Goal: Task Accomplishment & Management: Manage account settings

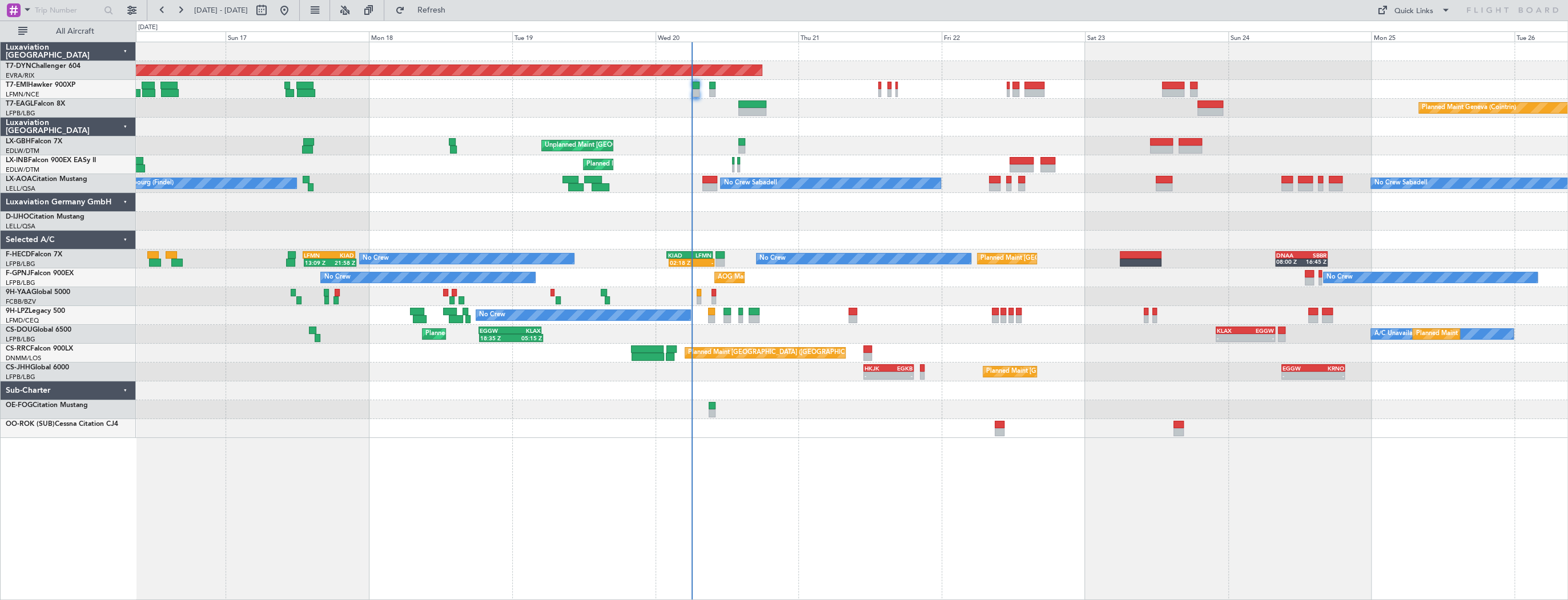
click at [146, 98] on div "Planned Maint [GEOGRAPHIC_DATA]-[GEOGRAPHIC_DATA] Planned Maint Geneva ([GEOGRA…" at bounding box center [852, 239] width 1432 height 395
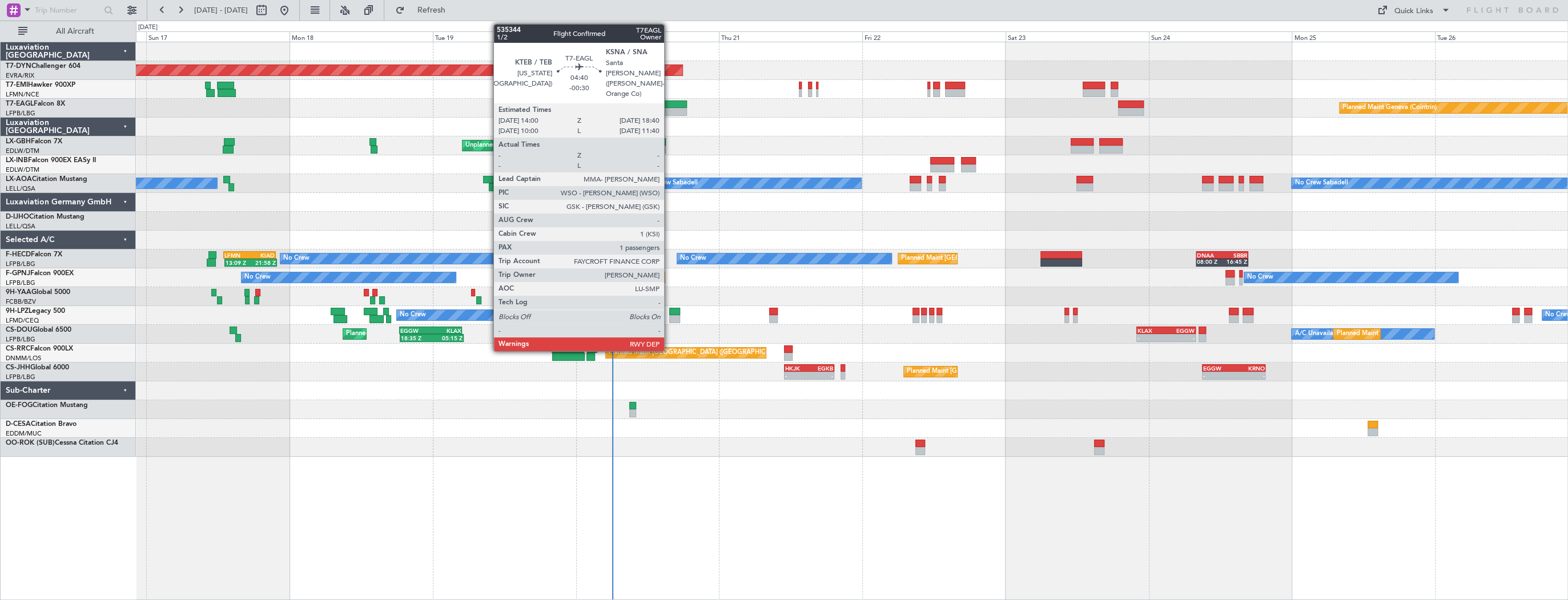
click at [669, 110] on div at bounding box center [673, 112] width 28 height 8
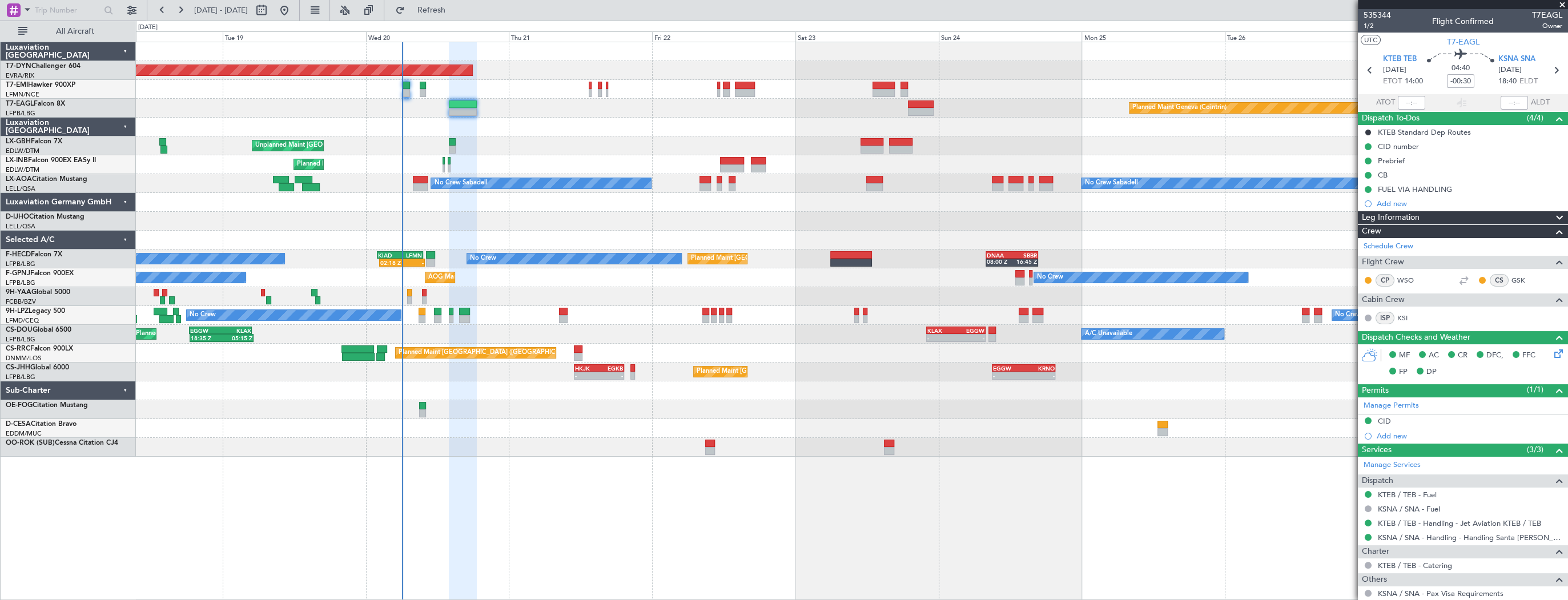
click at [528, 126] on div at bounding box center [852, 127] width 1432 height 19
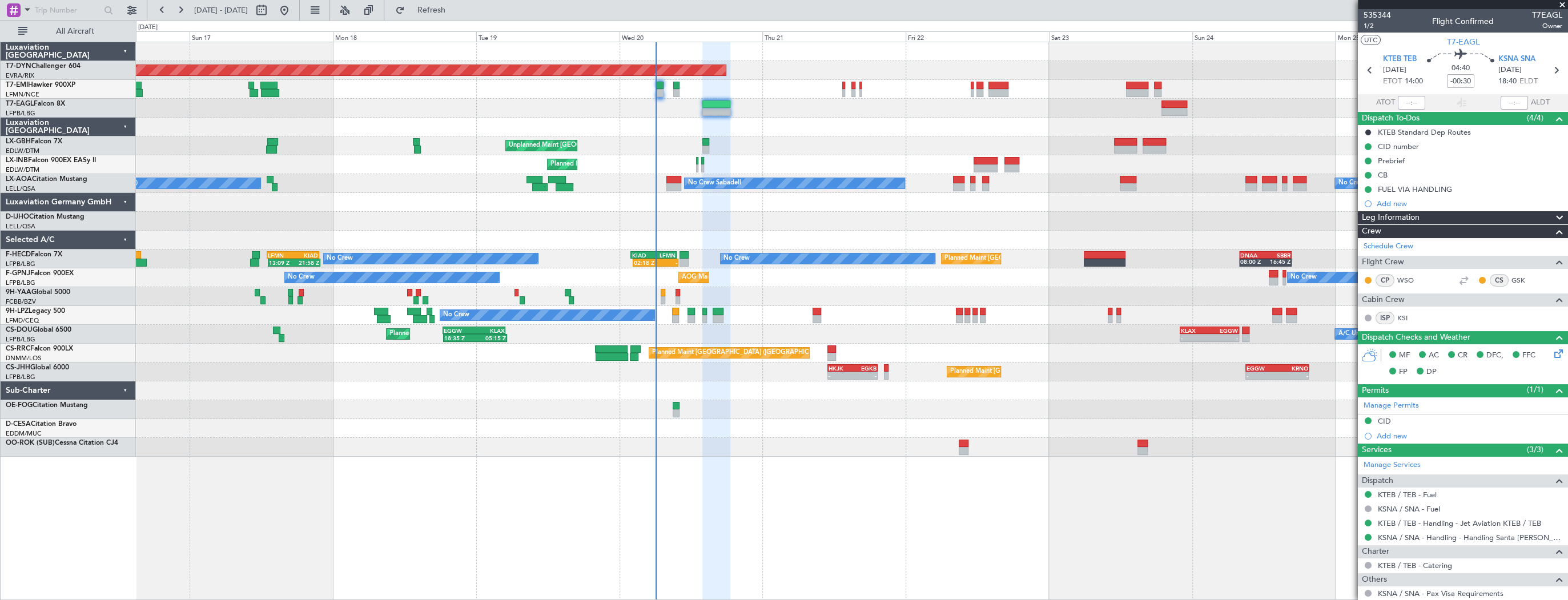
click at [821, 142] on div "Planned Maint Basel-Mulhouse Planned Maint Geneva (Cointrin) Planned Maint New …" at bounding box center [852, 249] width 1432 height 415
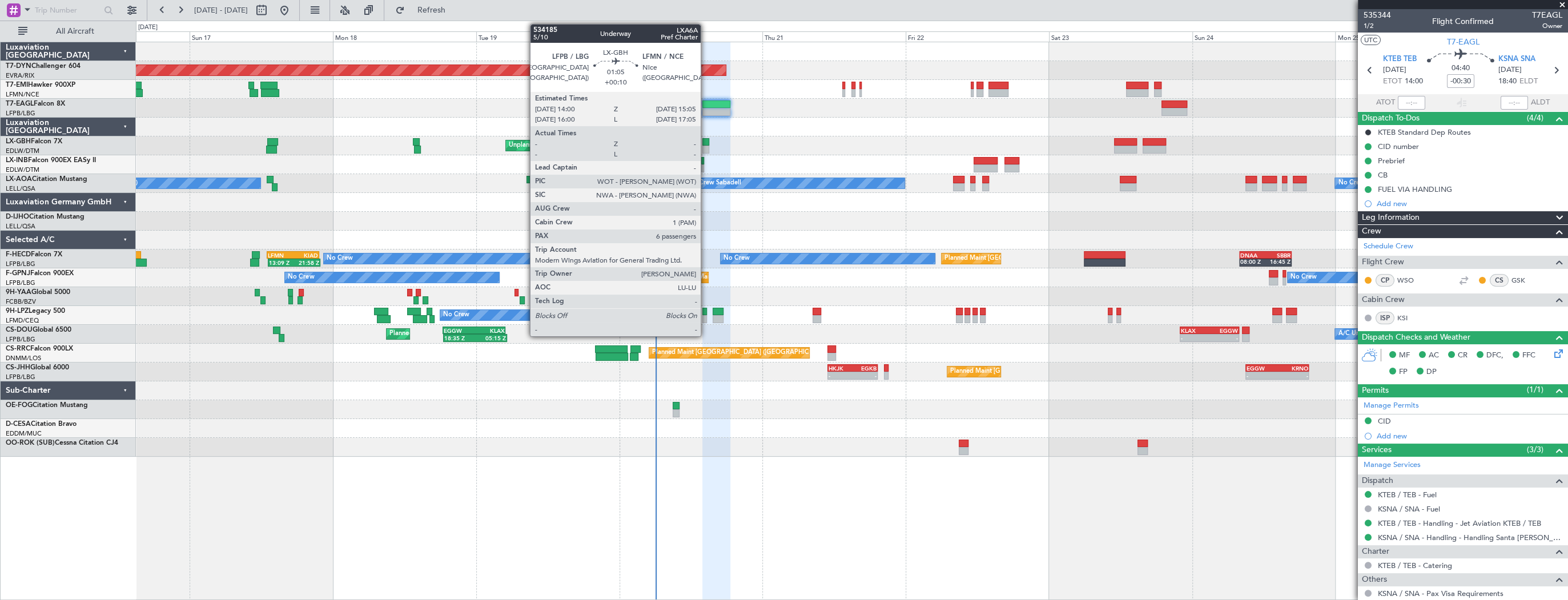
click at [706, 140] on div at bounding box center [706, 142] width 7 height 8
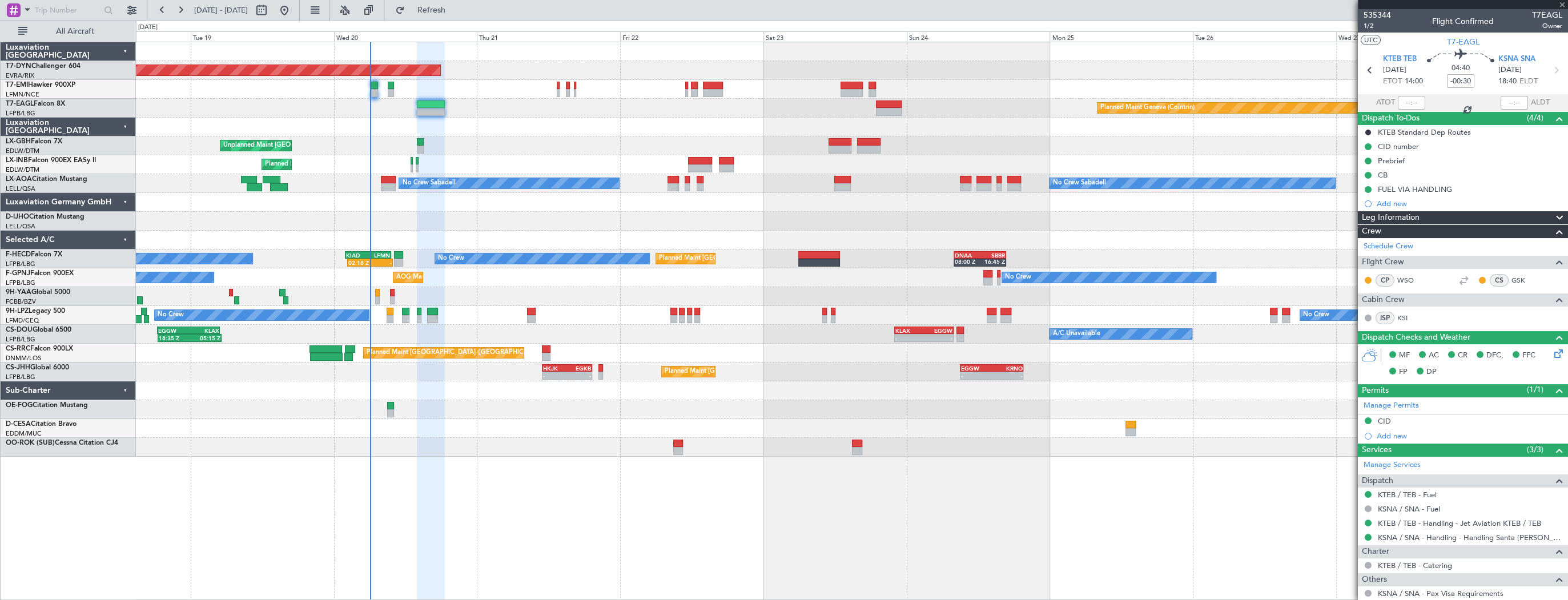
click at [595, 133] on div "Planned Maint Basel-Mulhouse Planned Maint Geneva (Cointrin) Unplanned Maint Pa…" at bounding box center [852, 249] width 1432 height 415
type input "+00:10"
type input "6"
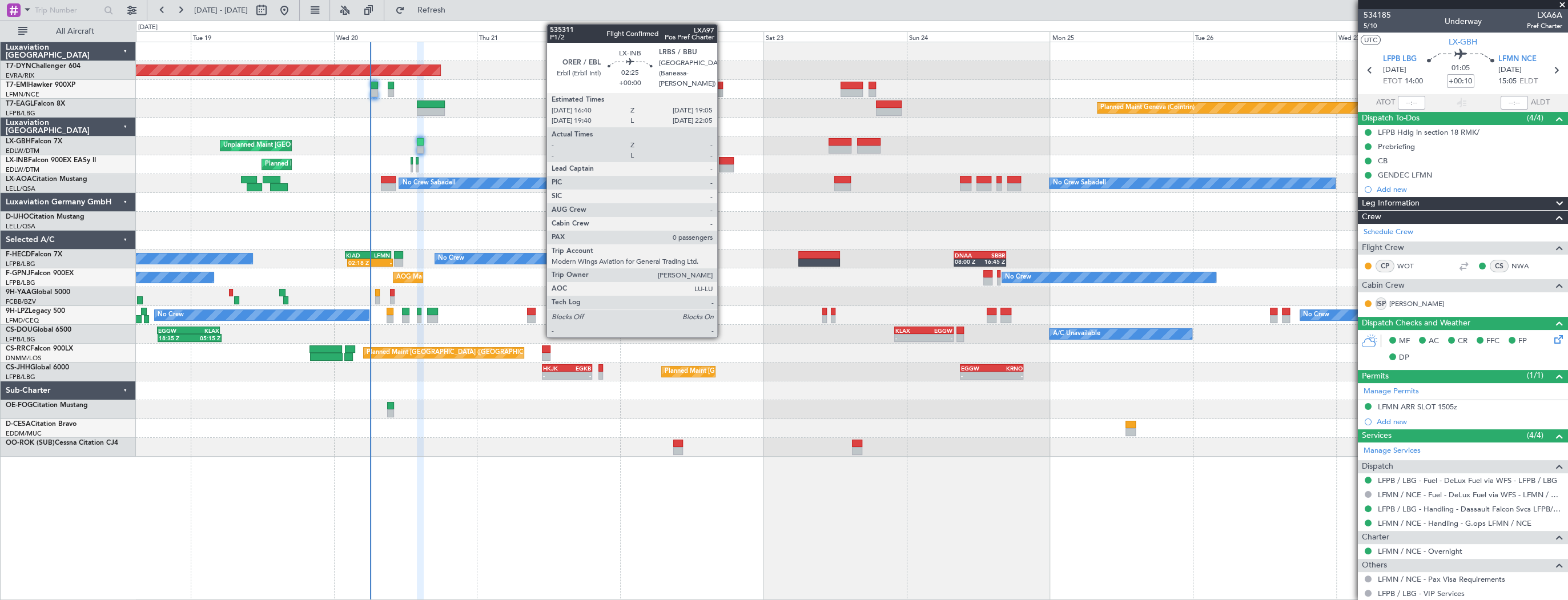
click at [722, 165] on div at bounding box center [726, 169] width 15 height 8
type input "0"
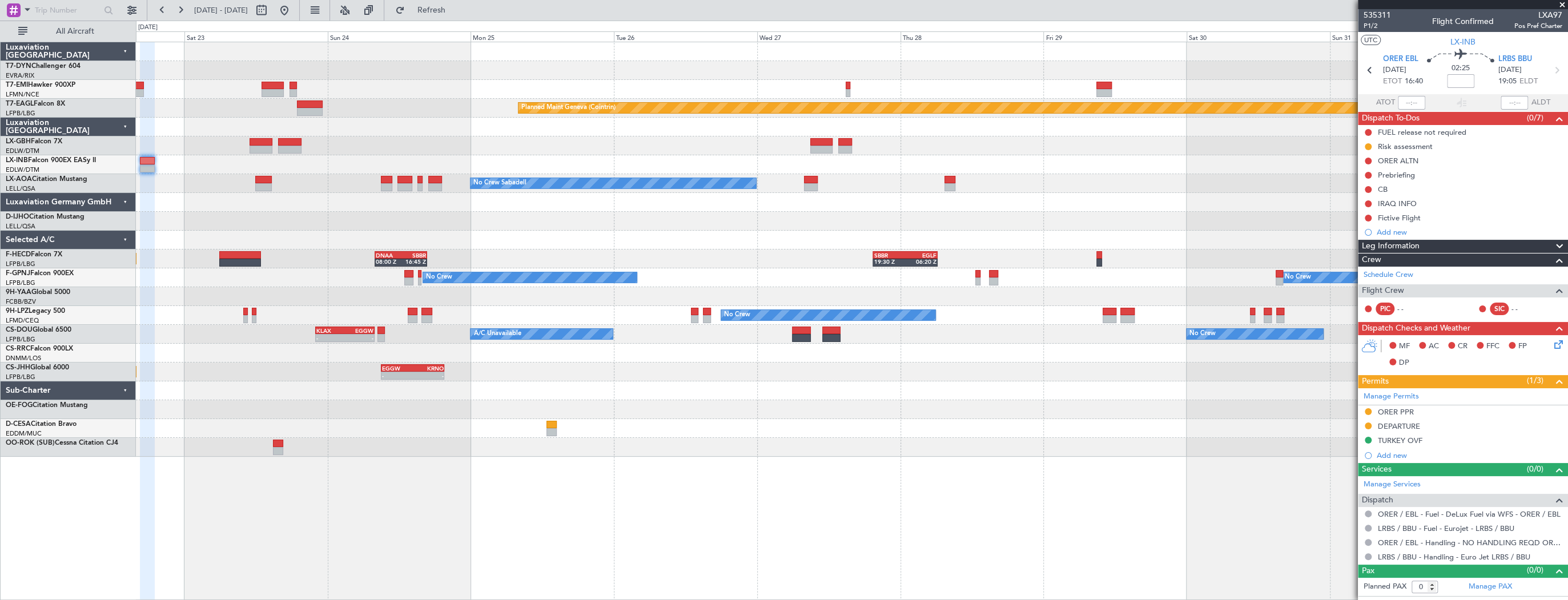
click at [10, 231] on div "Planned Maint Basel-Mulhouse Planned Maint Chester Planned Maint Geneva (Cointr…" at bounding box center [784, 310] width 1568 height 579
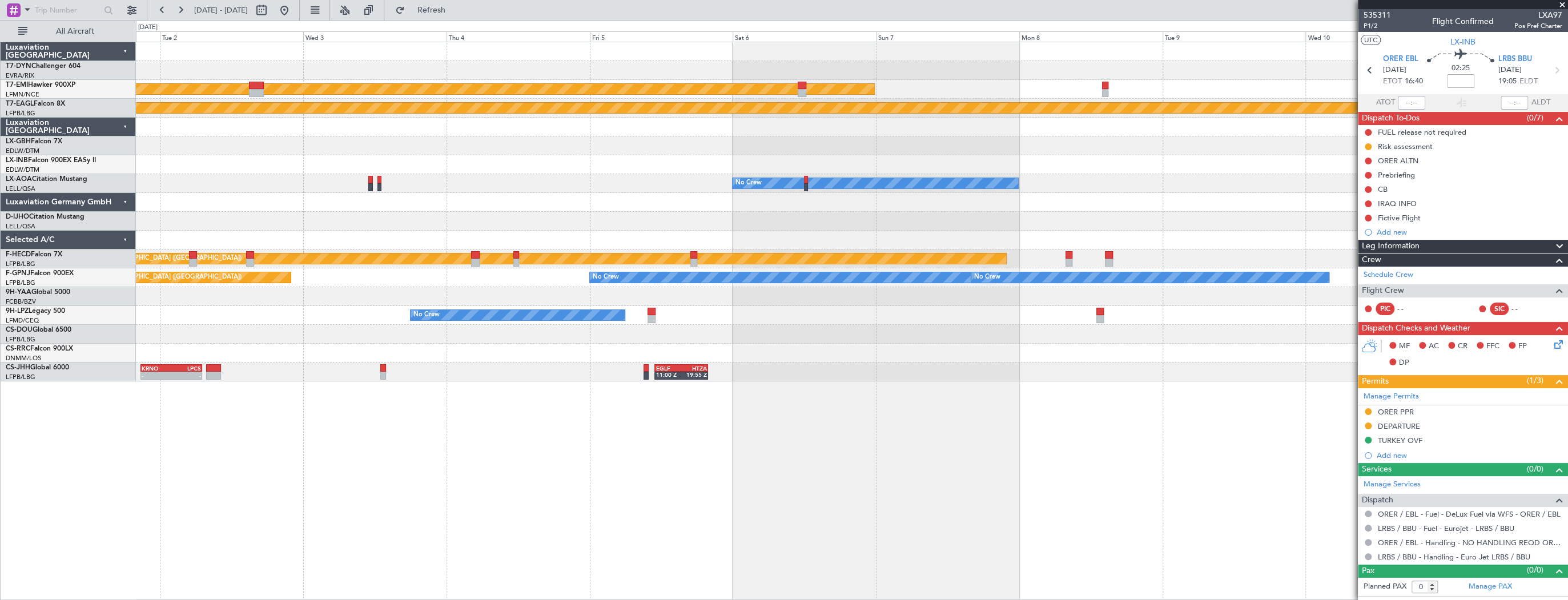
click at [914, 239] on div "Planned Maint Chester Planned Maint Geneva (Cointrin) No Crew No Crew Sabadell …" at bounding box center [852, 211] width 1432 height 339
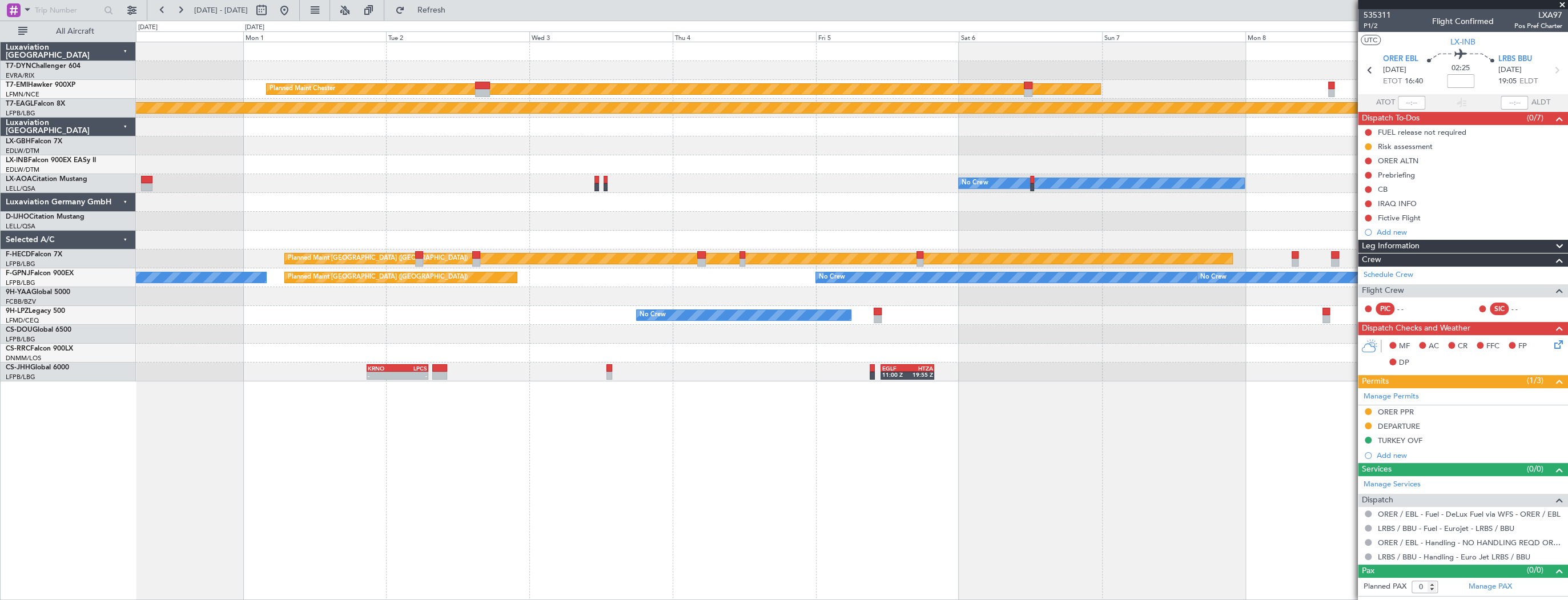
click at [920, 178] on div "No Crew" at bounding box center [852, 183] width 1432 height 19
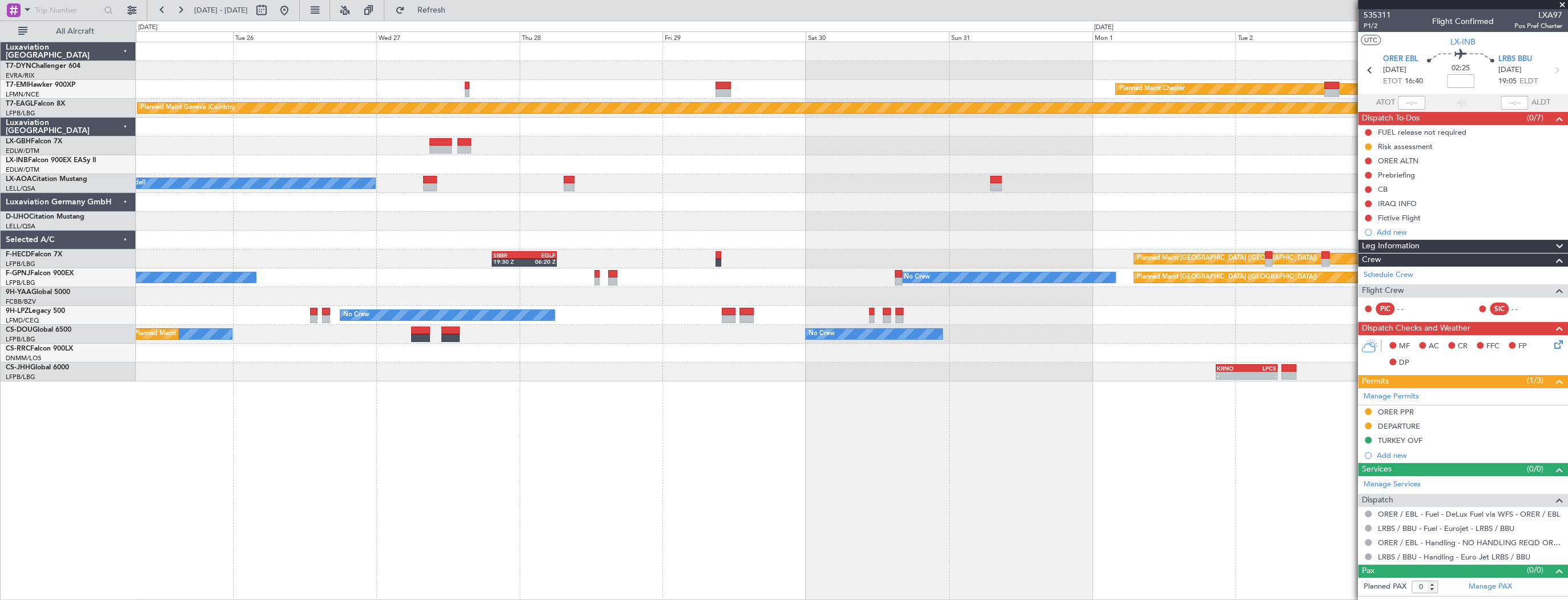
click at [1234, 194] on div "Planned Maint Chester Planned Maint Geneva (Cointrin) No Crew Sabadell No Crew …" at bounding box center [852, 211] width 1432 height 339
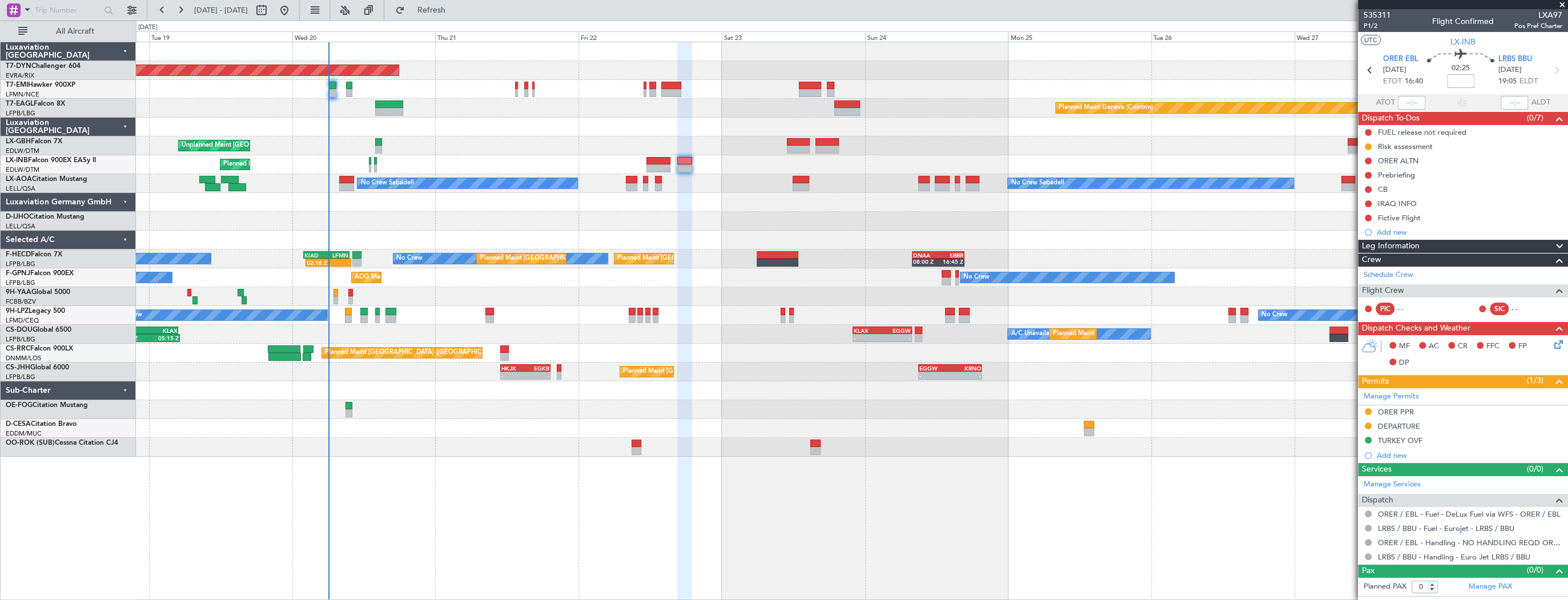
click at [668, 183] on div "Planned Maint Basel-Mulhouse Planned Maint Geneva (Cointrin) Unplanned Maint Pa…" at bounding box center [852, 249] width 1432 height 415
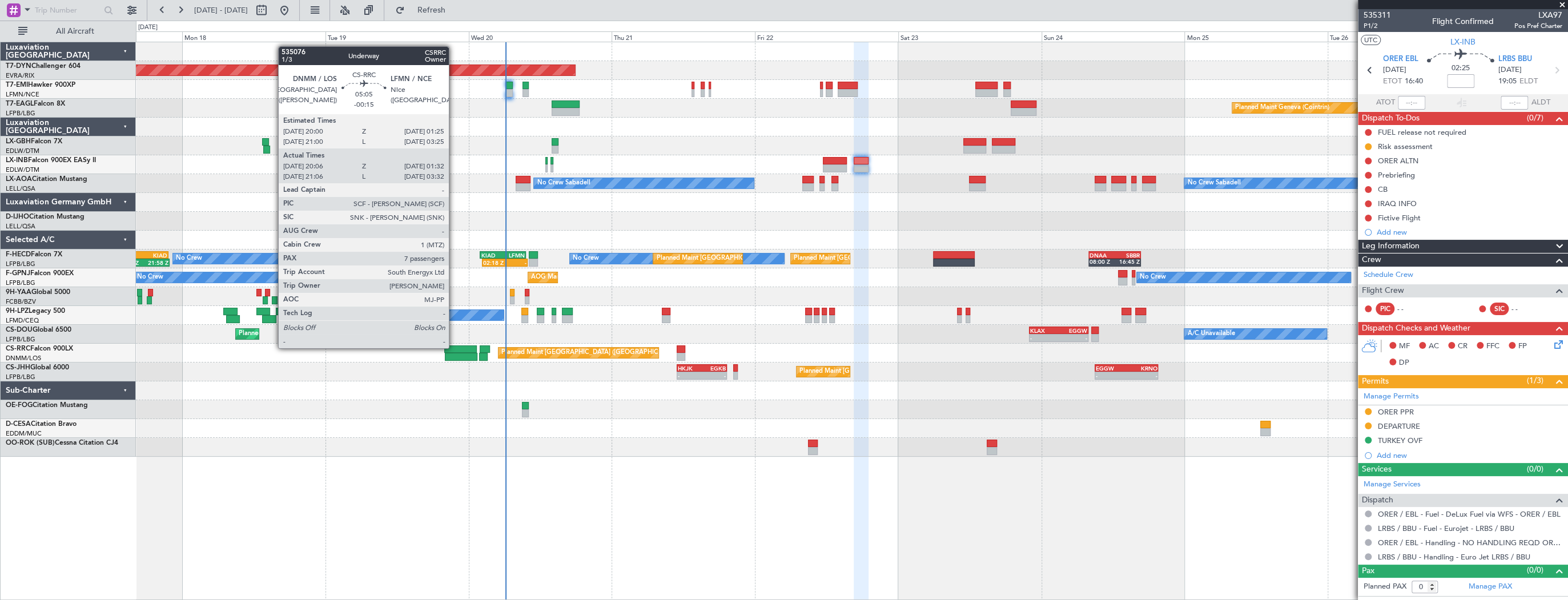
click at [454, 347] on div at bounding box center [460, 349] width 33 height 8
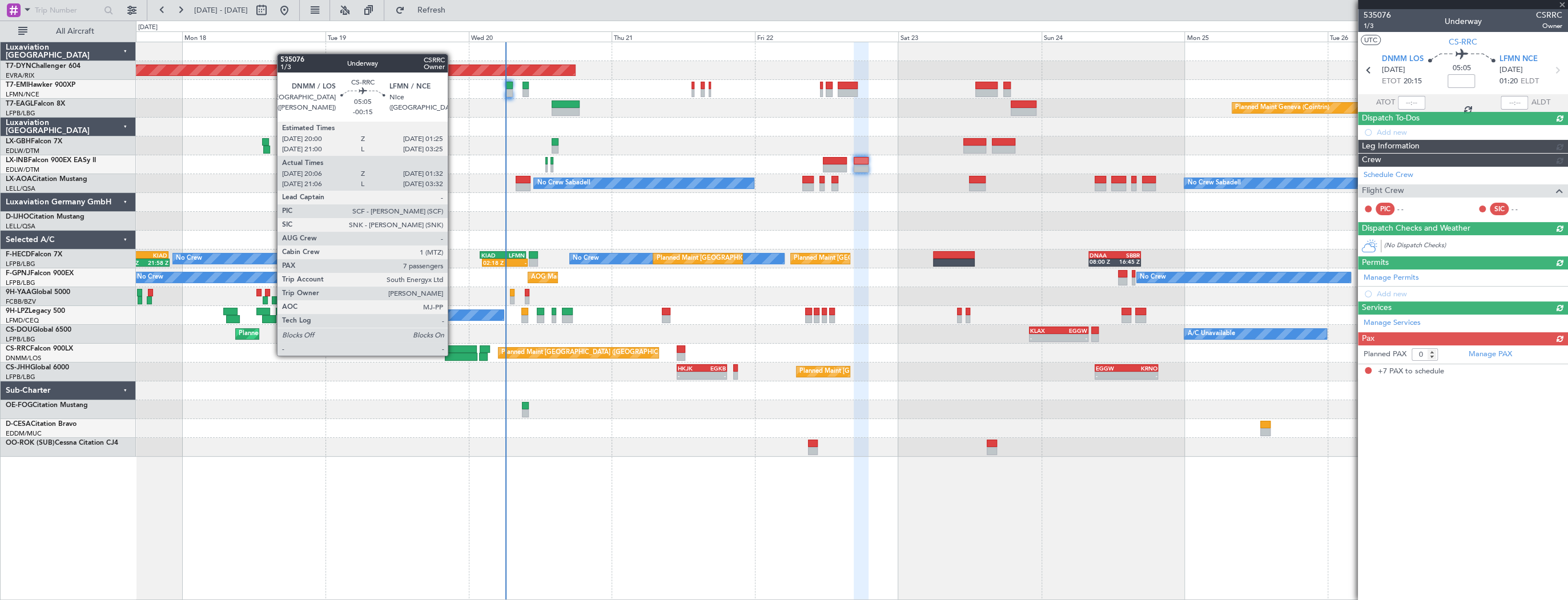
type input "-00:15"
type input "20:21"
type input "01:27"
type input "7"
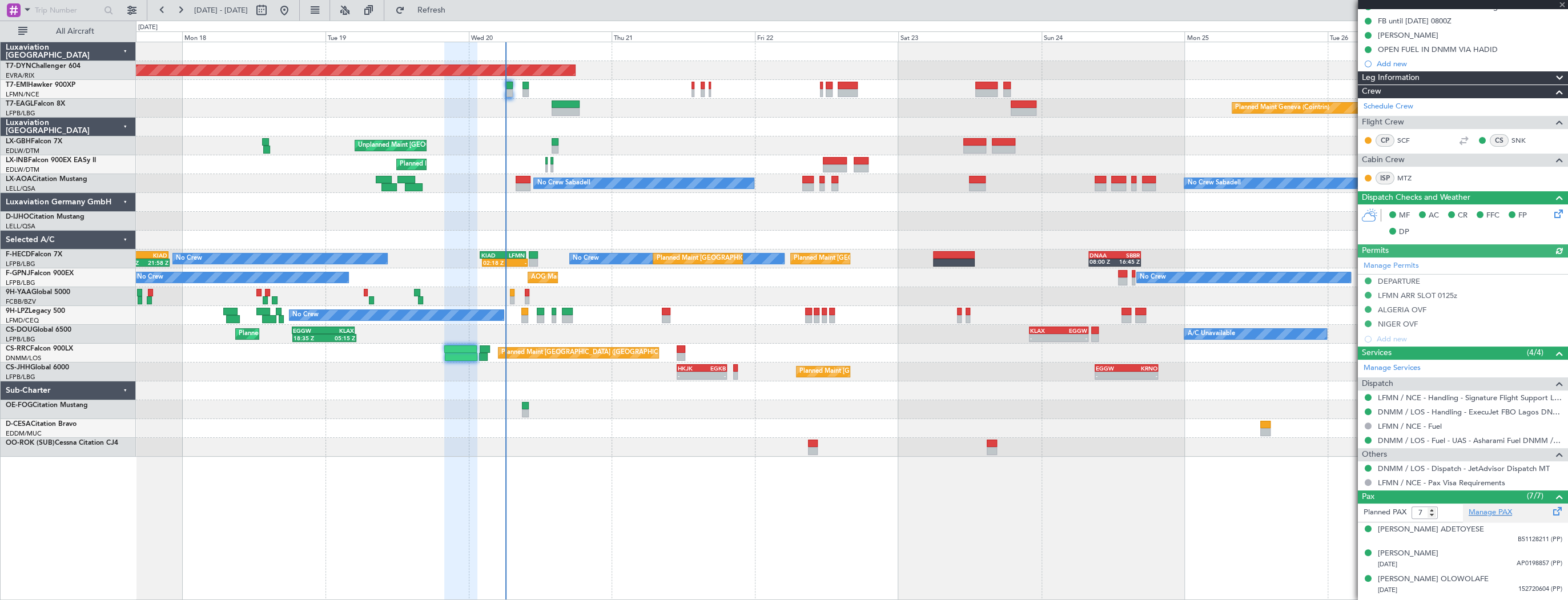
scroll to position [281, 0]
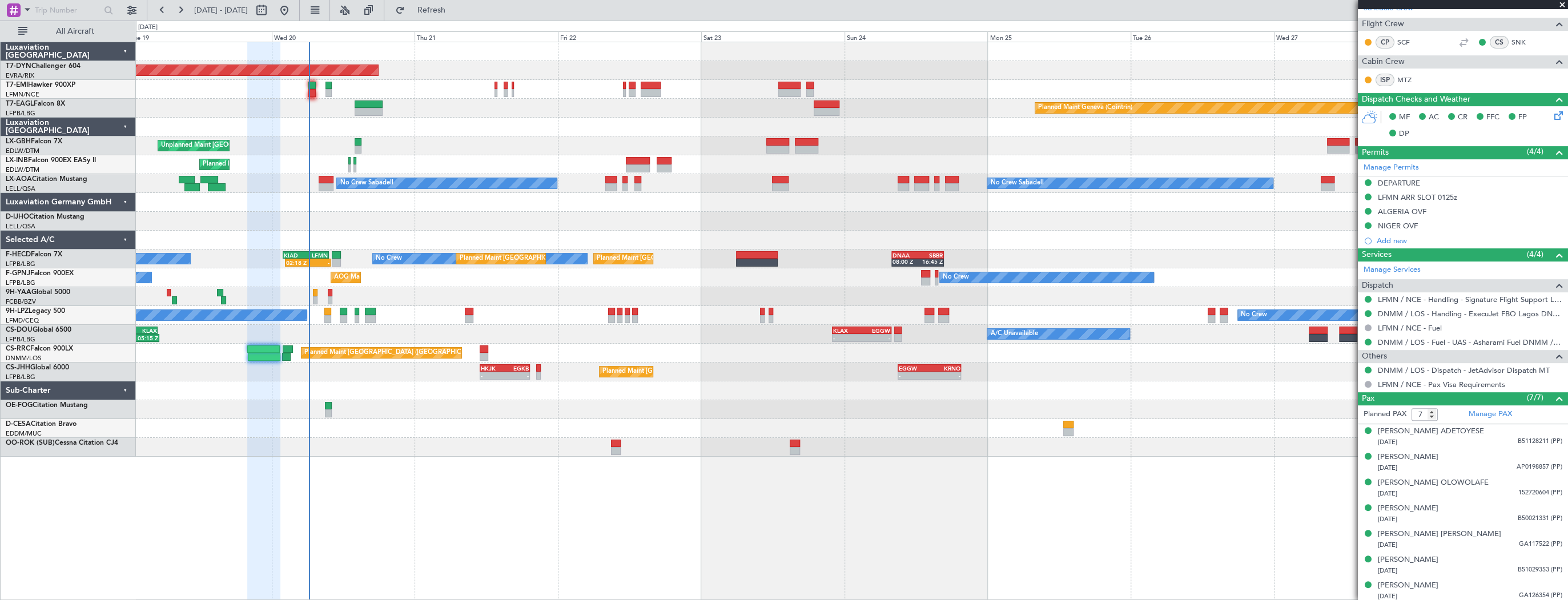
click at [415, 206] on div "Planned Maint Basel-Mulhouse Planned Maint Geneva (Cointrin) Unplanned Maint Pa…" at bounding box center [852, 249] width 1432 height 415
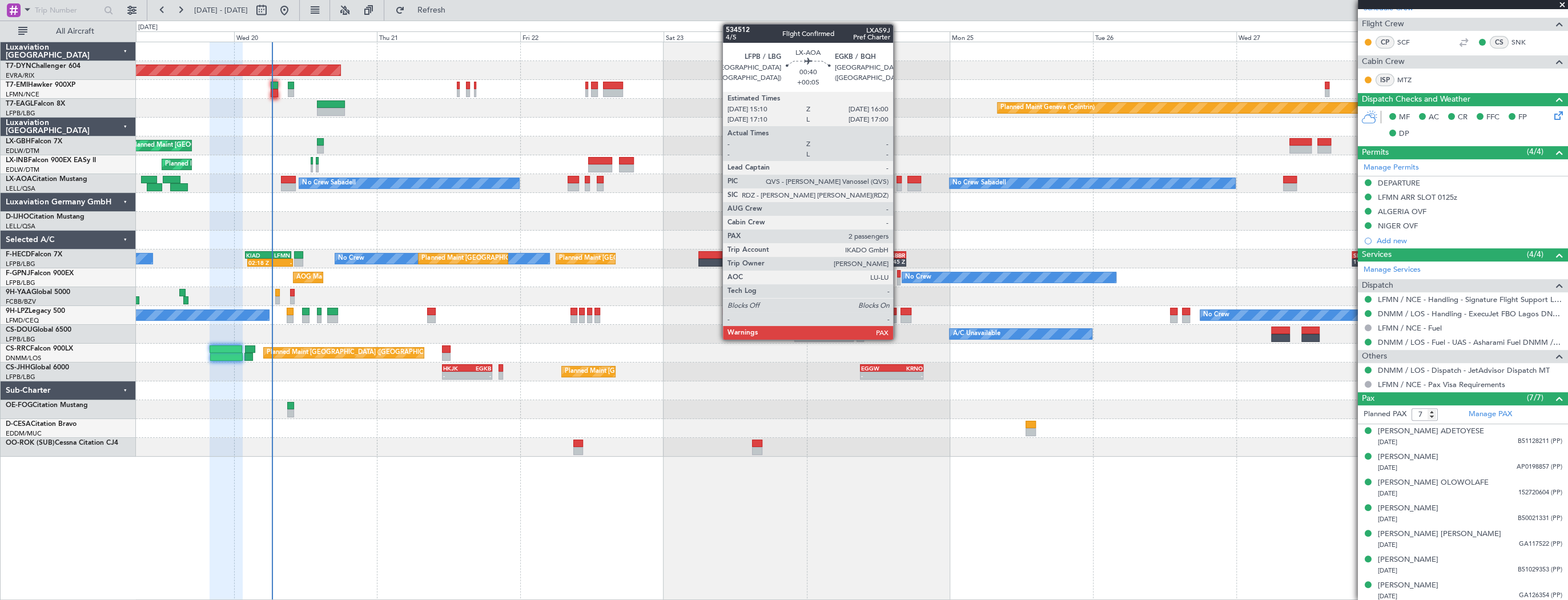
click at [898, 183] on div at bounding box center [899, 187] width 5 height 8
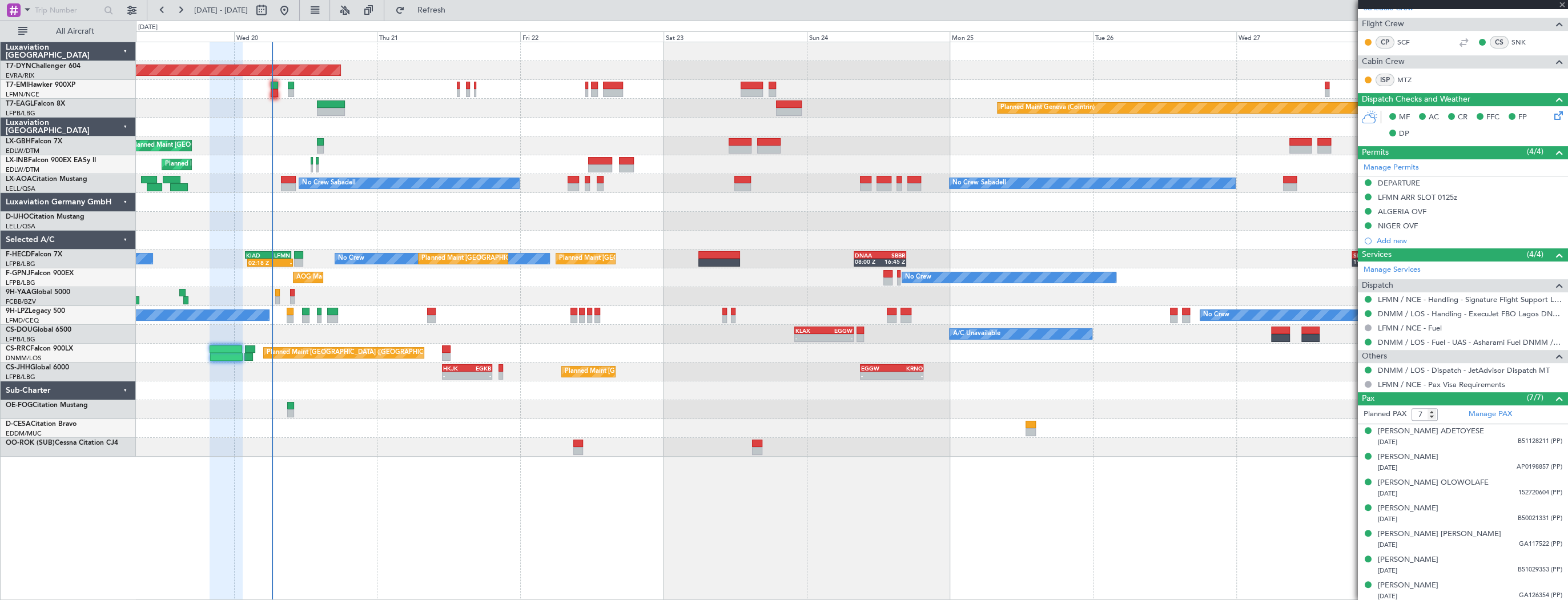
type input "+00:05"
type input "2"
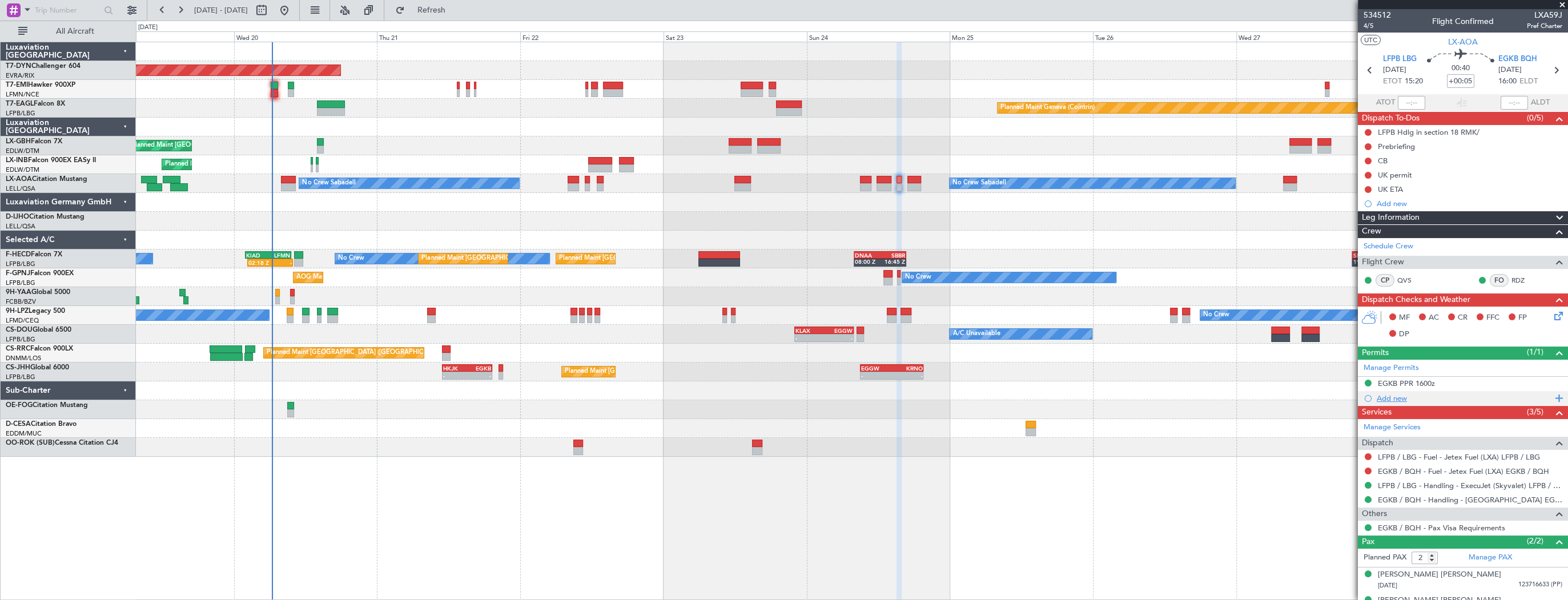
scroll to position [17, 0]
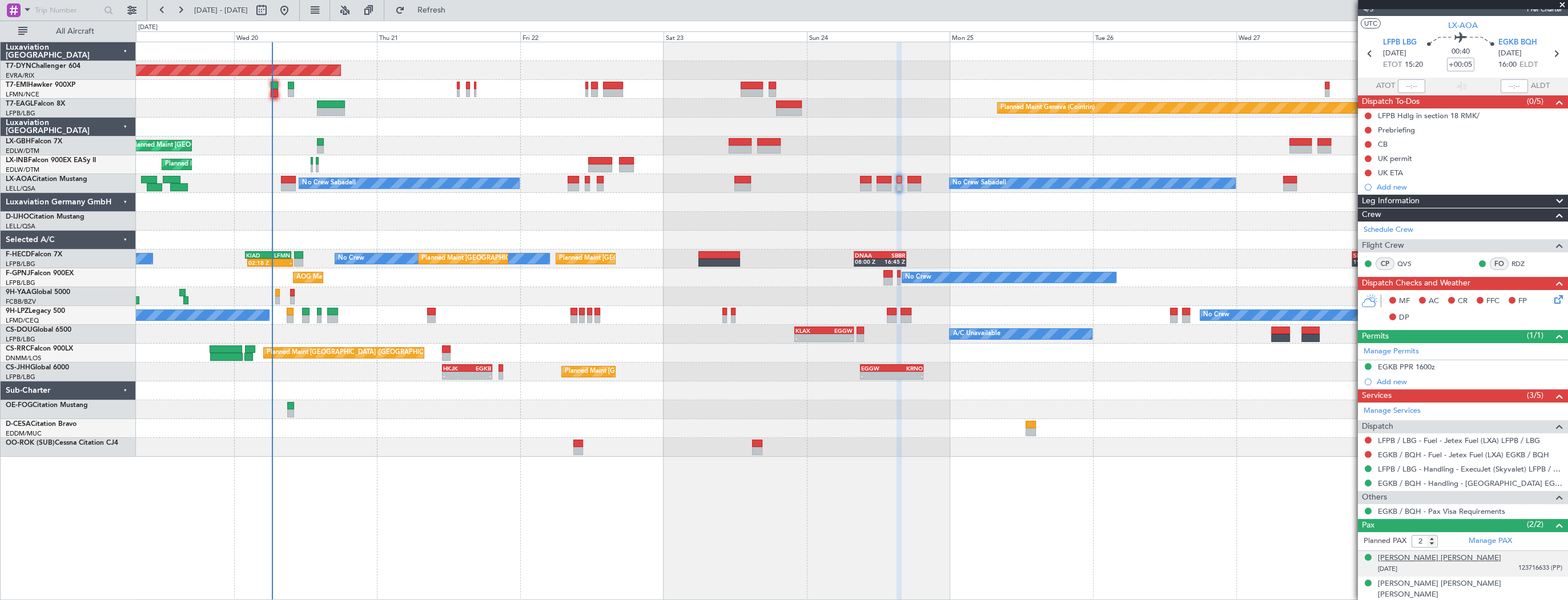
click at [1442, 553] on div "[PERSON_NAME] [PERSON_NAME]" at bounding box center [1440, 558] width 123 height 11
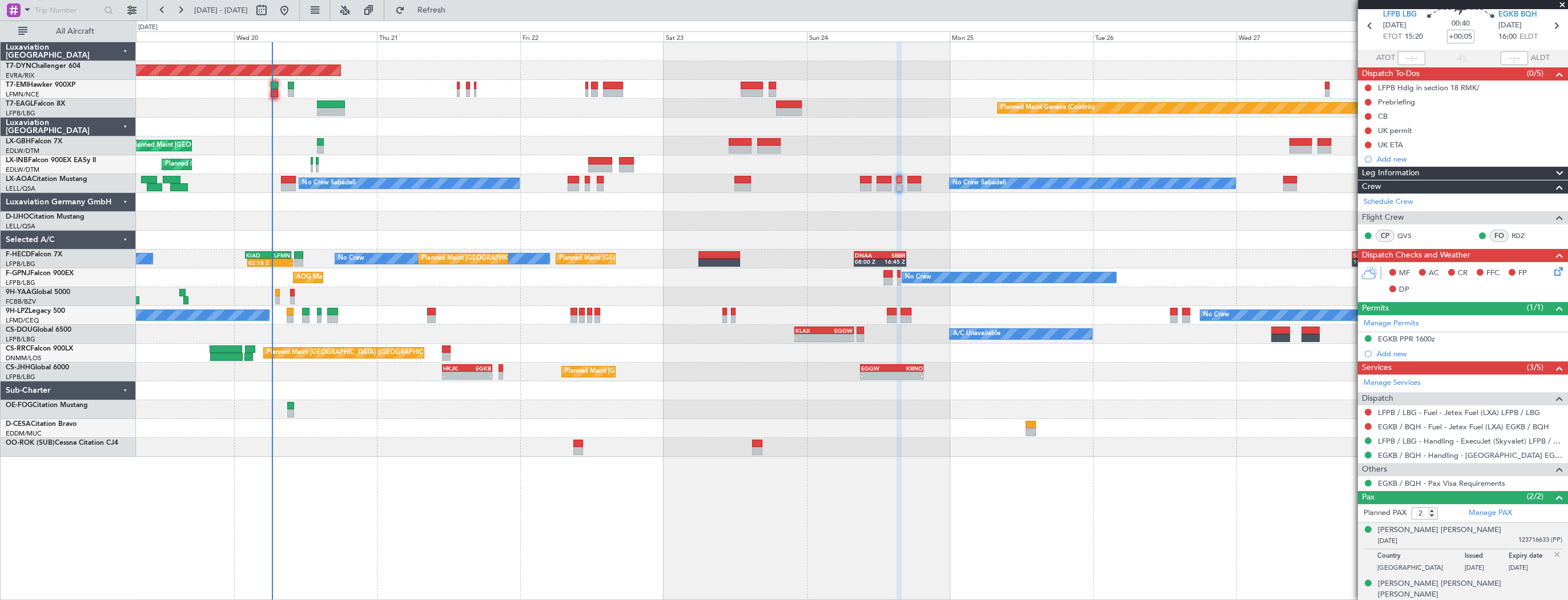
click at [1432, 599] on div "26/04/1959 35524086 (PP)" at bounding box center [1470, 606] width 185 height 11
click at [1434, 552] on div "[PERSON_NAME] [PERSON_NAME] [PERSON_NAME]" at bounding box center [1470, 561] width 185 height 22
click at [1420, 539] on div "12/01/1936 123716633 (PP)" at bounding box center [1470, 541] width 185 height 11
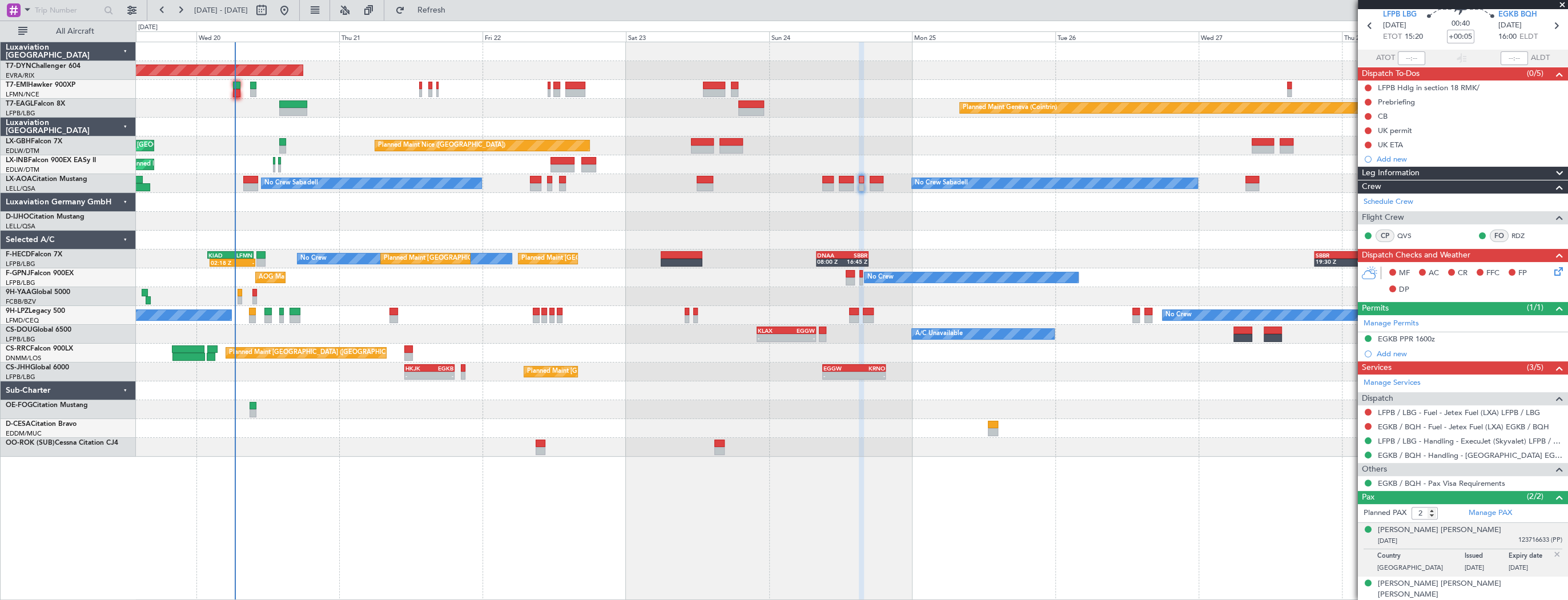
click at [625, 203] on div at bounding box center [852, 202] width 1432 height 19
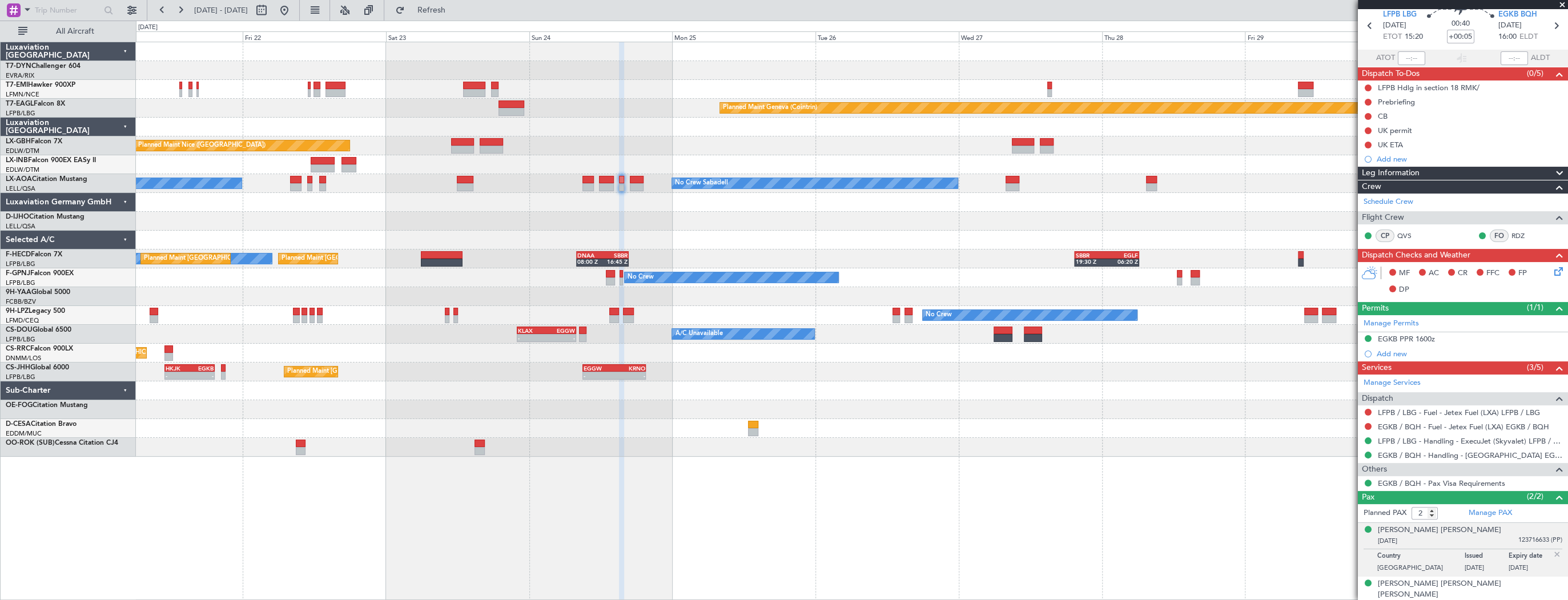
click at [423, 199] on div at bounding box center [852, 202] width 1432 height 19
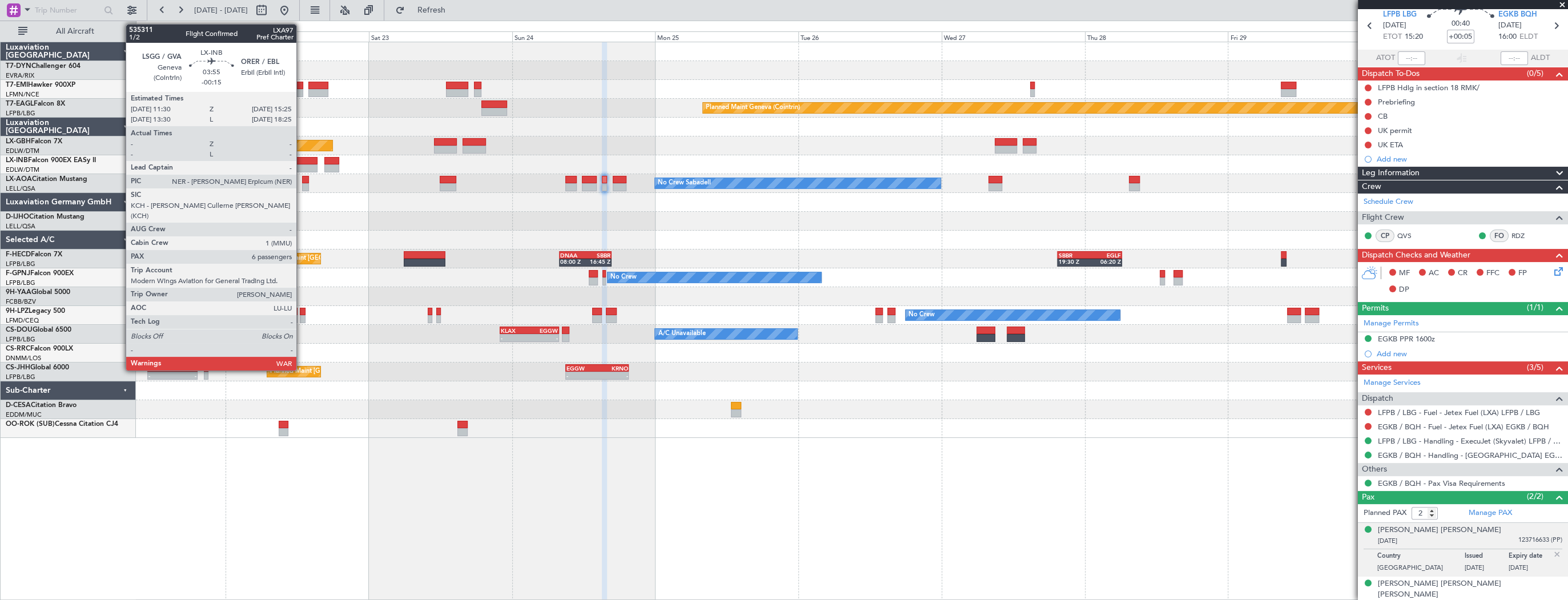
click at [302, 165] on div at bounding box center [305, 169] width 23 height 8
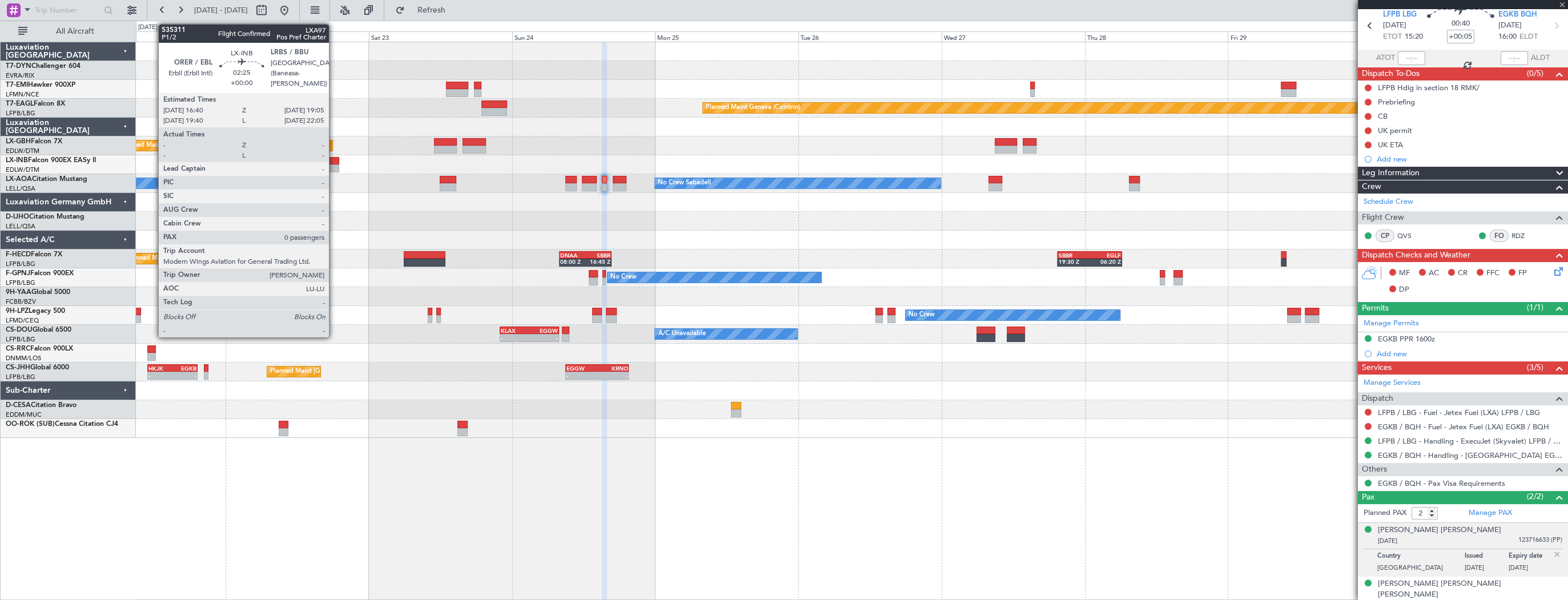
type input "-00:15"
type input "6"
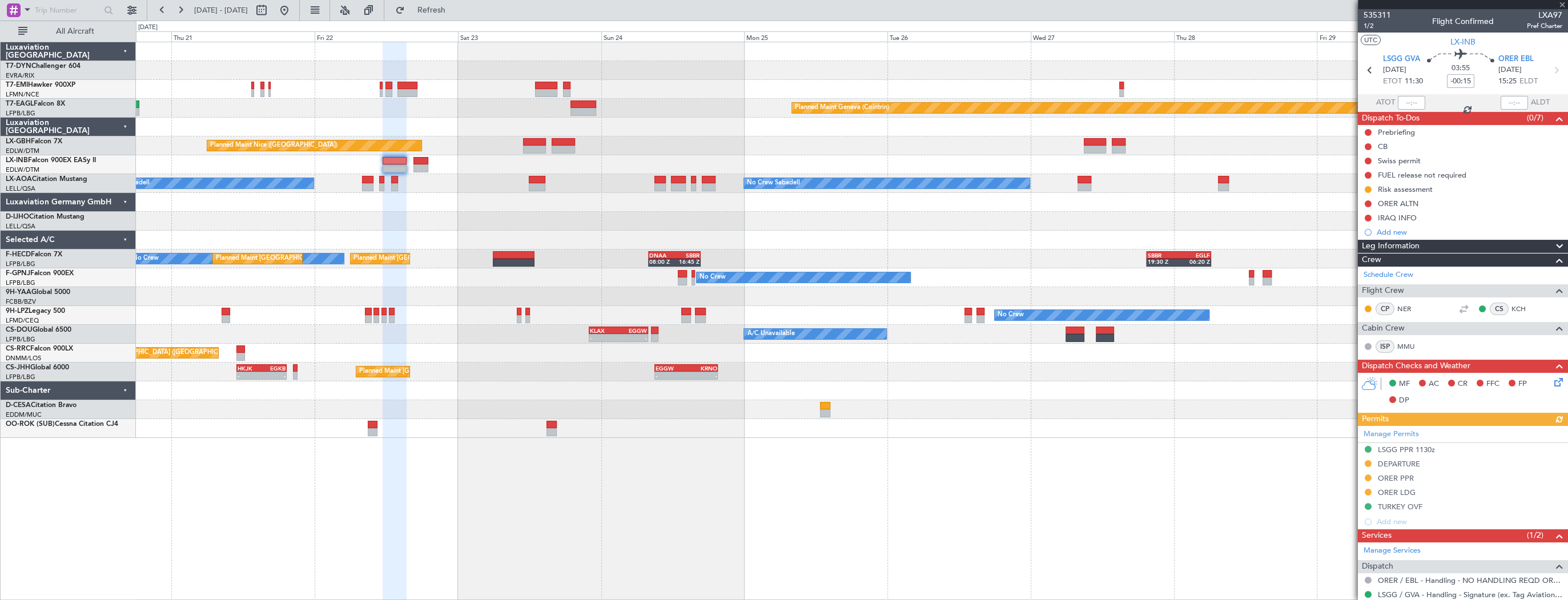
click at [403, 233] on div "Planned Maint Basel-Mulhouse Planned Maint Chester Planned Maint Geneva (Cointr…" at bounding box center [852, 239] width 1432 height 395
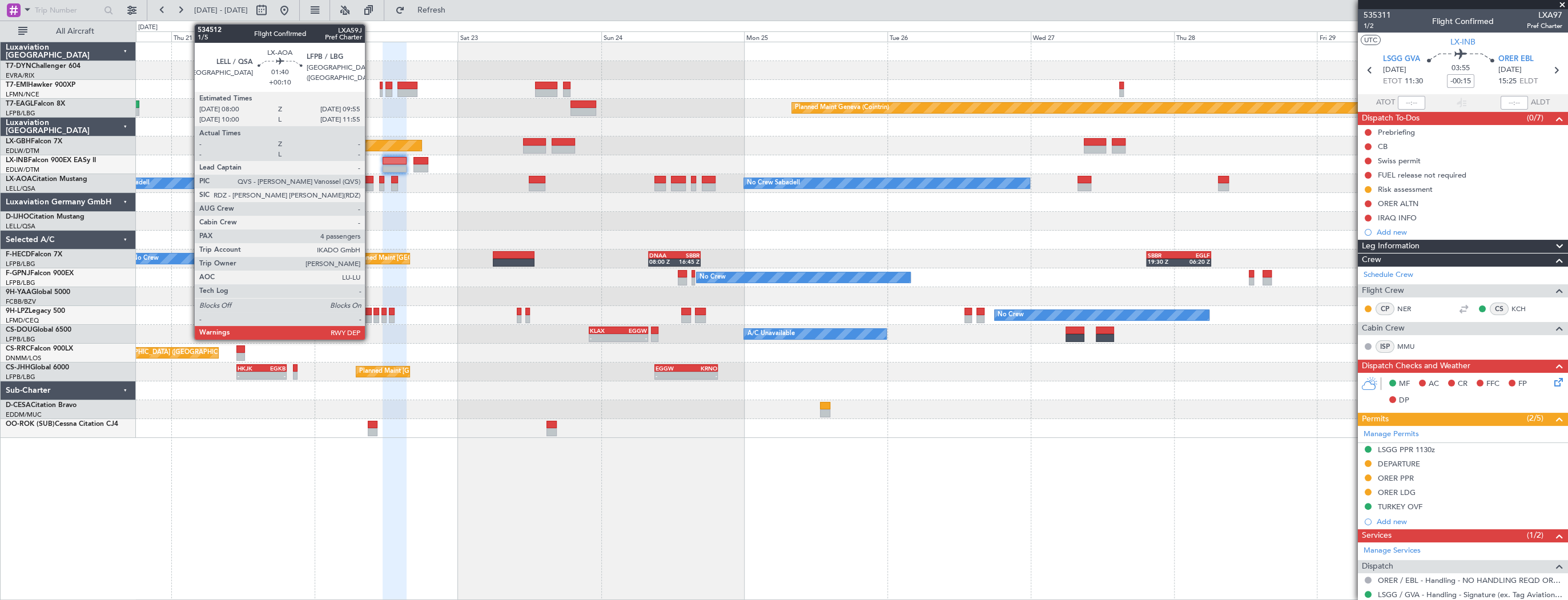
click at [370, 179] on div at bounding box center [368, 180] width 12 height 8
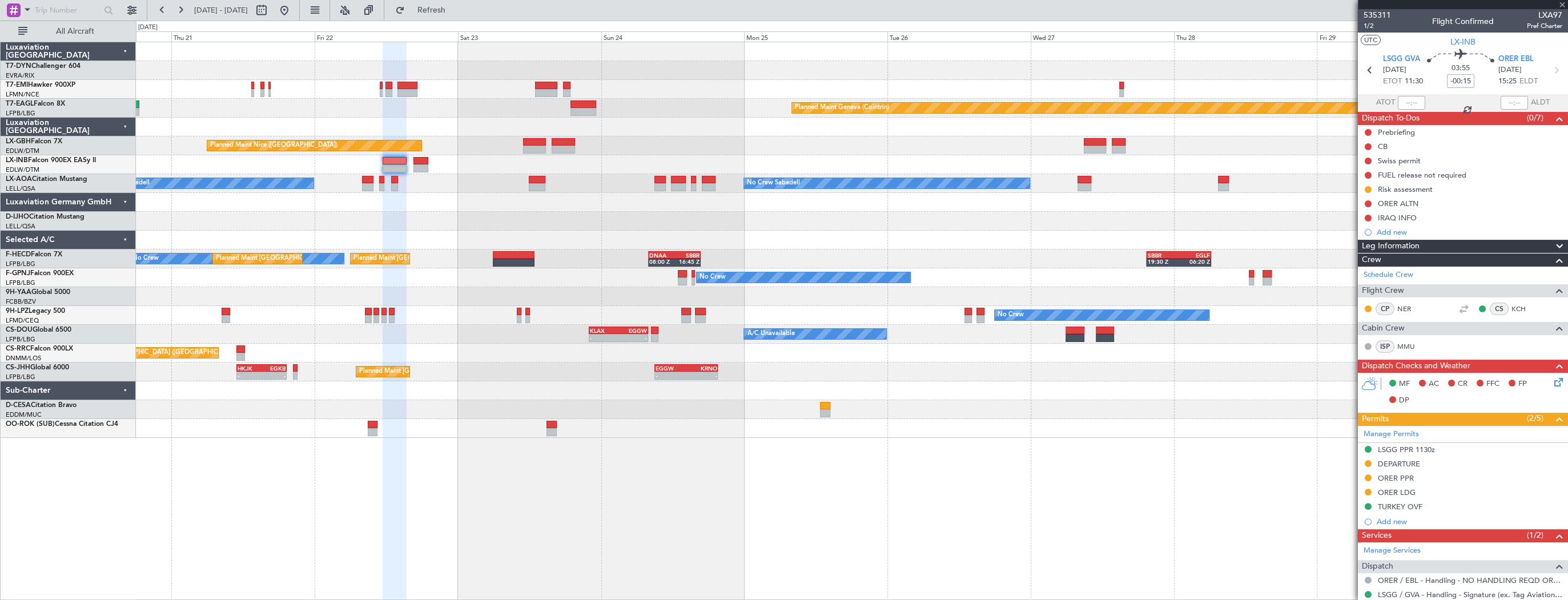
type input "+00:10"
type input "4"
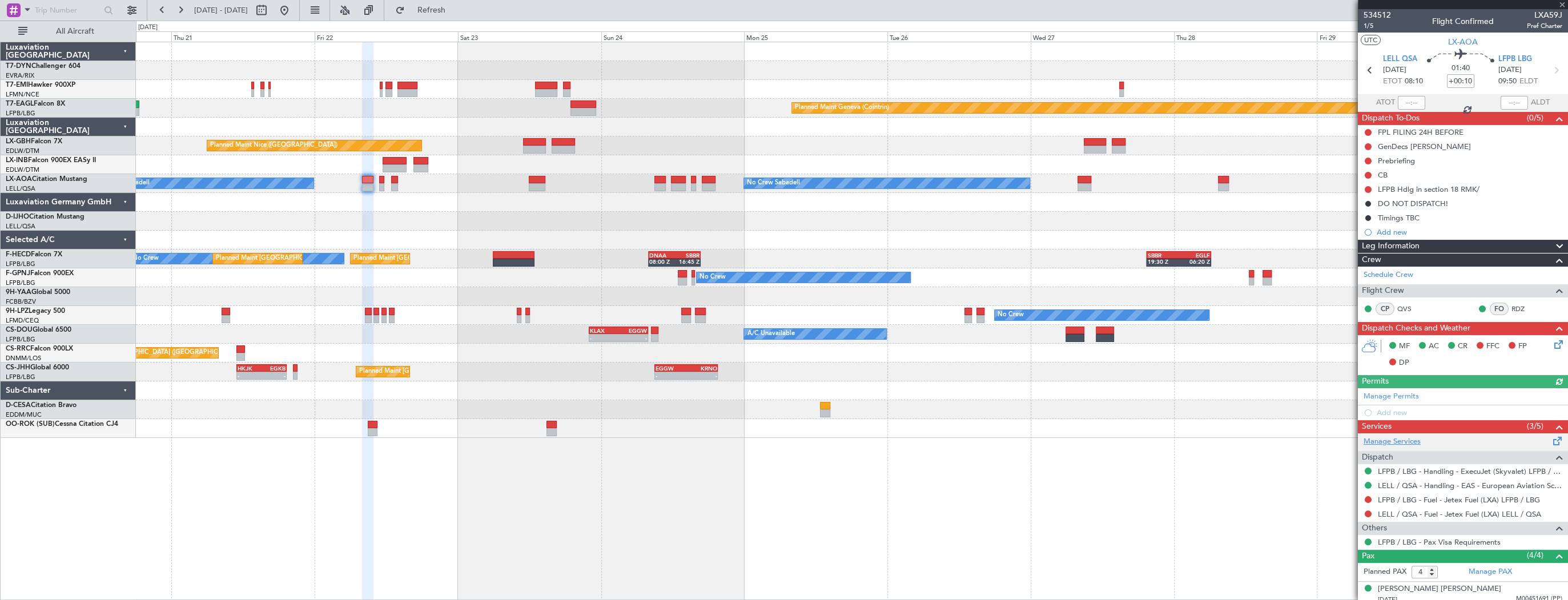
click at [1407, 439] on link "Manage Services" at bounding box center [1391, 441] width 57 height 11
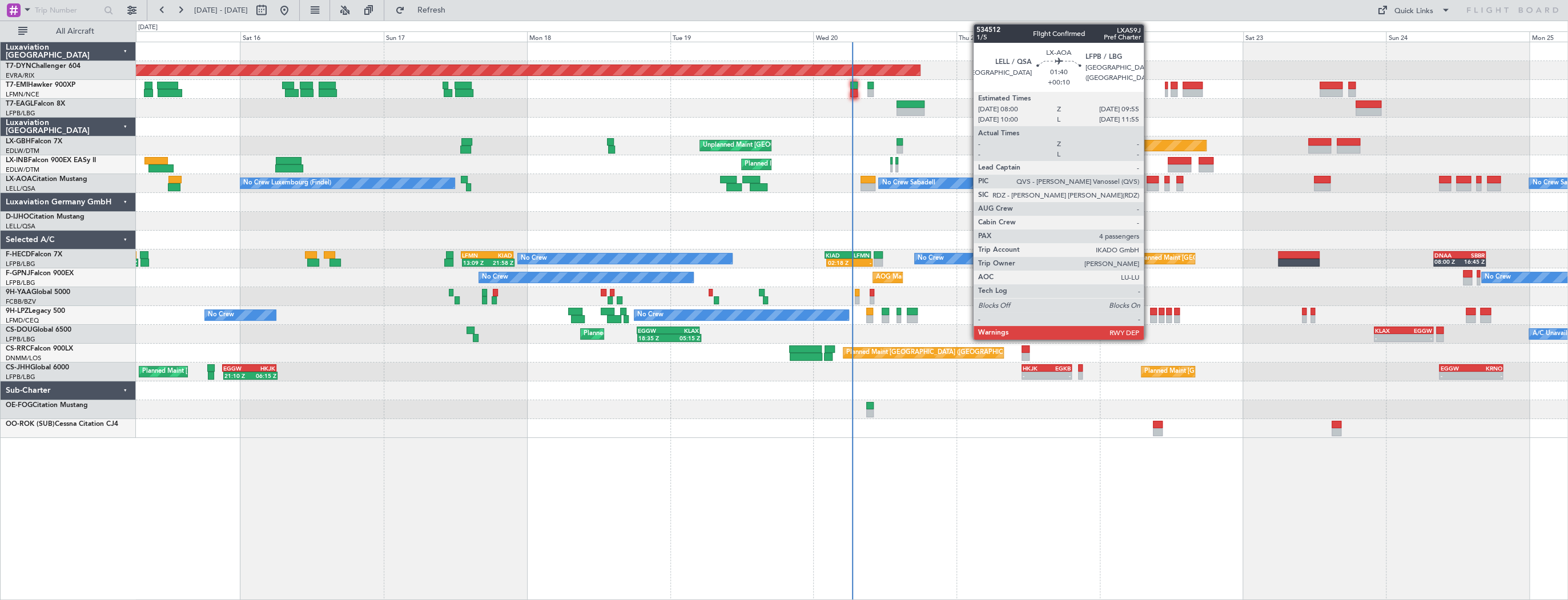
click at [1149, 185] on div at bounding box center [1153, 187] width 12 height 8
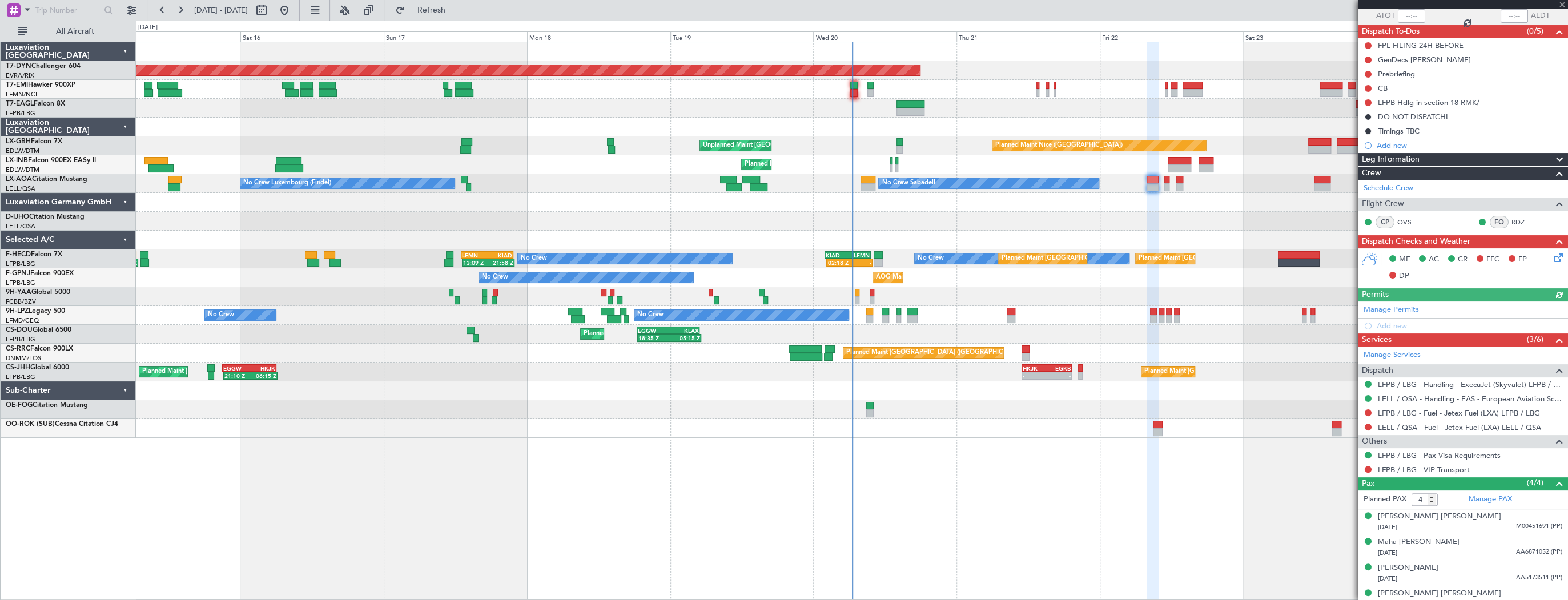
scroll to position [92, 0]
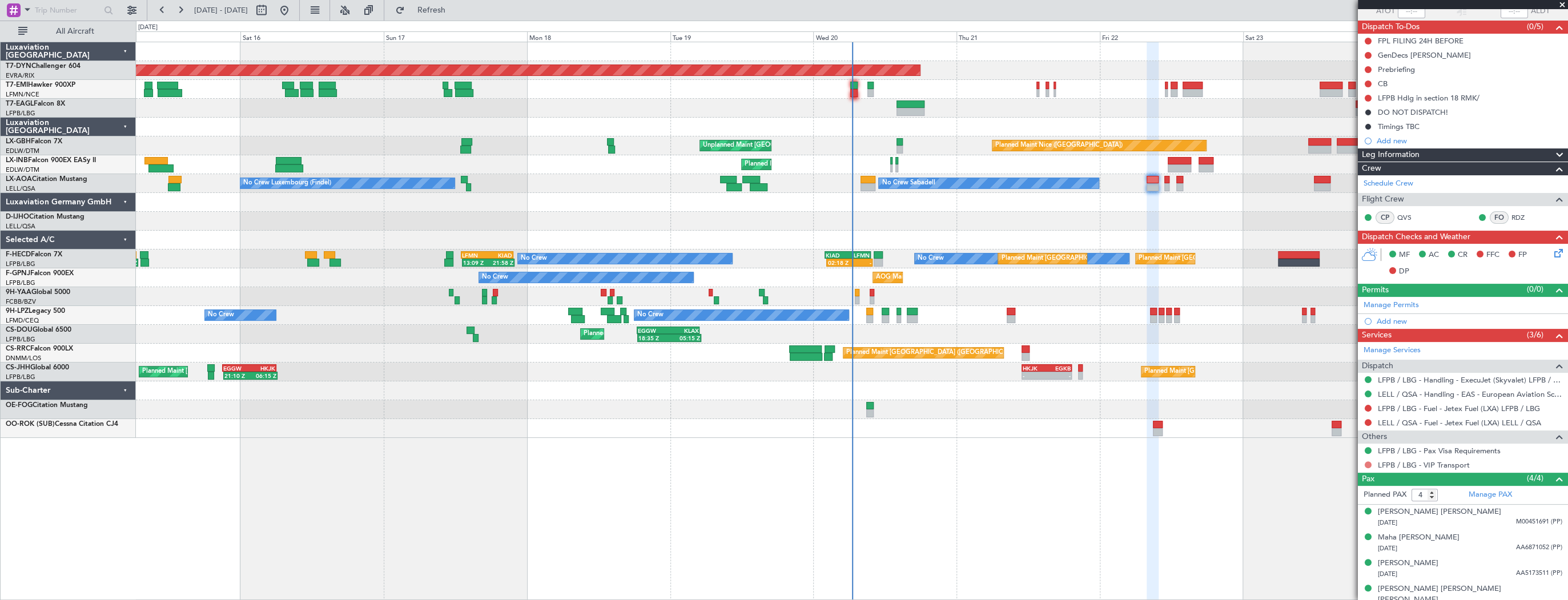
click at [1366, 462] on button at bounding box center [1368, 465] width 7 height 7
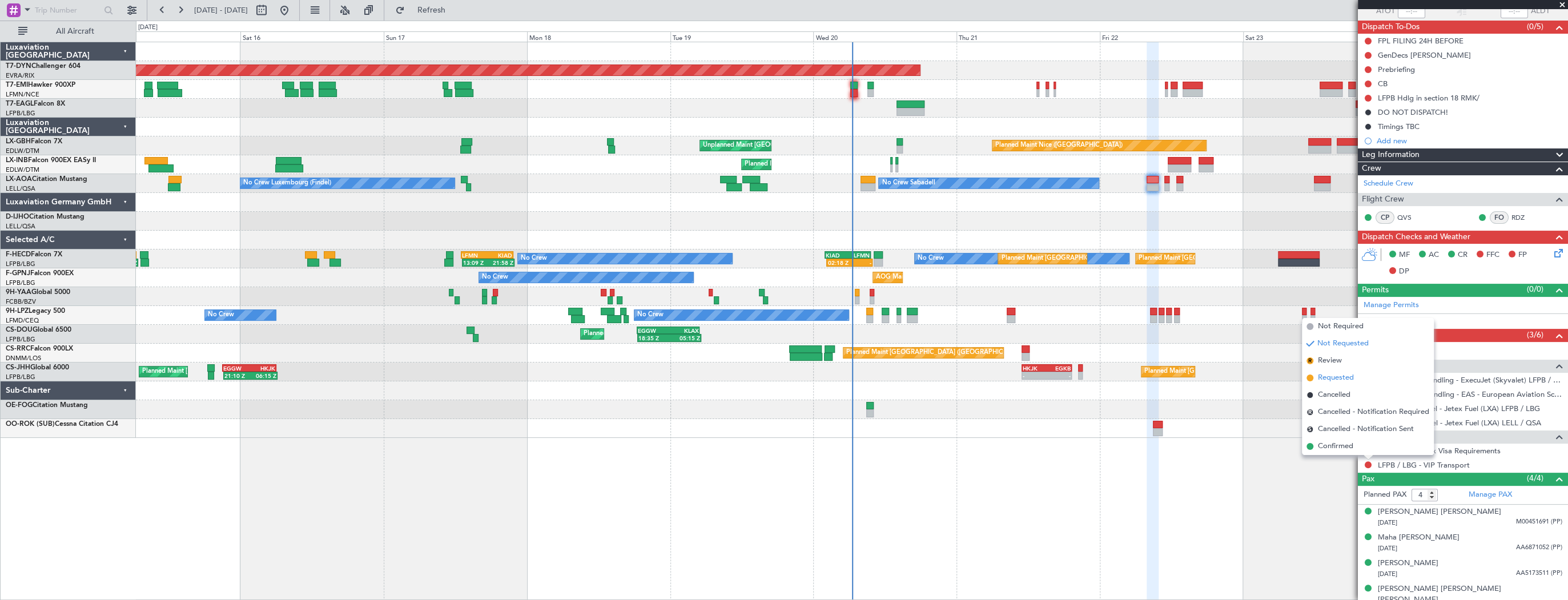
click at [1359, 377] on li "Requested" at bounding box center [1367, 378] width 132 height 17
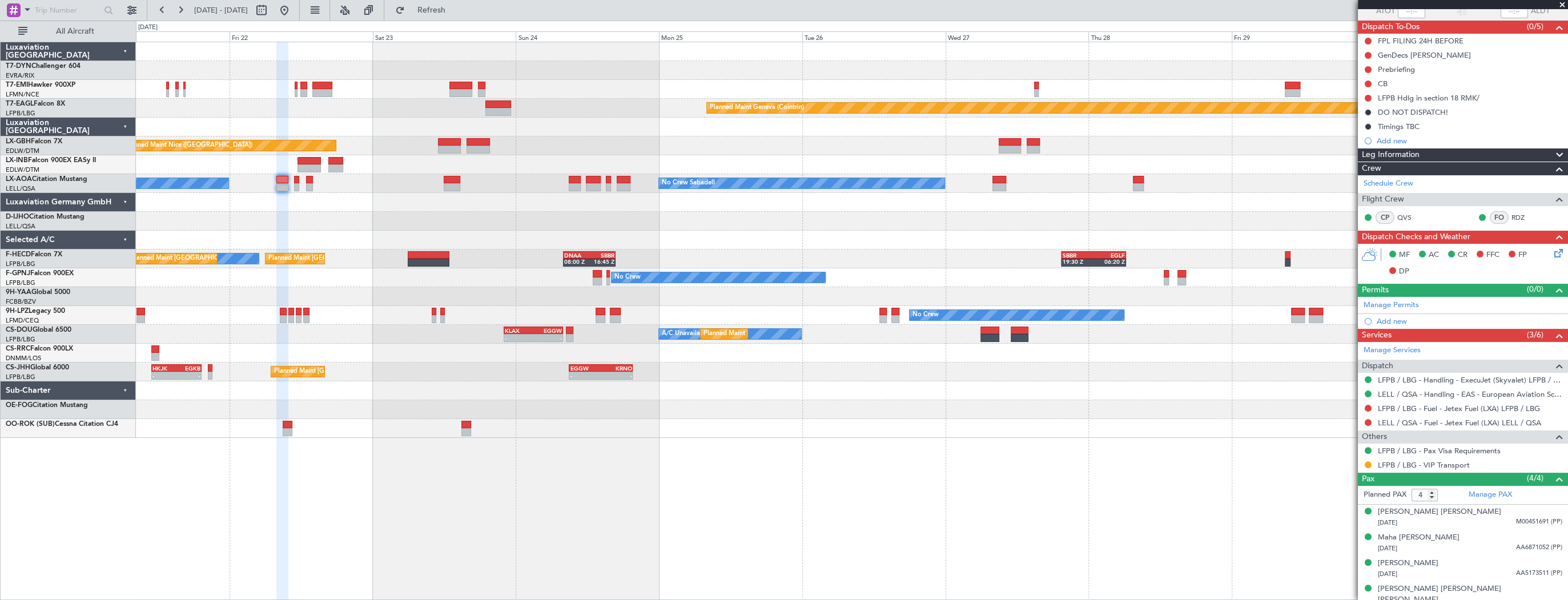
click at [385, 211] on div "Planned Maint Basel-Mulhouse Planned Maint Chester Planned Maint Geneva (Cointr…" at bounding box center [852, 239] width 1432 height 395
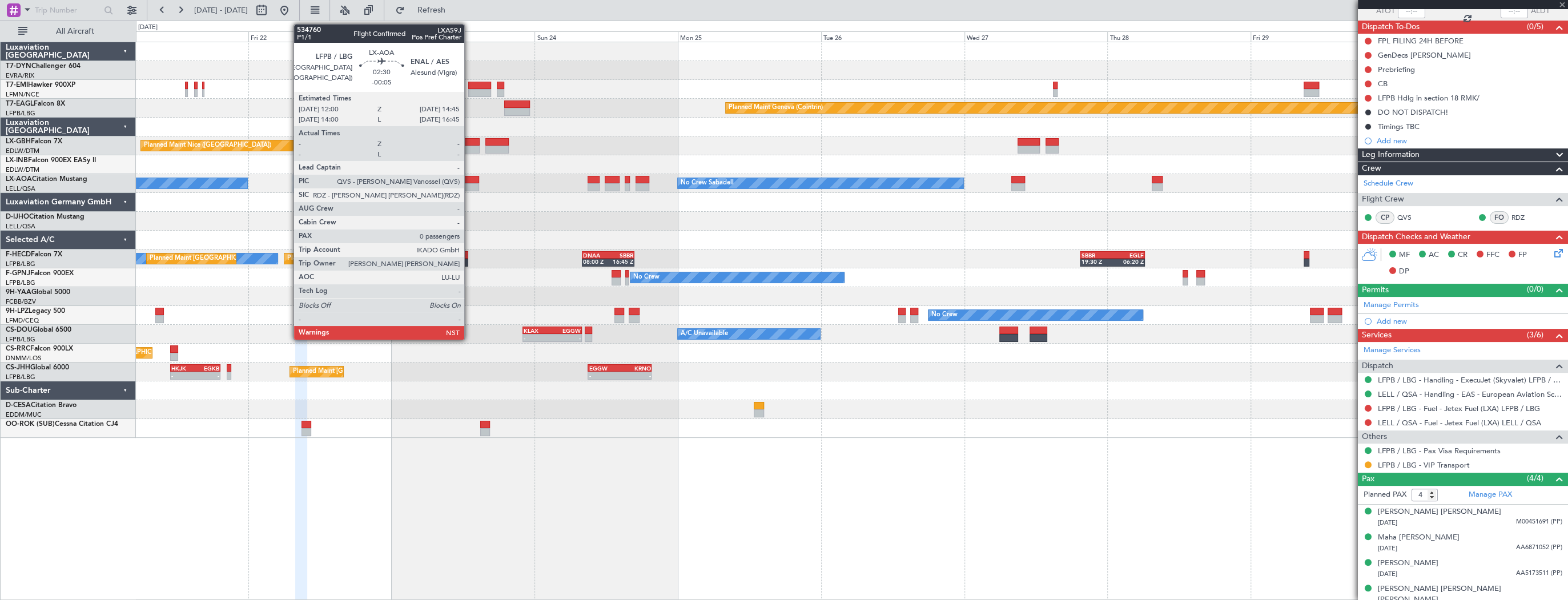
type input "-00:05"
type input "0"
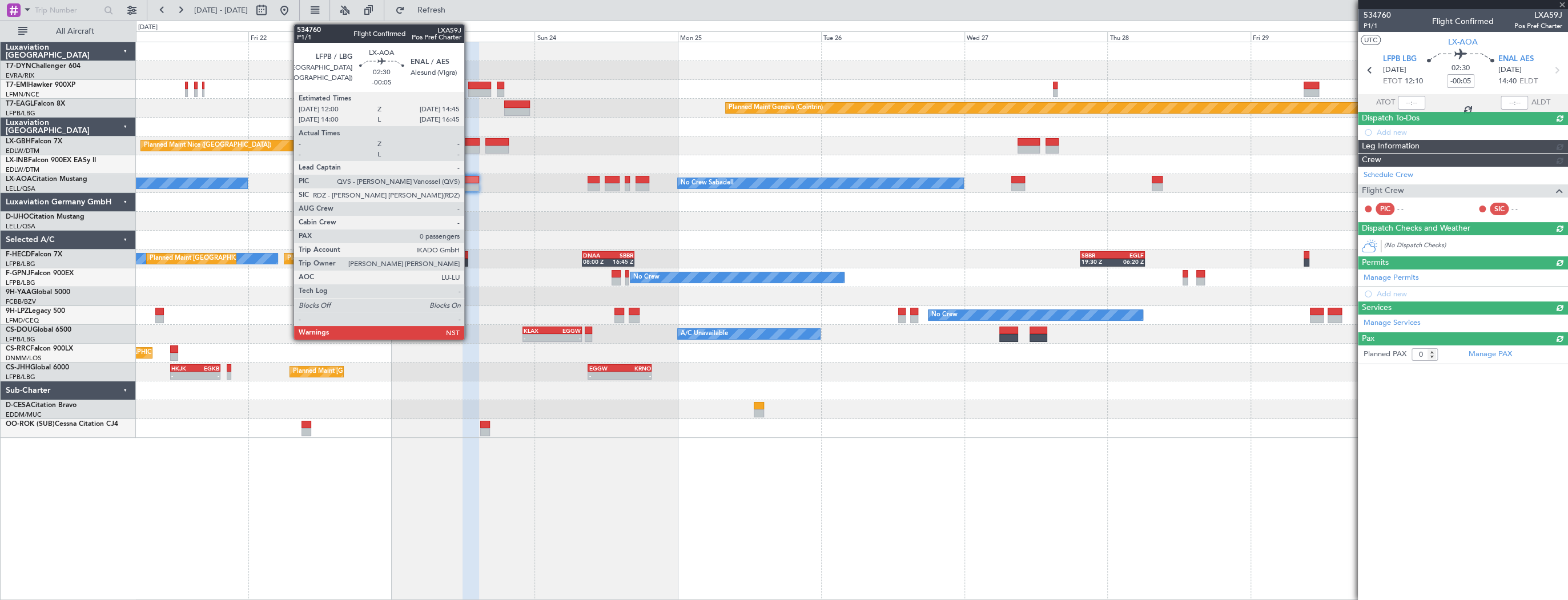
scroll to position [0, 0]
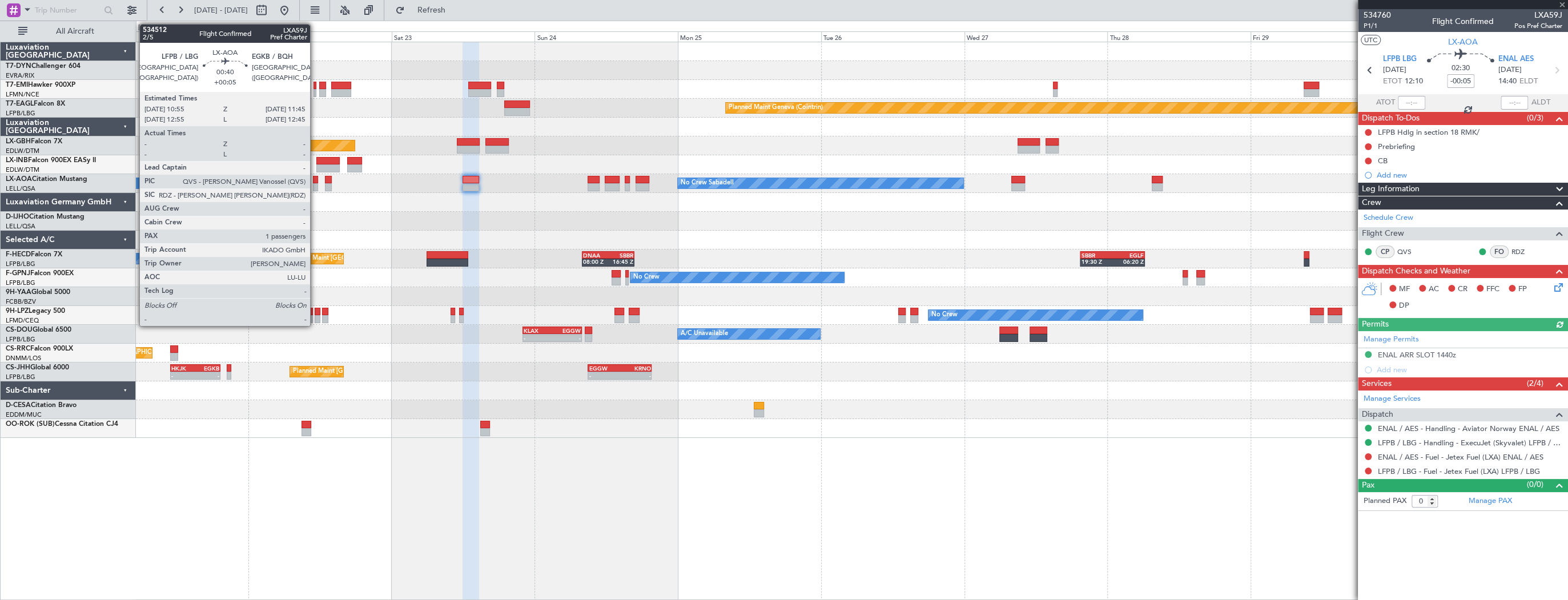
click at [315, 183] on div at bounding box center [316, 187] width 5 height 8
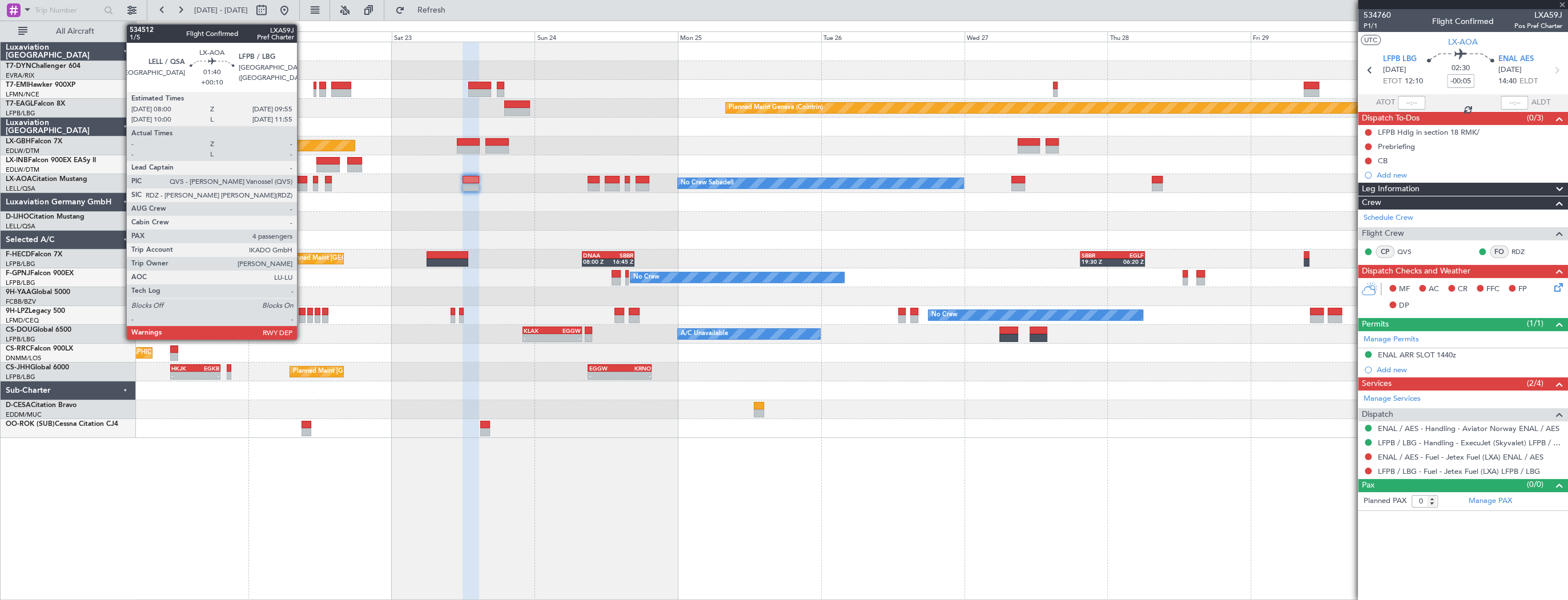
type input "+00:05"
type input "1"
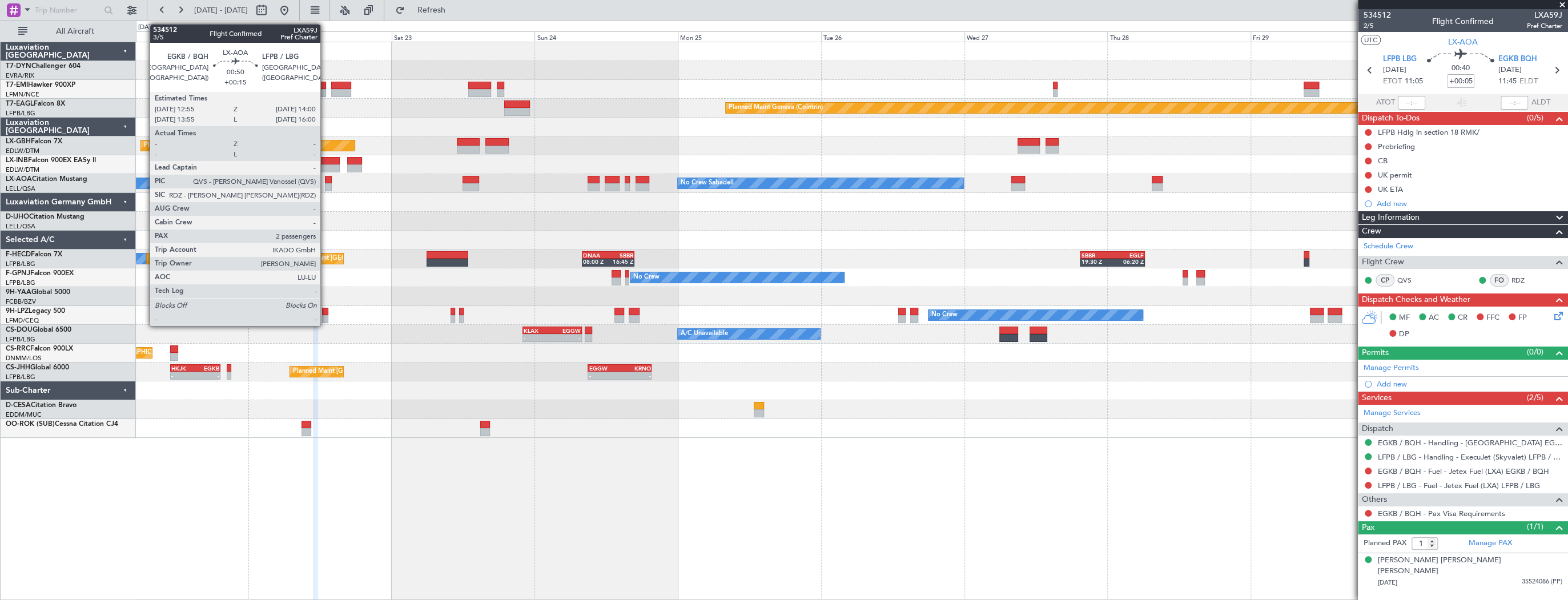
click at [326, 183] on div at bounding box center [328, 187] width 7 height 8
type input "+00:15"
type input "2"
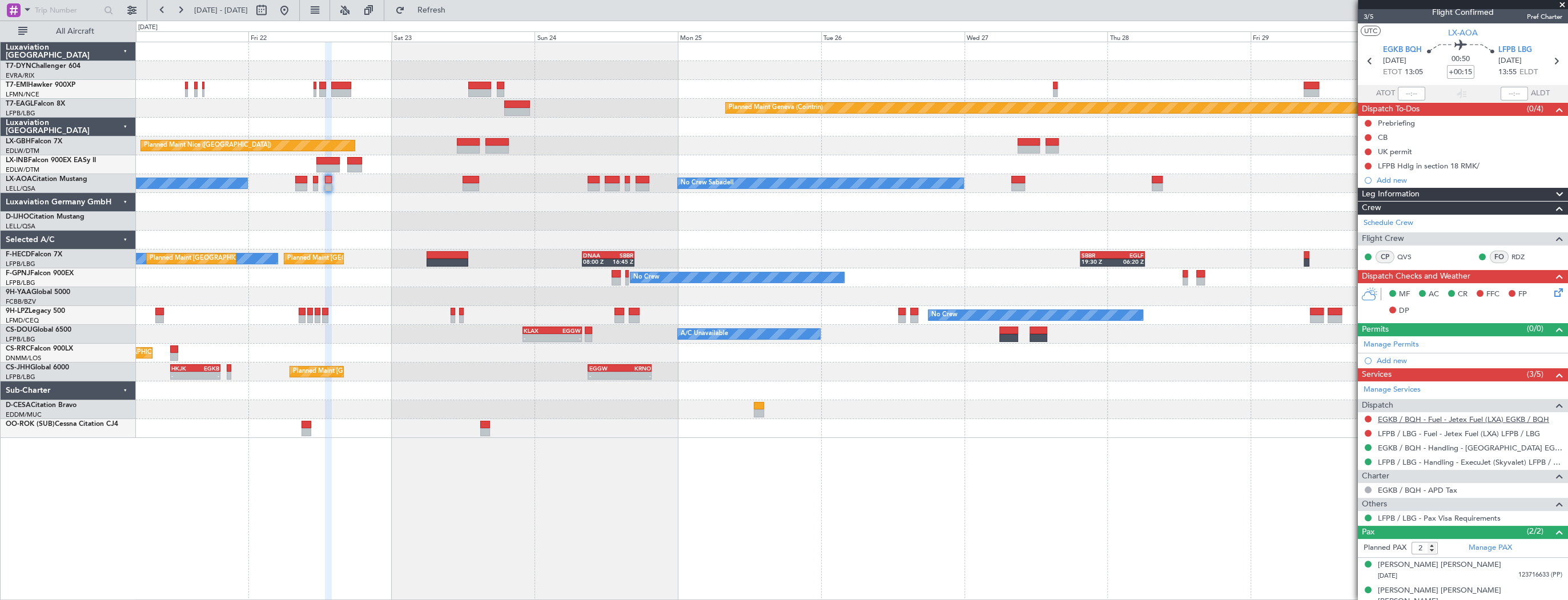
scroll to position [16, 0]
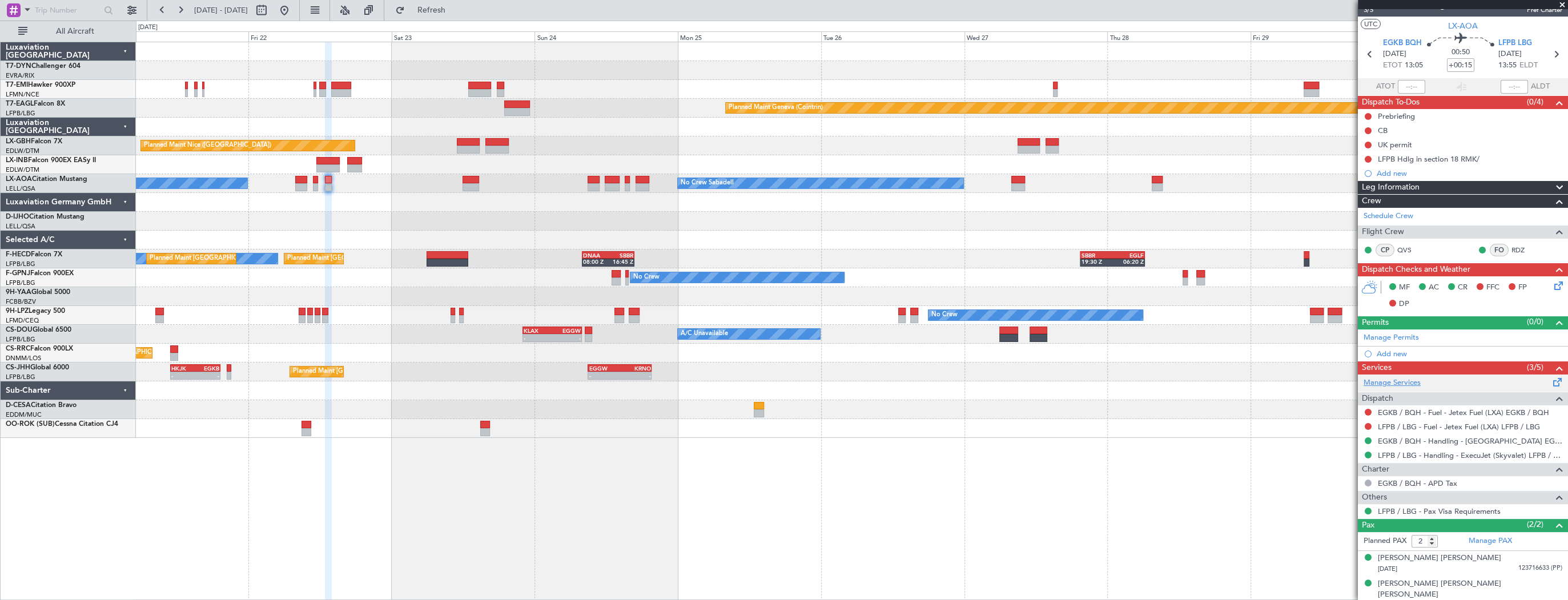
click at [1413, 380] on link "Manage Services" at bounding box center [1391, 383] width 57 height 11
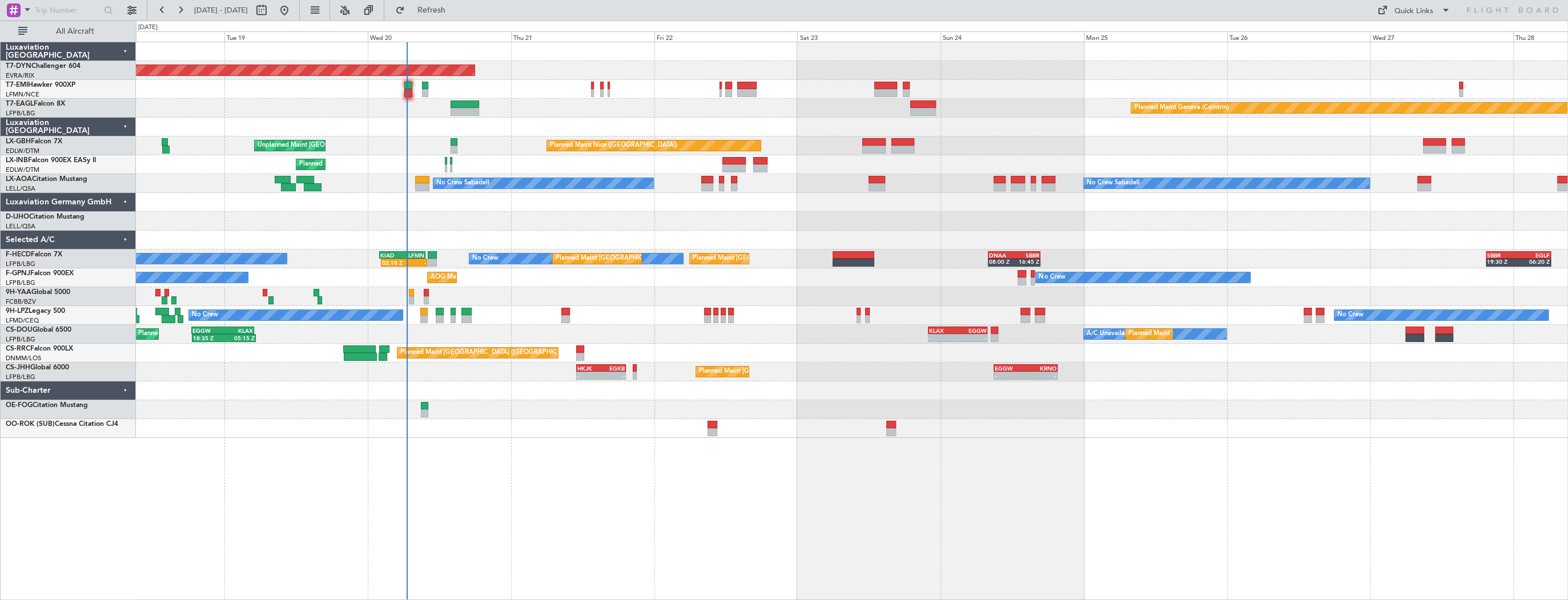
click at [480, 136] on div "Planned Maint Nice ([GEOGRAPHIC_DATA]) Unplanned Maint [GEOGRAPHIC_DATA] ([GEOG…" at bounding box center [852, 146] width 1432 height 19
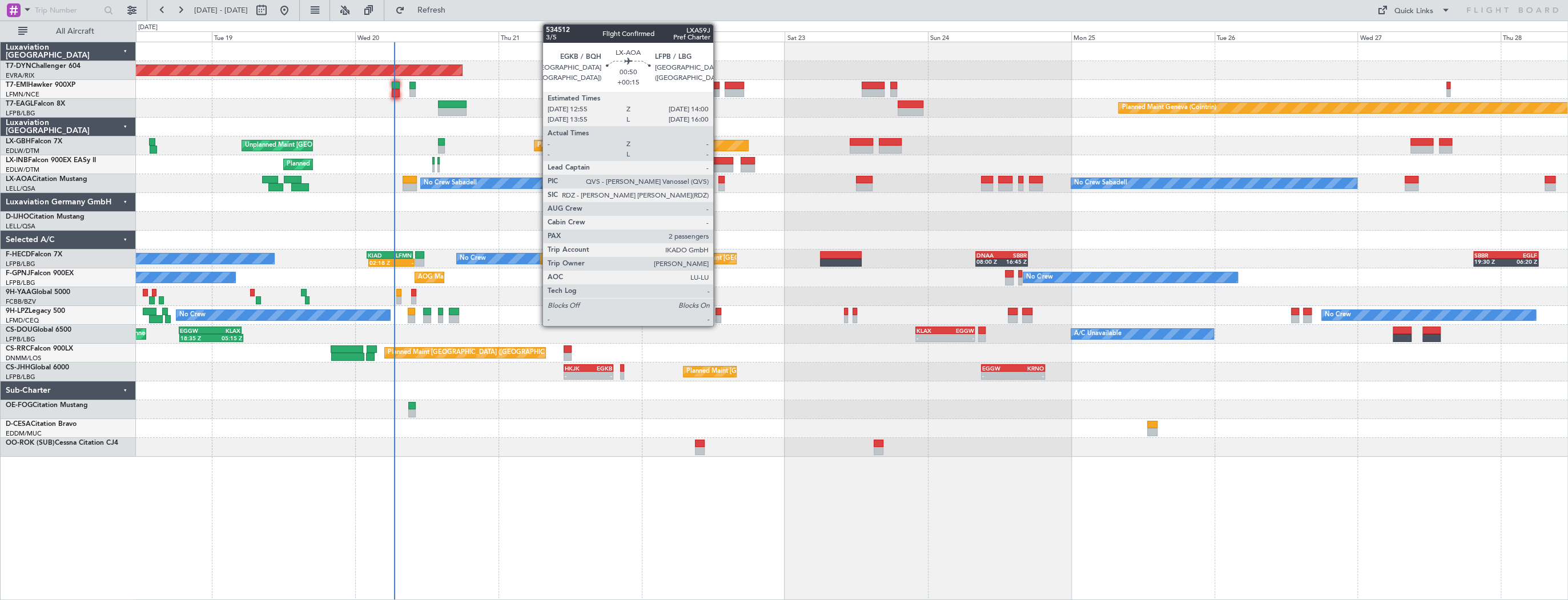
click at [718, 183] on div at bounding box center [722, 187] width 7 height 8
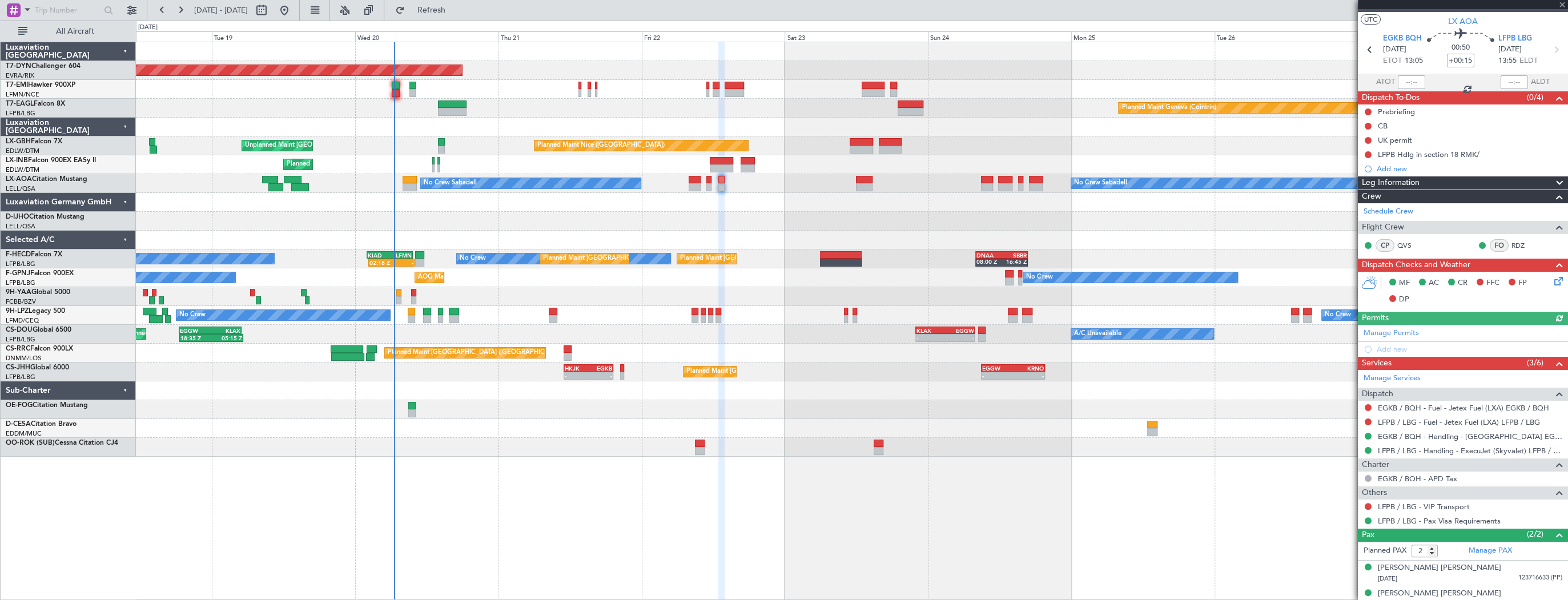
scroll to position [29, 0]
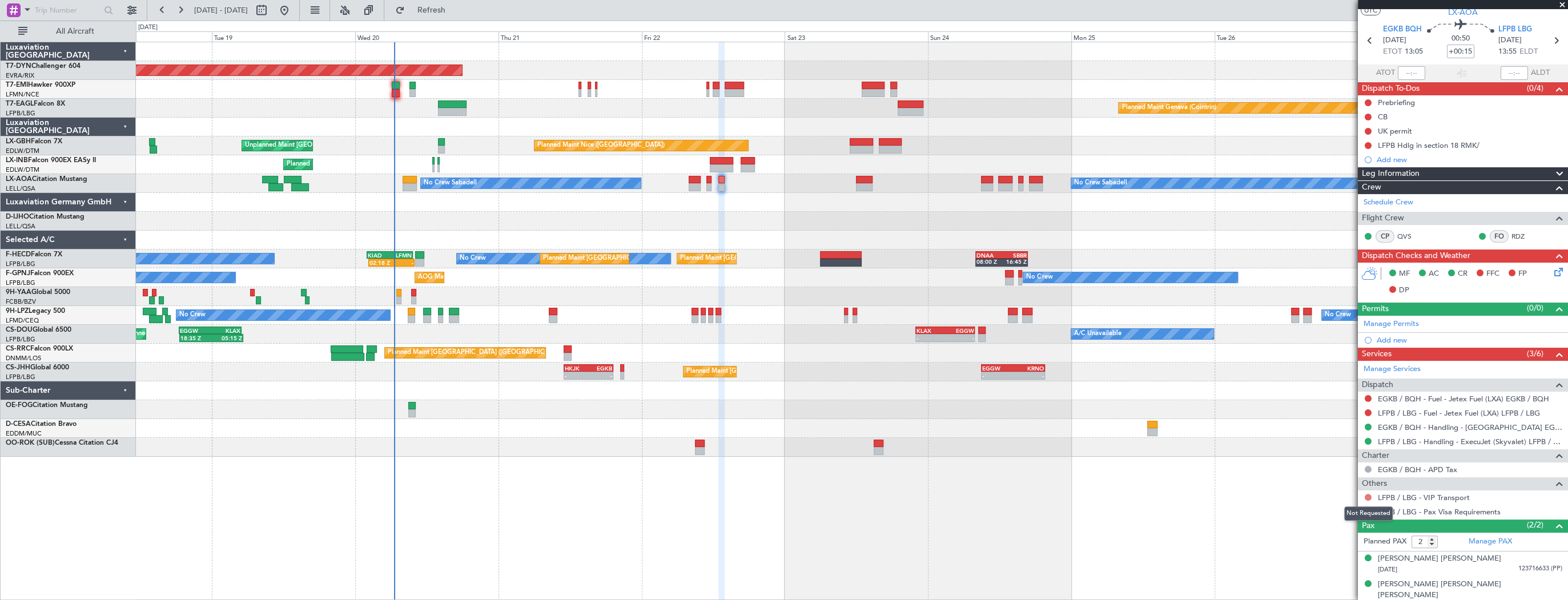
click at [1370, 494] on button at bounding box center [1368, 497] width 7 height 7
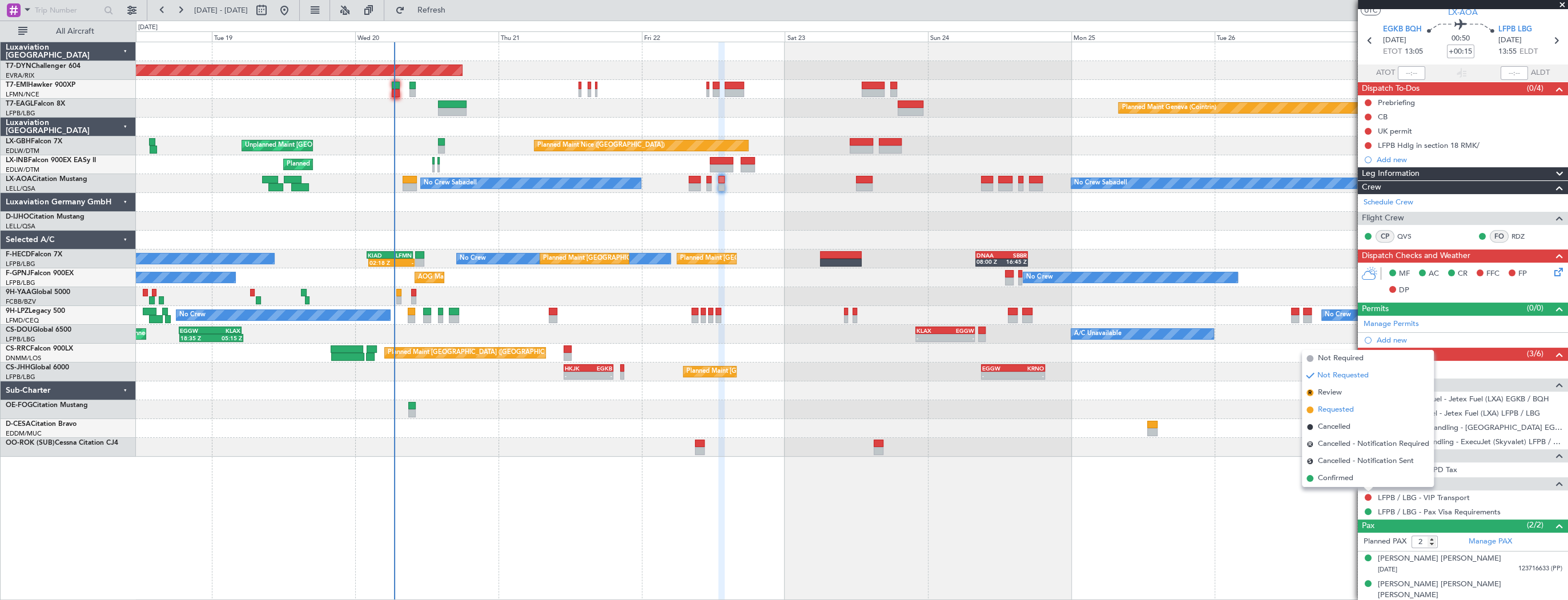
click at [1343, 409] on span "Requested" at bounding box center [1336, 409] width 36 height 11
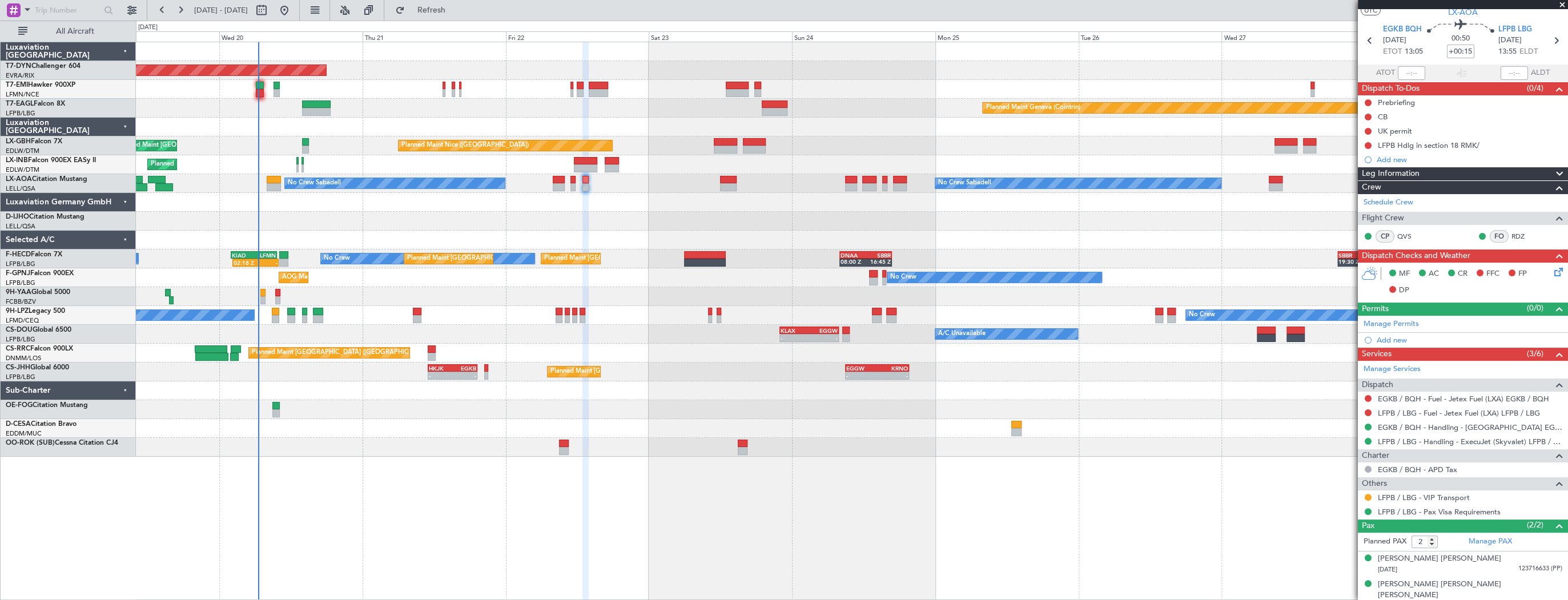
click at [653, 190] on div "Planned Maint Basel-Mulhouse Planned Maint Geneva (Cointrin) Planned Maint Nice…" at bounding box center [852, 249] width 1432 height 415
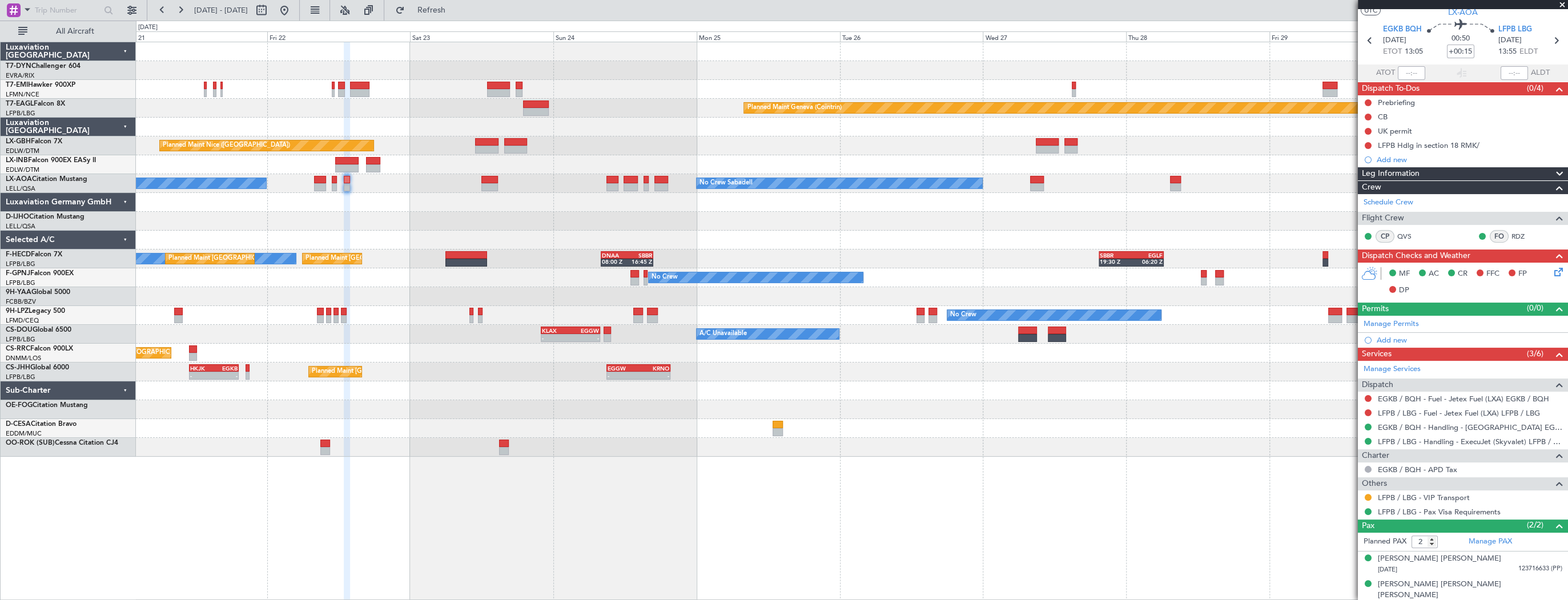
click at [171, 161] on div "Planned Maint Geneva (Cointrin)" at bounding box center [852, 165] width 1432 height 19
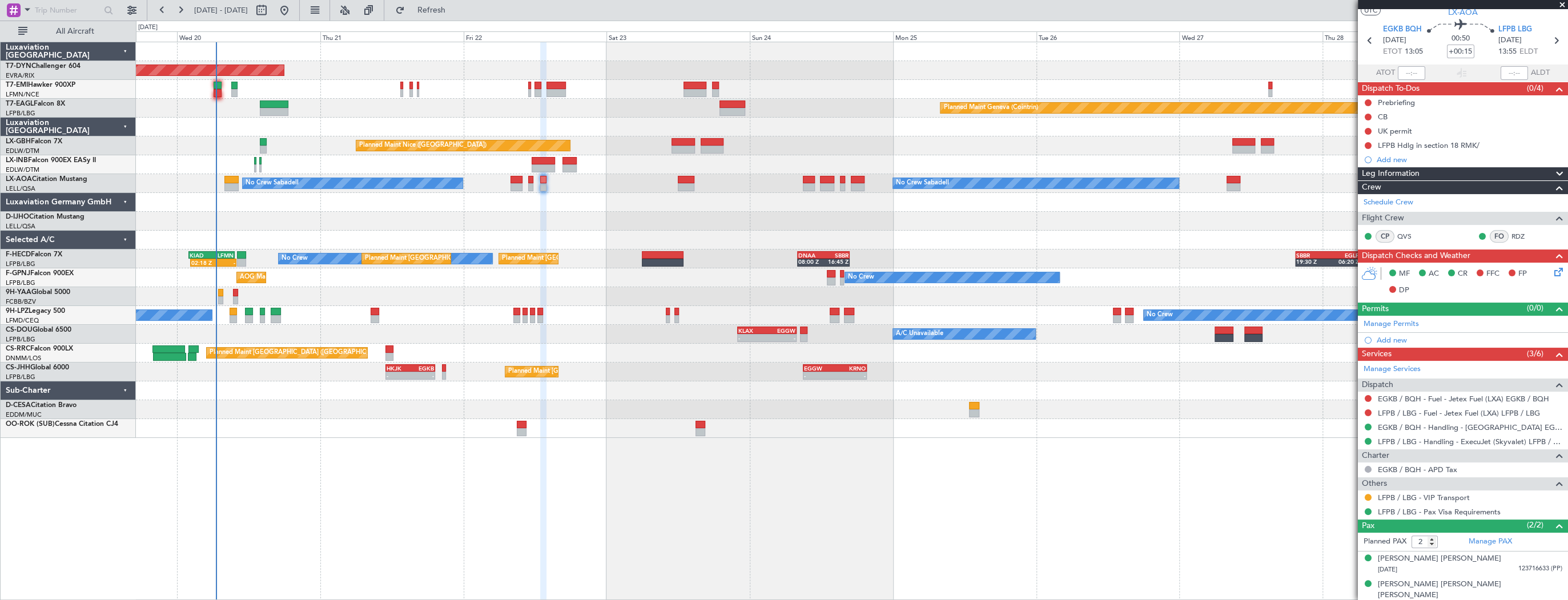
click at [718, 196] on div at bounding box center [852, 202] width 1432 height 19
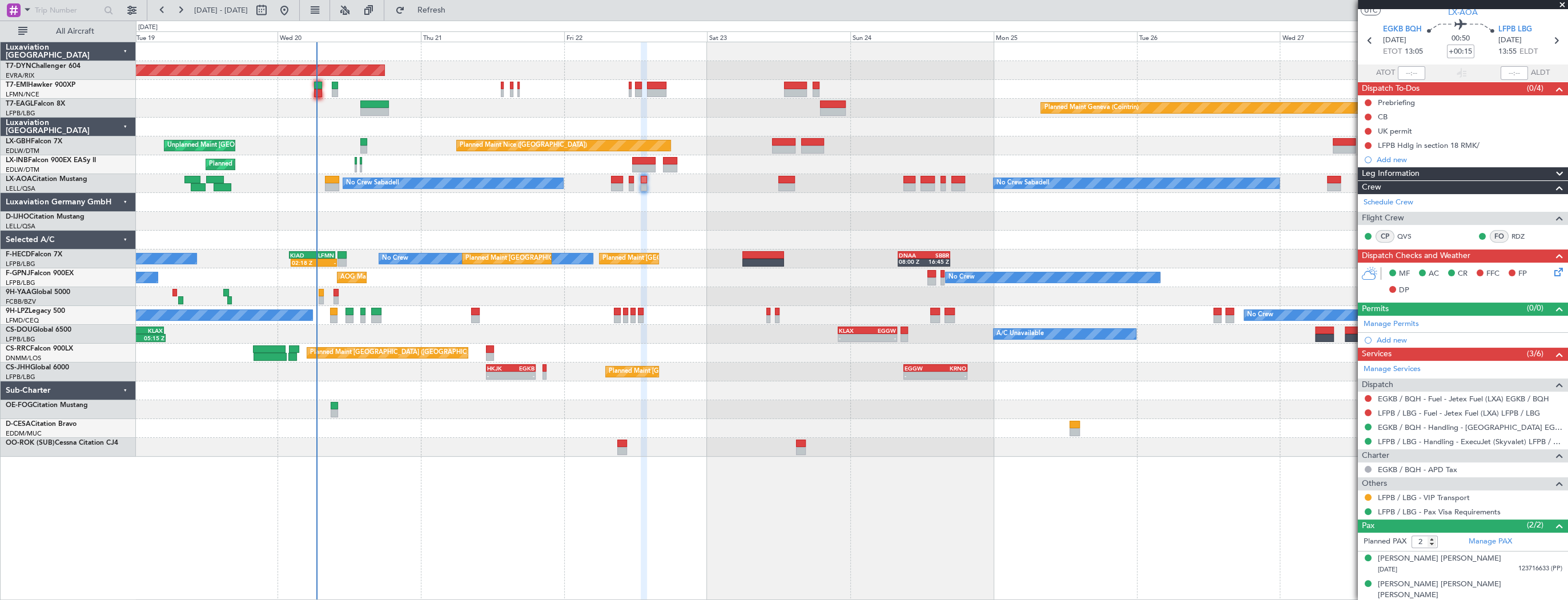
click at [380, 217] on div at bounding box center [852, 221] width 1432 height 19
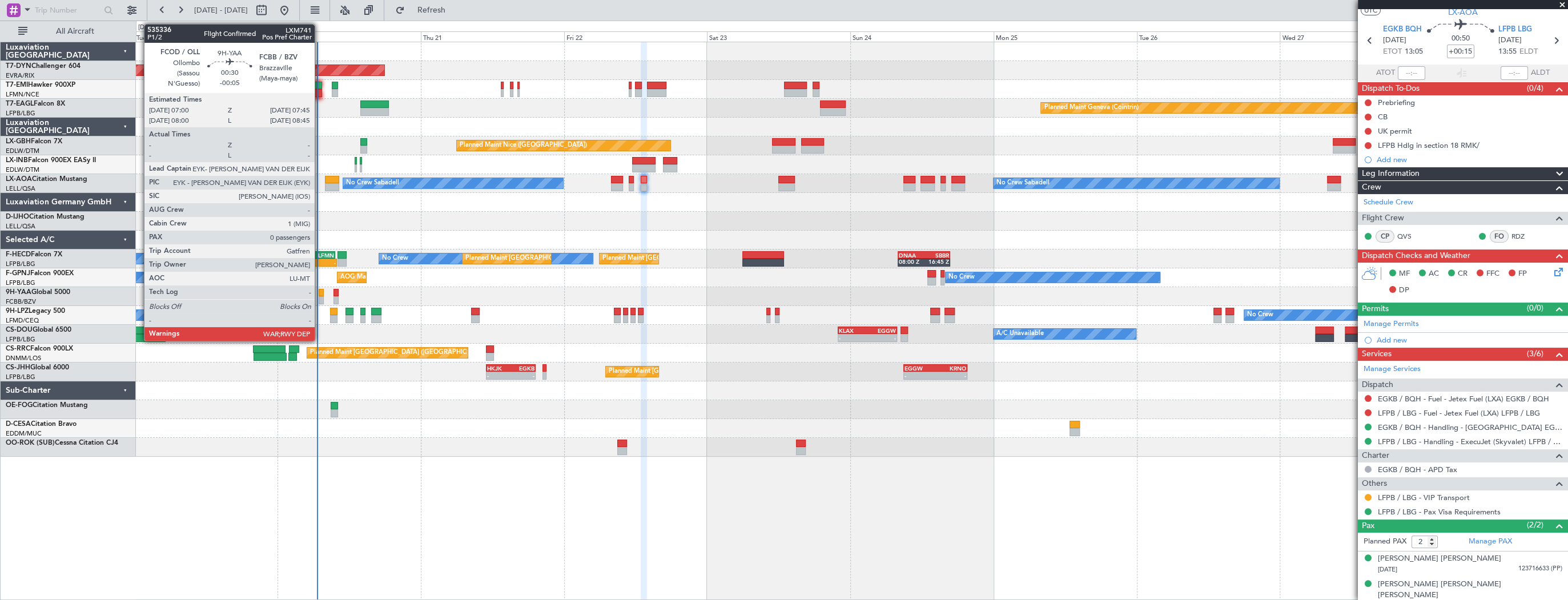
click at [320, 294] on div at bounding box center [320, 293] width 5 height 8
type input "-00:05"
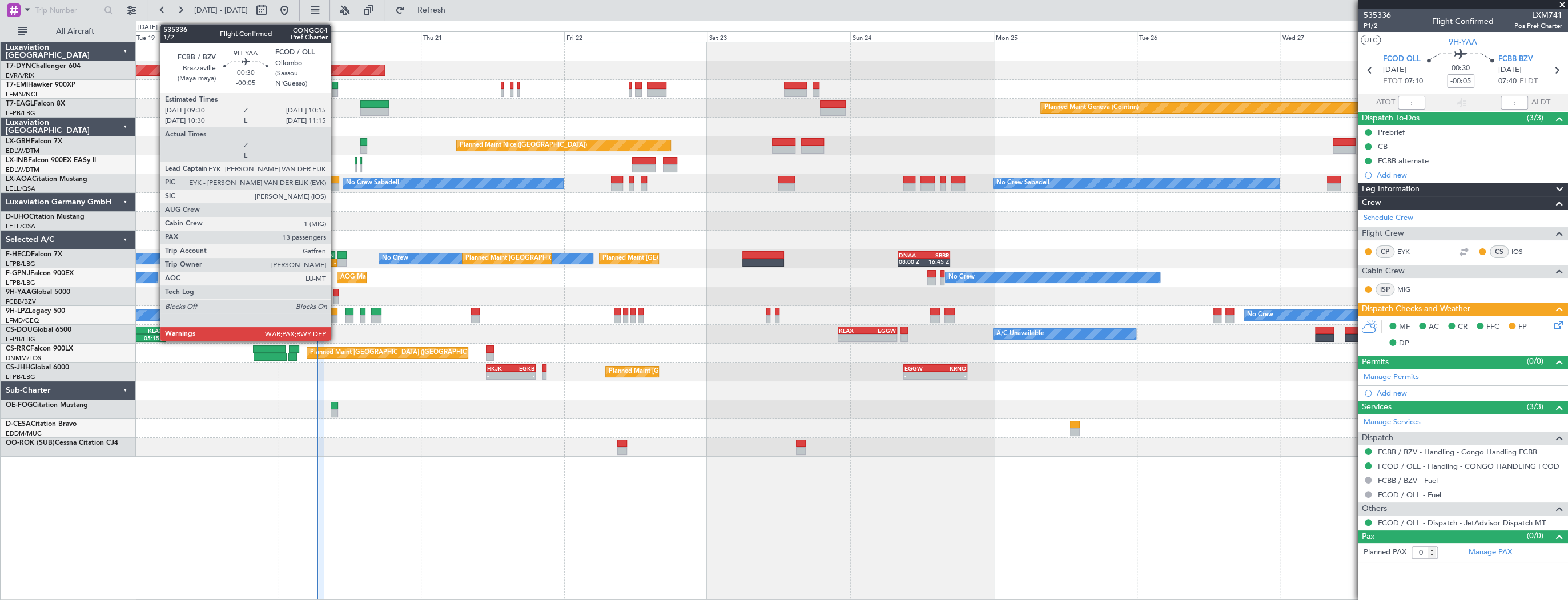
click at [336, 294] on div at bounding box center [335, 293] width 5 height 8
type input "13"
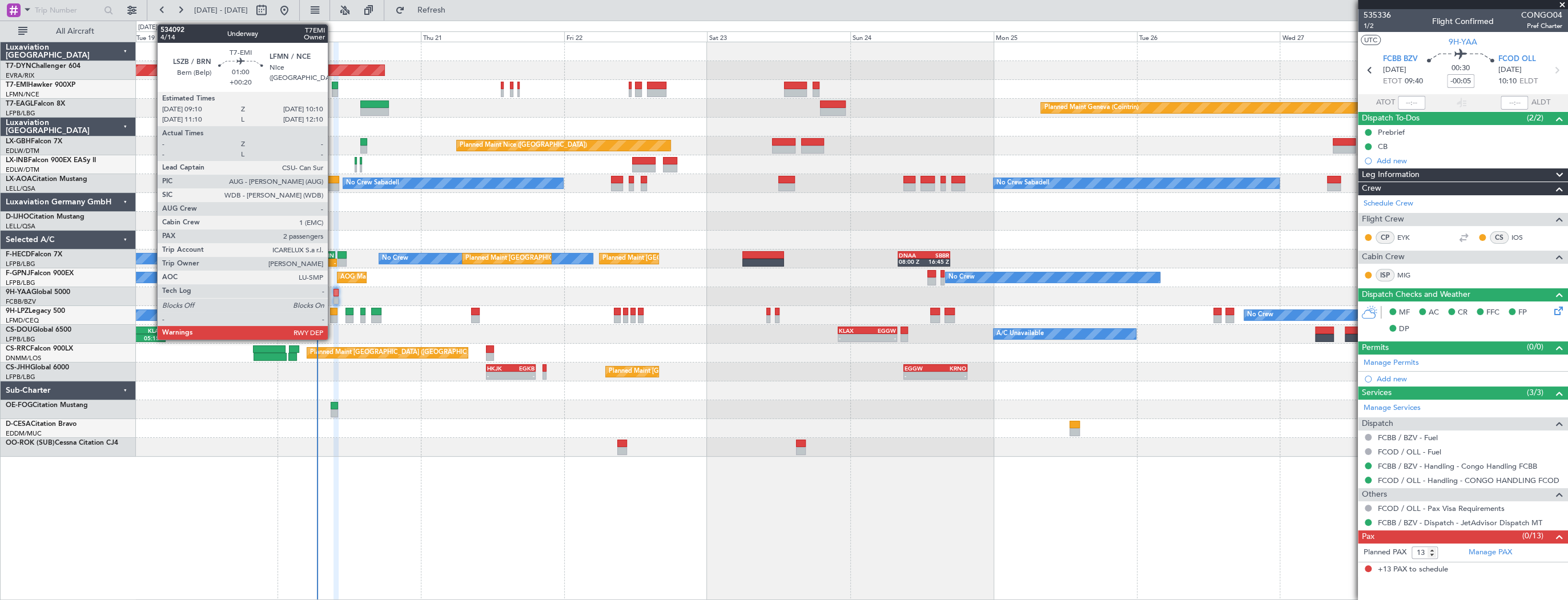
click at [333, 84] on div at bounding box center [334, 86] width 6 height 8
type input "+00:20"
type input "2"
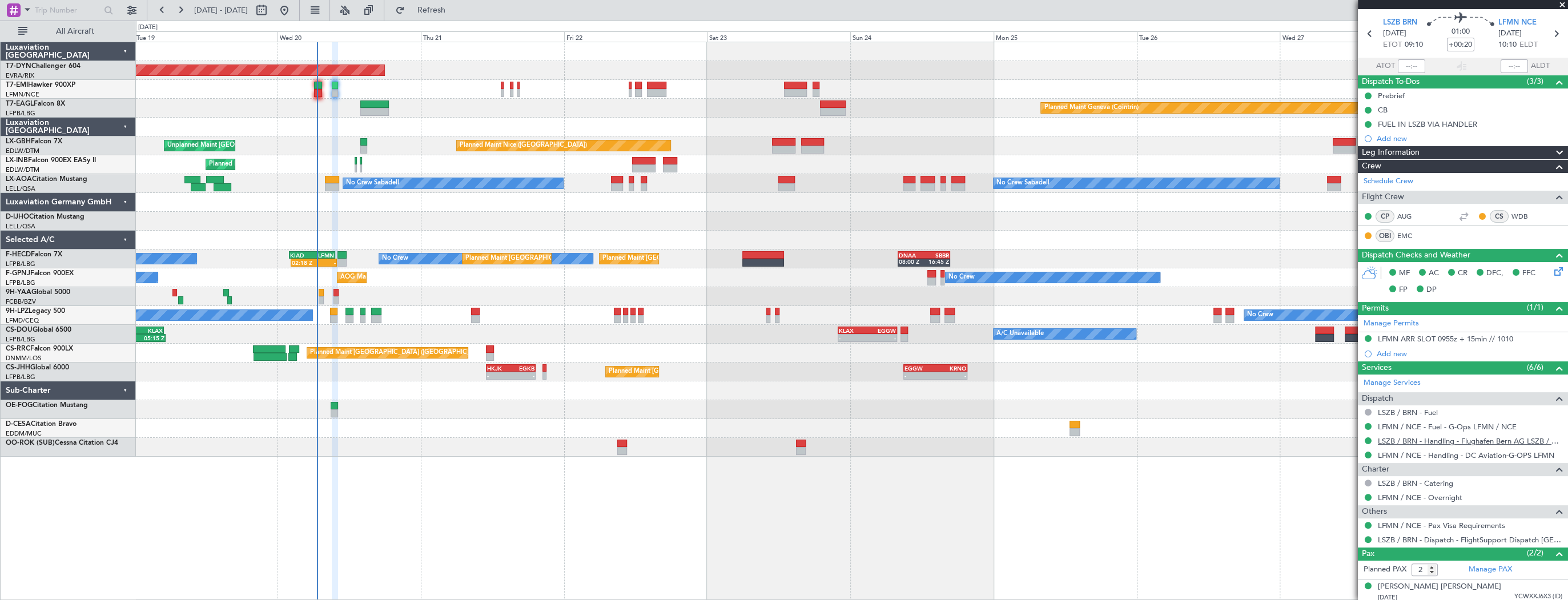
scroll to position [64, 0]
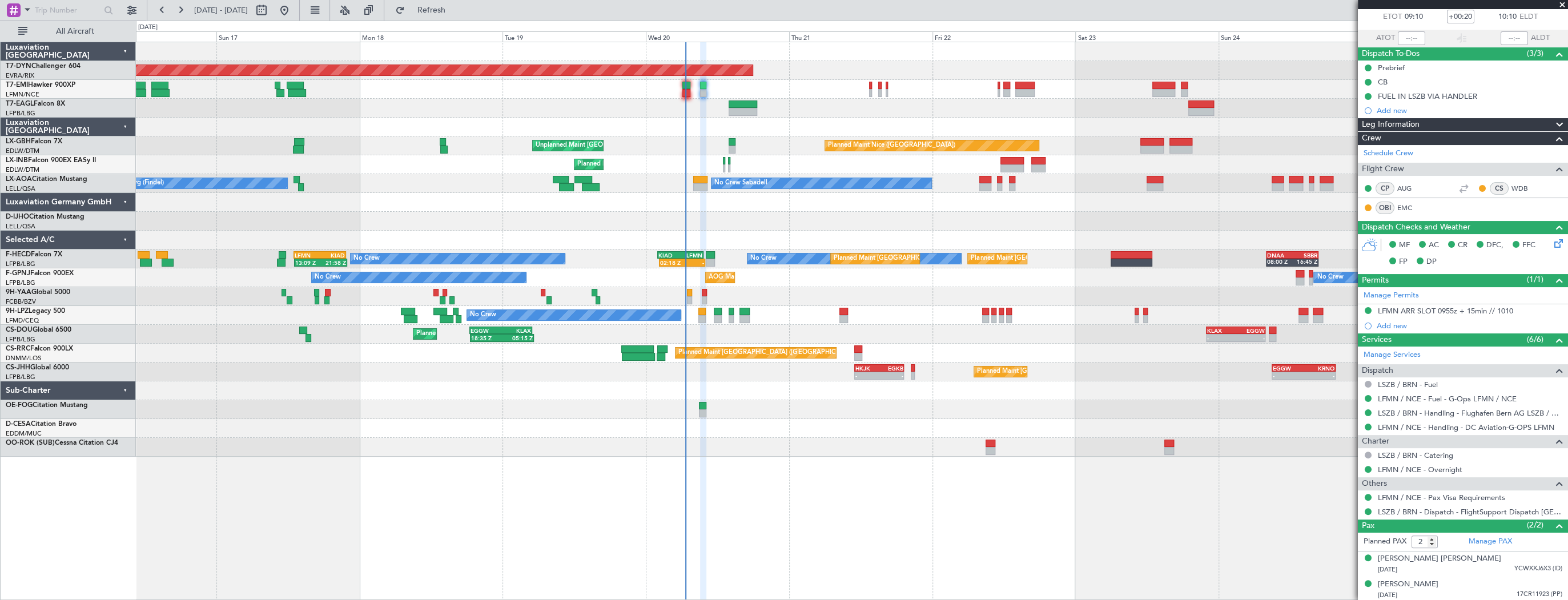
click at [838, 225] on div at bounding box center [852, 221] width 1432 height 19
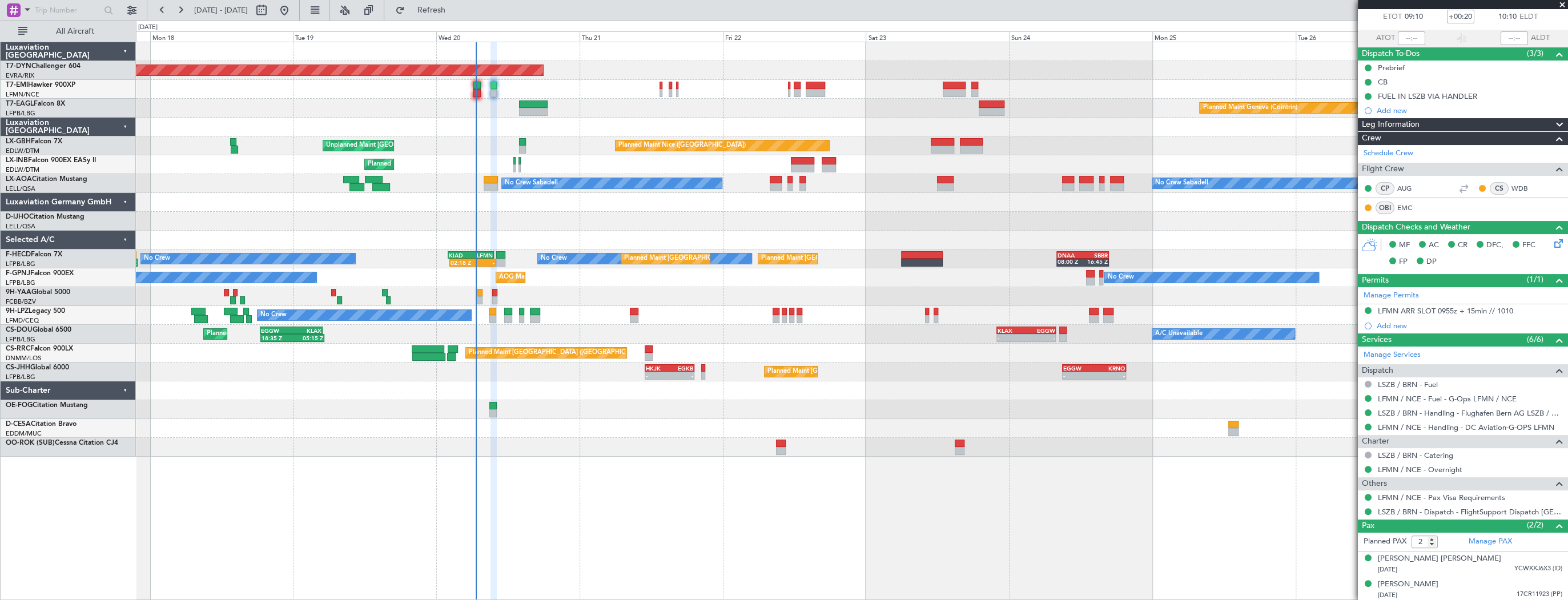
click at [558, 203] on div "Planned Maint Basel-Mulhouse Planned Maint Geneva (Cointrin) Planned Maint Nice…" at bounding box center [852, 249] width 1432 height 415
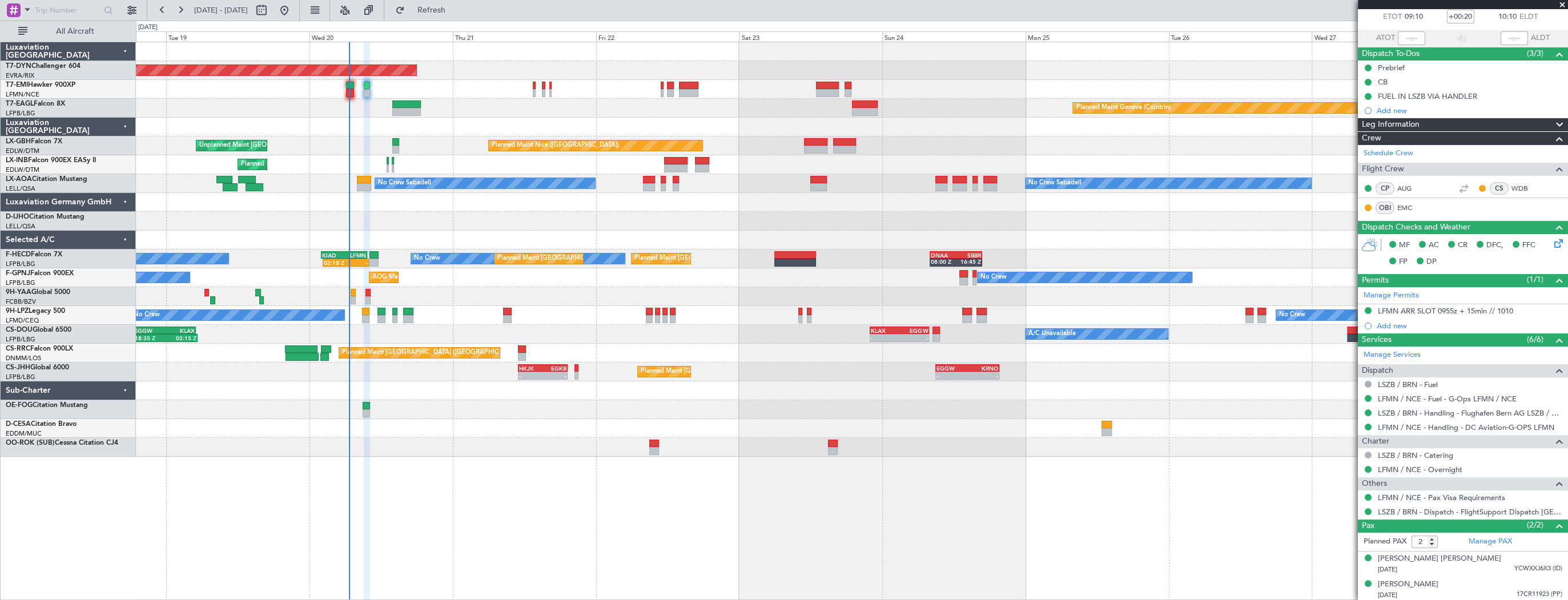
click at [388, 219] on div at bounding box center [852, 221] width 1432 height 19
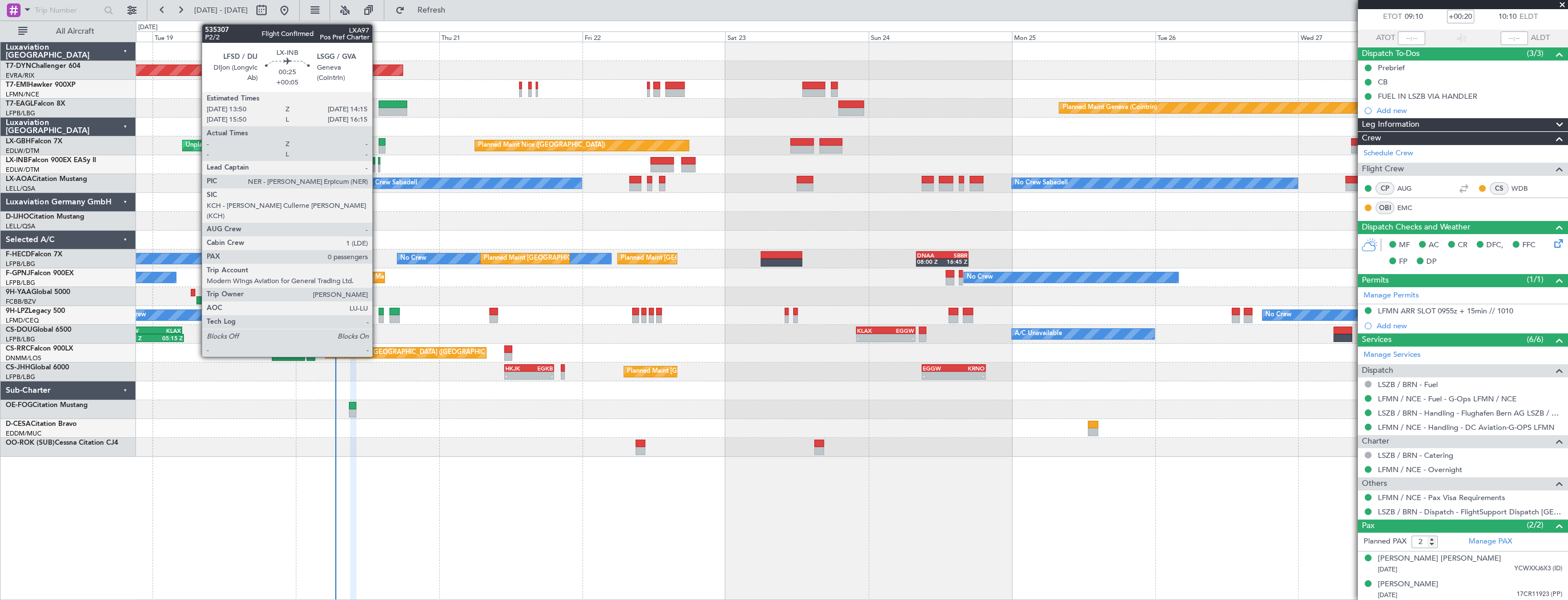
click at [378, 162] on div at bounding box center [379, 161] width 3 height 8
type input "+00:05"
type input "0"
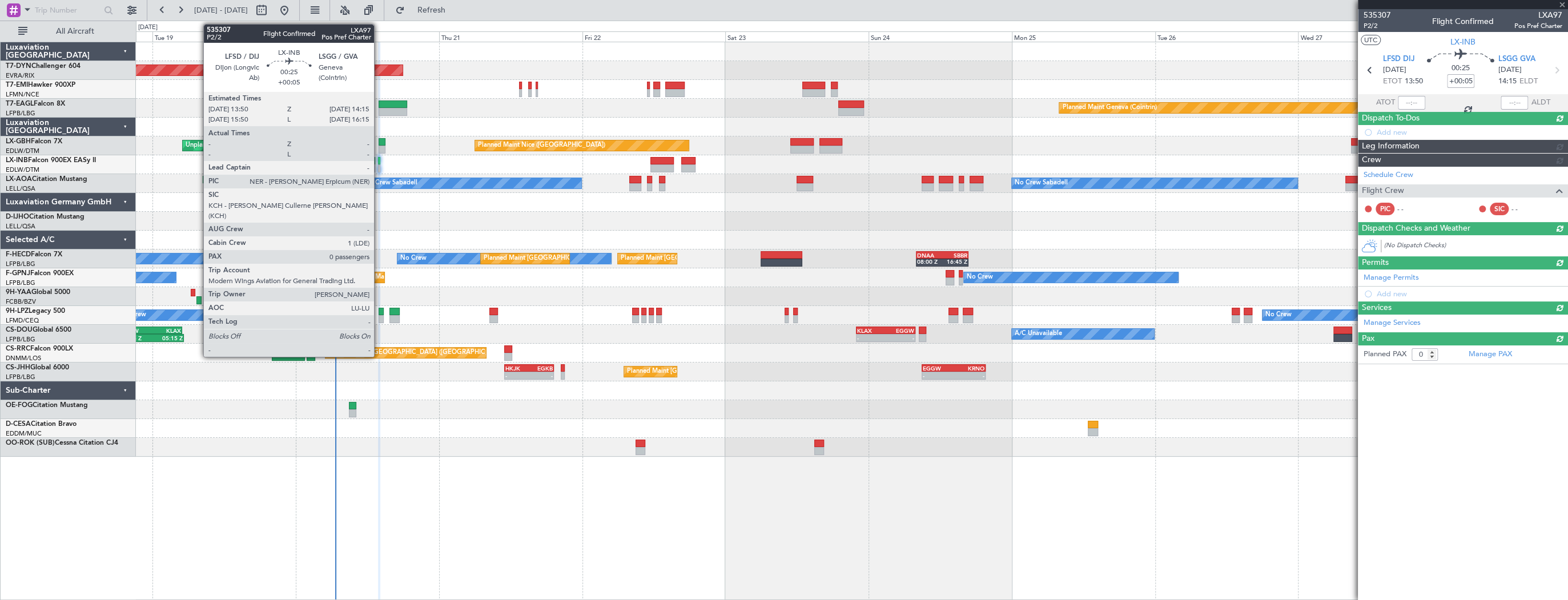
scroll to position [0, 0]
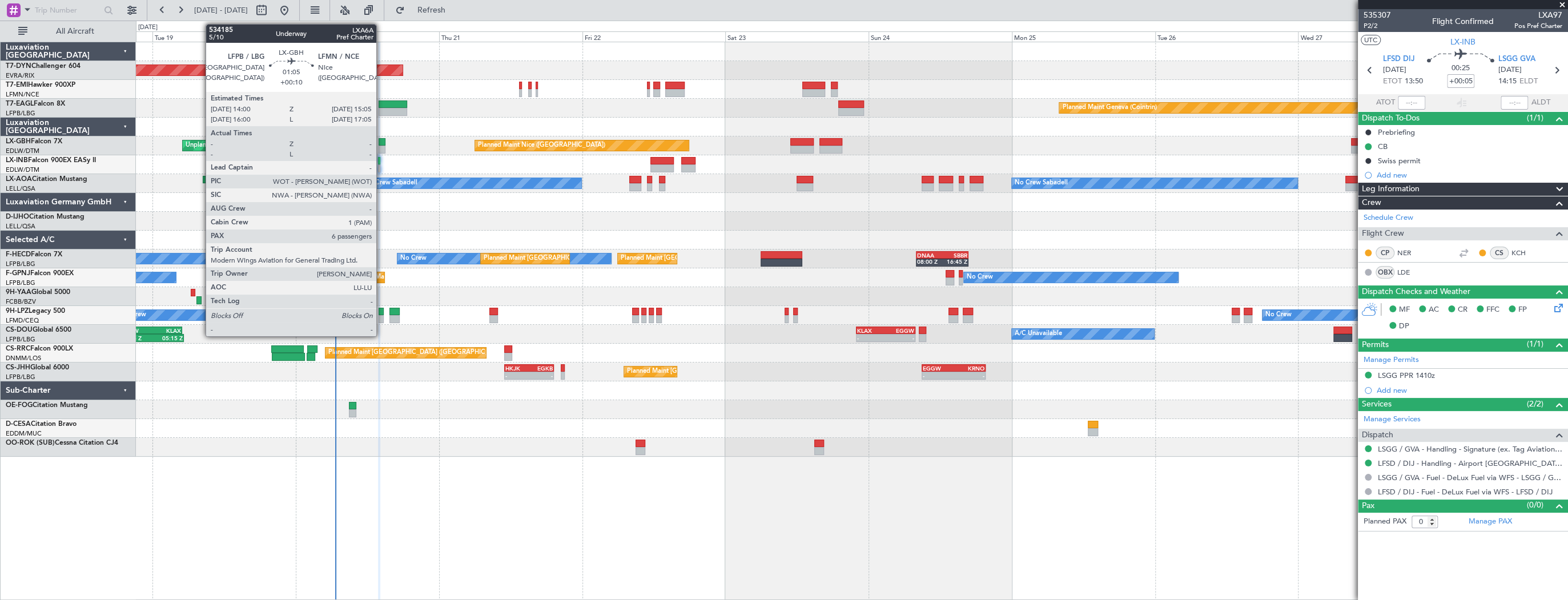
click at [381, 144] on div at bounding box center [382, 142] width 7 height 8
type input "+00:10"
type input "6"
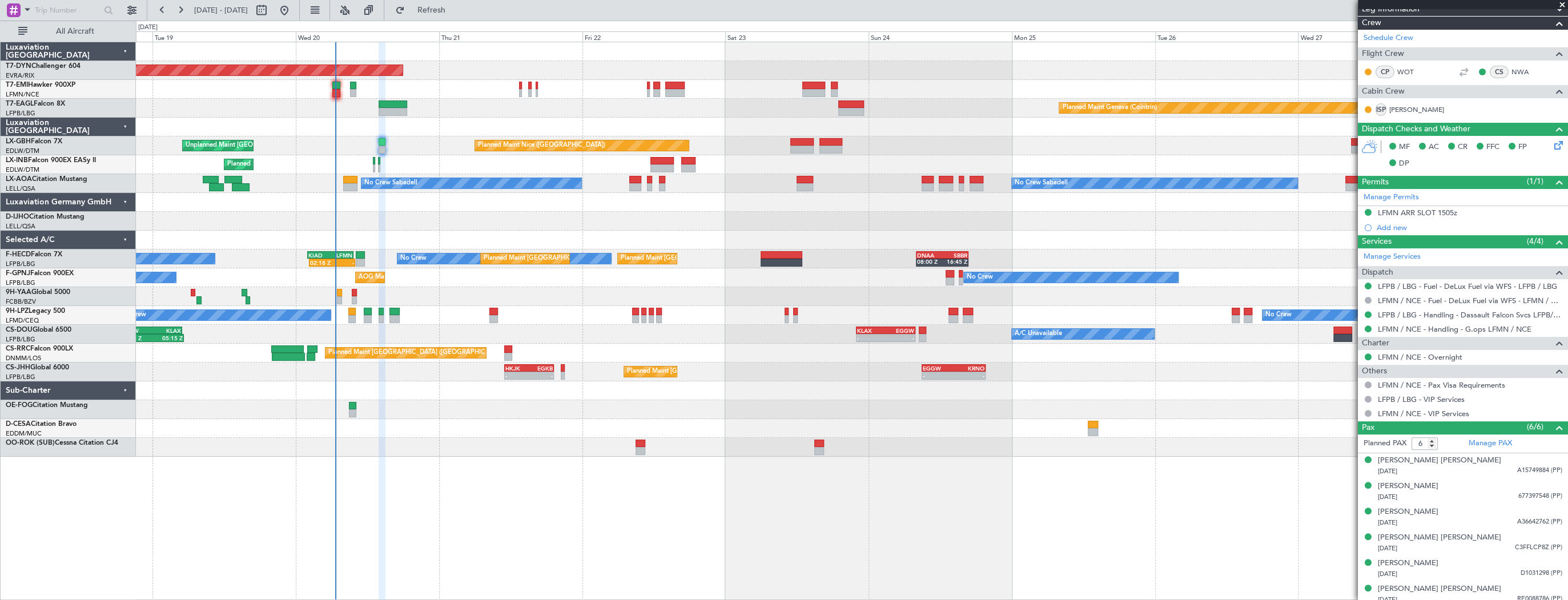
scroll to position [199, 0]
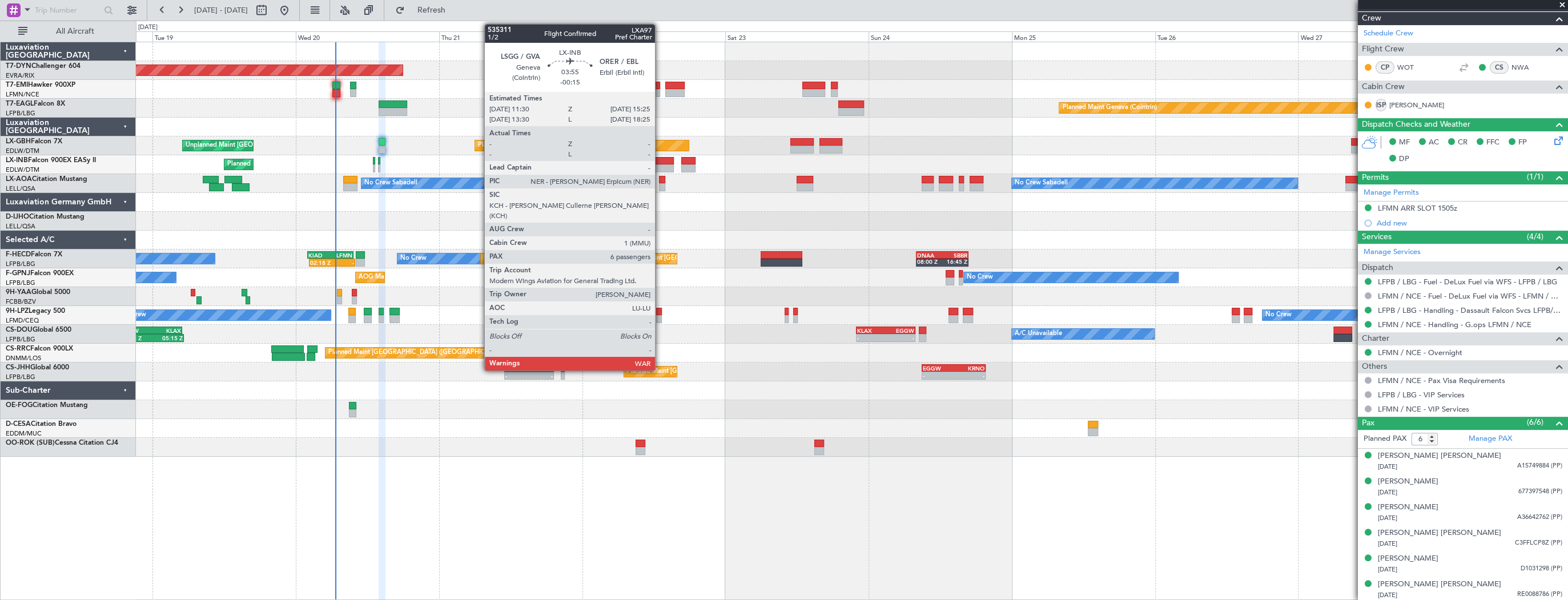
click at [660, 162] on div at bounding box center [662, 161] width 23 height 8
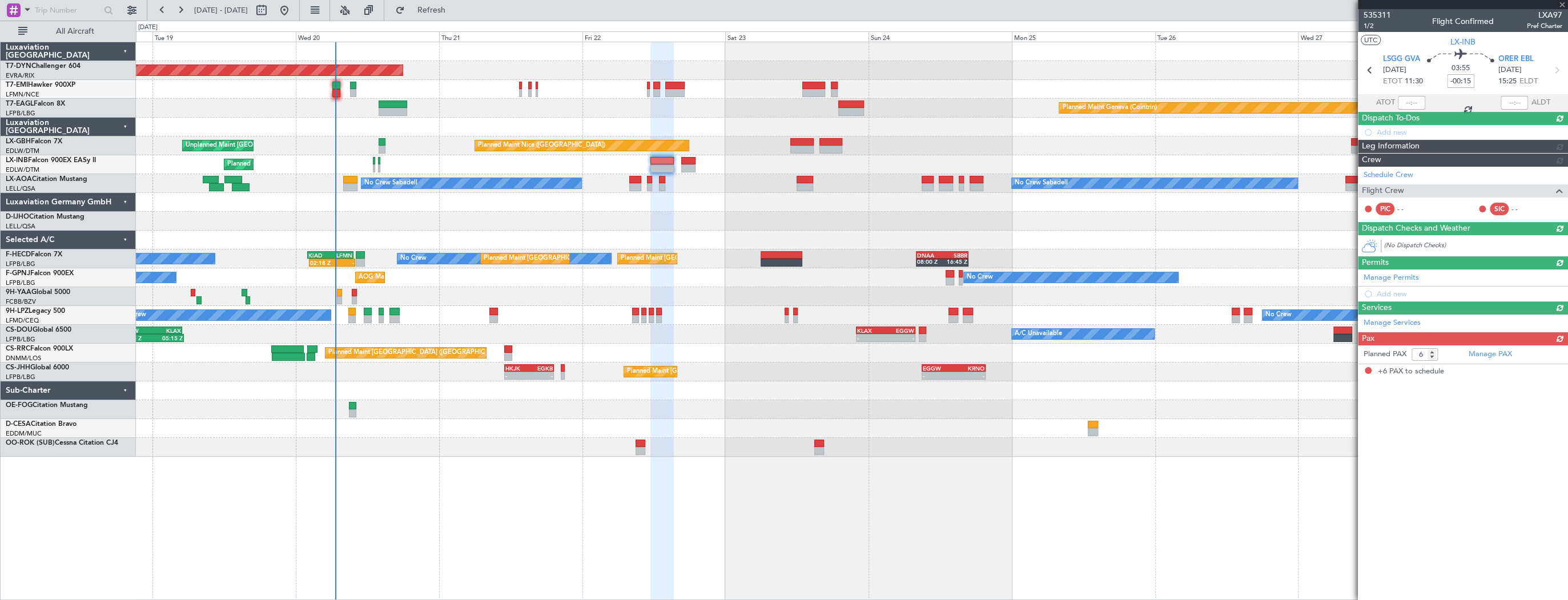
scroll to position [0, 0]
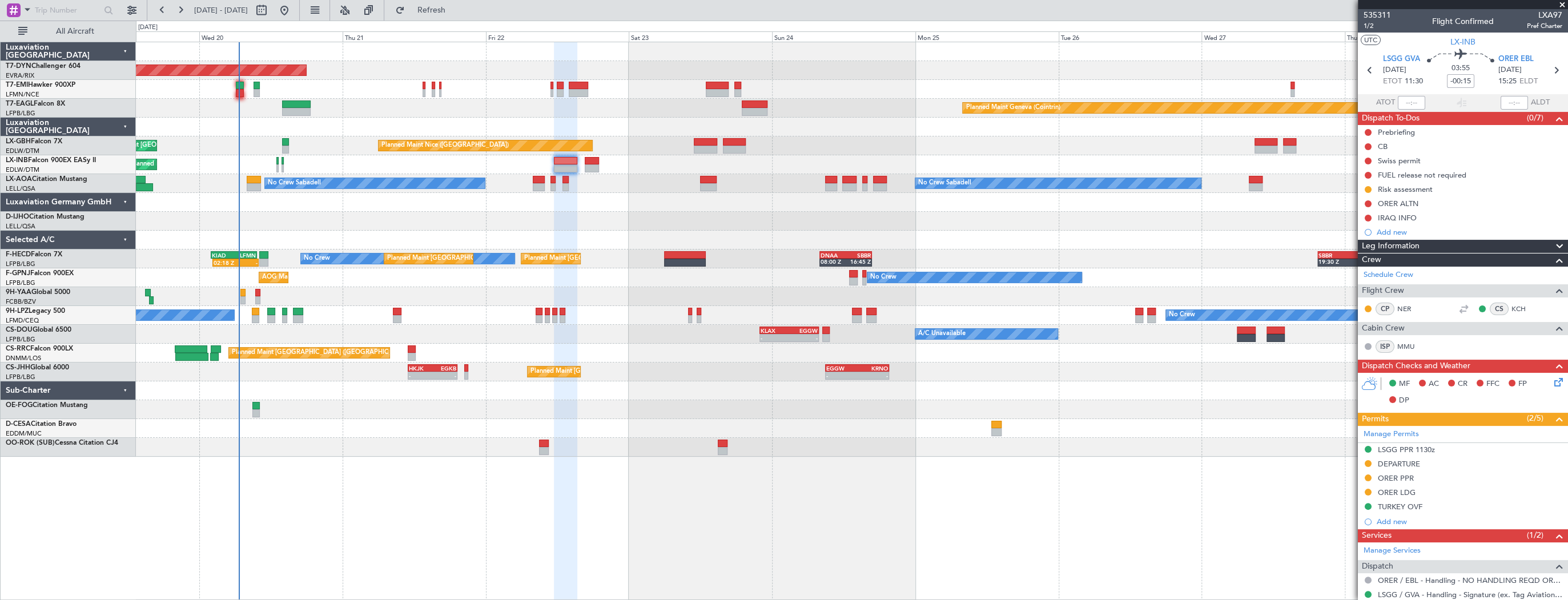
click at [345, 312] on div "Planned Maint Basel-Mulhouse Planned Maint Geneva (Cointrin) Planned Maint Nice…" at bounding box center [852, 249] width 1432 height 415
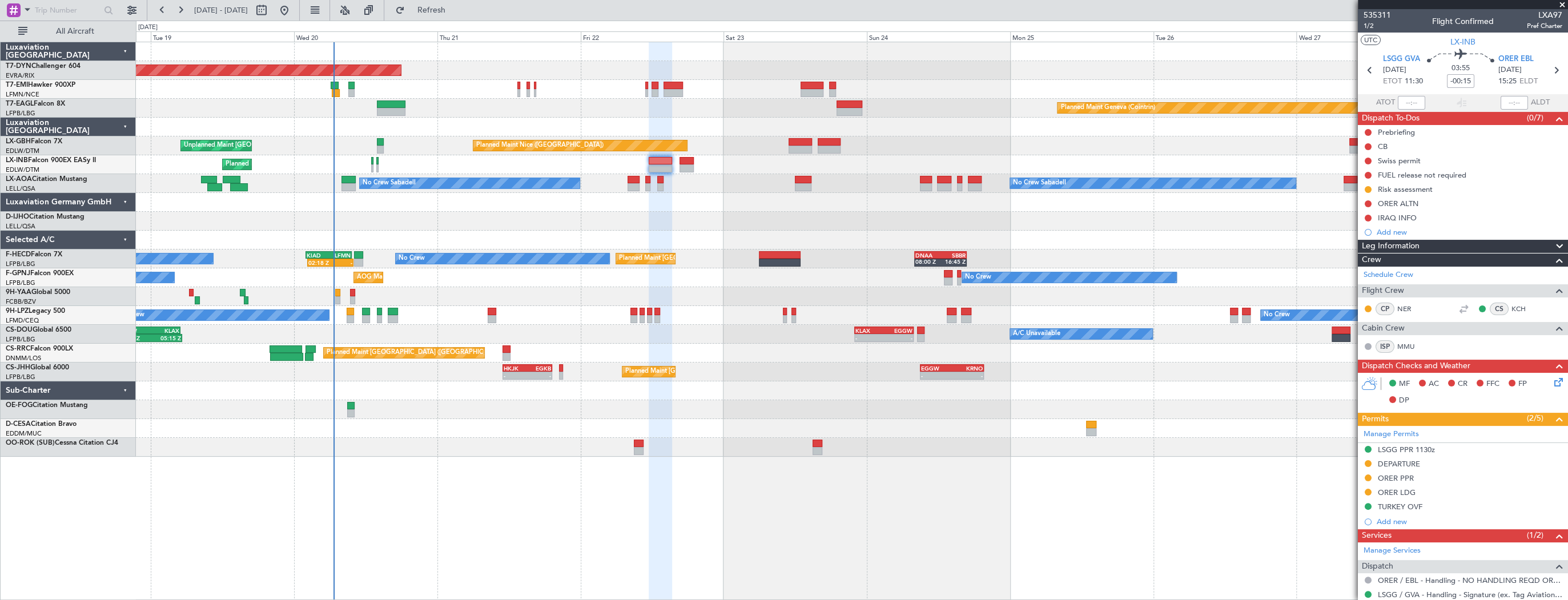
click at [480, 224] on div at bounding box center [852, 221] width 1432 height 19
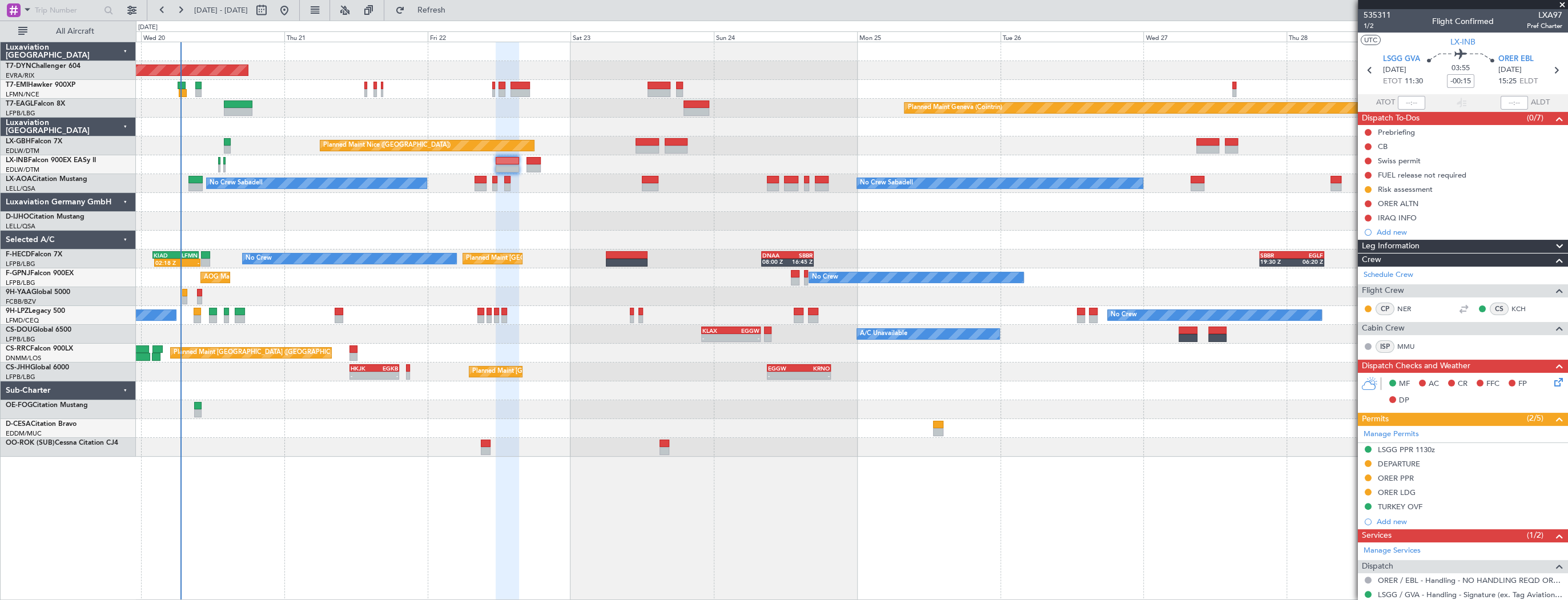
click at [429, 205] on div at bounding box center [852, 202] width 1432 height 19
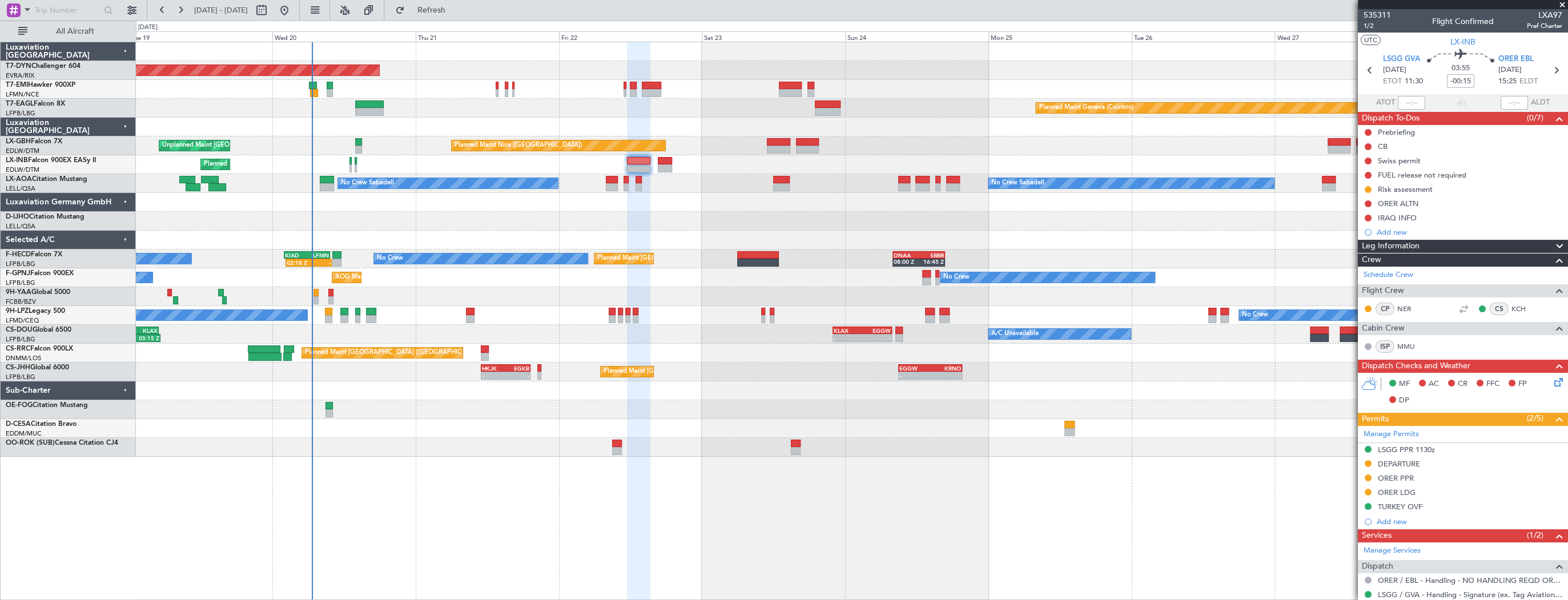
click at [341, 213] on div at bounding box center [852, 221] width 1432 height 19
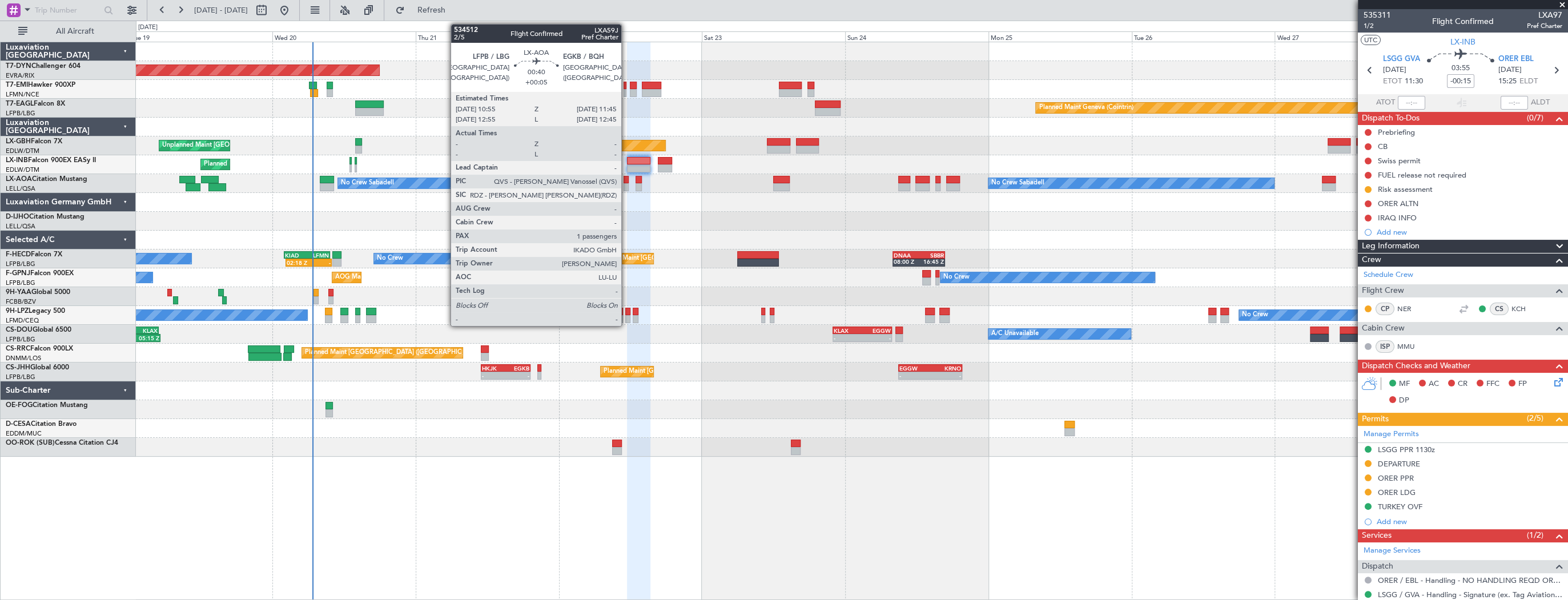
click at [626, 181] on div at bounding box center [626, 180] width 5 height 8
type input "+00:05"
type input "1"
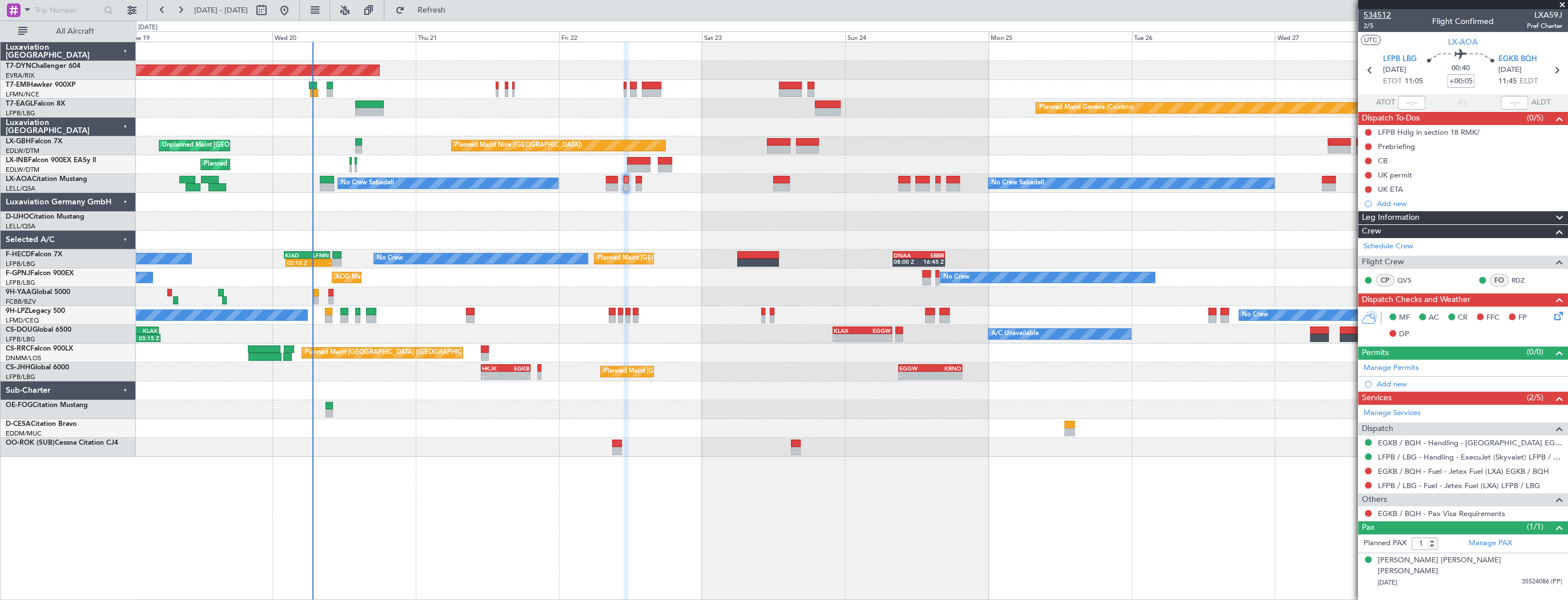
click at [1382, 15] on span "534512" at bounding box center [1377, 15] width 27 height 12
click at [271, 8] on button at bounding box center [261, 10] width 18 height 18
select select "8"
select select "2025"
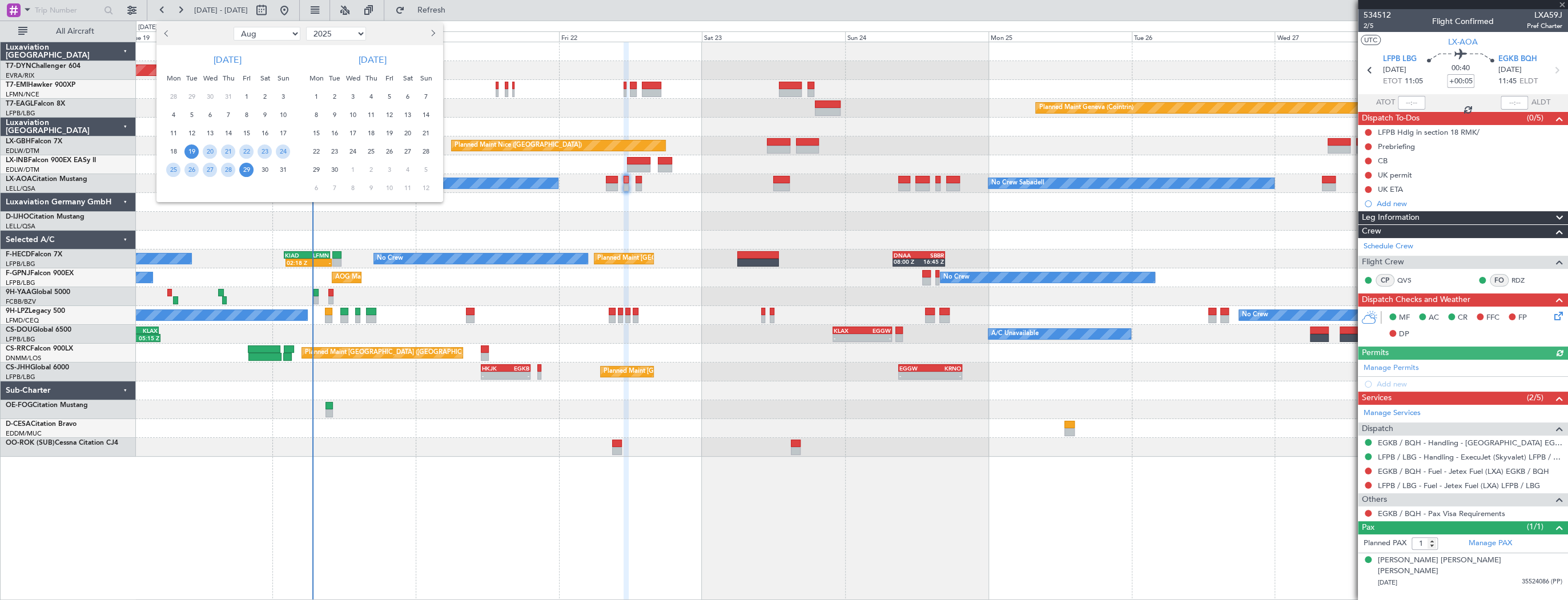
click at [169, 32] on span "Previous month" at bounding box center [167, 33] width 7 height 7
select select "7"
click at [175, 152] on span "21" at bounding box center [173, 151] width 14 height 14
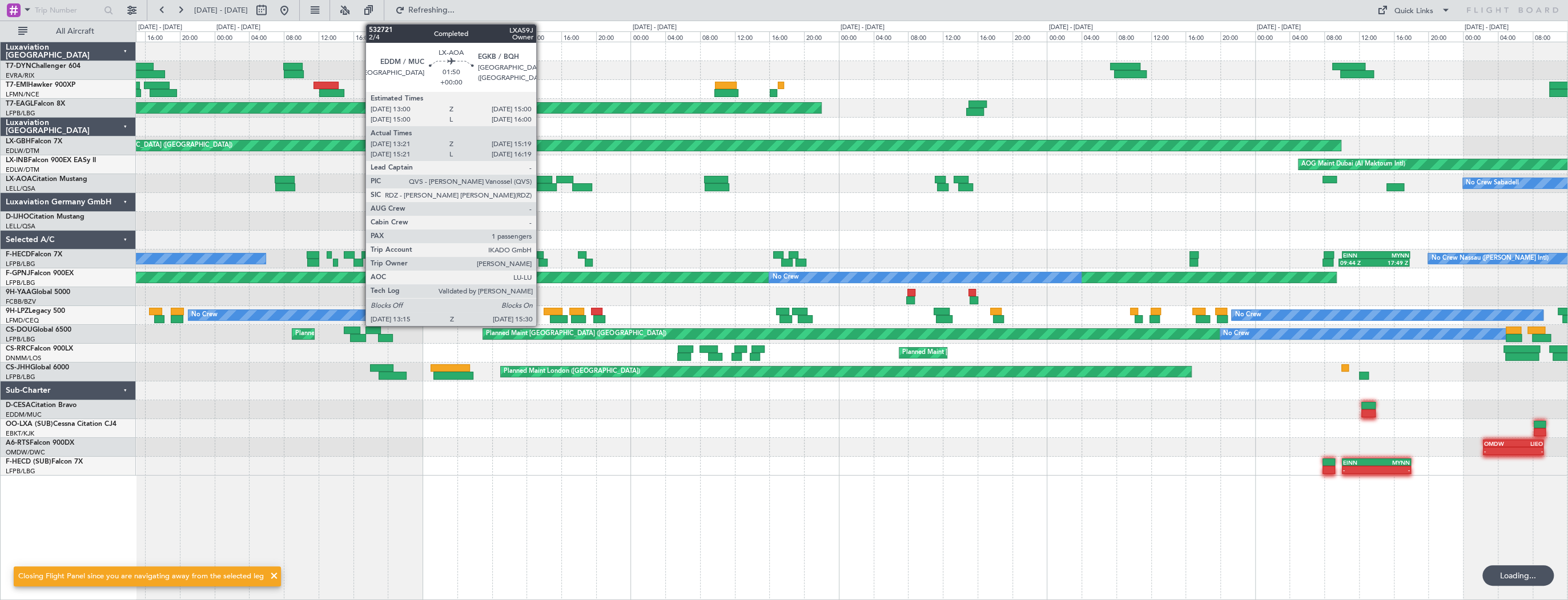
click at [541, 181] on div at bounding box center [543, 180] width 17 height 8
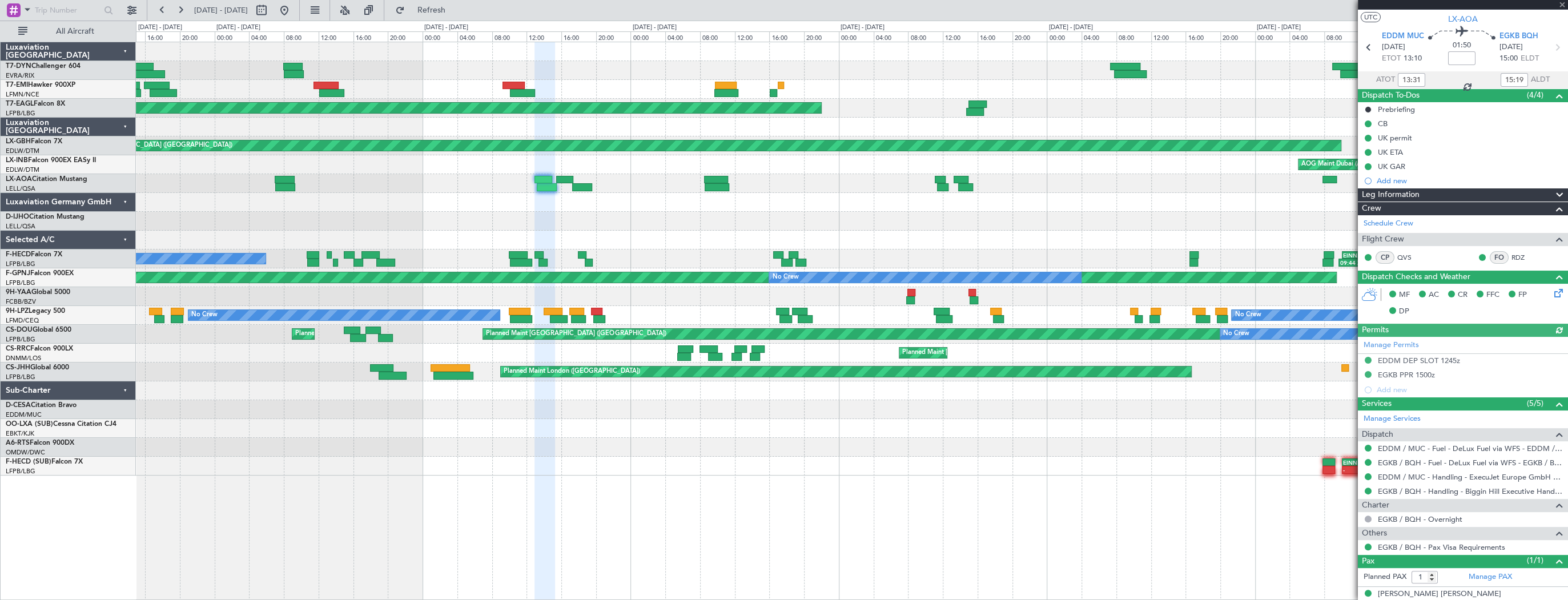
scroll to position [33, 0]
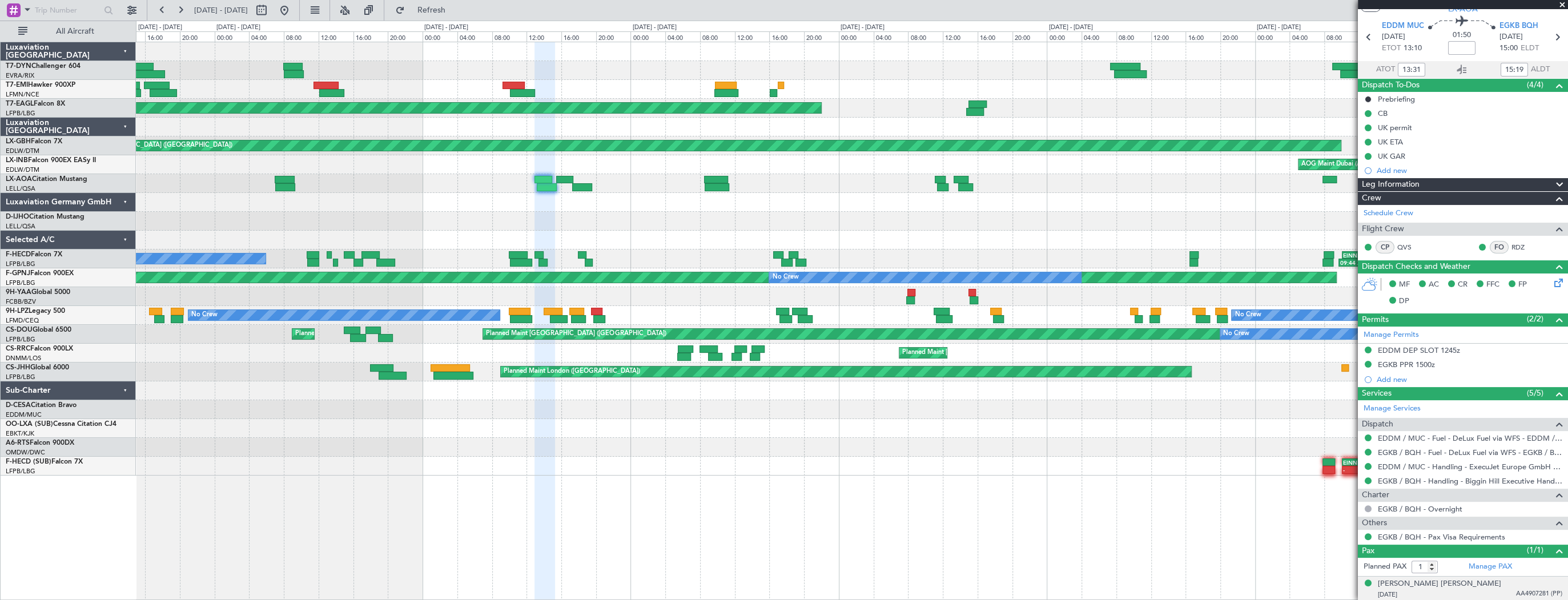
click at [1441, 594] on div "20/05/1982 AA4907281 (PP)" at bounding box center [1470, 595] width 185 height 11
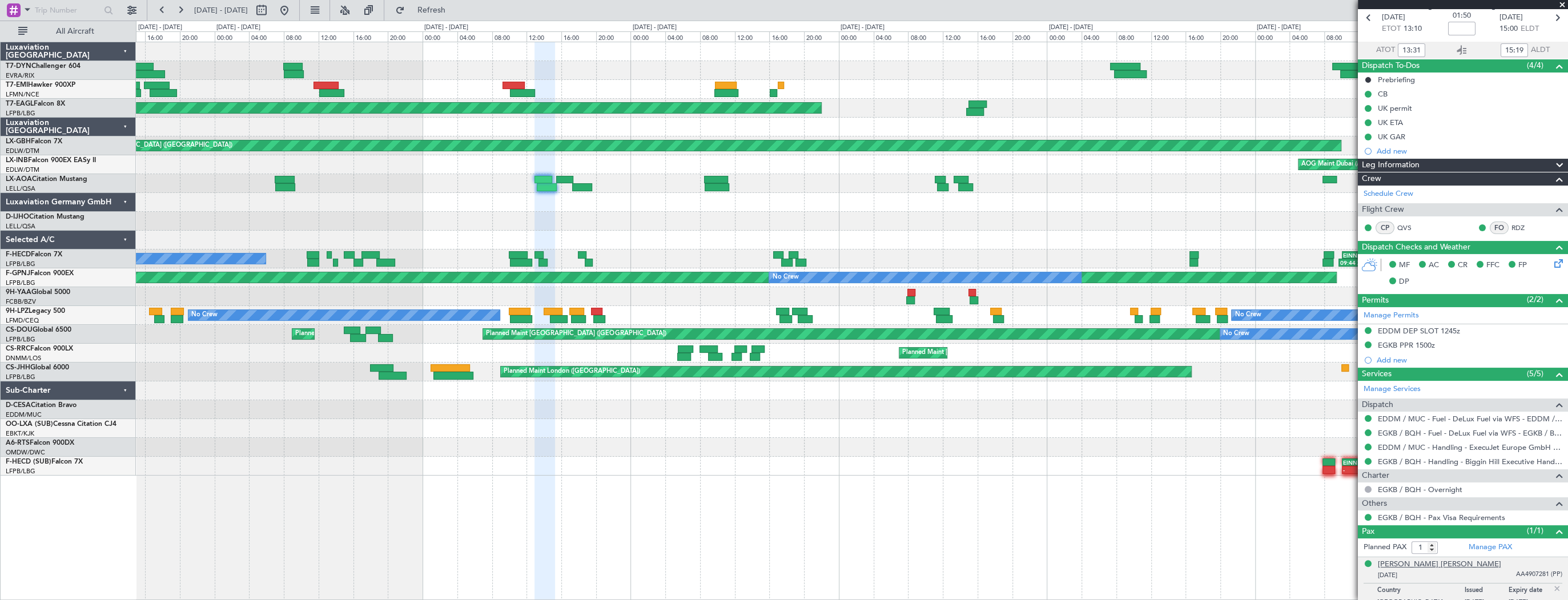
scroll to position [61, 0]
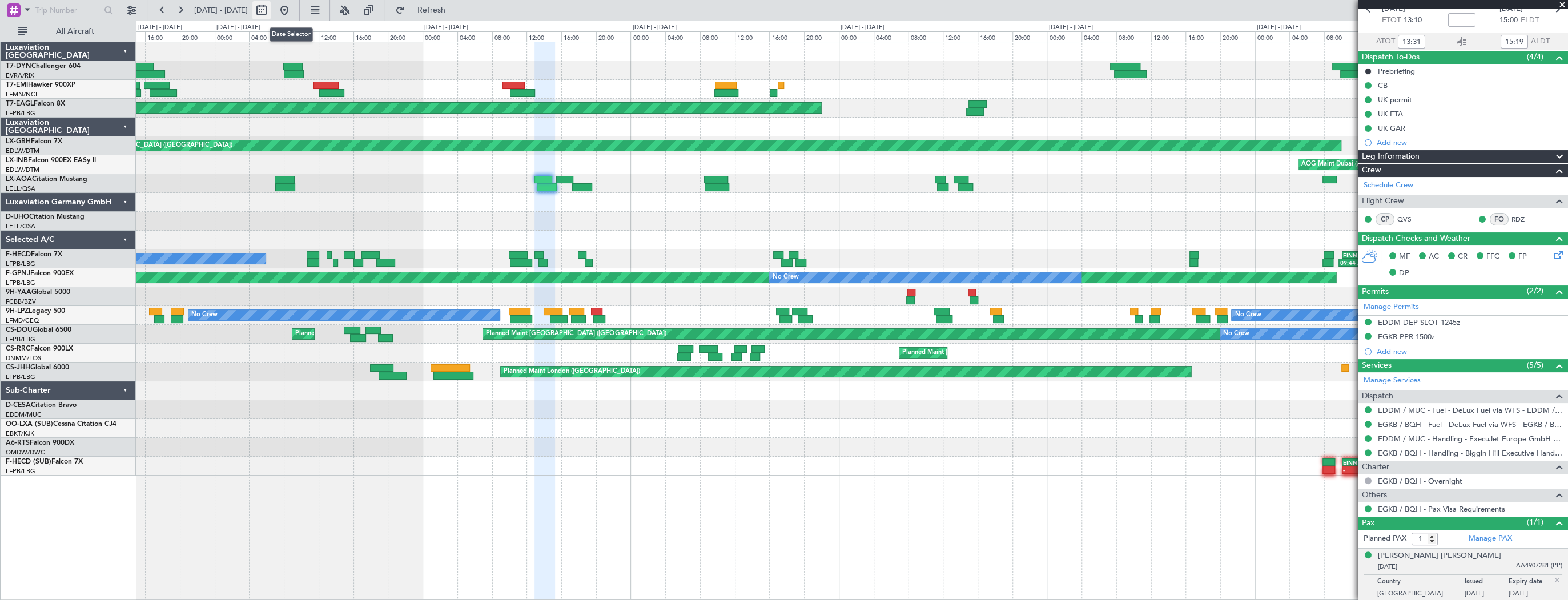
click at [271, 13] on button at bounding box center [261, 10] width 18 height 18
select select "7"
select select "2025"
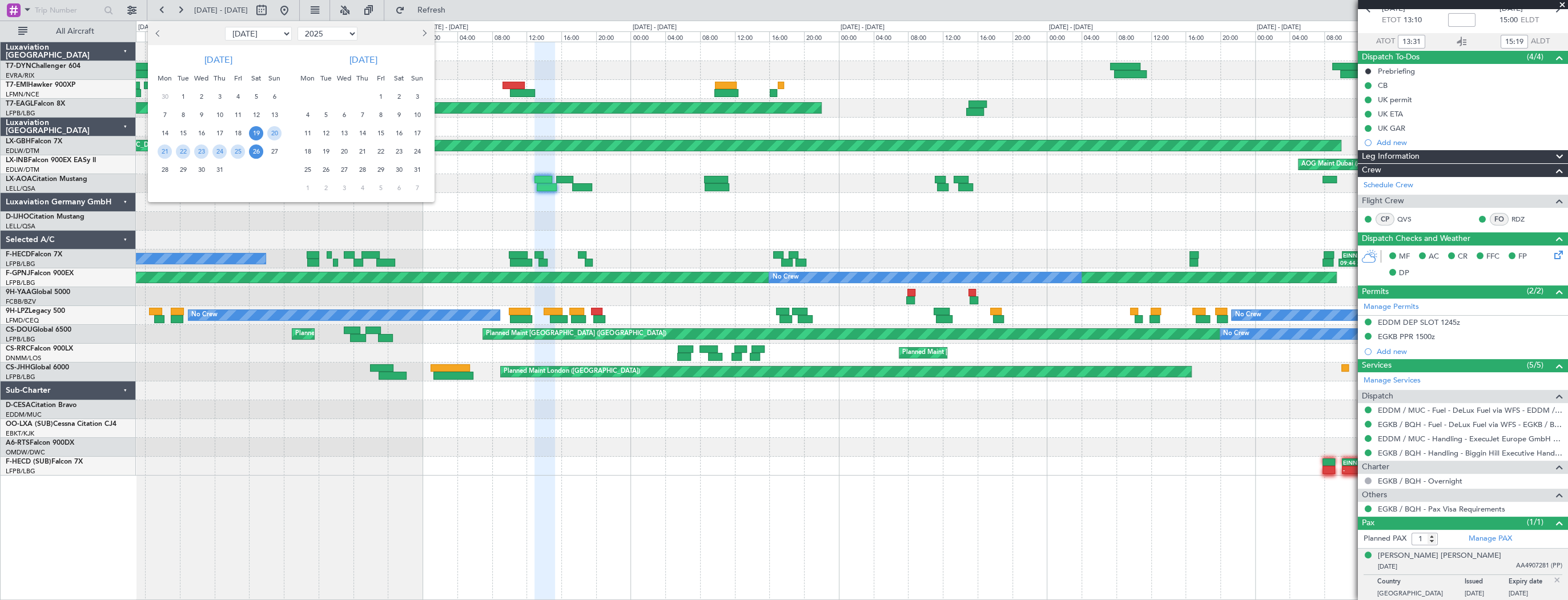
click at [306, 132] on span "11" at bounding box center [307, 133] width 14 height 14
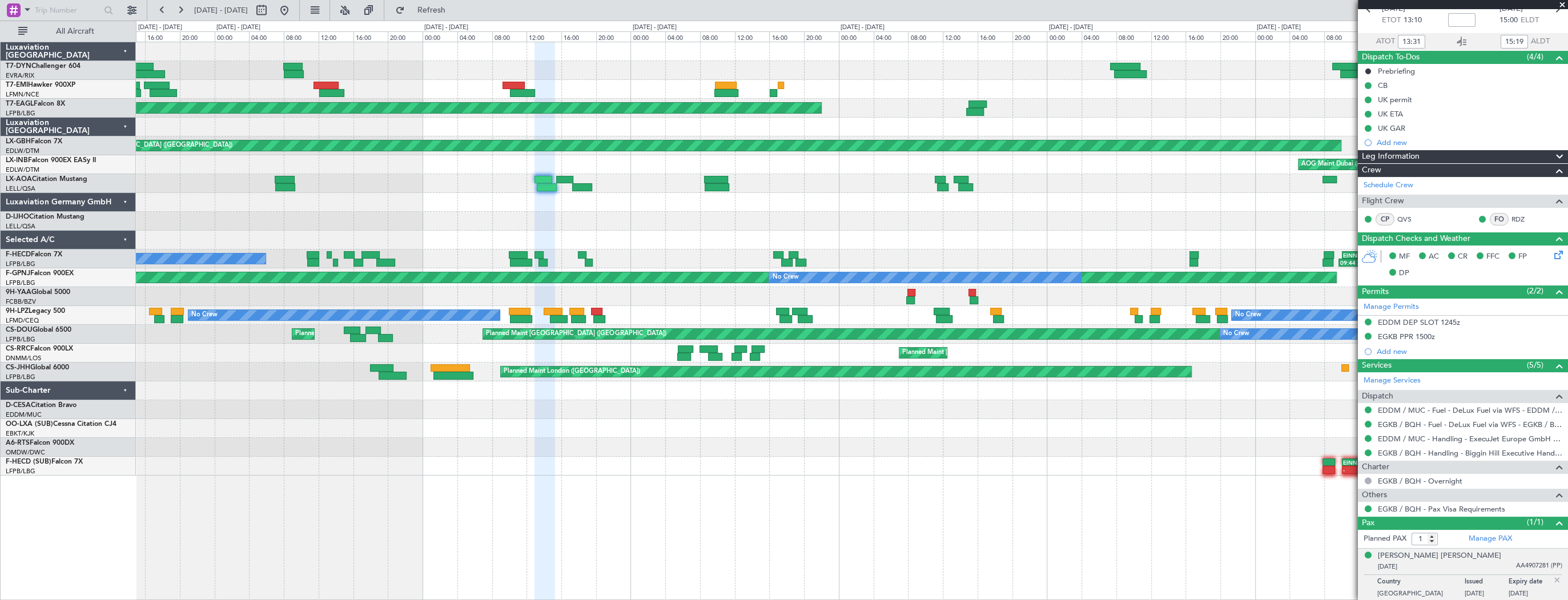
select select "8"
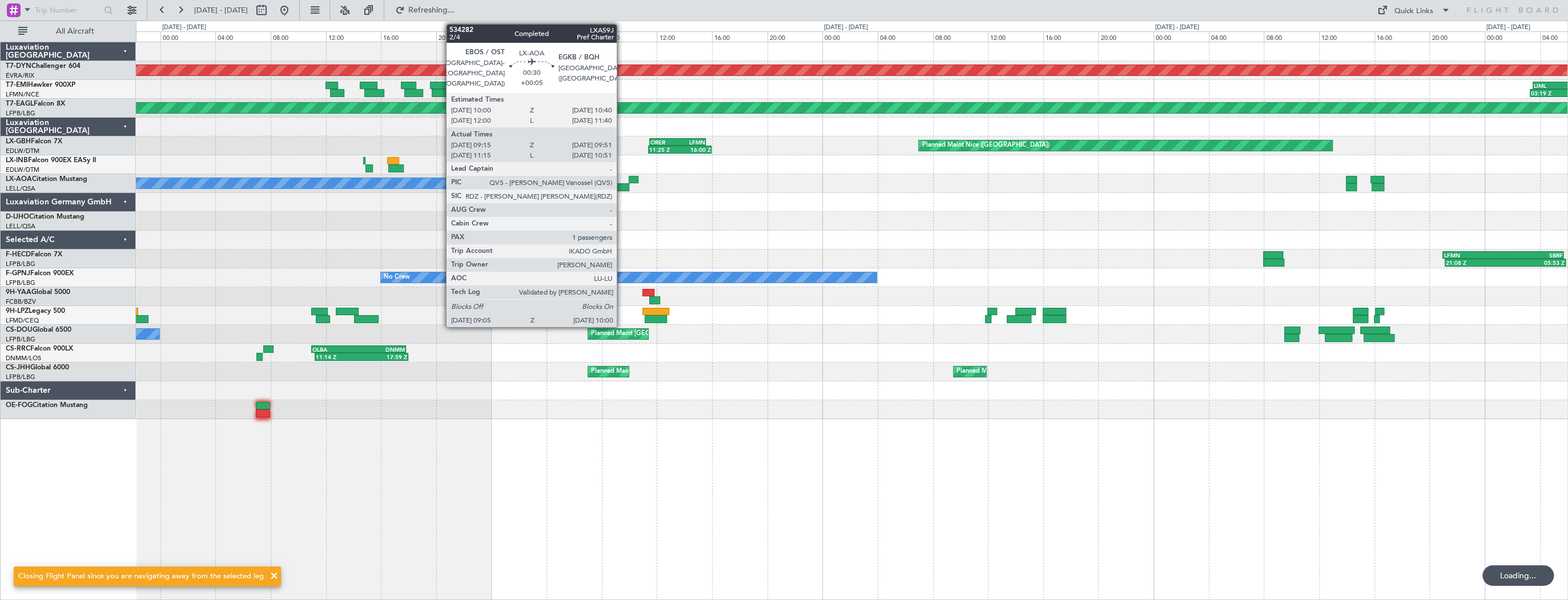
click at [621, 187] on div at bounding box center [623, 187] width 13 height 8
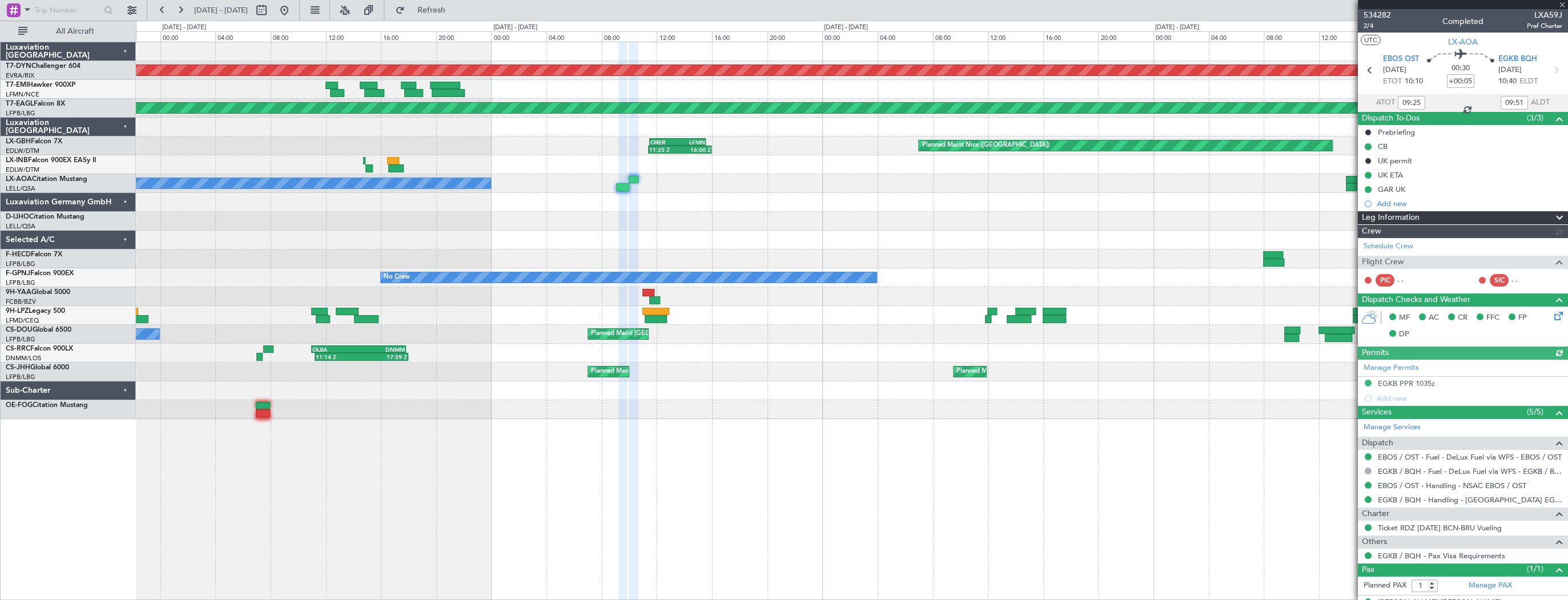
scroll to position [18, 0]
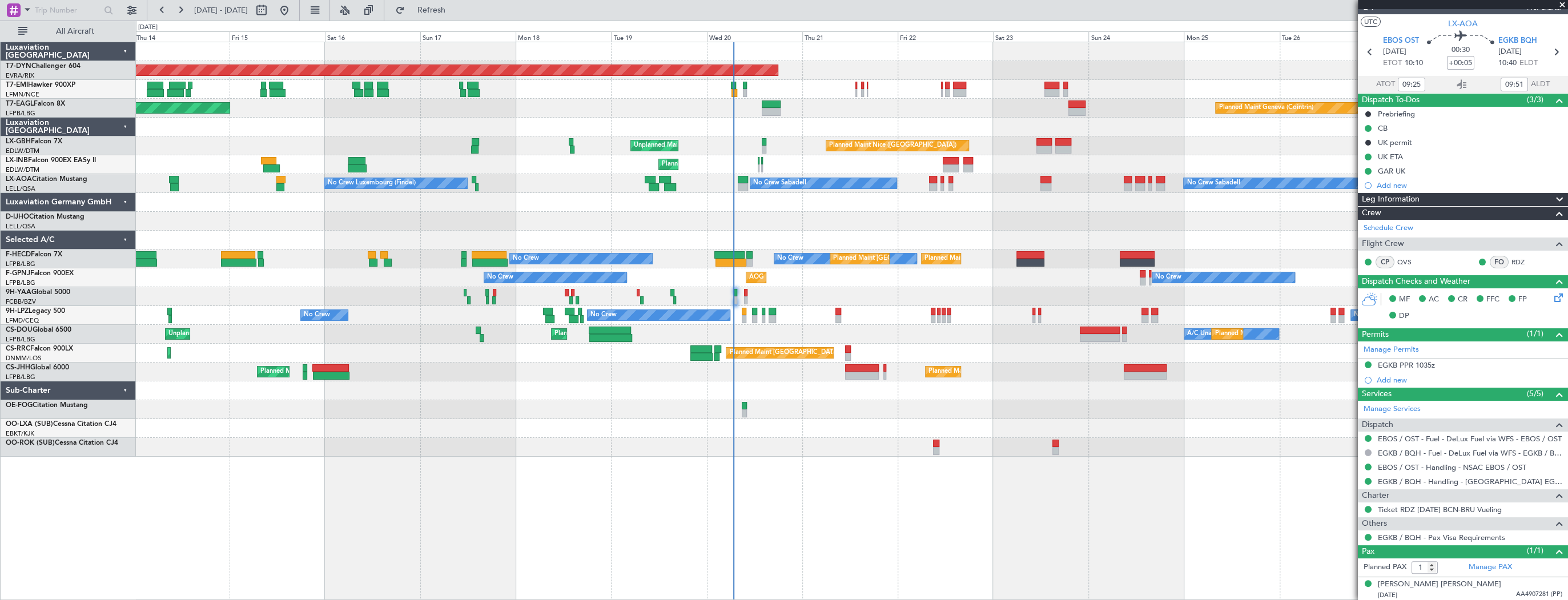
click at [77, 225] on div "Planned Maint Basel-Mulhouse Planned Maint Chester Planned Maint New York (Tete…" at bounding box center [784, 310] width 1568 height 579
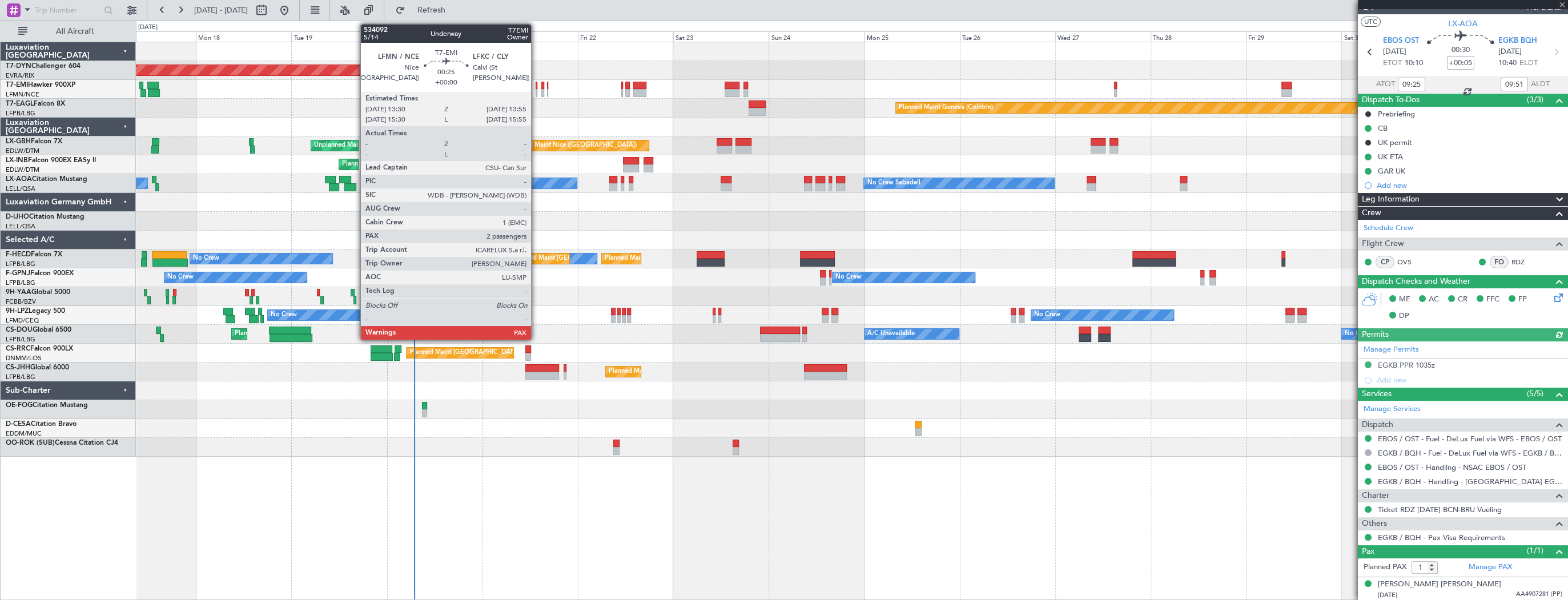
click at [536, 89] on div at bounding box center [536, 93] width 2 height 8
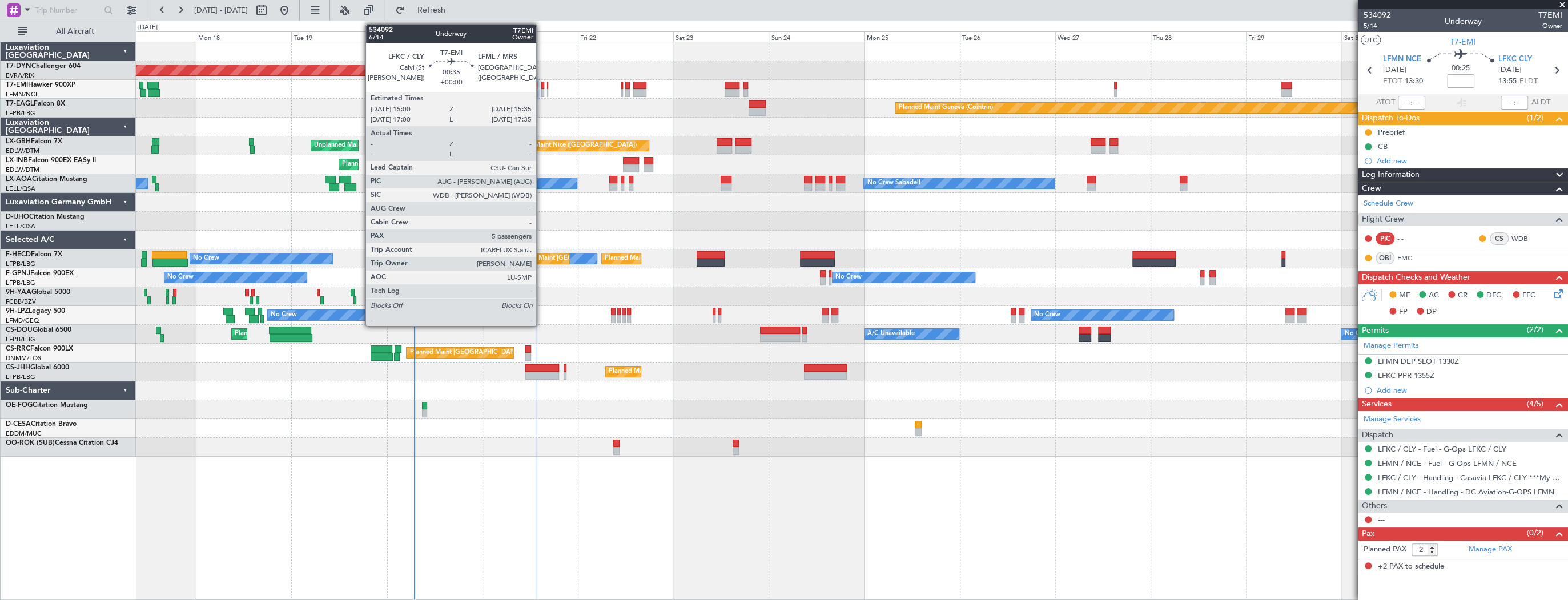
click at [541, 84] on div at bounding box center [543, 86] width 3 height 8
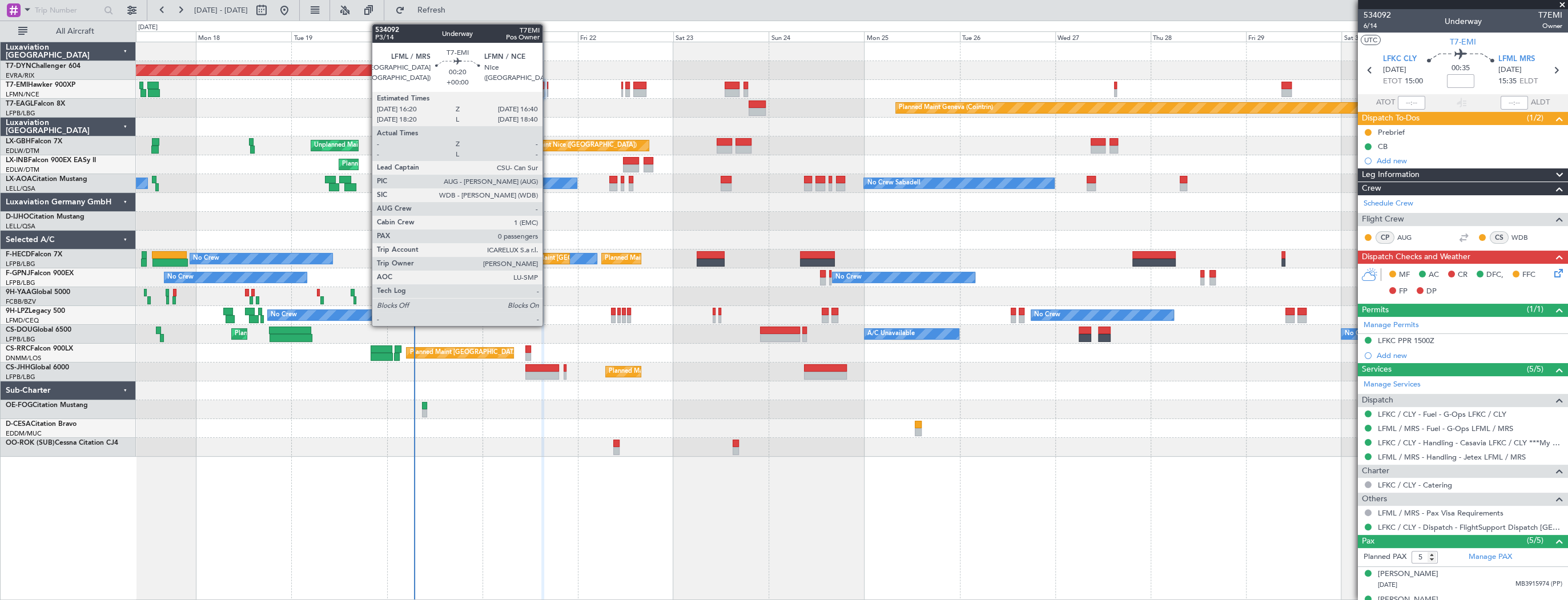
click at [548, 86] on div at bounding box center [548, 86] width 2 height 8
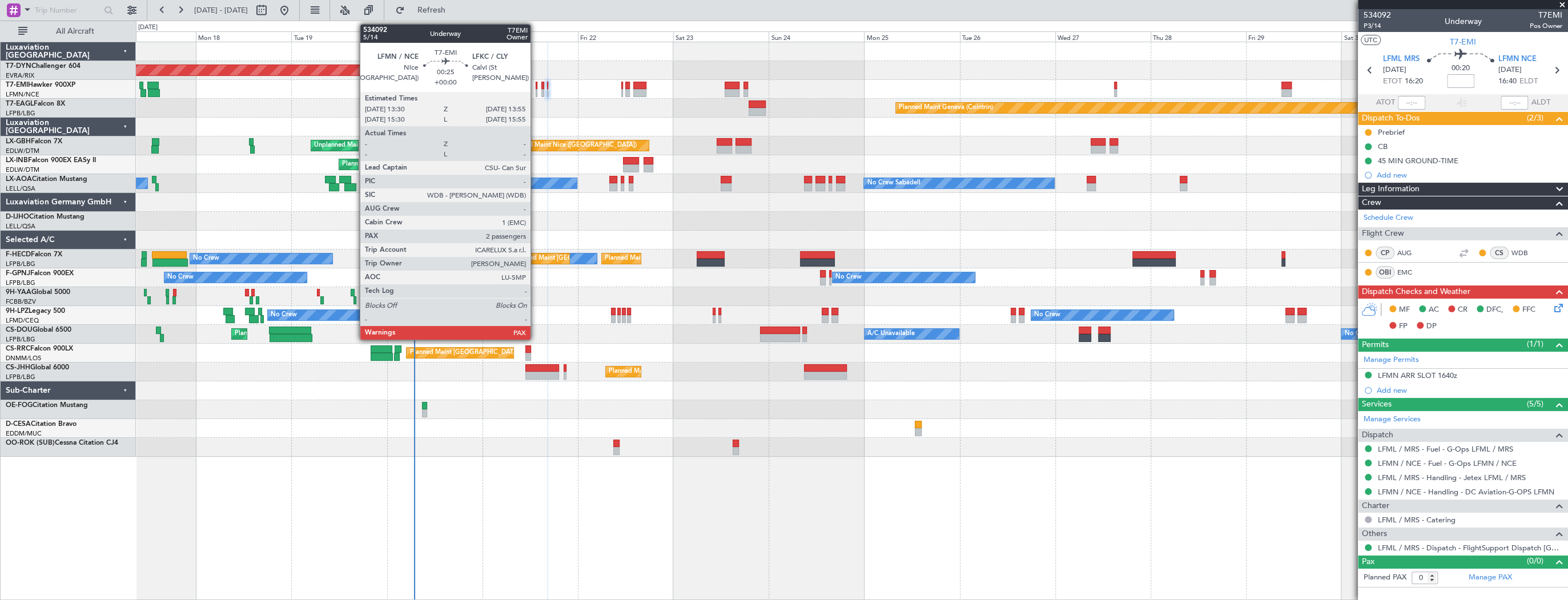
click at [536, 90] on div at bounding box center [536, 93] width 2 height 8
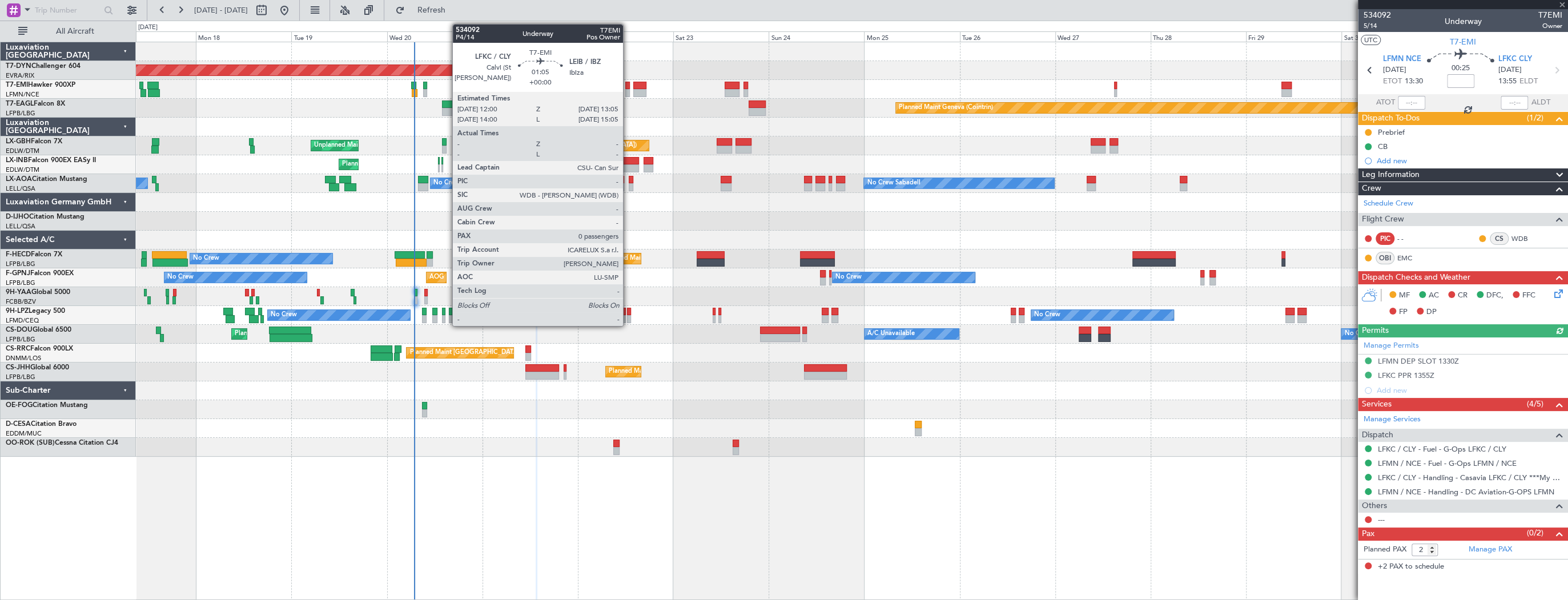
click at [628, 88] on div at bounding box center [627, 86] width 5 height 8
type input "0"
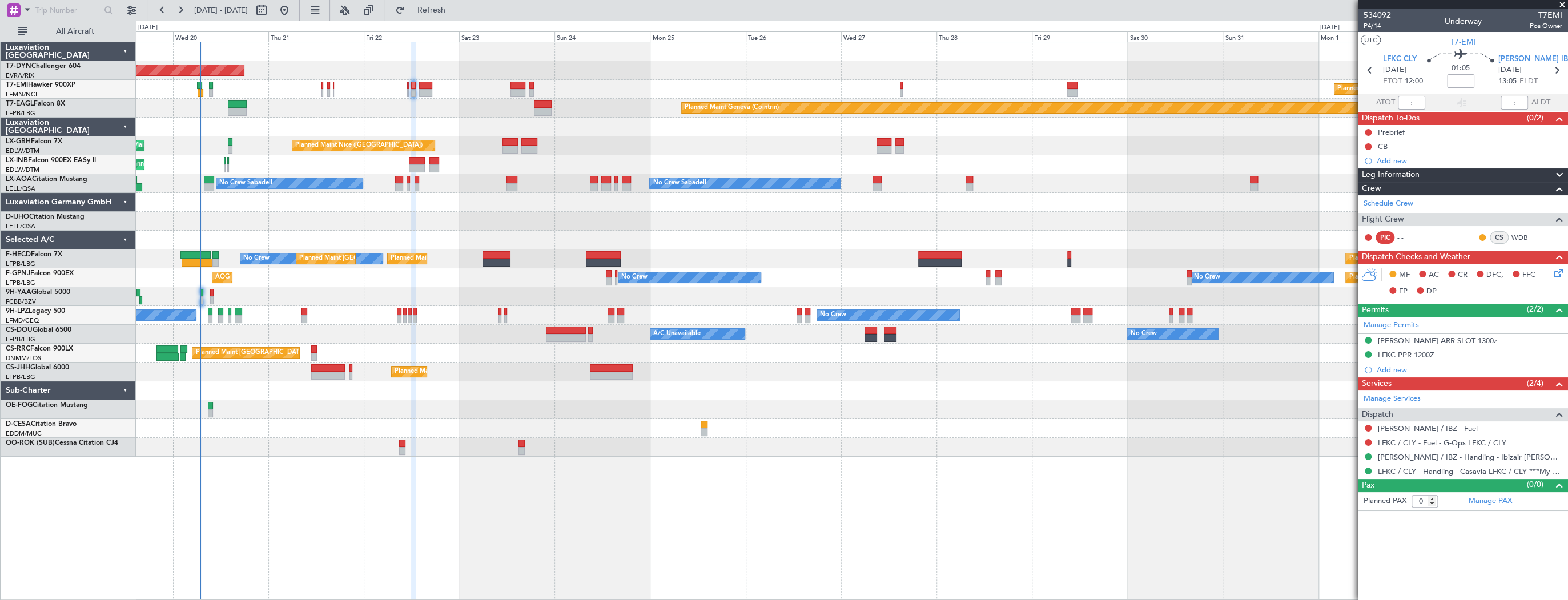
click at [260, 221] on div "Planned Maint Basel-Mulhouse Planned Maint Chester Planned Maint Geneva (Cointr…" at bounding box center [852, 249] width 1432 height 415
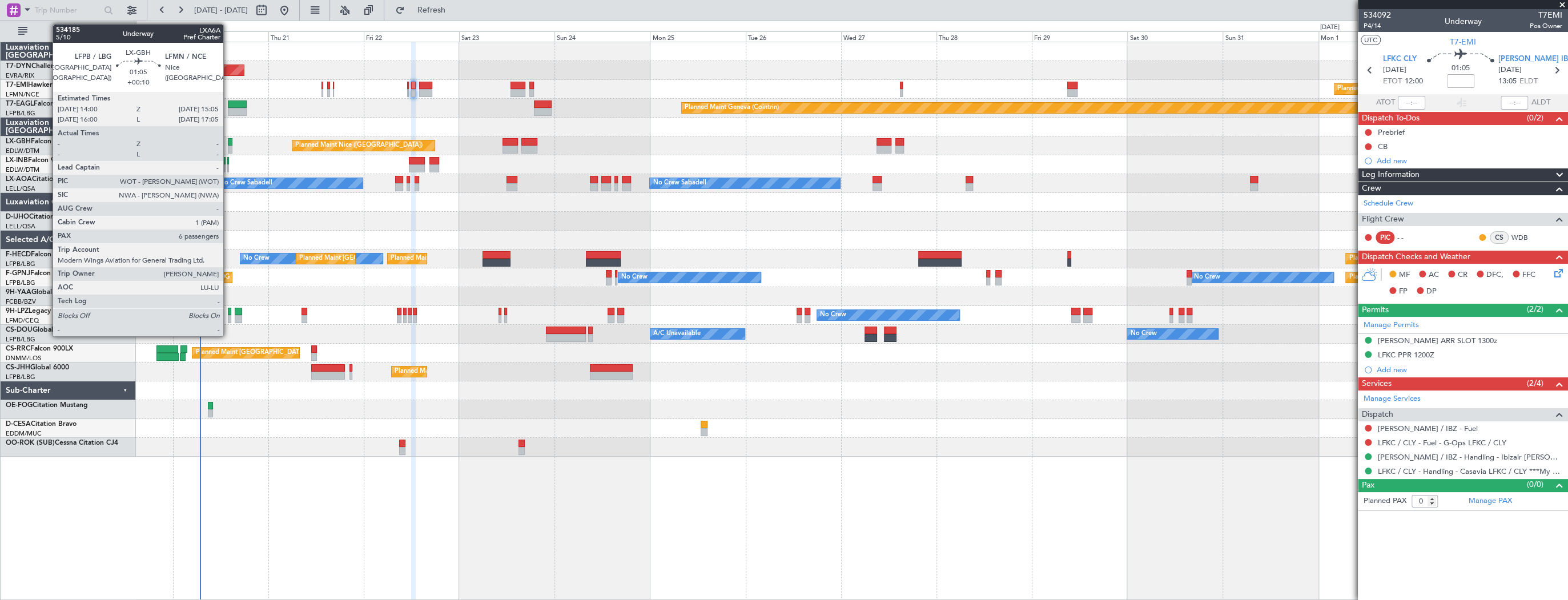
click at [228, 140] on div at bounding box center [230, 142] width 5 height 8
type input "+00:10"
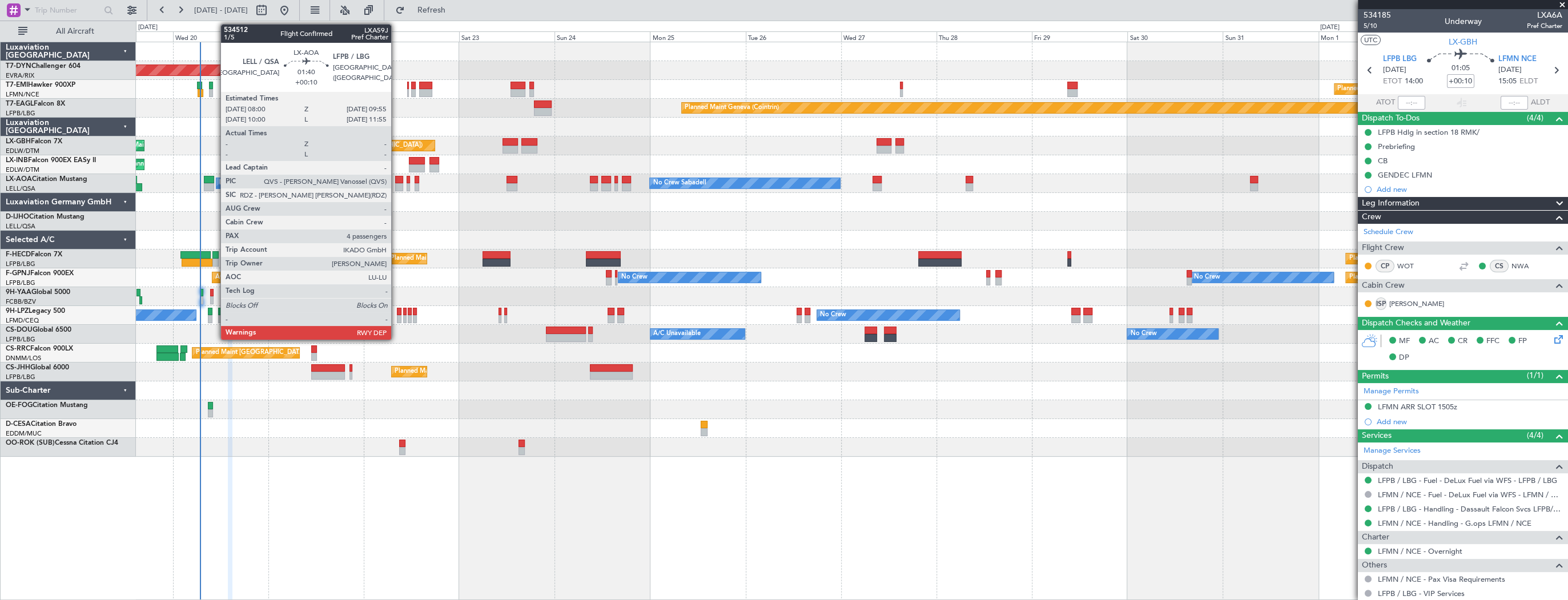
click at [396, 185] on div at bounding box center [399, 187] width 8 height 8
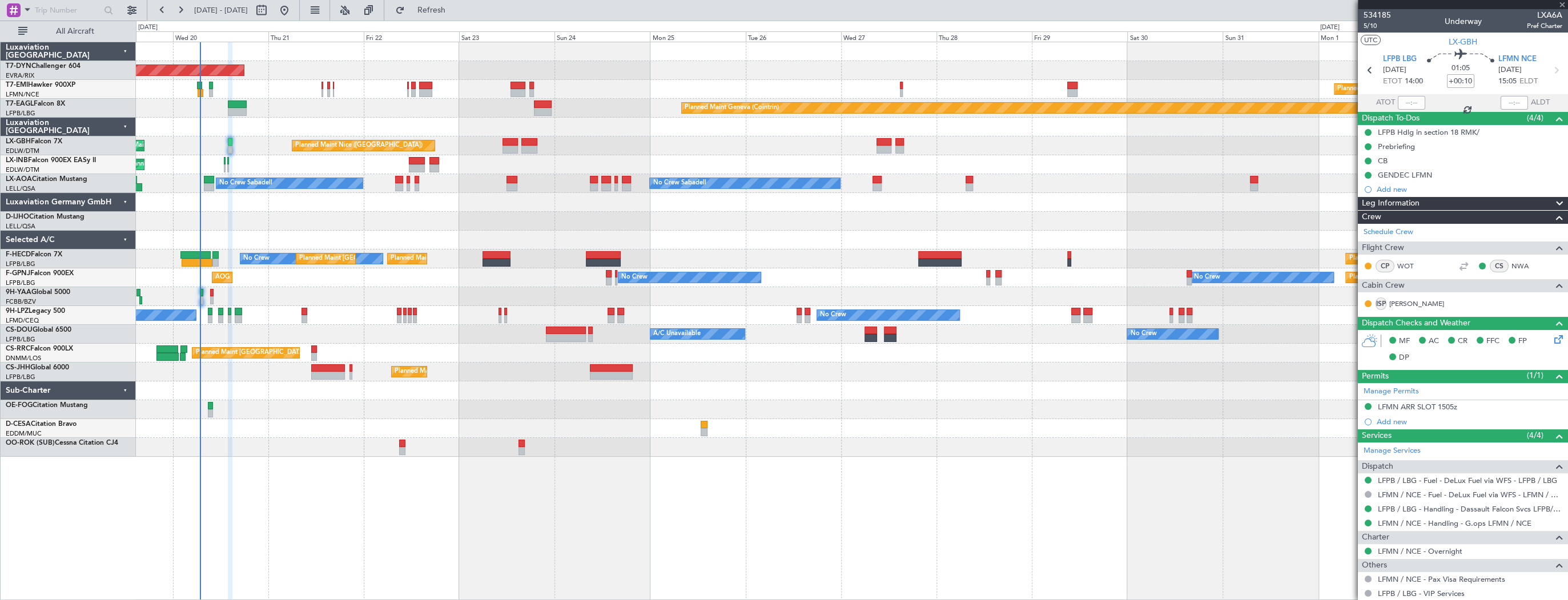
type input "4"
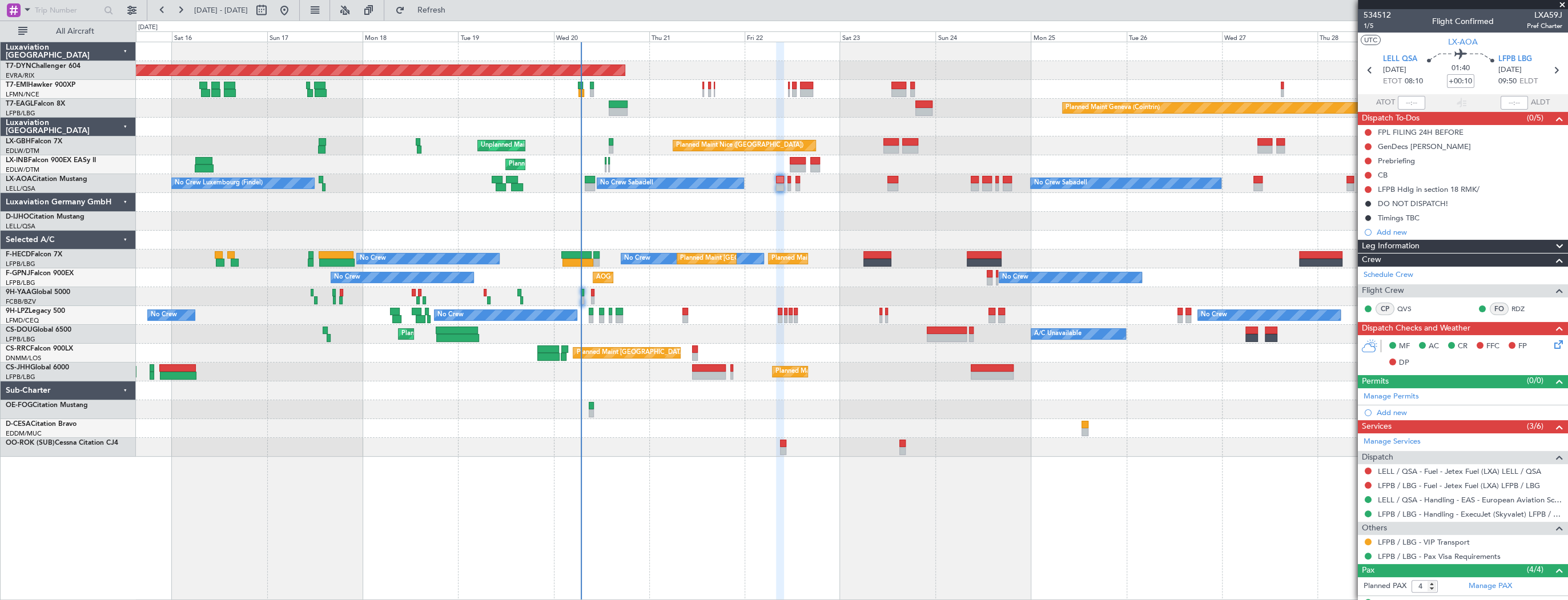
click at [645, 223] on div "Planned Maint Basel-Mulhouse Planned Maint Chester Planned Maint Geneva (Cointr…" at bounding box center [852, 249] width 1432 height 415
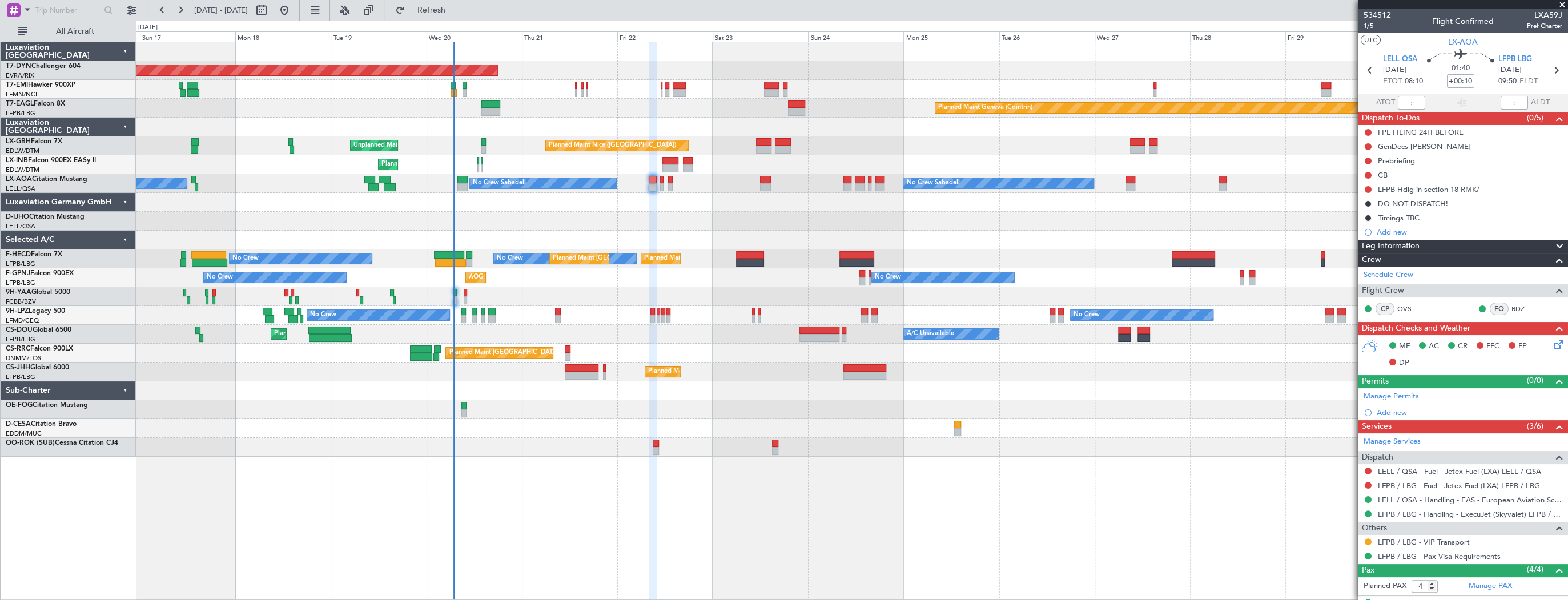
click at [687, 219] on div "Planned Maint Basel-Mulhouse Planned Maint Chester Planned Maint Geneva (Cointr…" at bounding box center [852, 249] width 1432 height 415
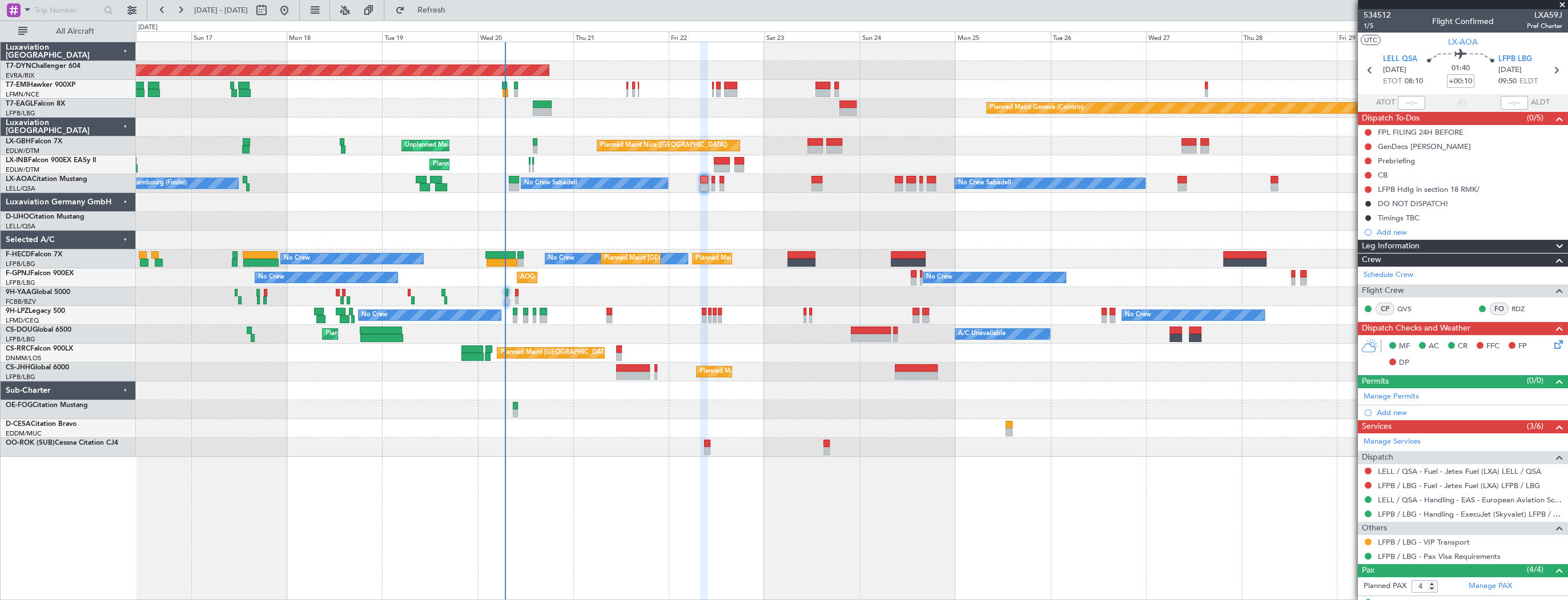
click at [603, 233] on div at bounding box center [852, 240] width 1432 height 19
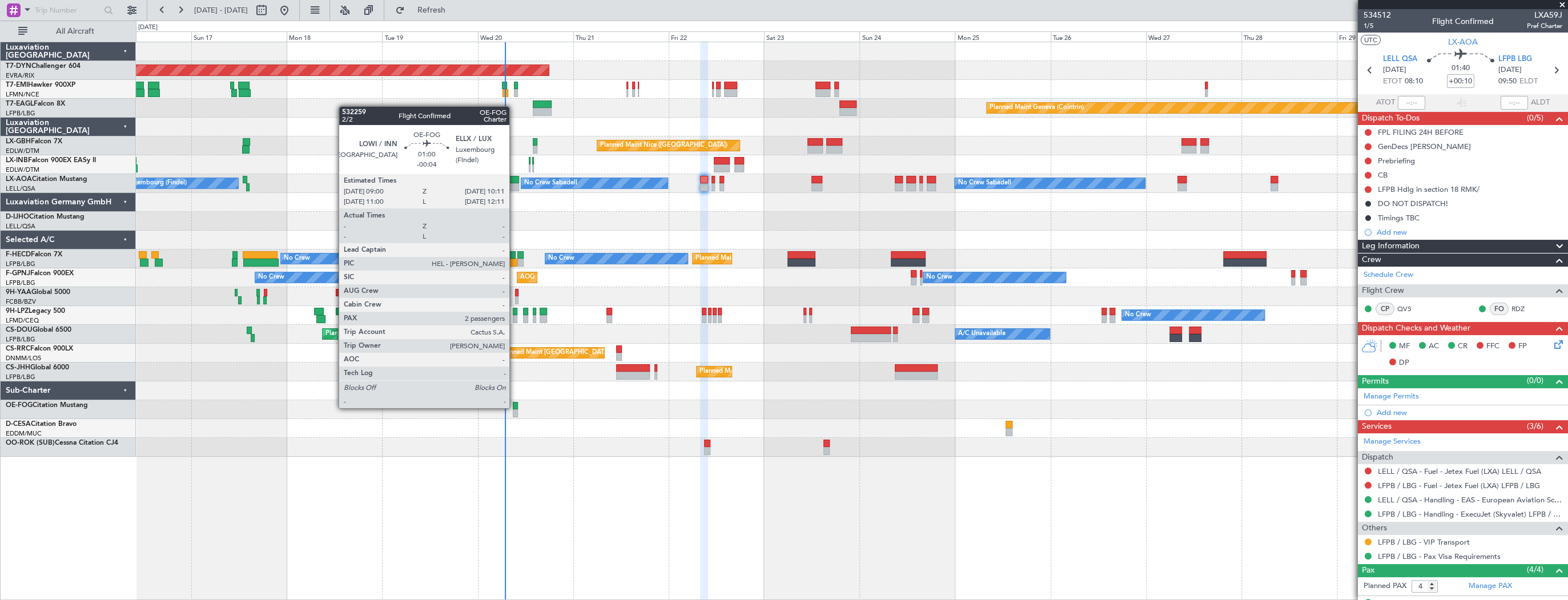
click at [514, 407] on div at bounding box center [515, 406] width 5 height 8
type input "-00:04"
type input "2"
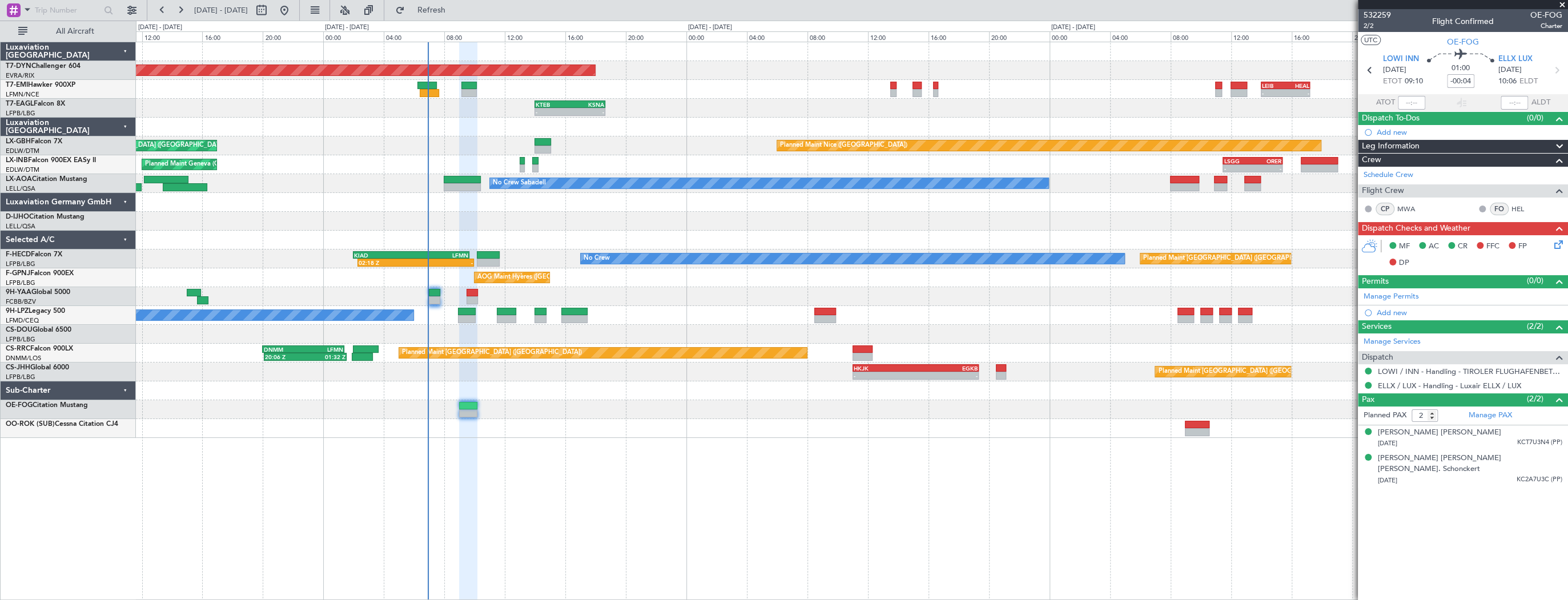
click at [708, 472] on div "Planned Maint Basel-Mulhouse - - LEIB 14:00 Z HEAL 17:15 Z - - HEAL 13:00 Z LEI…" at bounding box center [852, 320] width 1432 height 559
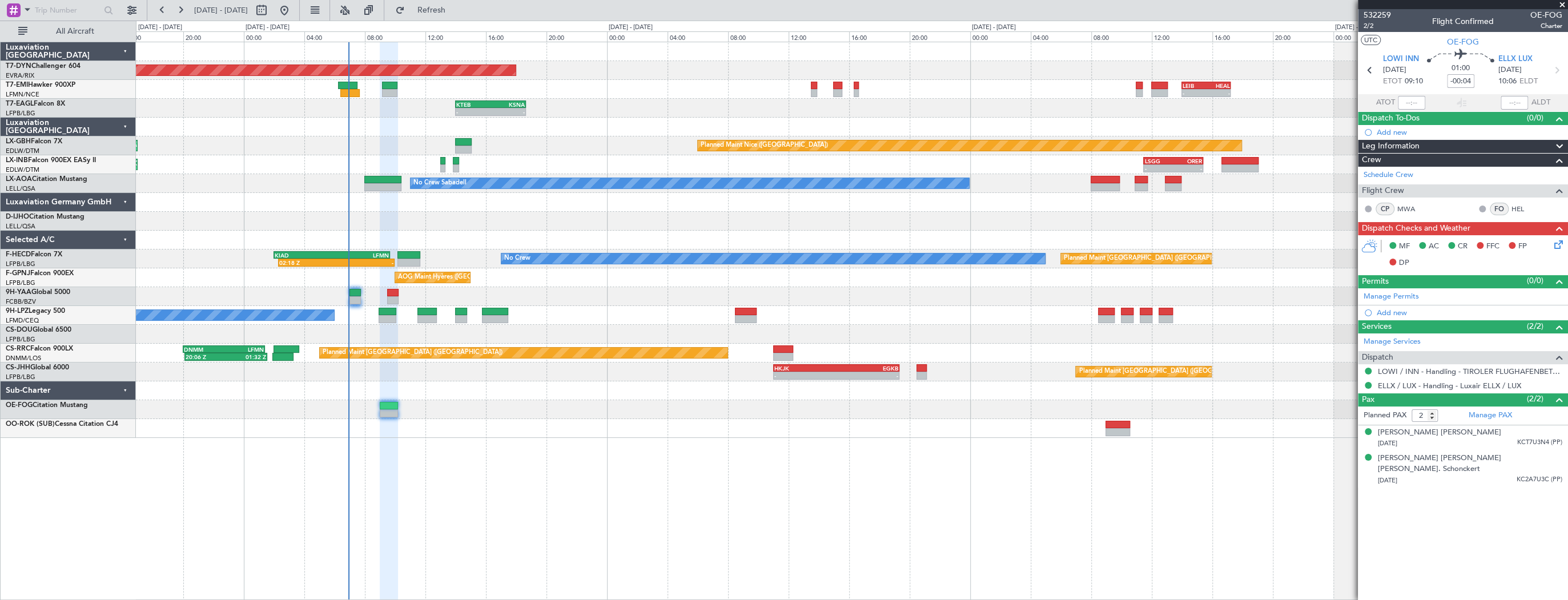
click at [511, 412] on div at bounding box center [852, 409] width 1432 height 19
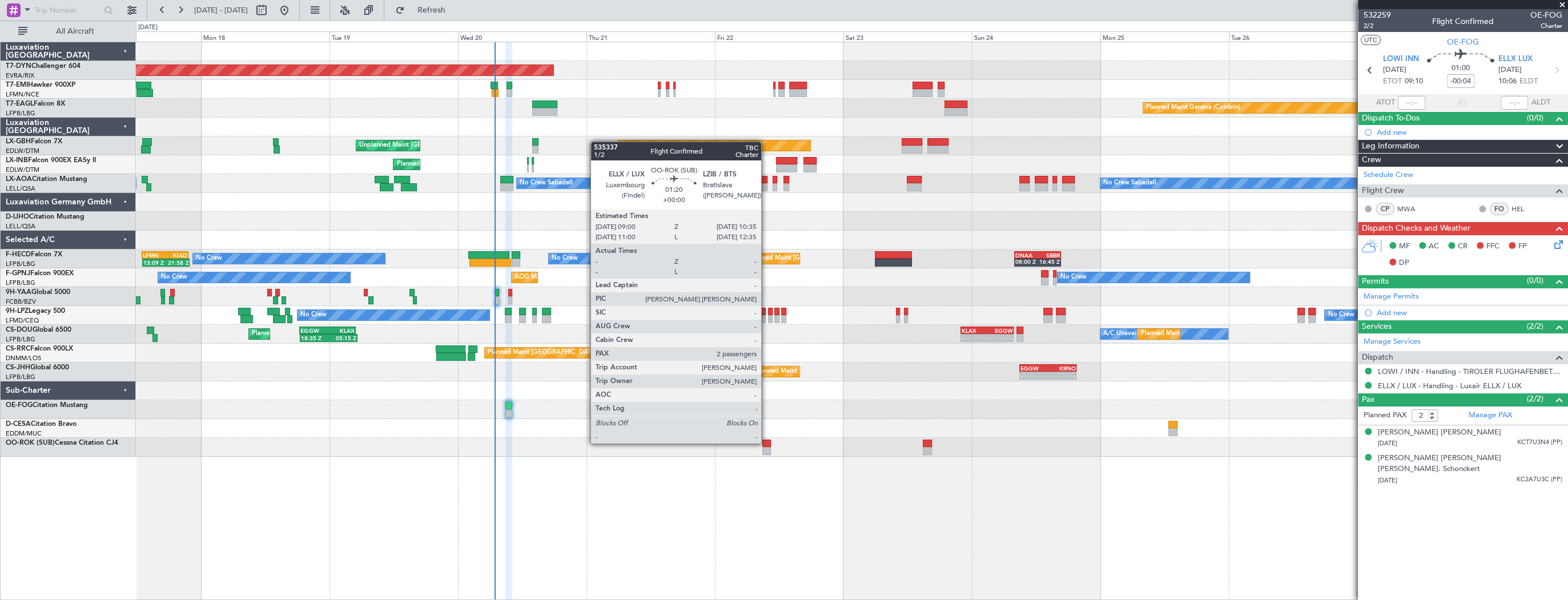
click at [766, 442] on div at bounding box center [766, 443] width 9 height 8
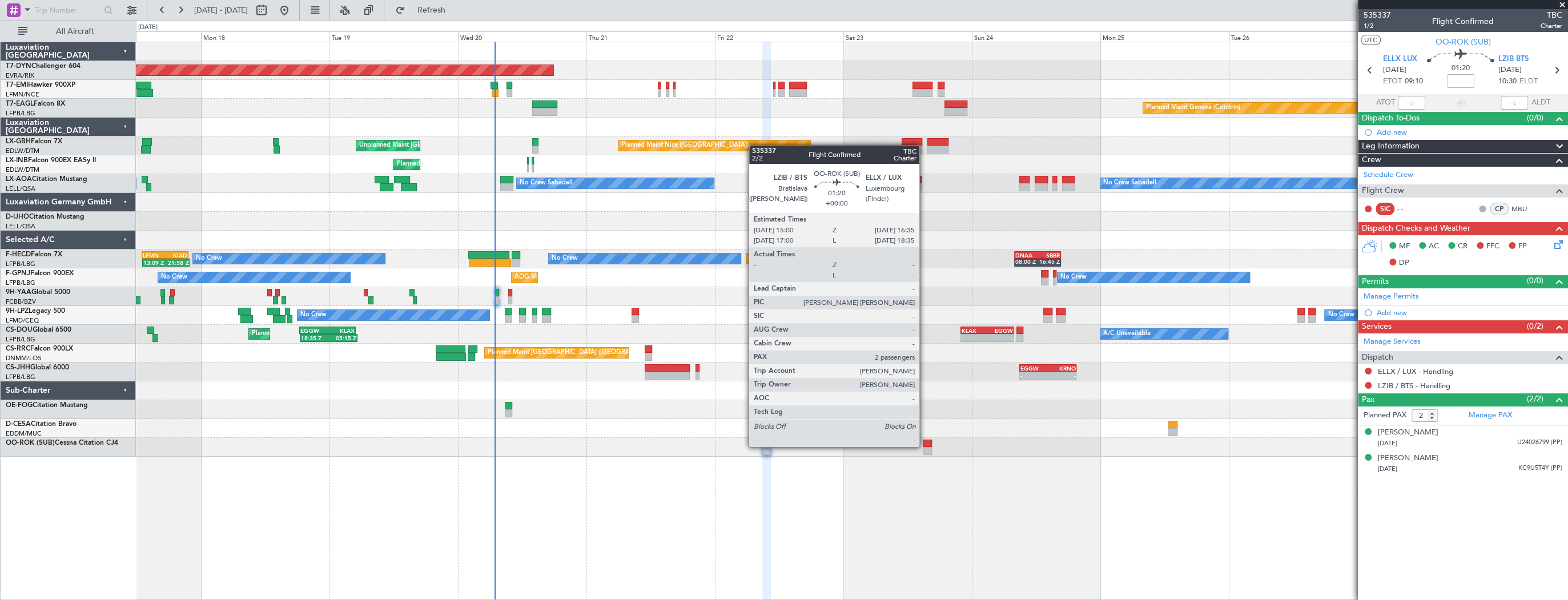
click at [924, 446] on div at bounding box center [926, 443] width 9 height 8
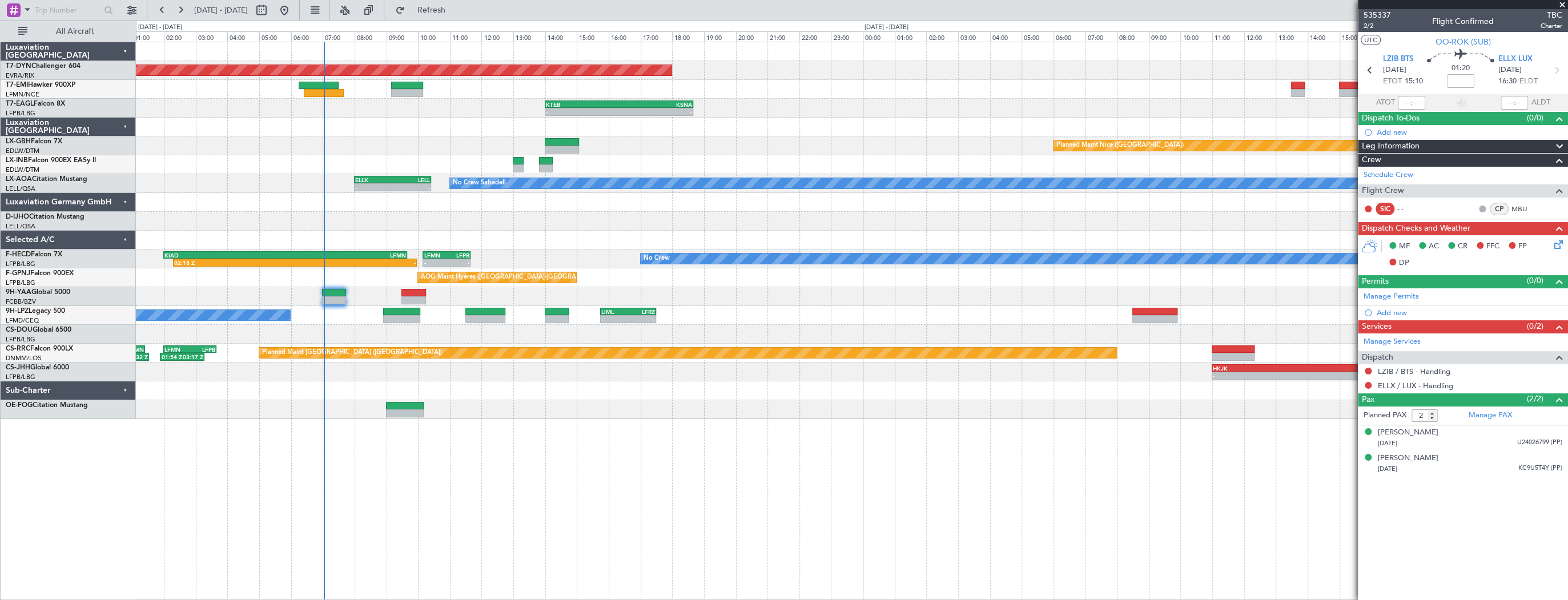
click at [510, 456] on div "Planned Maint Basel-Mulhouse - - KTEB 14:00 Z KSNA 18:40 Z Planned Maint Nice (…" at bounding box center [852, 320] width 1432 height 559
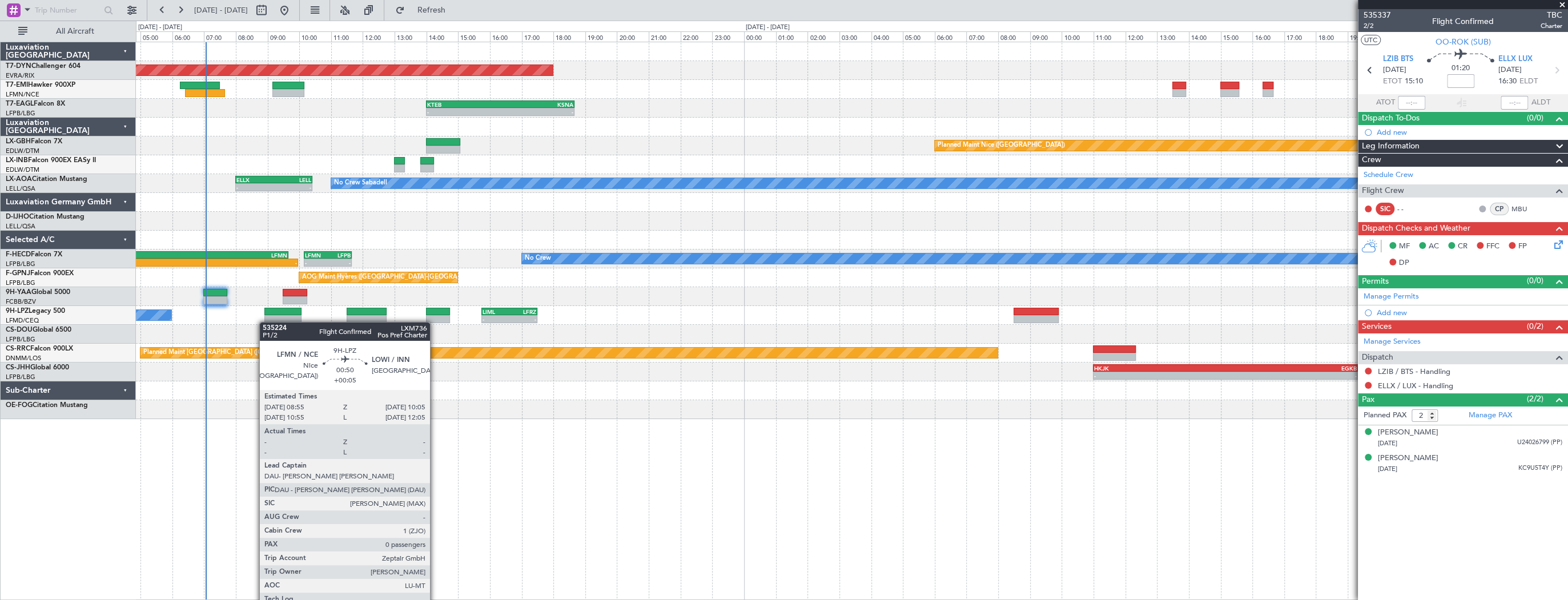
click at [265, 322] on div "Planned Maint Basel-Mulhouse - - KTEB 14:00 Z KSNA 18:40 Z Planned Maint Nice (…" at bounding box center [852, 230] width 1432 height 377
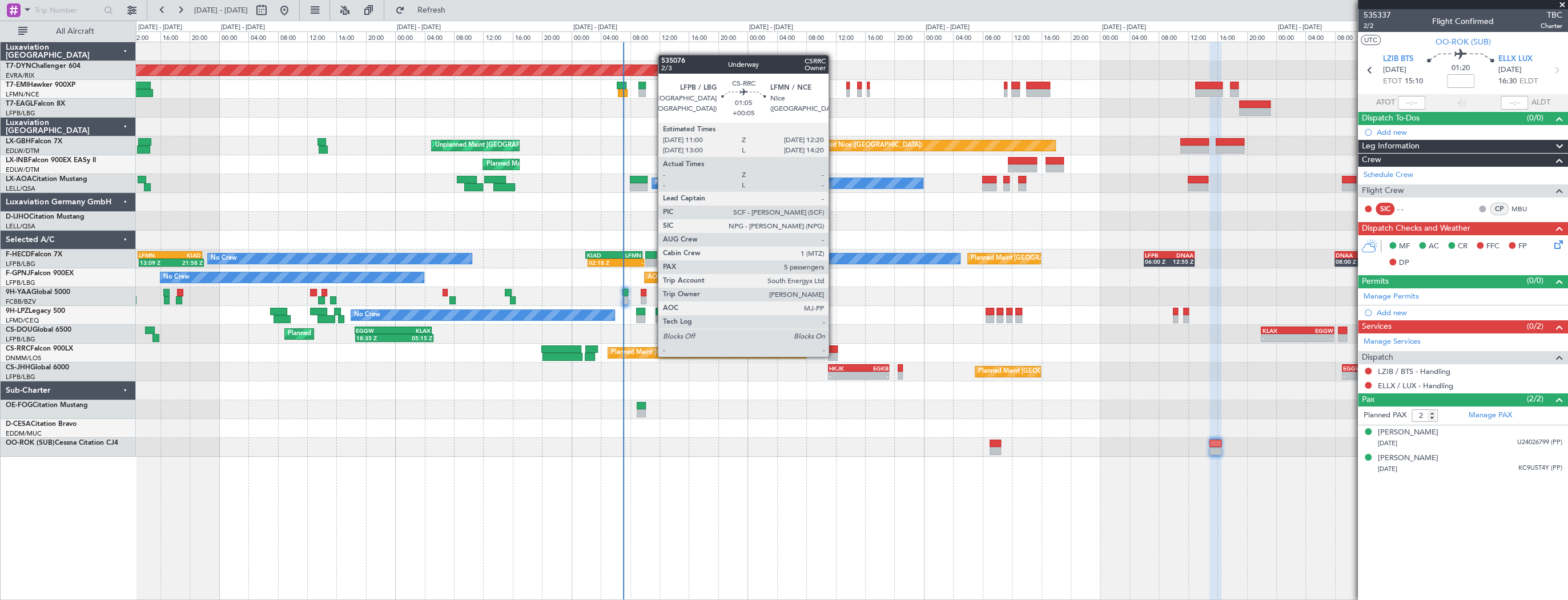
click at [834, 356] on div at bounding box center [833, 357] width 10 height 8
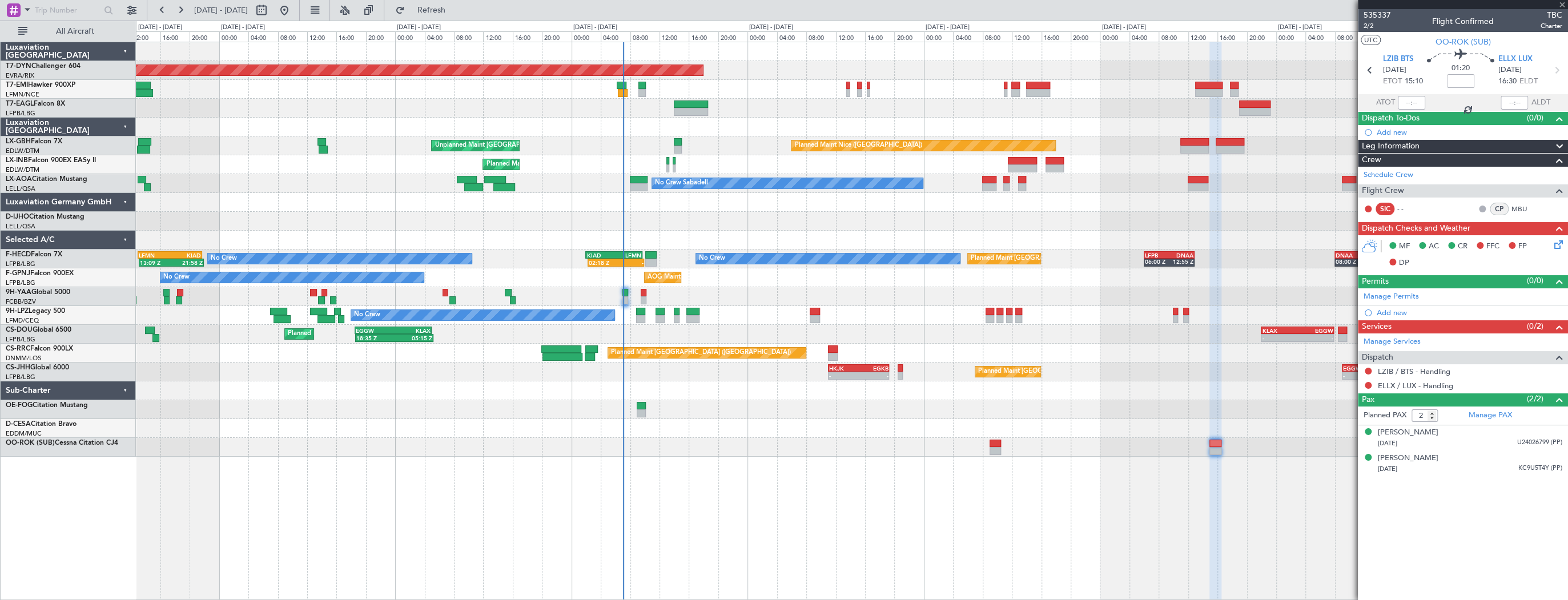
type input "+00:05"
type input "5"
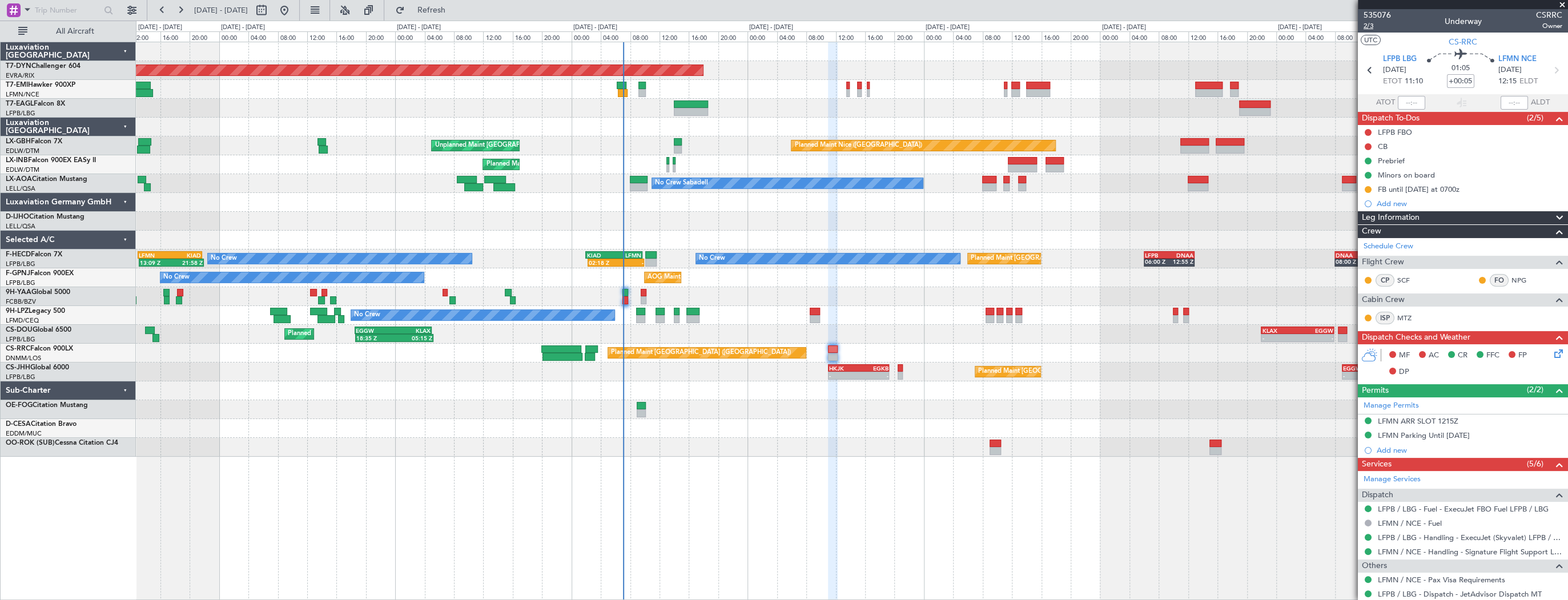
click at [1370, 28] on span "2/3" at bounding box center [1377, 26] width 27 height 10
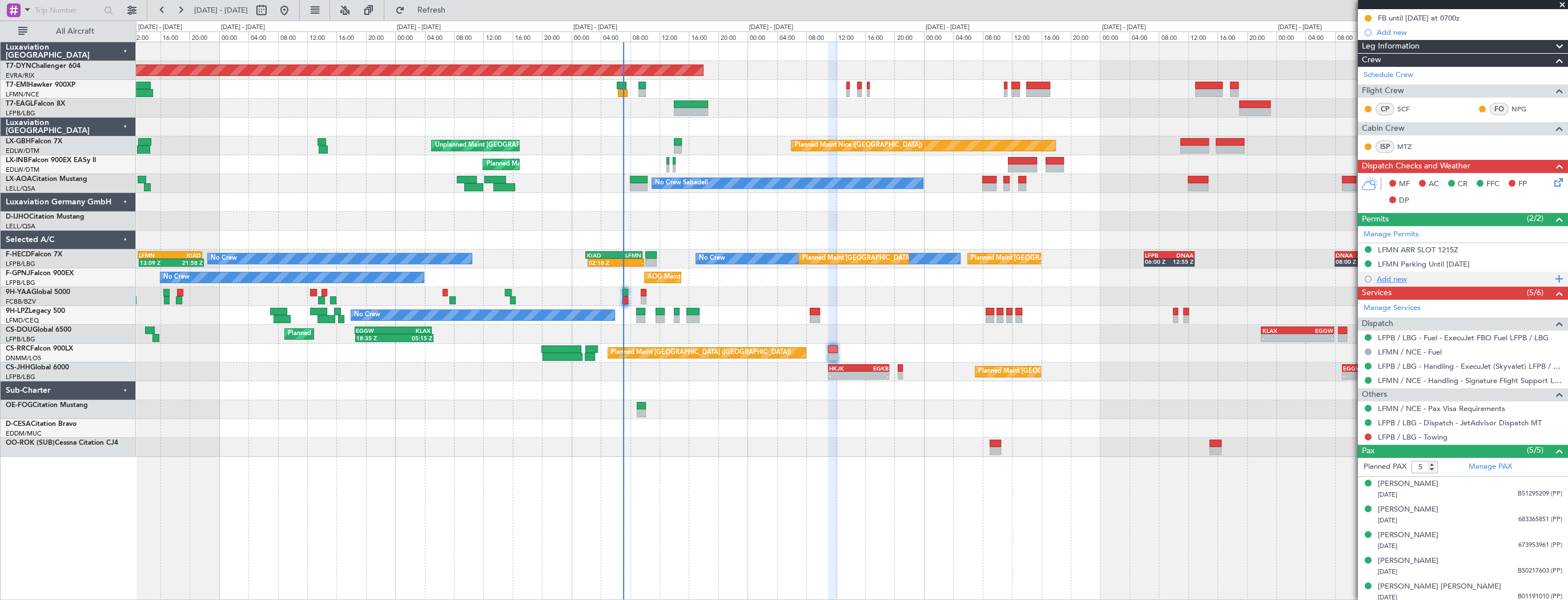
scroll to position [173, 0]
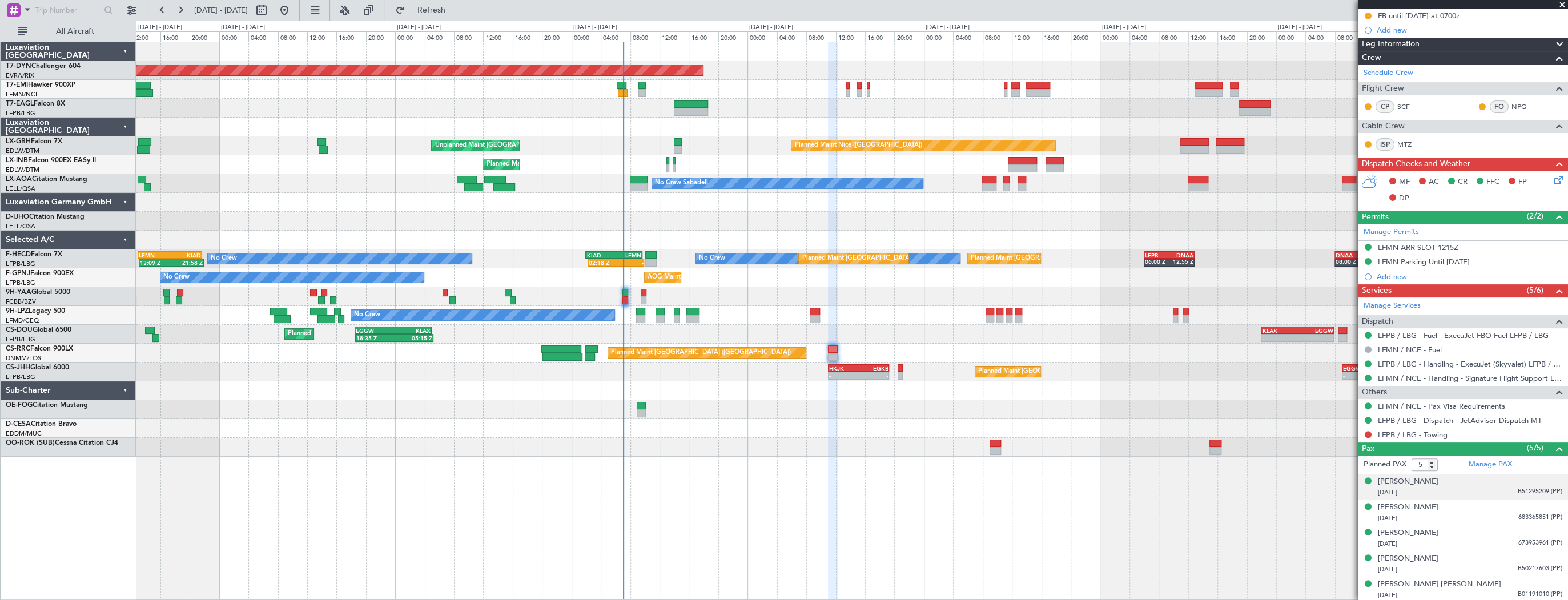
click at [1440, 489] on div "04/11/1983 B51295209 (PP)" at bounding box center [1470, 492] width 185 height 11
click at [1434, 546] on div "25/05/2017 683365851 (PP)" at bounding box center [1470, 546] width 185 height 11
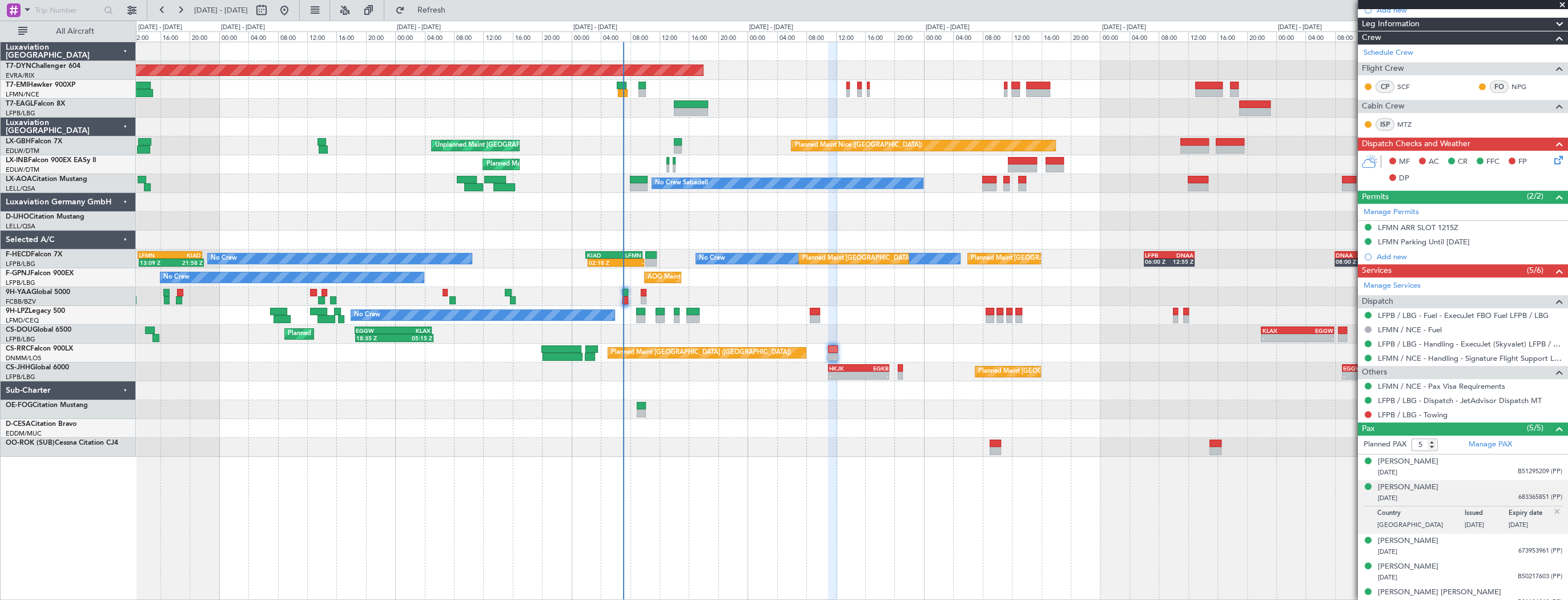
scroll to position [201, 0]
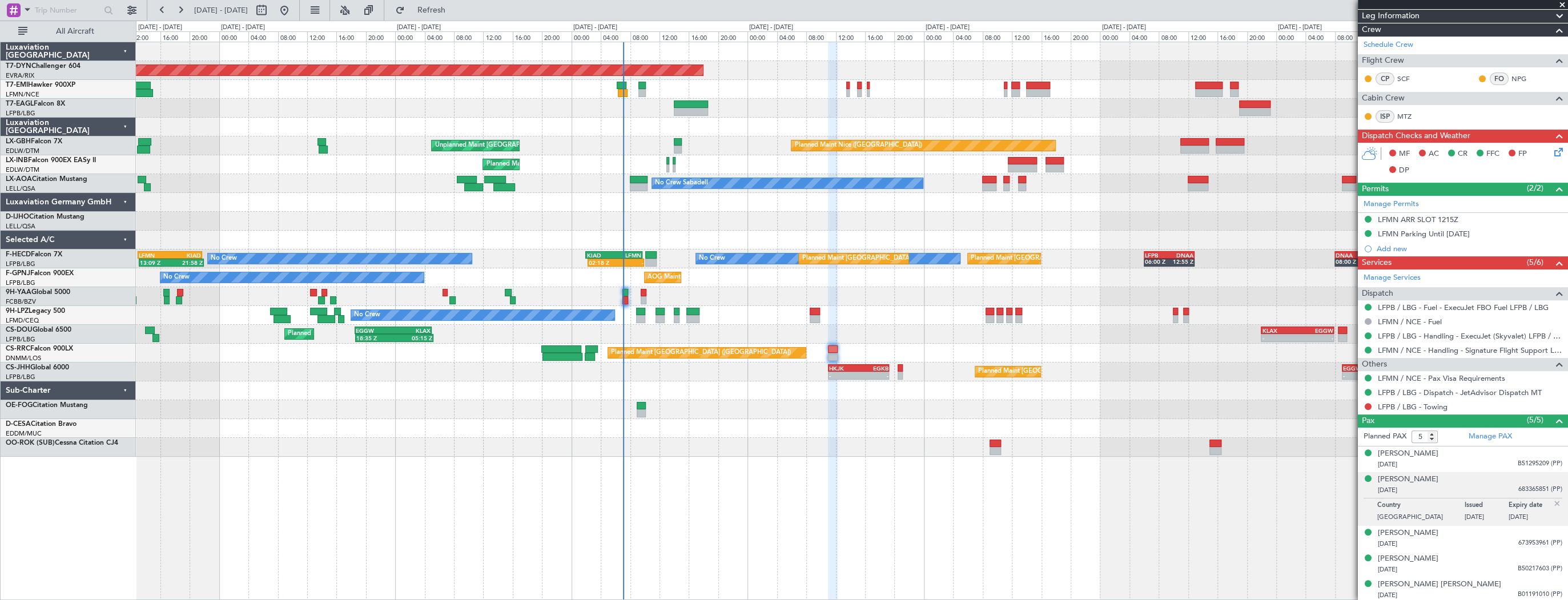
click at [1434, 546] on div "18/02/2021 673953961 (PP)" at bounding box center [1470, 544] width 185 height 11
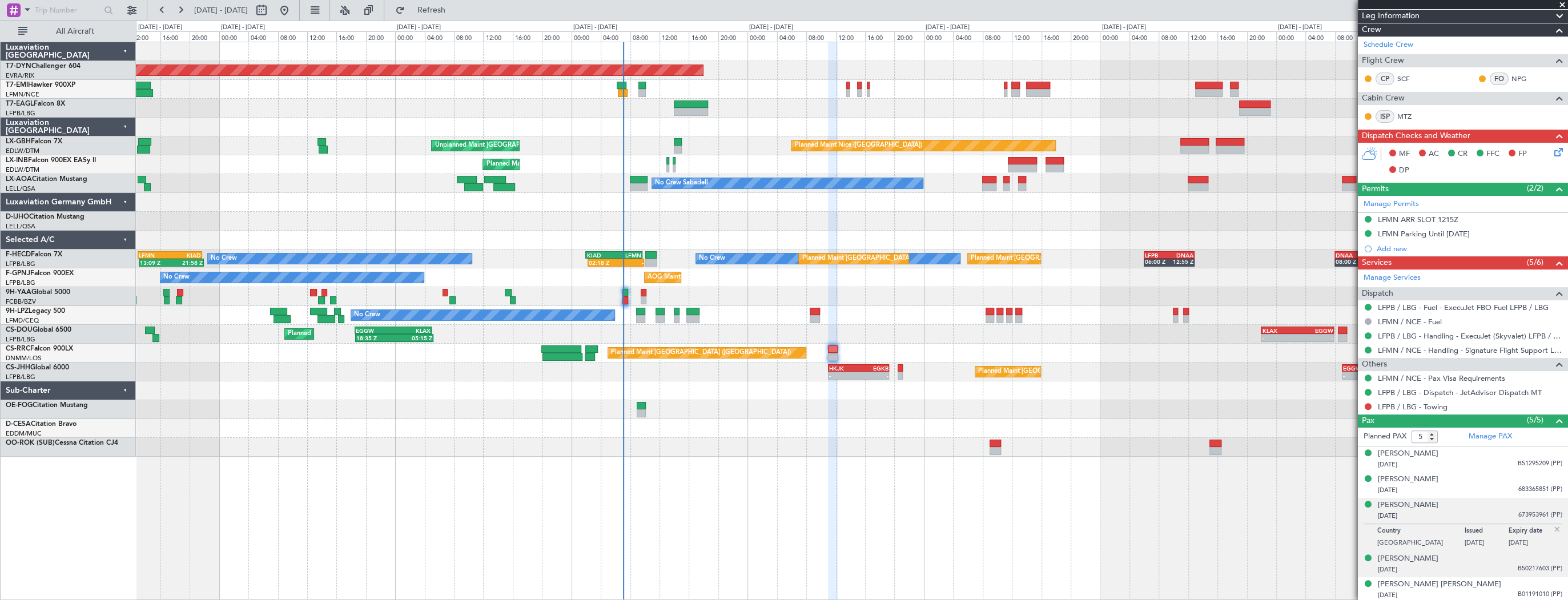
click at [1460, 564] on div "17/07/1984 B50217603 (PP)" at bounding box center [1470, 569] width 185 height 11
click at [1439, 599] on li "Ronke Gloria PATRICK 05/07/1988 B01191010 (PP)" at bounding box center [1463, 590] width 210 height 25
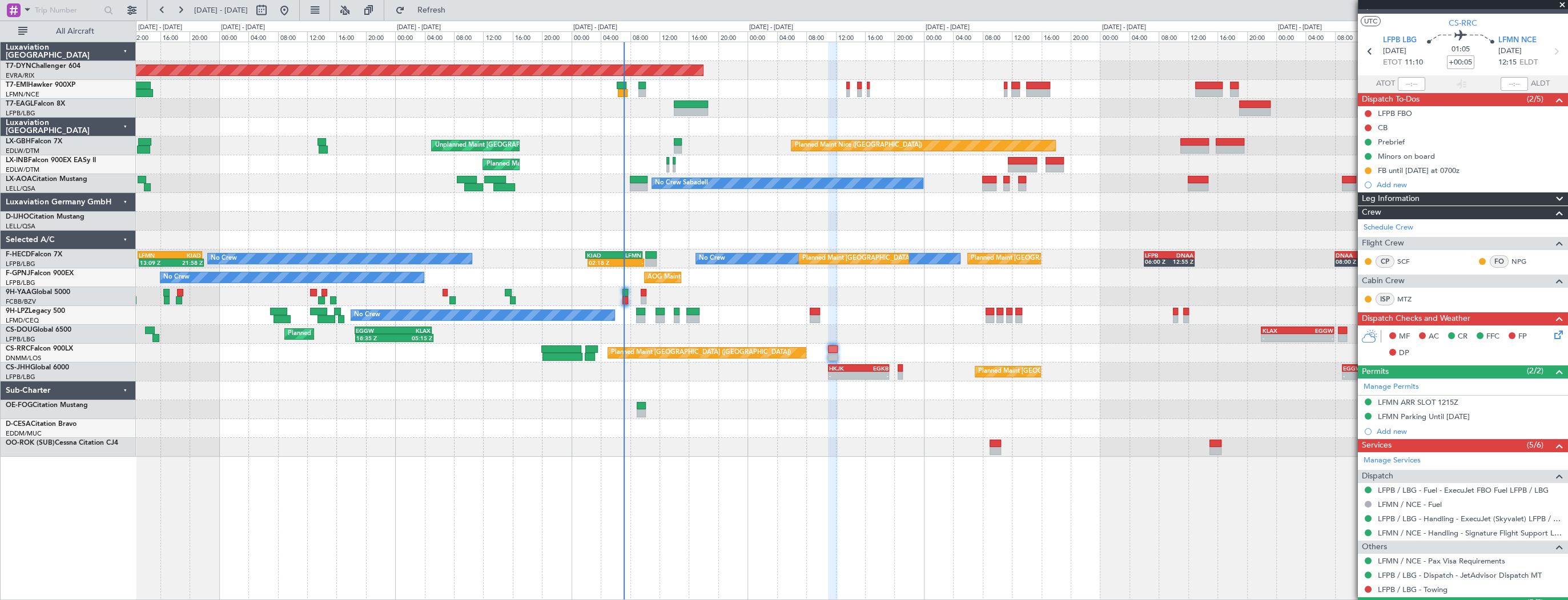
scroll to position [0, 0]
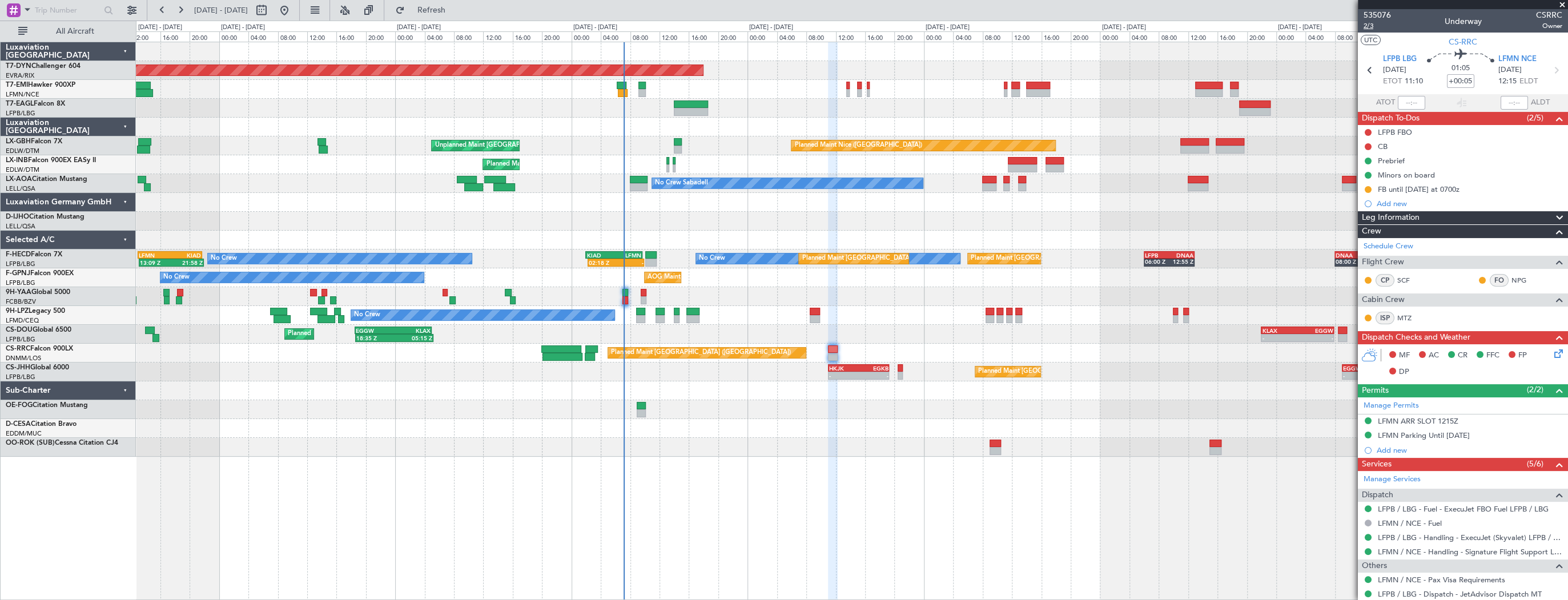
click at [1367, 23] on span "2/3" at bounding box center [1377, 26] width 27 height 10
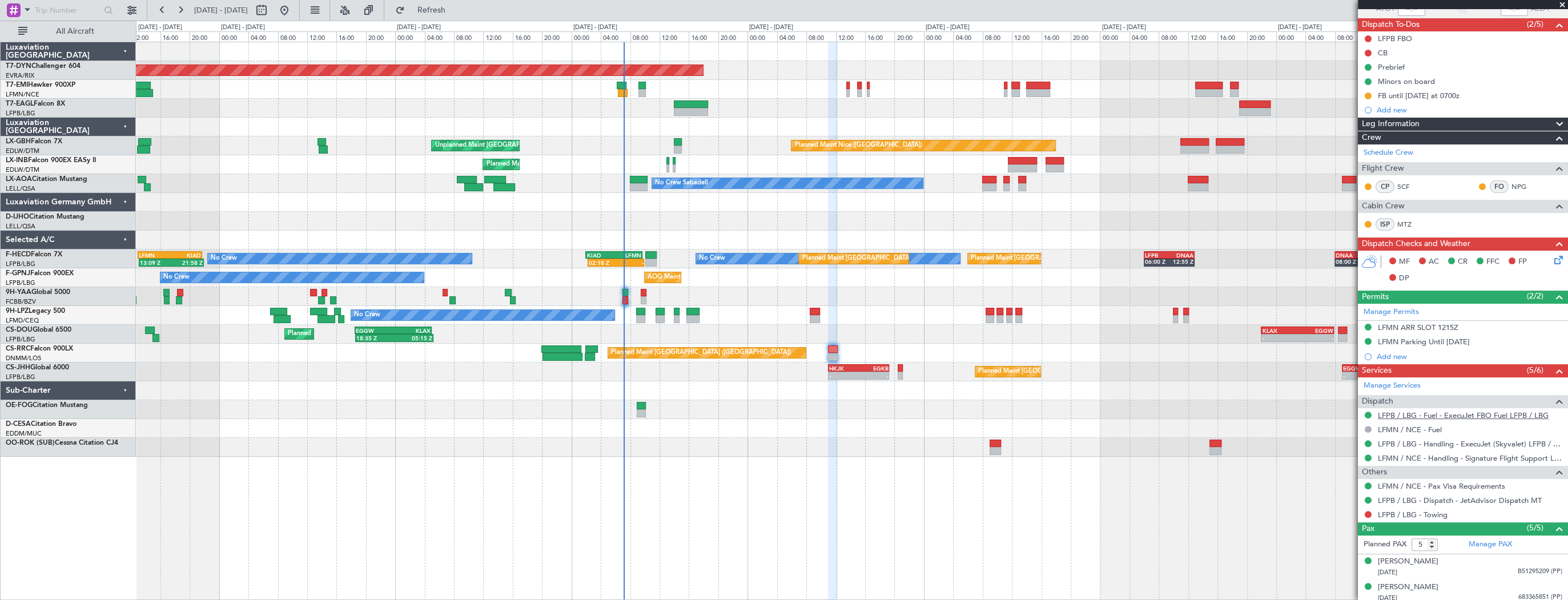
scroll to position [183, 0]
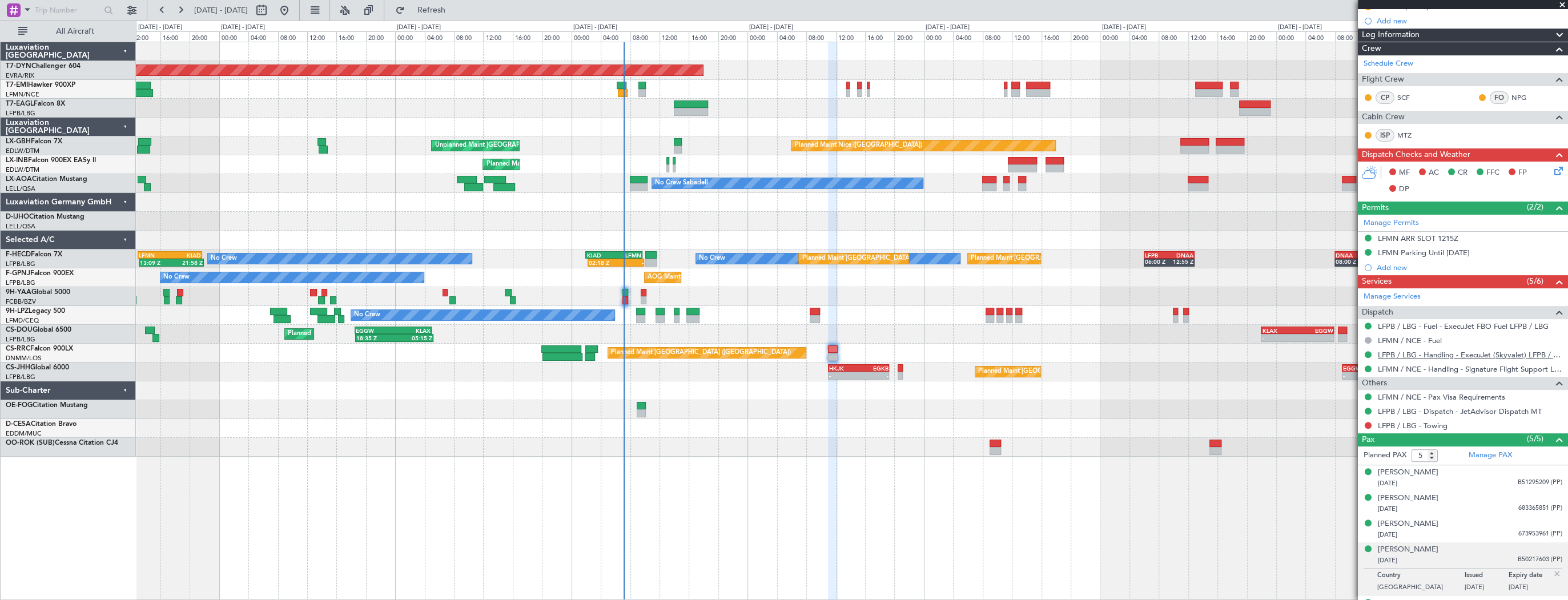
click at [1444, 353] on link "LFPB / LBG - Handling - ExecuJet (Skyvalet) LFPB / LBG" at bounding box center [1470, 355] width 185 height 10
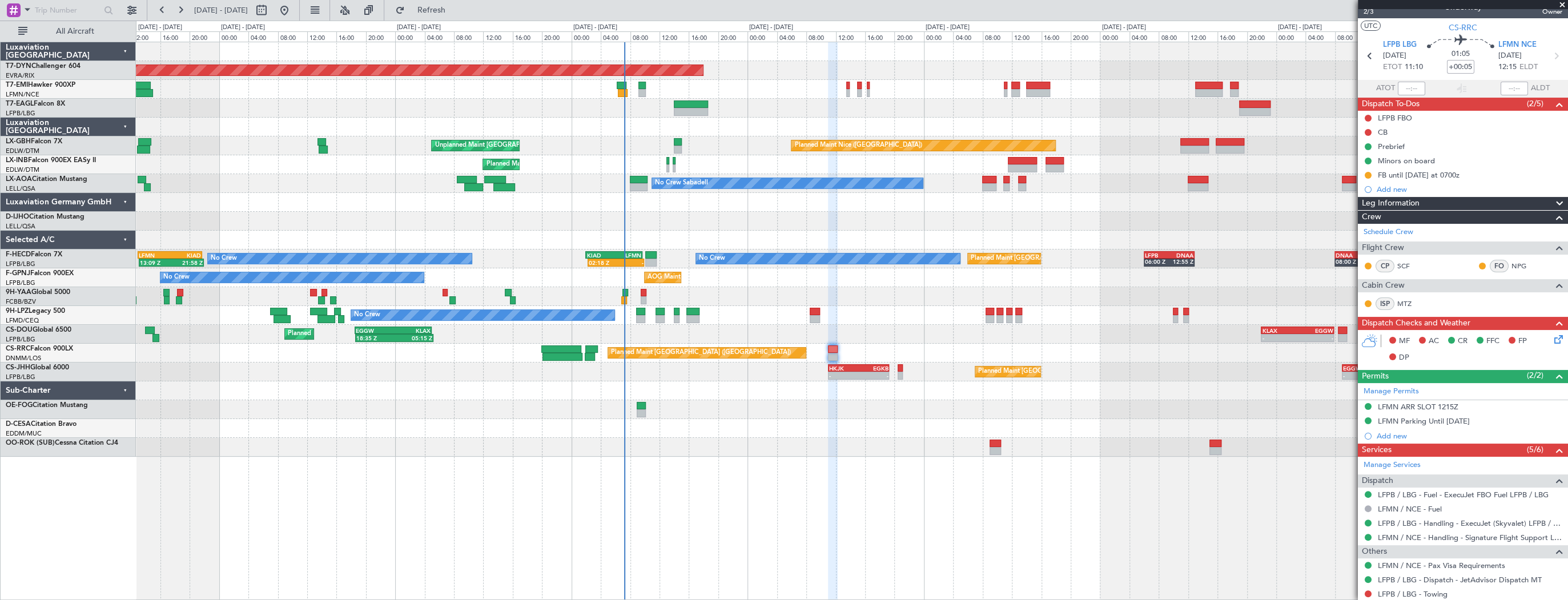
scroll to position [0, 0]
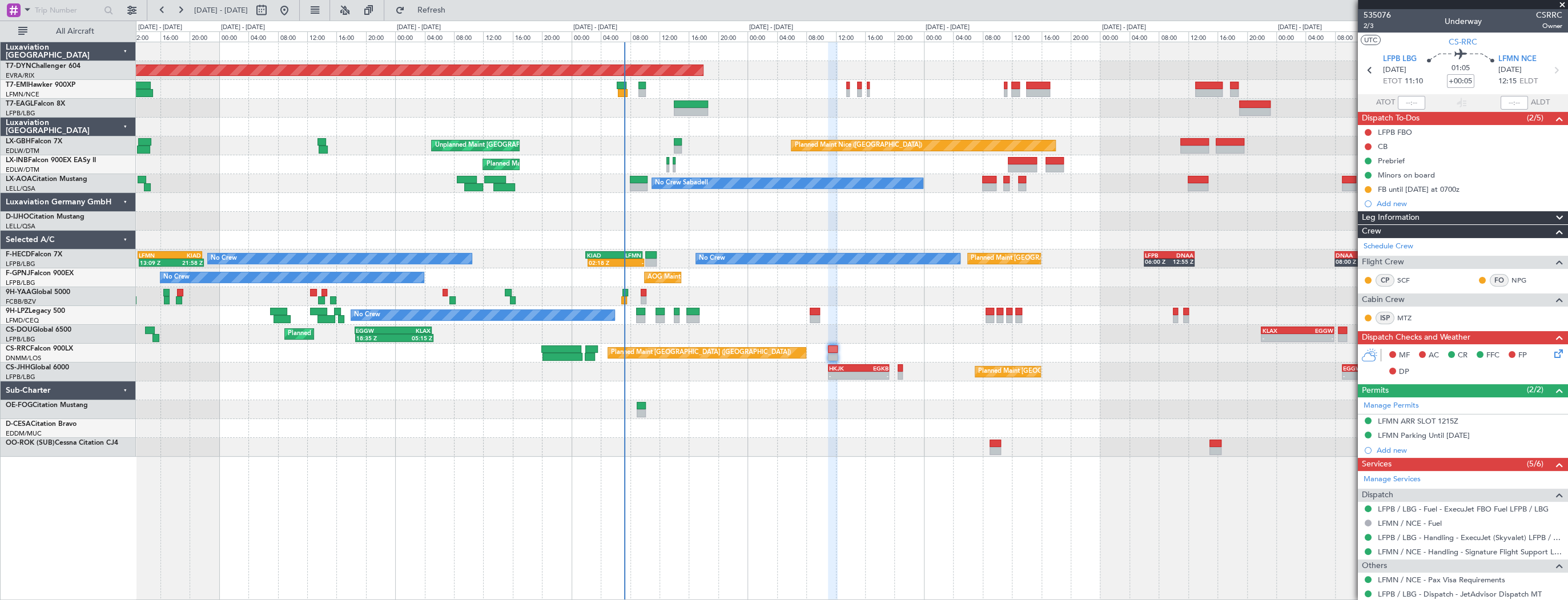
click at [1552, 351] on icon at bounding box center [1557, 352] width 9 height 9
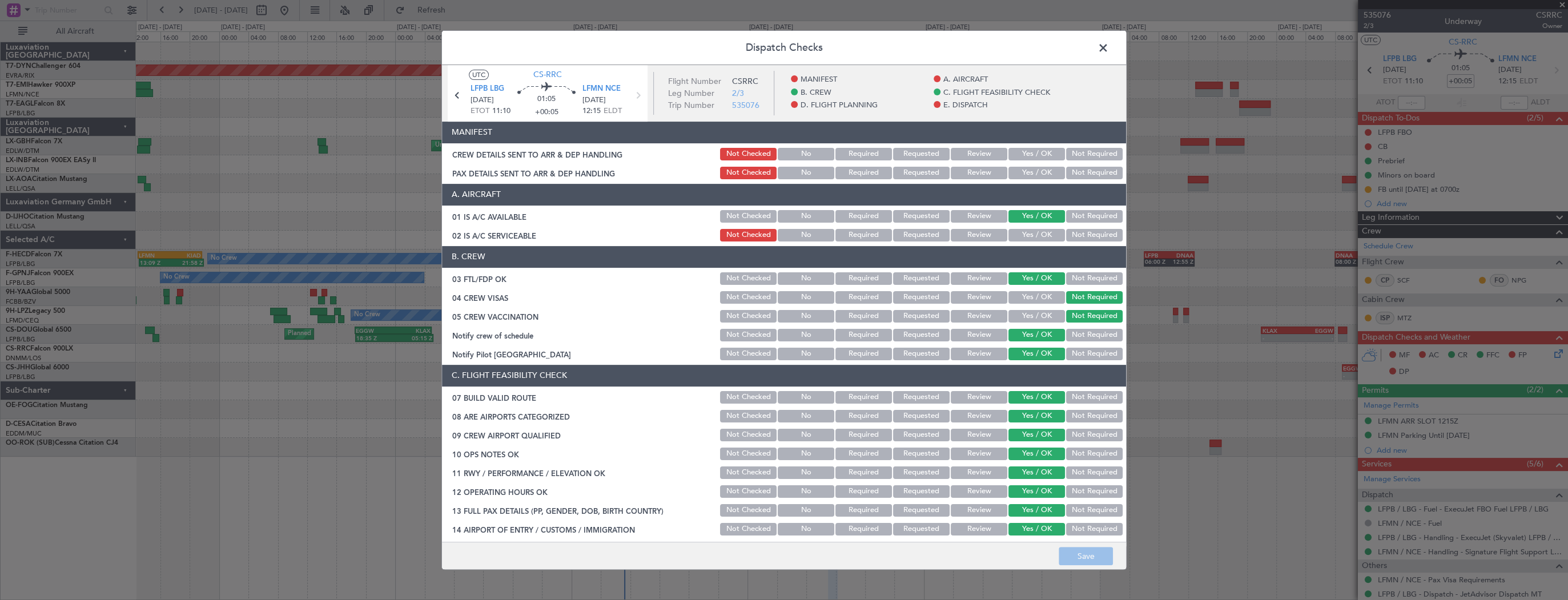
click at [1023, 153] on button "Yes / OK" at bounding box center [1036, 154] width 56 height 13
click at [1025, 168] on button "Yes / OK" at bounding box center [1036, 173] width 56 height 13
click at [1084, 557] on button "Save" at bounding box center [1085, 556] width 54 height 18
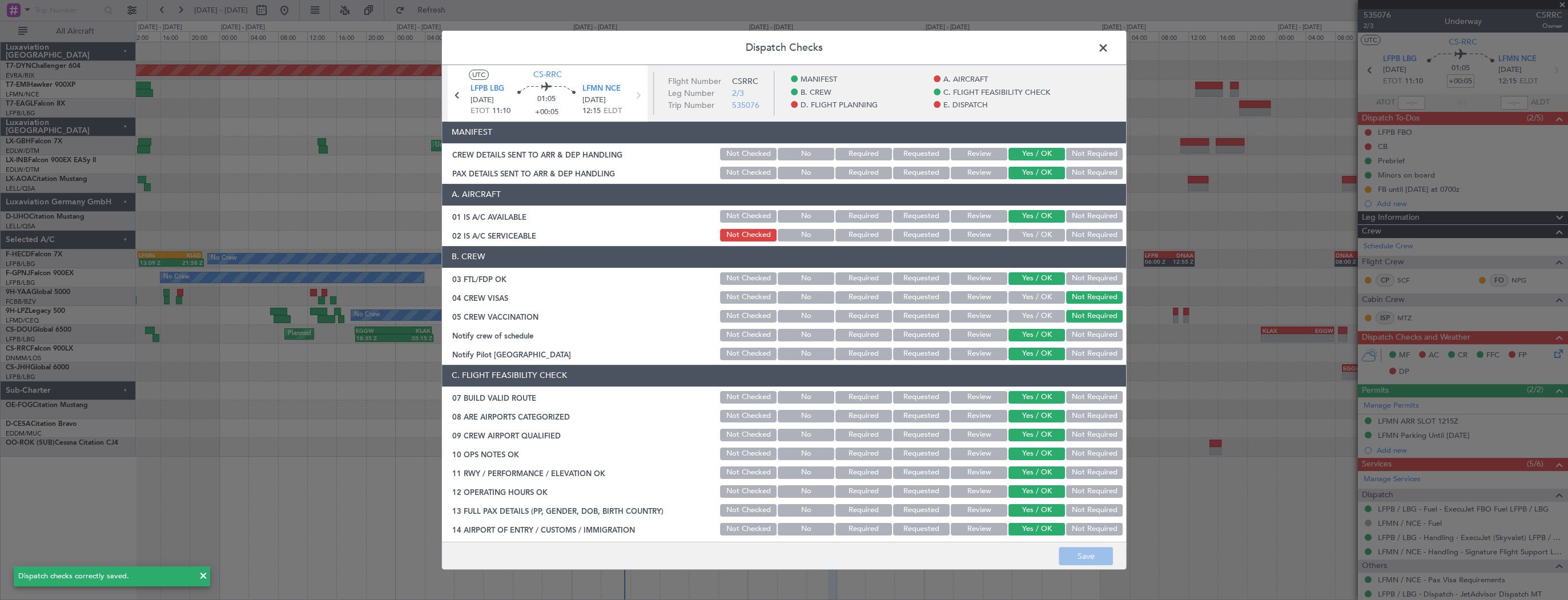
click at [1109, 49] on span at bounding box center [1109, 51] width 0 height 23
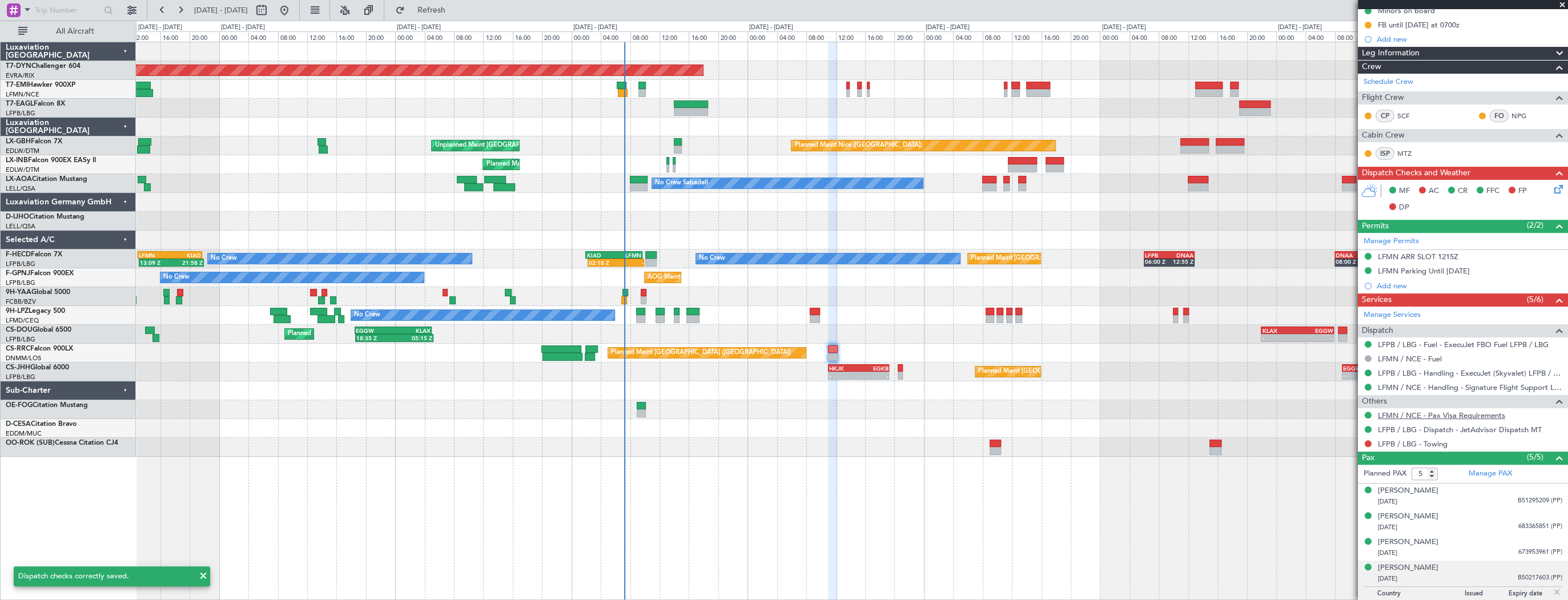
scroll to position [201, 0]
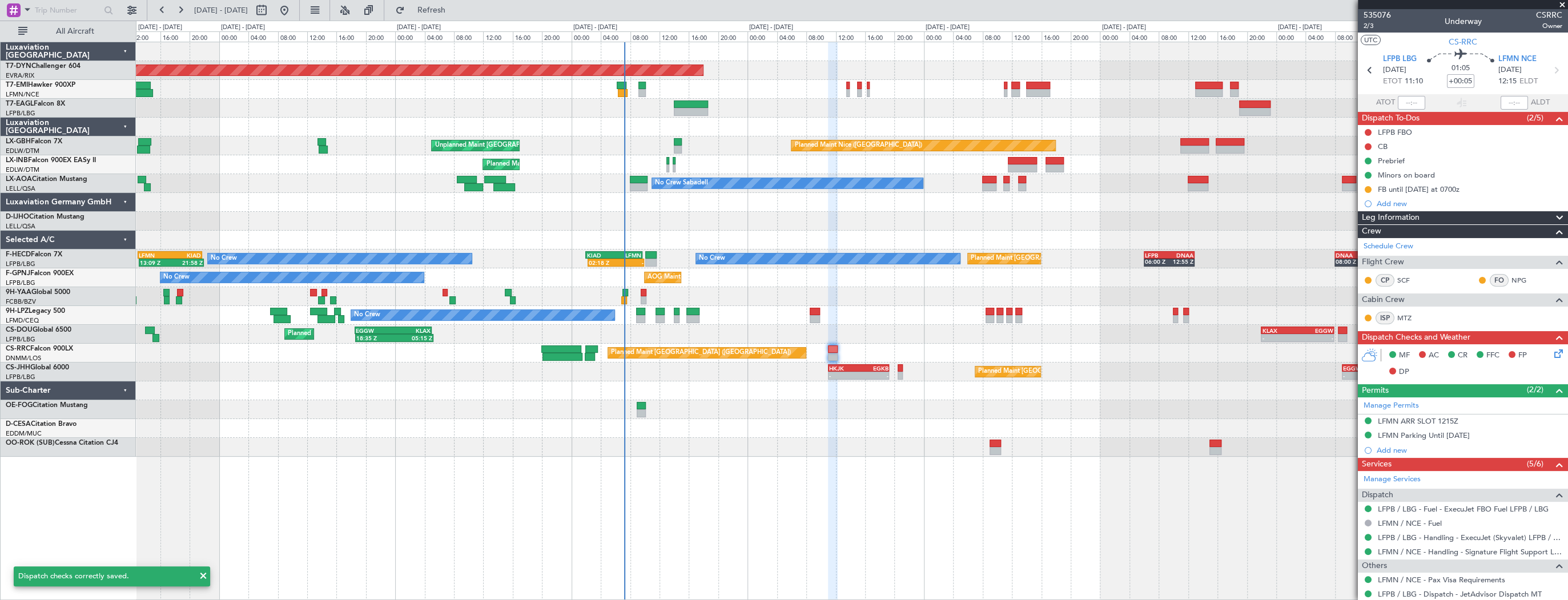
scroll to position [201, 0]
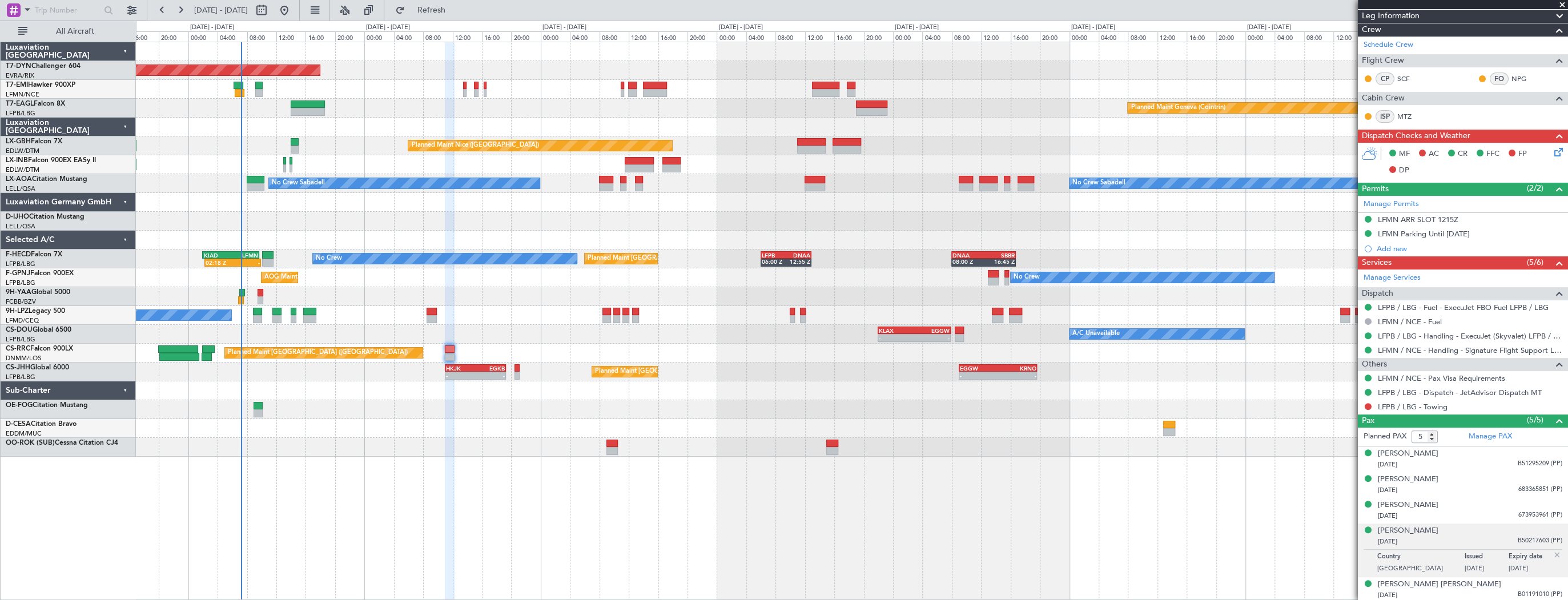
click at [361, 286] on div "Planned Maint [GEOGRAPHIC_DATA]-[GEOGRAPHIC_DATA] Planned Maint Geneva ([GEOGRA…" at bounding box center [852, 249] width 1432 height 415
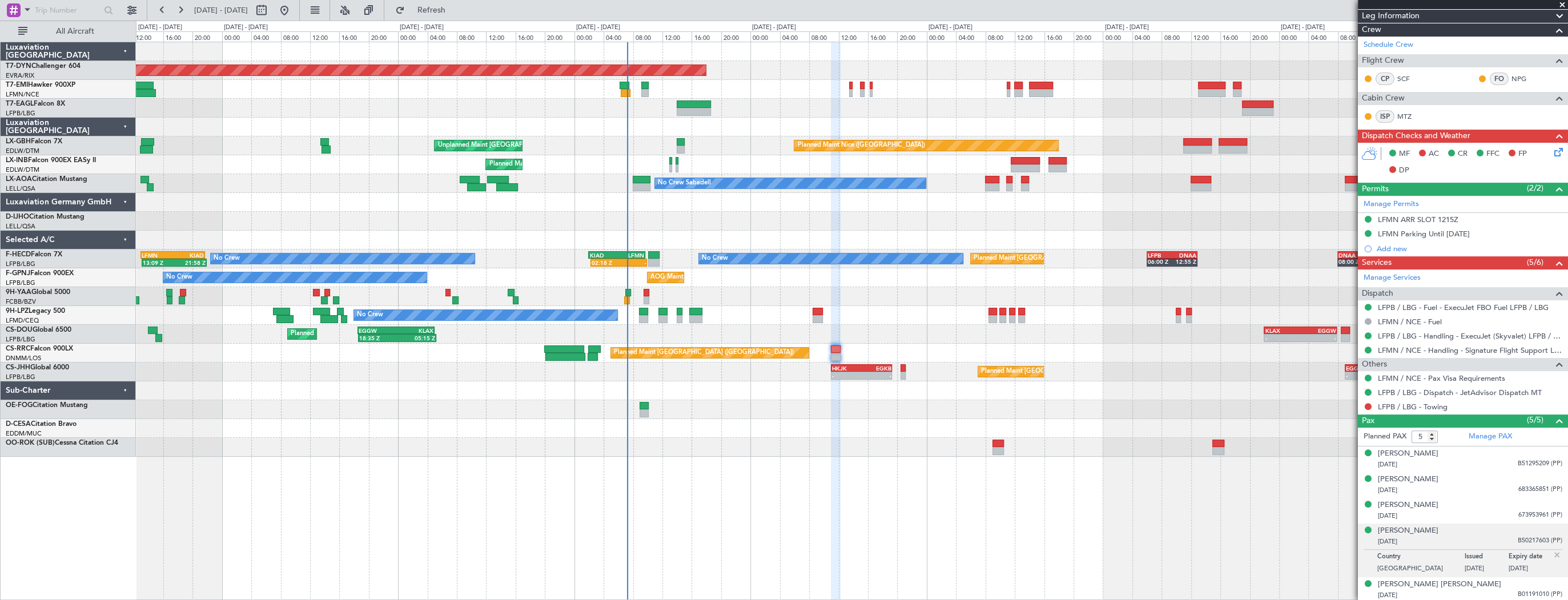
click at [766, 365] on div "Planned Maint [GEOGRAPHIC_DATA]-[GEOGRAPHIC_DATA] Planned Maint Geneva ([GEOGRA…" at bounding box center [852, 249] width 1432 height 415
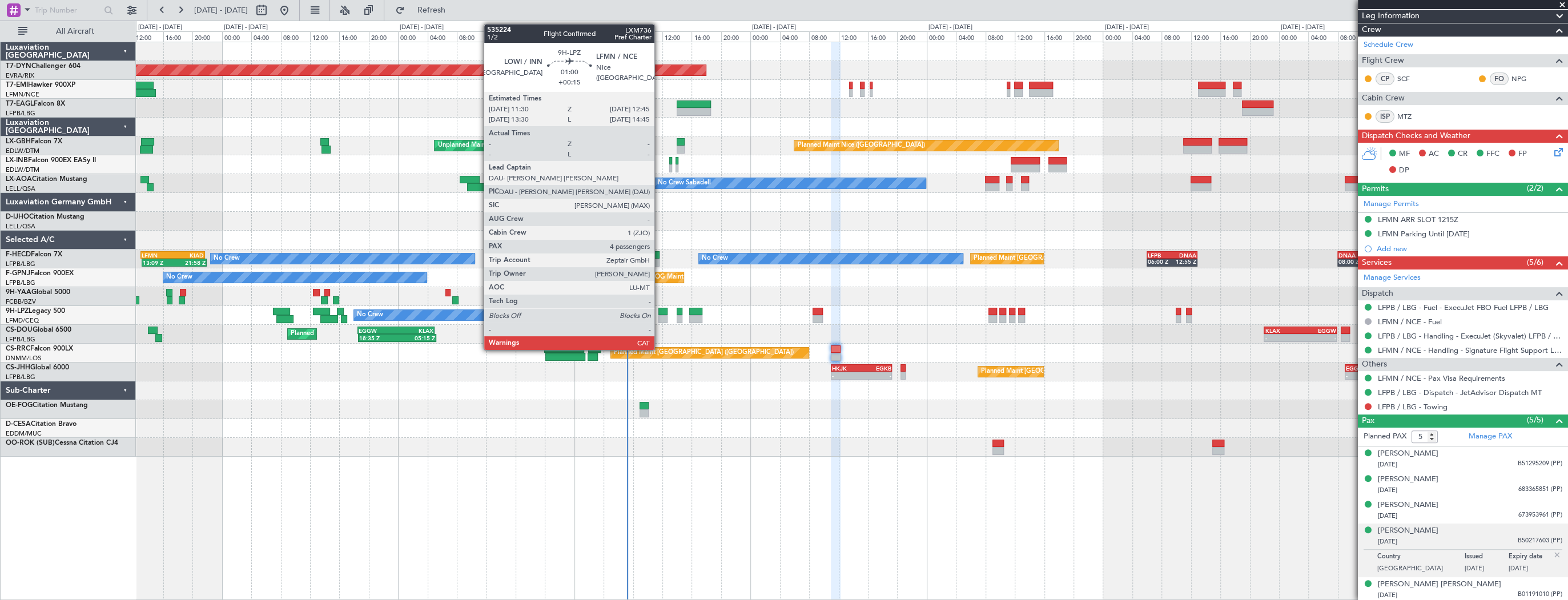
click at [660, 310] on div at bounding box center [663, 312] width 10 height 8
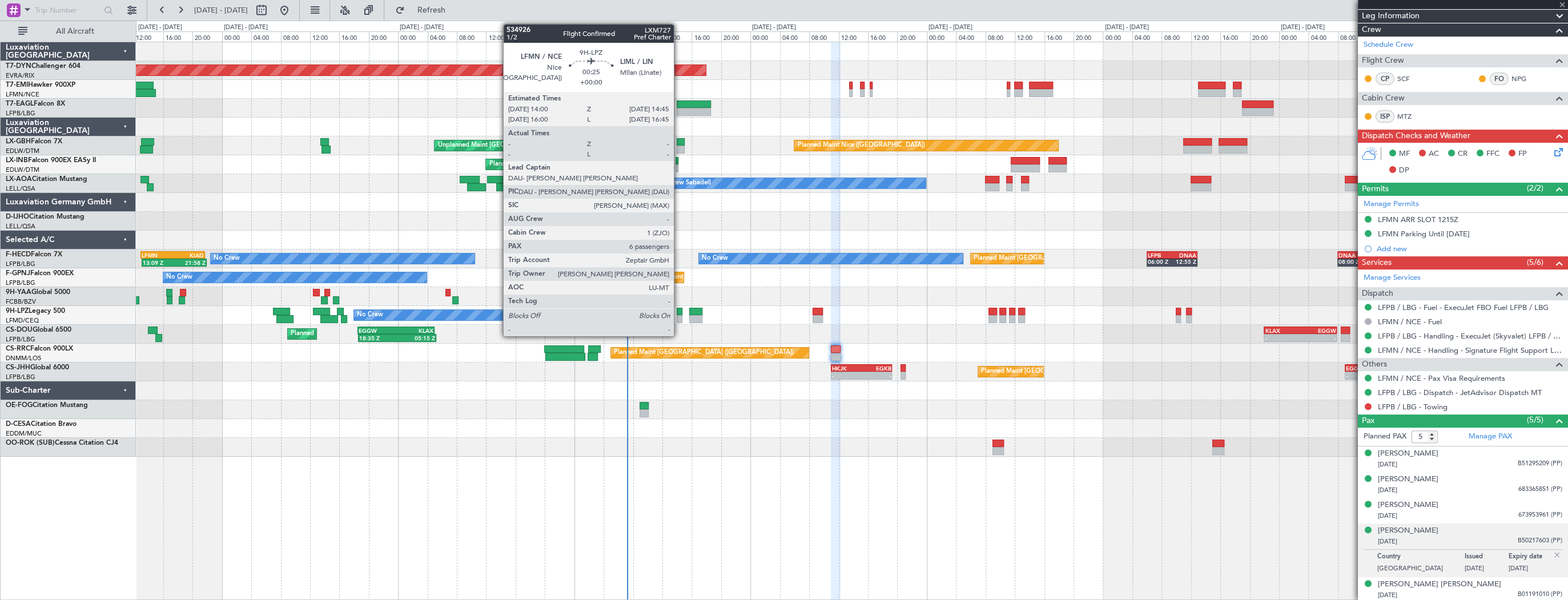
type input "+00:15"
type input "4"
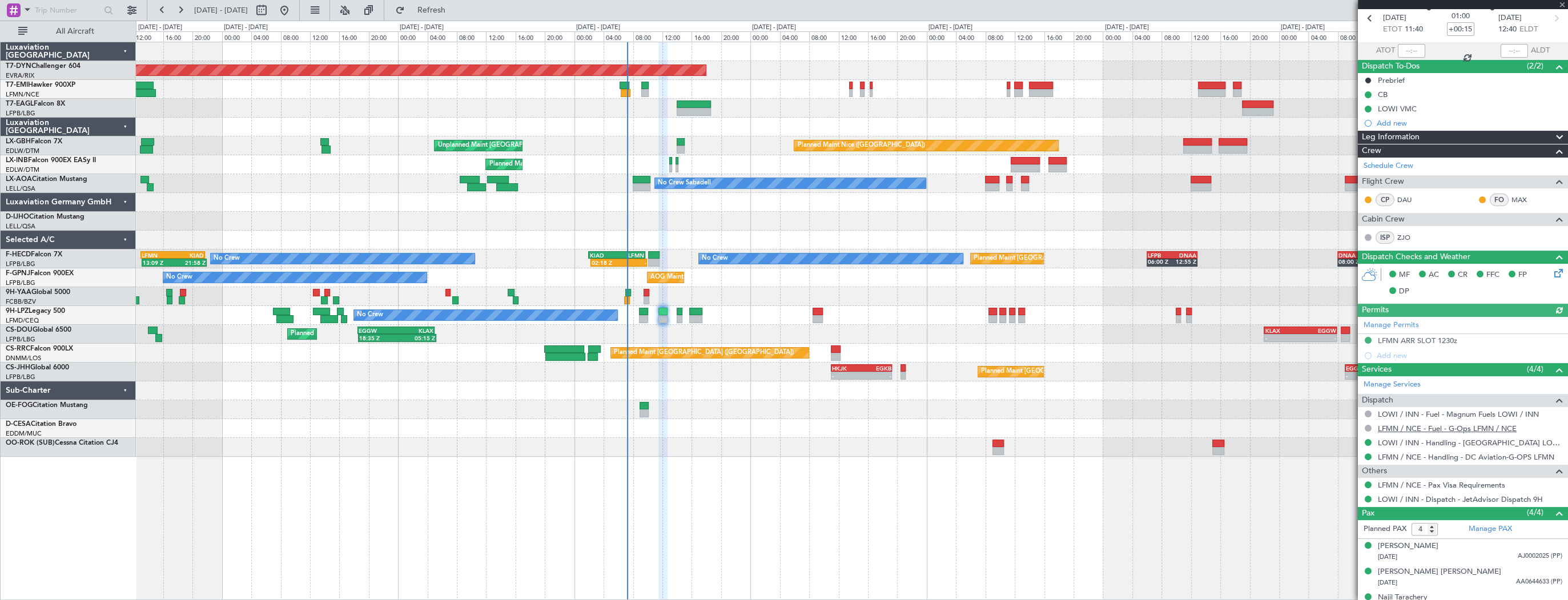
scroll to position [92, 0]
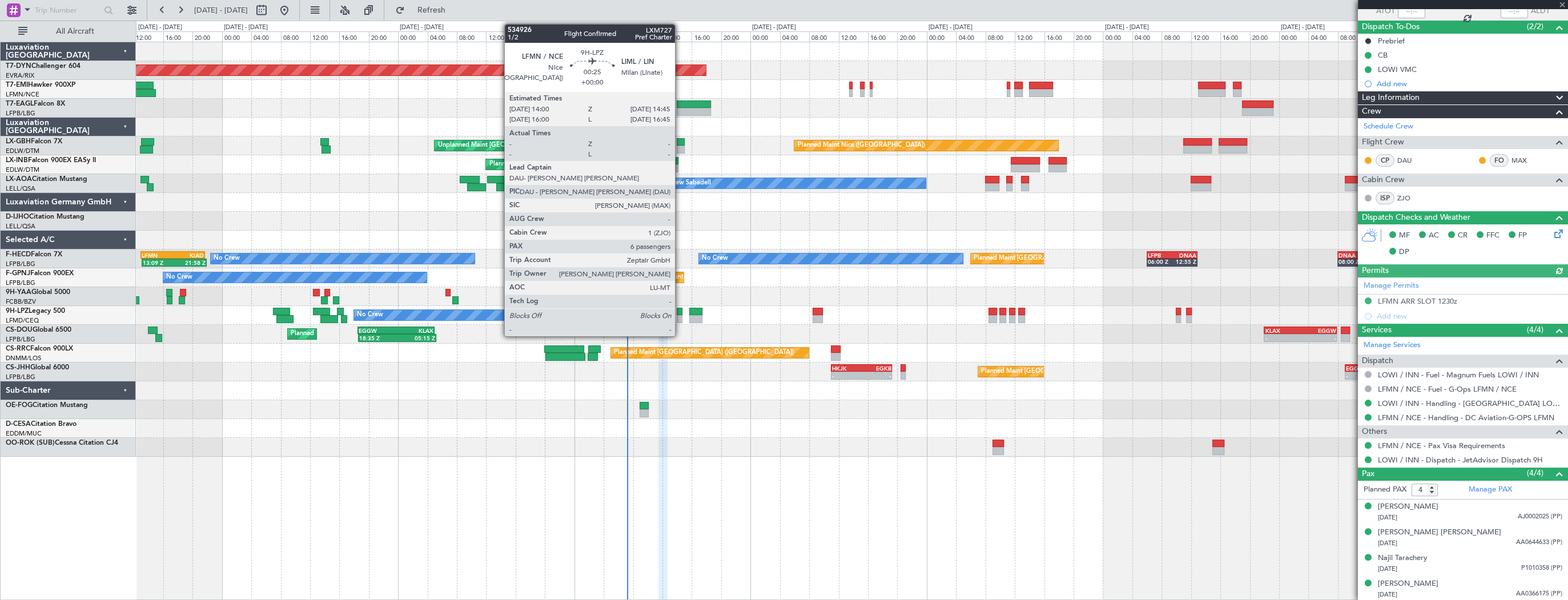
click at [680, 310] on div at bounding box center [679, 312] width 6 height 8
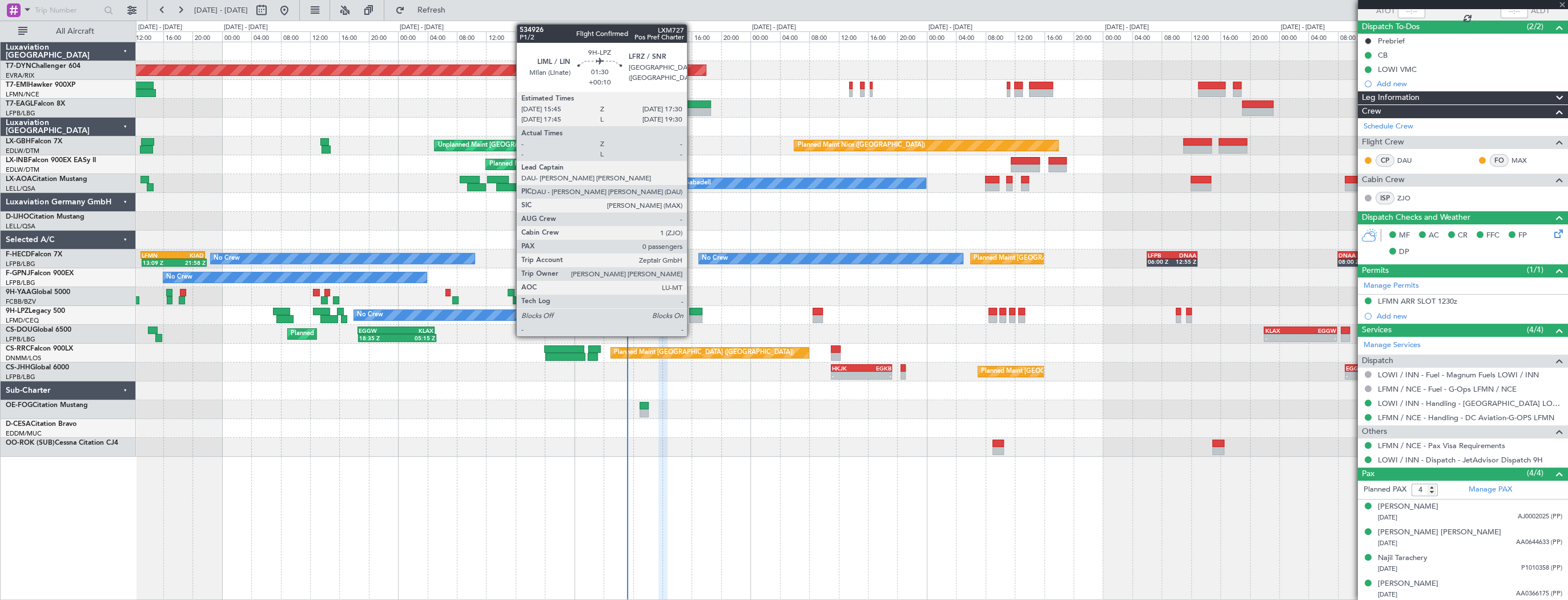
type input "6"
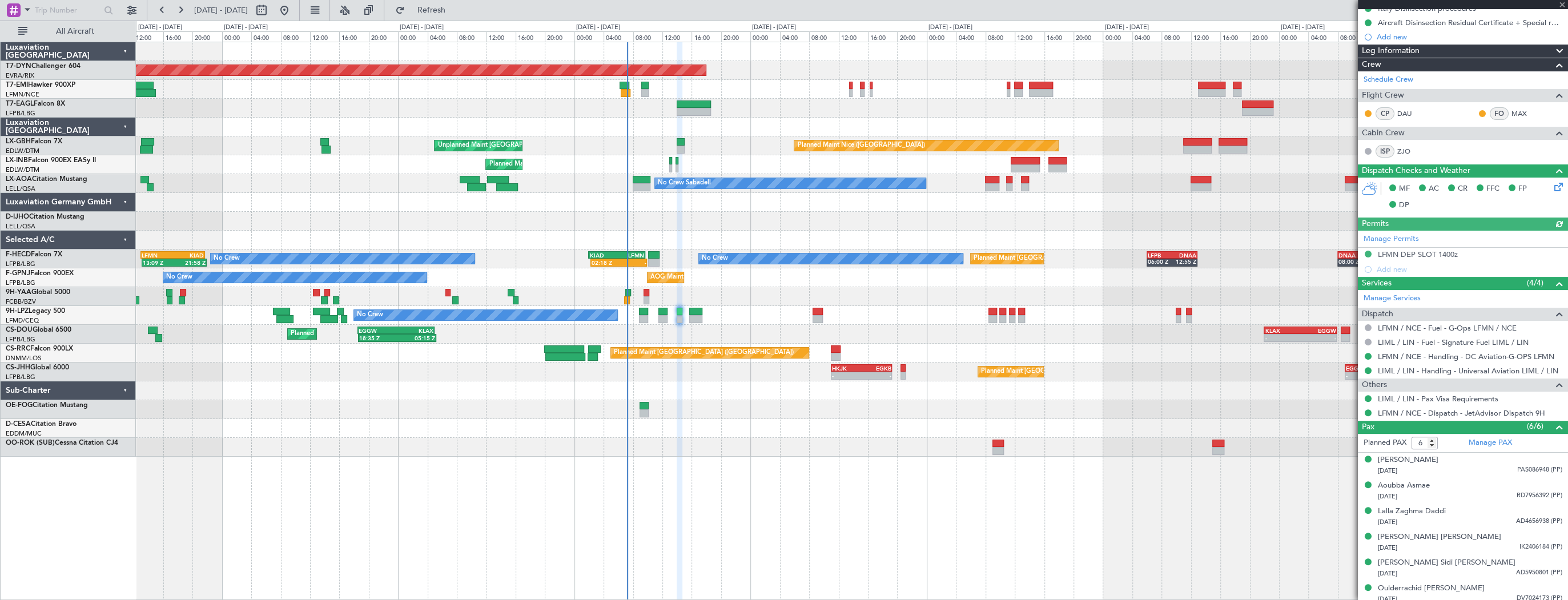
scroll to position [171, 0]
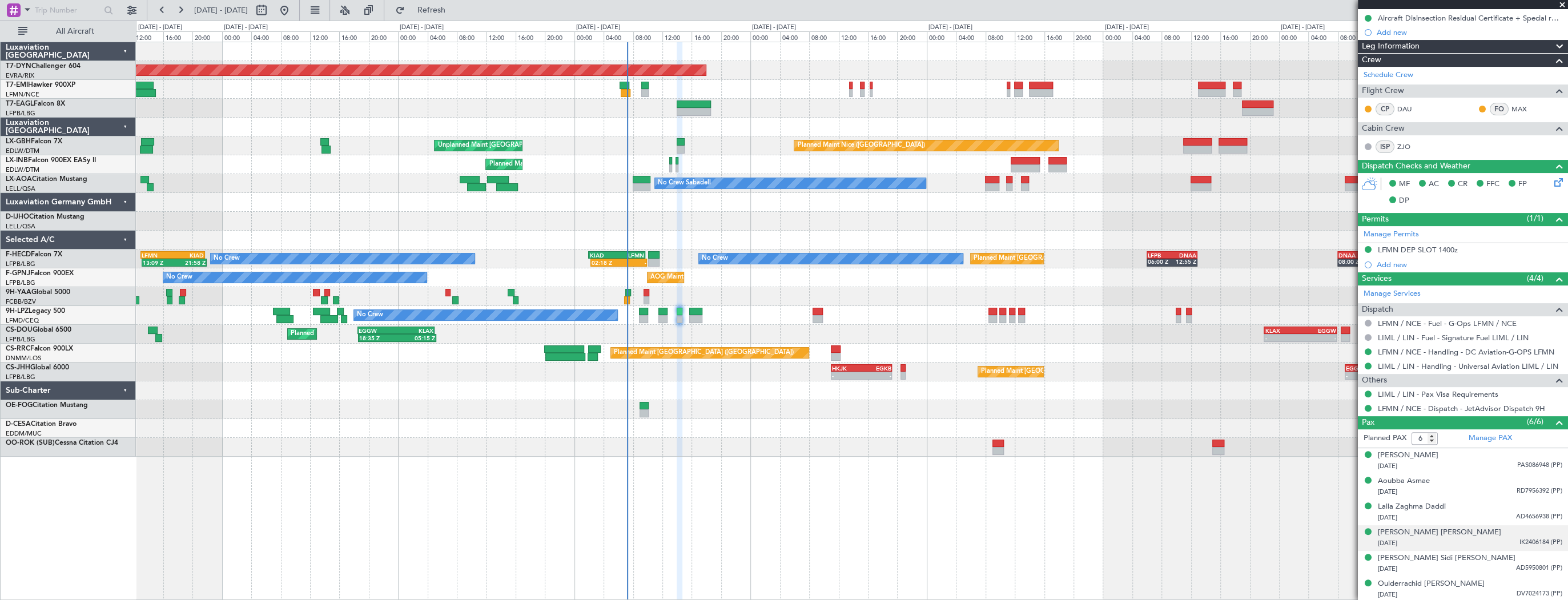
click at [1468, 540] on div "[DATE] IK2406184 (PP)" at bounding box center [1470, 543] width 185 height 11
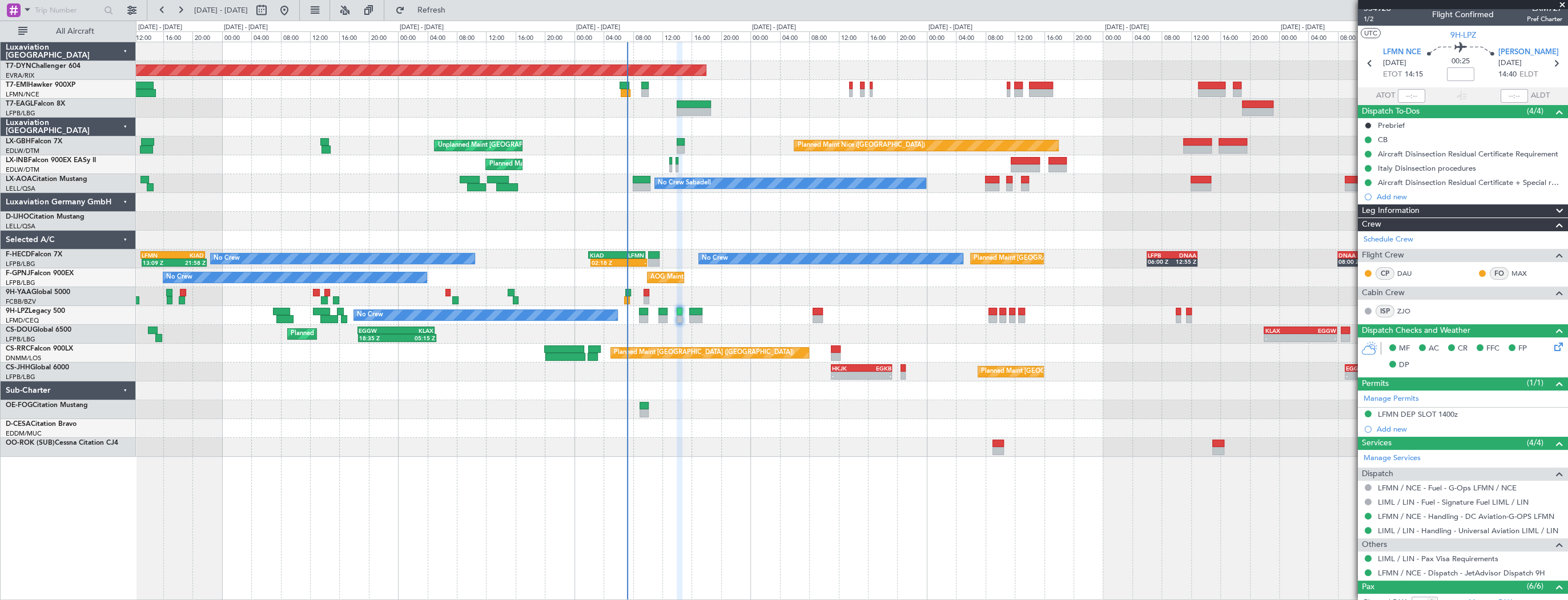
scroll to position [0, 0]
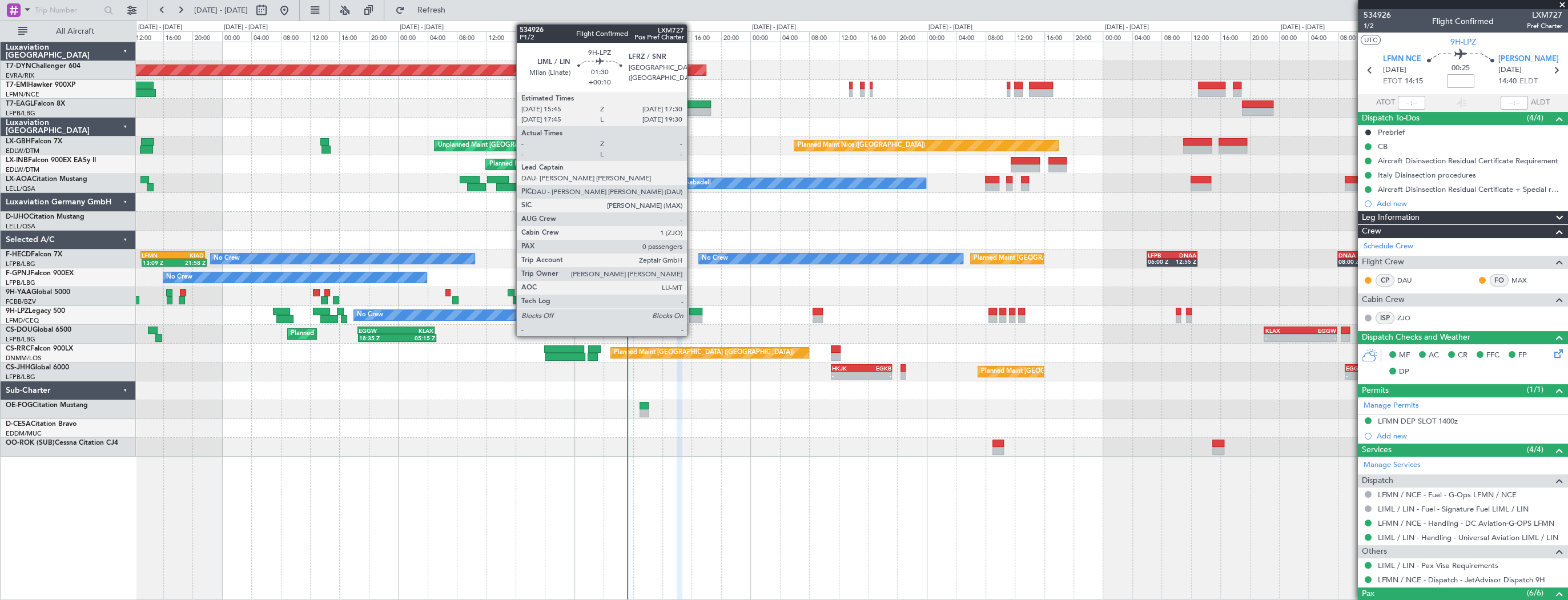
click at [692, 314] on div at bounding box center [696, 312] width 13 height 8
type input "+00:10"
type input "0"
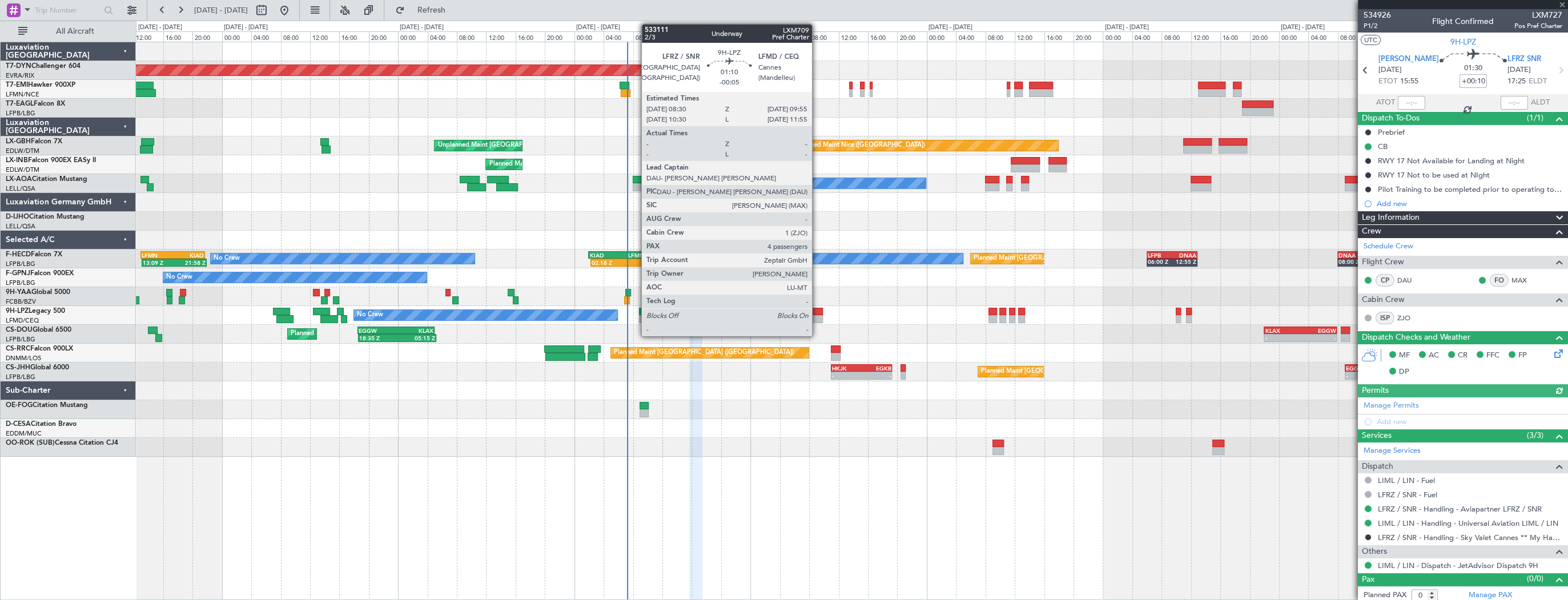
click at [817, 314] on div at bounding box center [818, 312] width 11 height 8
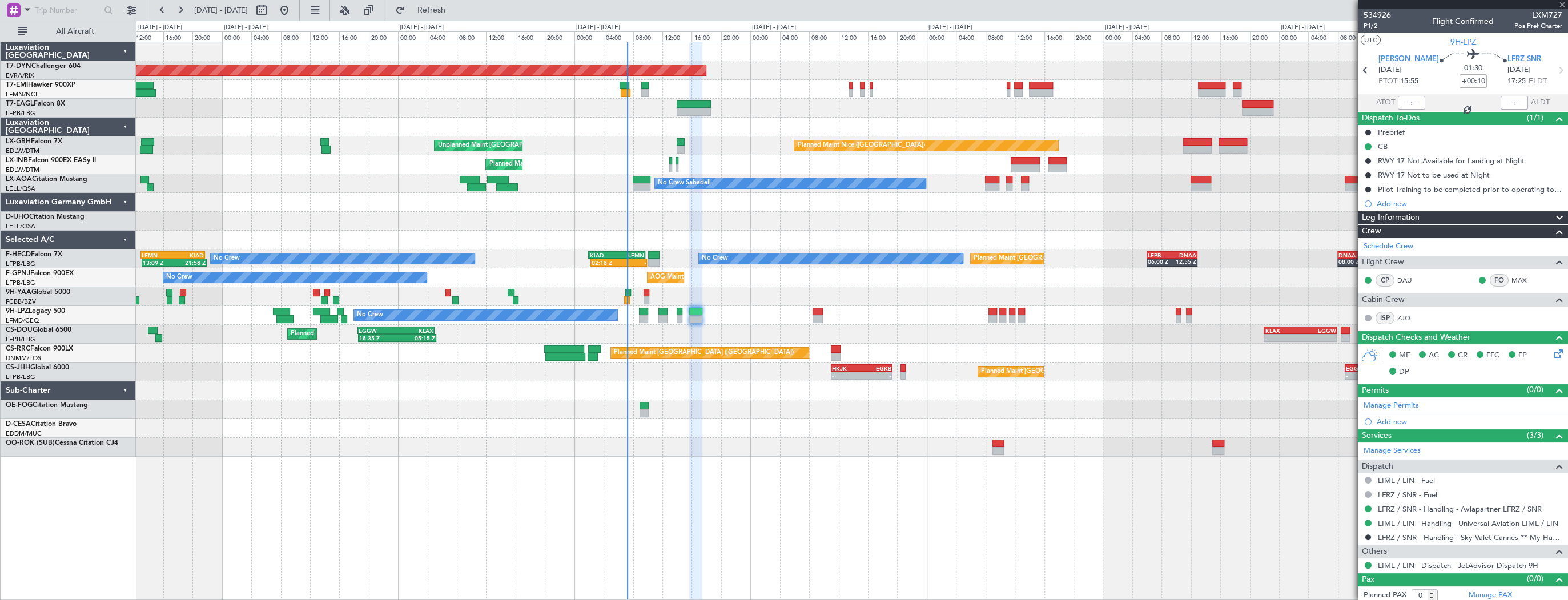
type input "-00:05"
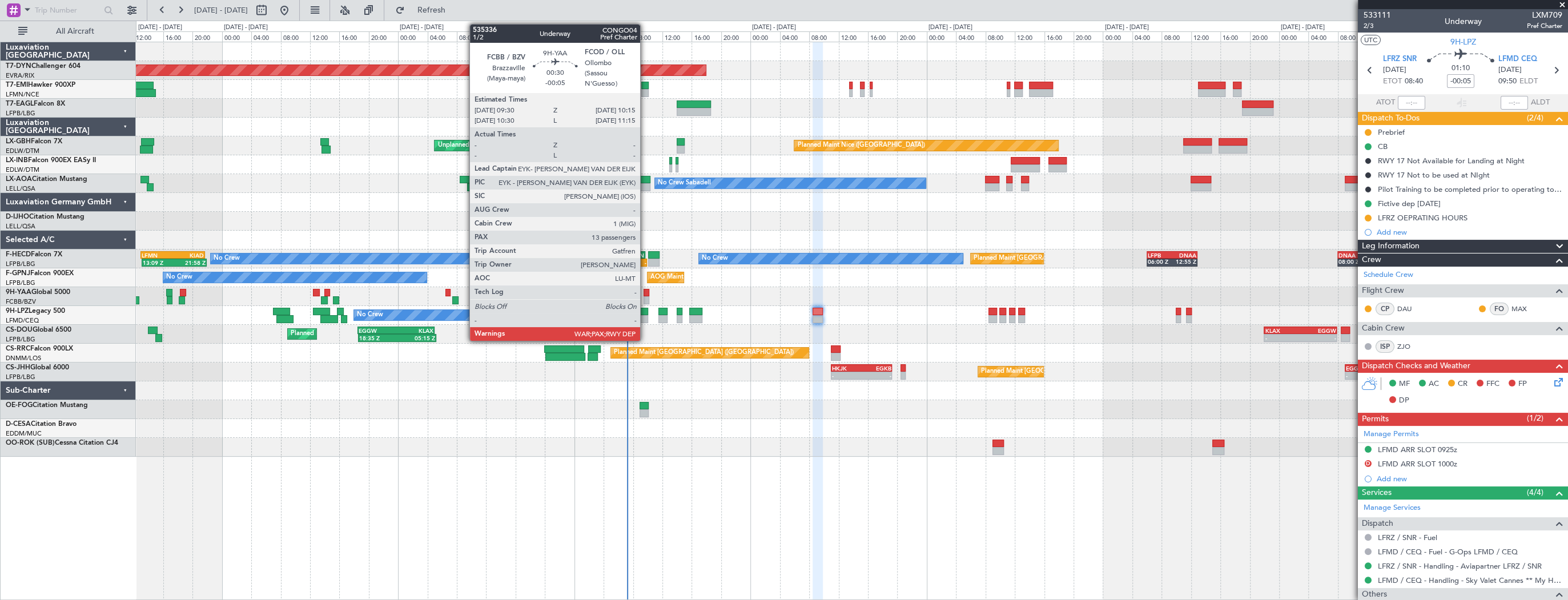
click at [645, 295] on div at bounding box center [646, 293] width 6 height 8
type input "13"
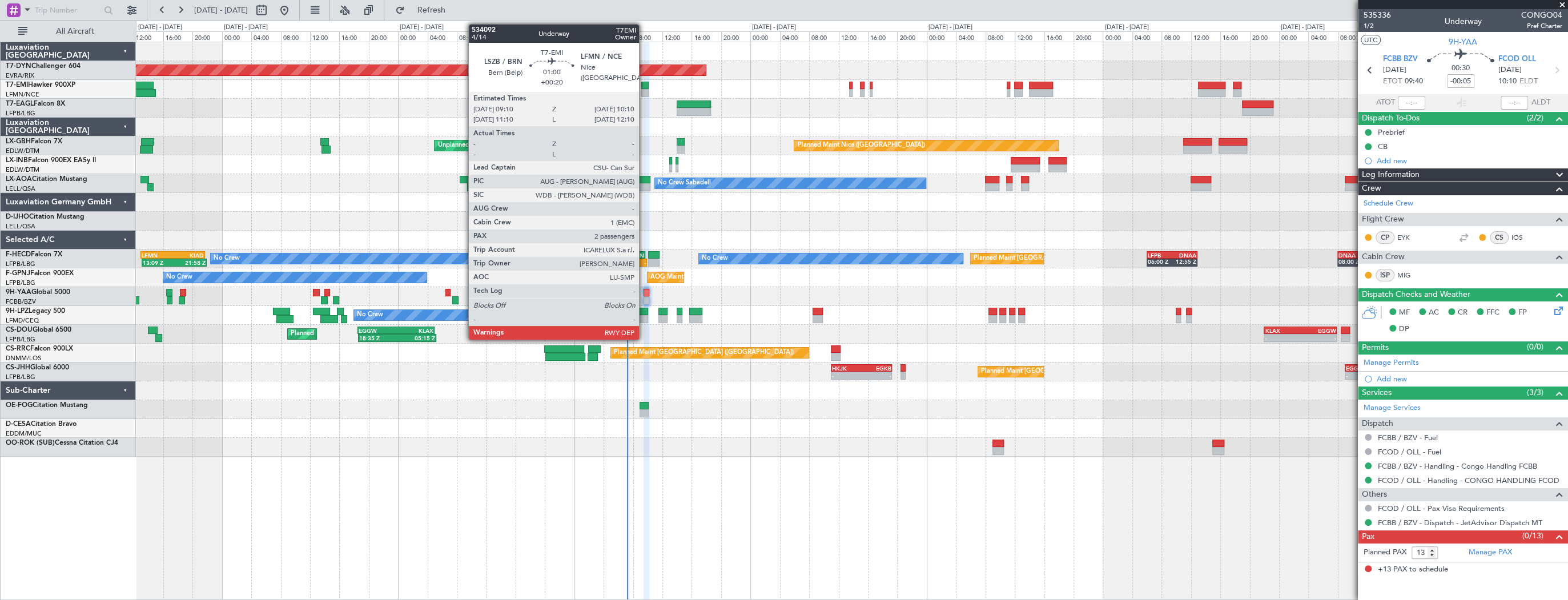
click at [644, 88] on div at bounding box center [645, 86] width 7 height 8
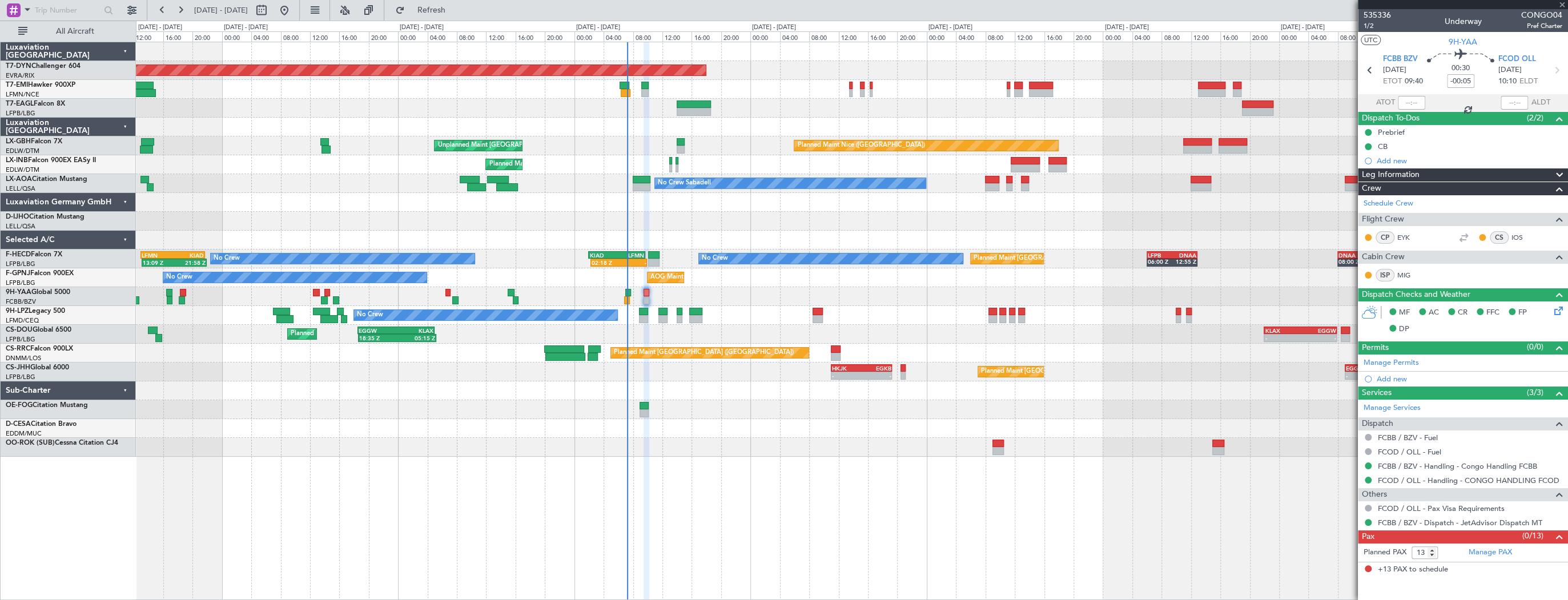
type input "+00:20"
type input "2"
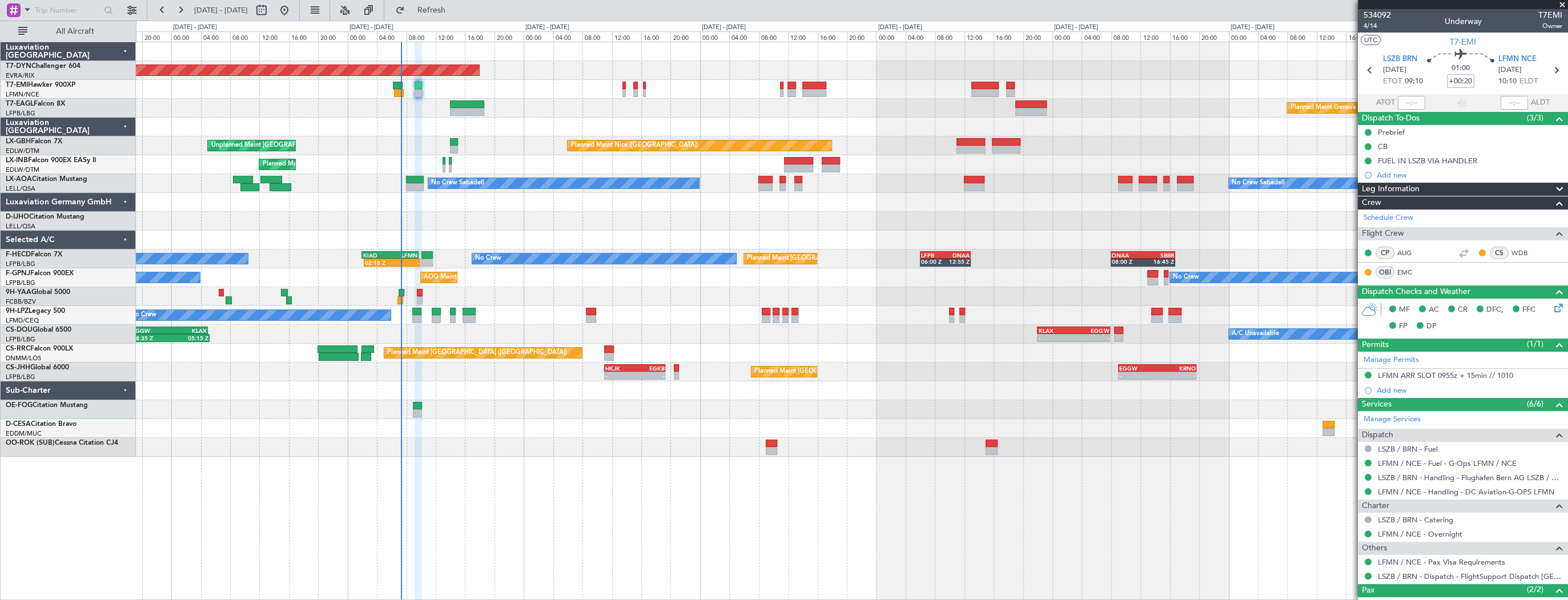
click at [442, 393] on div at bounding box center [852, 391] width 1432 height 19
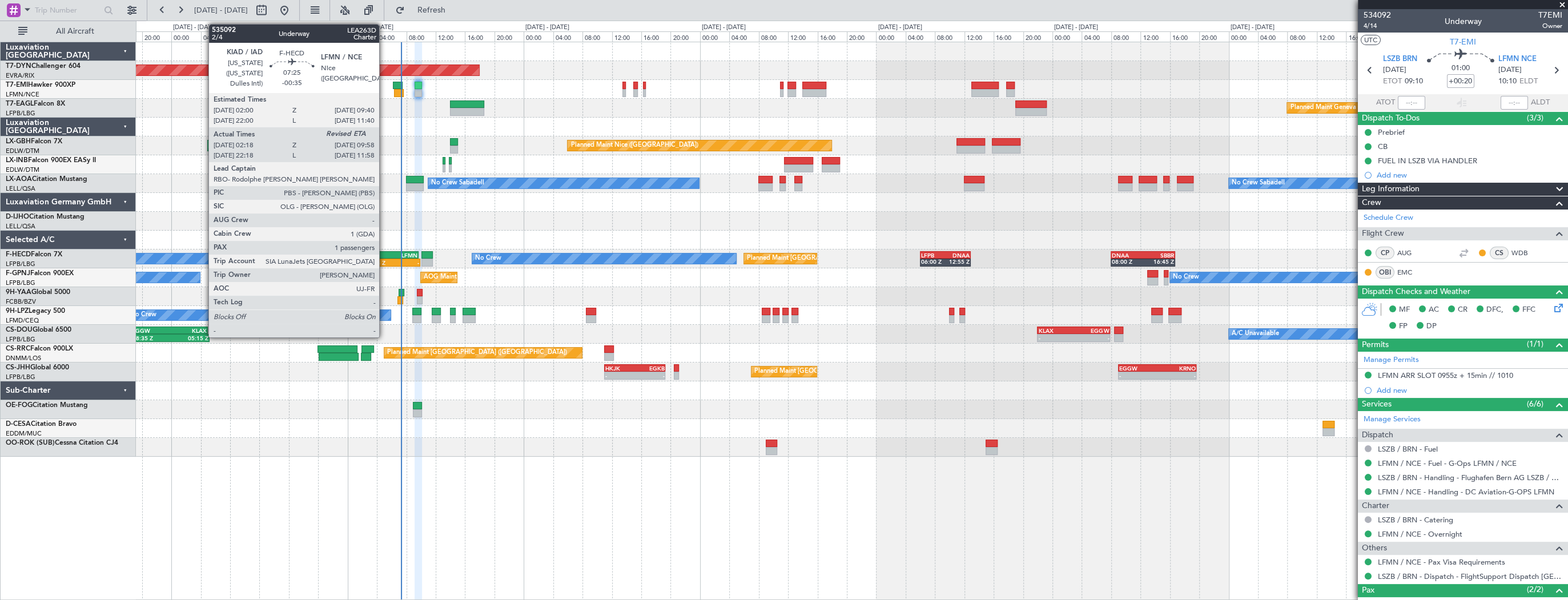
click at [384, 256] on div "KIAD" at bounding box center [376, 255] width 27 height 7
type input "-00:35"
type input "02:28"
type input "1"
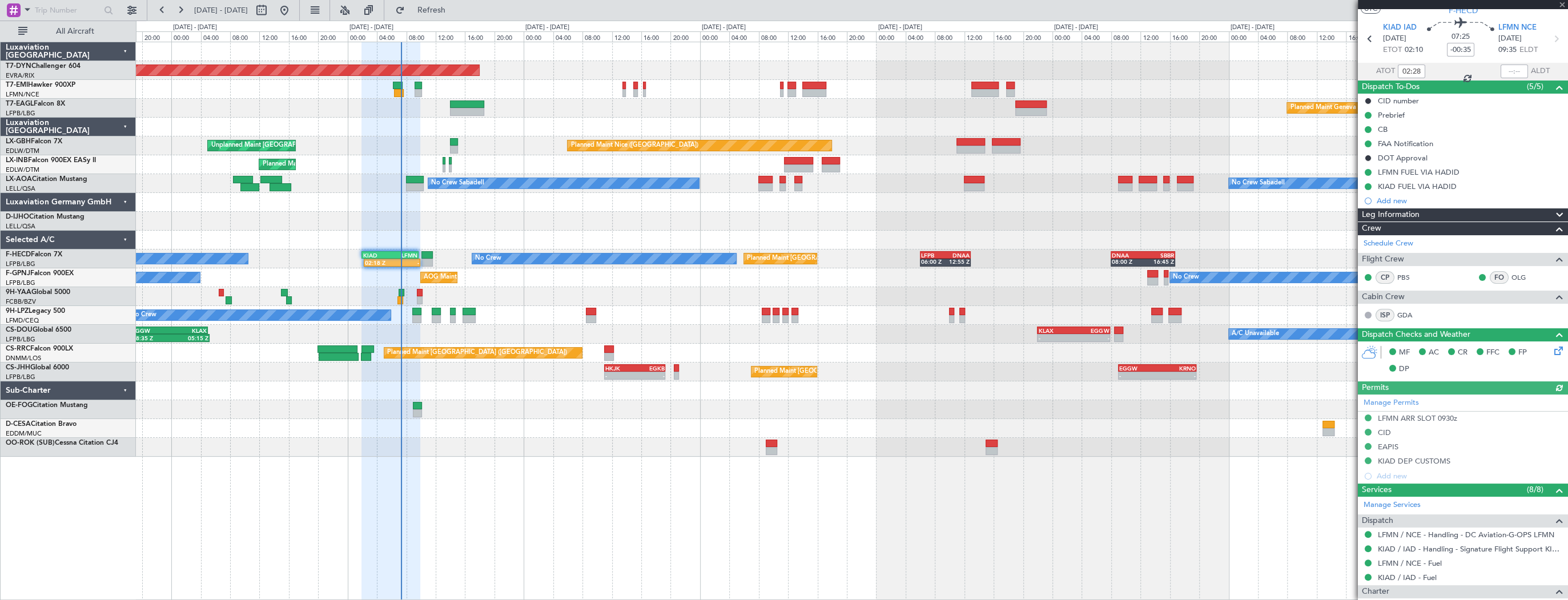
scroll to position [156, 0]
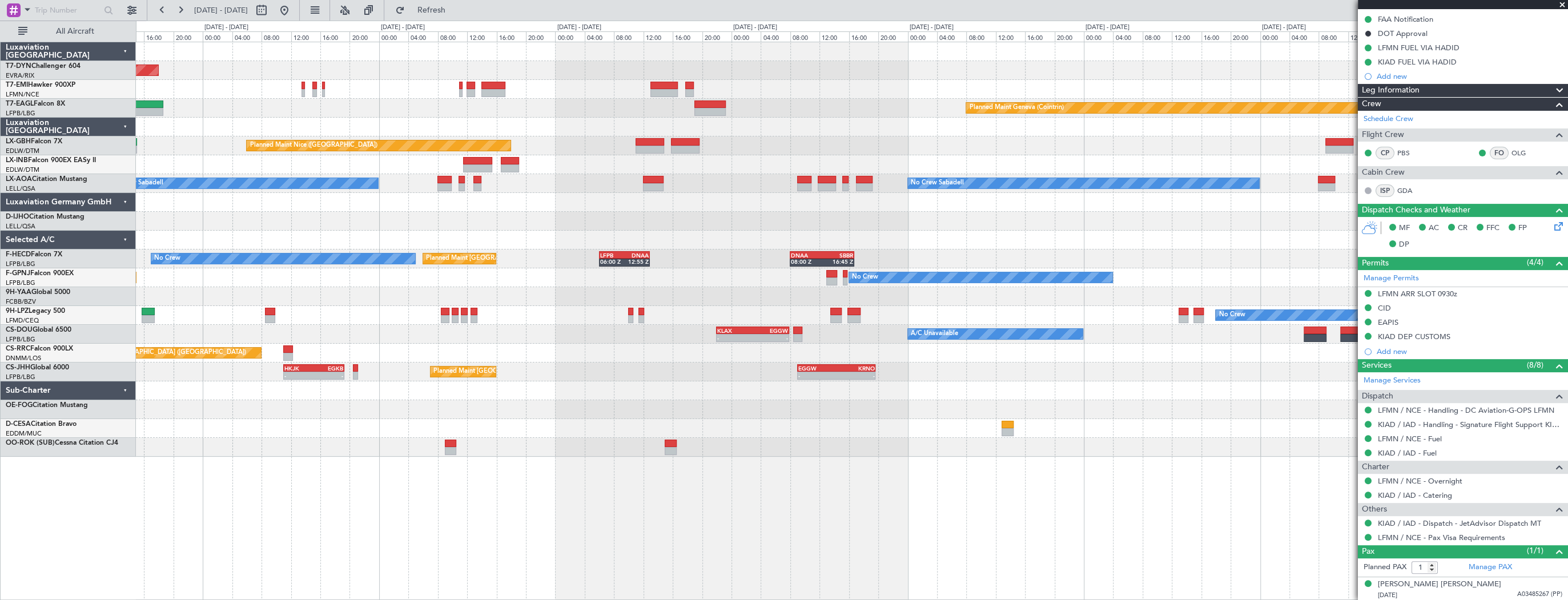
click at [231, 92] on div "Planned Maint Basel-Mulhouse Planned Maint Geneva (Cointrin) Planned Maint Nice…" at bounding box center [852, 249] width 1432 height 415
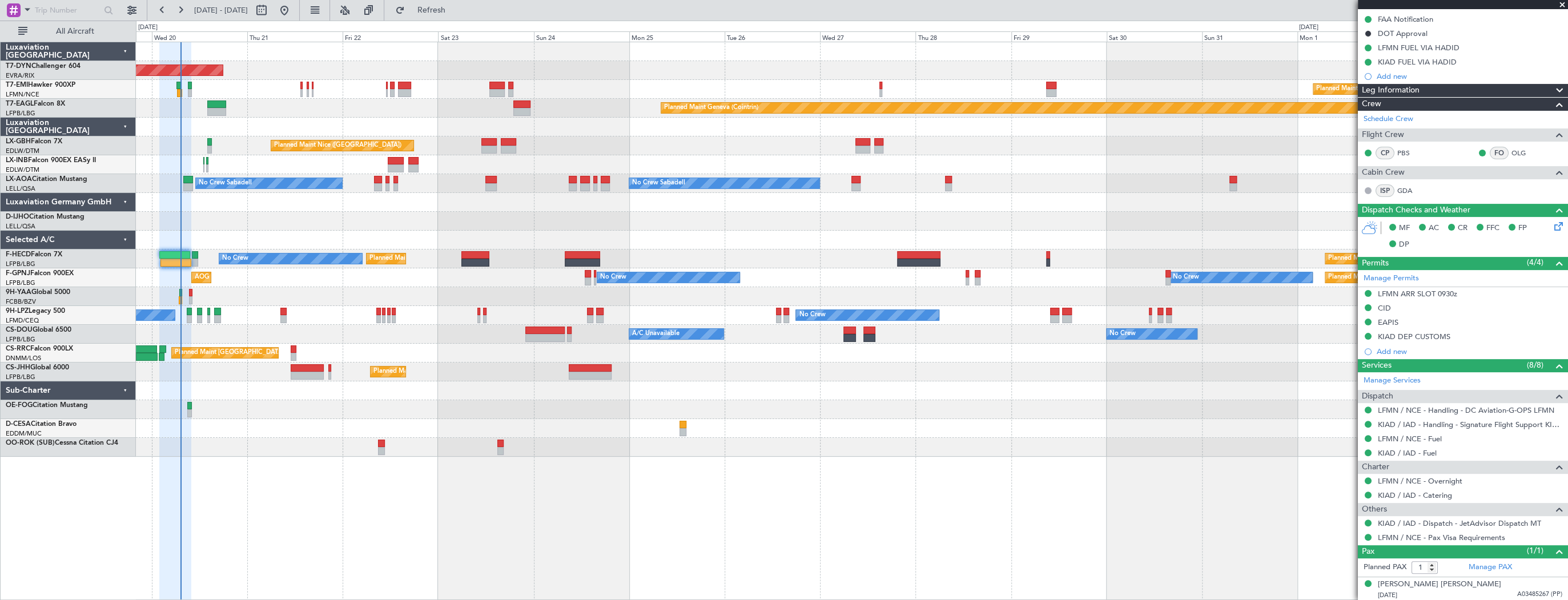
click at [468, 53] on div at bounding box center [852, 52] width 1432 height 19
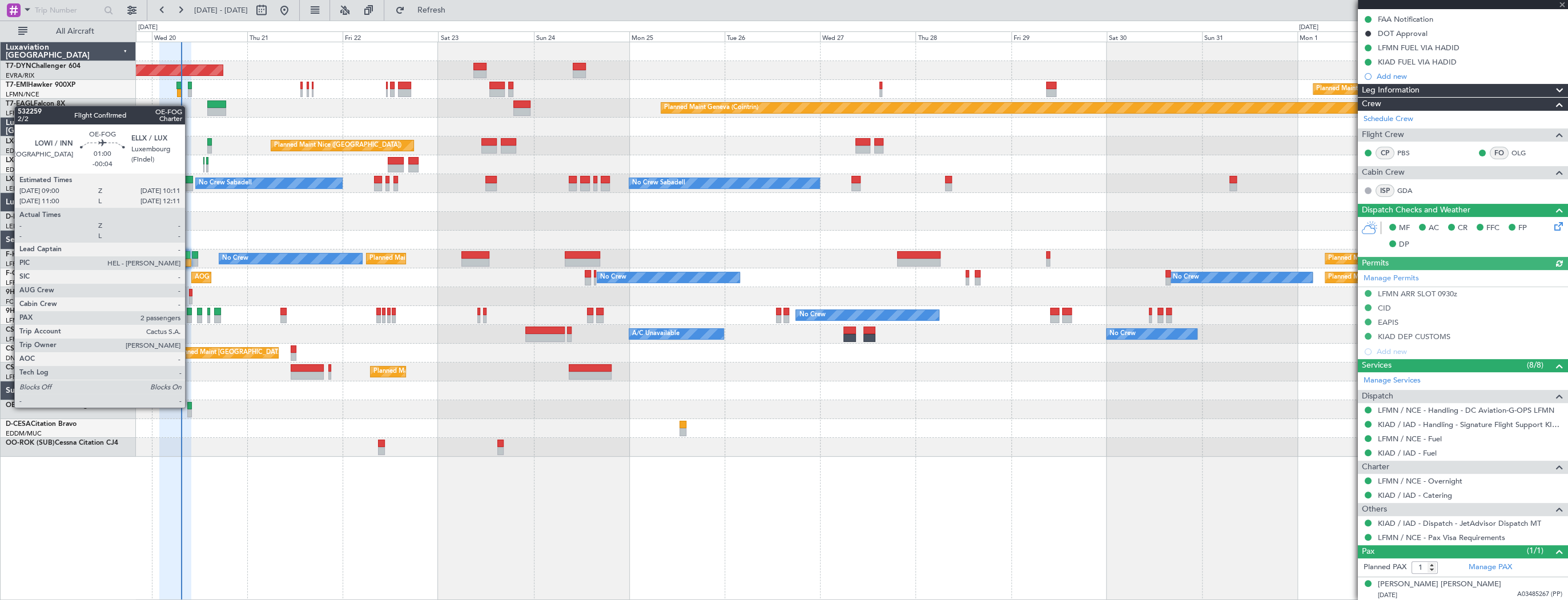
click at [190, 407] on div at bounding box center [190, 406] width 5 height 8
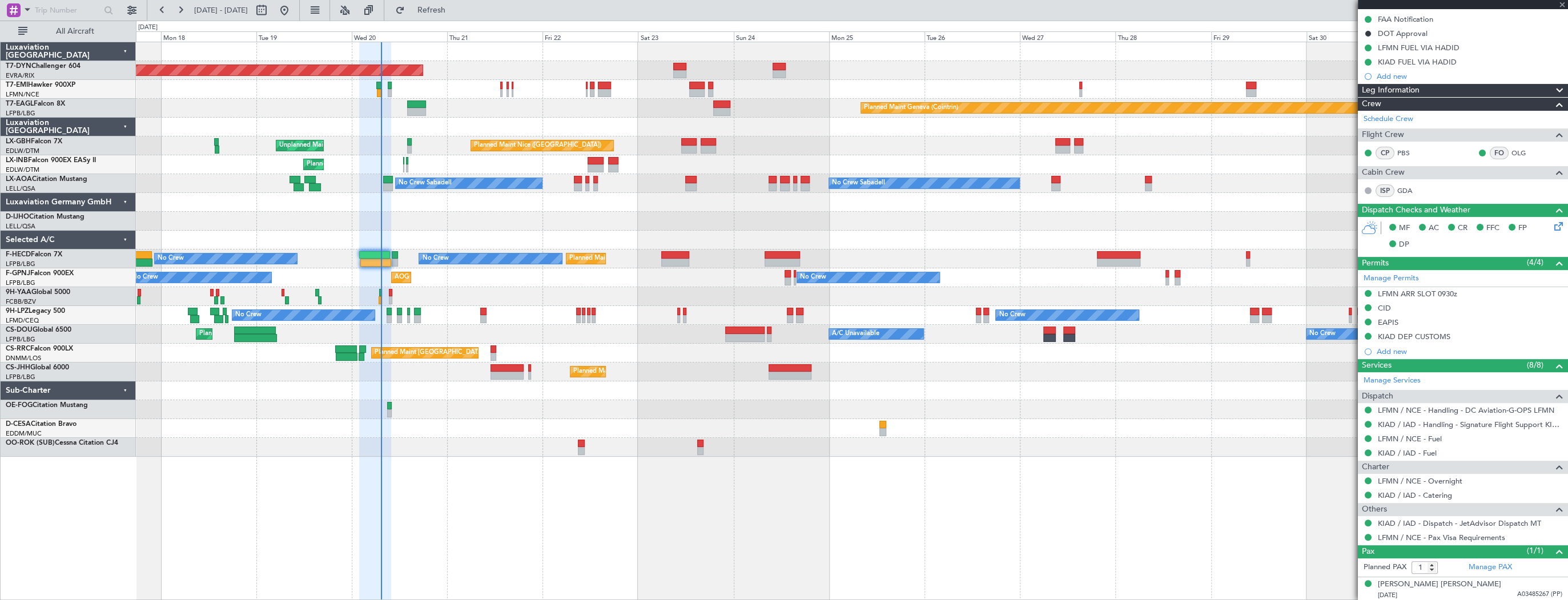
click at [425, 407] on div at bounding box center [852, 409] width 1432 height 19
type input "-00:04"
type input "2"
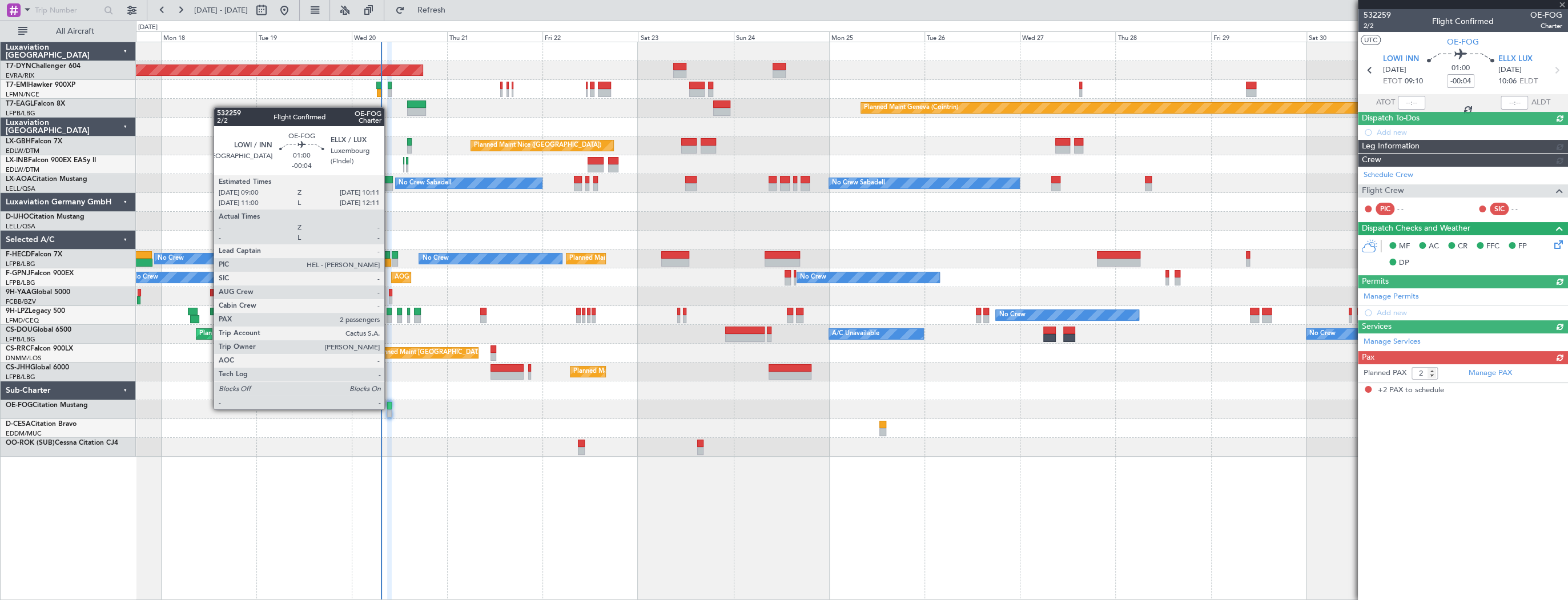
scroll to position [0, 0]
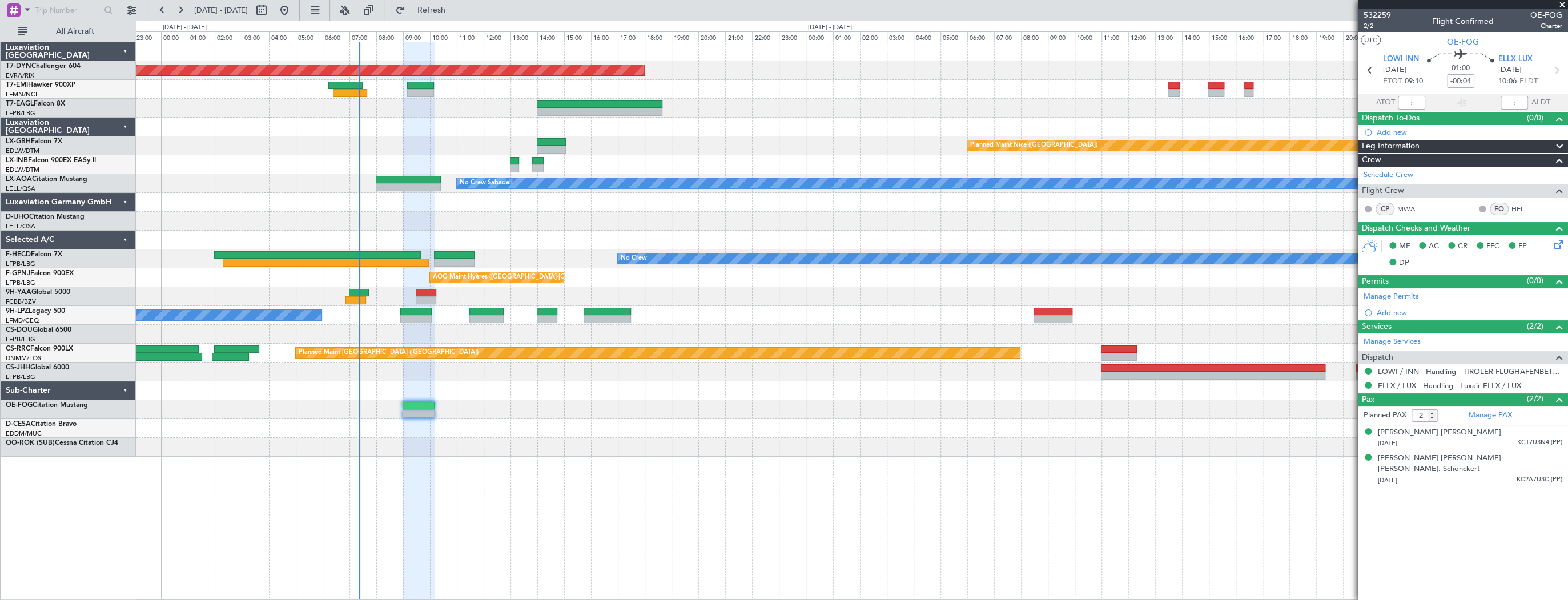
click at [630, 458] on div "Planned Maint Basel-Mulhouse Planned Maint Nice (Côte d'Azur Airport) Unplanned…" at bounding box center [852, 320] width 1432 height 559
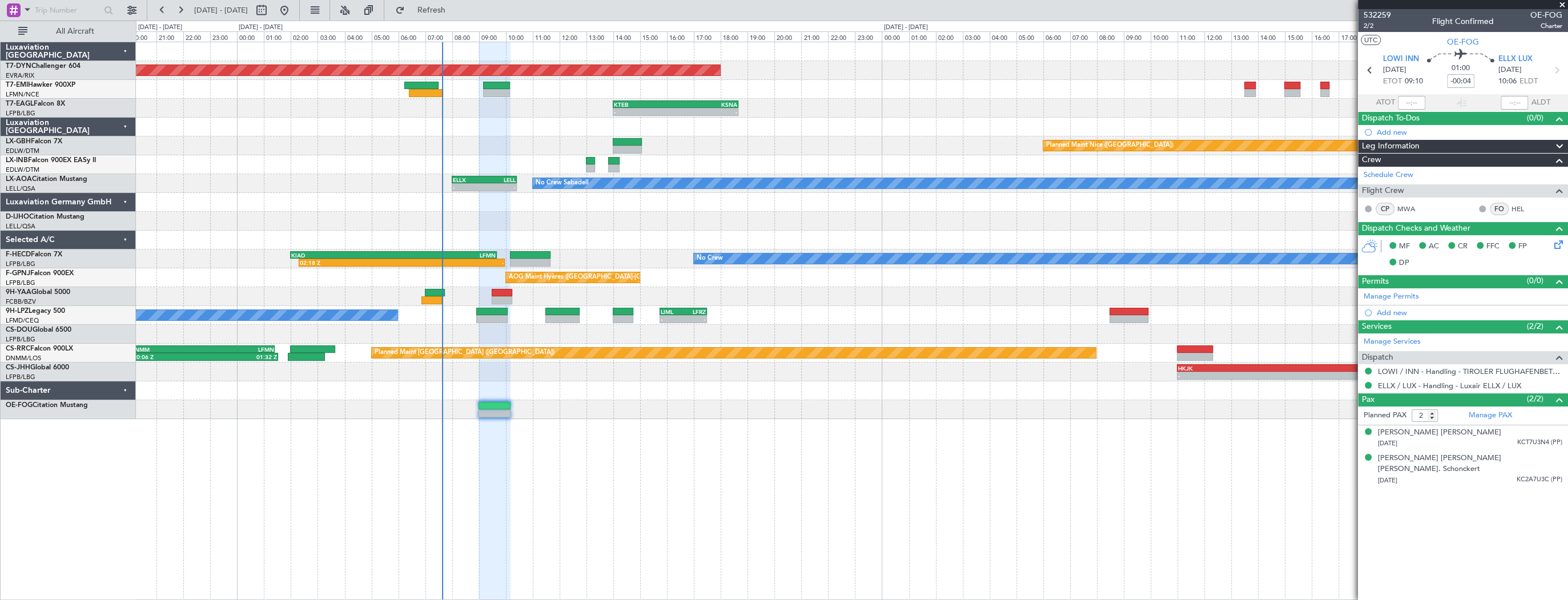
click at [557, 140] on div "Planned Maint Nice ([GEOGRAPHIC_DATA]) Unplanned Maint [GEOGRAPHIC_DATA] ([GEOG…" at bounding box center [852, 146] width 1432 height 19
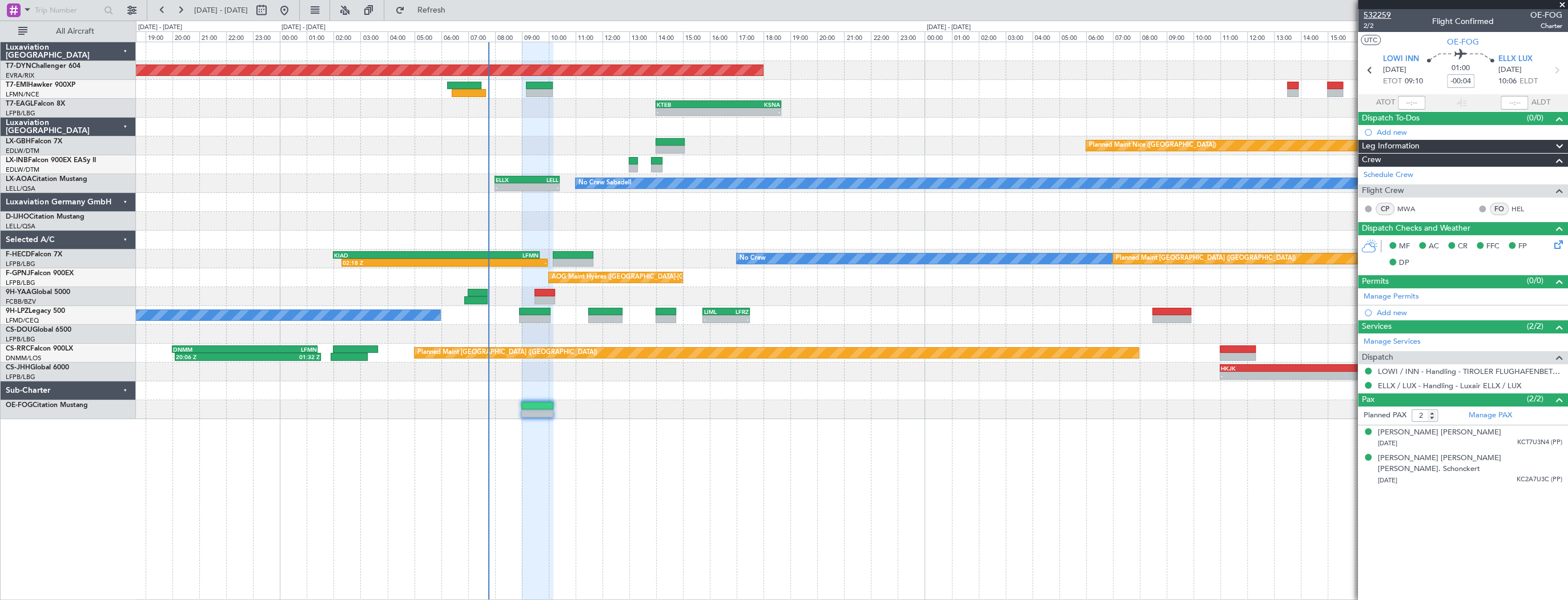
click at [1372, 15] on span "532259" at bounding box center [1377, 15] width 27 height 12
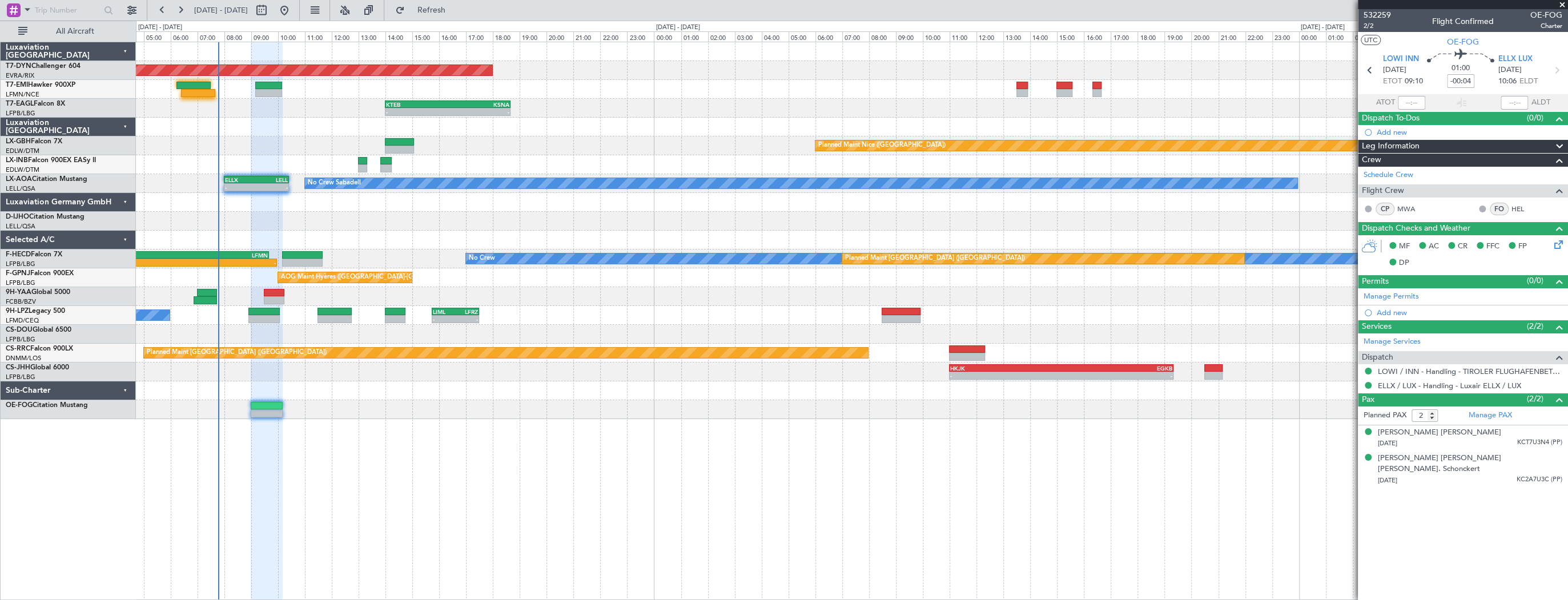
click at [365, 144] on div "Planned Maint Nice ([GEOGRAPHIC_DATA]) Unplanned Maint [GEOGRAPHIC_DATA] ([GEOG…" at bounding box center [852, 146] width 1432 height 19
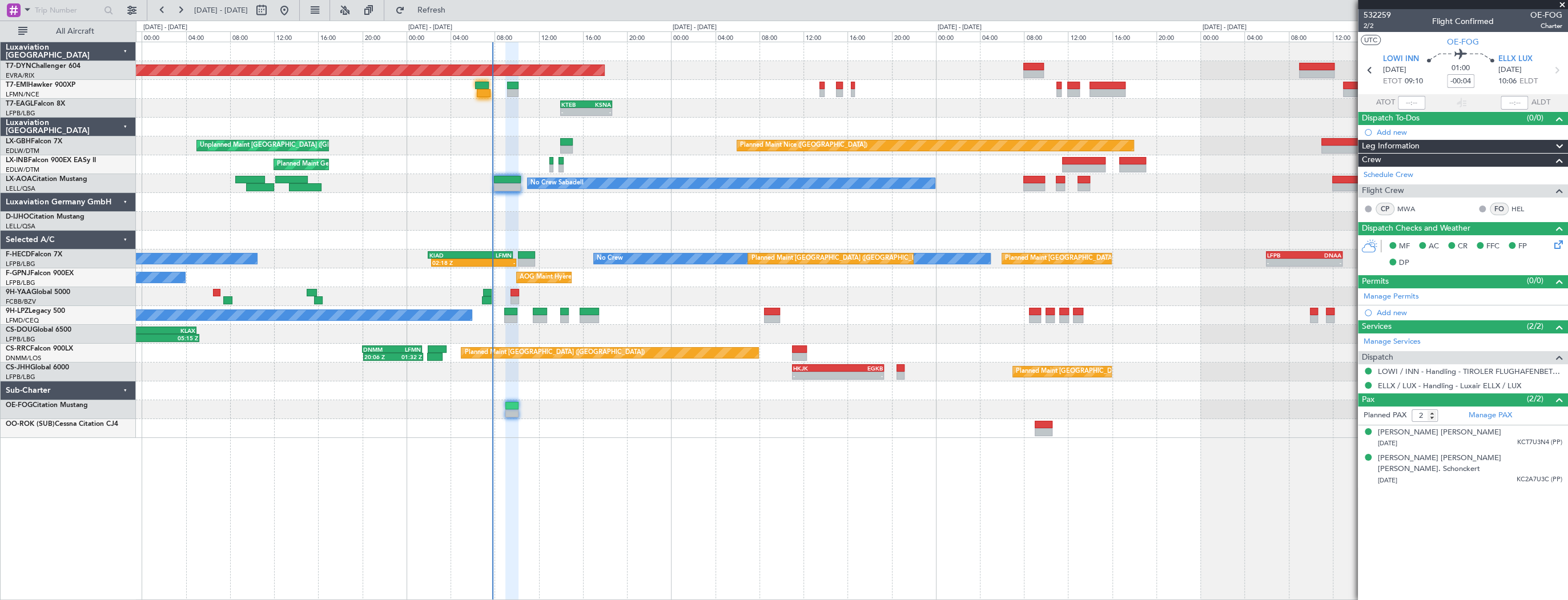
click at [664, 416] on div "Planned Maint Basel-Mulhouse - - KTEB 14:00 Z KSNA 18:40 Z - - KSNA 19:00 Z KTE…" at bounding box center [852, 320] width 1432 height 559
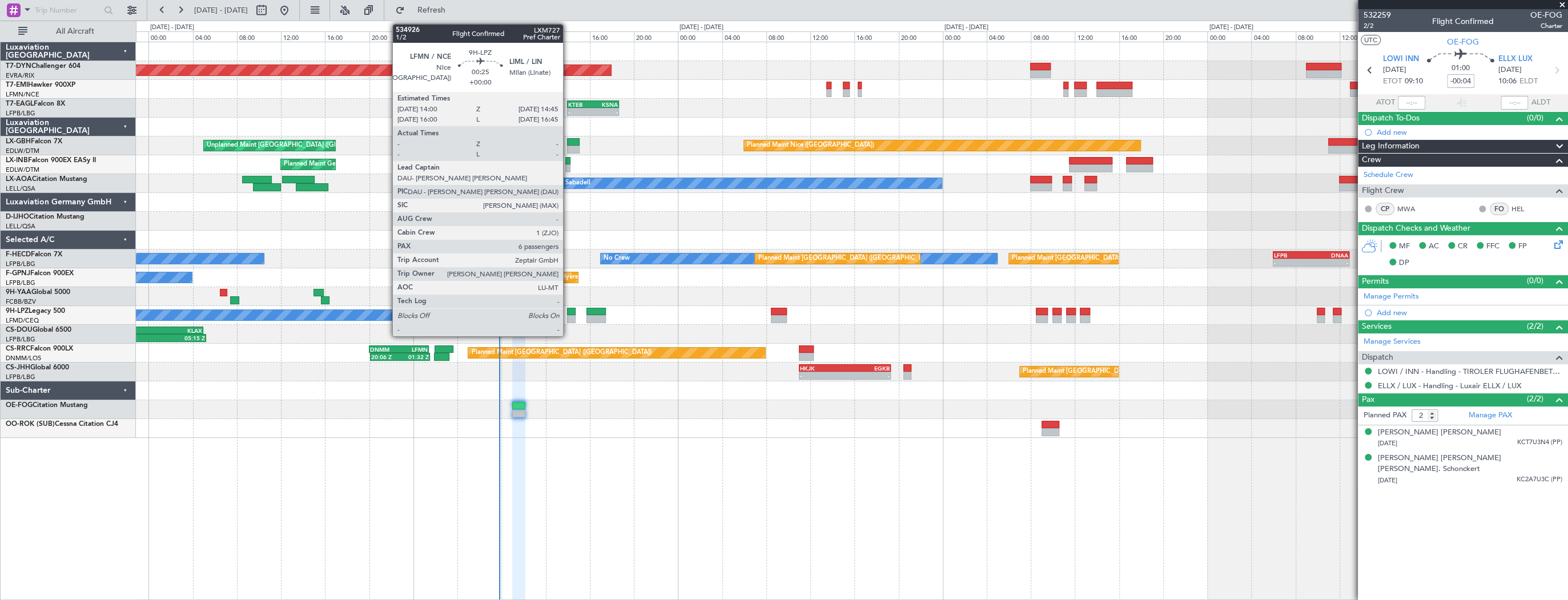
click at [568, 312] on div at bounding box center [571, 312] width 9 height 8
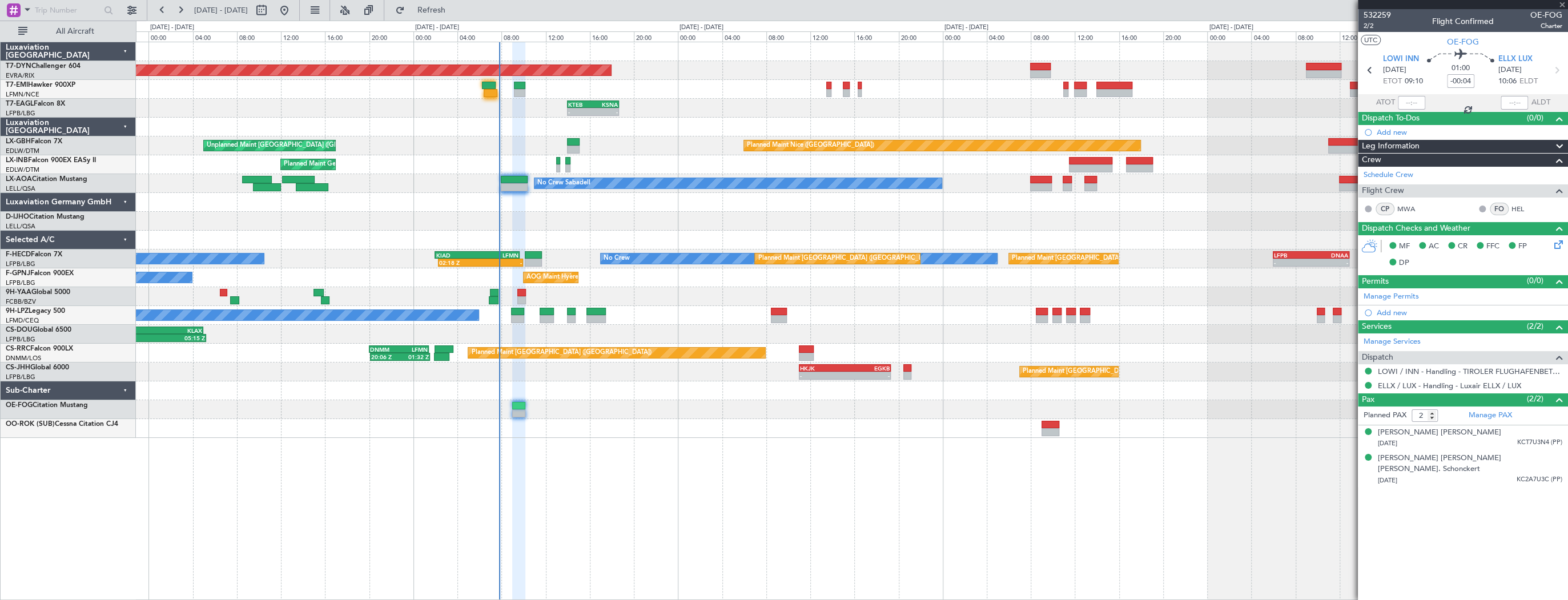
type input "6"
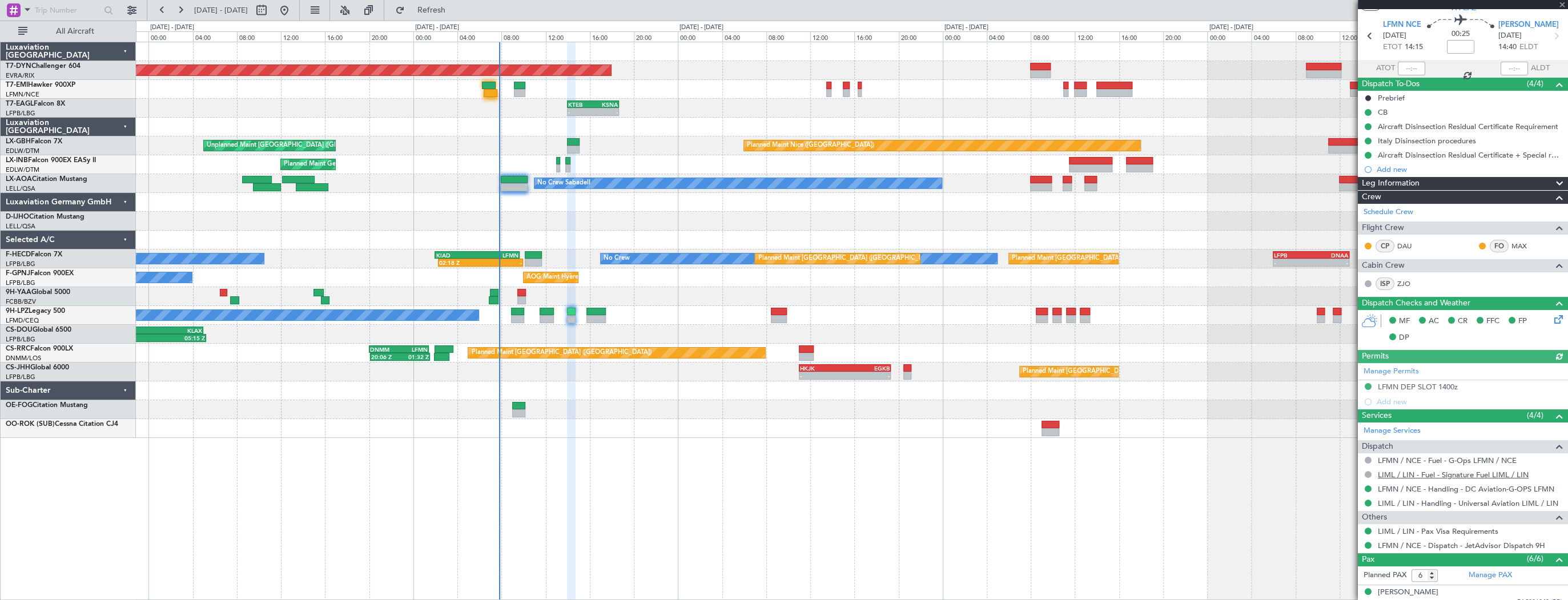
scroll to position [45, 0]
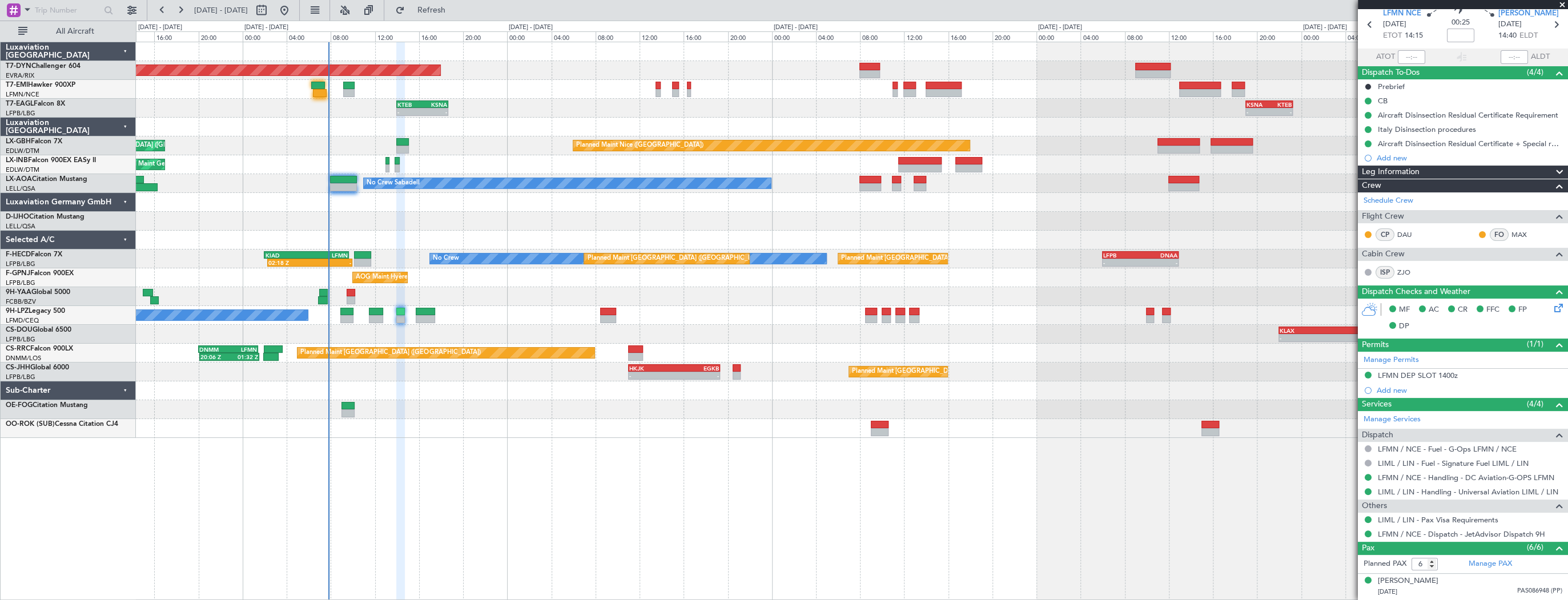
click at [526, 84] on div "Planned Maint Basel-Mulhouse - - KTEB 14:00 Z KSNA 18:40 Z - - KSNA 19:00 Z KTE…" at bounding box center [852, 239] width 1432 height 395
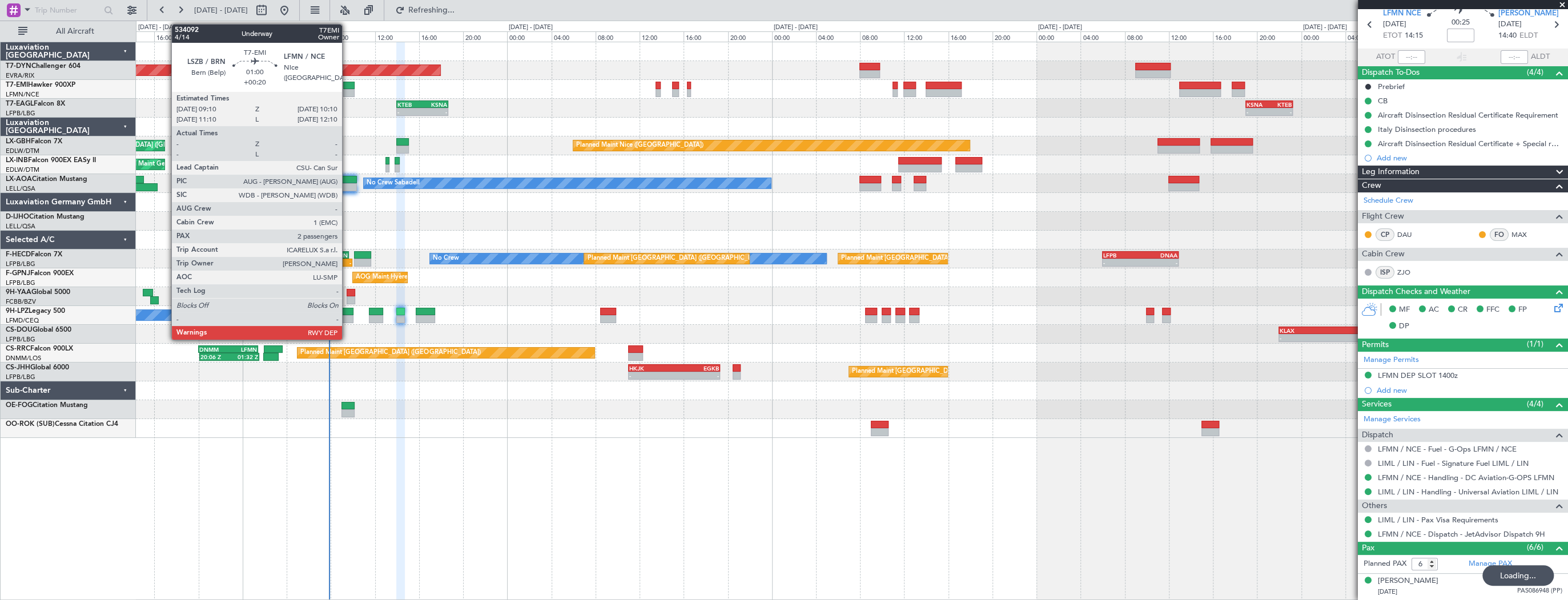
click at [349, 89] on div at bounding box center [349, 93] width 11 height 8
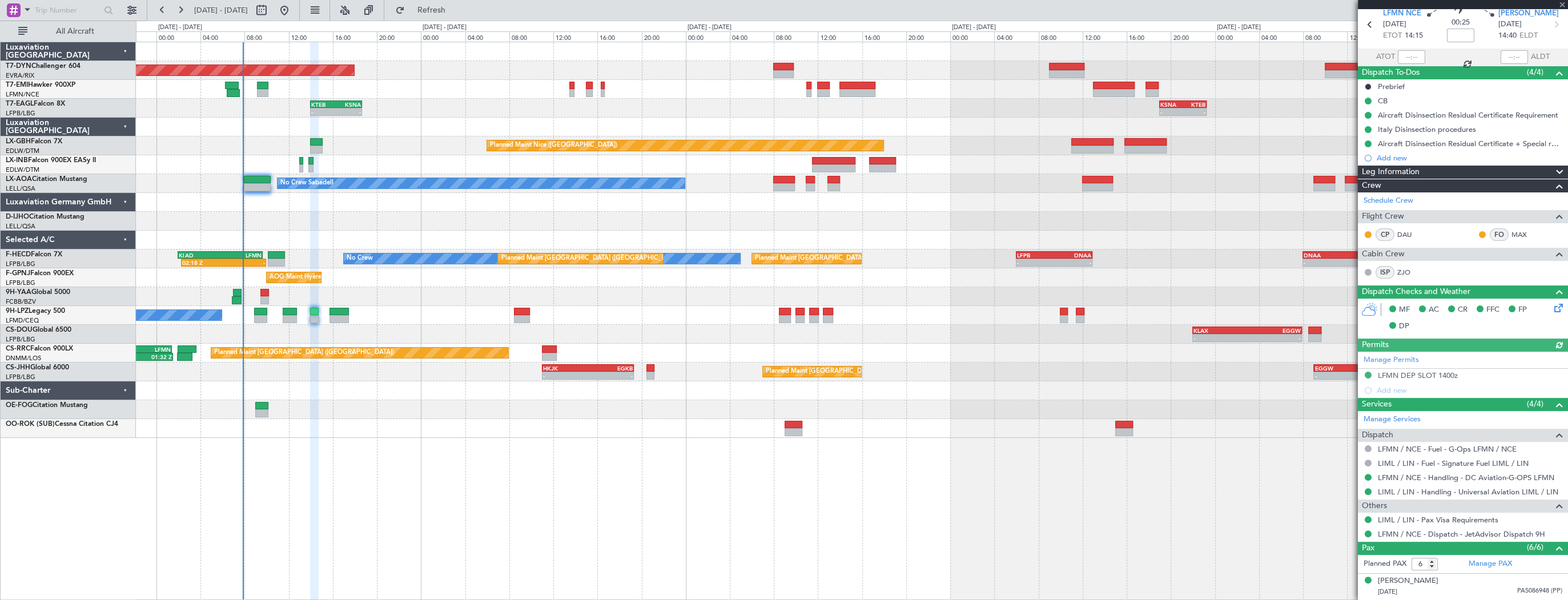
click at [431, 115] on div "- - KTEB 14:00 Z KSNA 18:40 Z - - KSNA 19:00 Z KTEB 23:15 Z Planned Maint Genev…" at bounding box center [852, 108] width 1432 height 19
type input "+00:20"
type input "2"
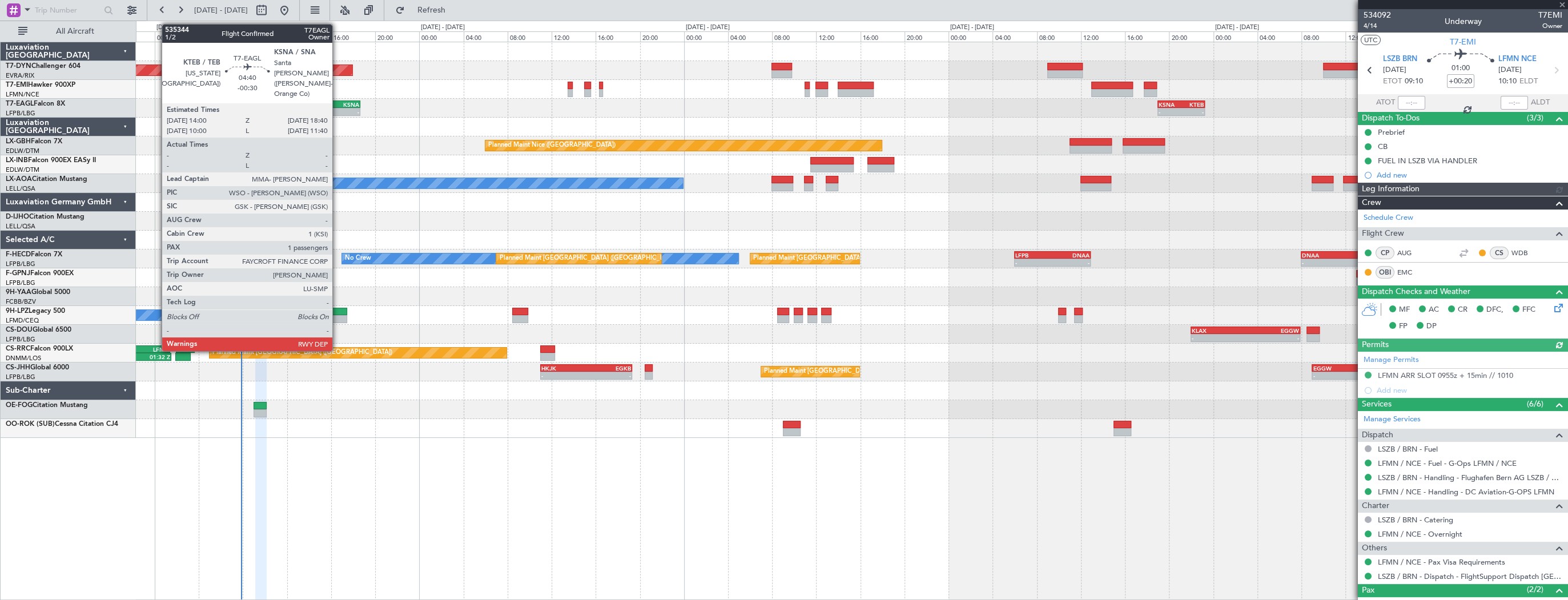
click at [337, 103] on div "KSNA" at bounding box center [346, 104] width 25 height 7
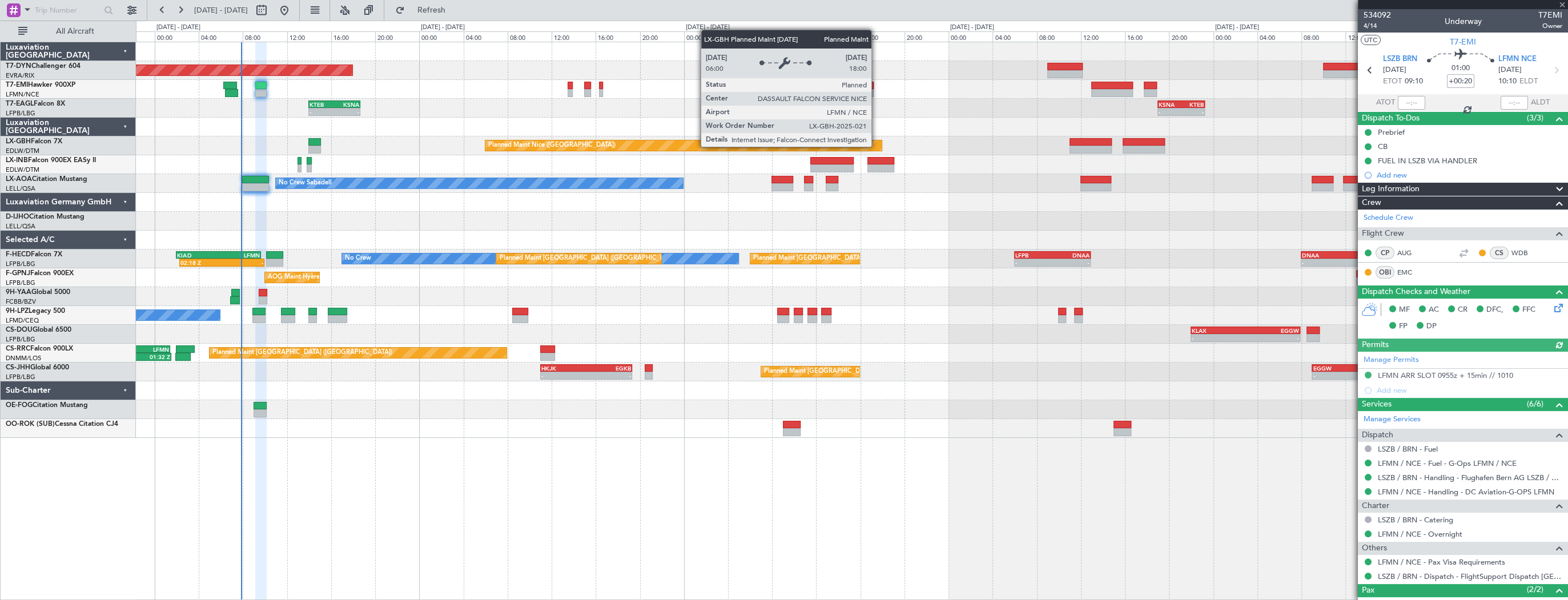
type input "-00:30"
type input "1"
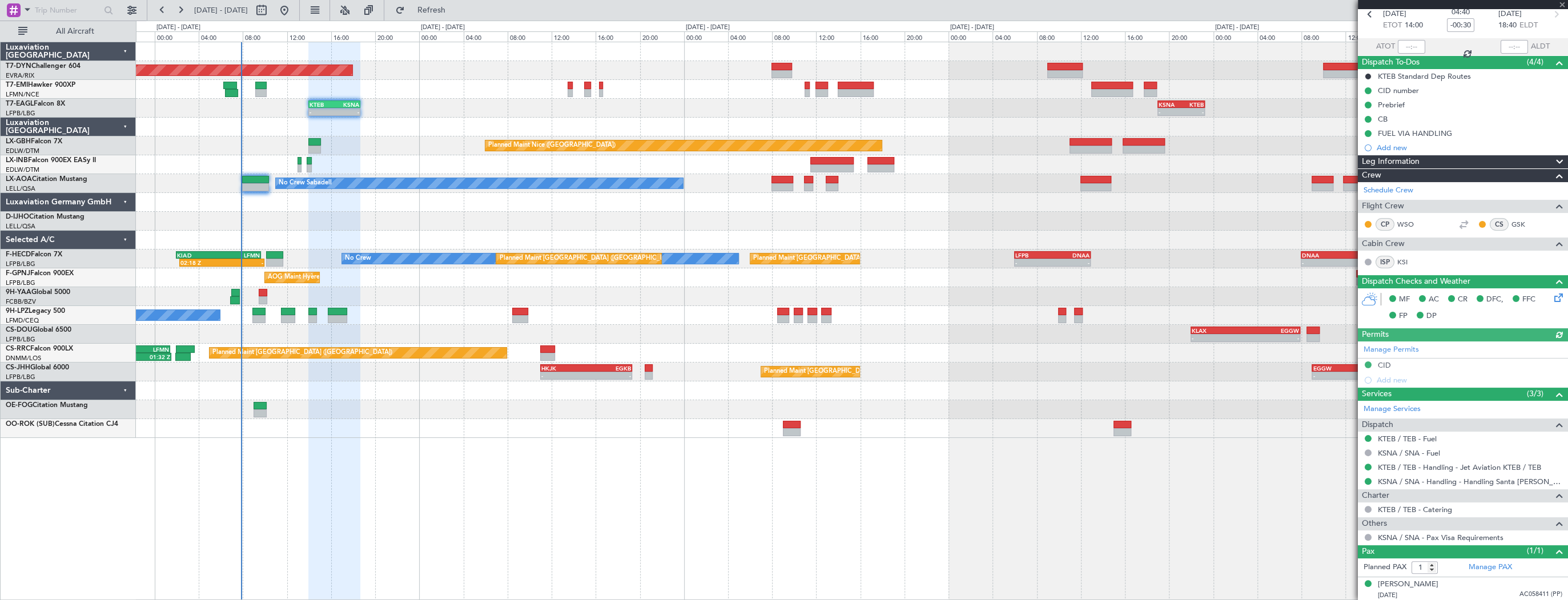
scroll to position [56, 0]
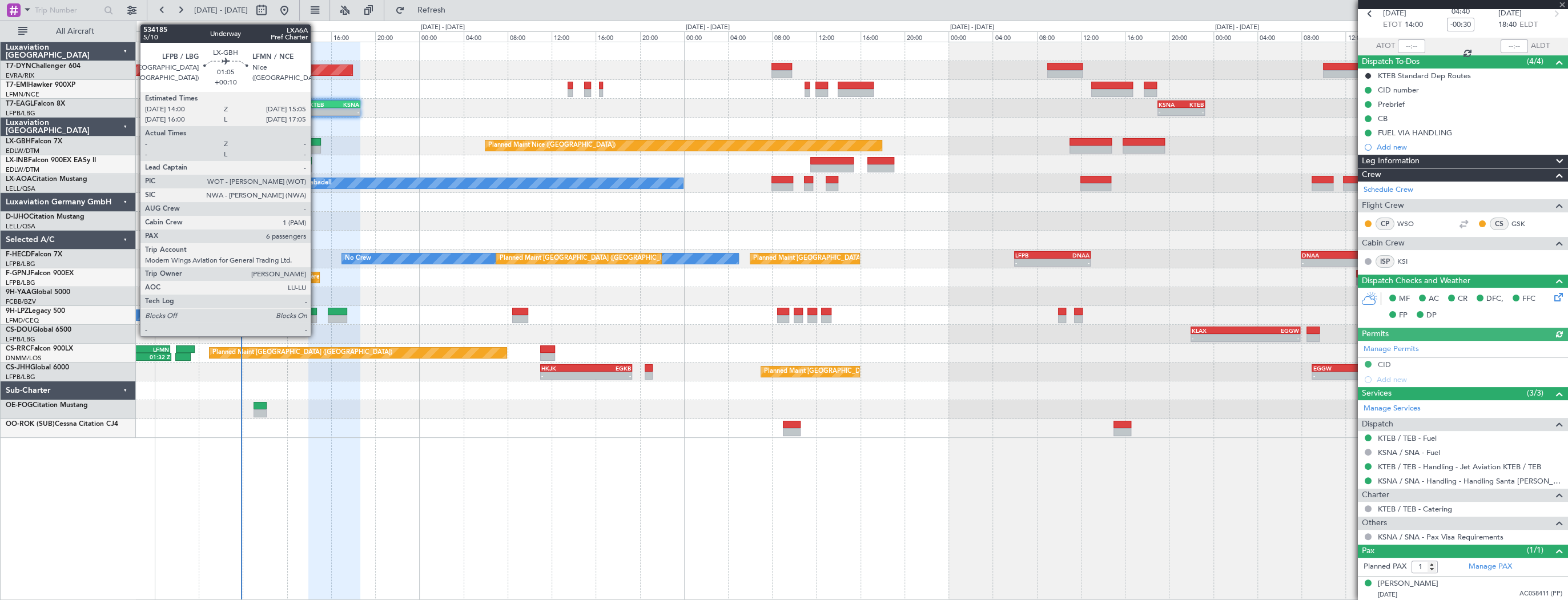
click at [316, 146] on div at bounding box center [314, 150] width 12 height 8
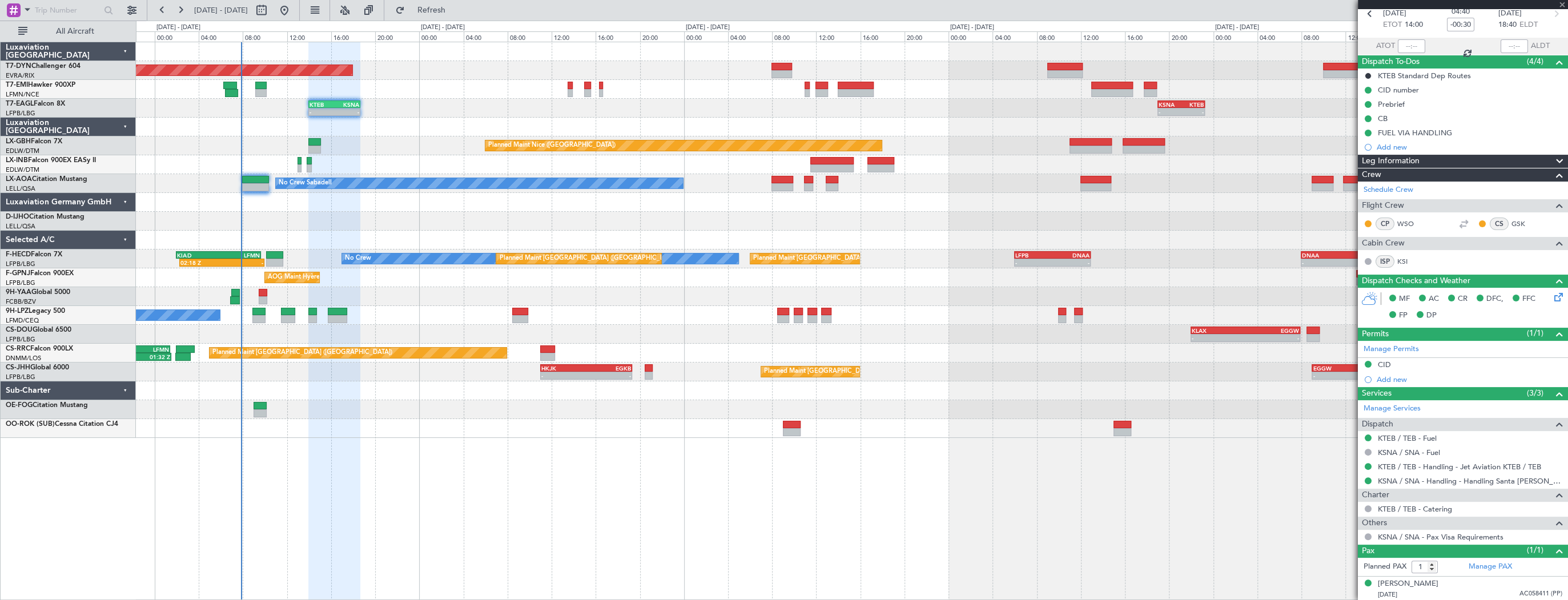
type input "+00:10"
type input "6"
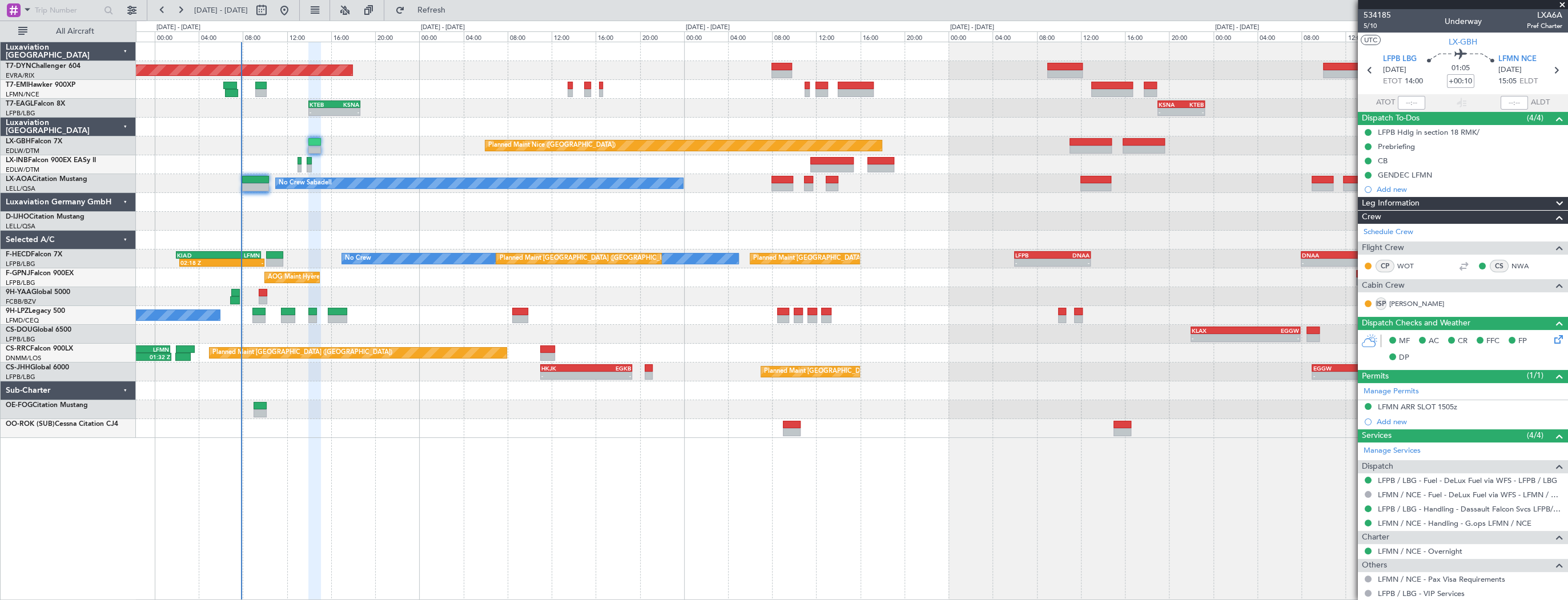
scroll to position [199, 0]
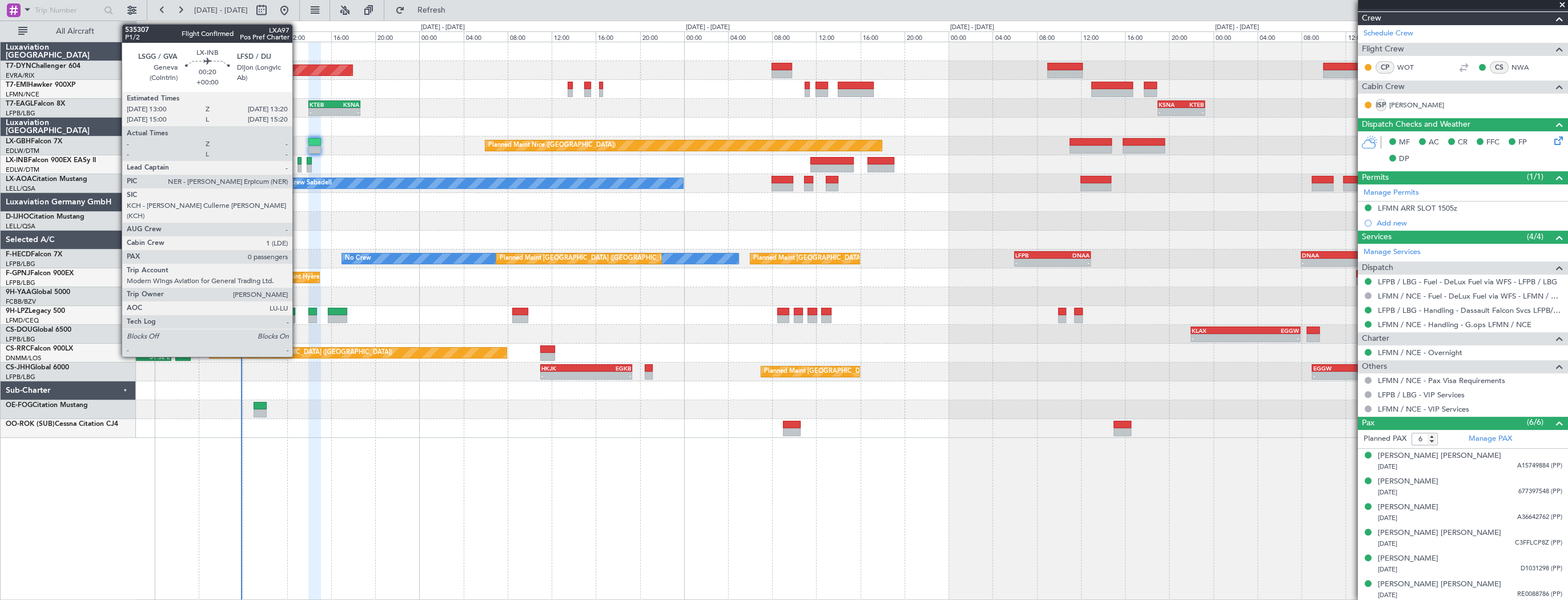
click at [298, 163] on div at bounding box center [300, 161] width 4 height 8
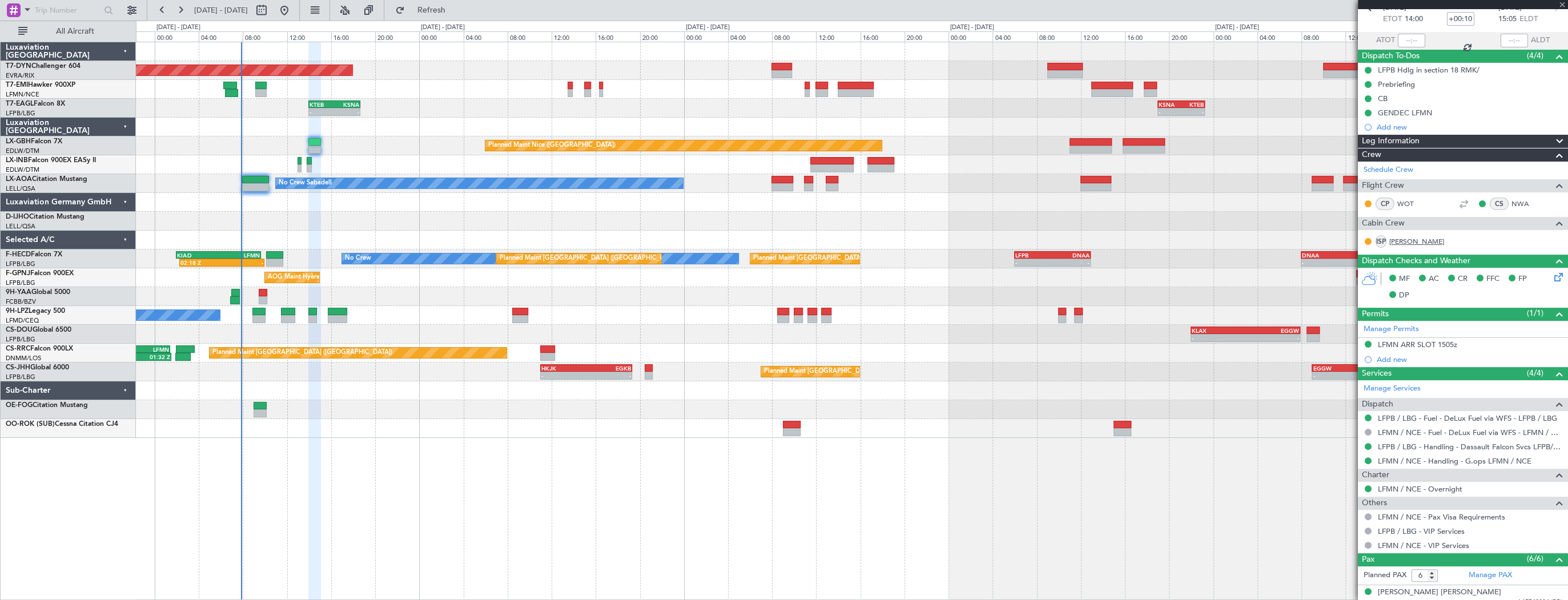
scroll to position [60, 0]
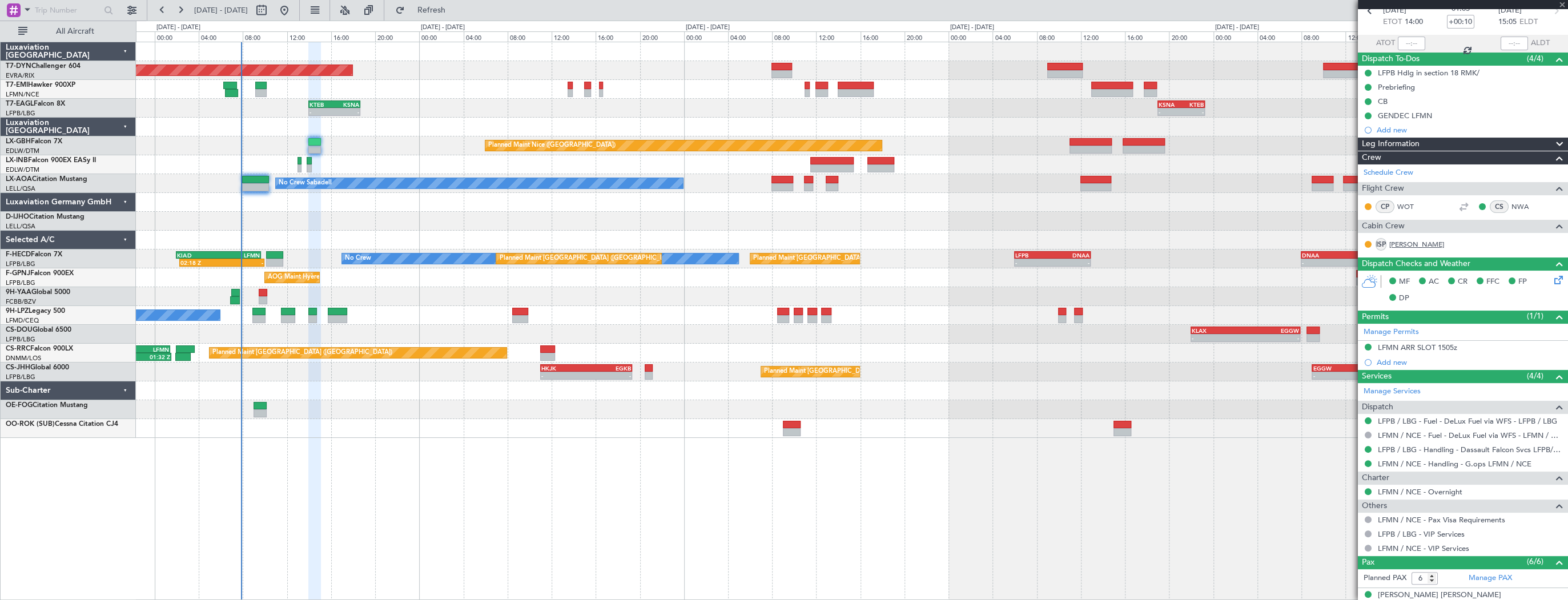
type input "0"
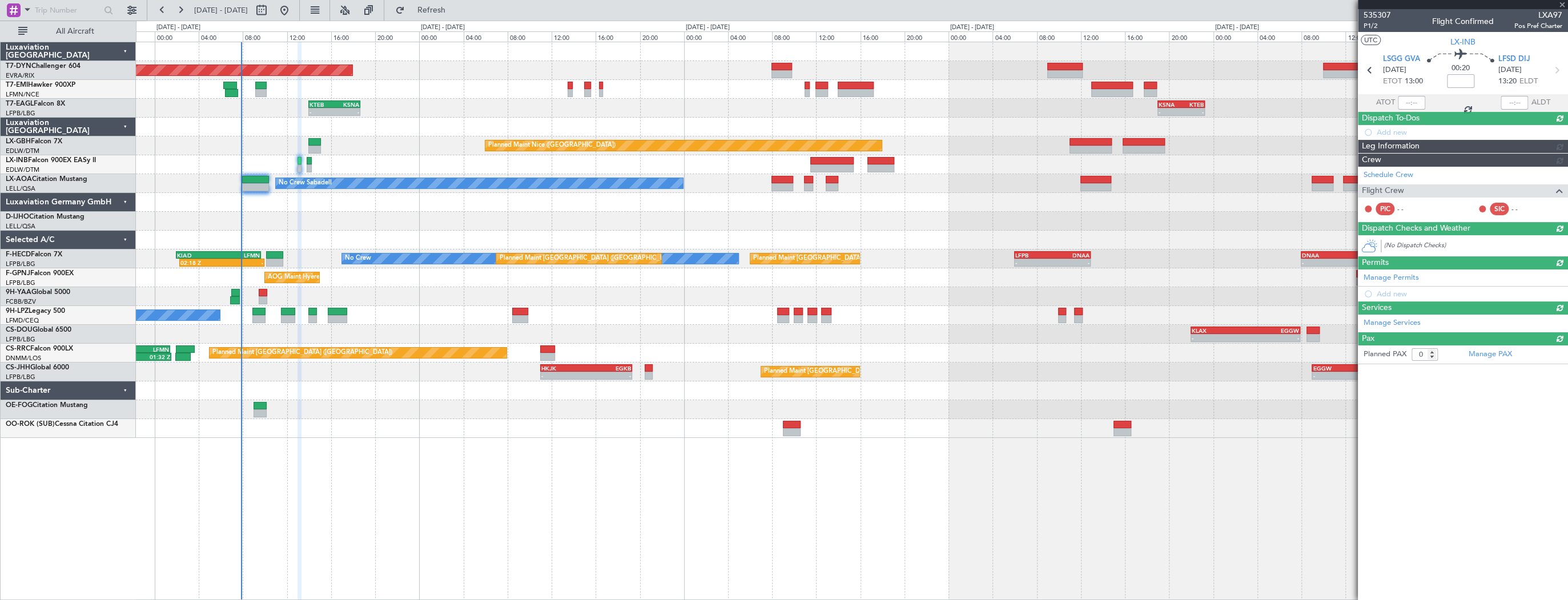
scroll to position [0, 0]
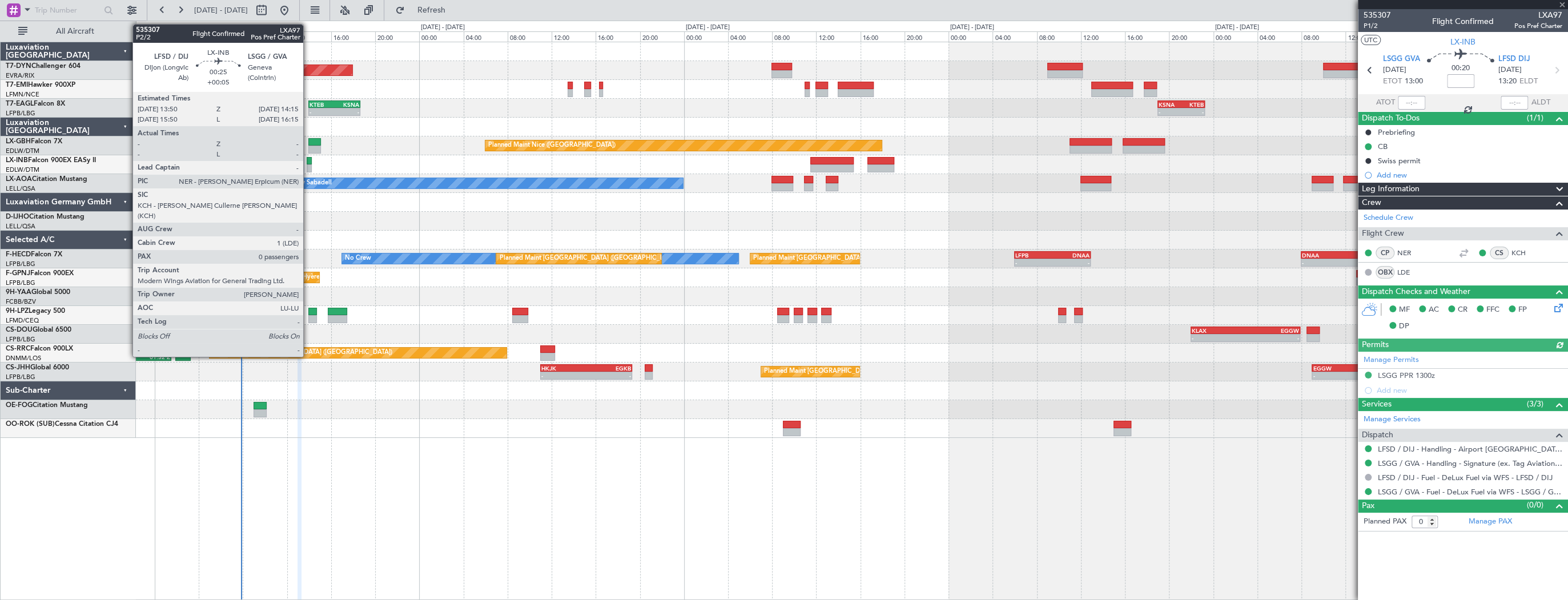
click at [308, 162] on div at bounding box center [309, 161] width 5 height 8
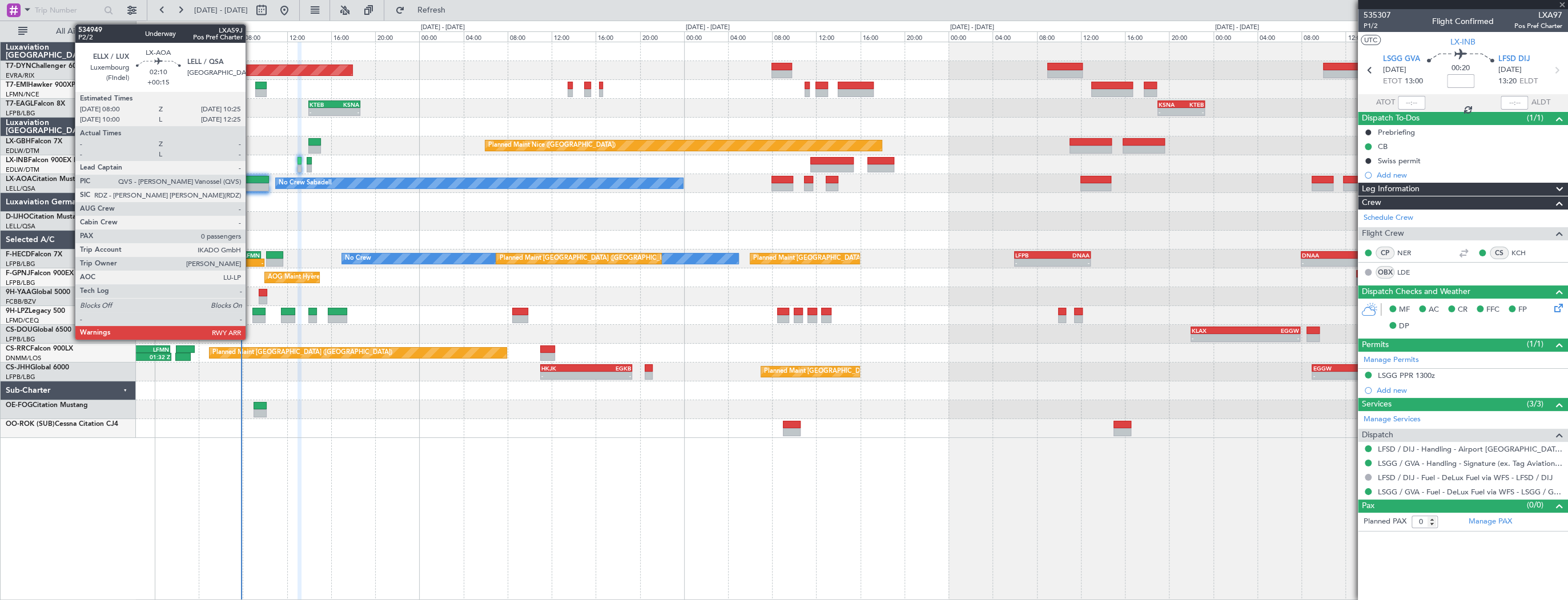
type input "+00:05"
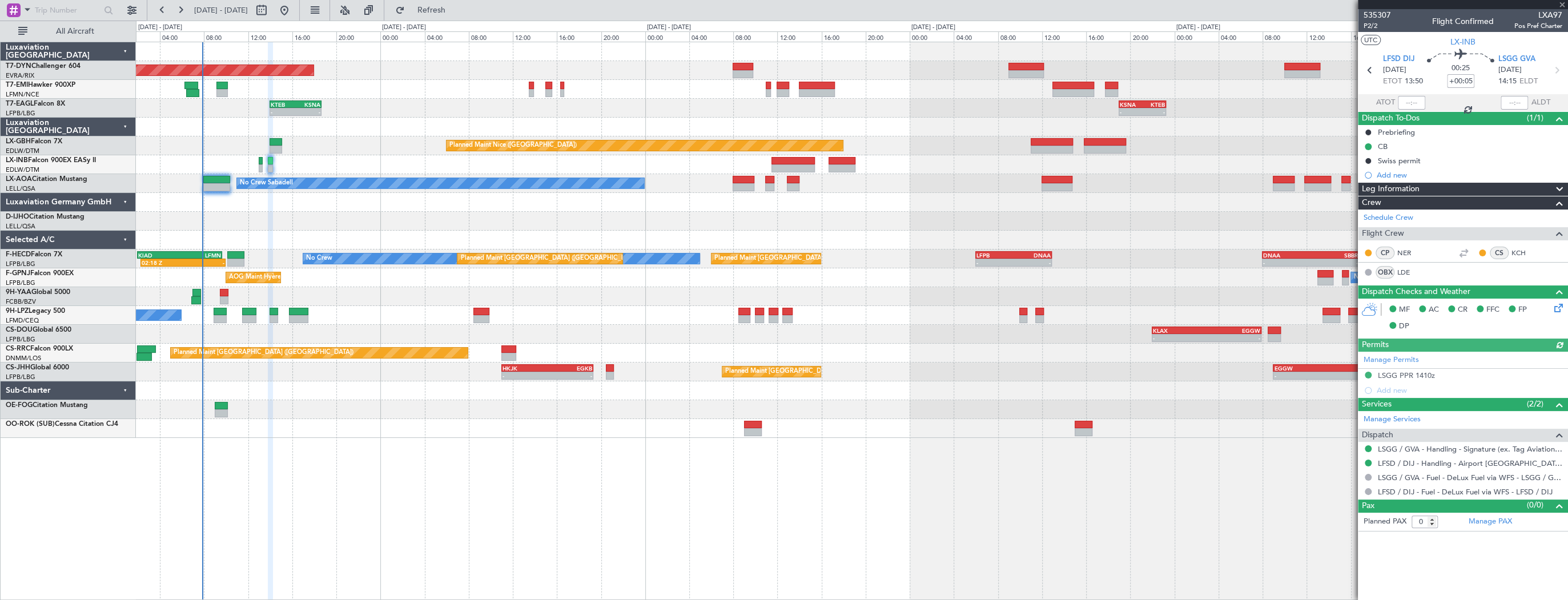
click at [357, 226] on div at bounding box center [852, 221] width 1432 height 19
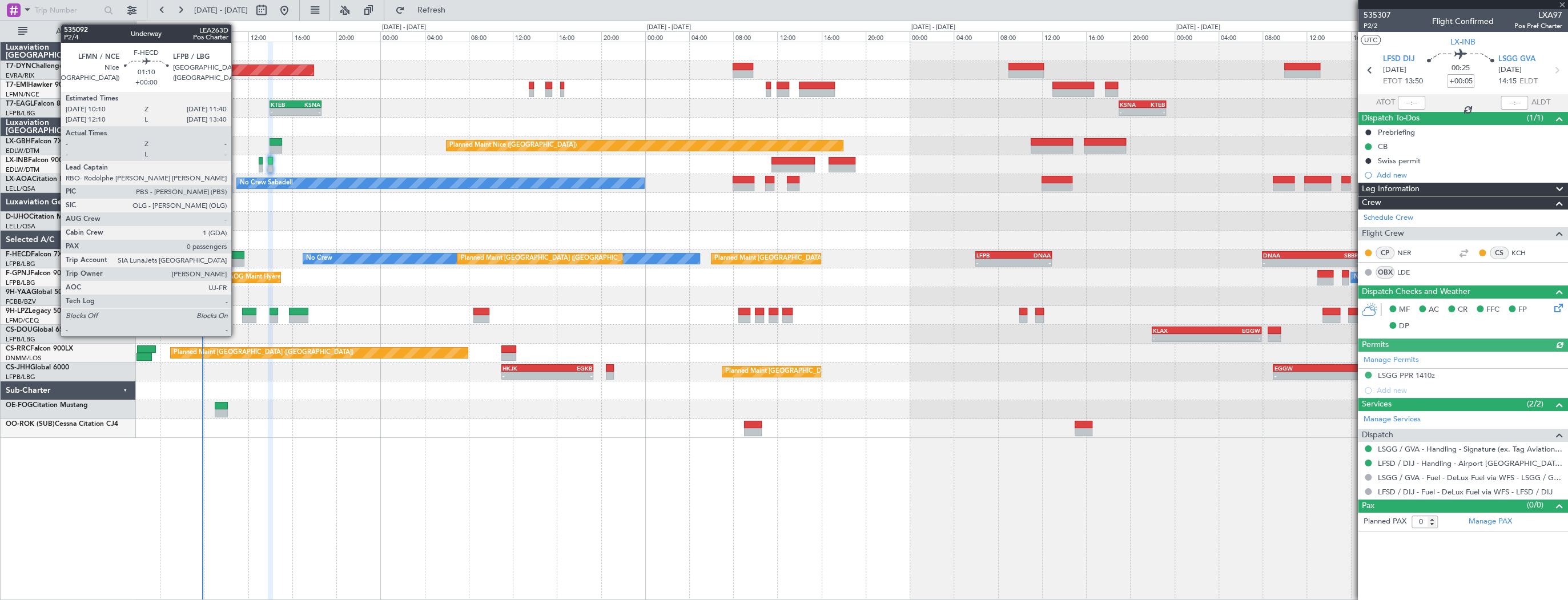
click at [236, 252] on div at bounding box center [235, 256] width 17 height 8
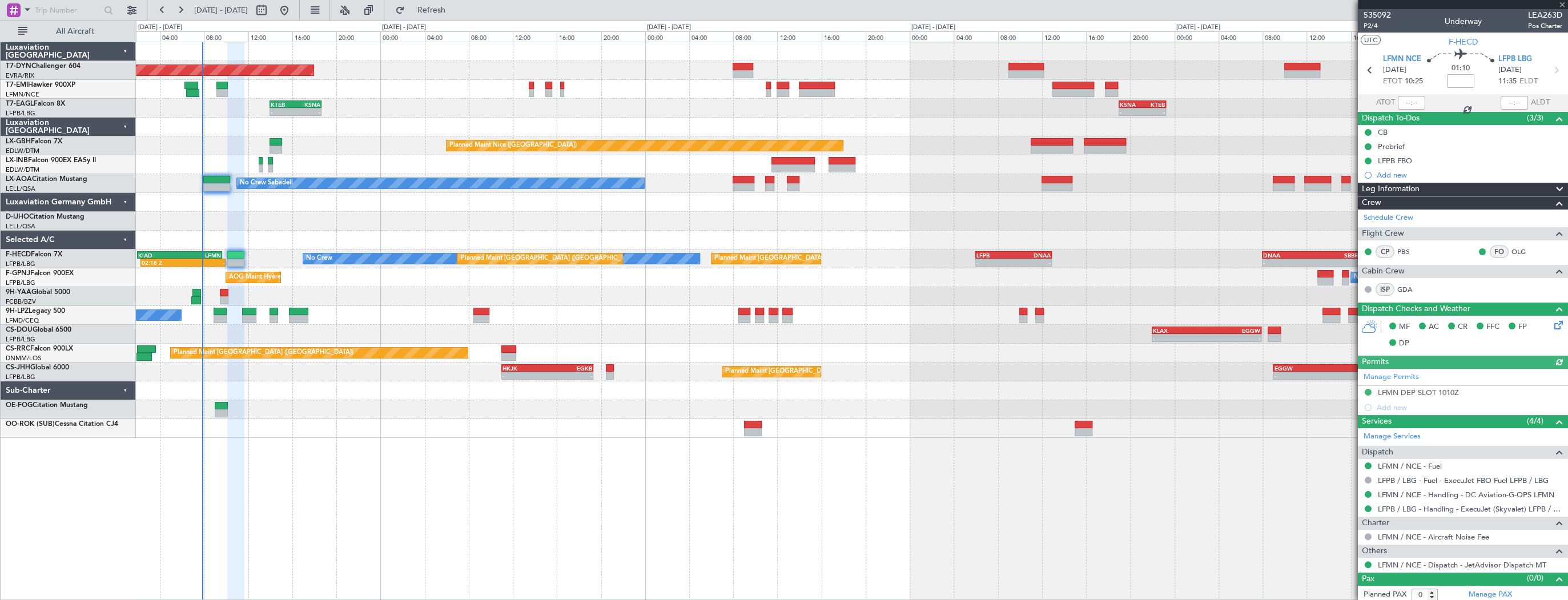
scroll to position [2, 0]
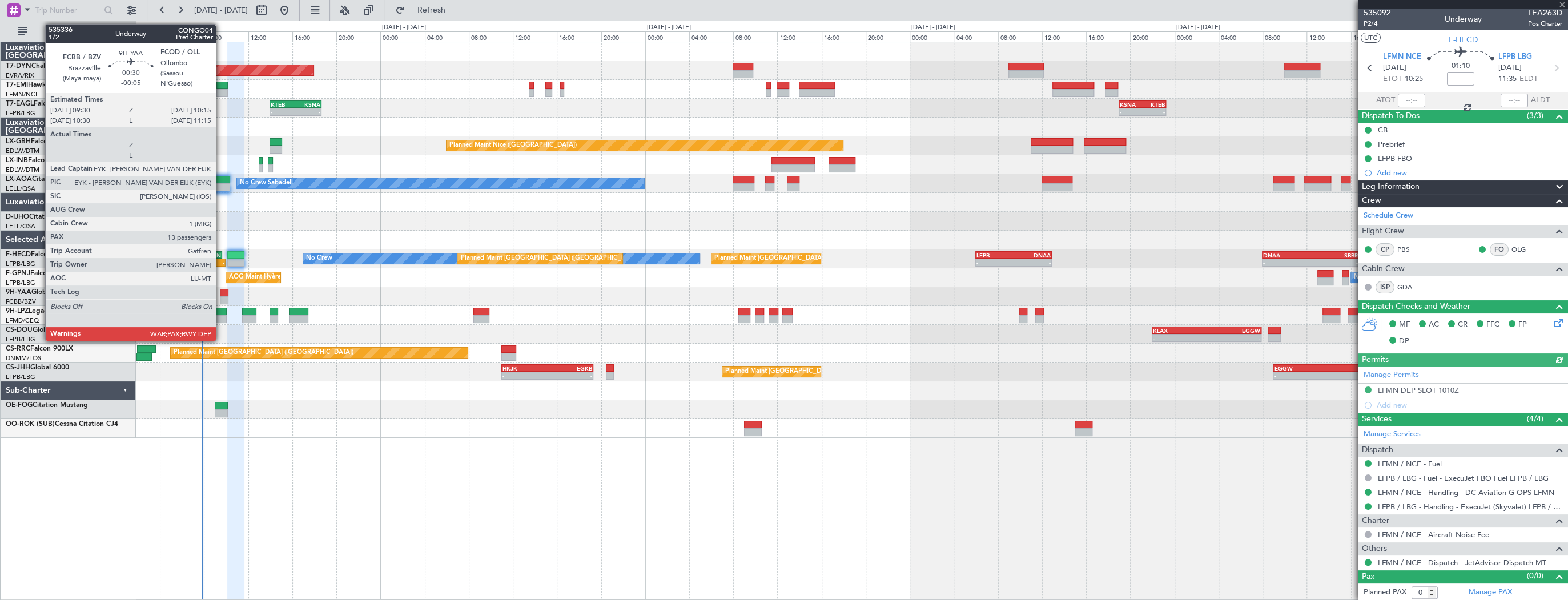
click at [221, 290] on div at bounding box center [224, 293] width 9 height 8
type input "-00:05"
type input "13"
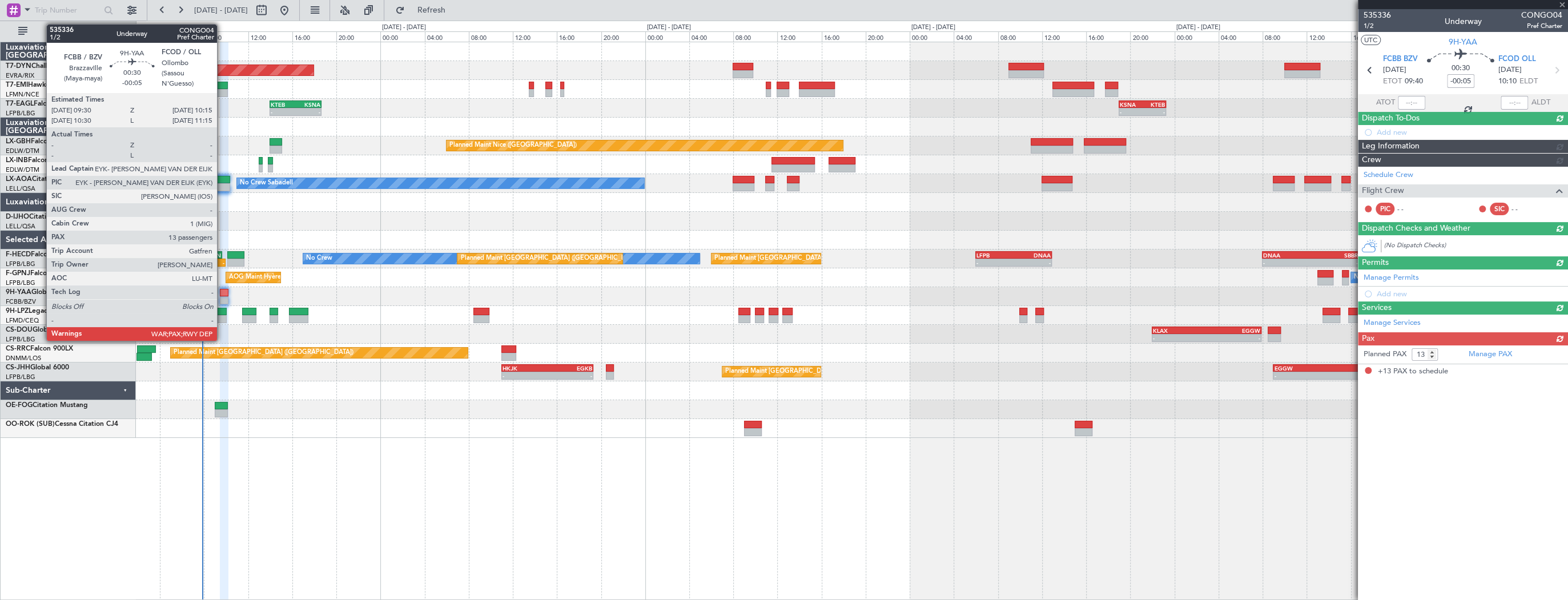
scroll to position [0, 0]
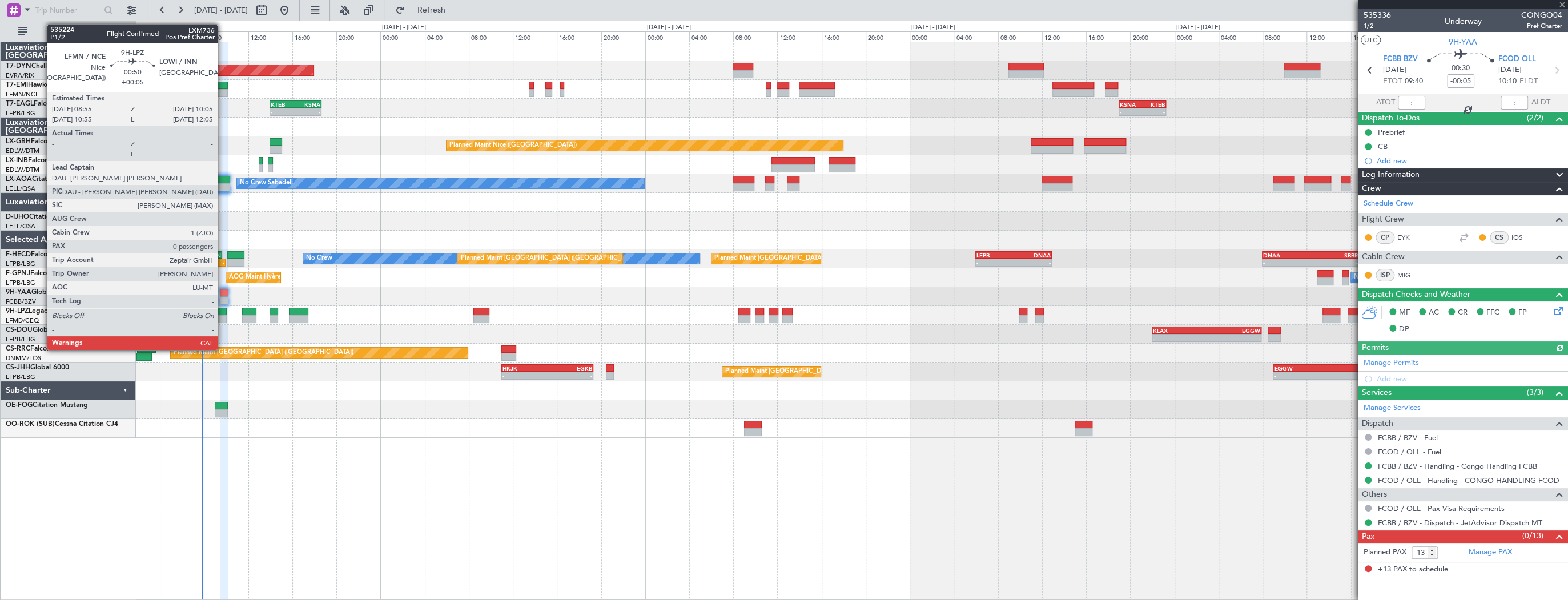
click at [223, 315] on div at bounding box center [220, 319] width 13 height 8
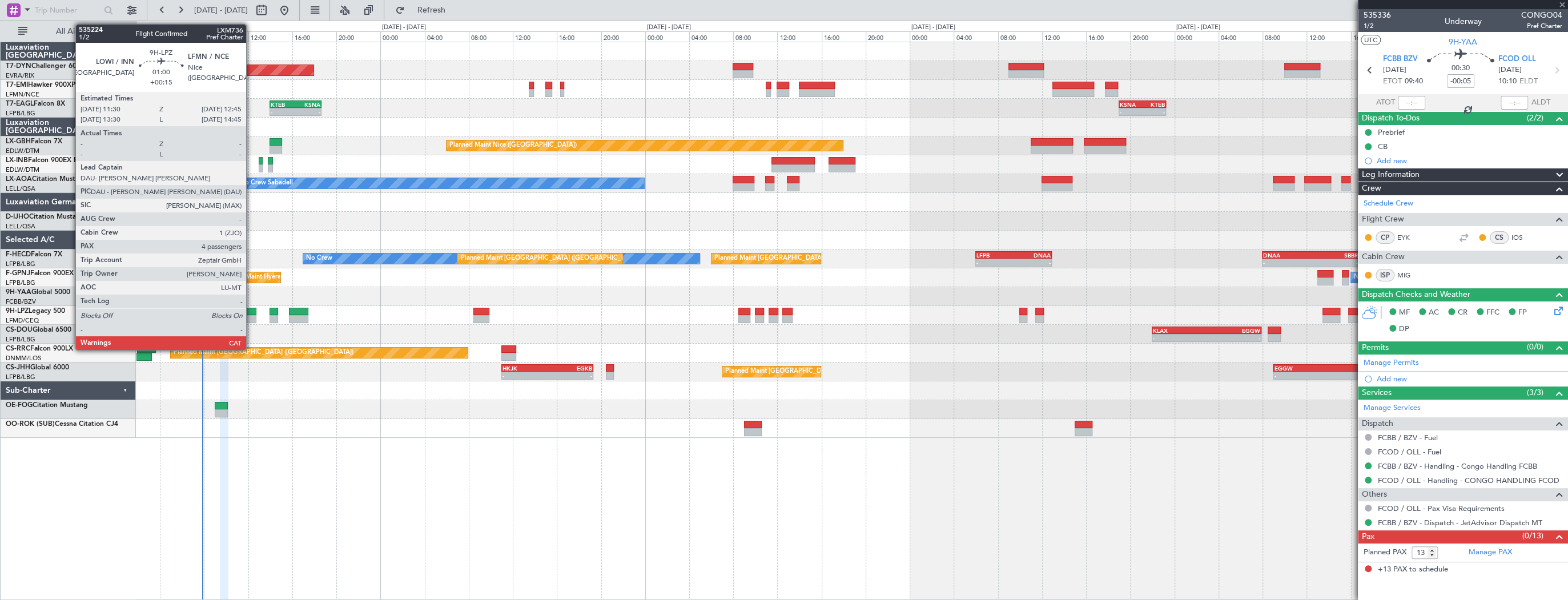
type input "+00:05"
type input "0"
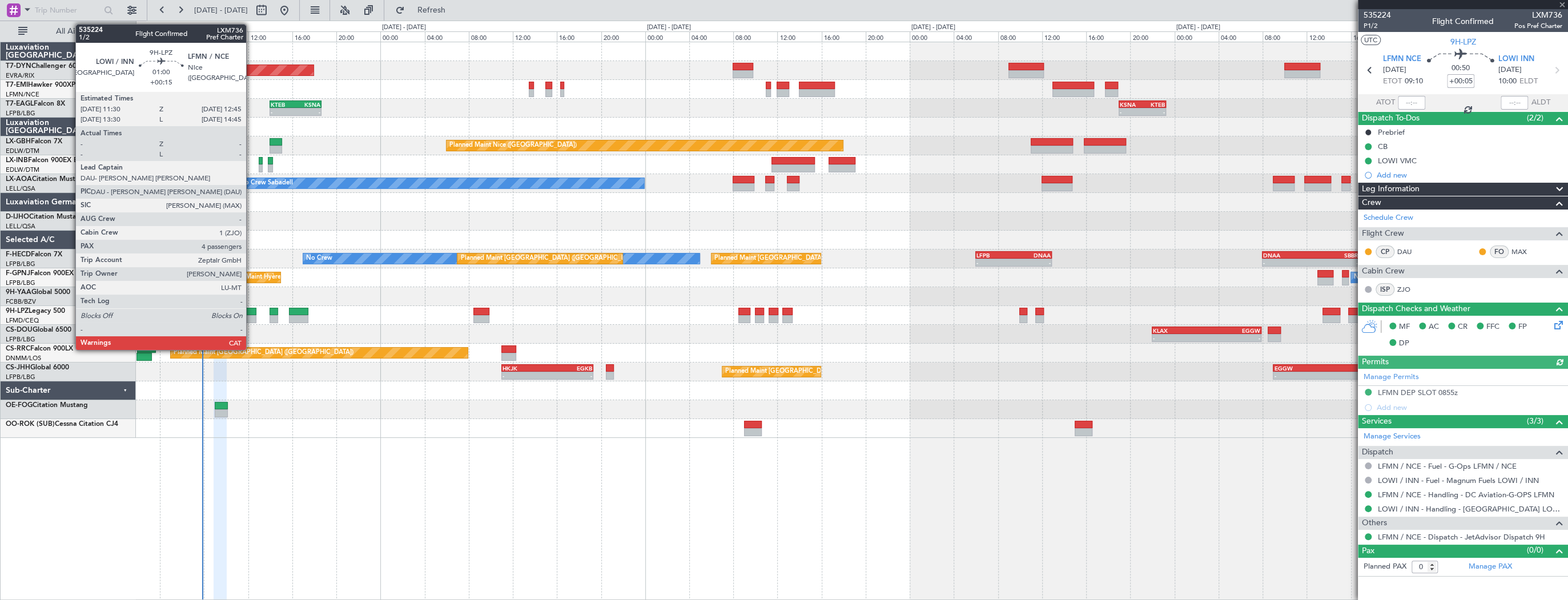
click at [252, 313] on div at bounding box center [249, 312] width 14 height 8
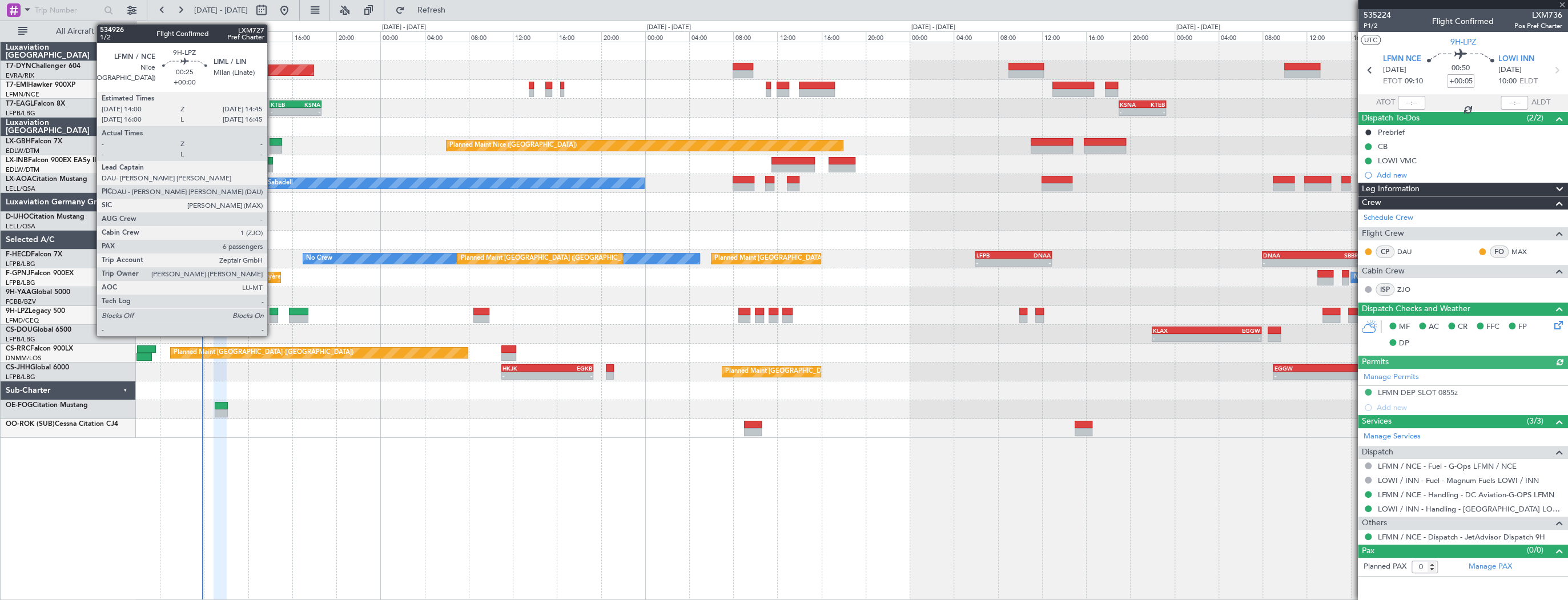
type input "+00:15"
type input "4"
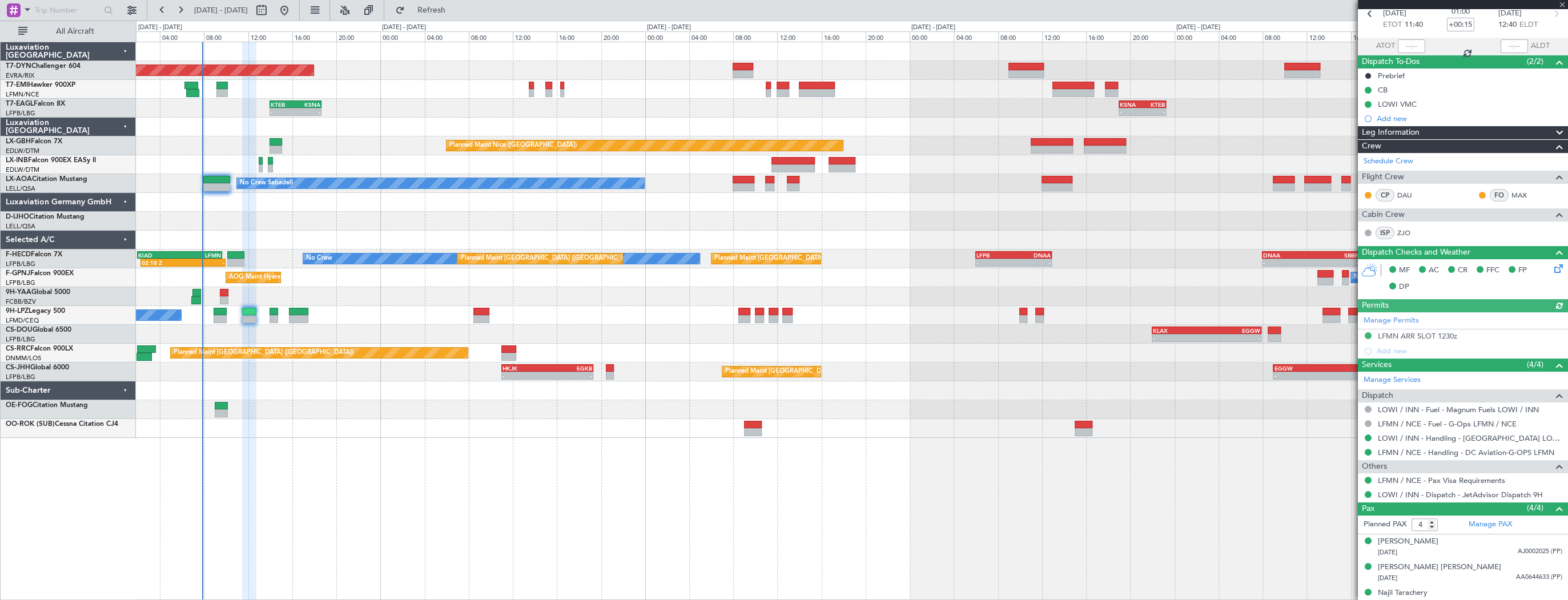
scroll to position [92, 0]
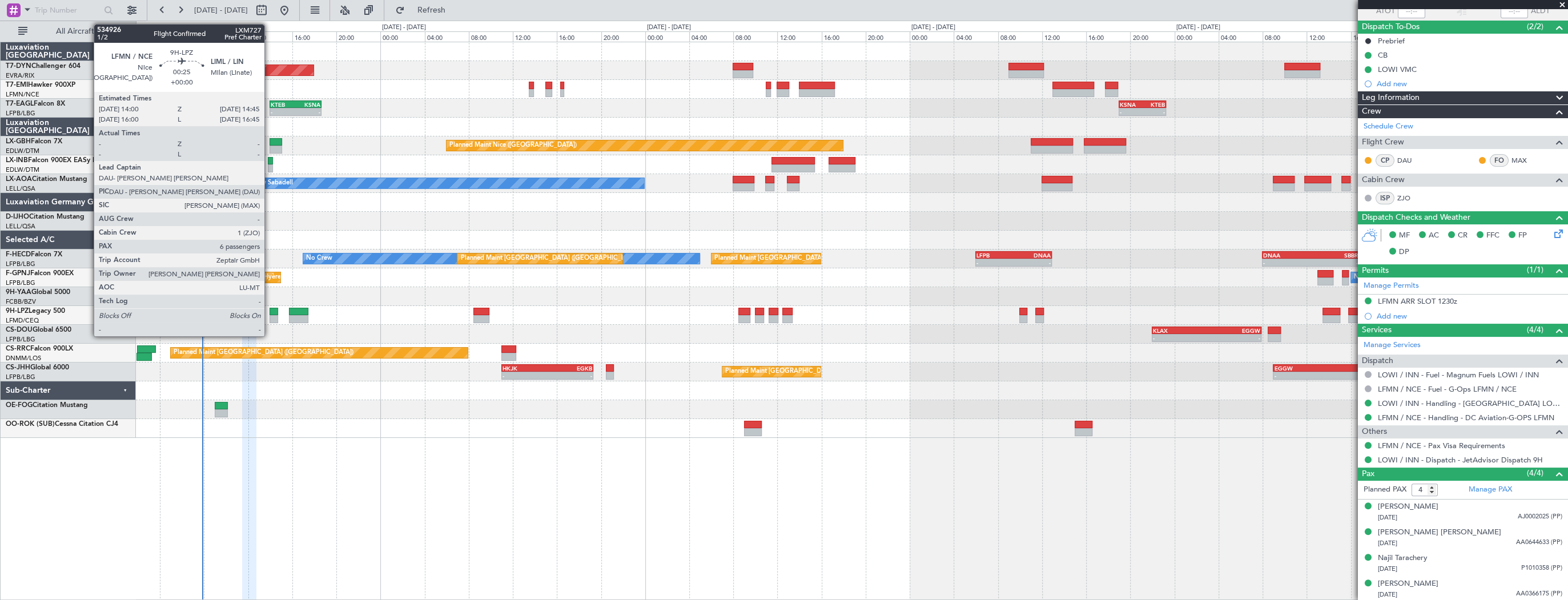
click at [270, 312] on div at bounding box center [274, 312] width 9 height 8
type input "6"
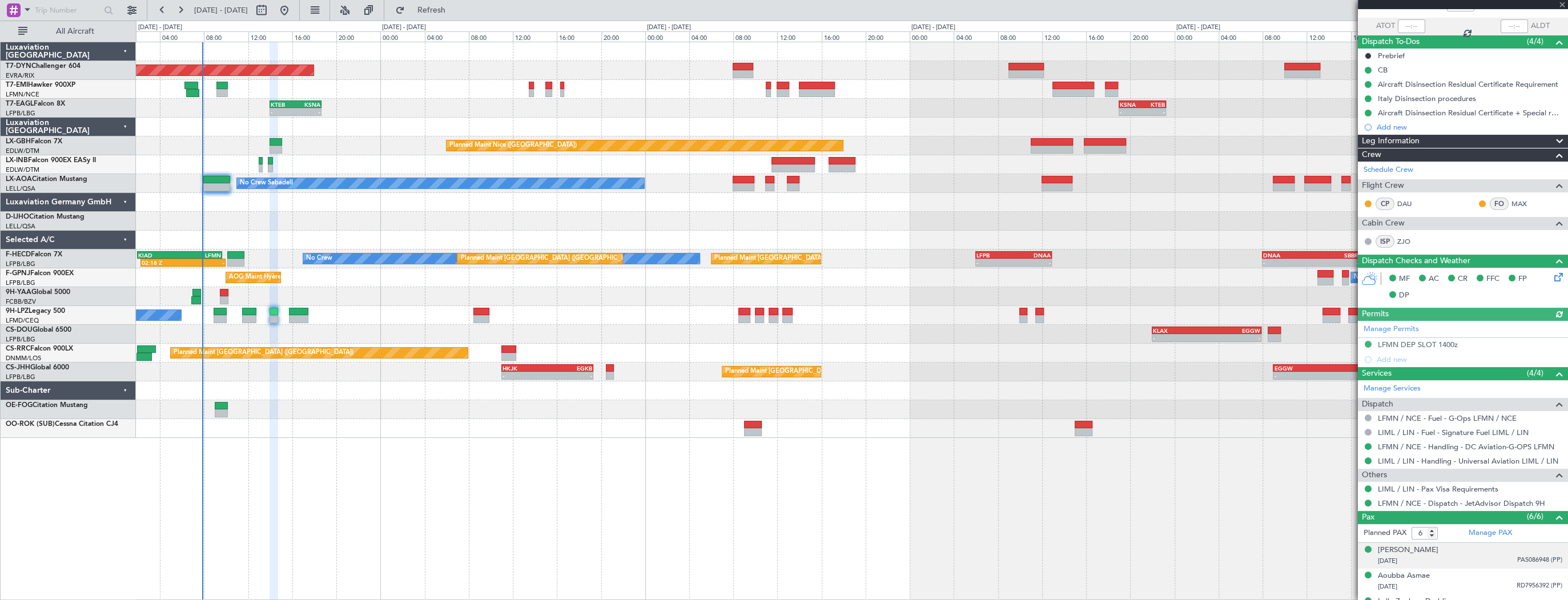
scroll to position [199, 0]
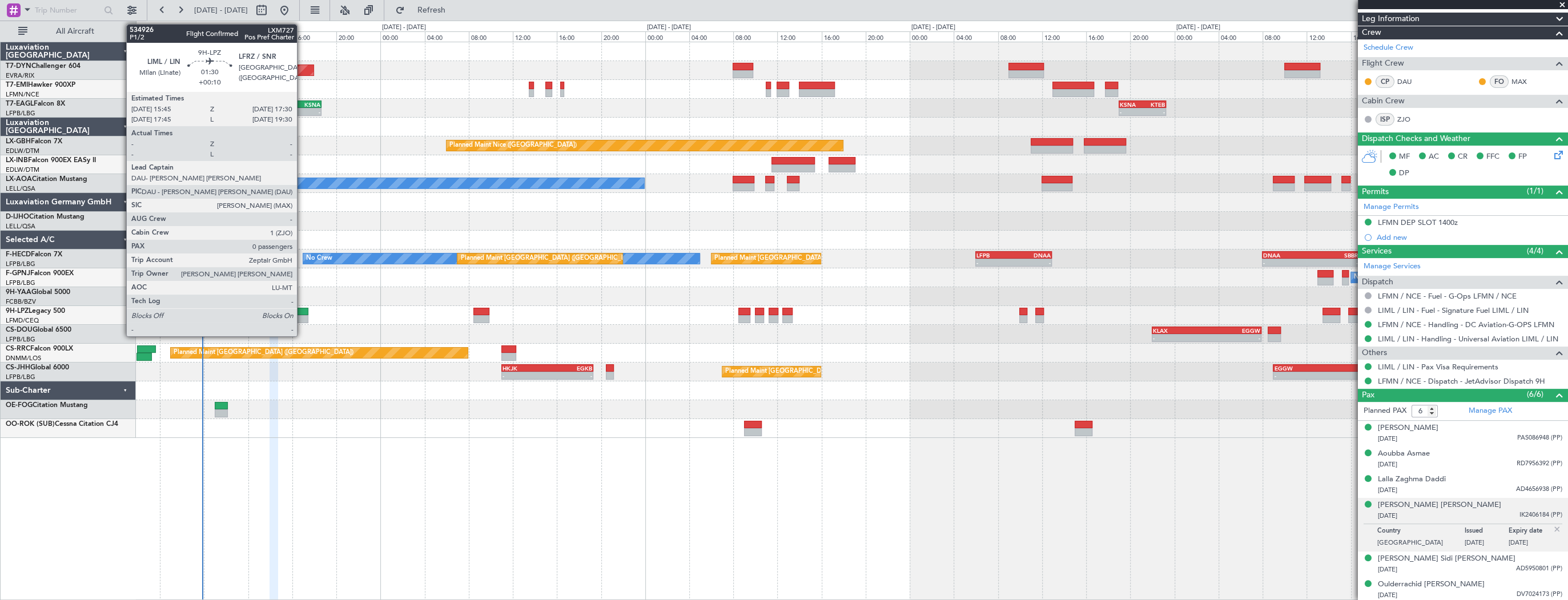
click at [302, 312] on div at bounding box center [298, 312] width 19 height 8
type input "+00:10"
type input "0"
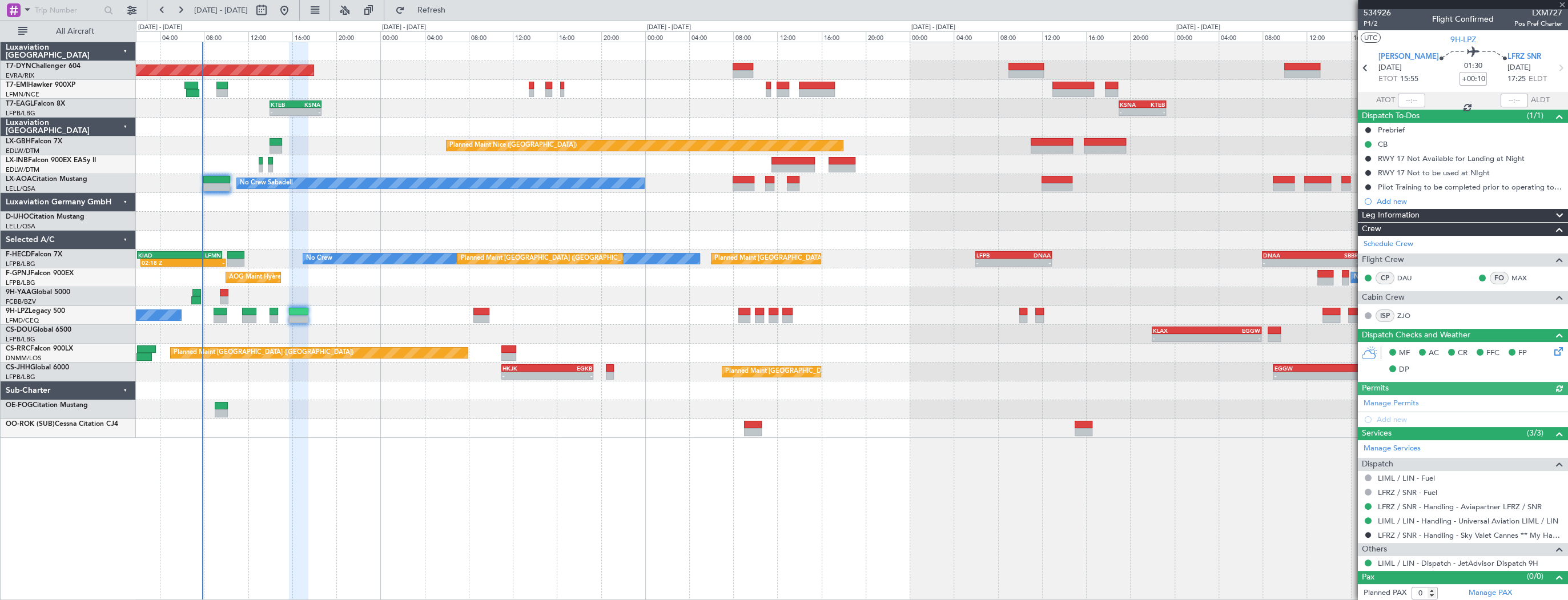
scroll to position [2, 0]
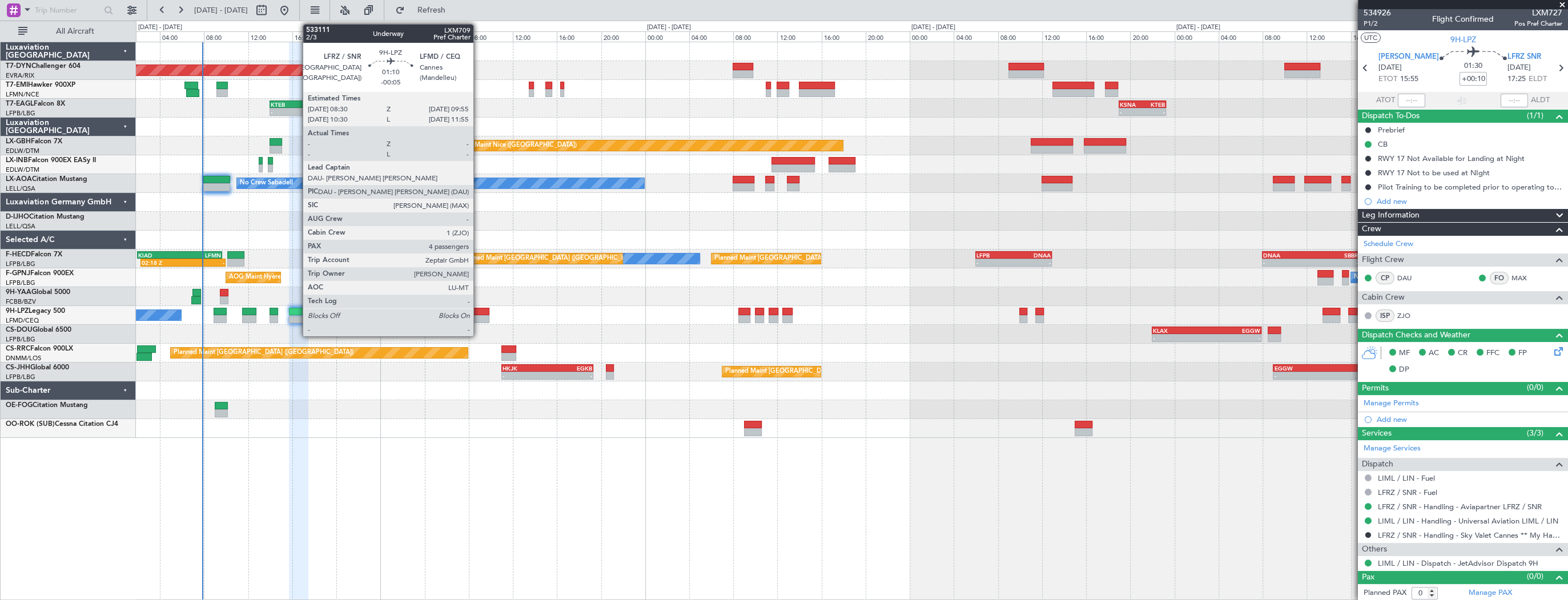
click at [478, 313] on div at bounding box center [482, 312] width 16 height 8
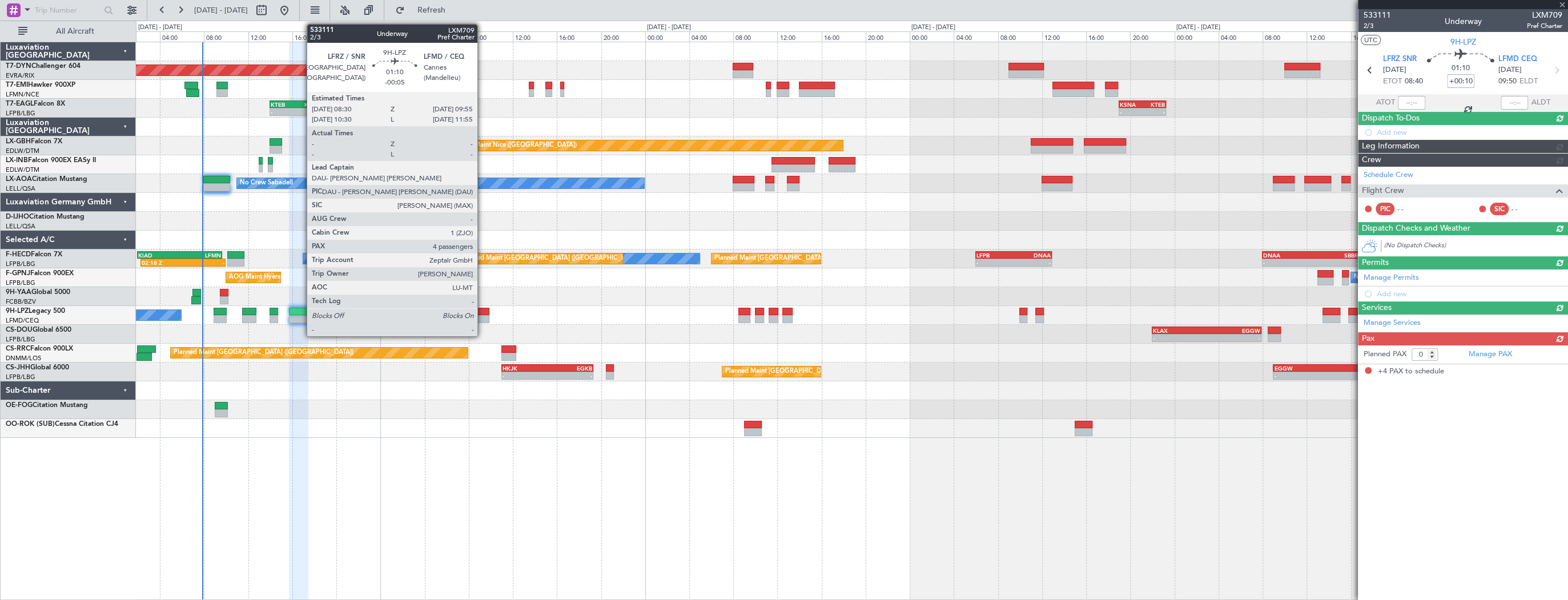
type input "-00:05"
type input "4"
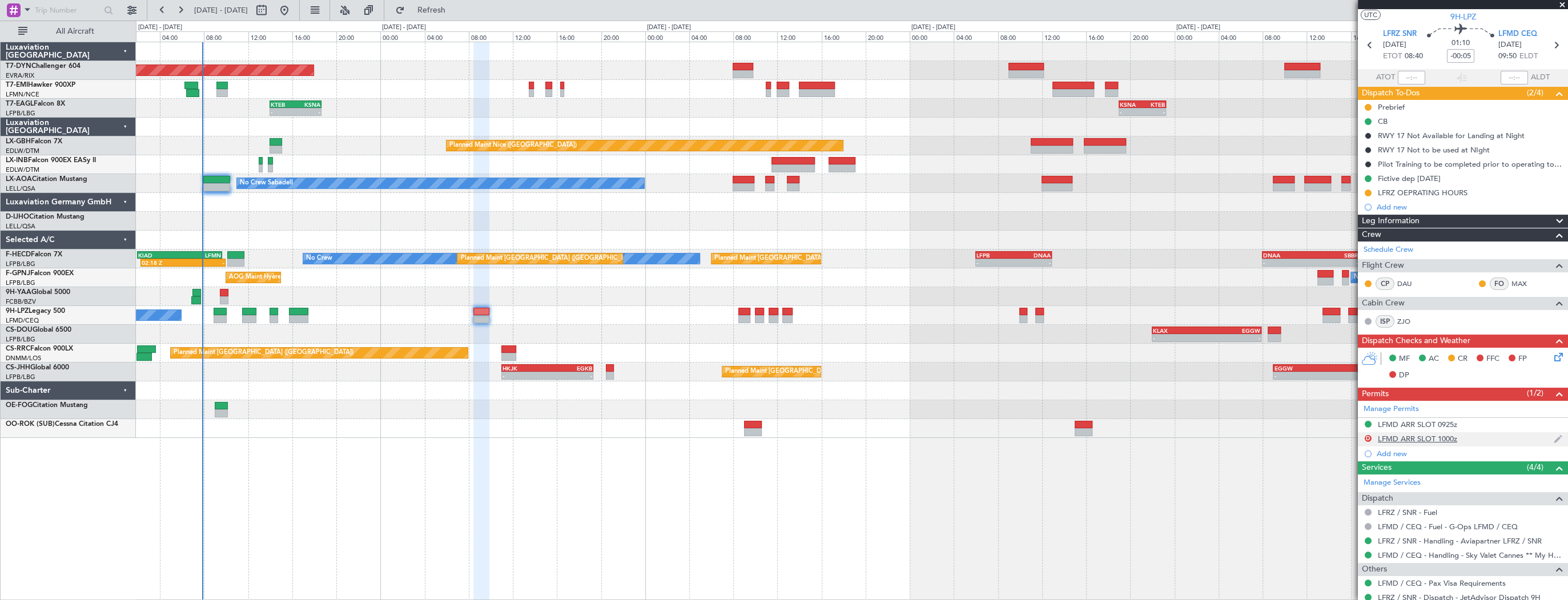
scroll to position [0, 0]
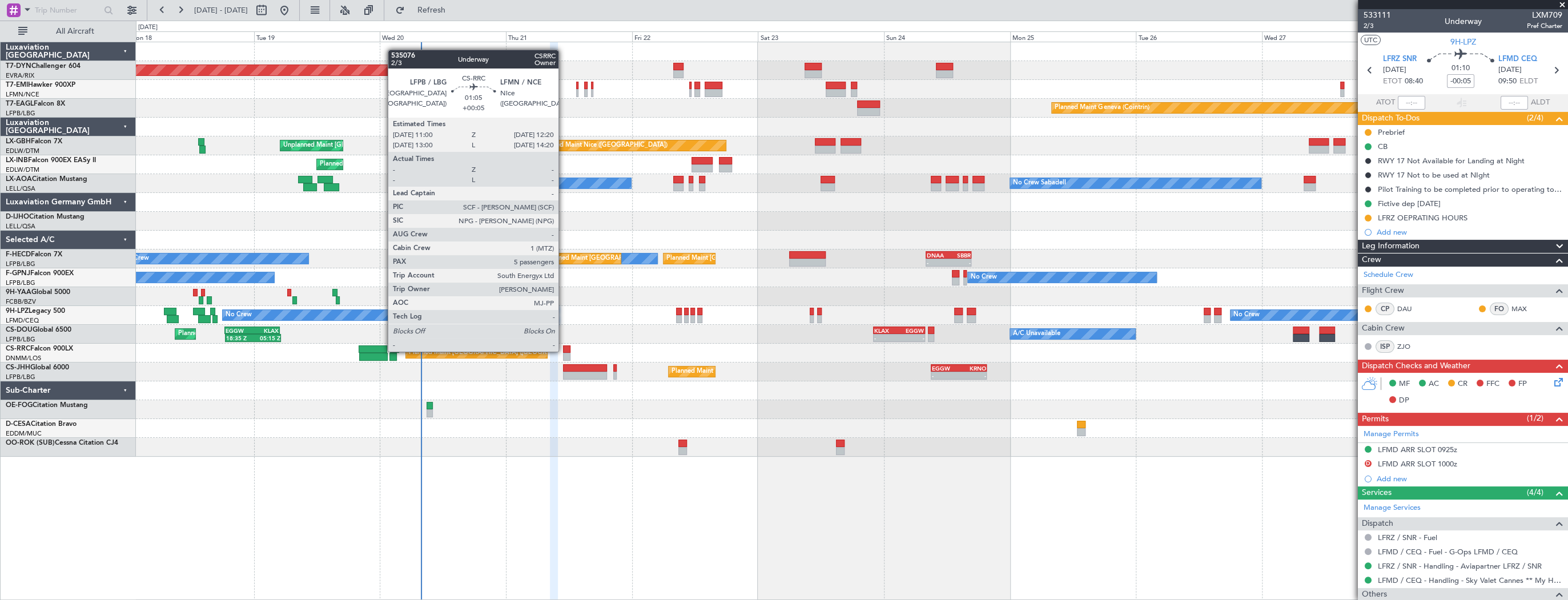
click at [563, 351] on div at bounding box center [567, 349] width 7 height 8
type input "+00:05"
type input "5"
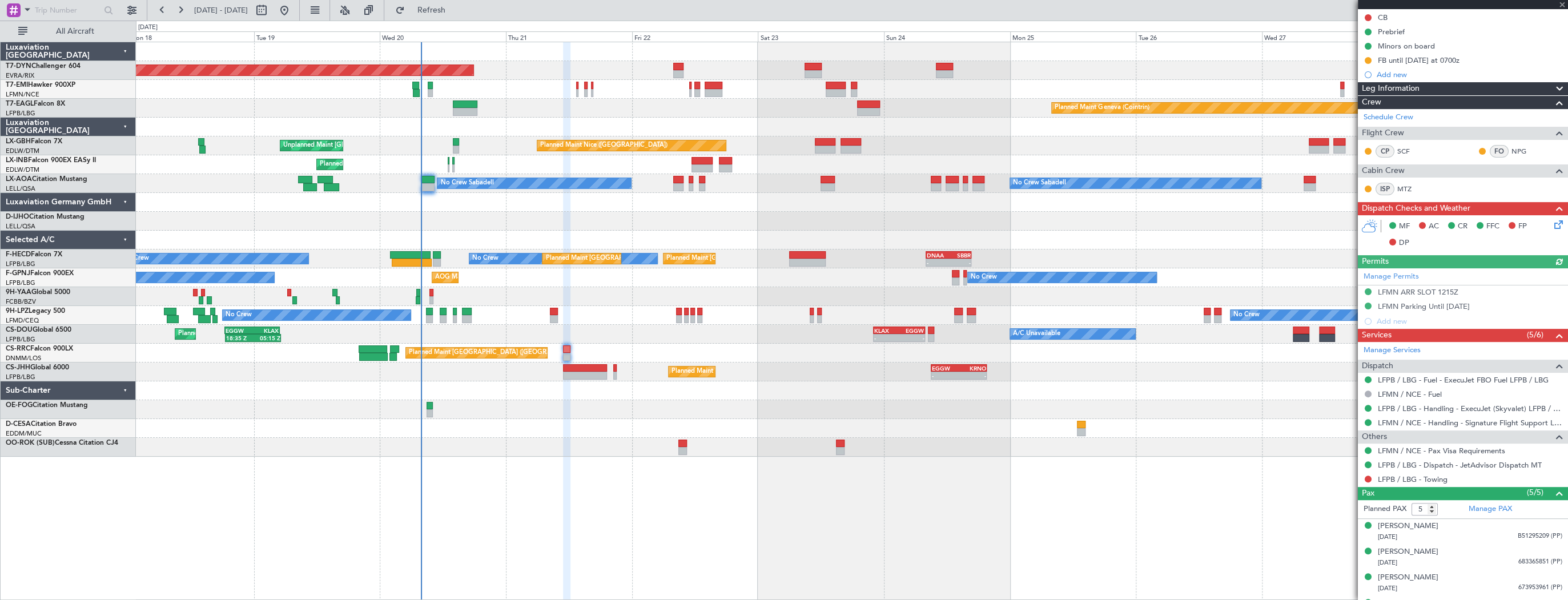
scroll to position [173, 0]
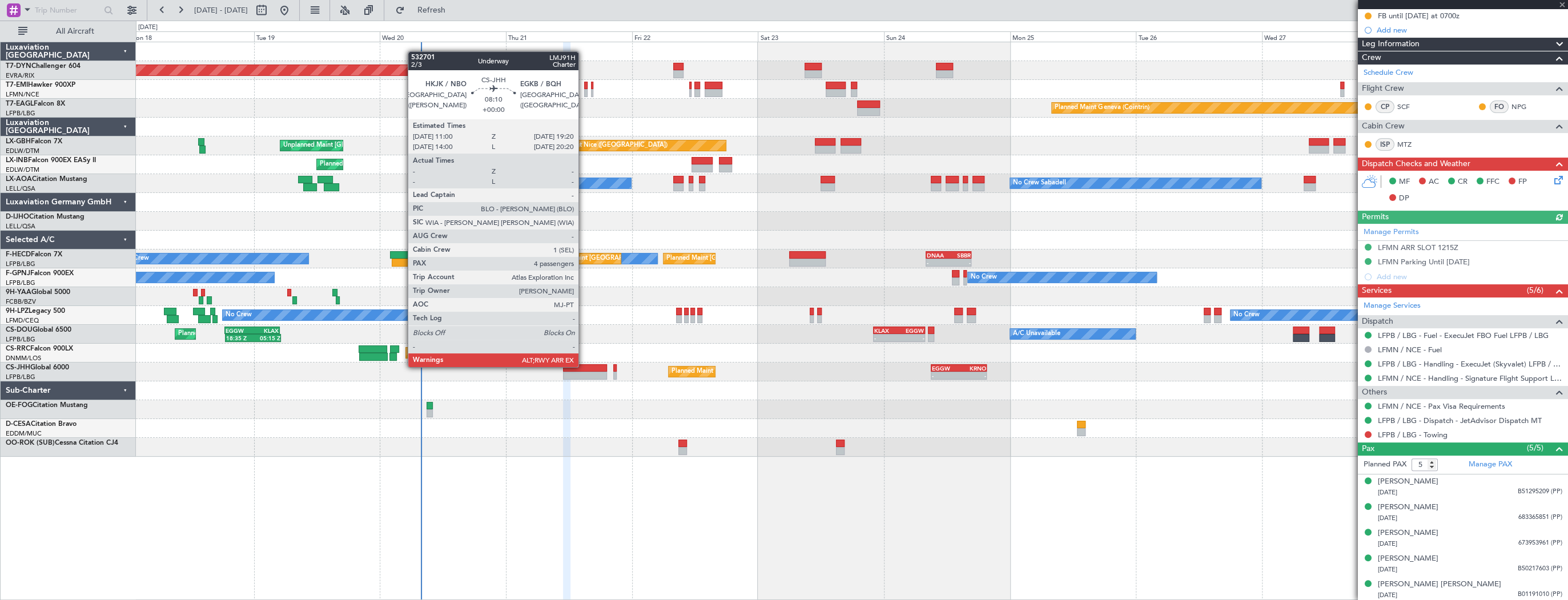
click at [583, 366] on div at bounding box center [585, 369] width 44 height 8
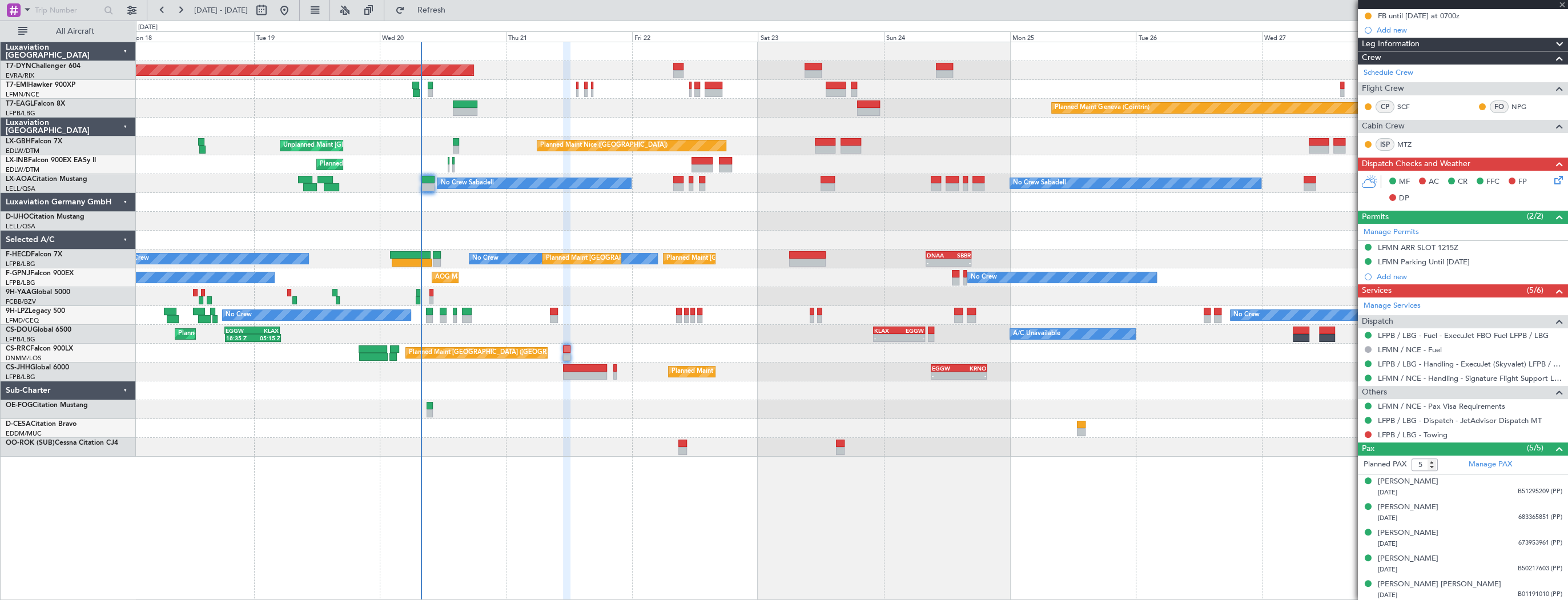
type input "4"
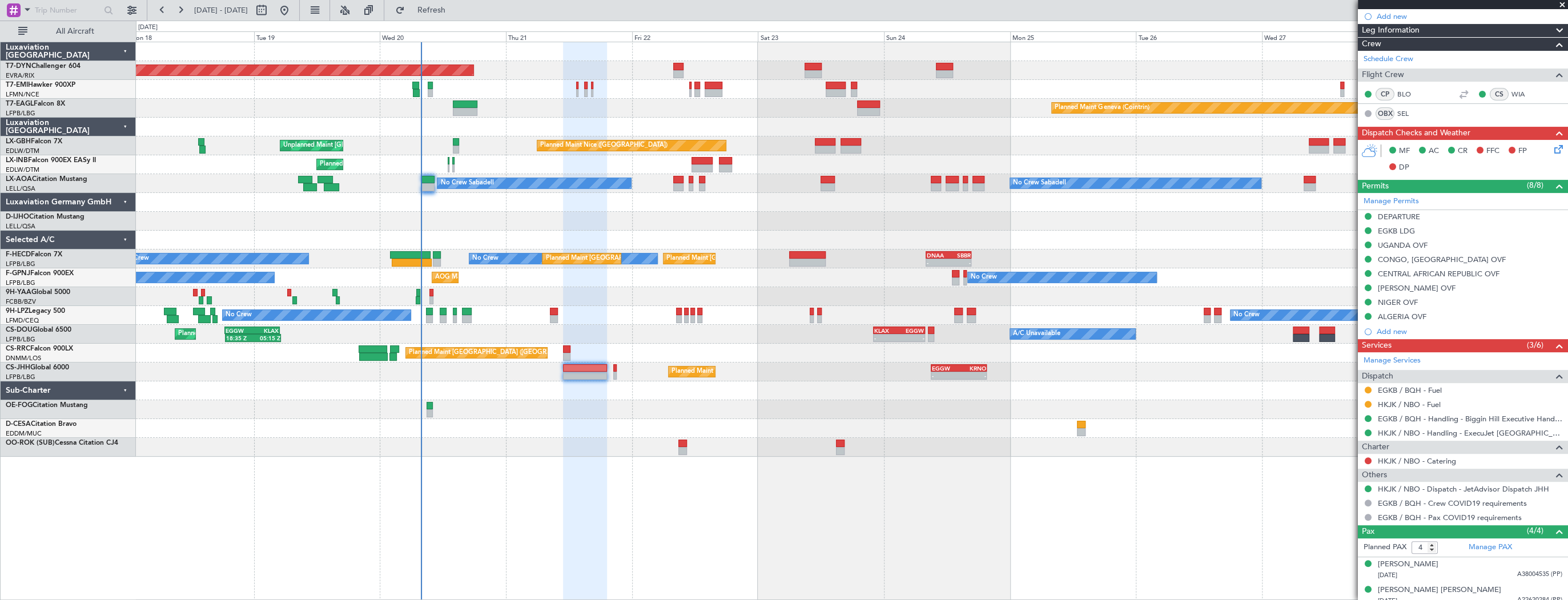
scroll to position [136, 0]
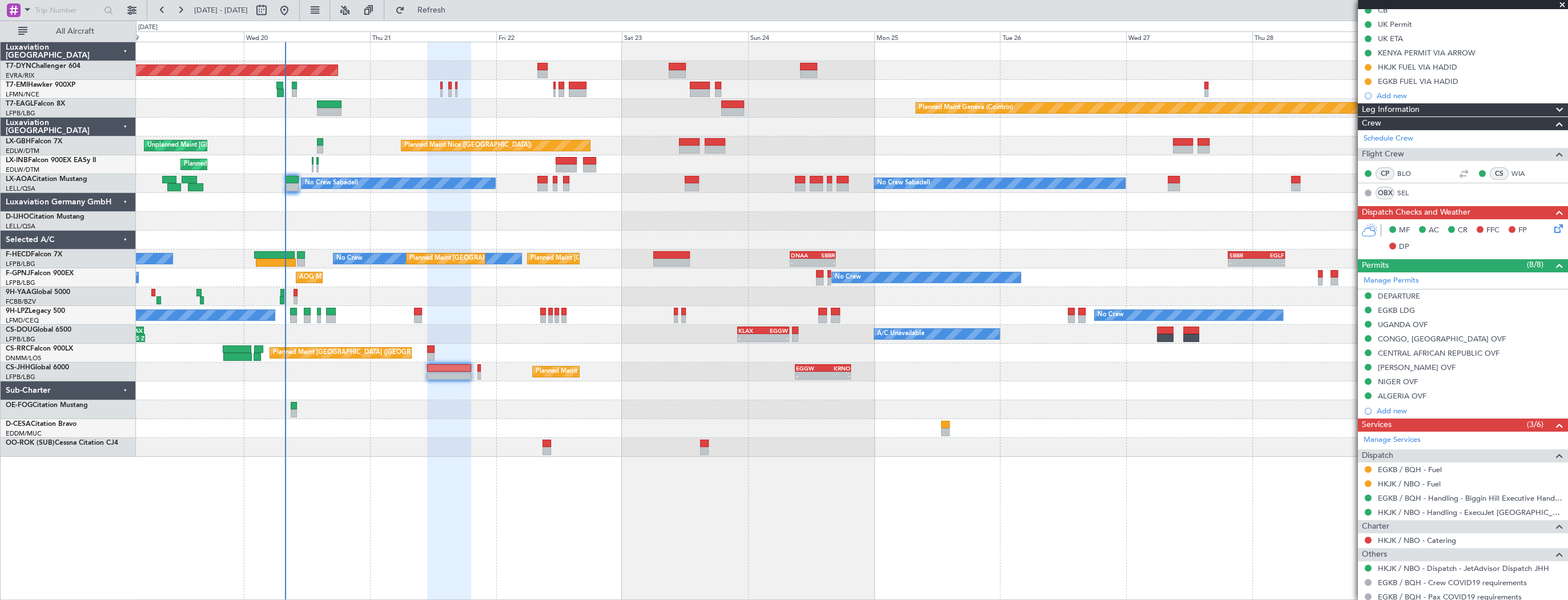
click at [431, 385] on div at bounding box center [852, 391] width 1432 height 19
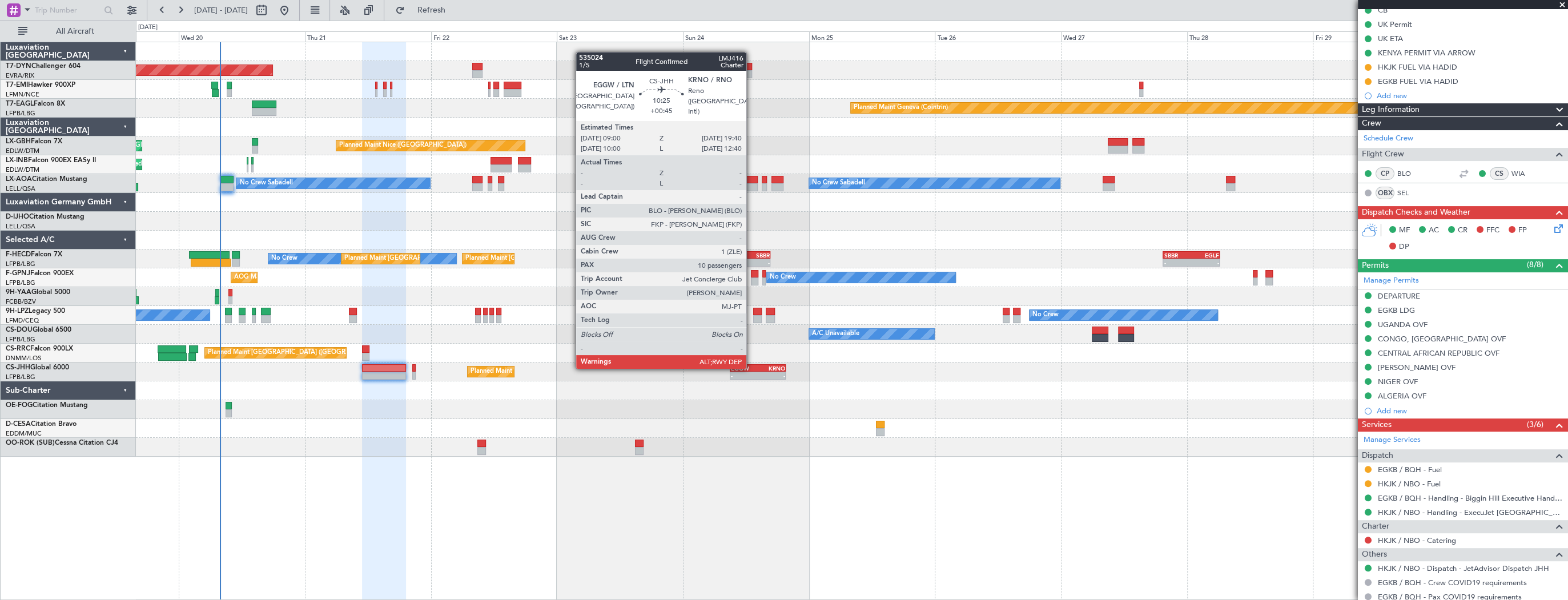
click at [751, 368] on div "EGGW" at bounding box center [745, 368] width 27 height 7
type input "+00:45"
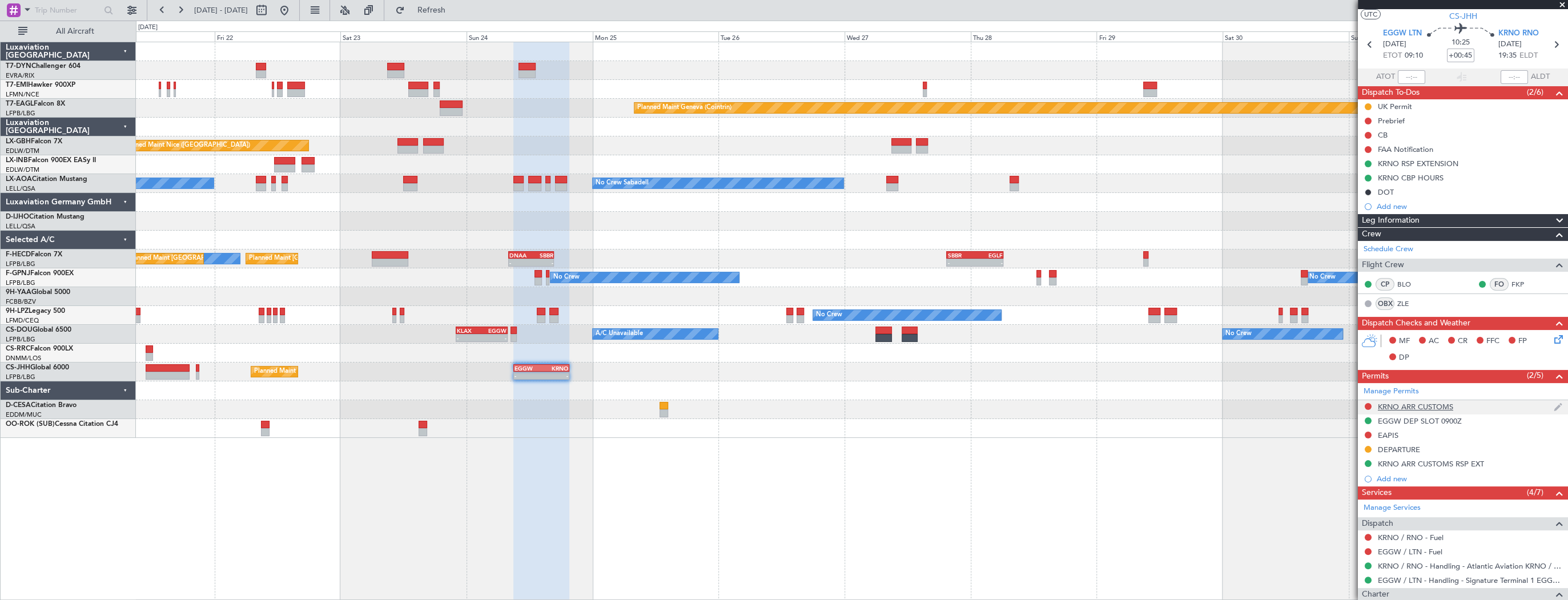
scroll to position [0, 0]
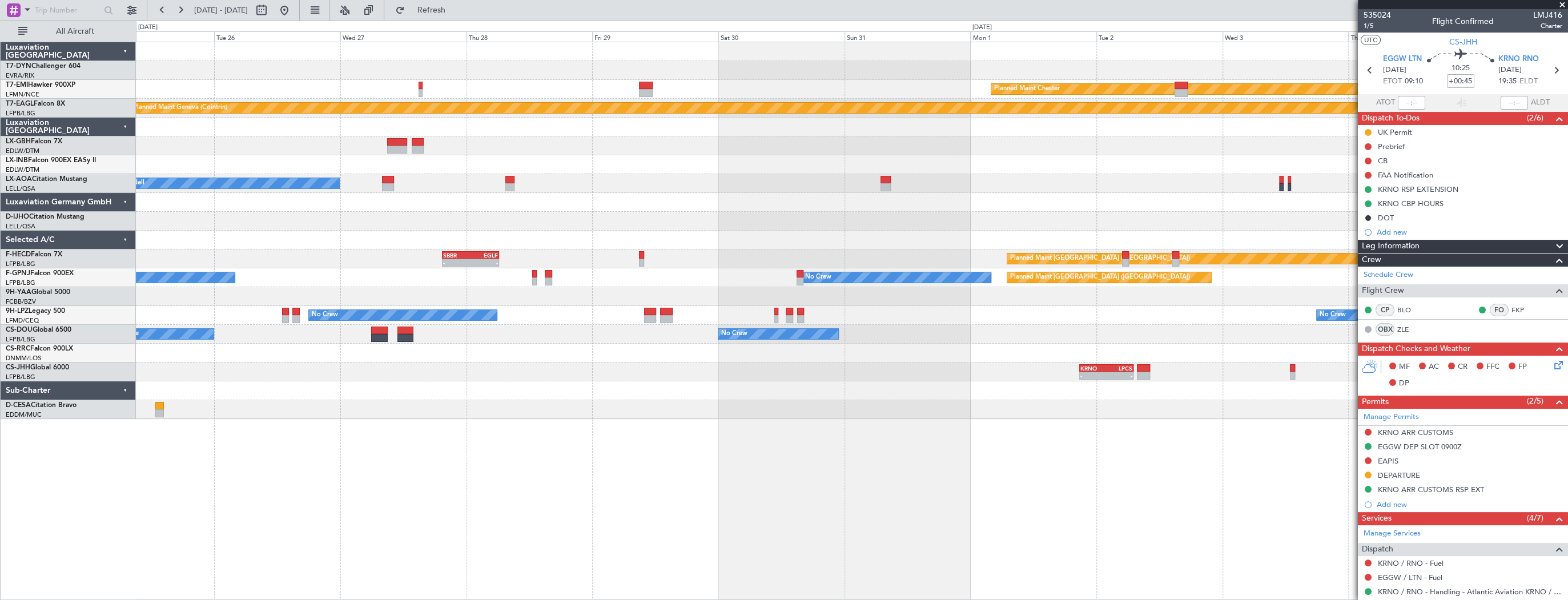
click at [470, 394] on div "Planned Maint Chester Planned Maint Geneva (Cointrin) Planned Maint Nice (Côte …" at bounding box center [852, 320] width 1432 height 559
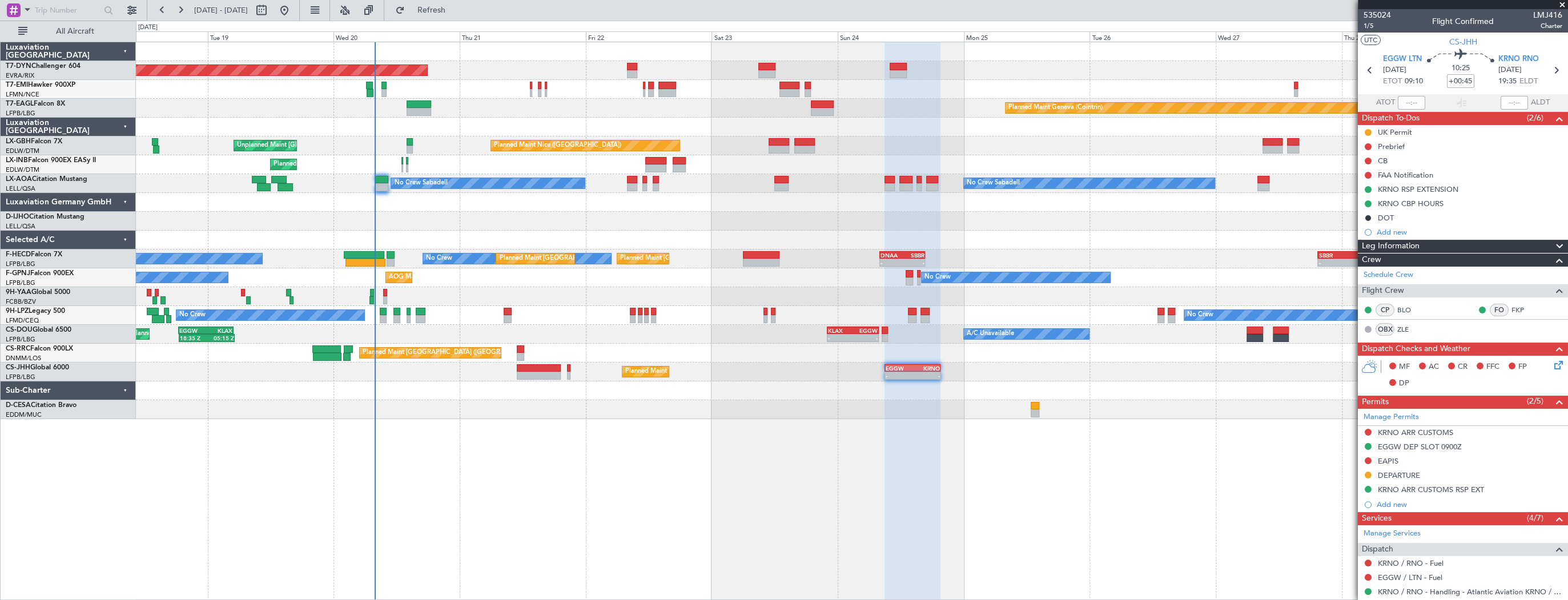
click at [1197, 296] on div "Planned Maint Basel-Mulhouse Planned Maint Chester Planned Maint Geneva (Cointr…" at bounding box center [852, 230] width 1432 height 377
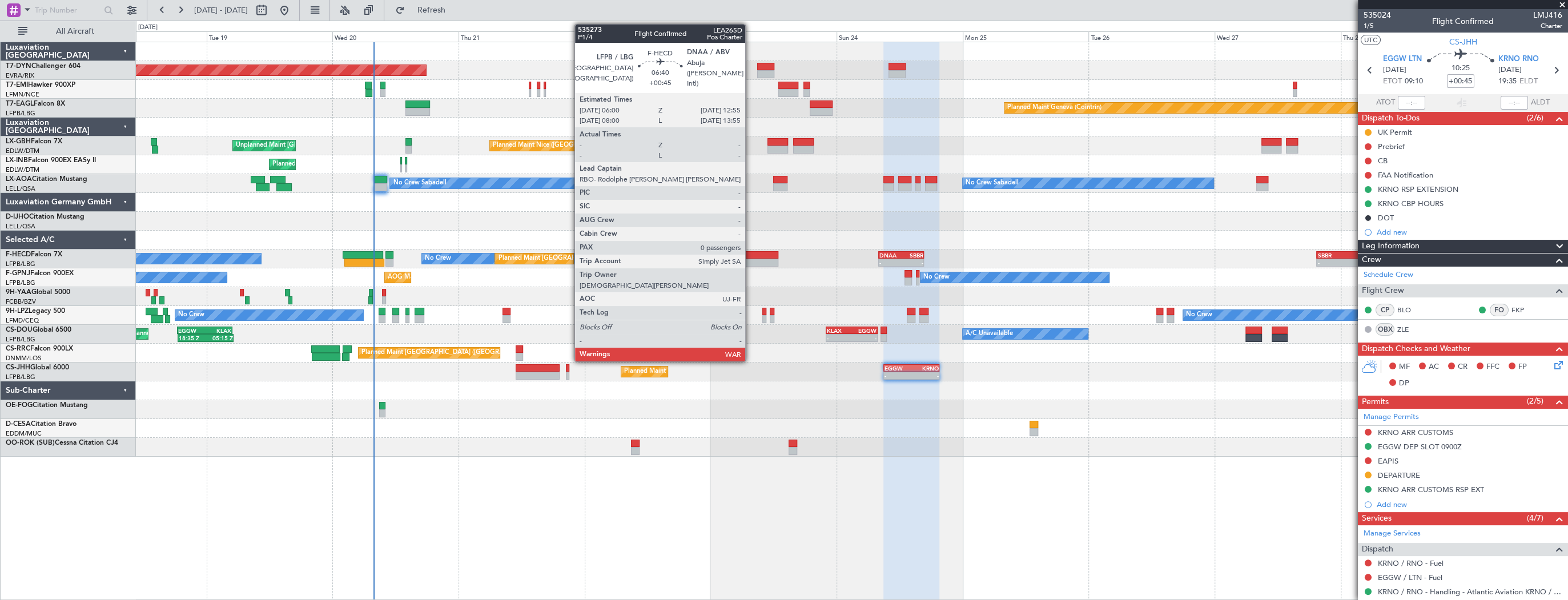
click at [751, 257] on div at bounding box center [760, 256] width 37 height 8
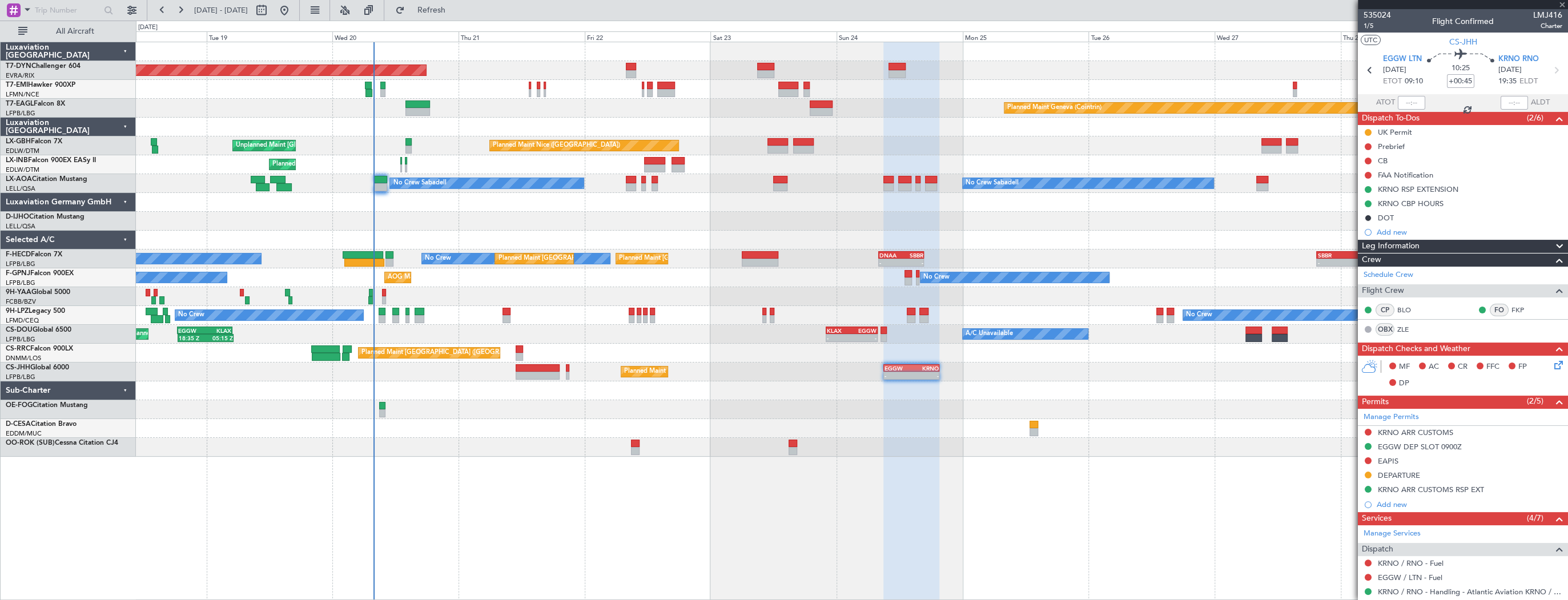
type input "0"
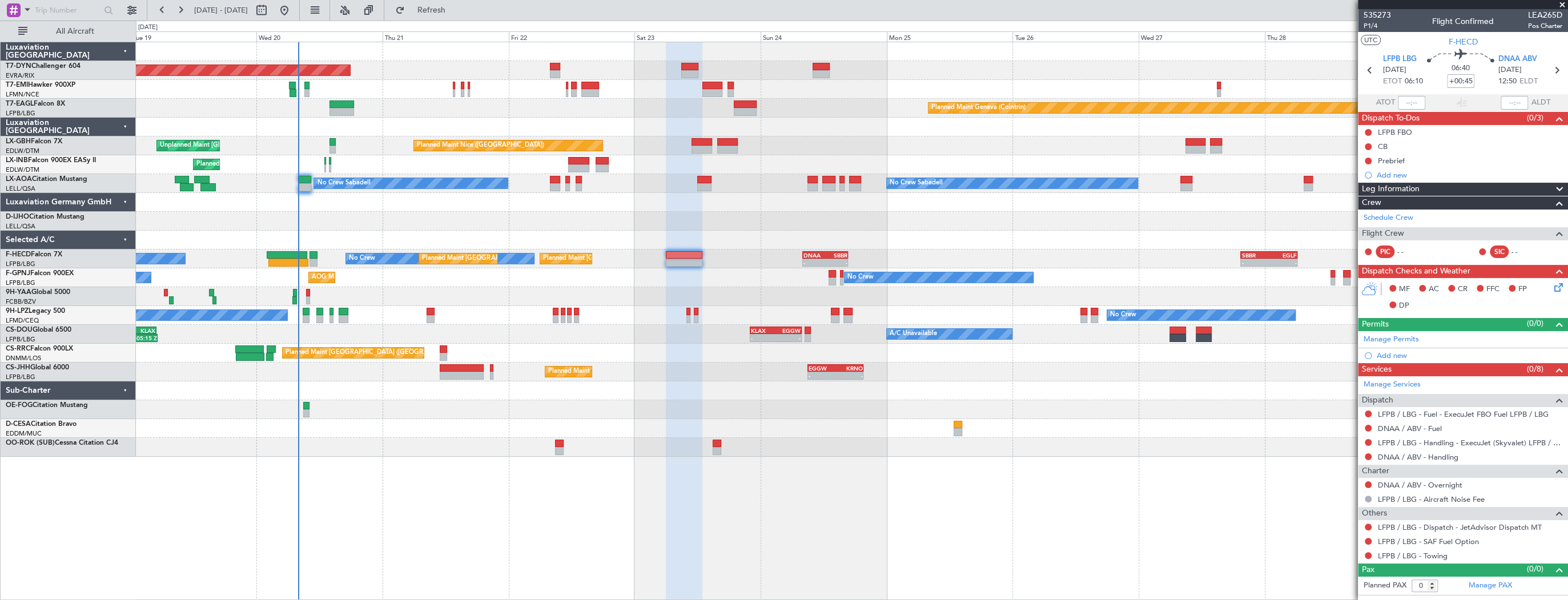
click at [616, 233] on div at bounding box center [852, 240] width 1432 height 19
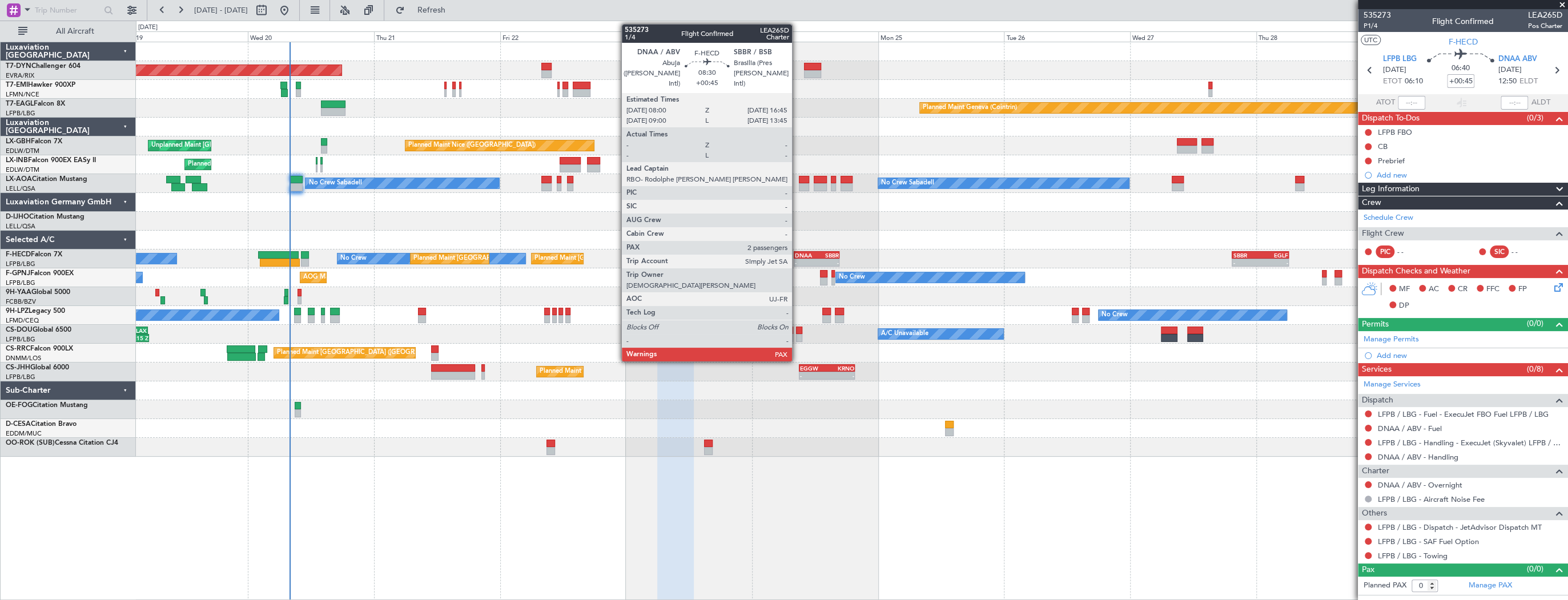
click at [797, 252] on div "DNAA" at bounding box center [805, 255] width 21 height 7
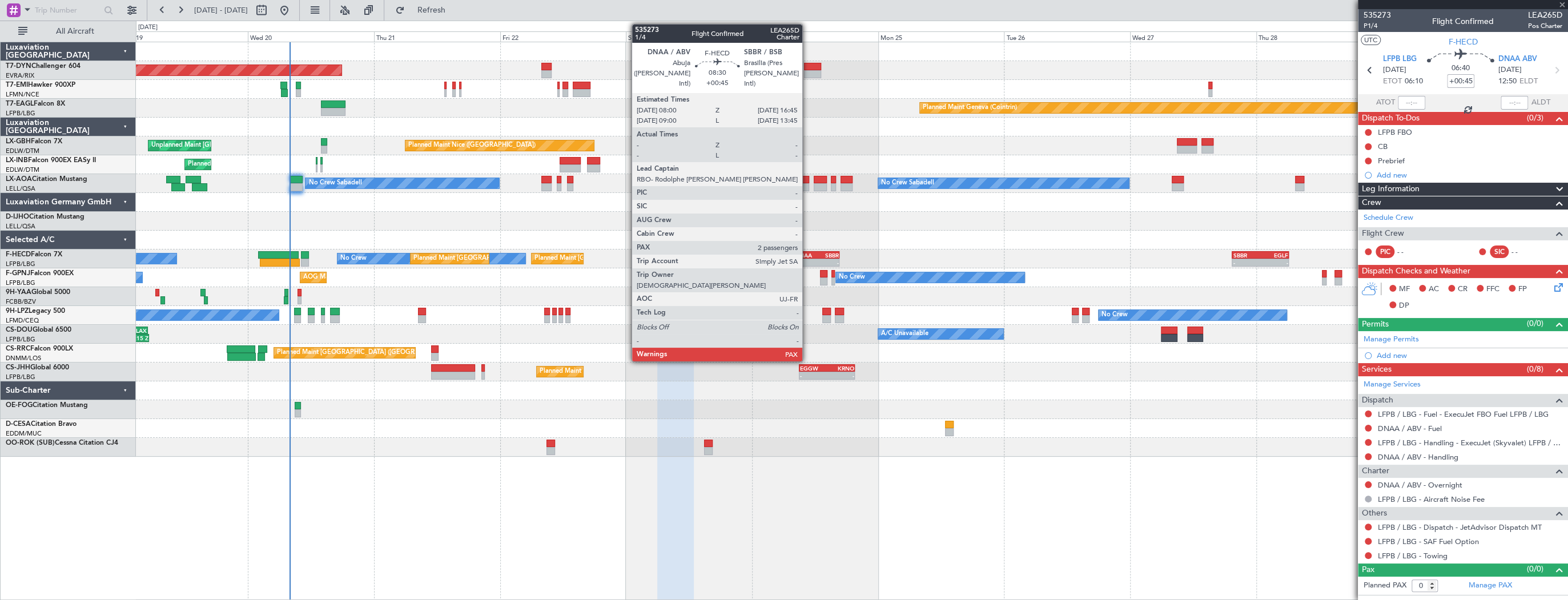
type input "2"
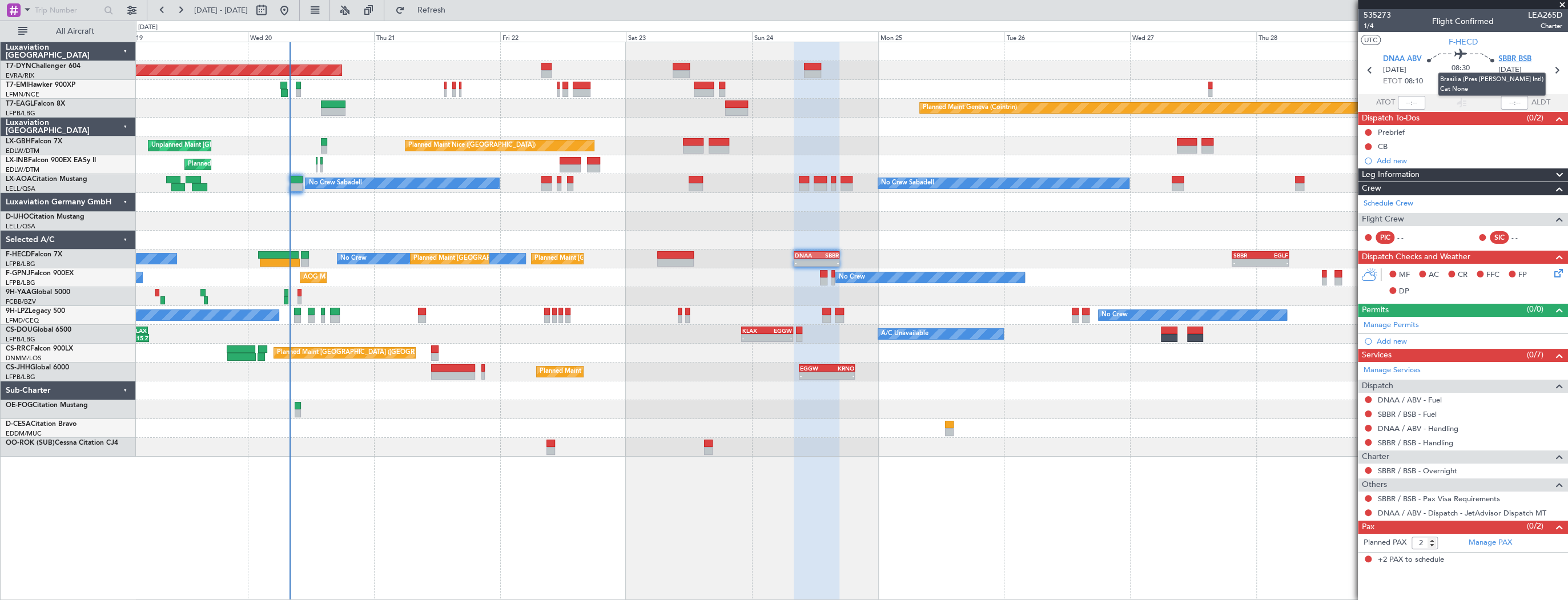
click at [1514, 59] on span "SBBR BSB" at bounding box center [1515, 59] width 33 height 11
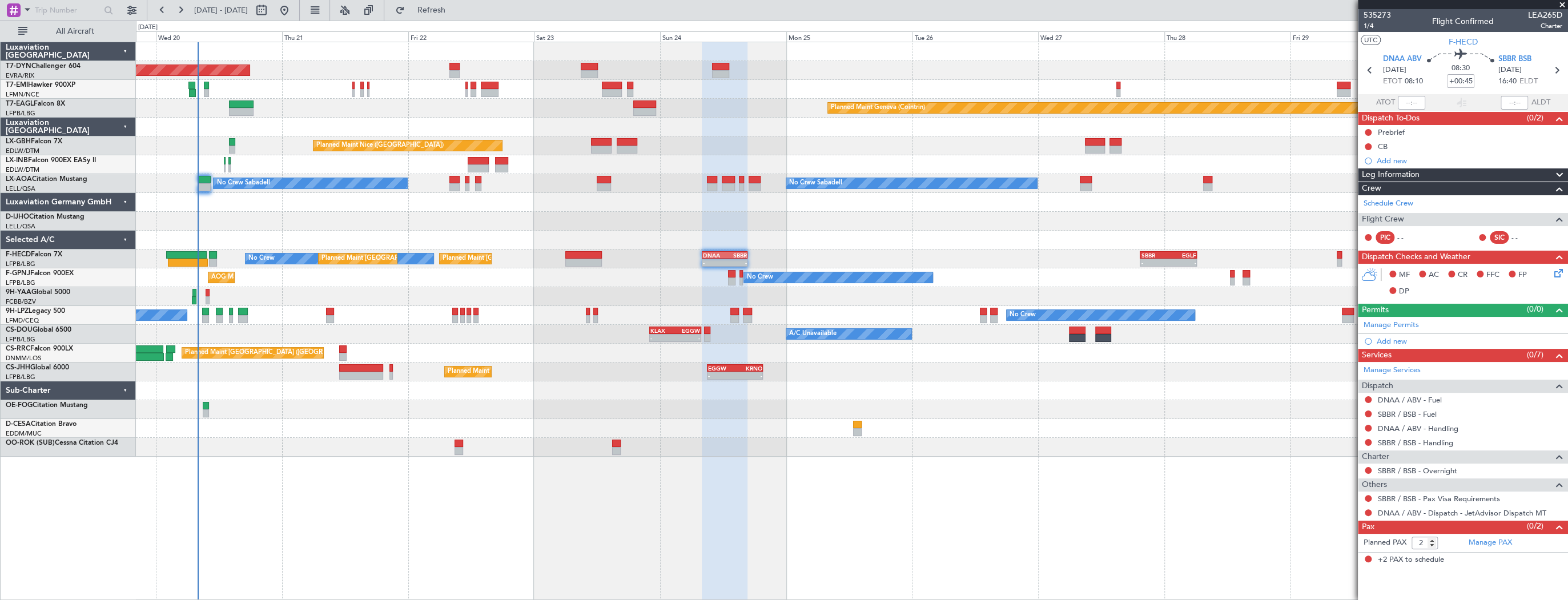
click at [508, 279] on div "No Crew AOG Maint Hyères (Toulon-Hyères) No Crew No Crew Planned Maint Paris (L…" at bounding box center [852, 278] width 1432 height 19
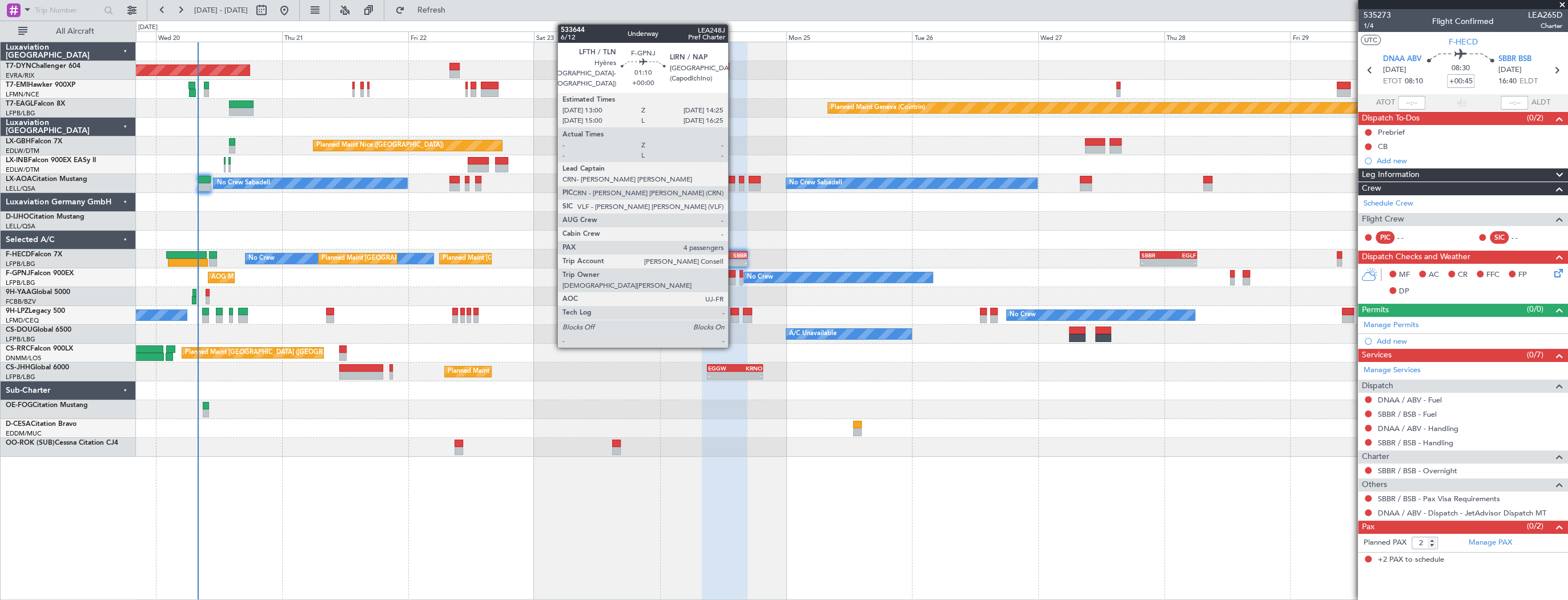
click at [733, 276] on div at bounding box center [732, 274] width 8 height 8
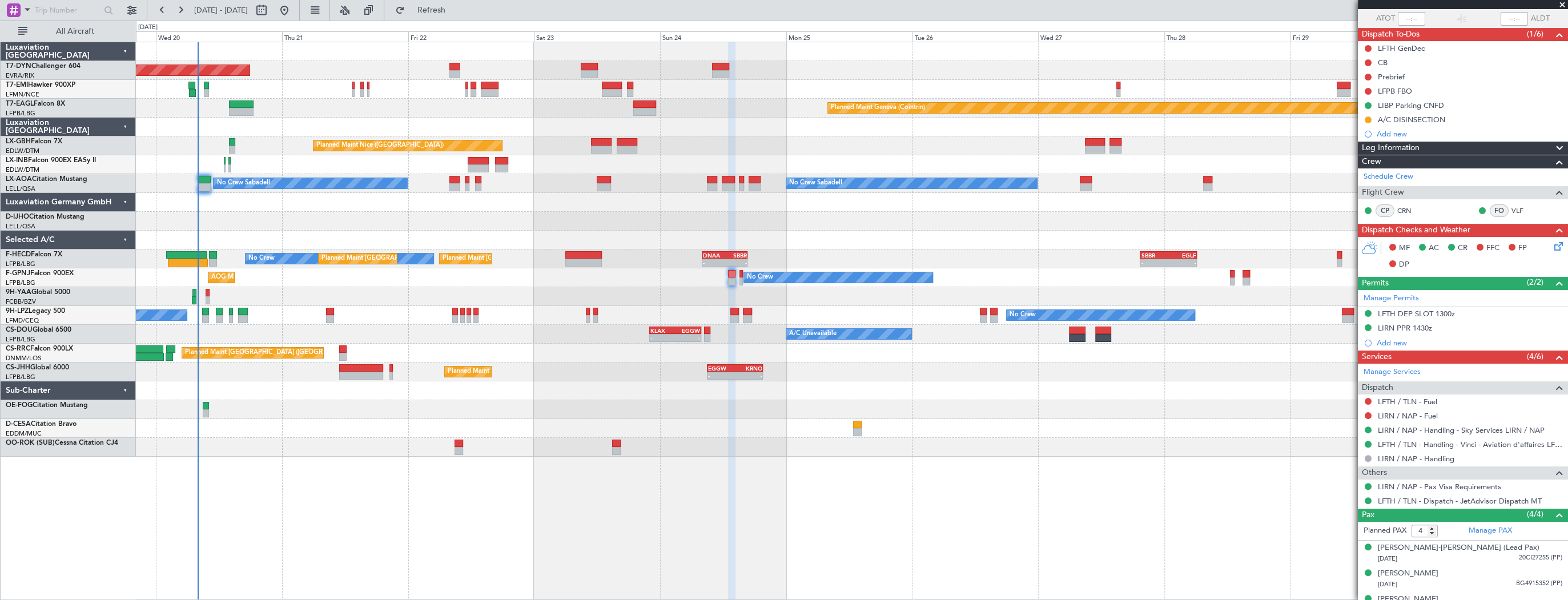
scroll to position [125, 0]
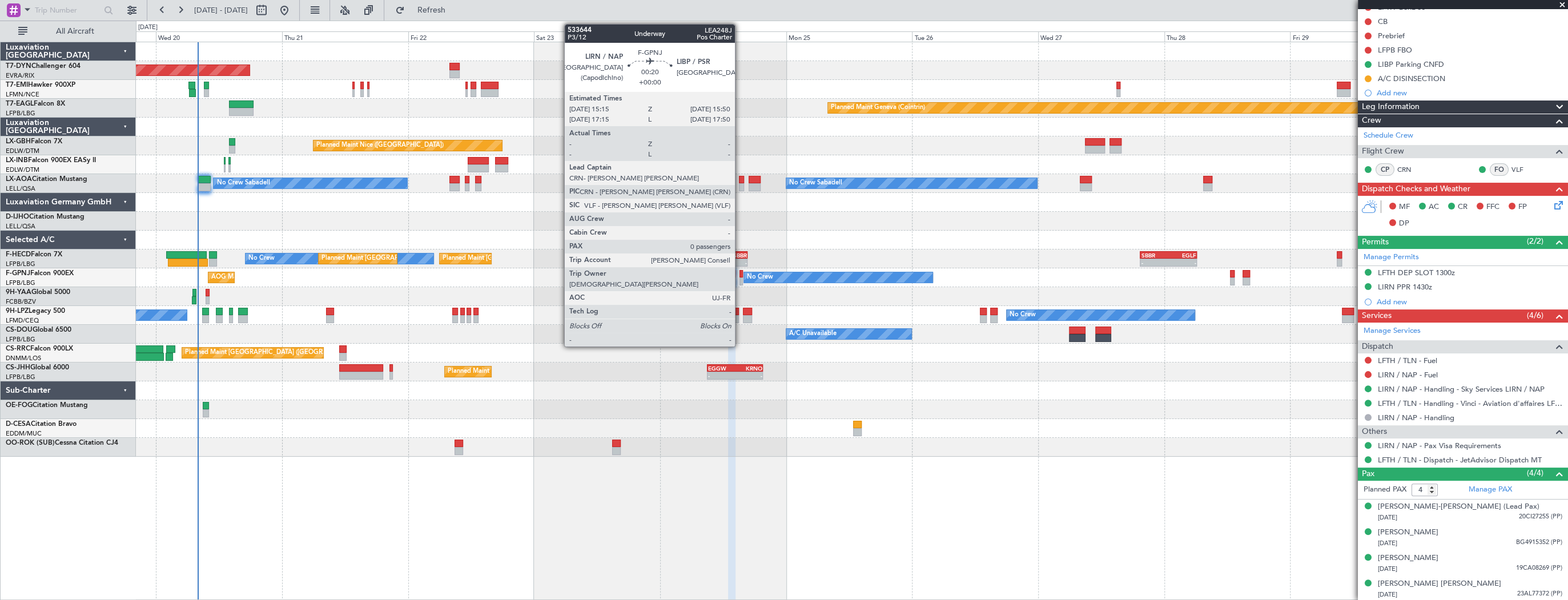
click at [740, 278] on div at bounding box center [741, 282] width 3 height 8
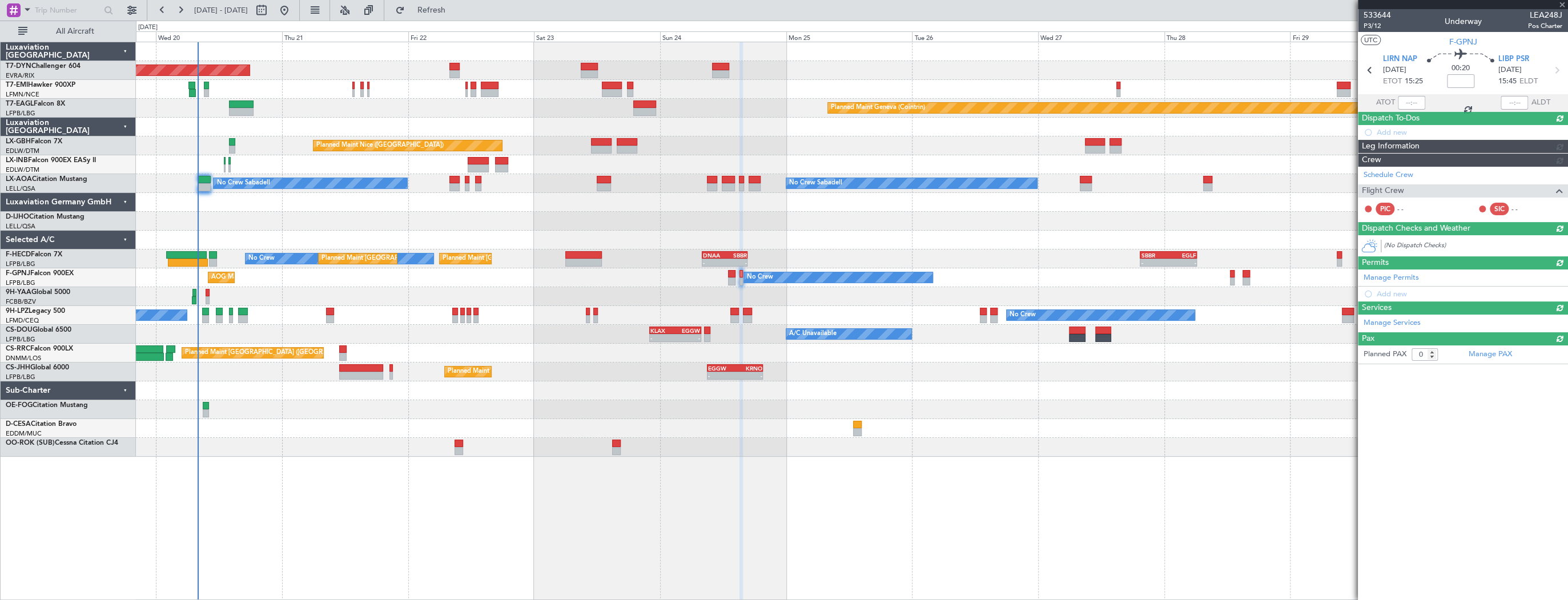
scroll to position [0, 0]
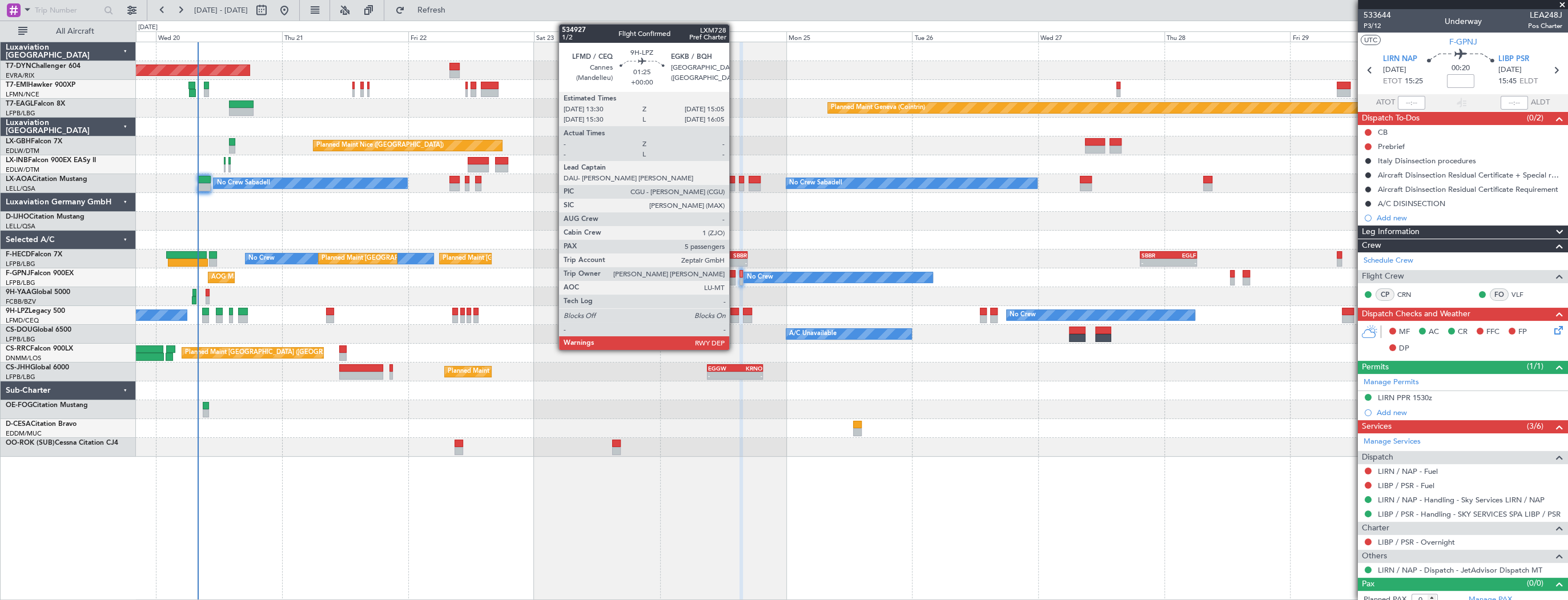
click at [734, 310] on div at bounding box center [734, 312] width 9 height 8
type input "5"
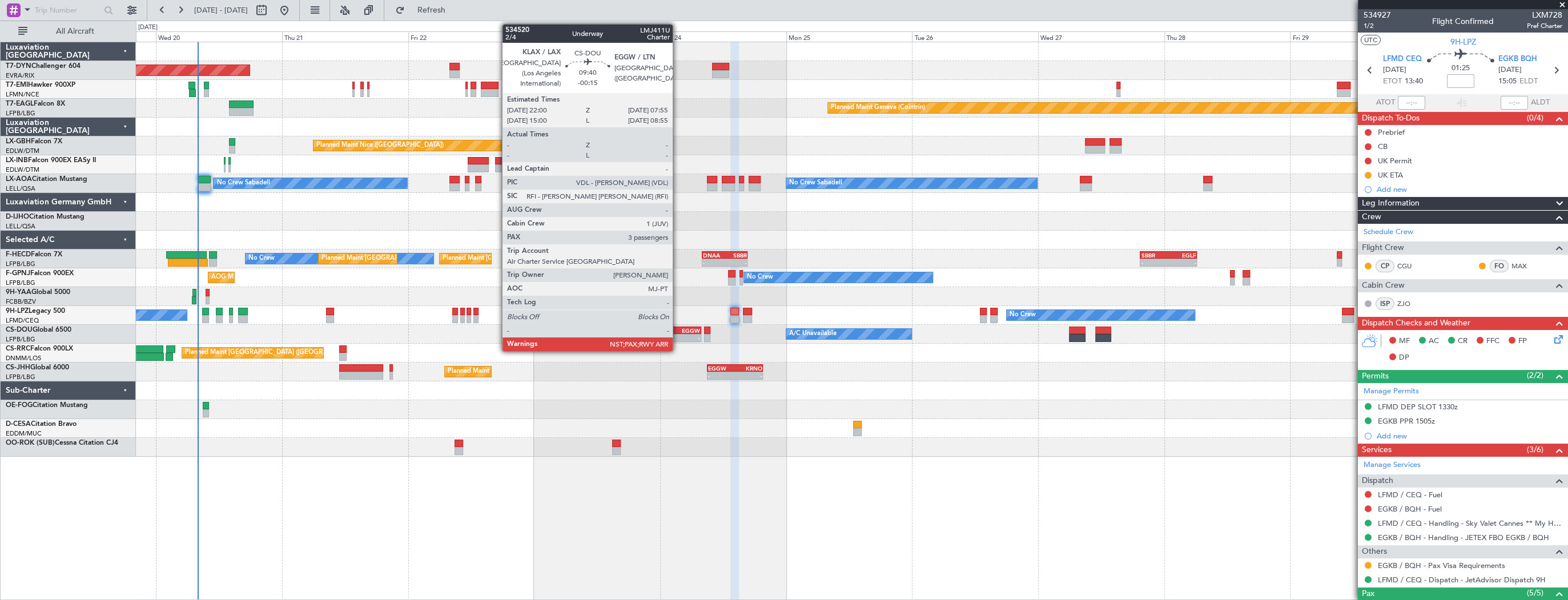
click at [678, 331] on div "EGGW" at bounding box center [688, 330] width 25 height 7
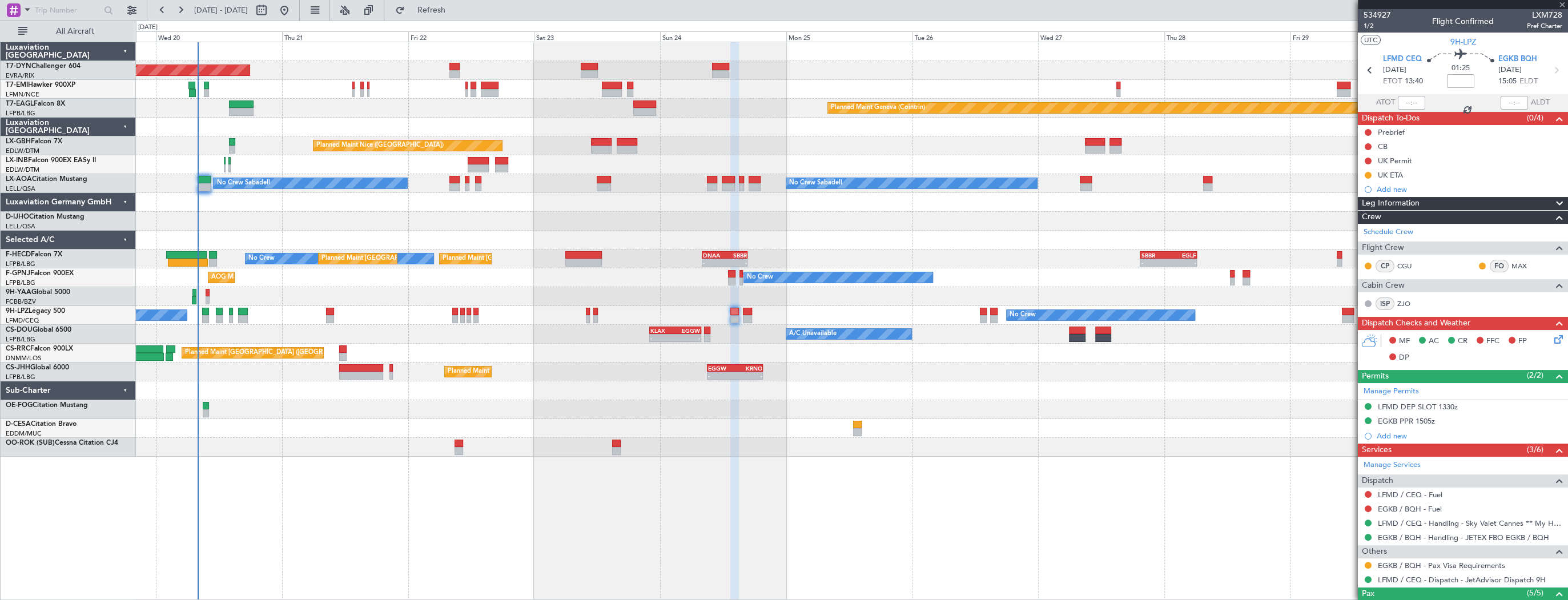
type input "-00:15"
type input "3"
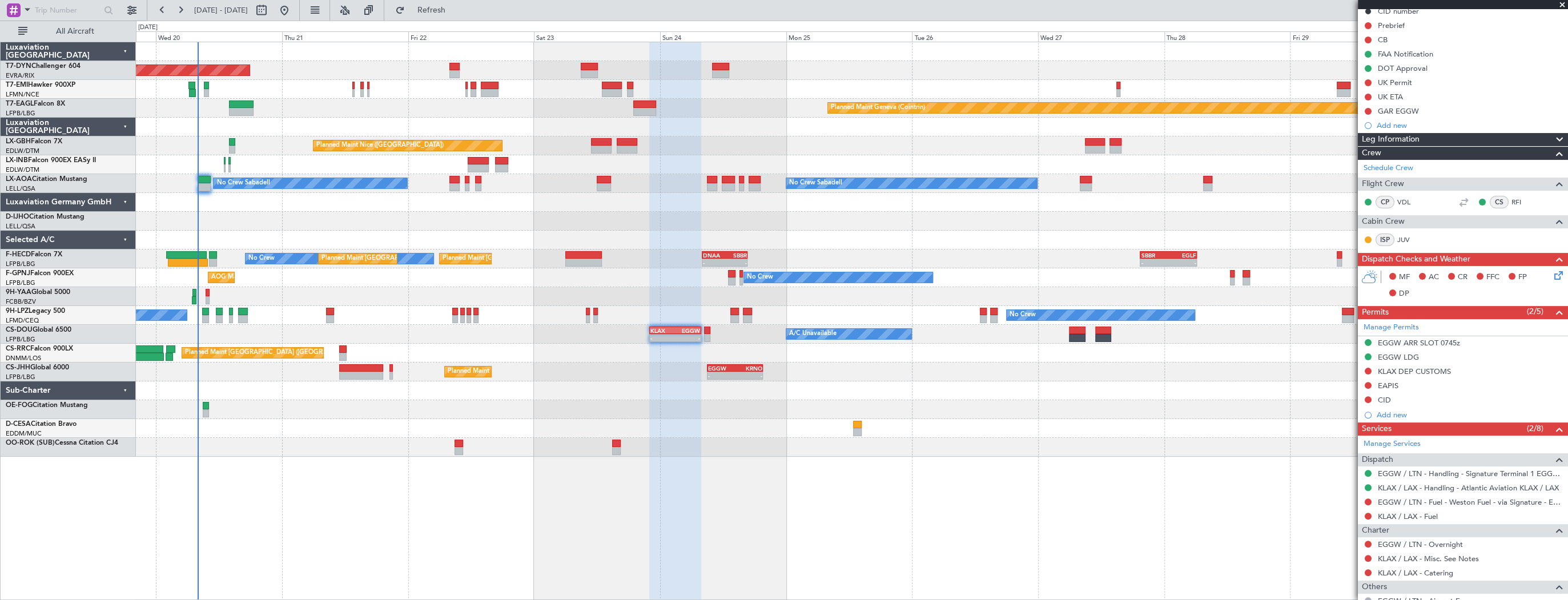
scroll to position [202, 0]
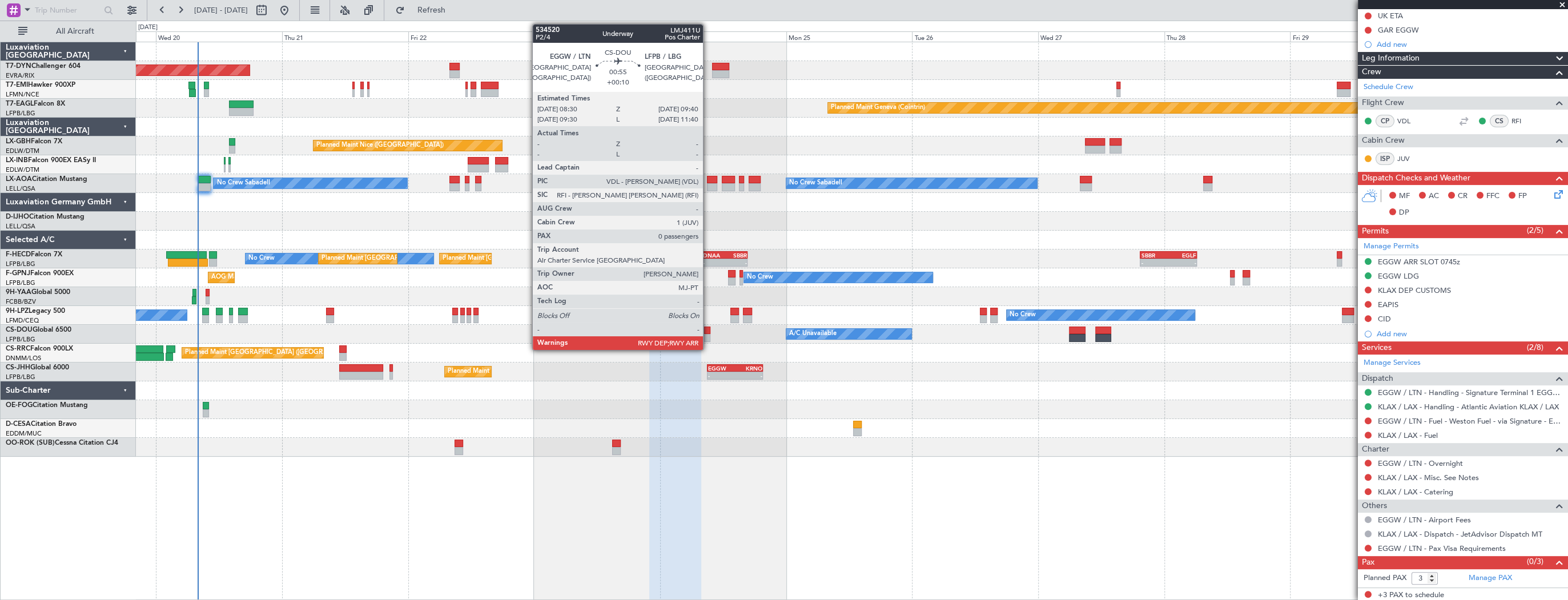
click at [708, 329] on div at bounding box center [706, 330] width 6 height 8
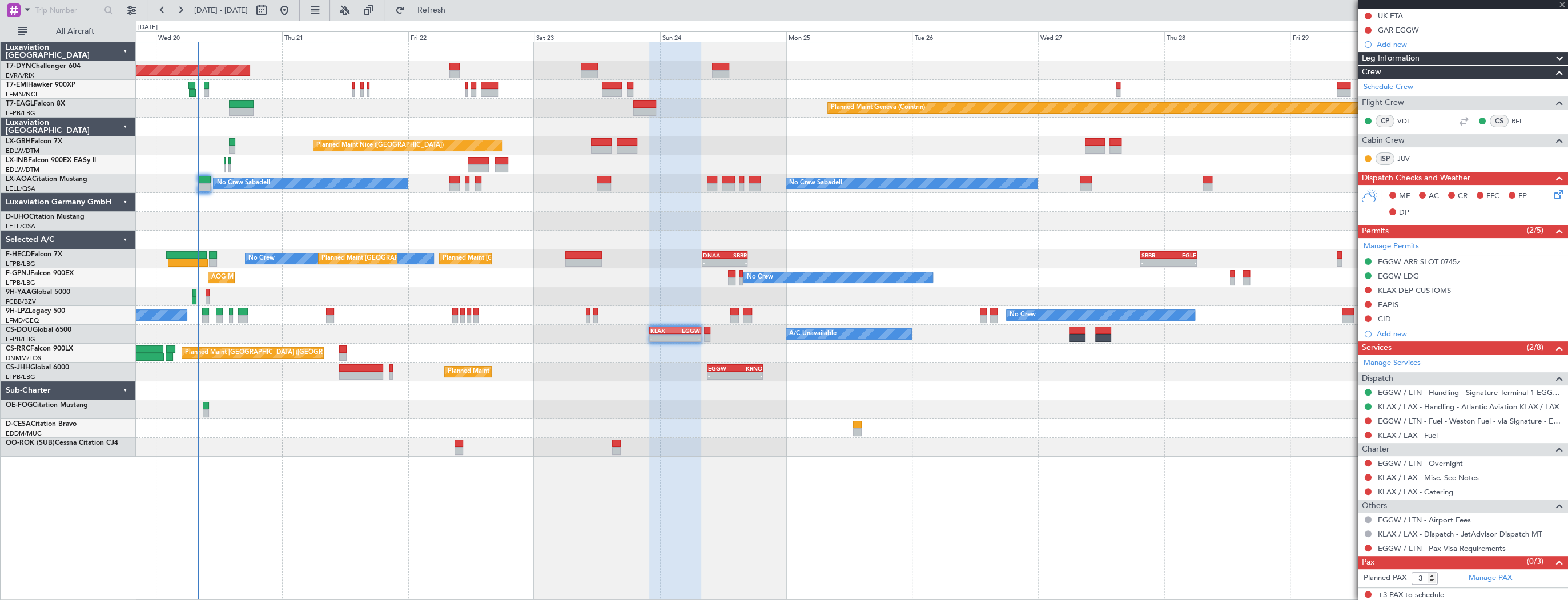
type input "+00:10"
type input "0"
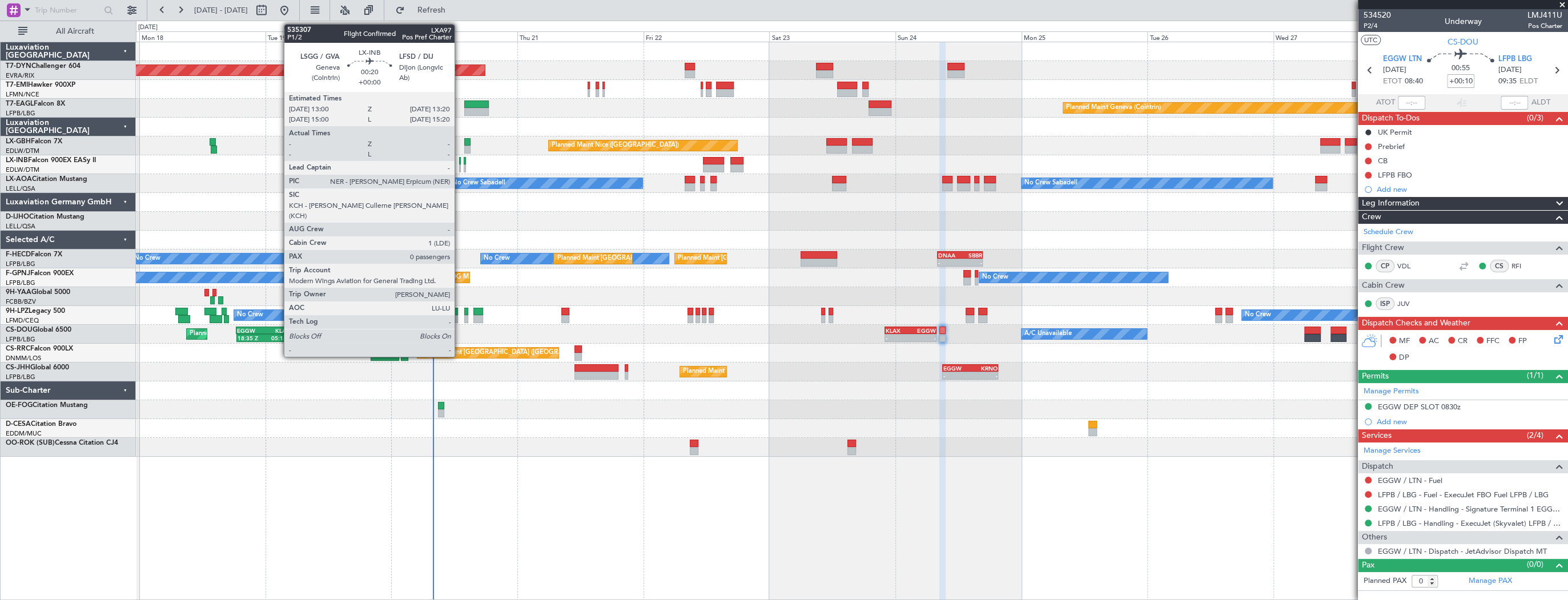
click at [460, 162] on div at bounding box center [460, 161] width 2 height 8
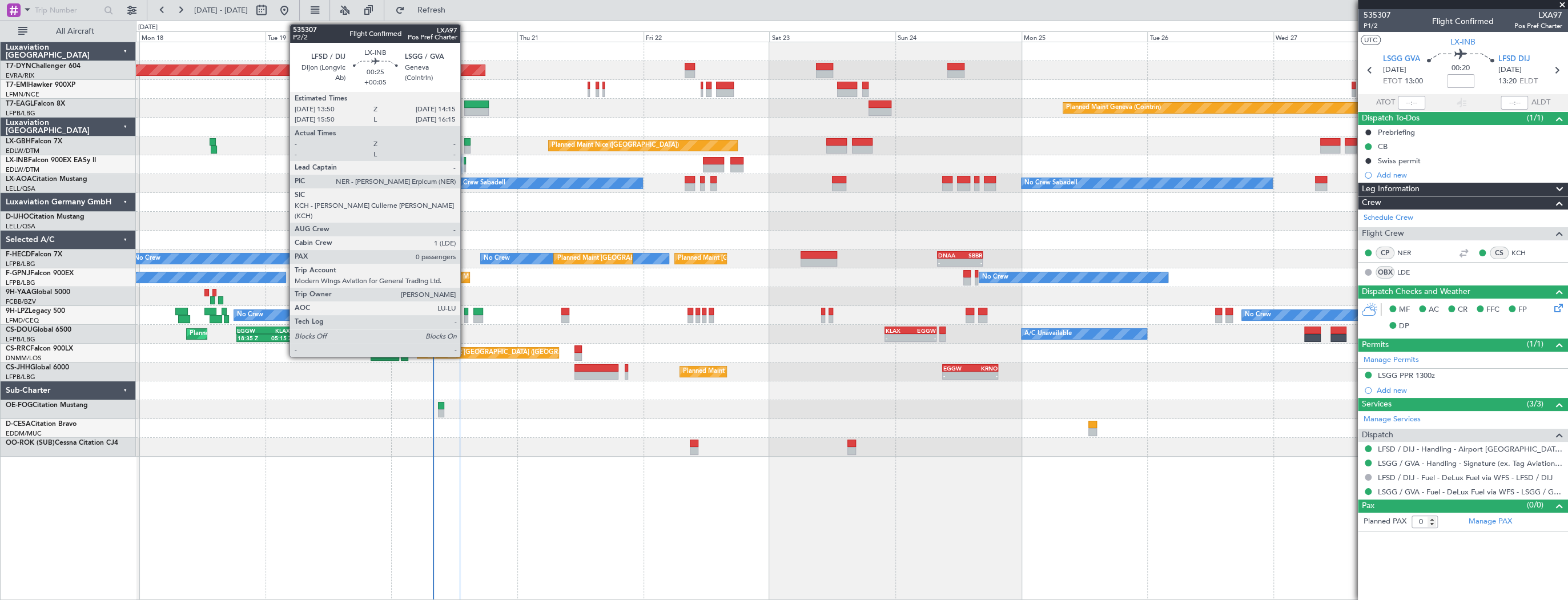
click at [466, 161] on div at bounding box center [464, 161] width 2 height 8
type input "+00:05"
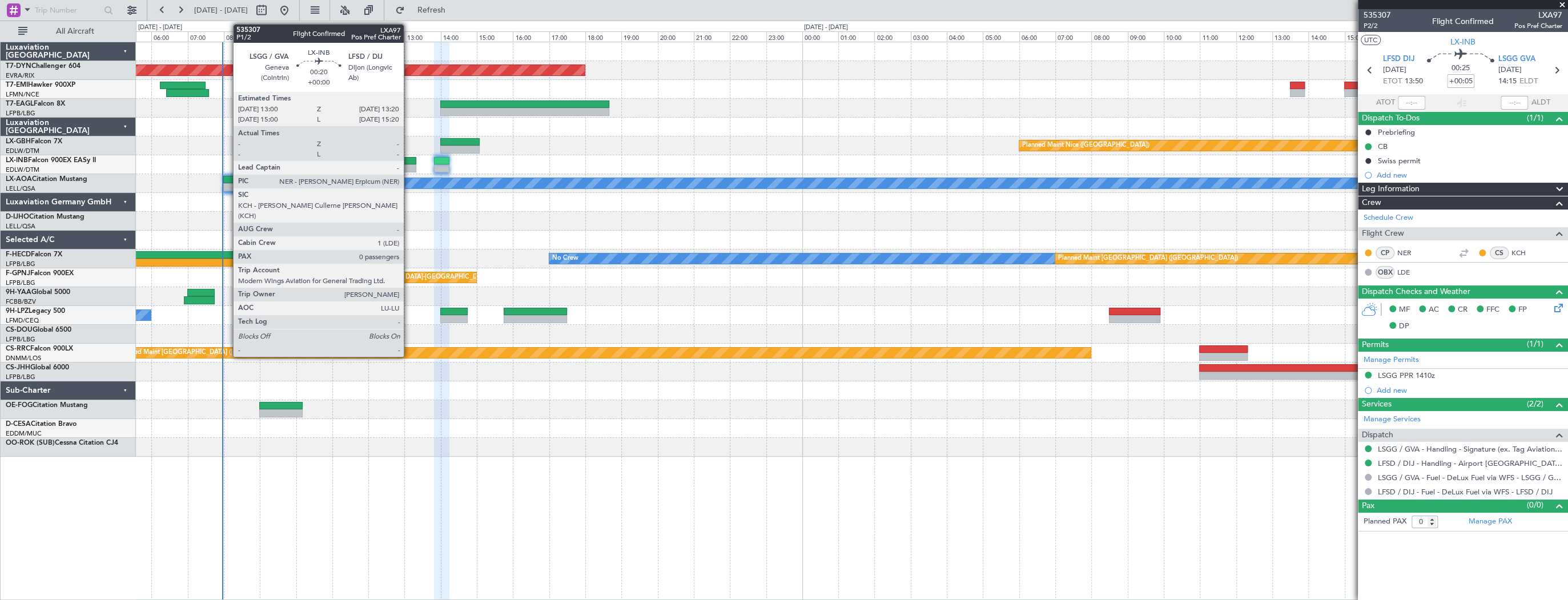
click at [409, 162] on div at bounding box center [409, 161] width 13 height 8
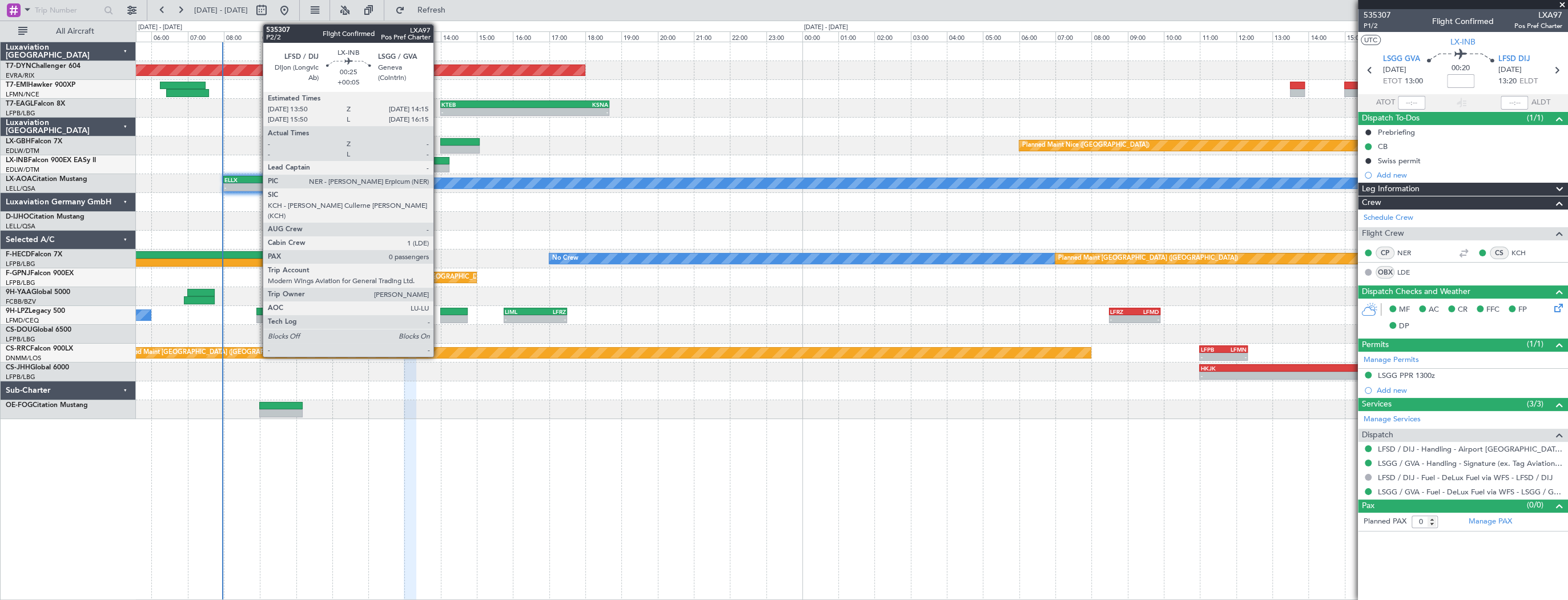
click at [439, 162] on div at bounding box center [442, 161] width 15 height 8
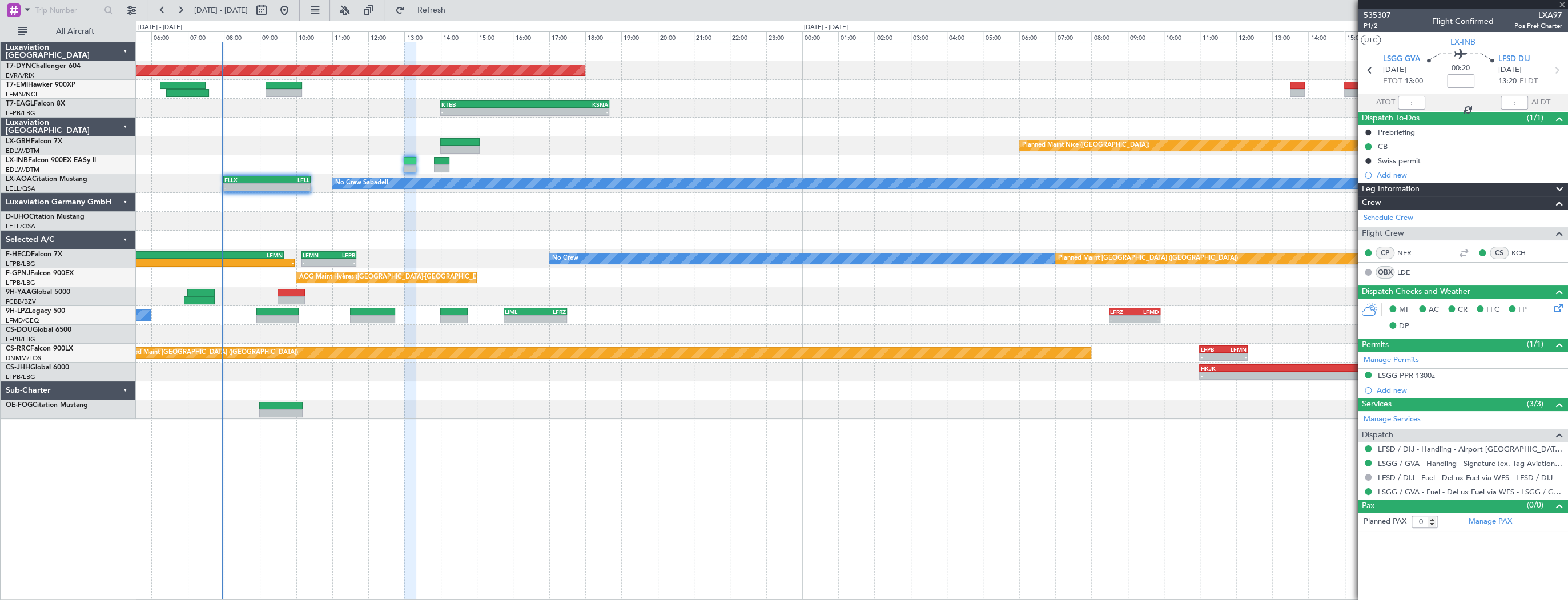
type input "+00:05"
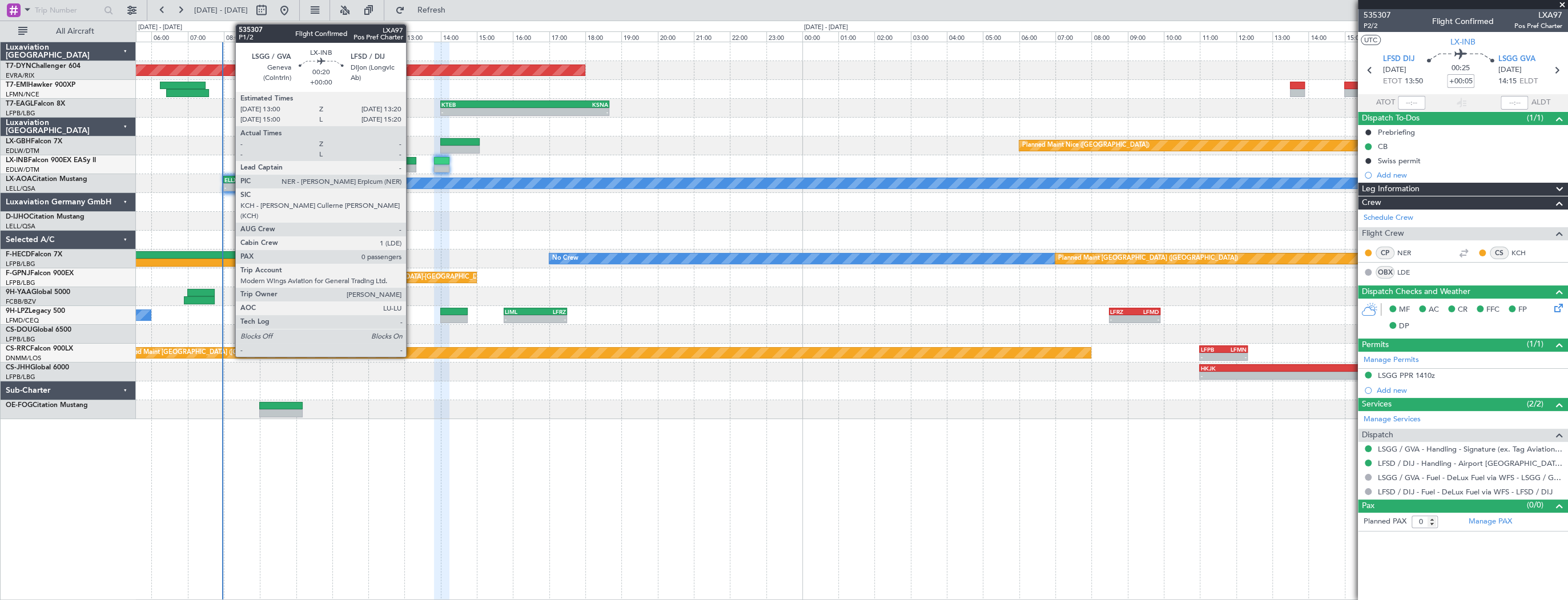
click at [411, 165] on div at bounding box center [409, 169] width 13 height 8
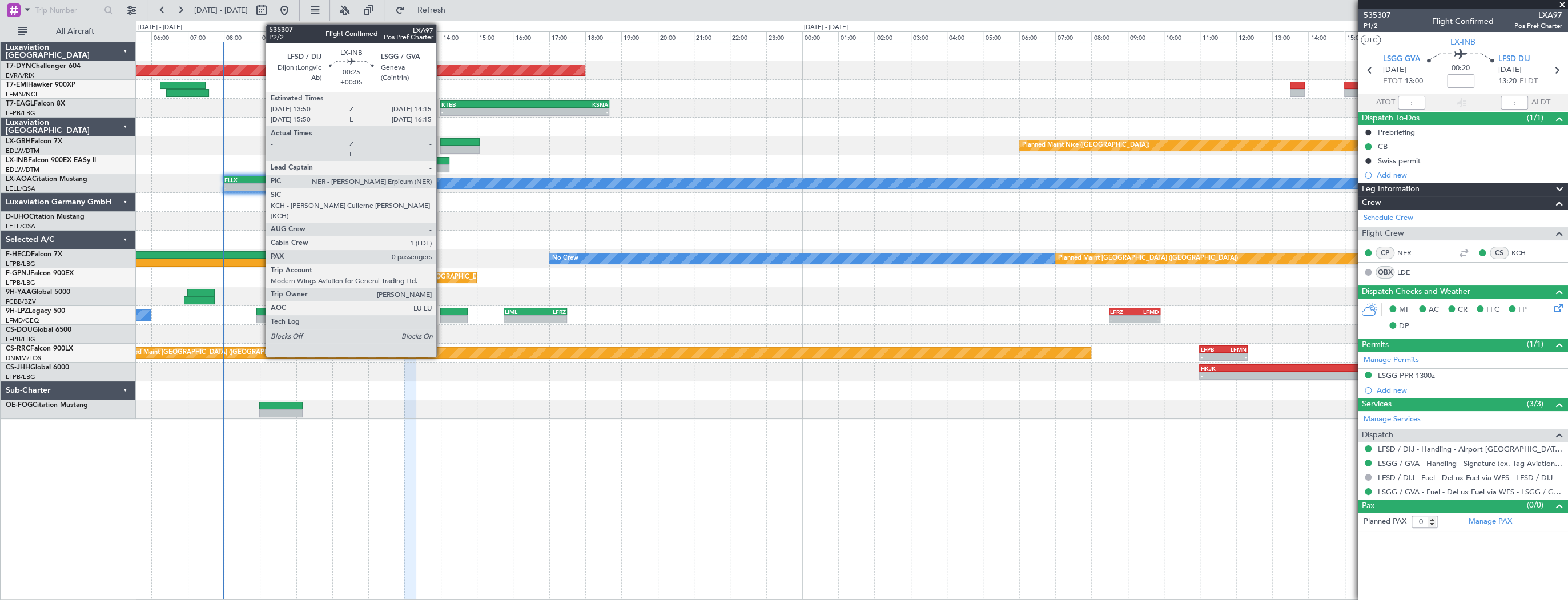
click at [442, 163] on div at bounding box center [442, 161] width 15 height 8
type input "+00:05"
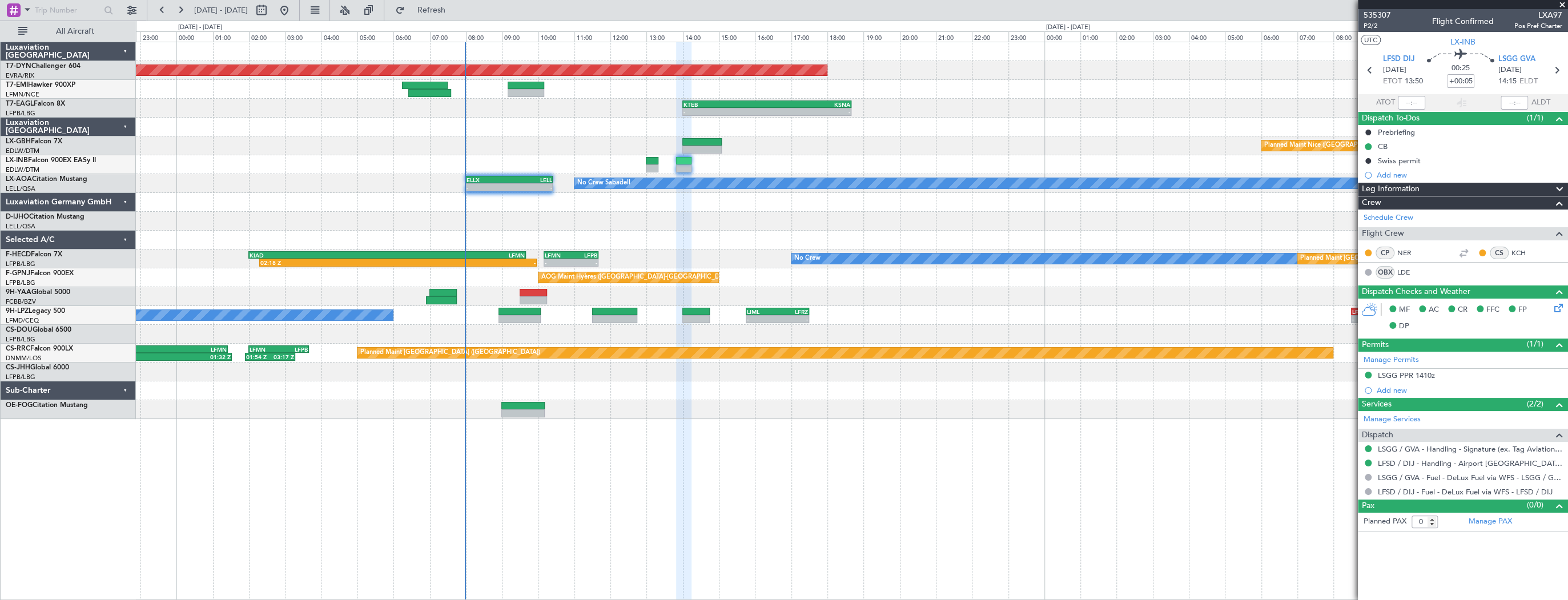
click at [576, 163] on div "Planned Maint Geneva (Cointrin)" at bounding box center [852, 165] width 1432 height 19
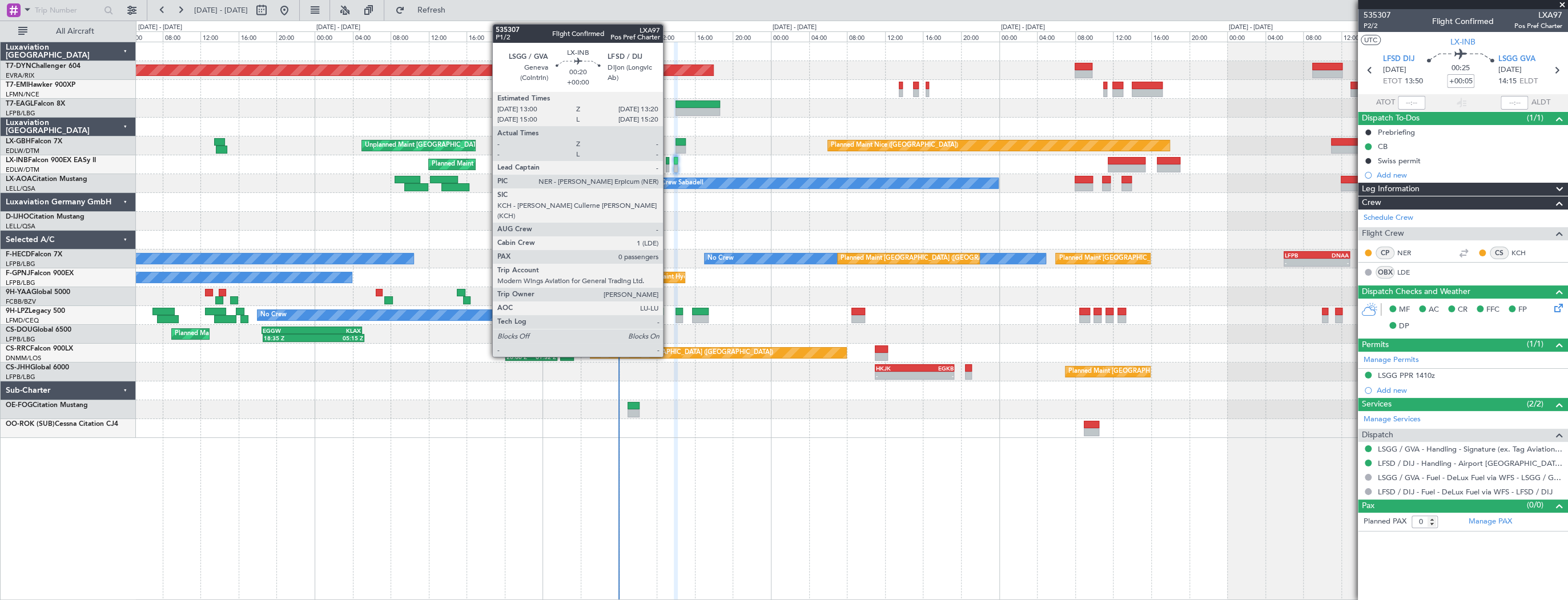
click at [668, 165] on div at bounding box center [667, 169] width 3 height 8
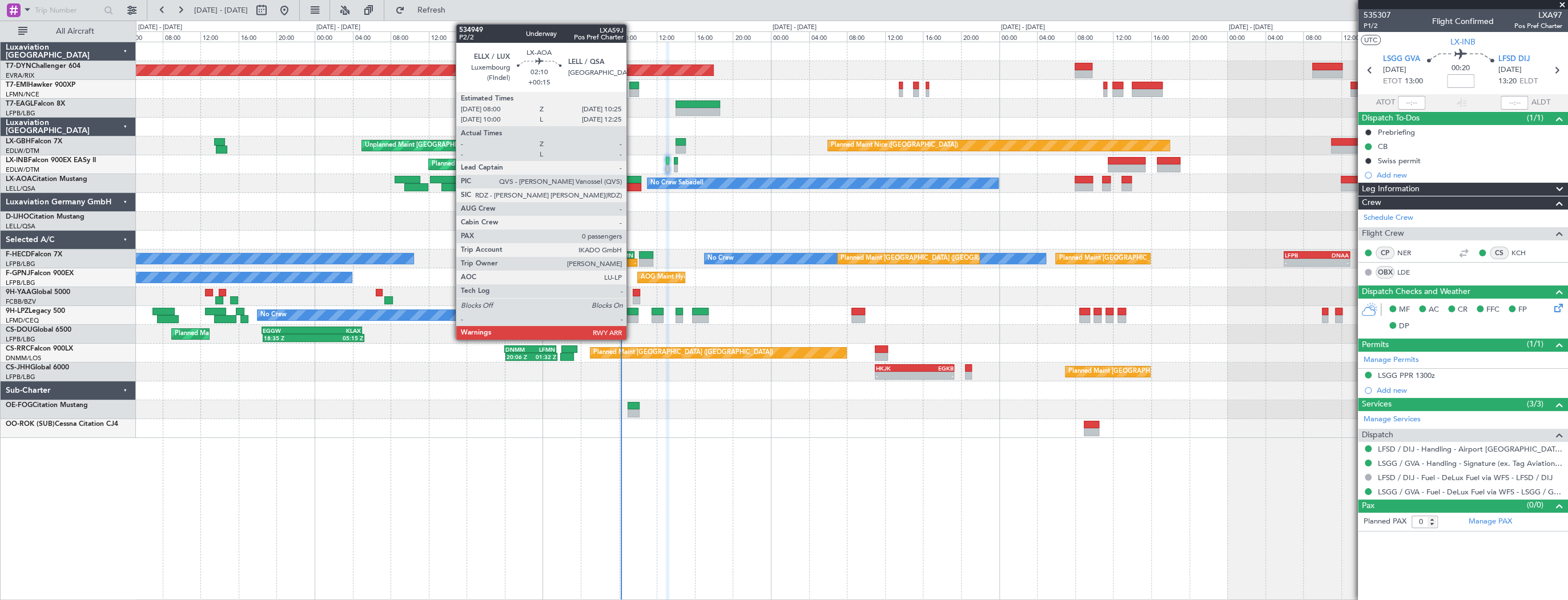
click at [631, 181] on div at bounding box center [629, 180] width 23 height 8
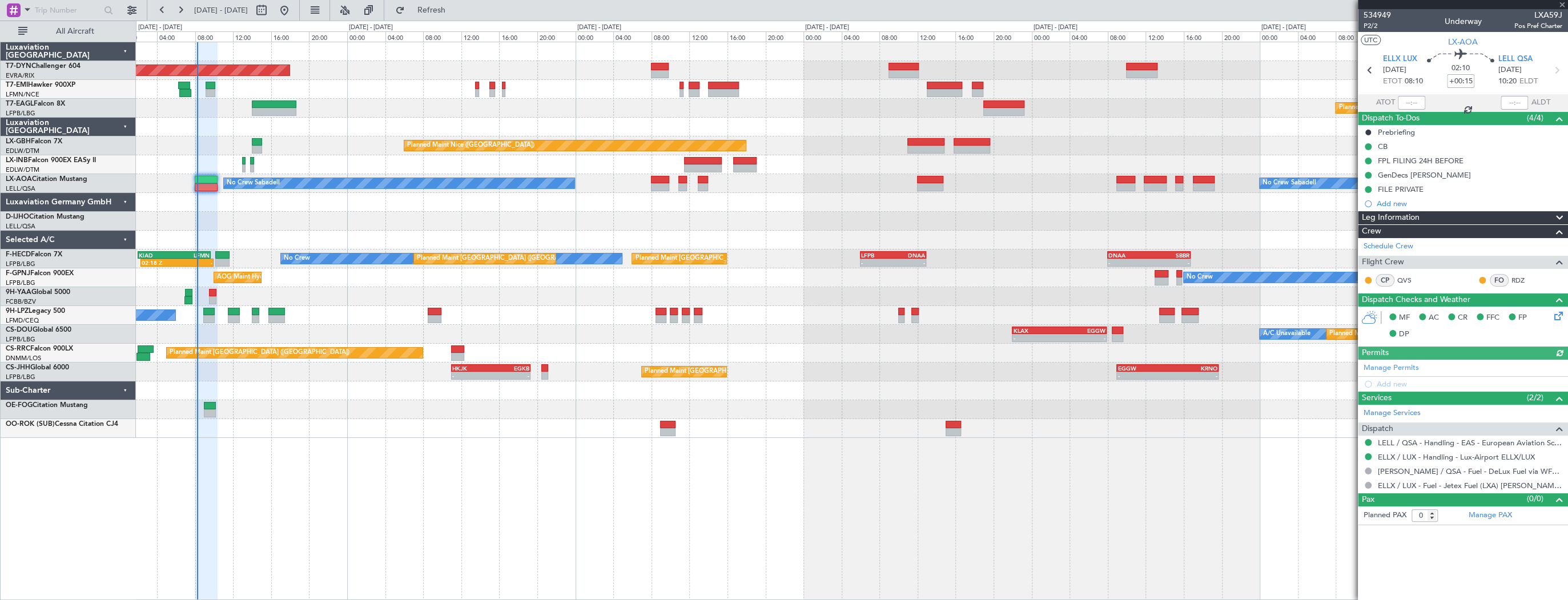
click at [361, 190] on div "Planned Maint Basel-Mulhouse Planned Maint Geneva (Cointrin) Planned Maint Nice…" at bounding box center [852, 239] width 1432 height 395
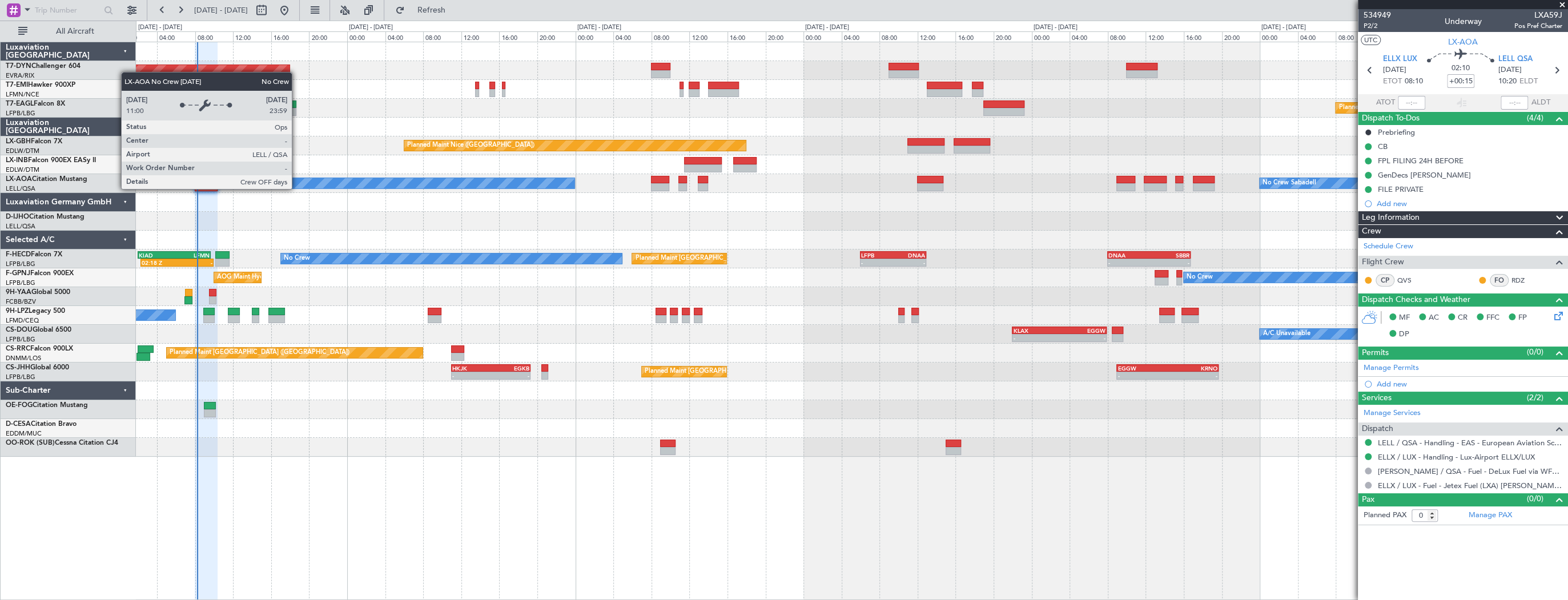
click at [297, 189] on div "No Crew Sabadell" at bounding box center [399, 183] width 352 height 11
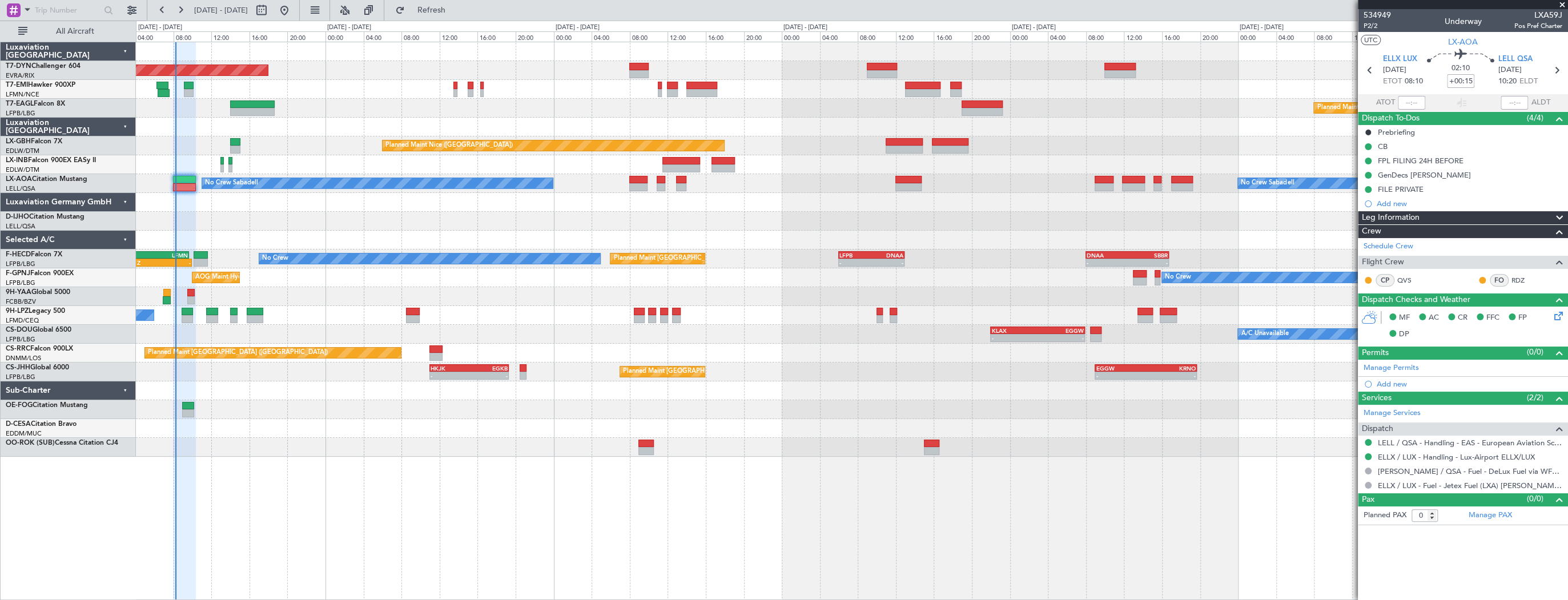
click at [365, 169] on div "Planned Maint Basel-Mulhouse Planned Maint Geneva (Cointrin) Planned Maint Nice…" at bounding box center [852, 249] width 1432 height 415
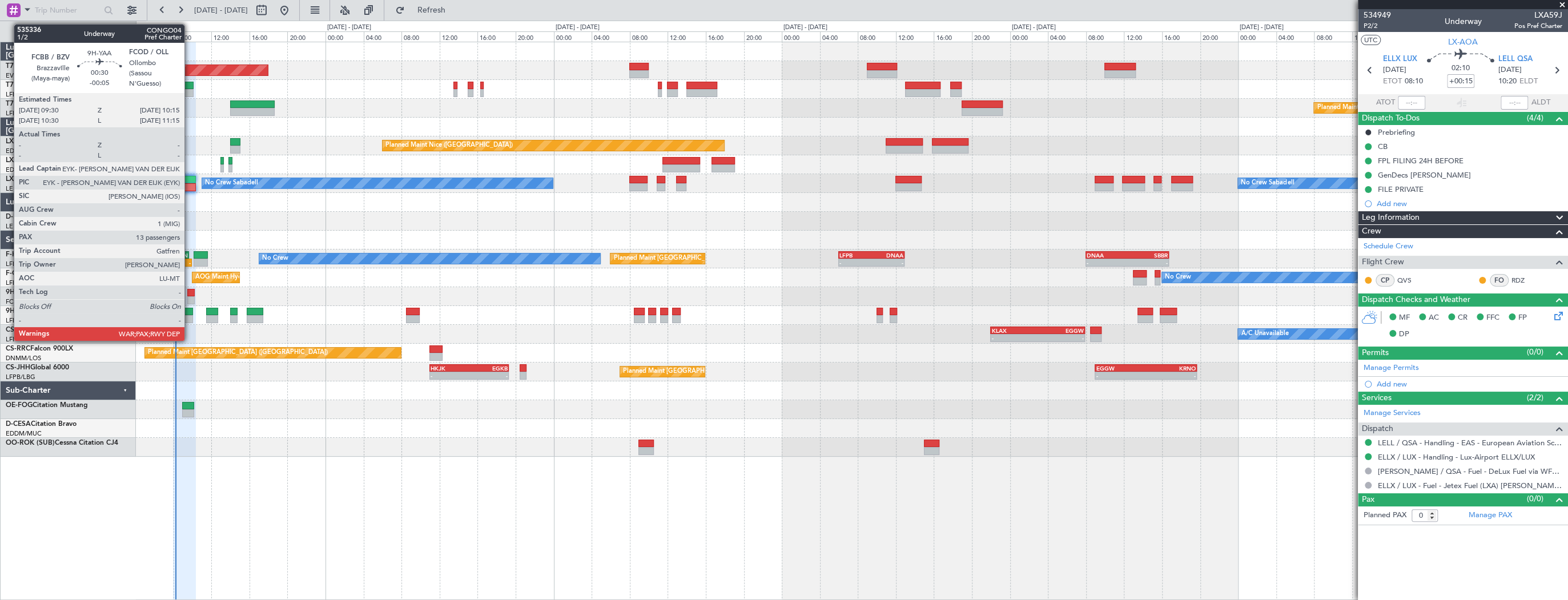
click at [189, 292] on div at bounding box center [191, 293] width 7 height 8
type input "-00:05"
type input "13"
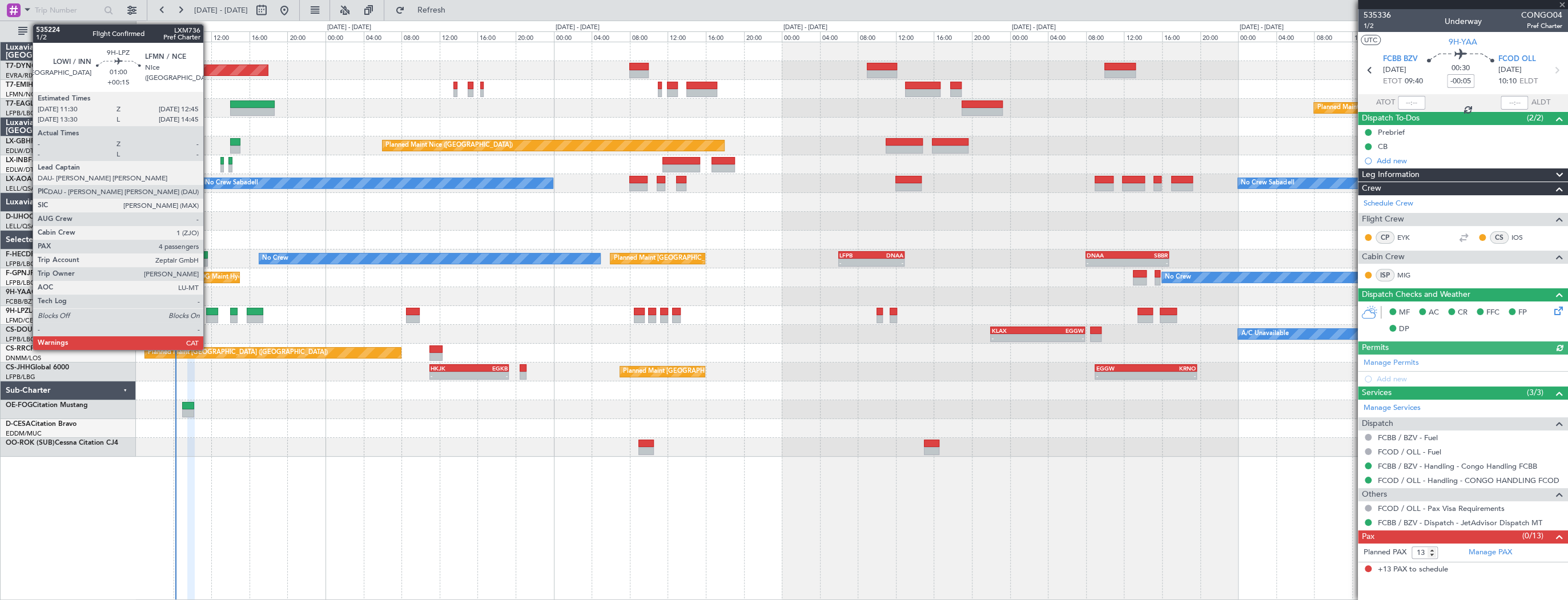
click at [209, 312] on div at bounding box center [212, 312] width 12 height 8
type input "+00:15"
type input "4"
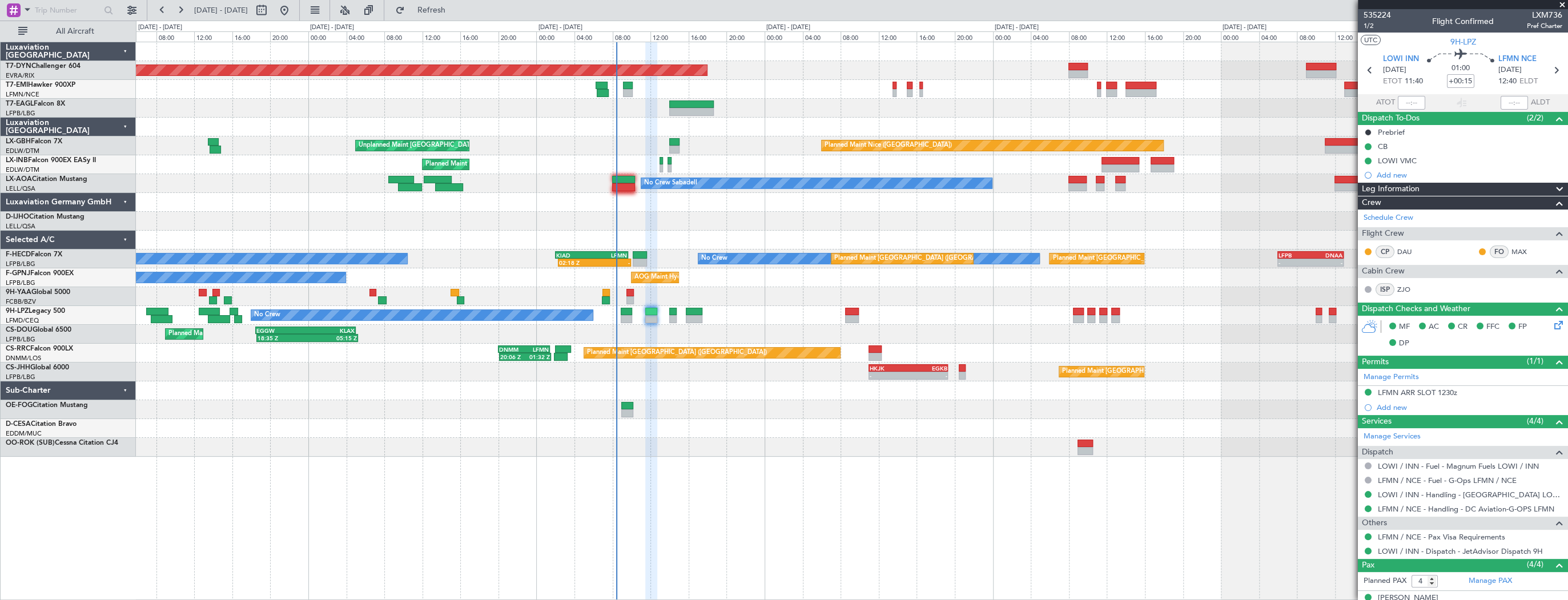
click at [739, 234] on div "Planned Maint Basel-Mulhouse Planned Maint Geneva (Cointrin) Planned Maint Nice…" at bounding box center [852, 249] width 1432 height 415
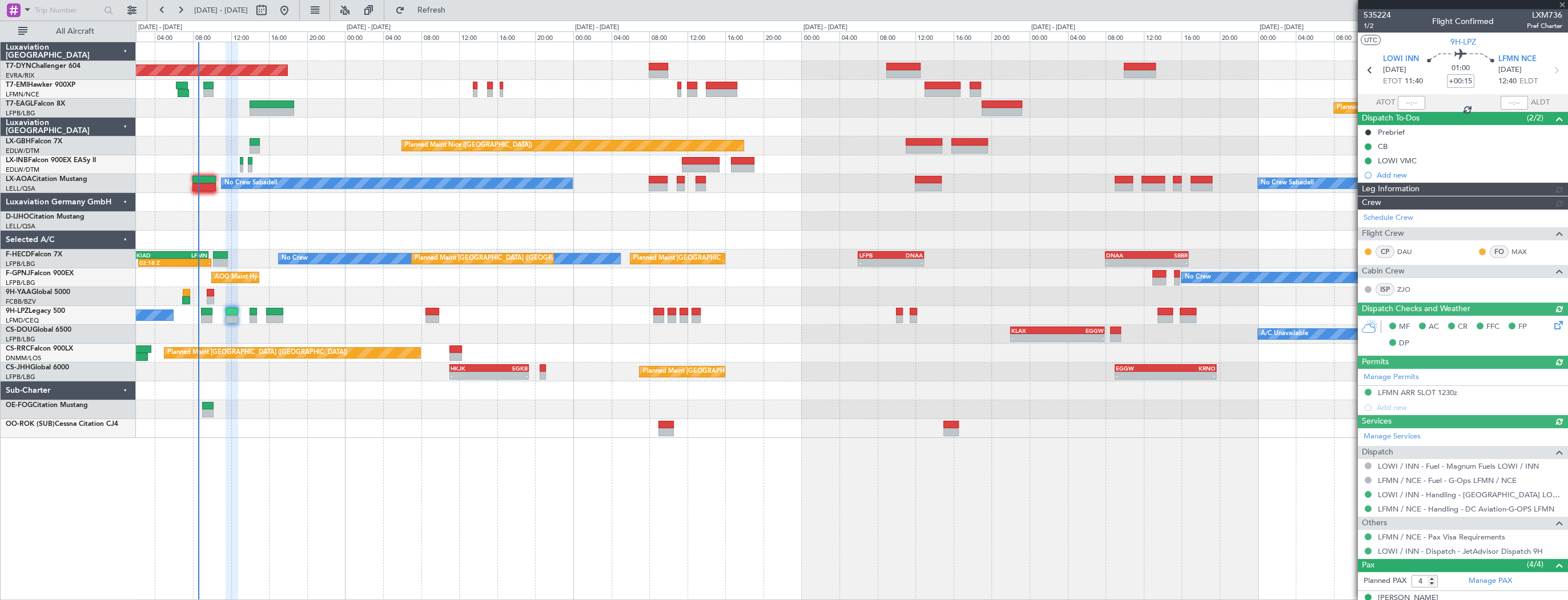
click at [515, 220] on div at bounding box center [852, 221] width 1432 height 19
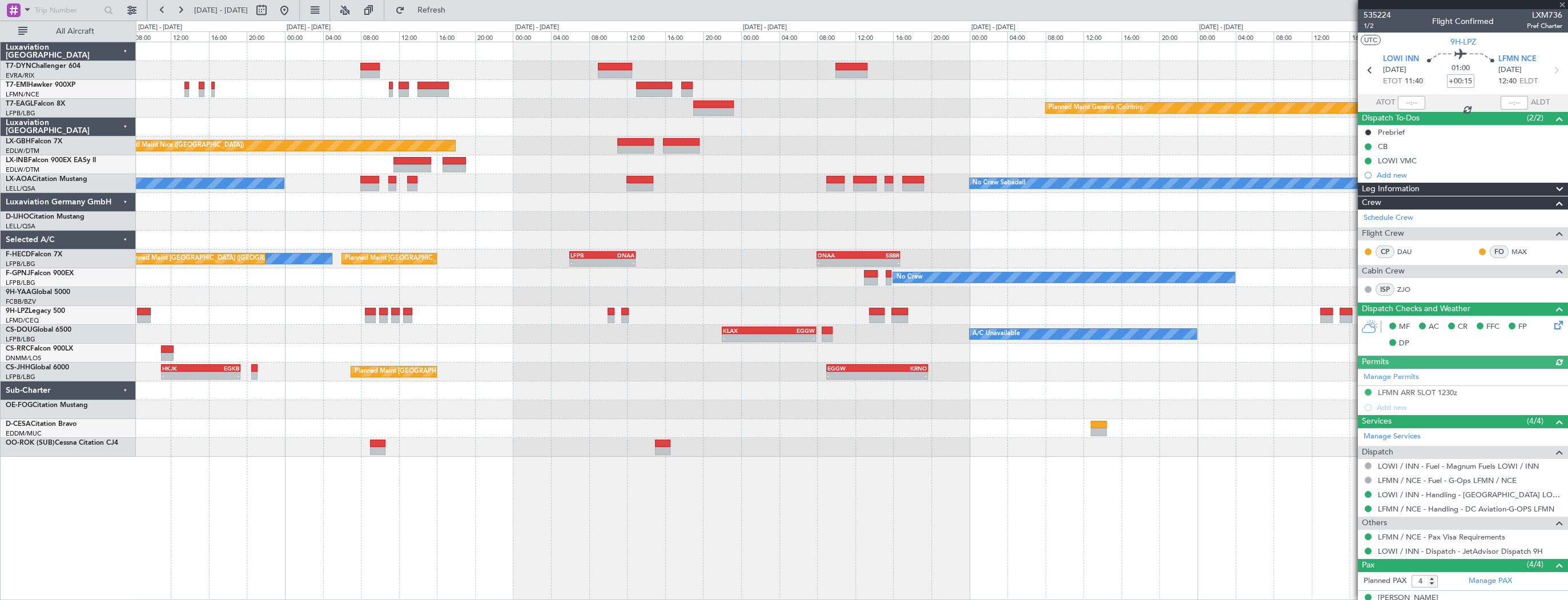
click at [688, 193] on div at bounding box center [852, 202] width 1432 height 19
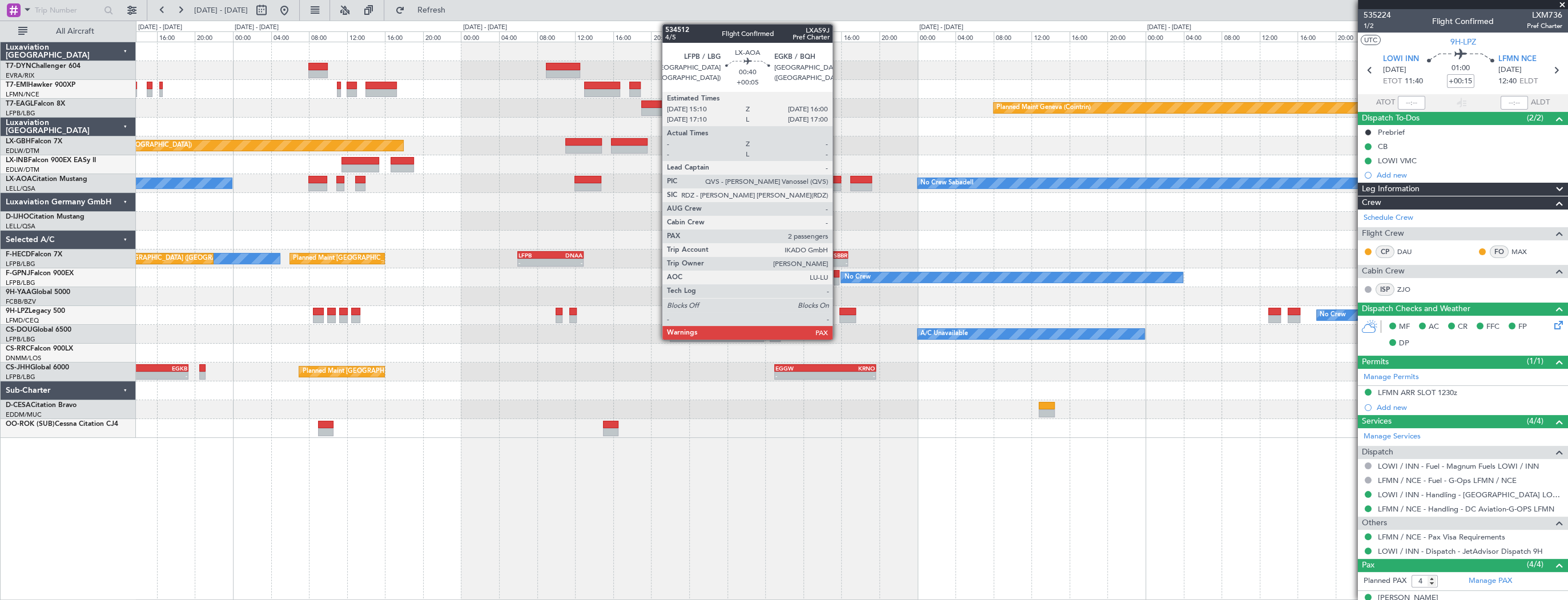
click at [838, 183] on div at bounding box center [836, 187] width 8 height 8
type input "+00:05"
type input "2"
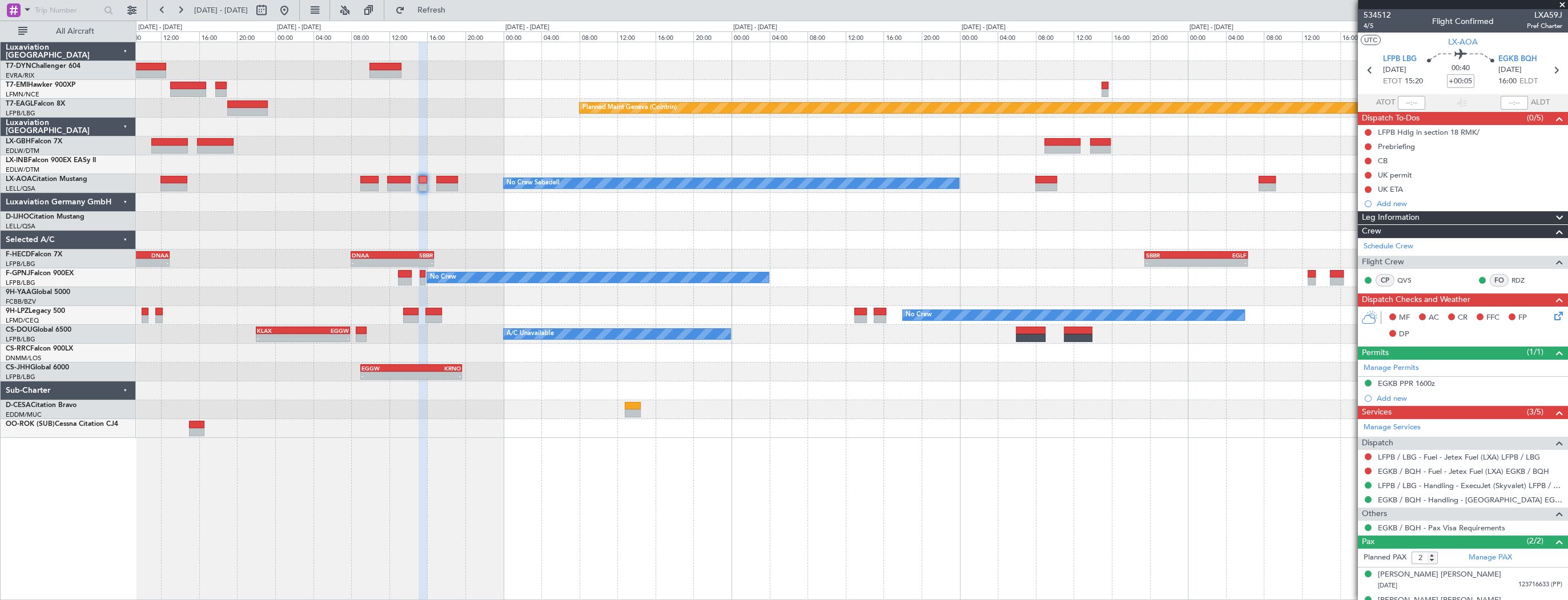
click at [454, 121] on div at bounding box center [852, 127] width 1432 height 19
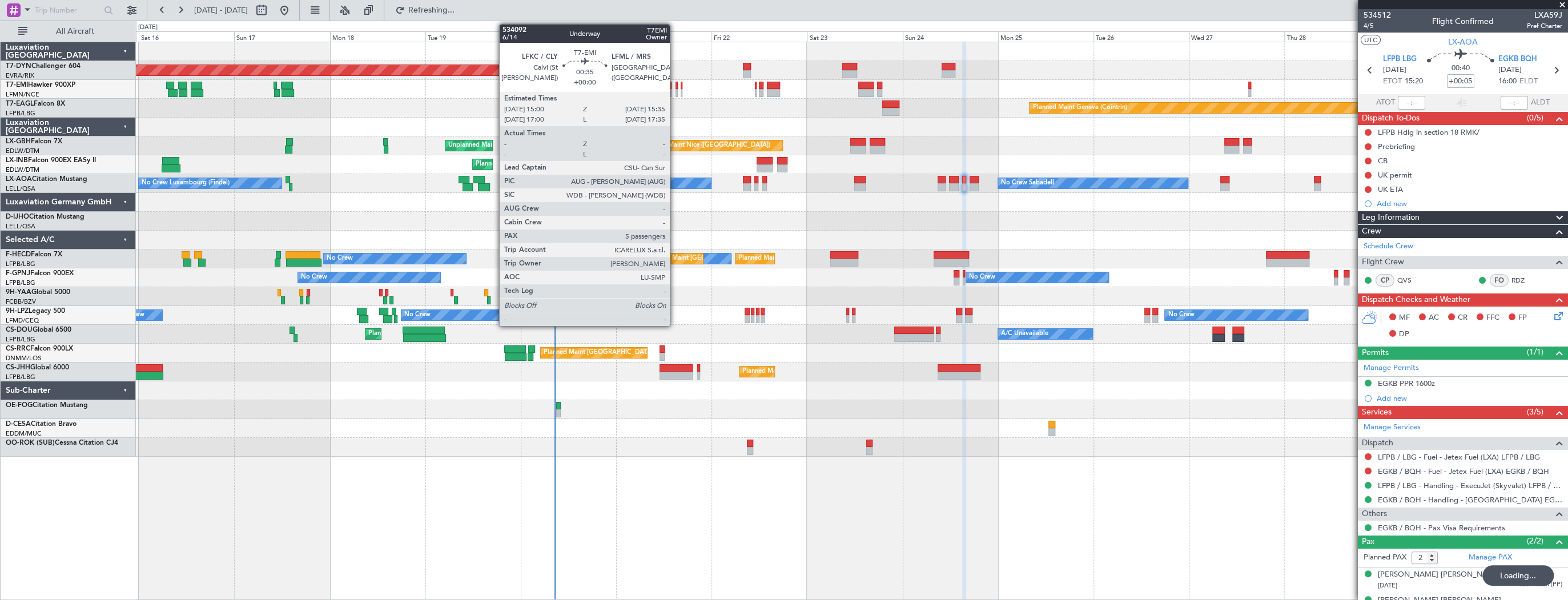
click at [676, 88] on div at bounding box center [677, 86] width 3 height 8
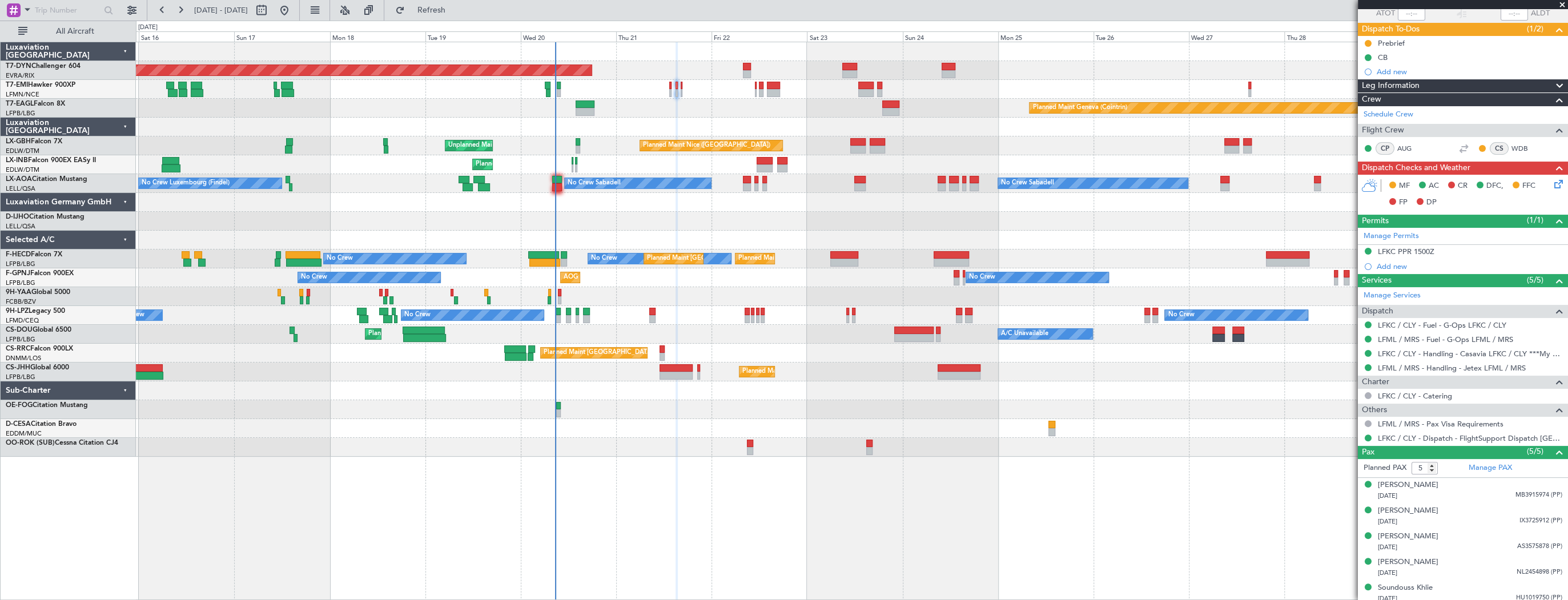
scroll to position [93, 0]
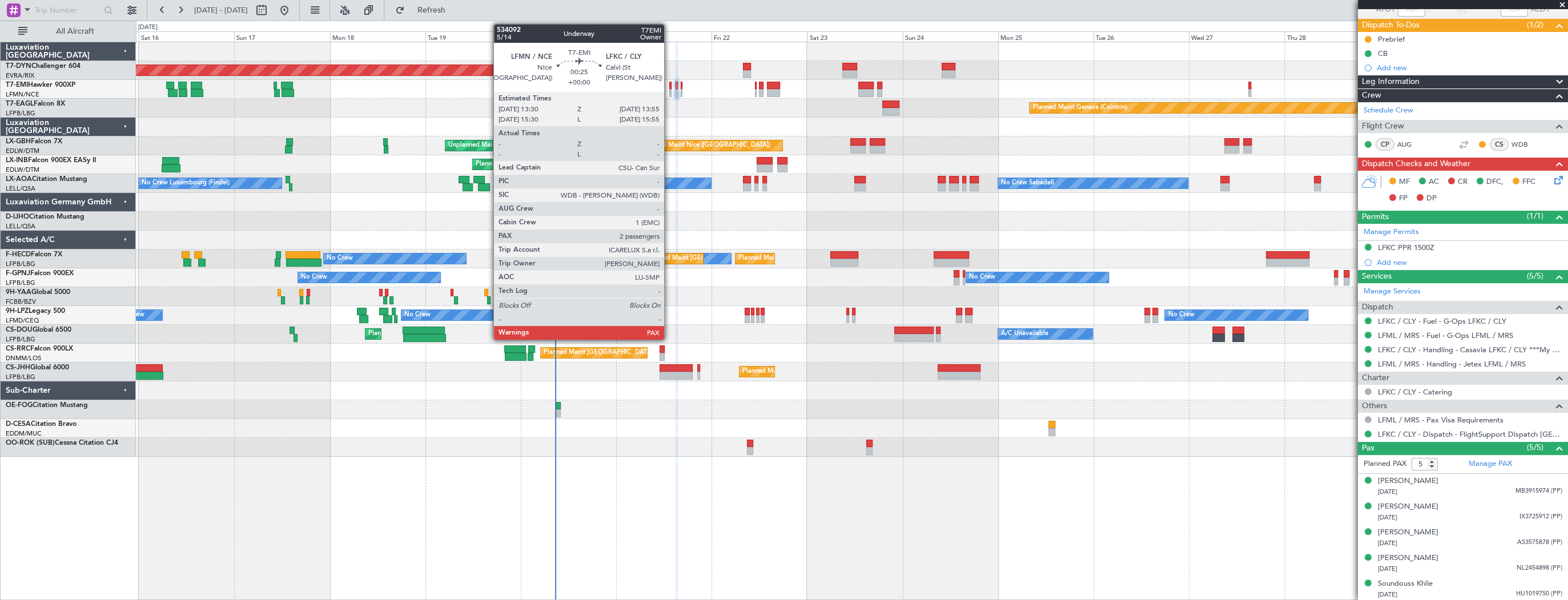
click at [669, 86] on div at bounding box center [670, 86] width 2 height 8
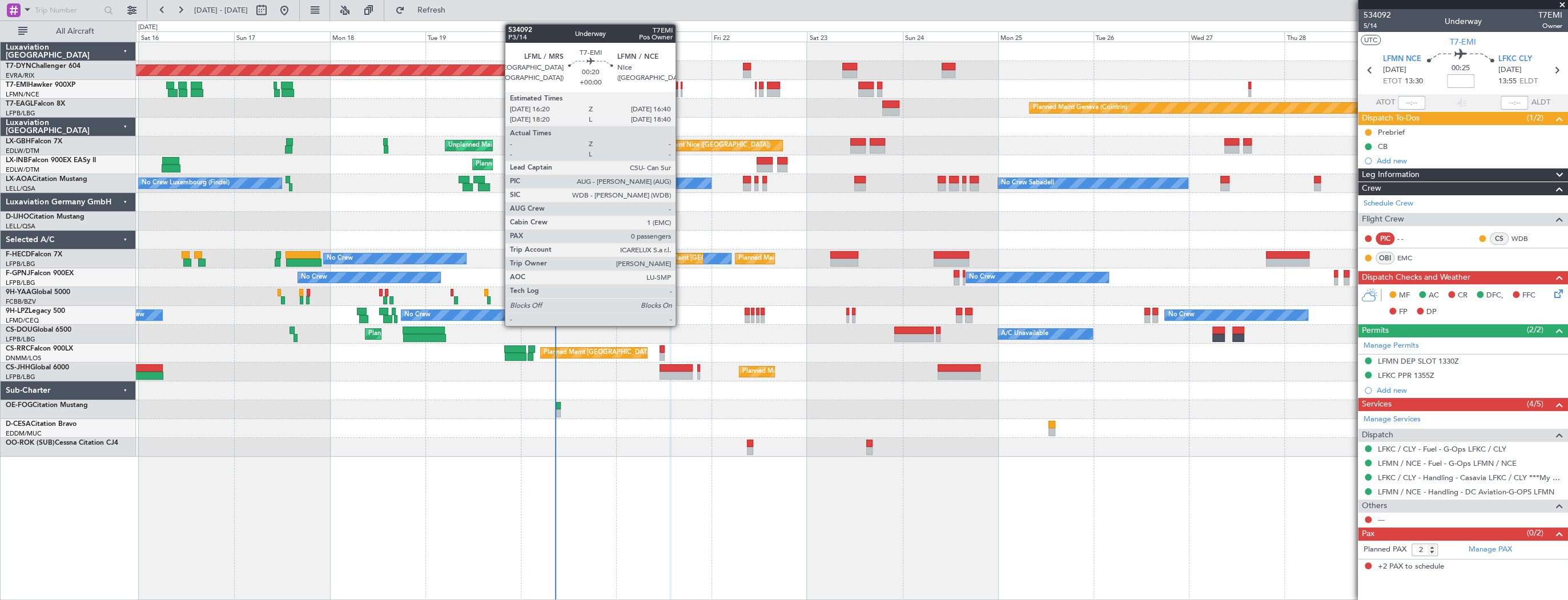
click at [680, 85] on div at bounding box center [681, 86] width 2 height 8
click at [676, 86] on div at bounding box center [677, 86] width 3 height 8
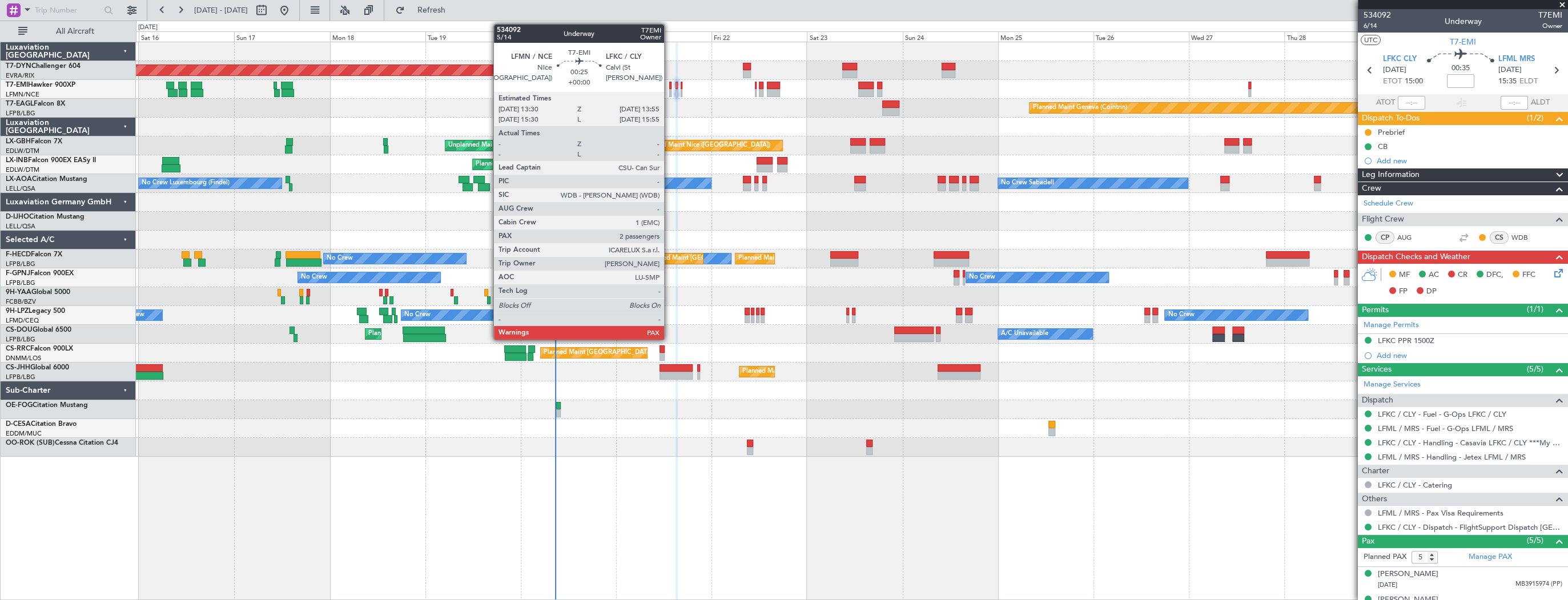
click at [669, 82] on div at bounding box center [670, 86] width 2 height 8
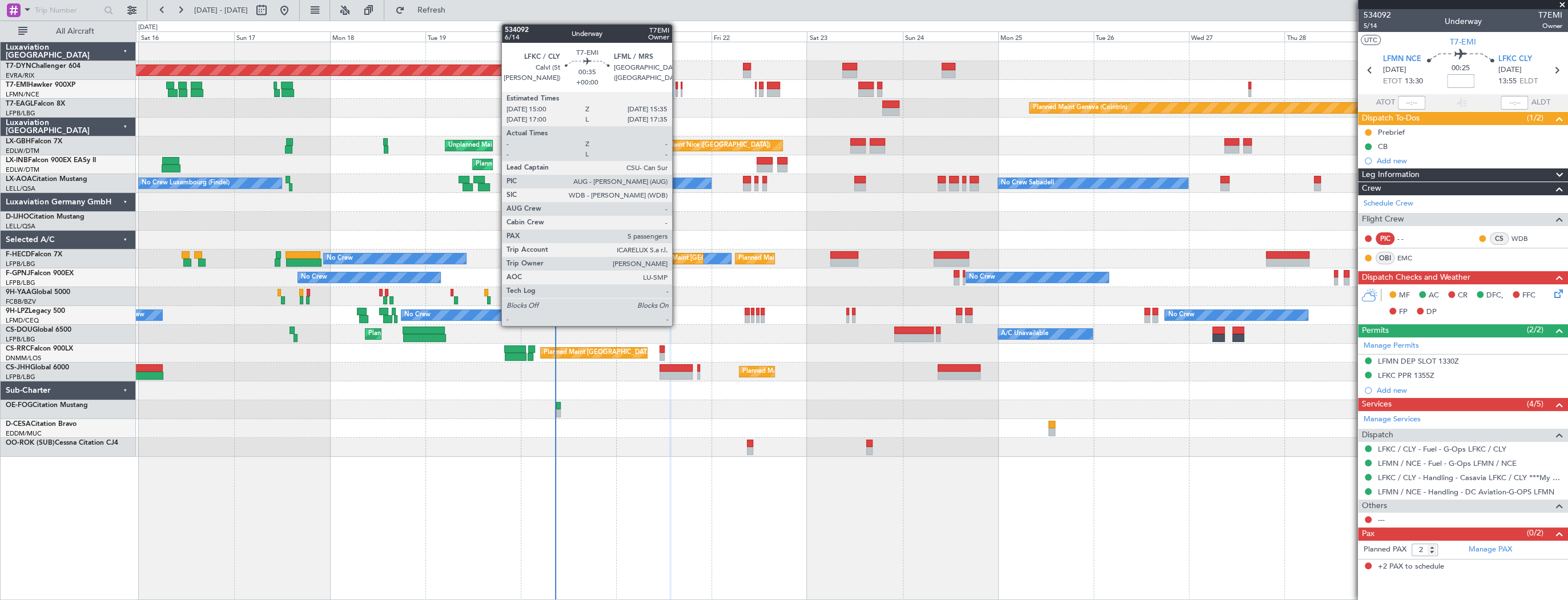
click at [677, 86] on div at bounding box center [677, 86] width 3 height 8
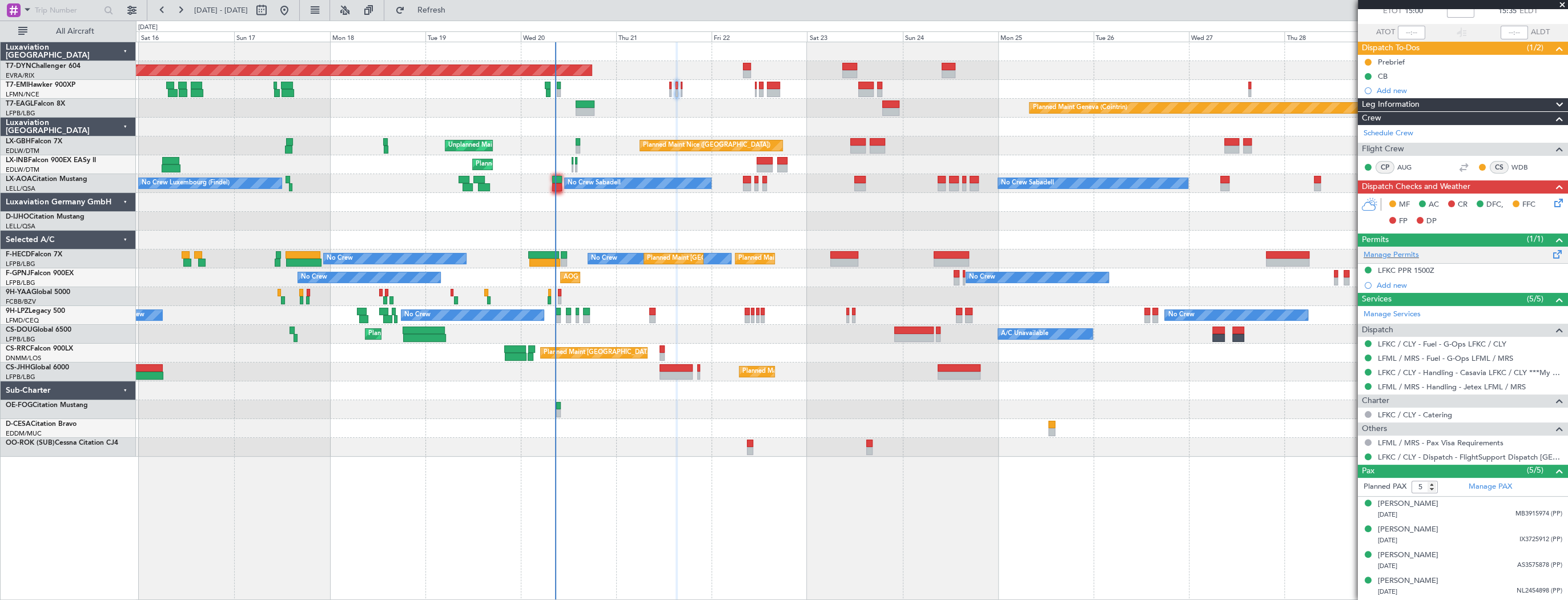
scroll to position [93, 0]
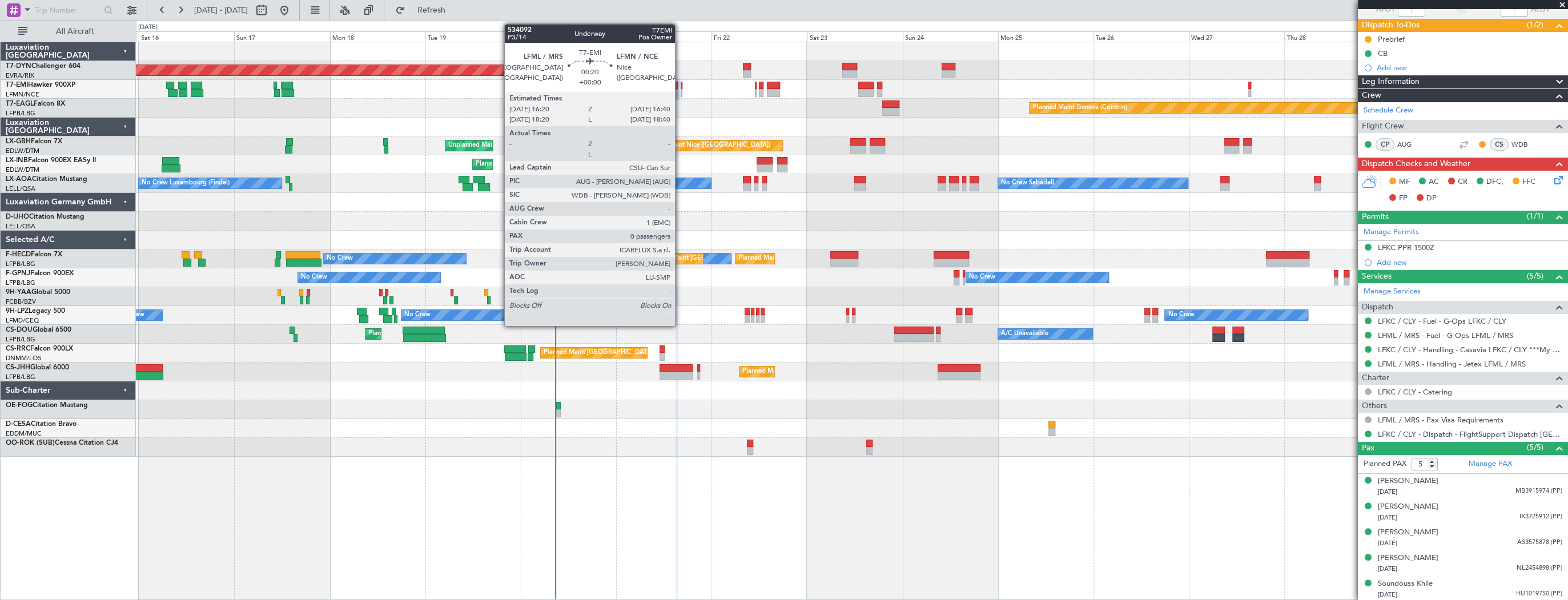
click at [680, 84] on div at bounding box center [681, 86] width 2 height 8
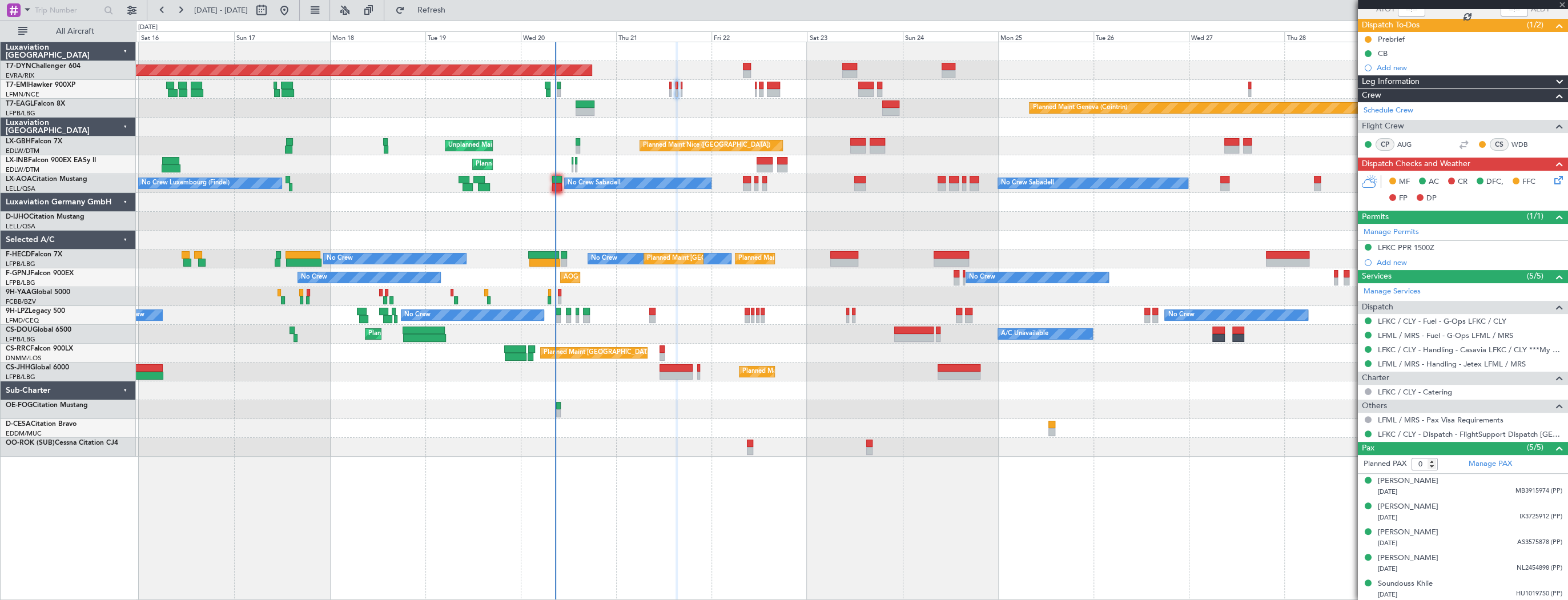
scroll to position [0, 0]
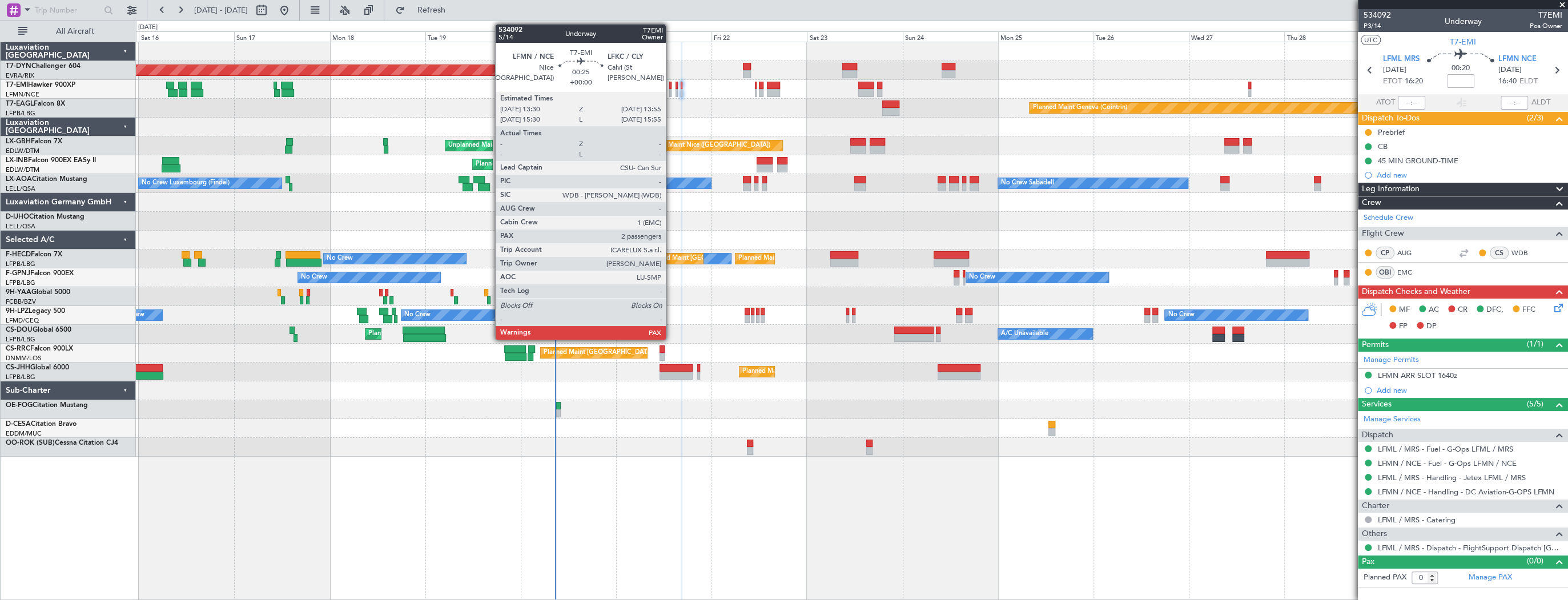
click at [671, 84] on div at bounding box center [670, 86] width 2 height 8
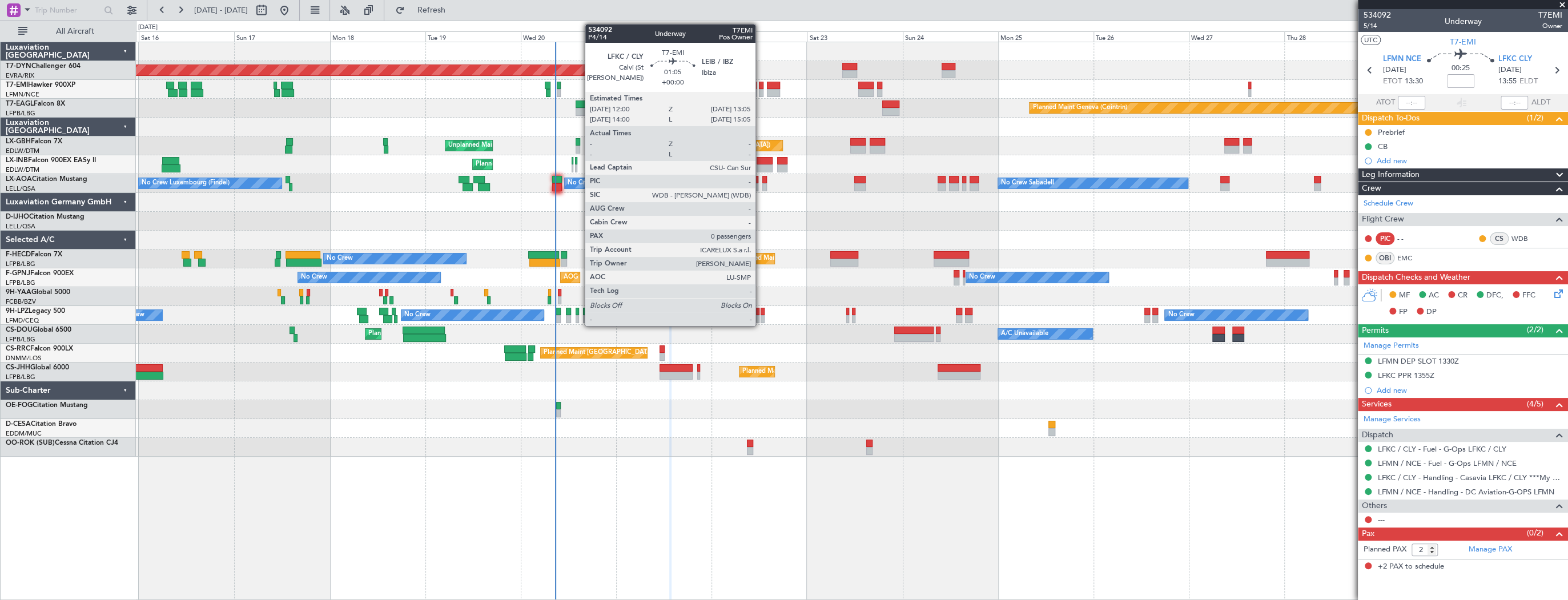
click at [763, 88] on div at bounding box center [761, 86] width 5 height 8
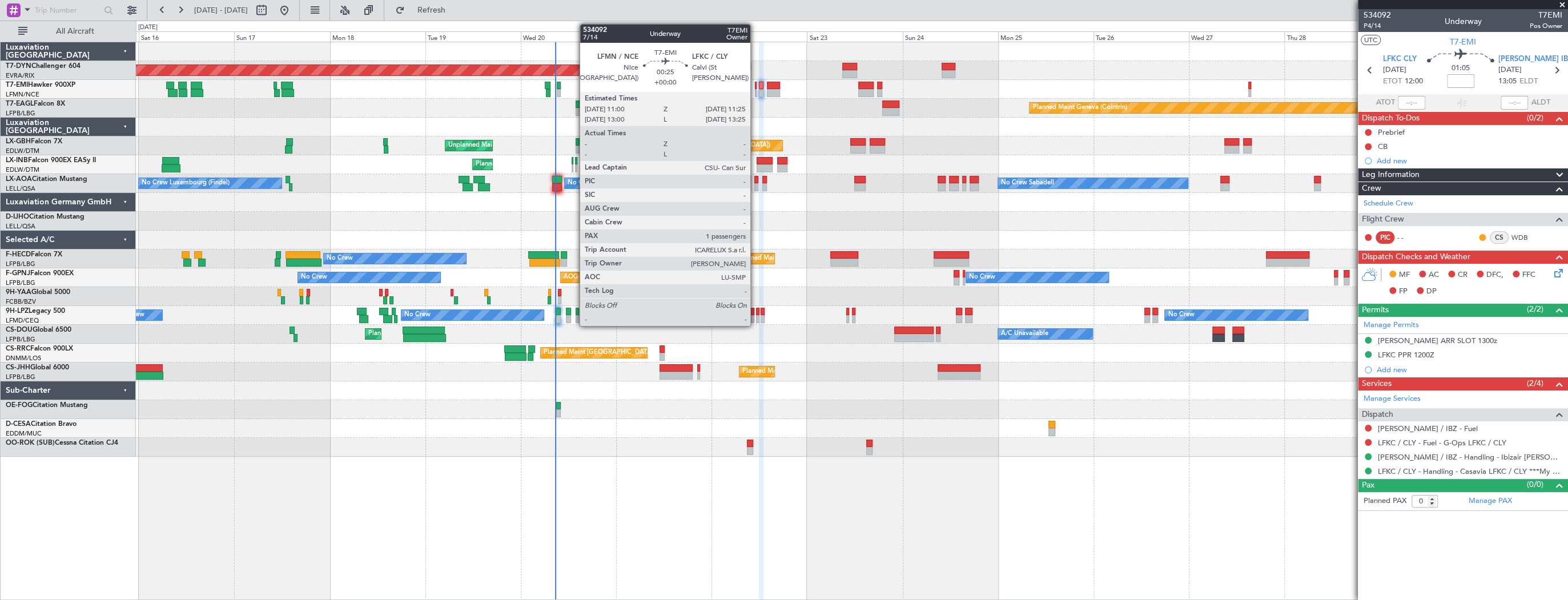
click at [755, 86] on div at bounding box center [755, 86] width 2 height 8
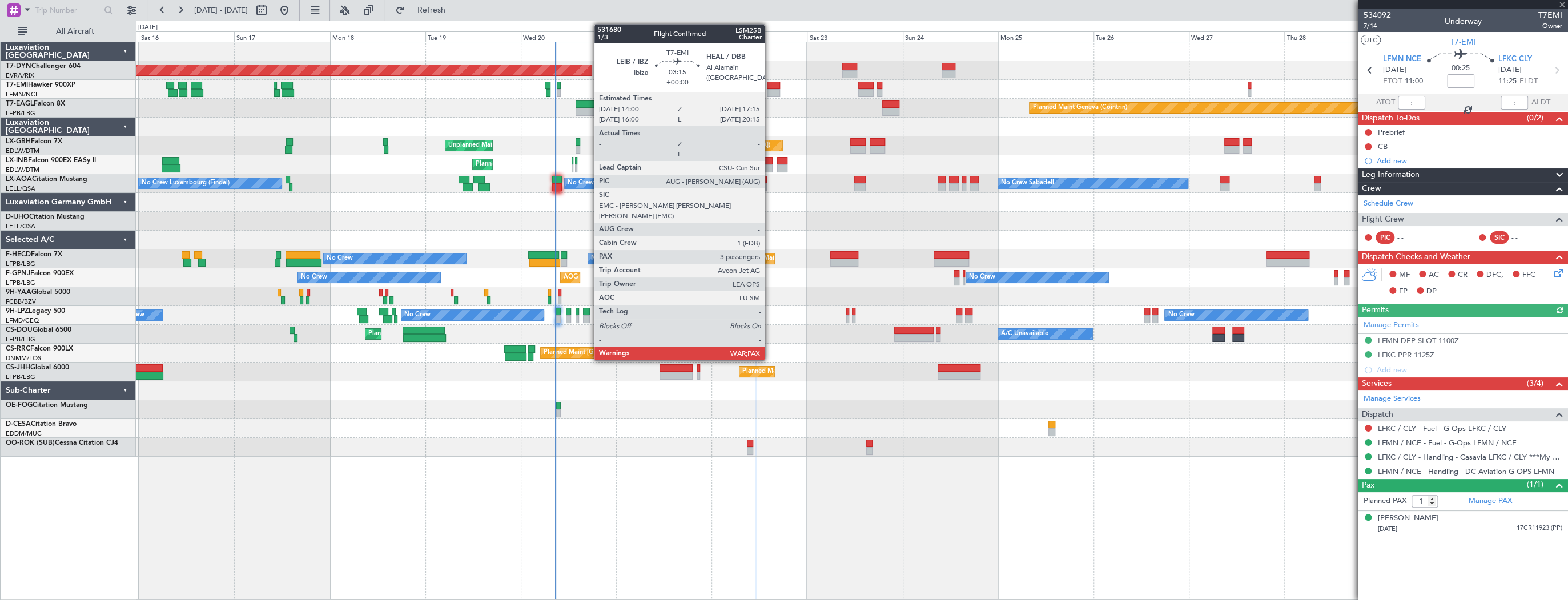
click at [770, 88] on div at bounding box center [773, 86] width 13 height 8
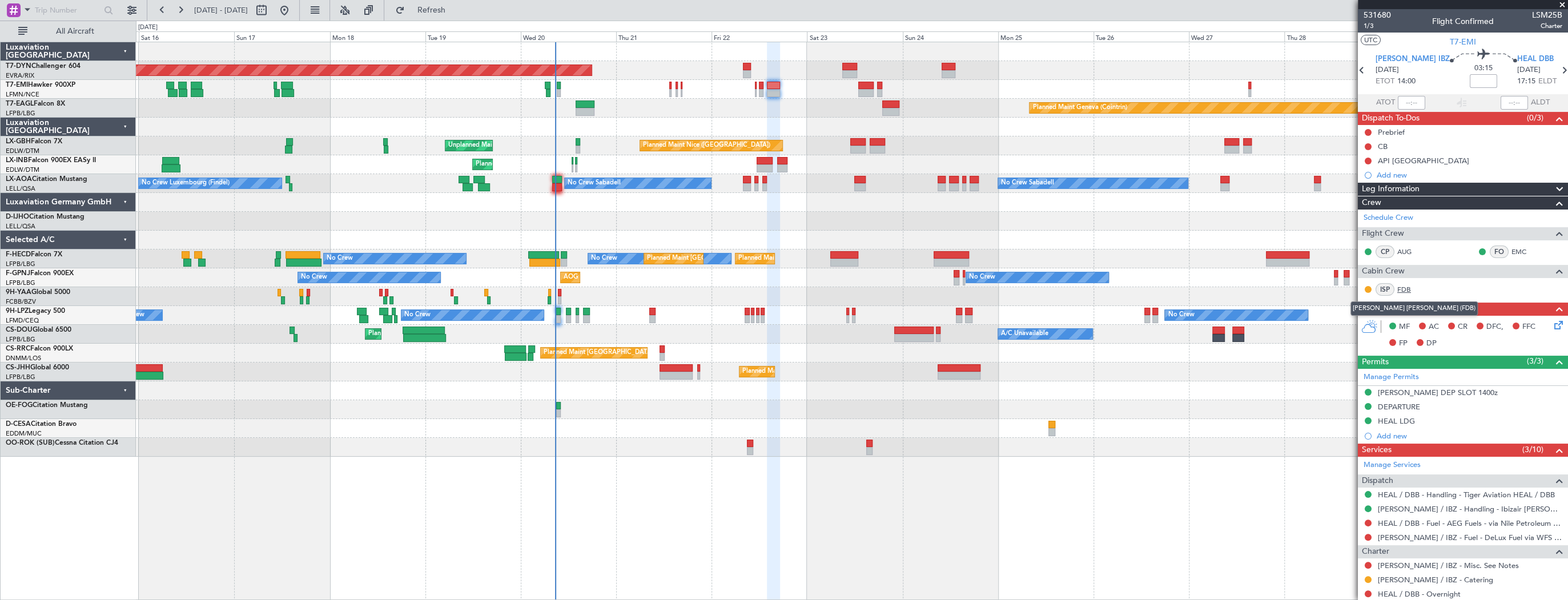
click at [1405, 288] on link "FDB" at bounding box center [1410, 289] width 25 height 10
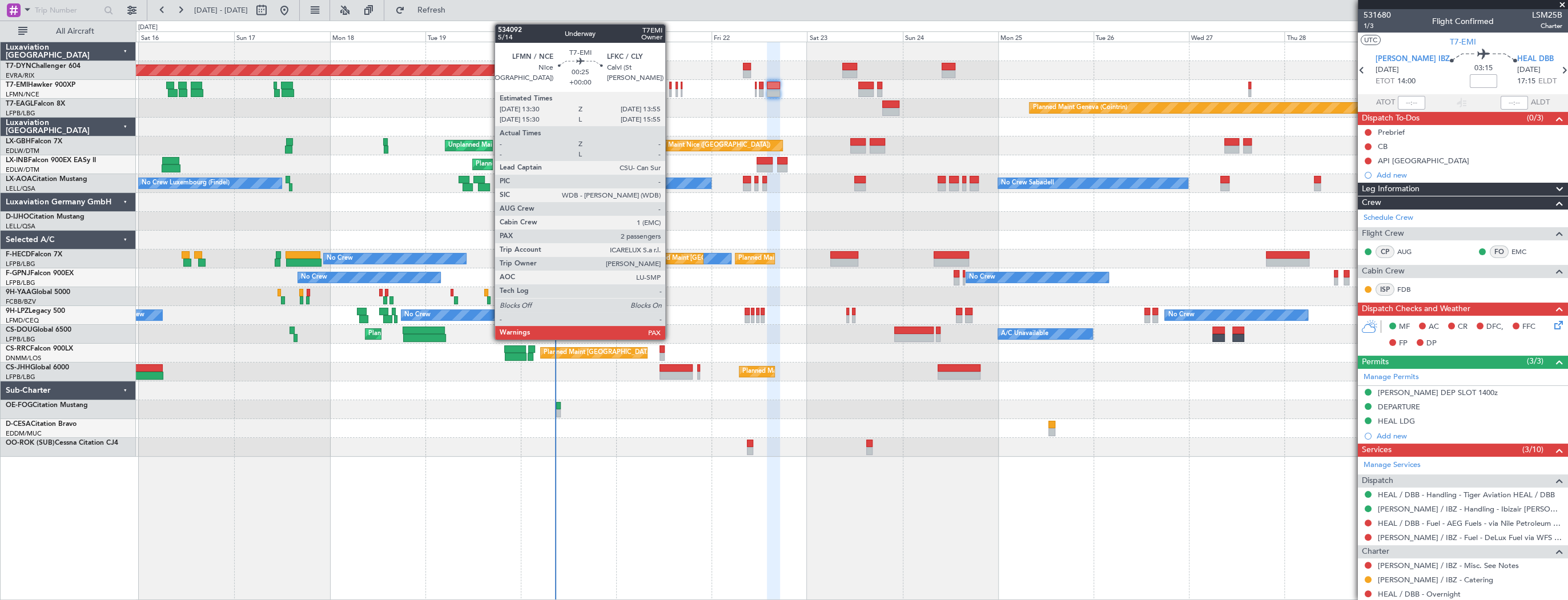
click at [670, 83] on div at bounding box center [670, 86] width 2 height 8
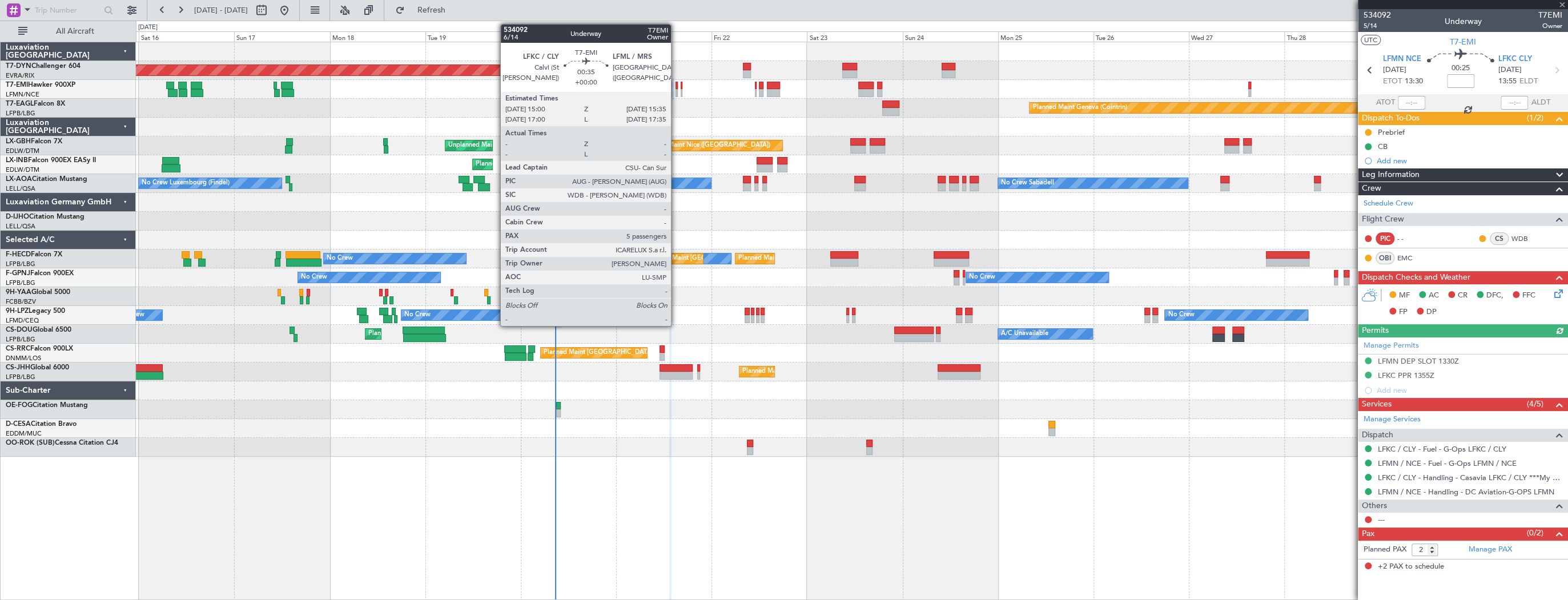
click at [676, 89] on div at bounding box center [677, 93] width 3 height 8
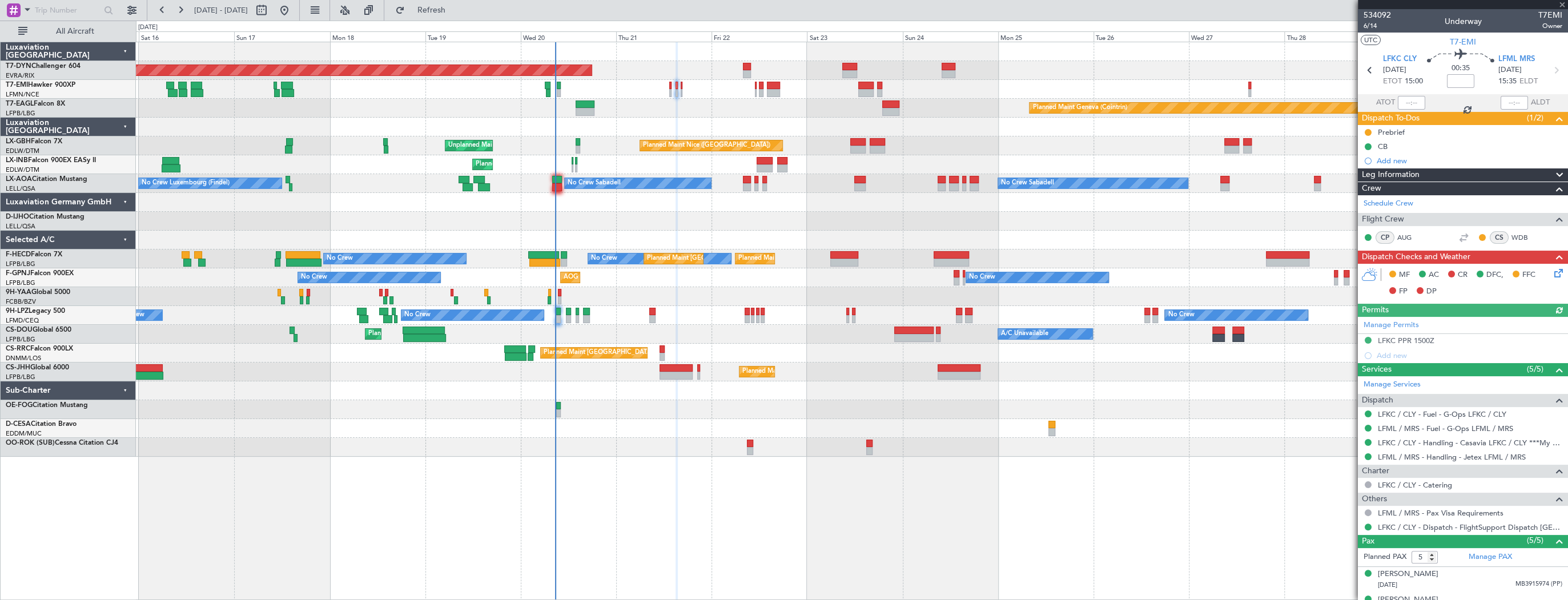
click at [683, 92] on div "Planned Maint Chester" at bounding box center [852, 89] width 1432 height 19
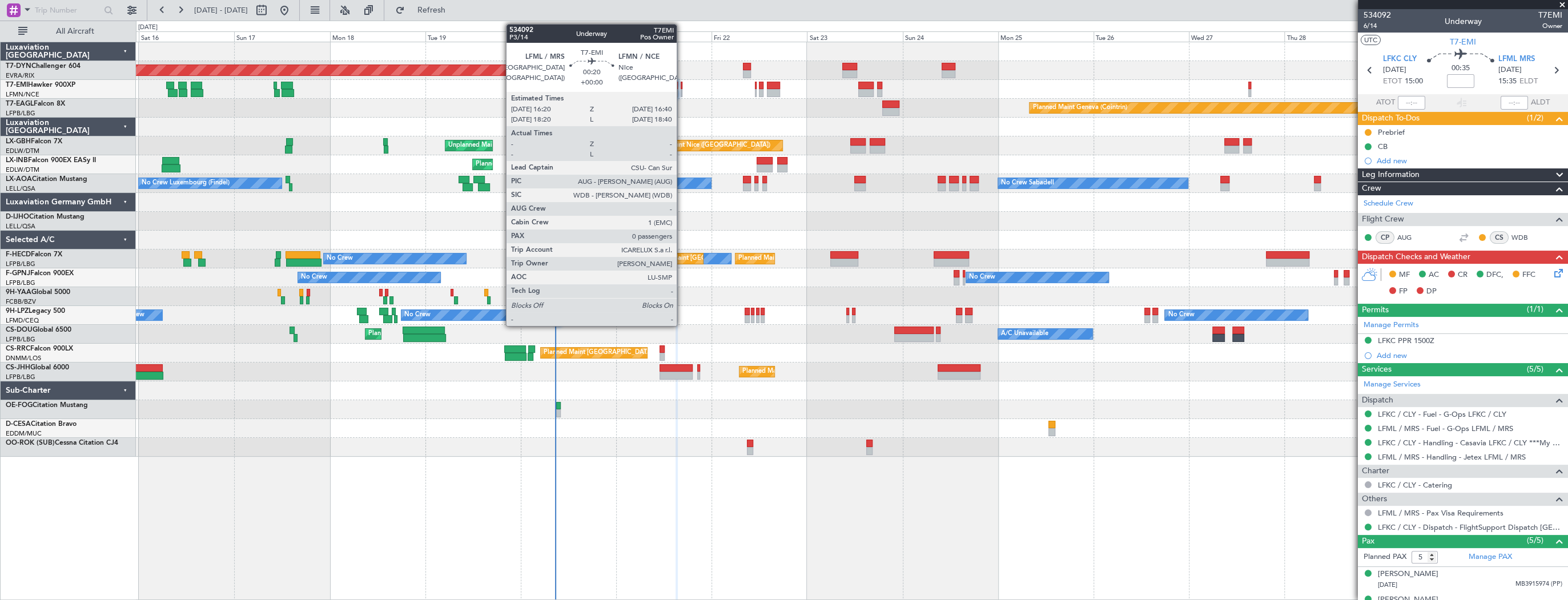
click at [682, 90] on div at bounding box center [681, 93] width 2 height 8
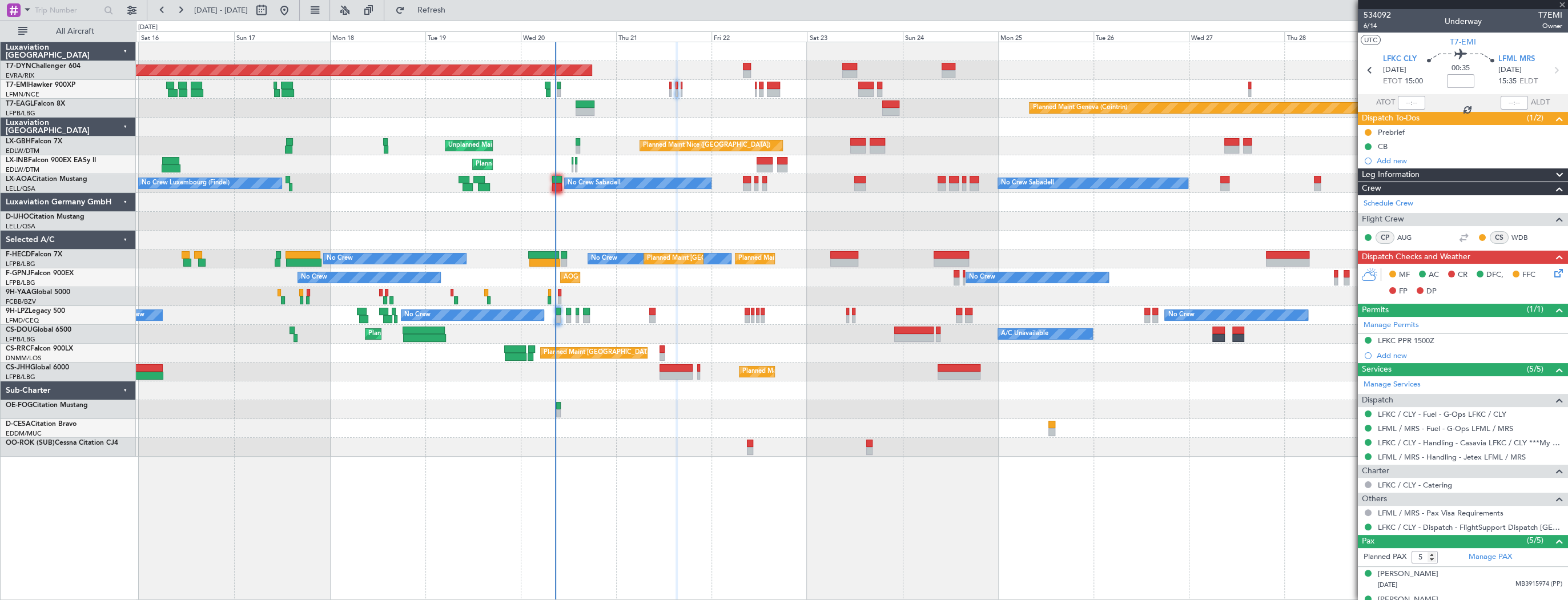
type input "0"
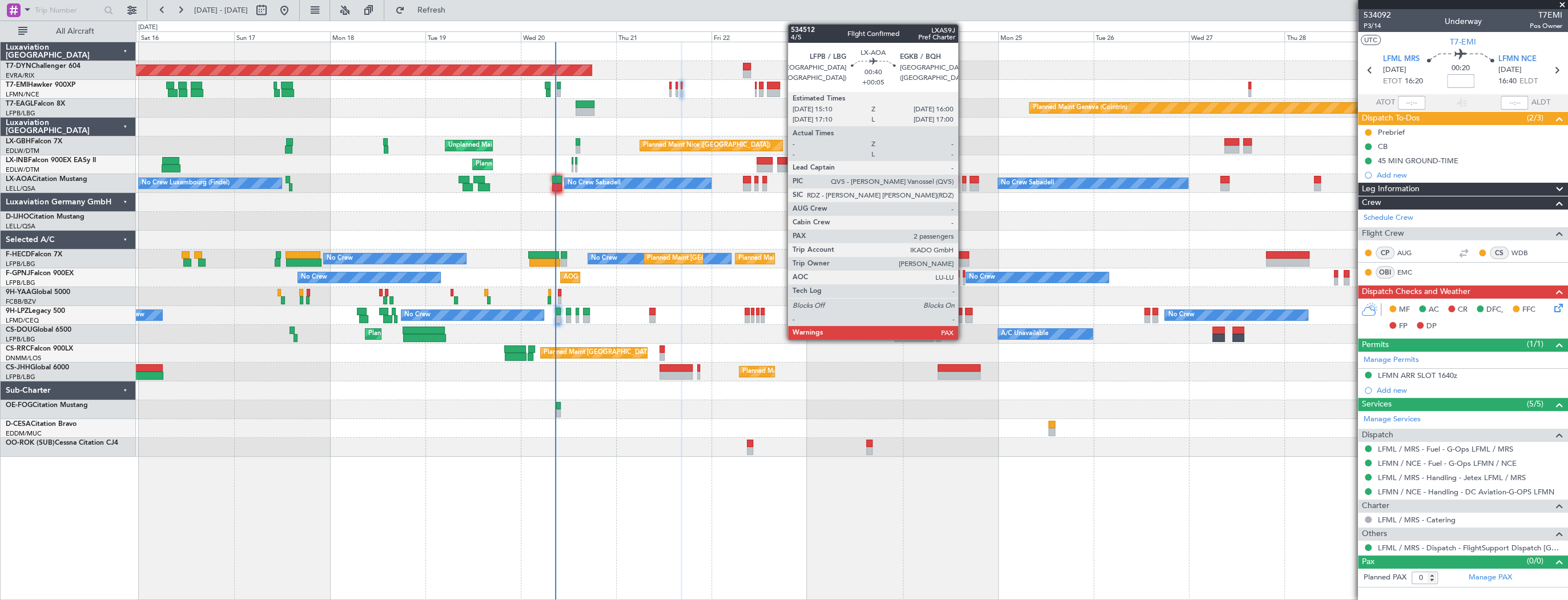
click at [963, 179] on div at bounding box center [963, 180] width 3 height 8
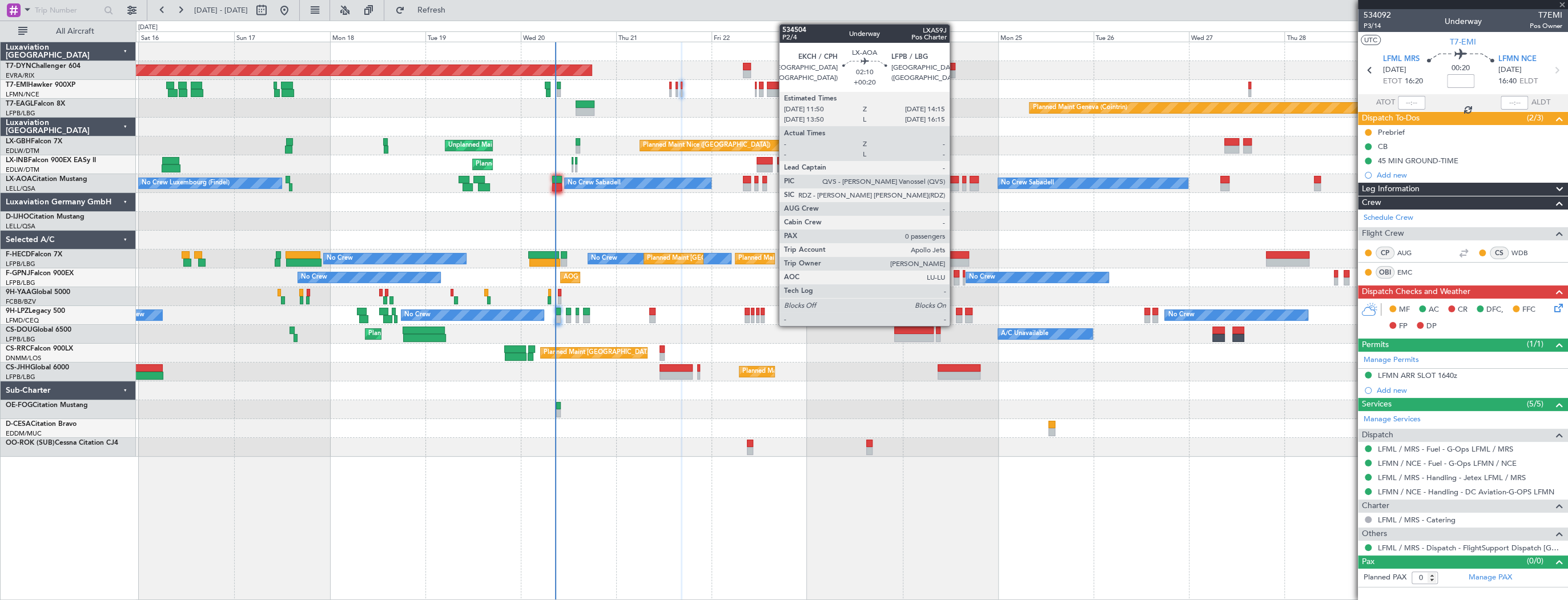
type input "+00:05"
type input "2"
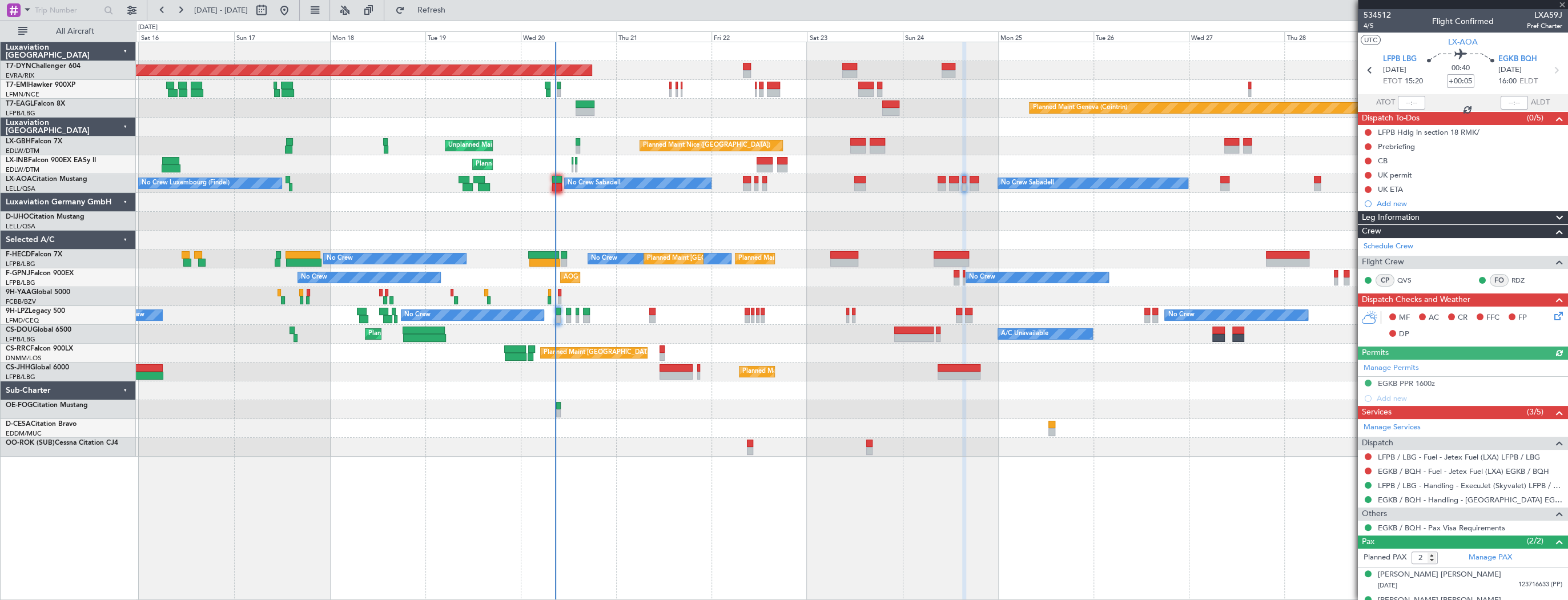
scroll to position [17, 0]
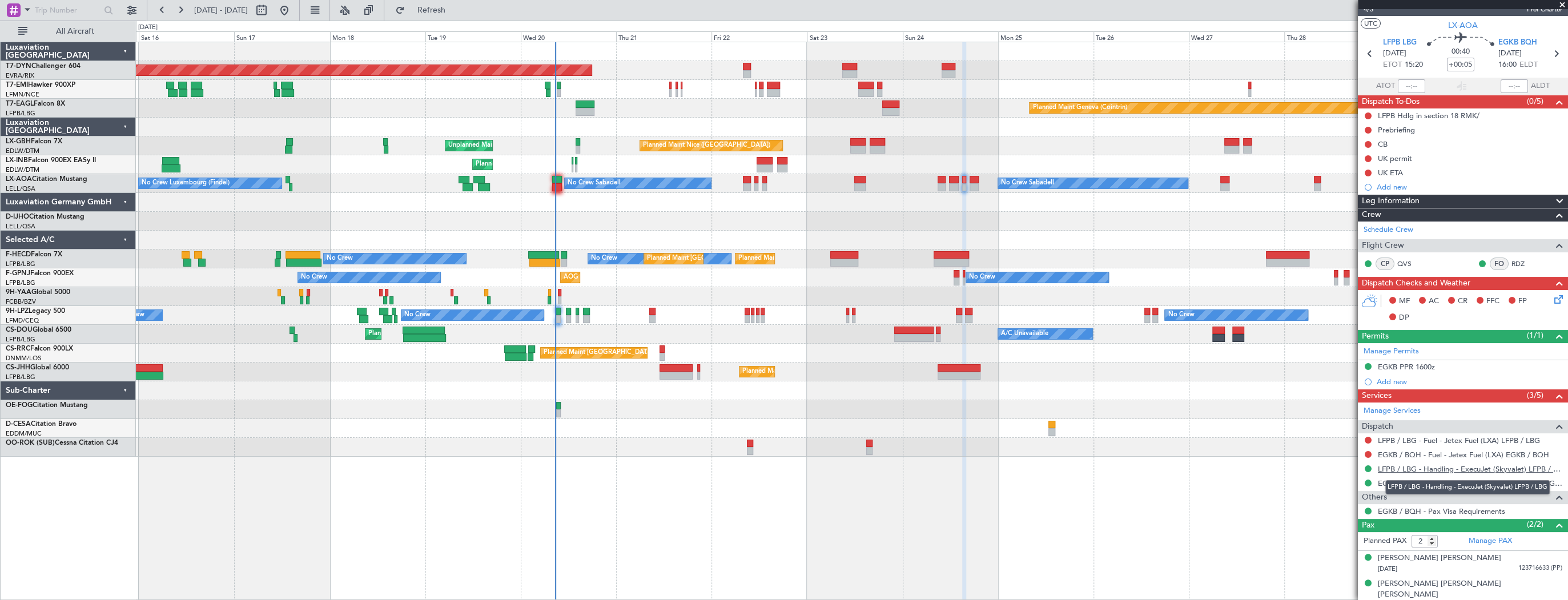
click at [1438, 470] on link "LFPB / LBG - Handling - ExecuJet (Skyvalet) LFPB / LBG" at bounding box center [1470, 469] width 185 height 10
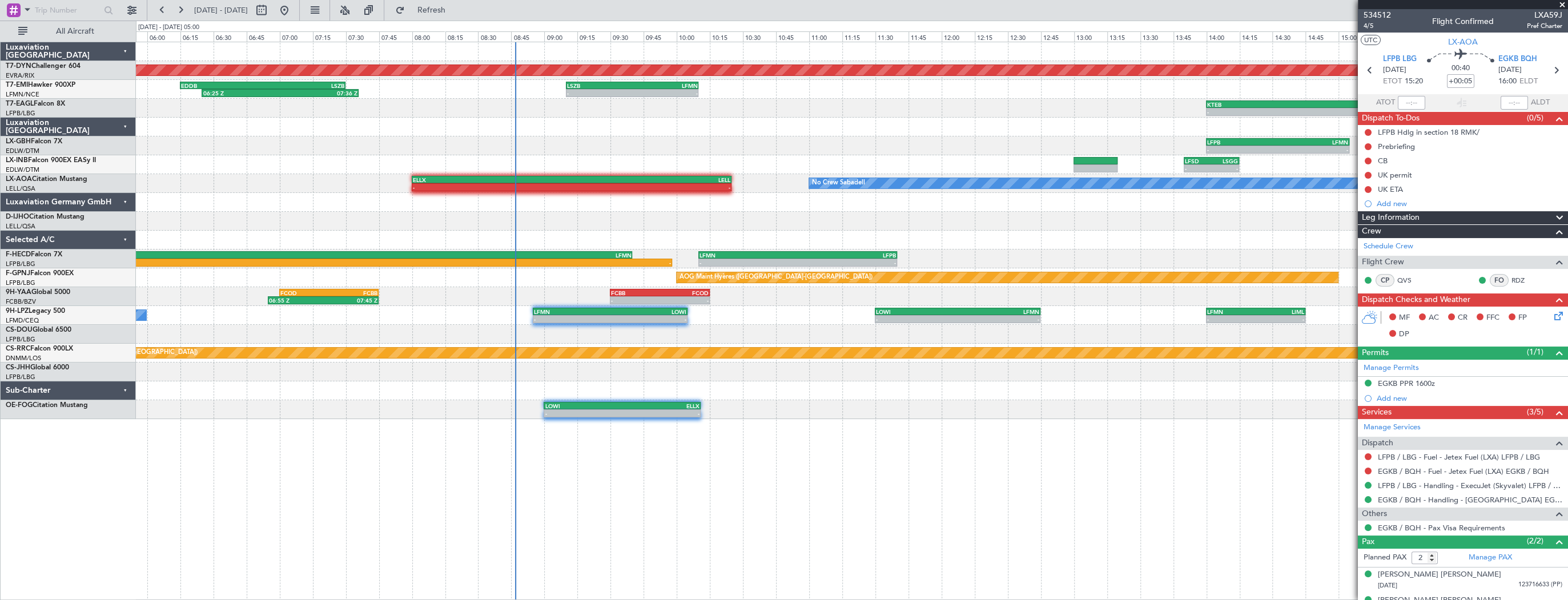
scroll to position [17, 0]
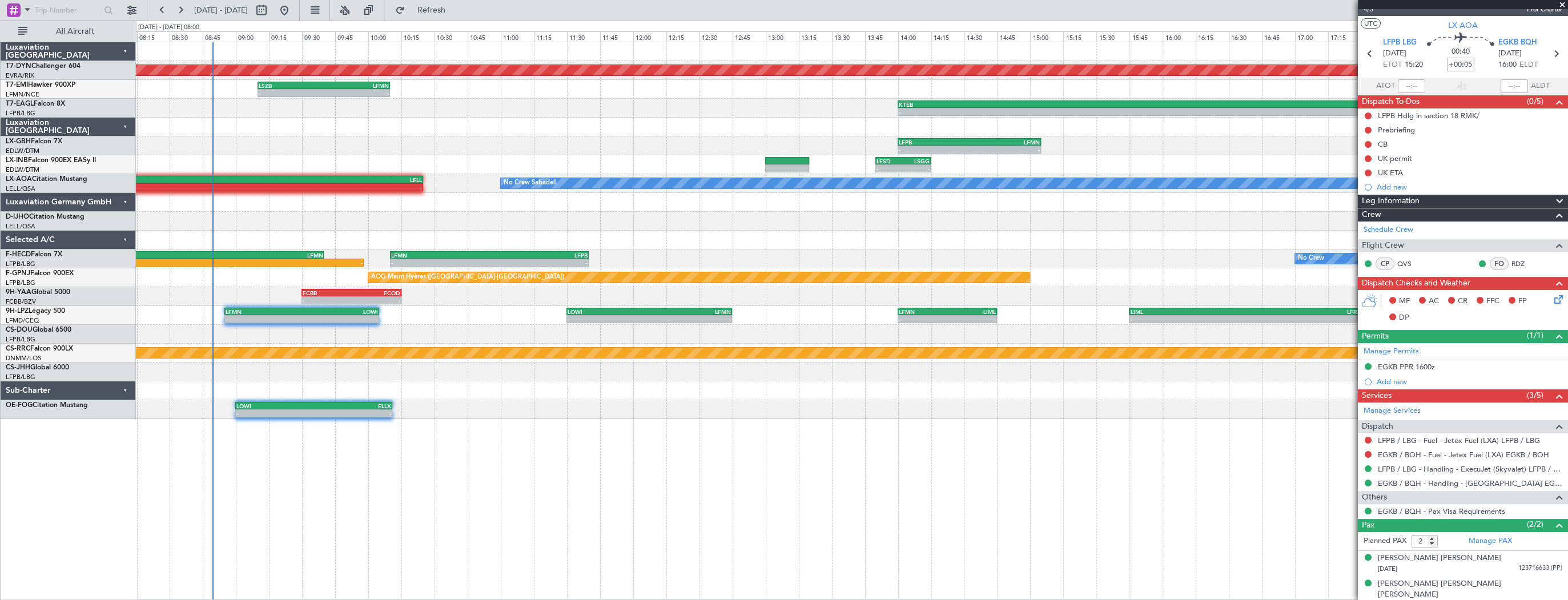
click at [539, 385] on div "Planned Maint [GEOGRAPHIC_DATA]-[GEOGRAPHIC_DATA] - - LSZB 09:10 Z LFMN 10:10 Z…" at bounding box center [852, 320] width 1432 height 559
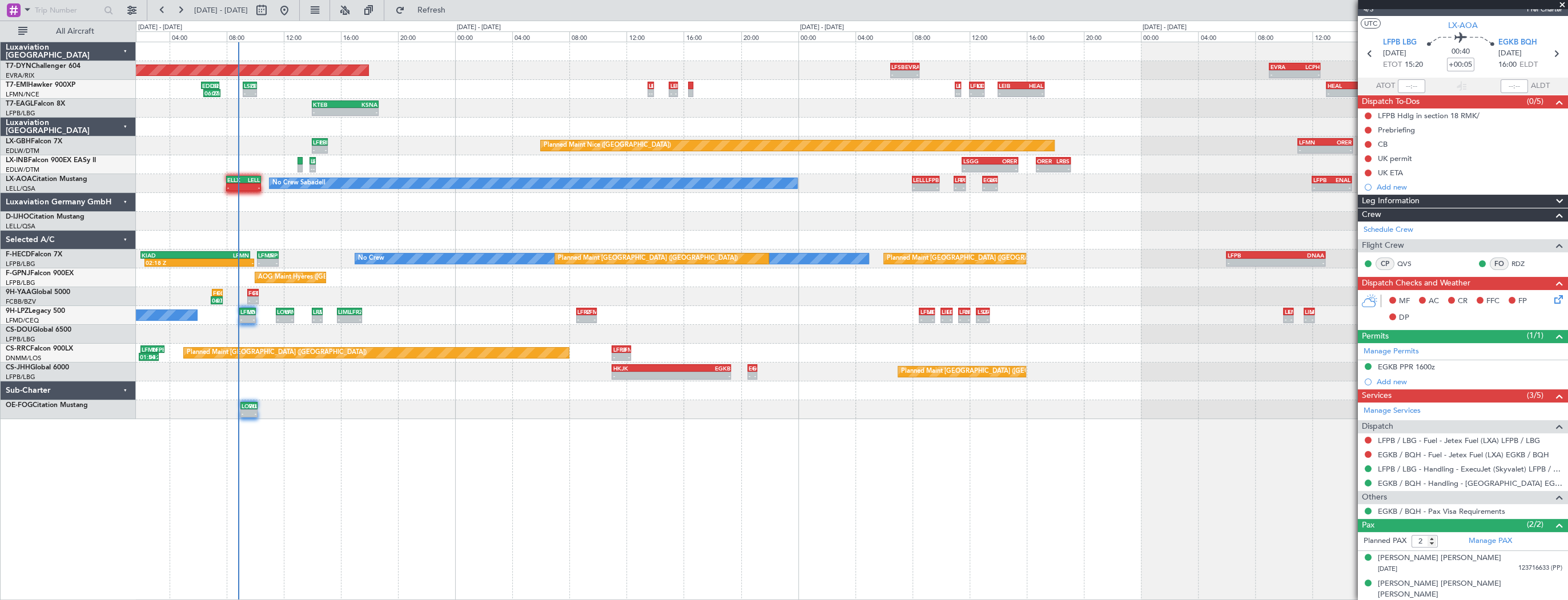
click at [496, 386] on div "Planned Maint [GEOGRAPHIC_DATA]-[GEOGRAPHIC_DATA] LFSB 06:30 Z EVRA 08:30 Z - -…" at bounding box center [852, 230] width 1432 height 377
click at [304, 406] on div "Planned Maint [GEOGRAPHIC_DATA]-[GEOGRAPHIC_DATA] - - EVRA 09:00 Z LCPH 12:35 Z…" at bounding box center [852, 239] width 1432 height 395
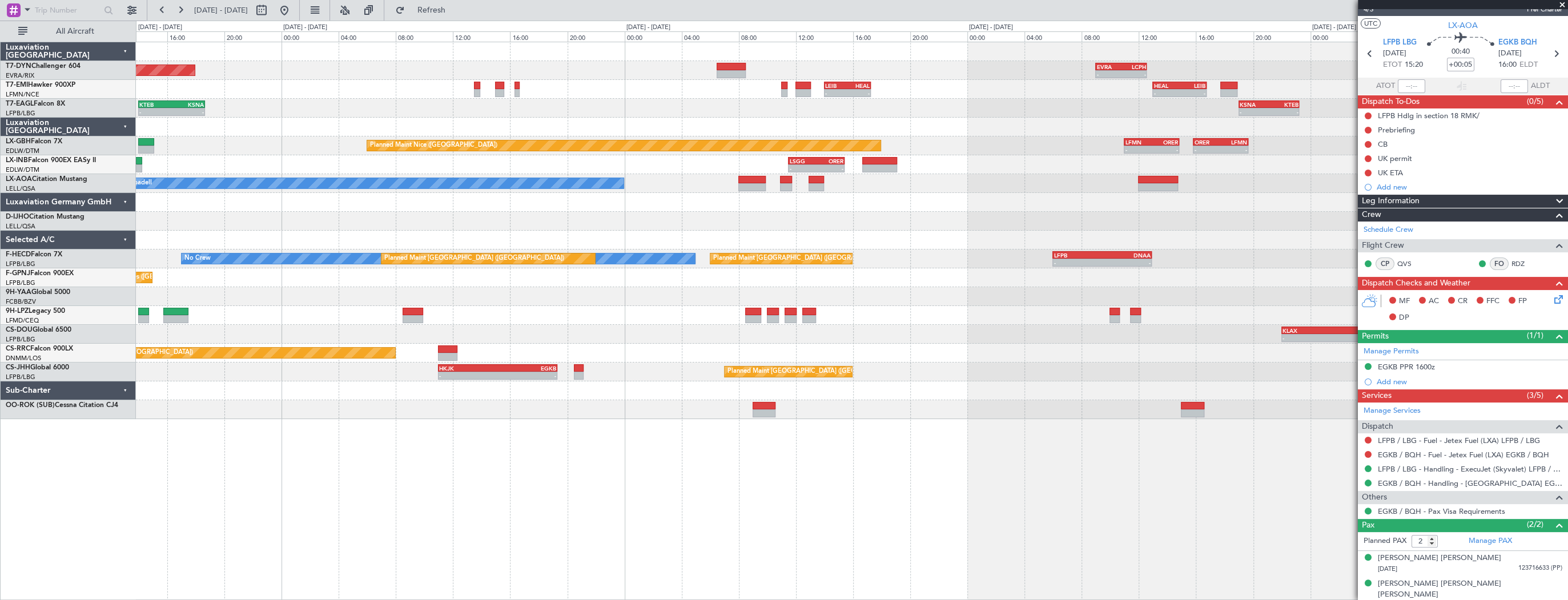
click at [850, 429] on div "- - EVRA 09:00 Z LCPH 12:35 Z Planned Maint [GEOGRAPHIC_DATA]-[GEOGRAPHIC_DATA]…" at bounding box center [852, 320] width 1432 height 559
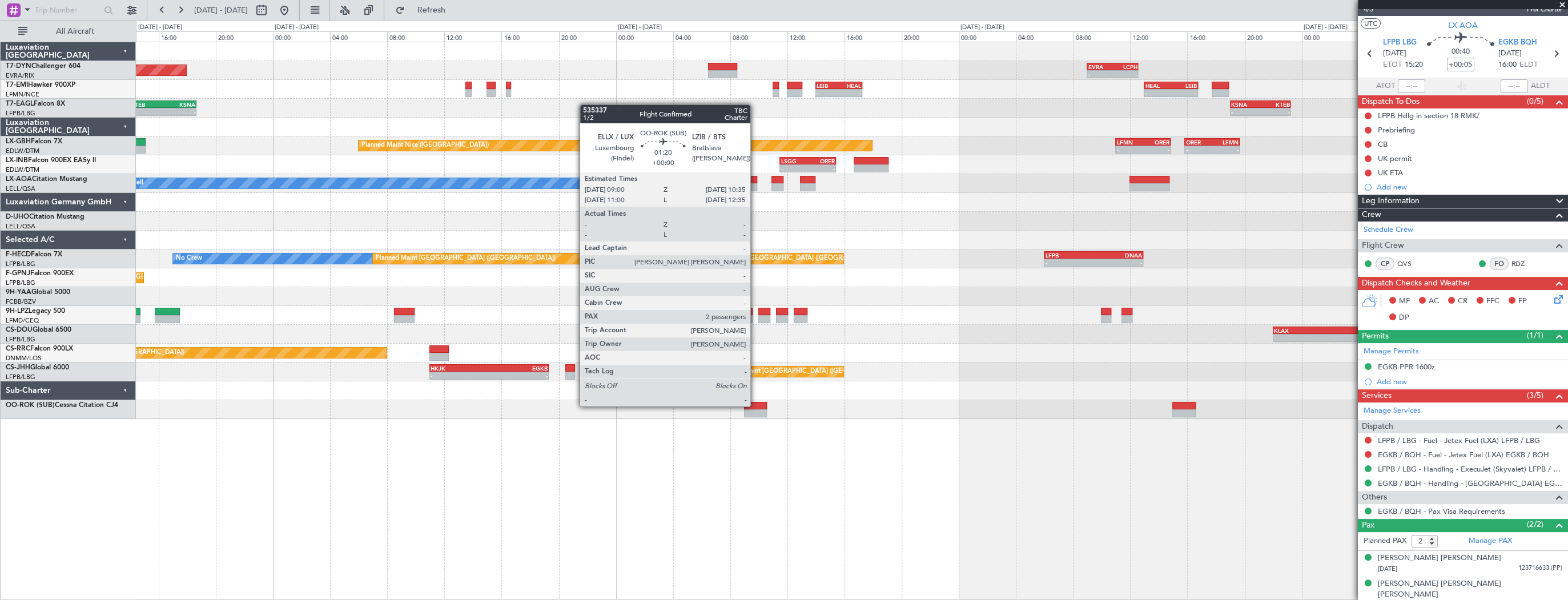
click at [755, 405] on div at bounding box center [755, 406] width 23 height 8
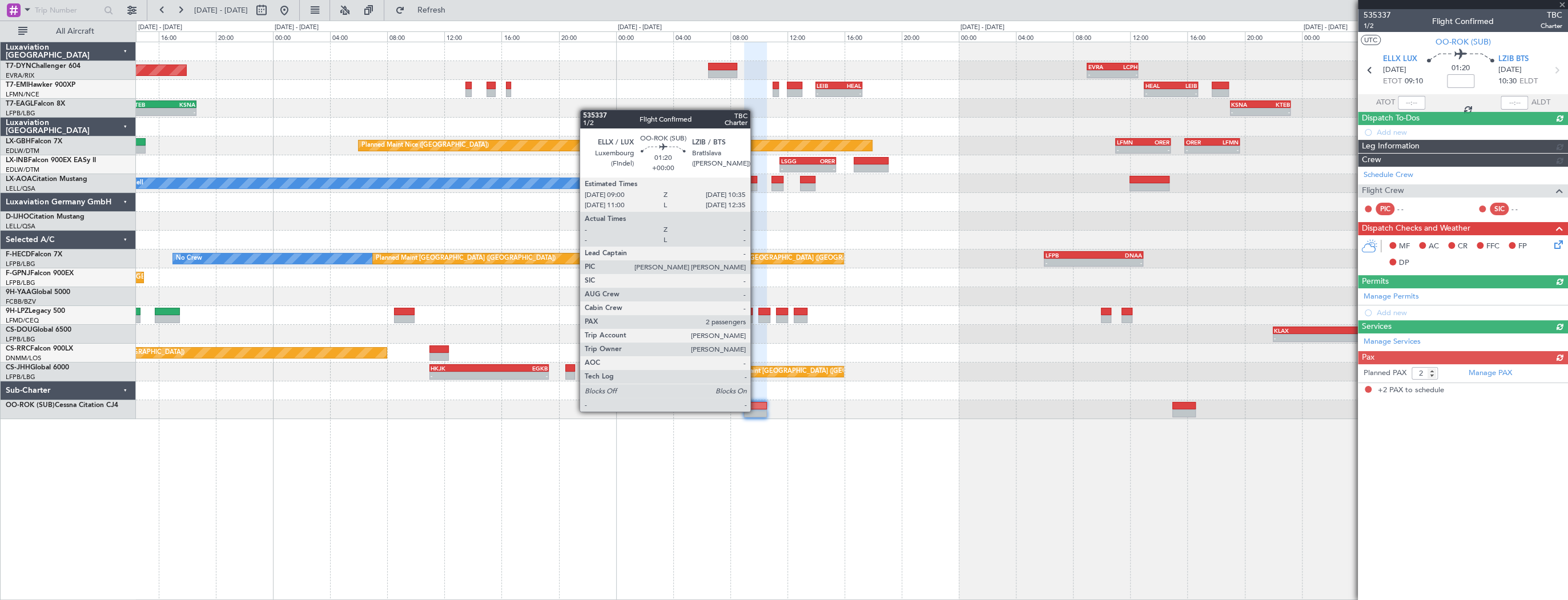
scroll to position [0, 0]
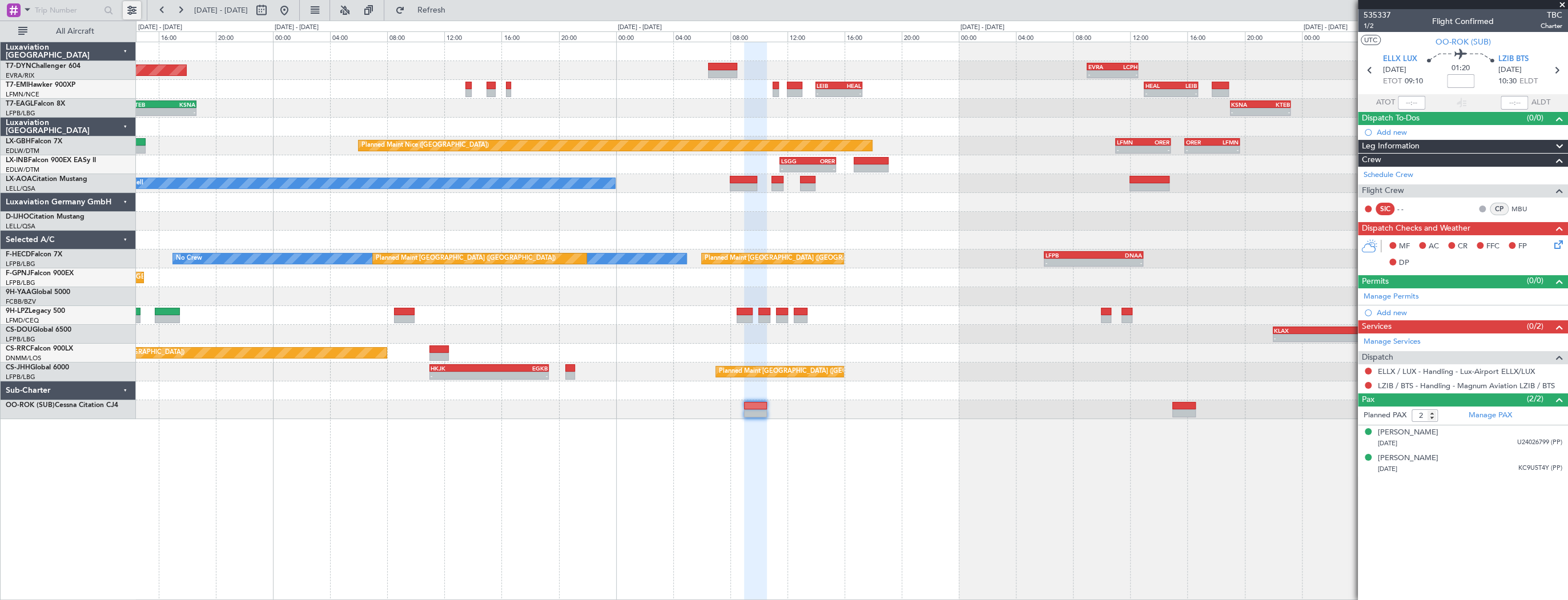
click at [134, 9] on button at bounding box center [132, 10] width 18 height 18
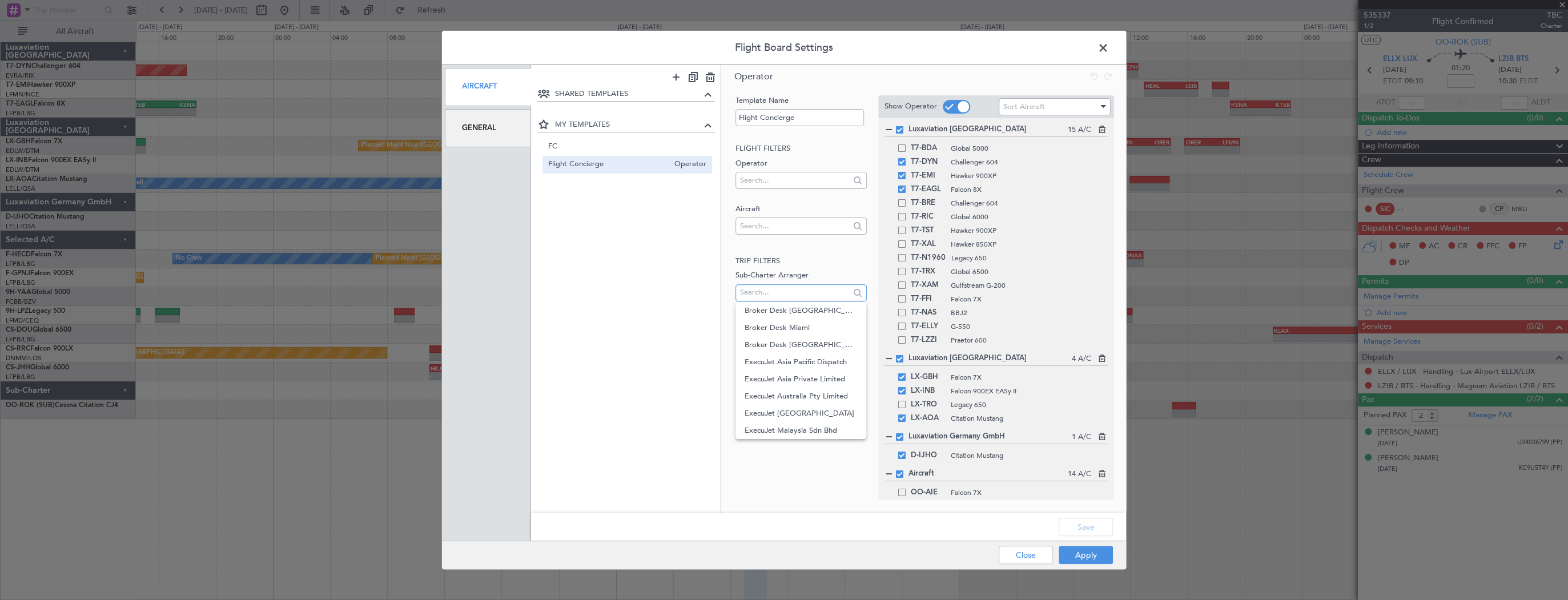
click at [805, 286] on input "text" at bounding box center [794, 292] width 109 height 17
click at [792, 218] on input "text" at bounding box center [794, 226] width 109 height 17
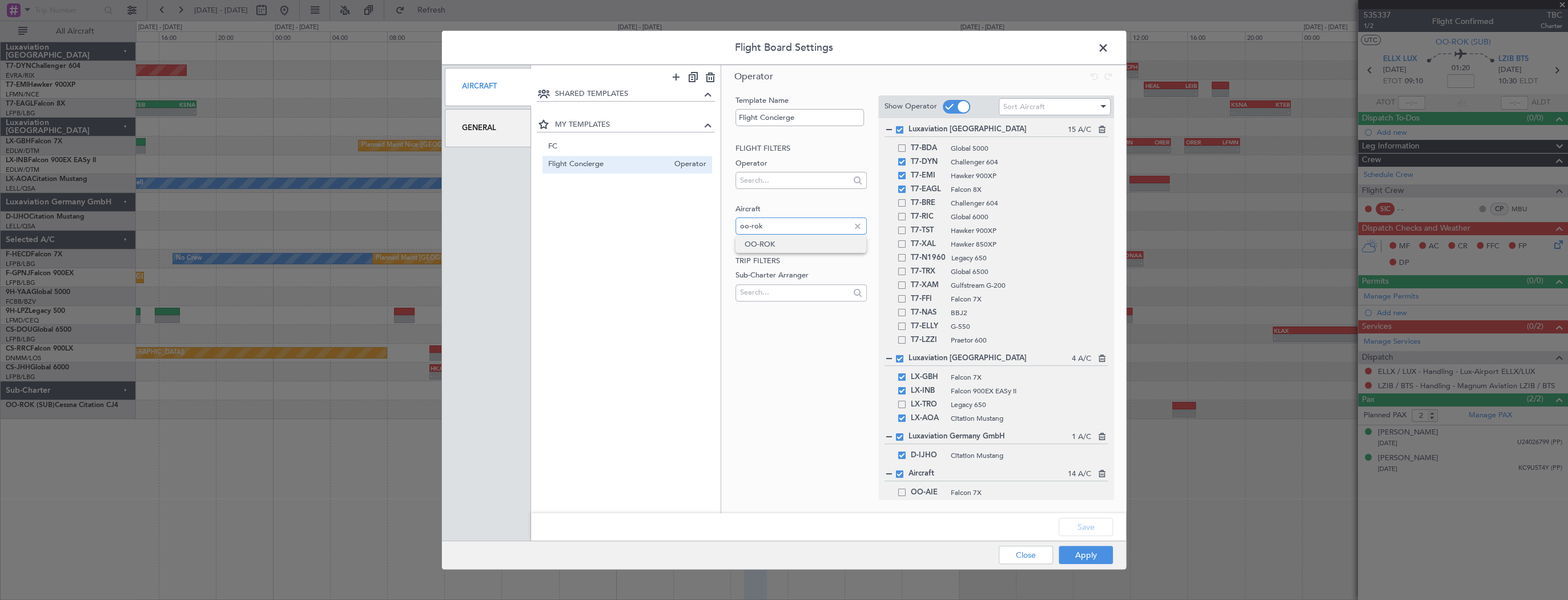
type input "oo-rok"
click at [792, 243] on span "OO-ROK" at bounding box center [801, 245] width 112 height 17
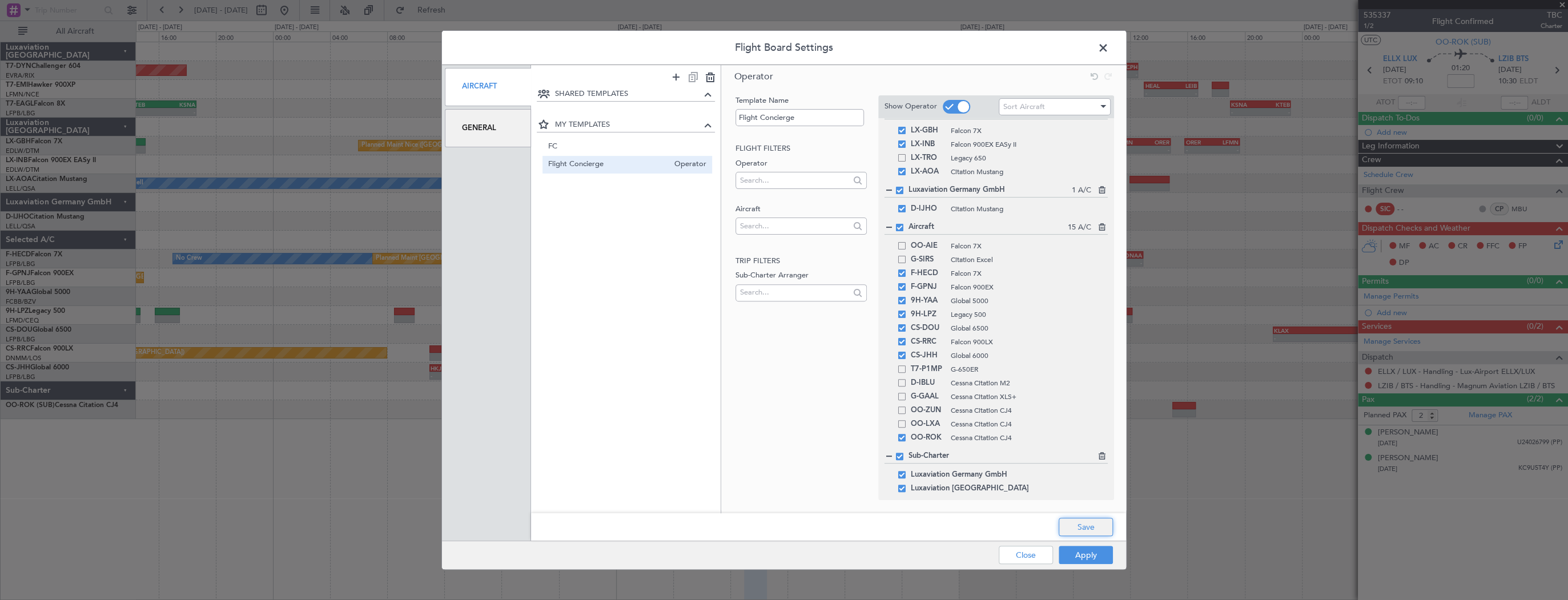
click at [1098, 532] on button "Save" at bounding box center [1085, 526] width 54 height 18
click at [1092, 554] on button "Apply" at bounding box center [1085, 555] width 54 height 18
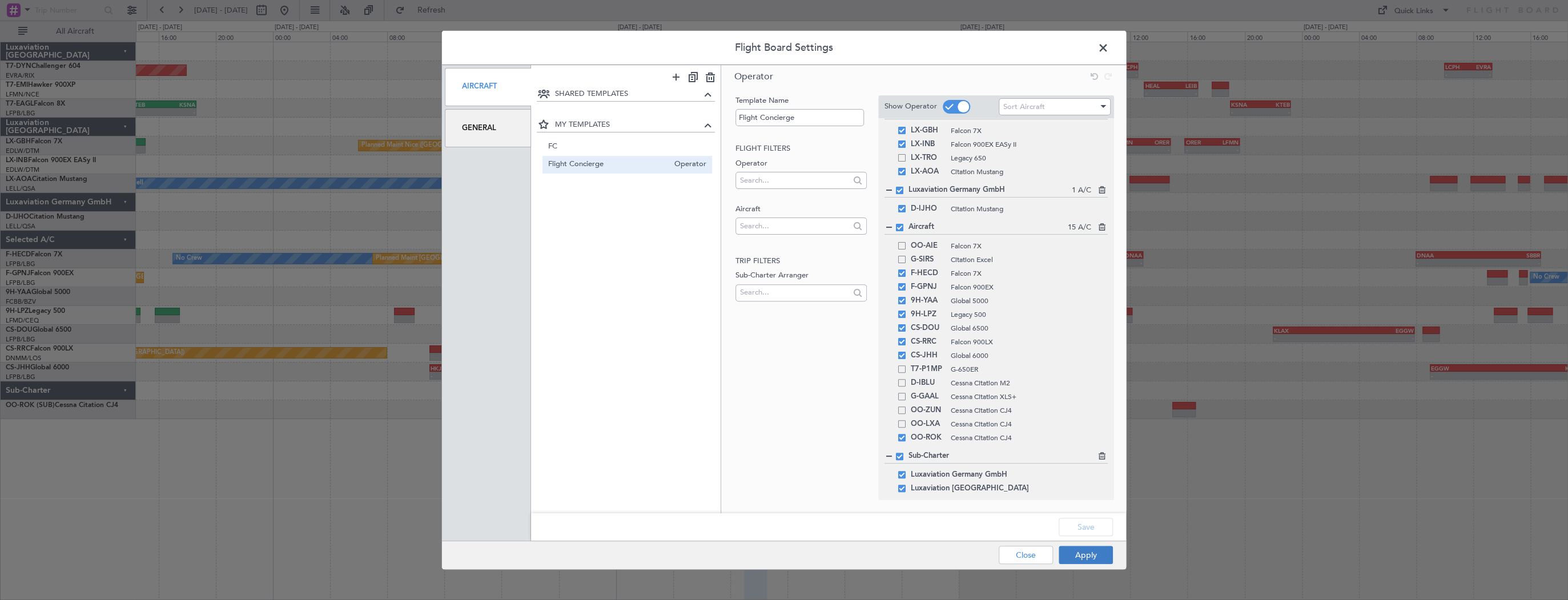
type input "0"
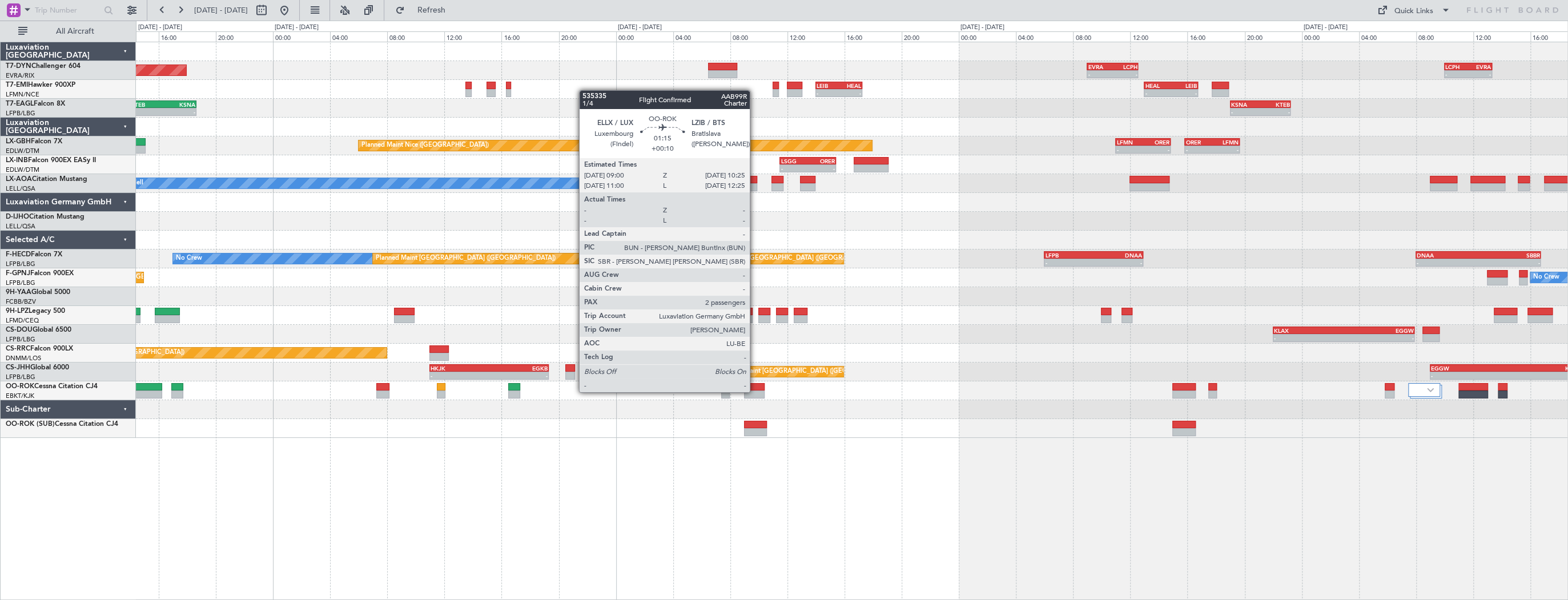
click at [755, 391] on div at bounding box center [754, 395] width 21 height 8
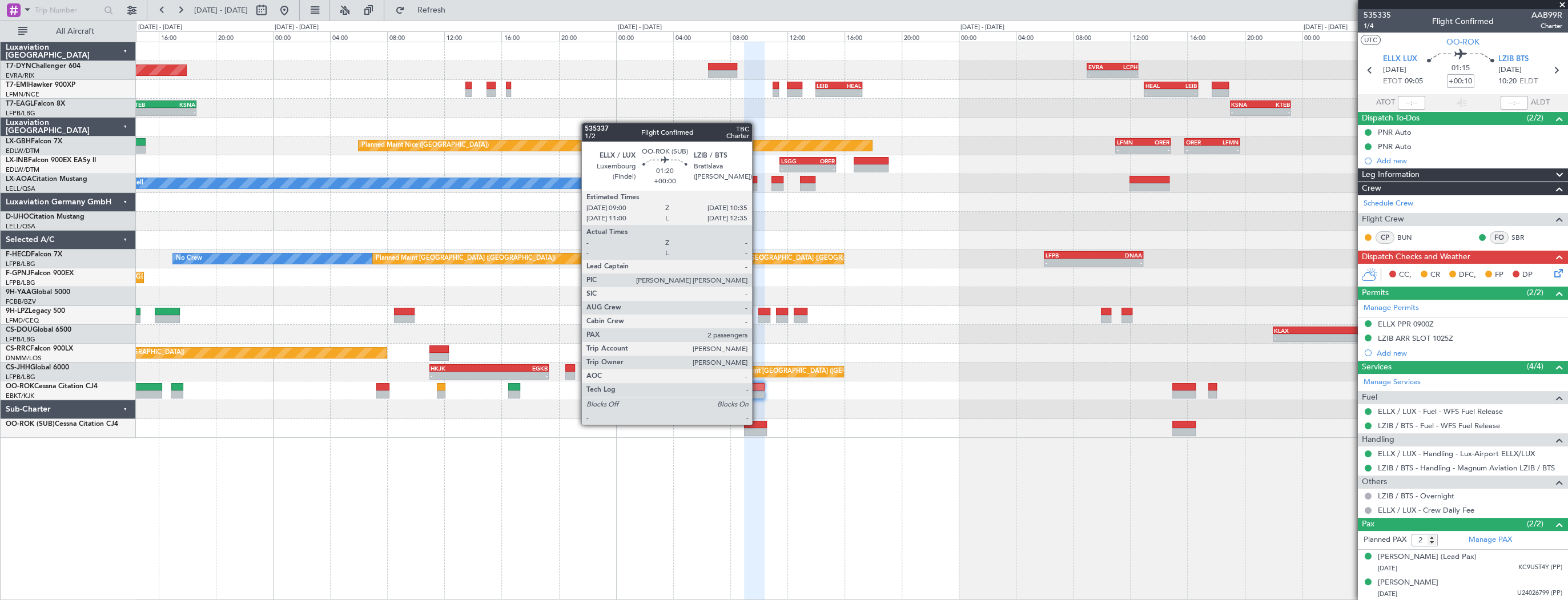
click at [757, 423] on div at bounding box center [755, 425] width 23 height 8
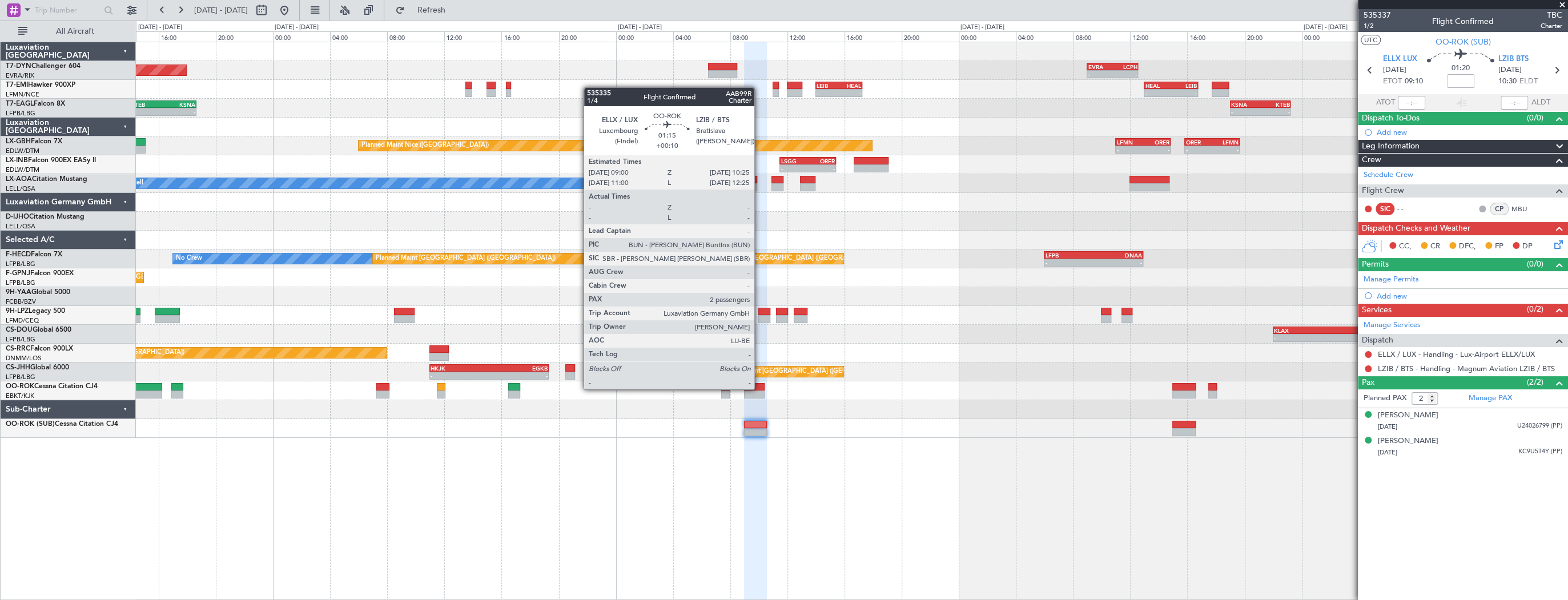
click at [759, 388] on div at bounding box center [754, 387] width 21 height 8
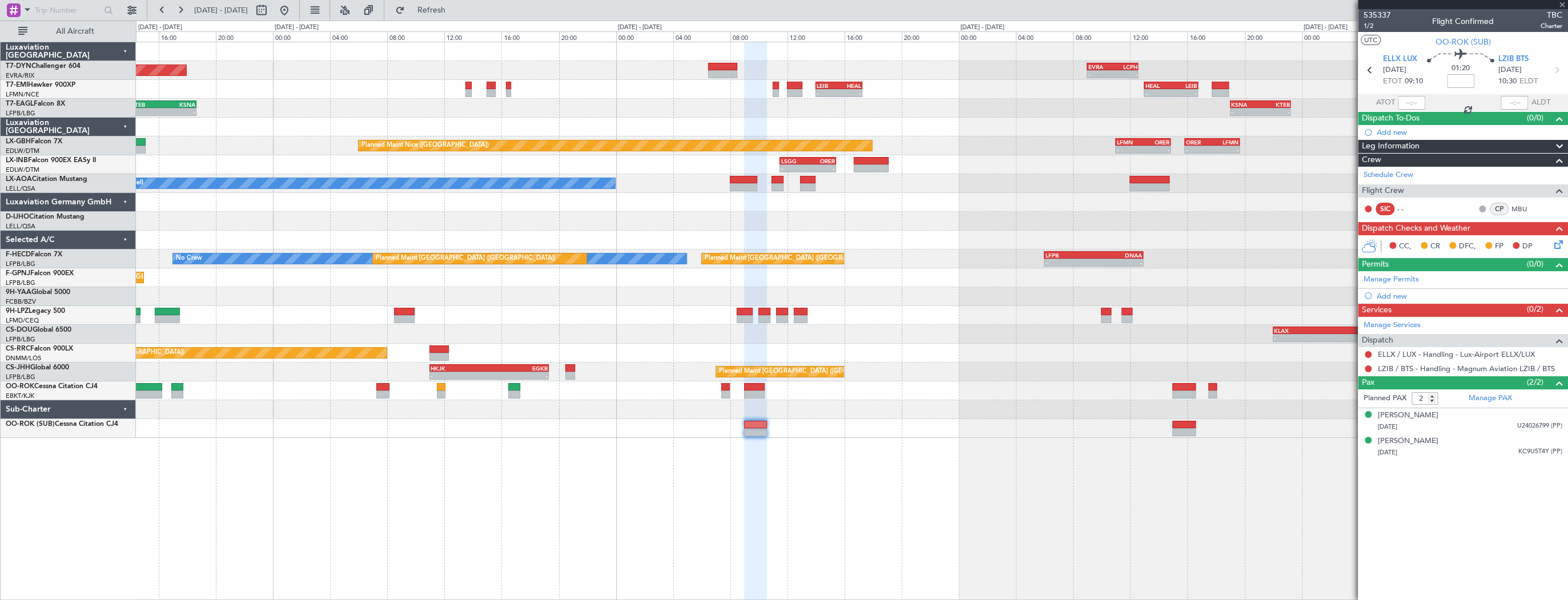
type input "+00:10"
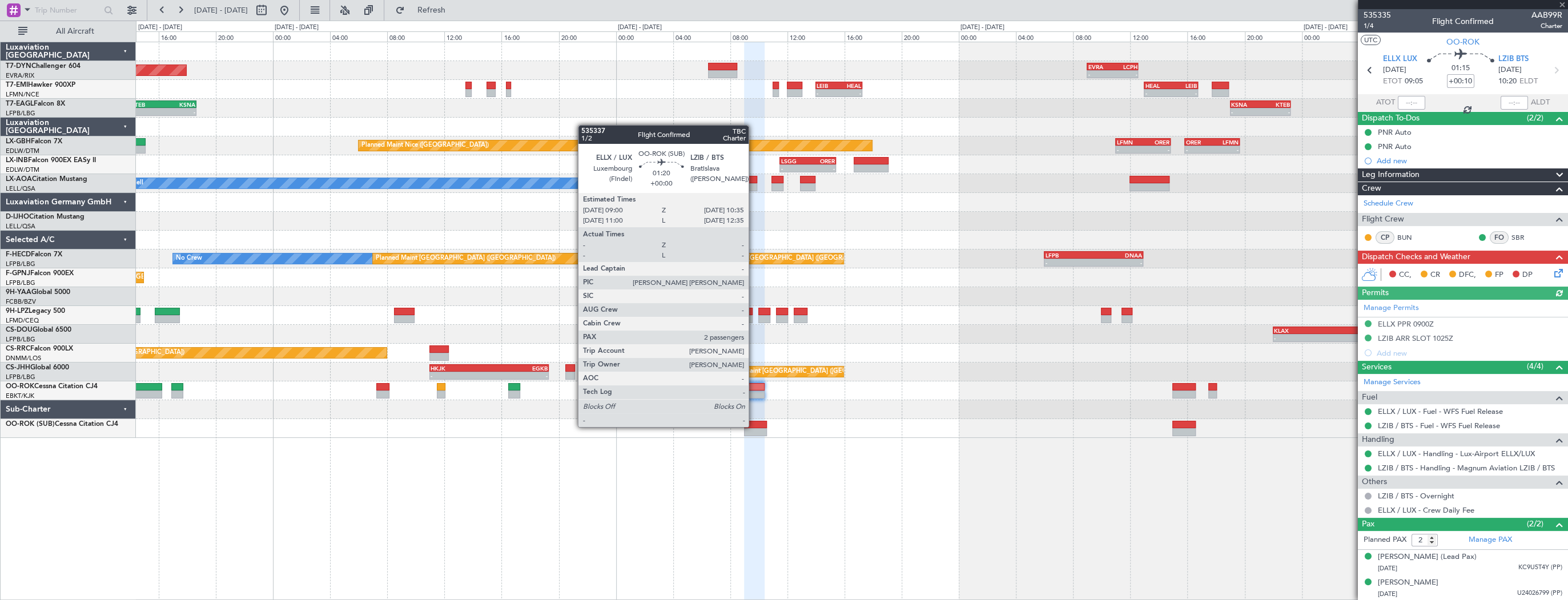
click at [754, 426] on div at bounding box center [755, 425] width 23 height 8
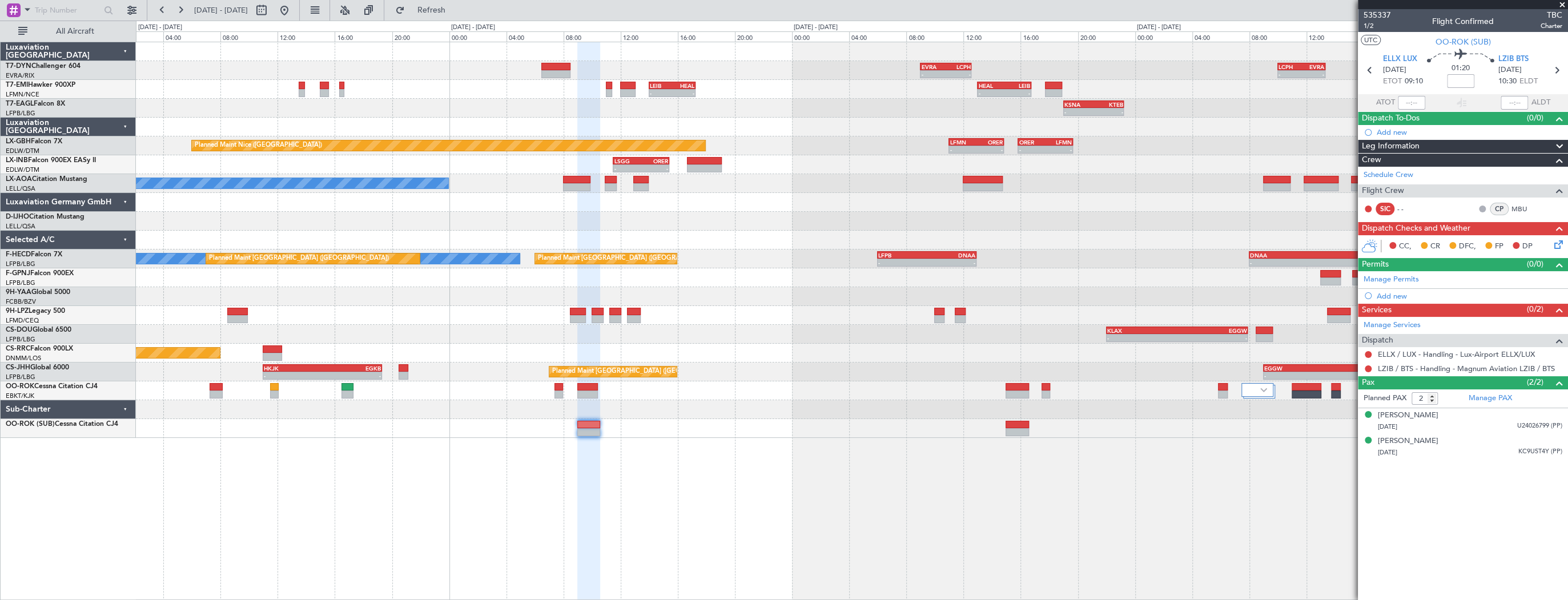
click at [462, 457] on div "- - EVRA 09:00 Z LCPH 12:35 Z - - LCPH 10:00 Z EVRA 13:20 Z Planned Maint [GEOG…" at bounding box center [852, 320] width 1432 height 559
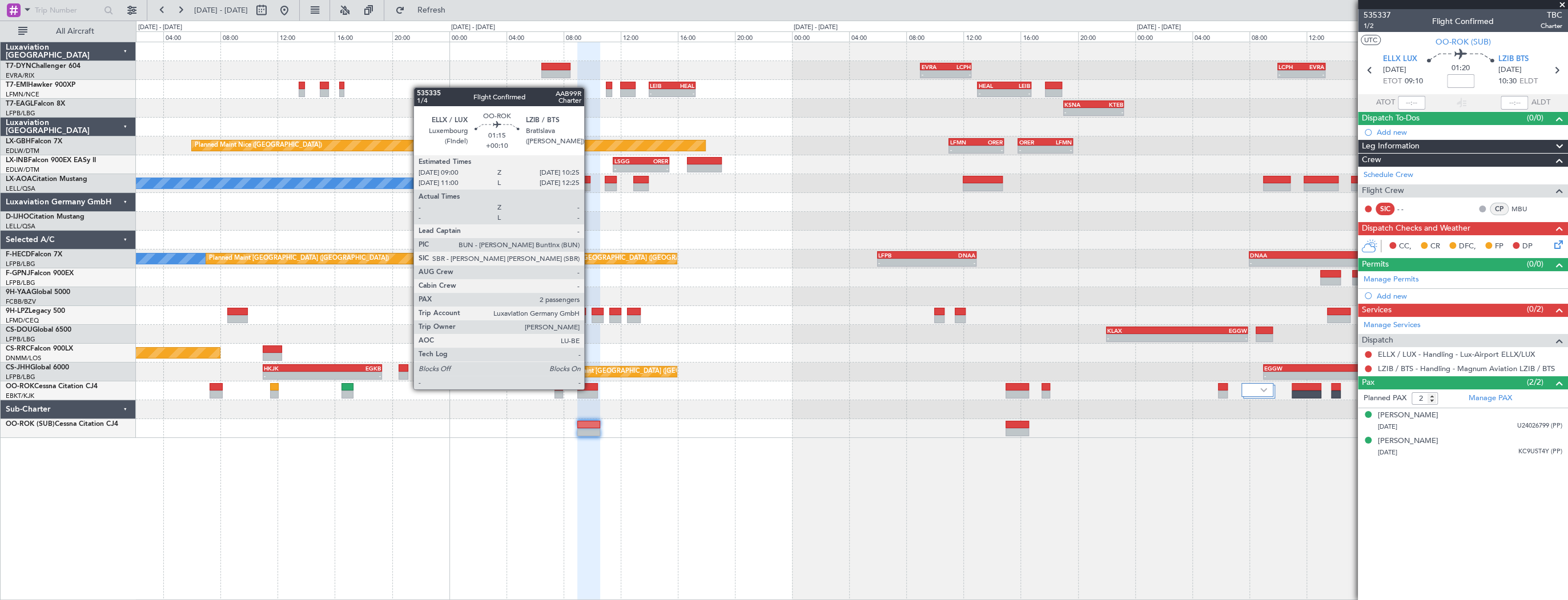
click at [589, 388] on div at bounding box center [587, 387] width 21 height 8
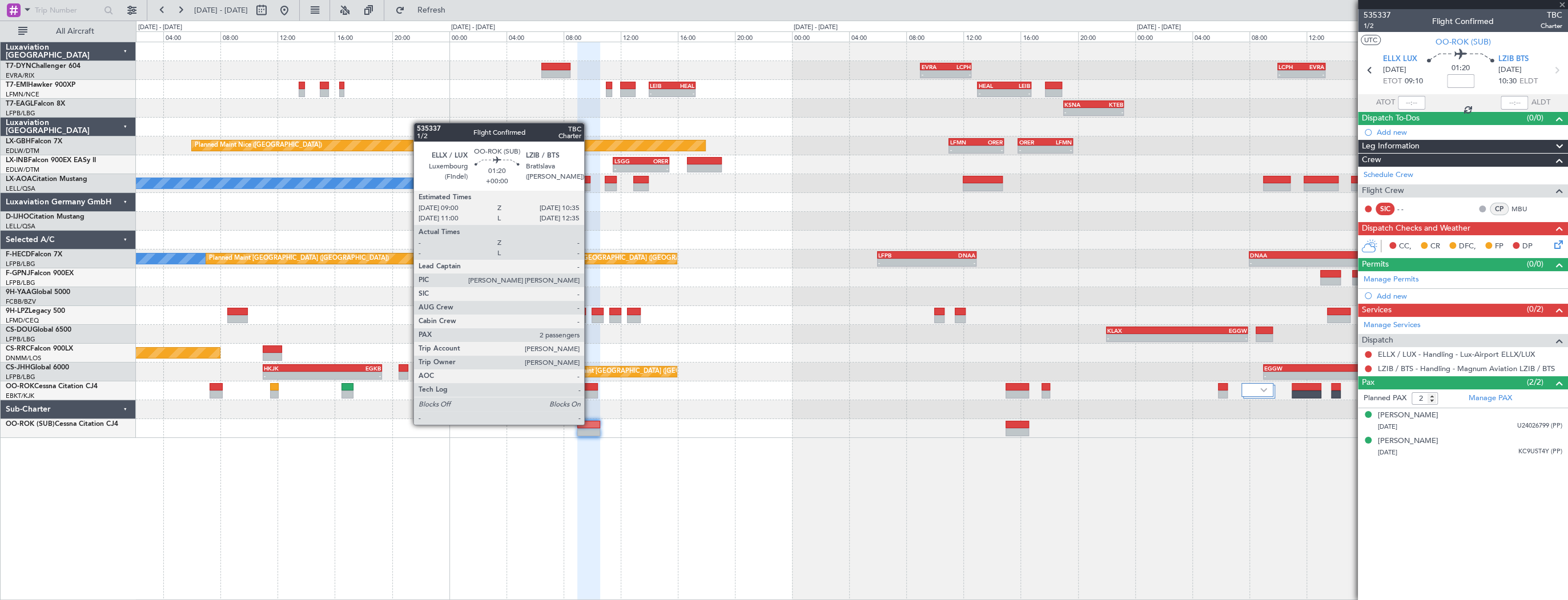
type input "+00:10"
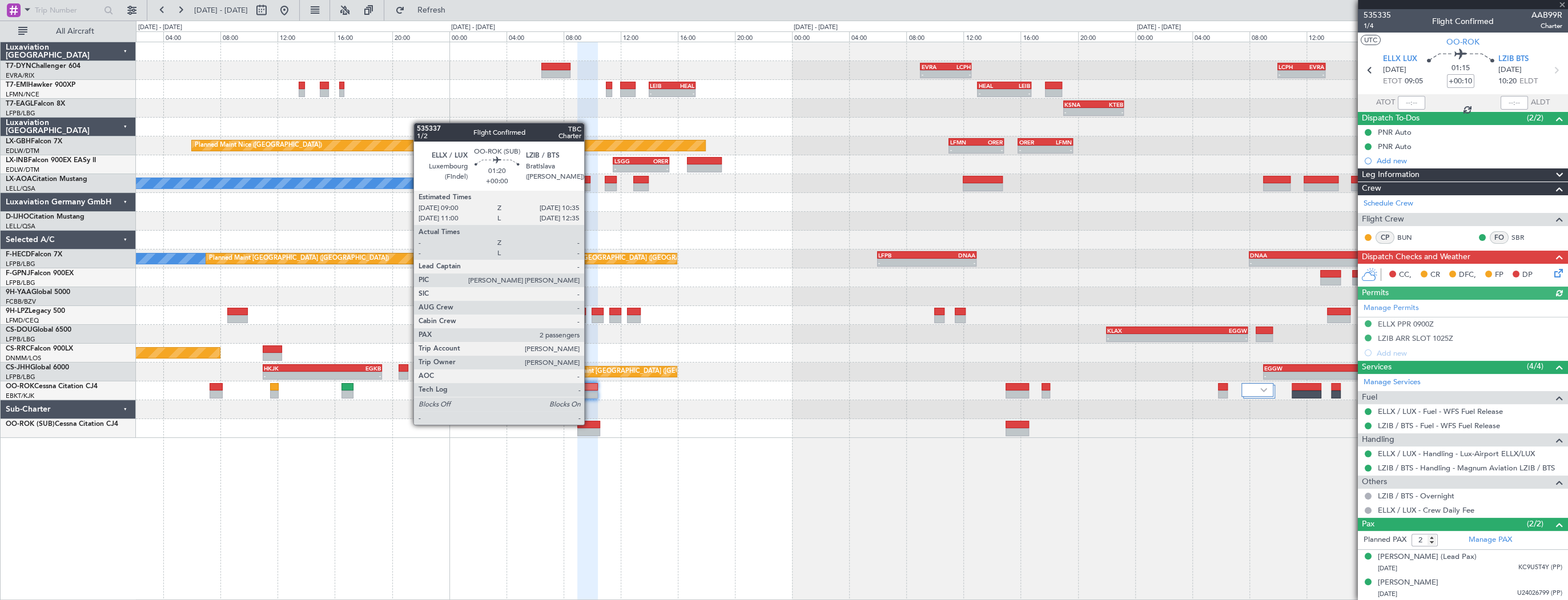
click at [589, 423] on div at bounding box center [589, 425] width 23 height 8
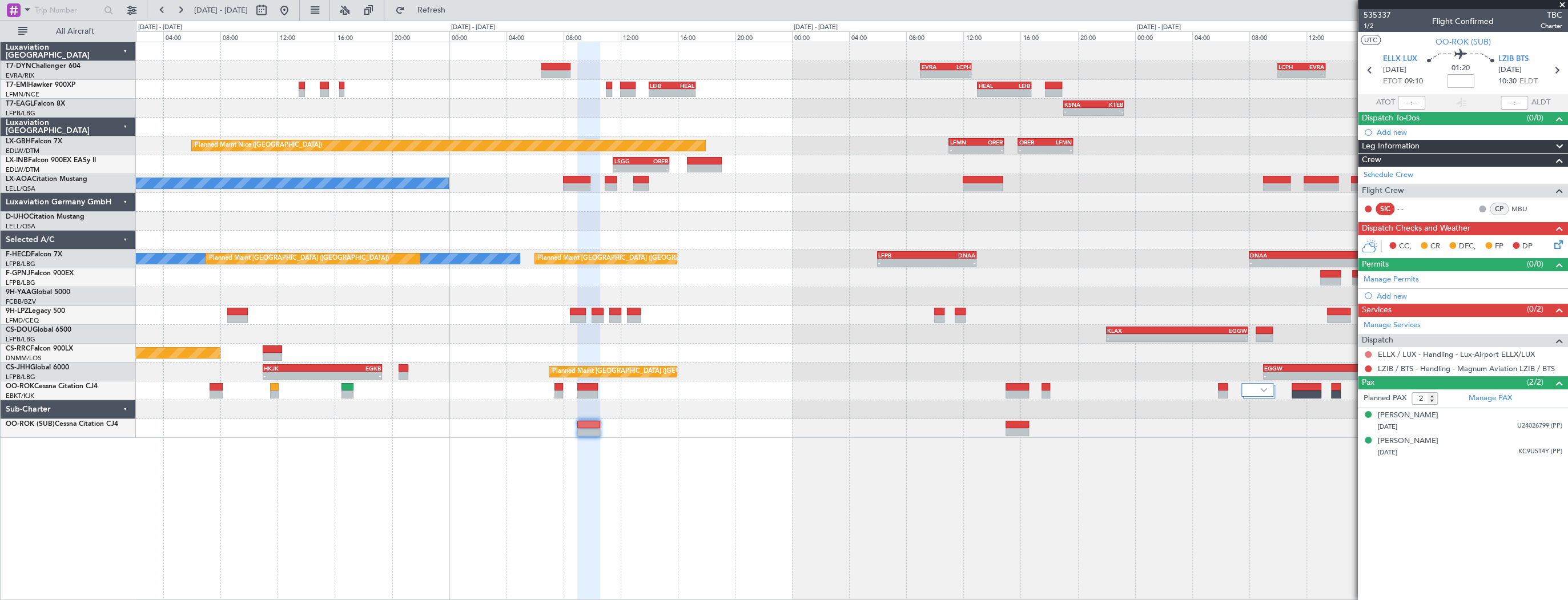
click at [1370, 351] on button at bounding box center [1368, 355] width 7 height 7
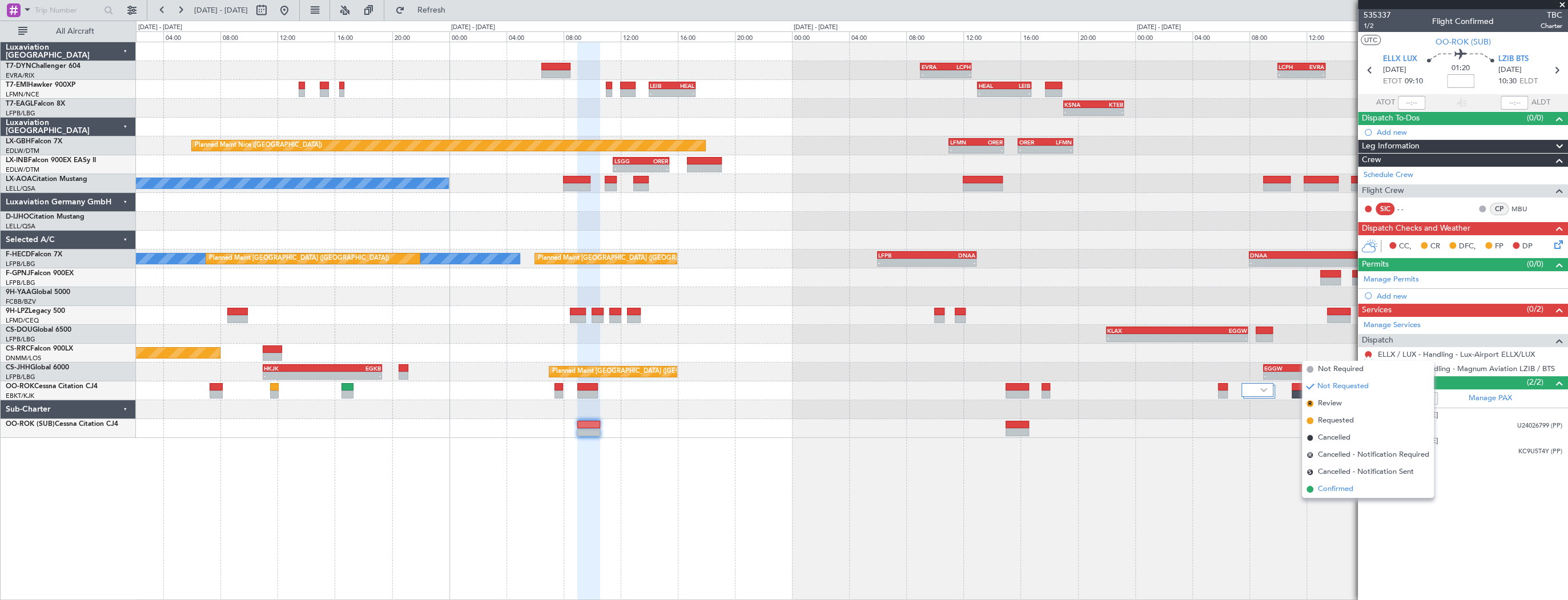
click at [1355, 496] on li "Confirmed" at bounding box center [1367, 490] width 132 height 17
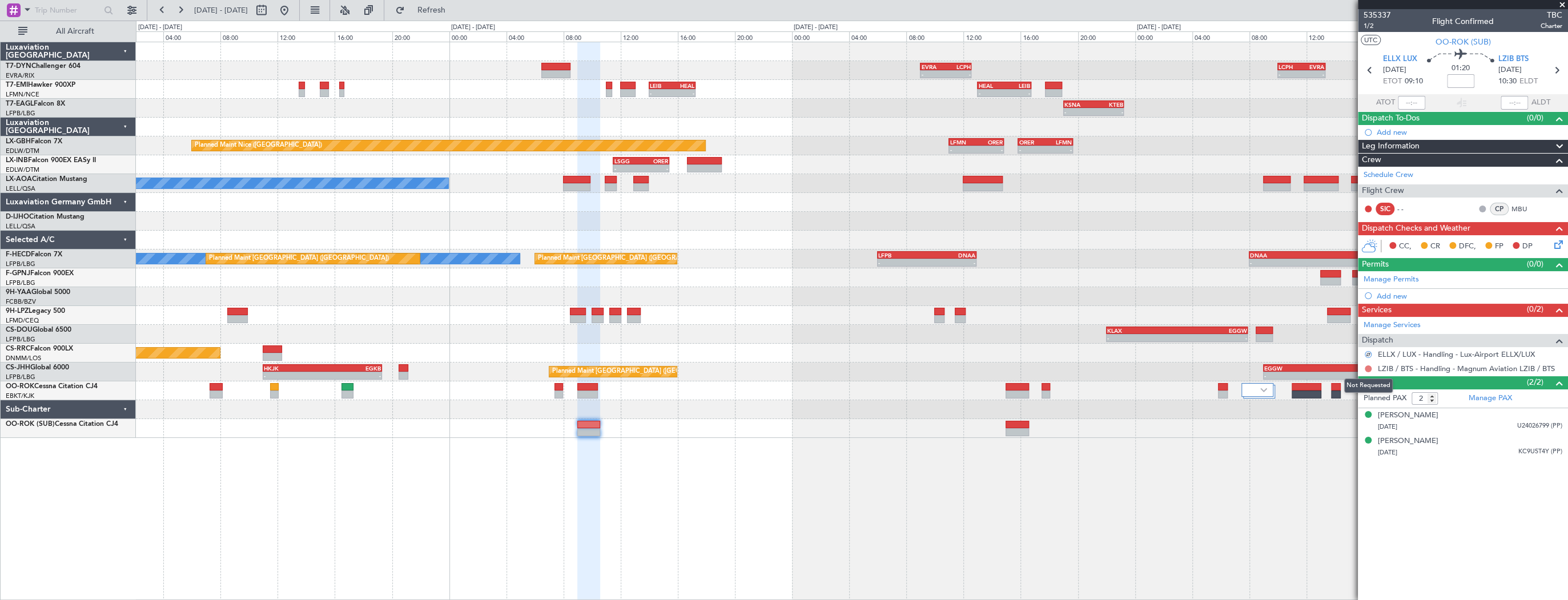
click at [1368, 368] on button at bounding box center [1368, 369] width 7 height 7
click at [1345, 500] on span "Confirmed" at bounding box center [1335, 503] width 35 height 11
click at [1409, 323] on link "Manage Services" at bounding box center [1391, 325] width 57 height 11
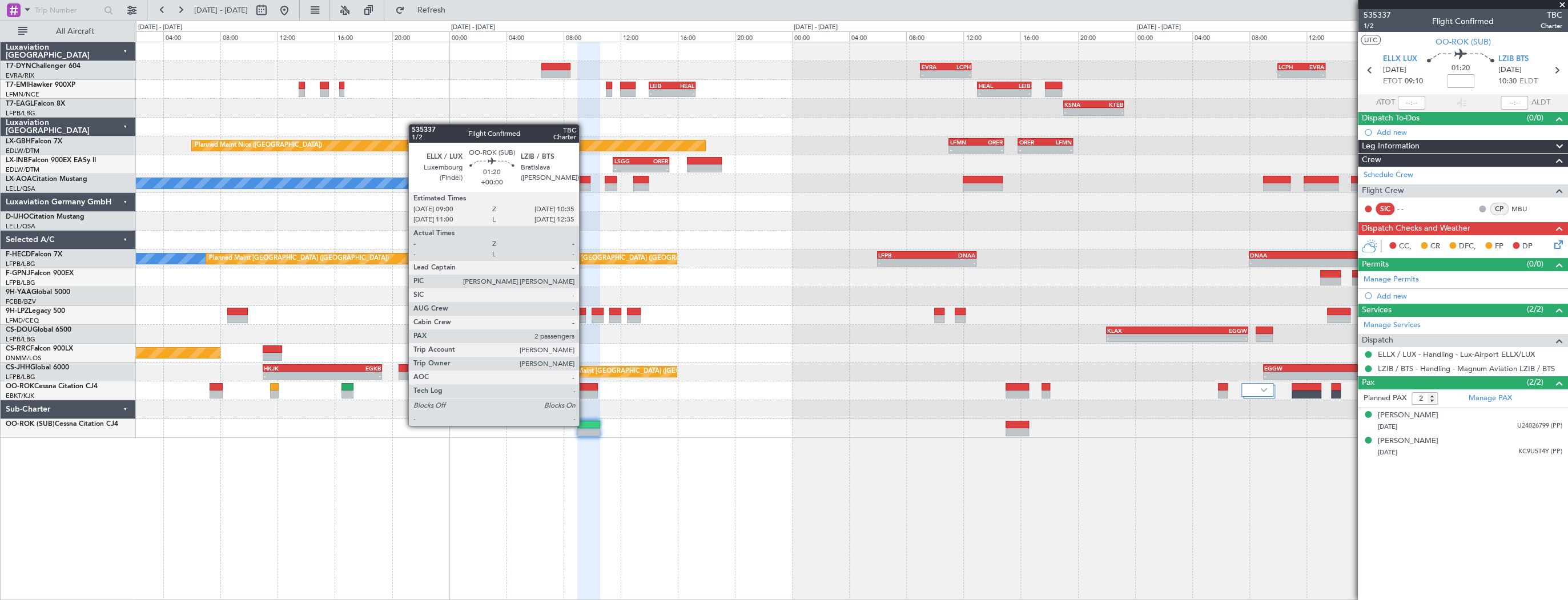
click at [584, 425] on div at bounding box center [589, 425] width 23 height 8
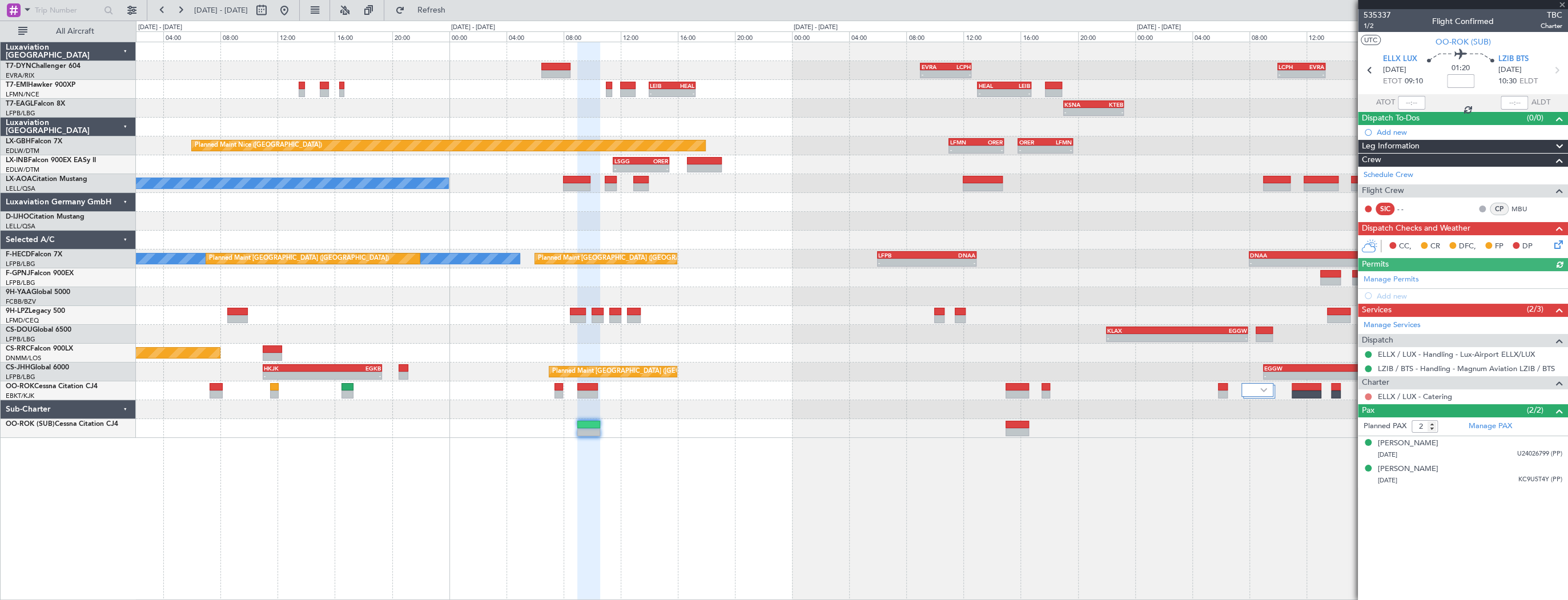
click at [1368, 393] on button at bounding box center [1368, 397] width 7 height 7
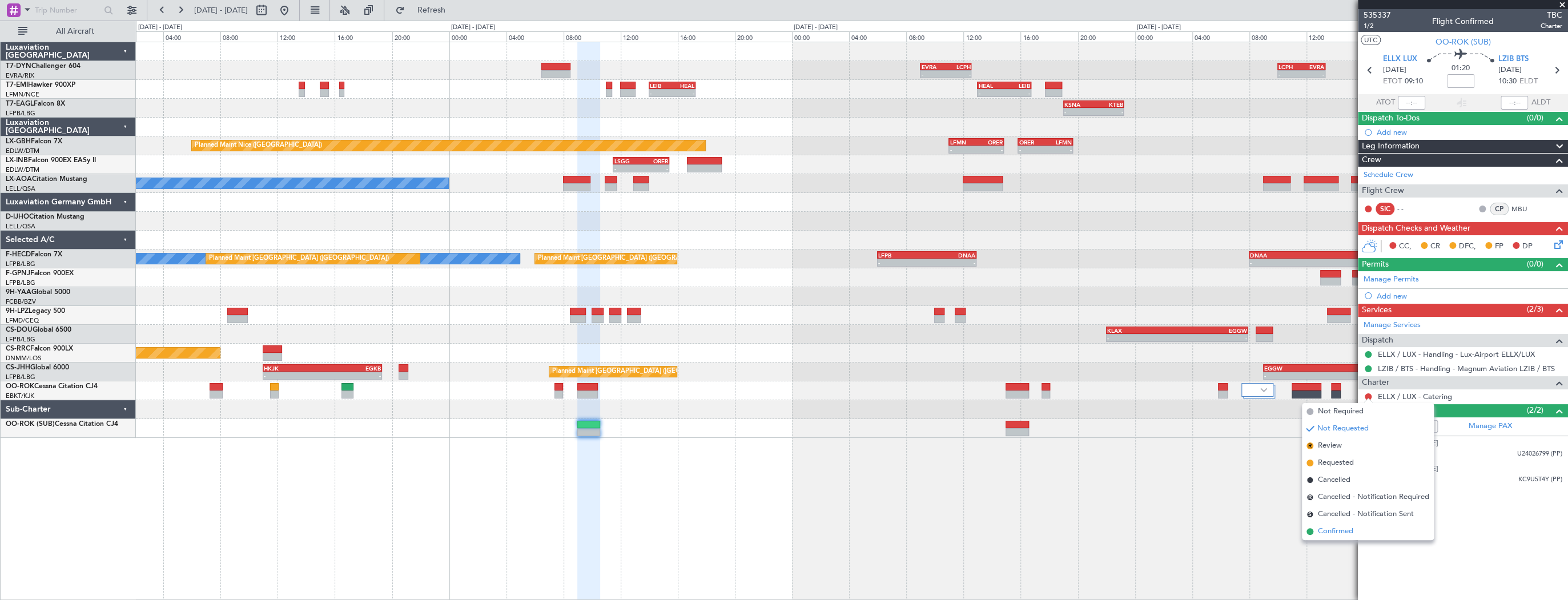
click at [1351, 534] on span "Confirmed" at bounding box center [1335, 531] width 35 height 11
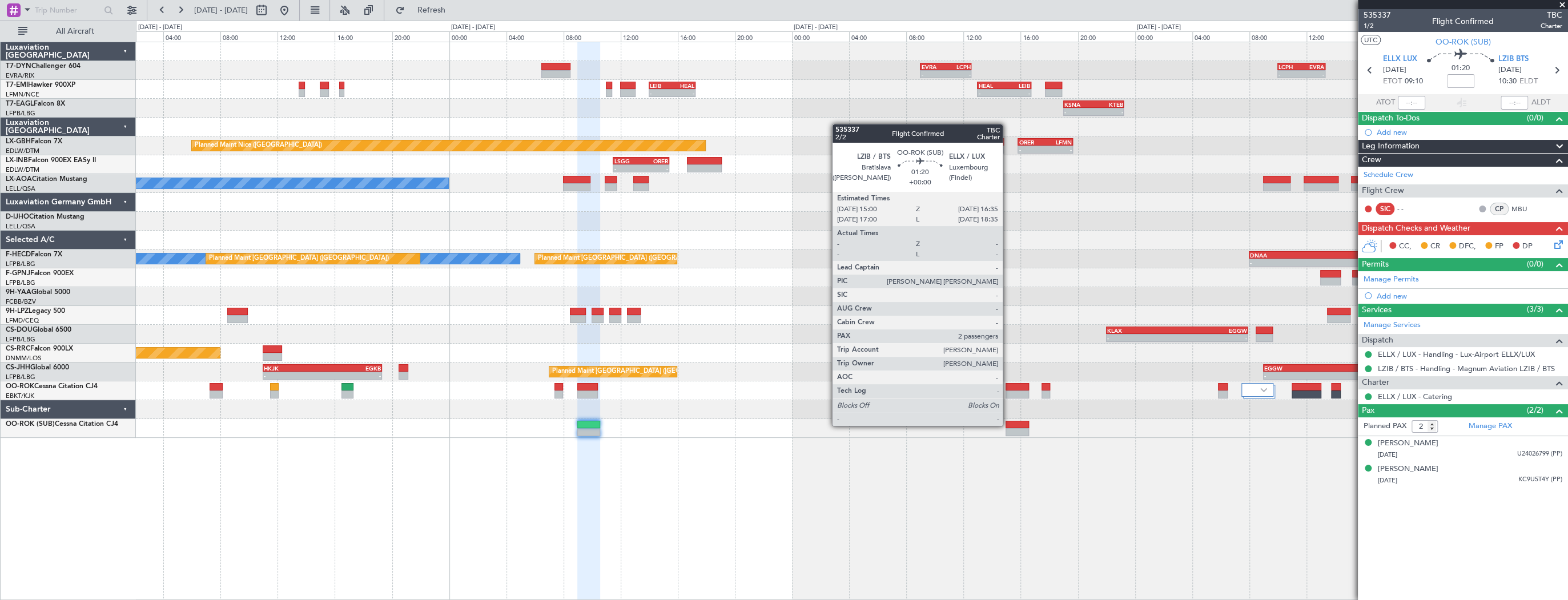
click at [1007, 425] on div at bounding box center [1017, 425] width 23 height 8
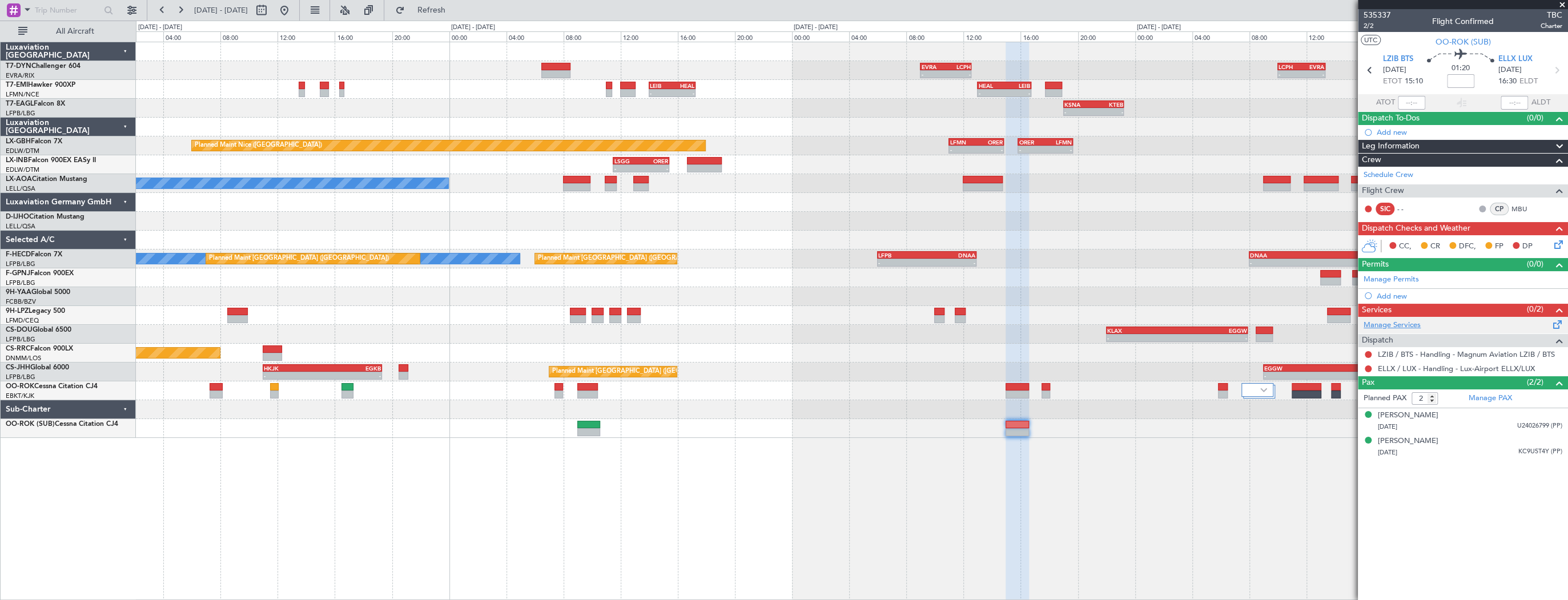
click at [1401, 325] on link "Manage Services" at bounding box center [1391, 325] width 57 height 11
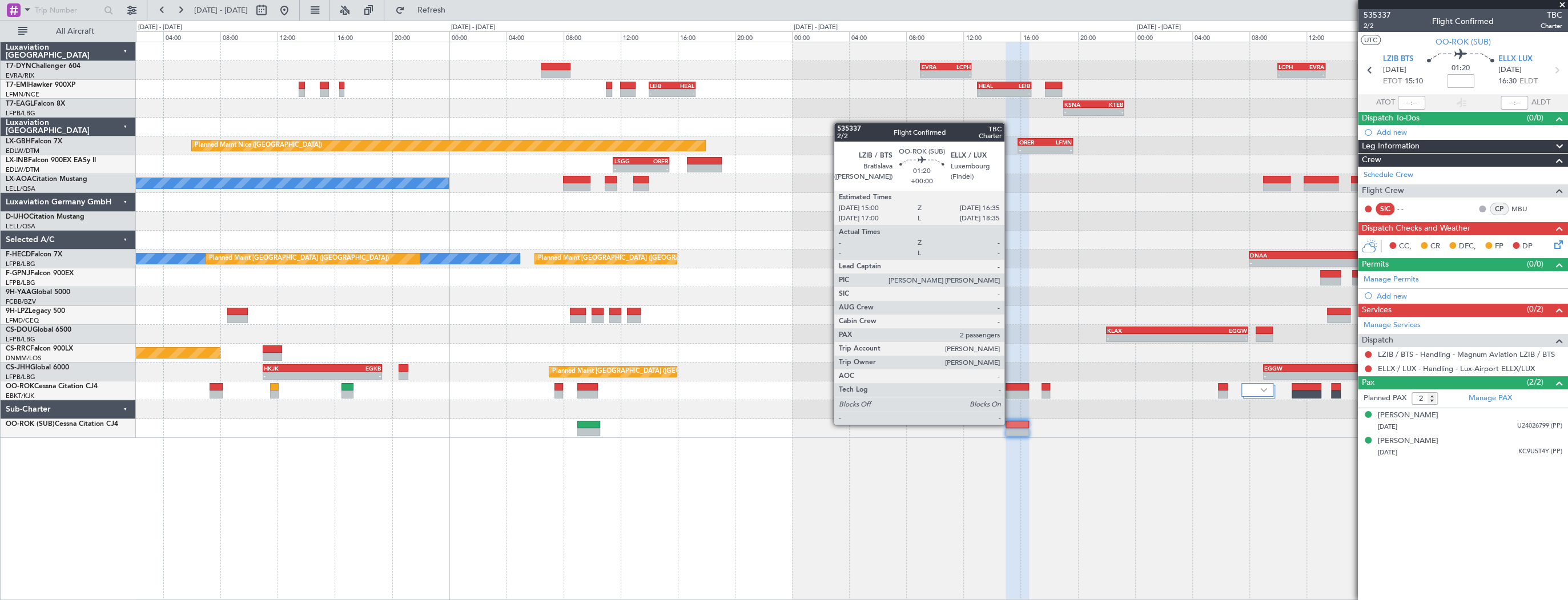
click at [1009, 423] on div at bounding box center [1017, 425] width 23 height 8
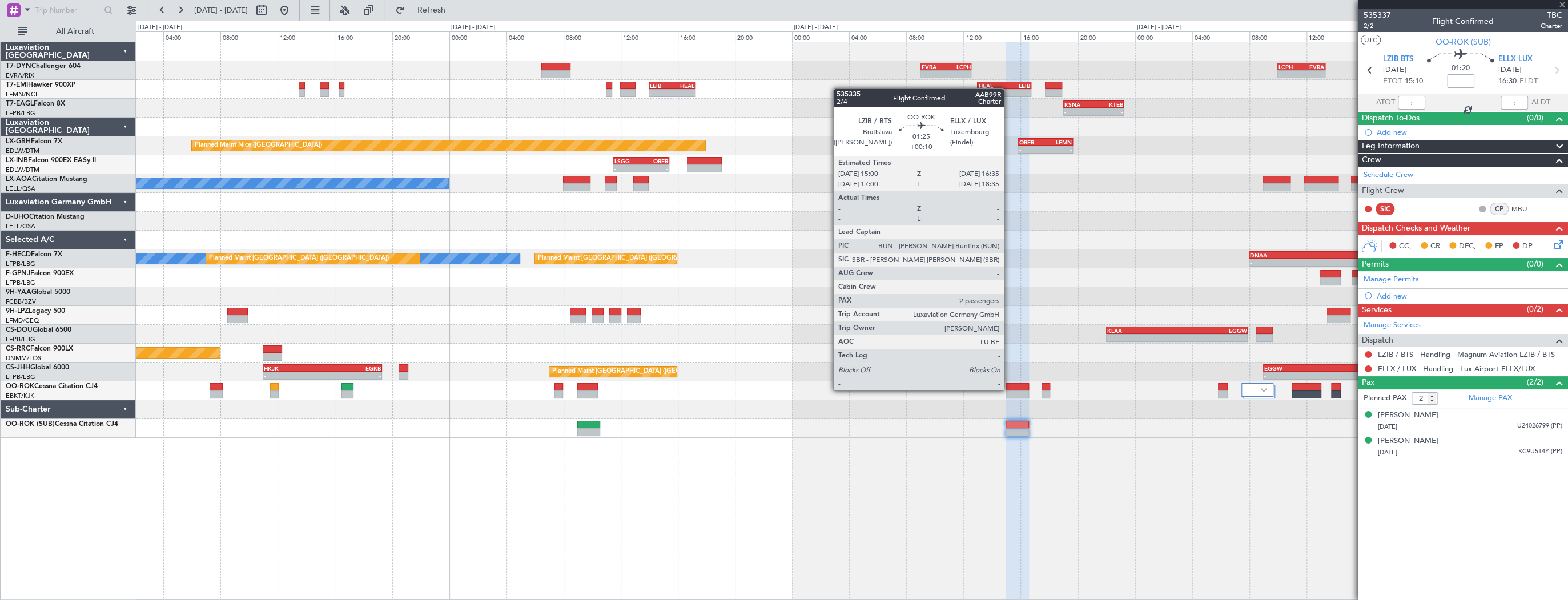
click at [1009, 389] on div at bounding box center [1017, 387] width 23 height 8
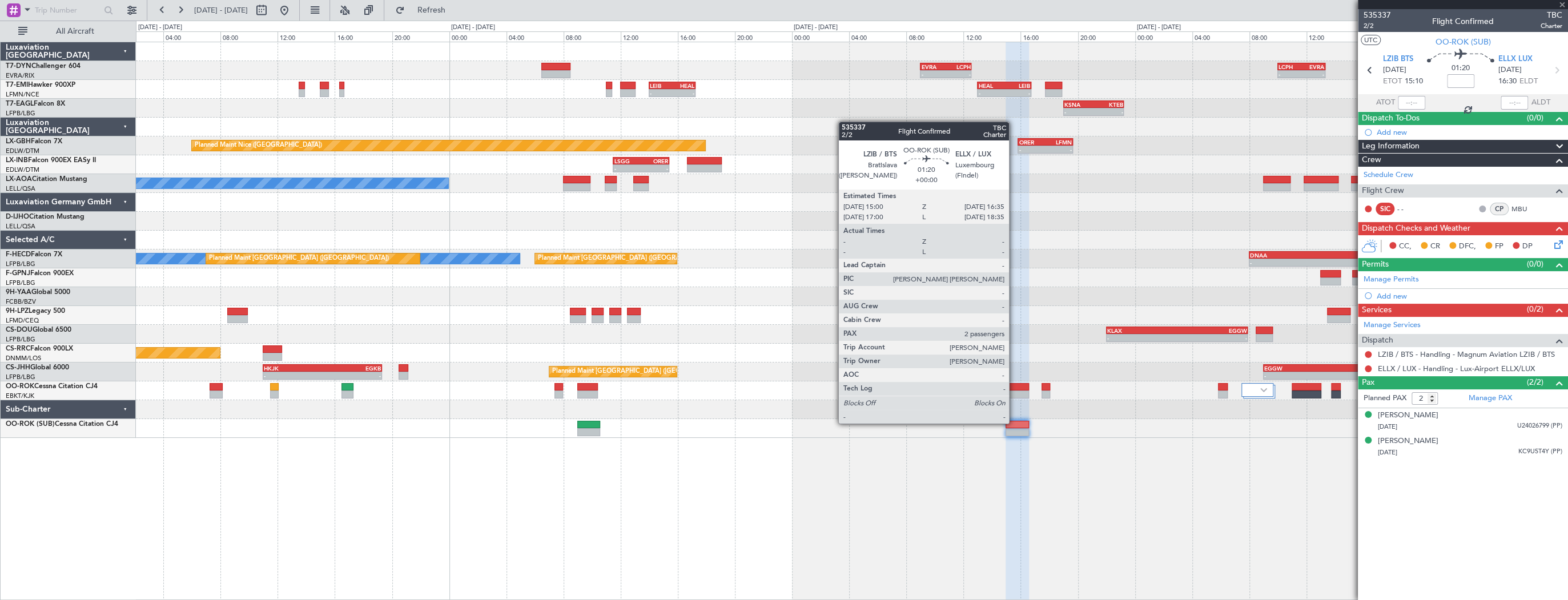
type input "+00:10"
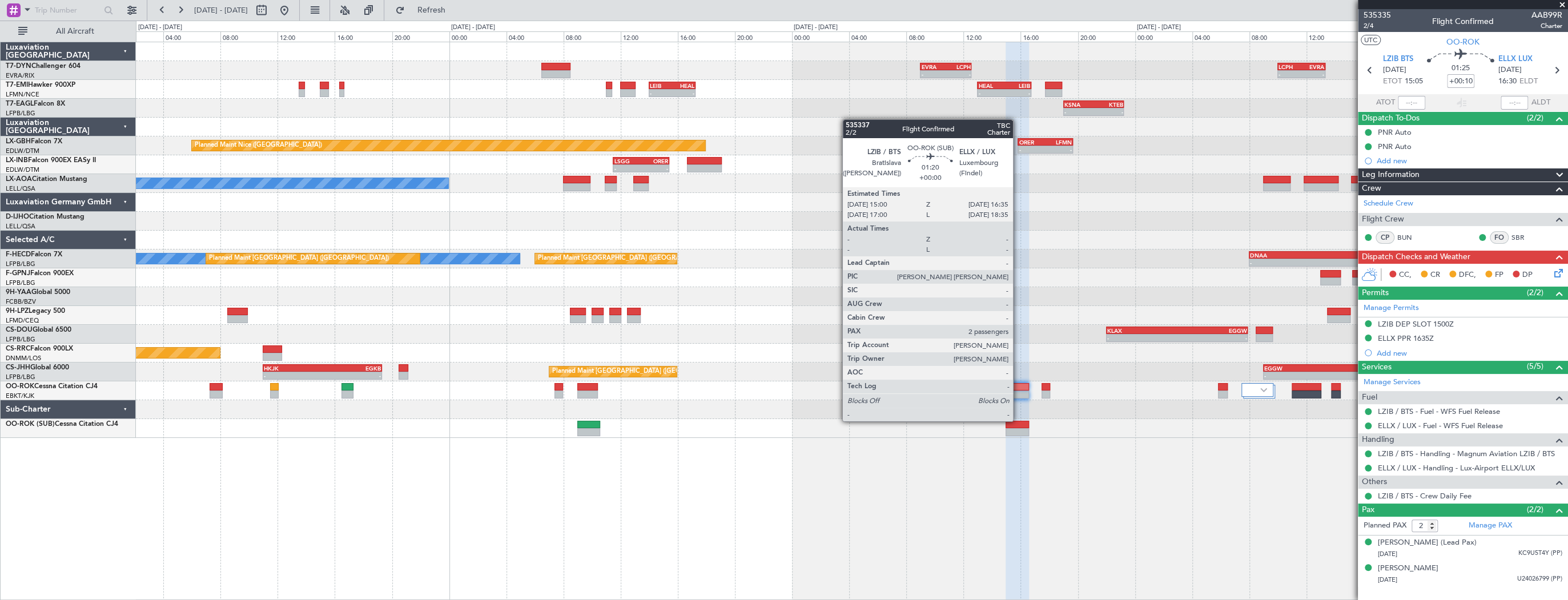
click at [1018, 421] on div at bounding box center [1017, 425] width 23 height 8
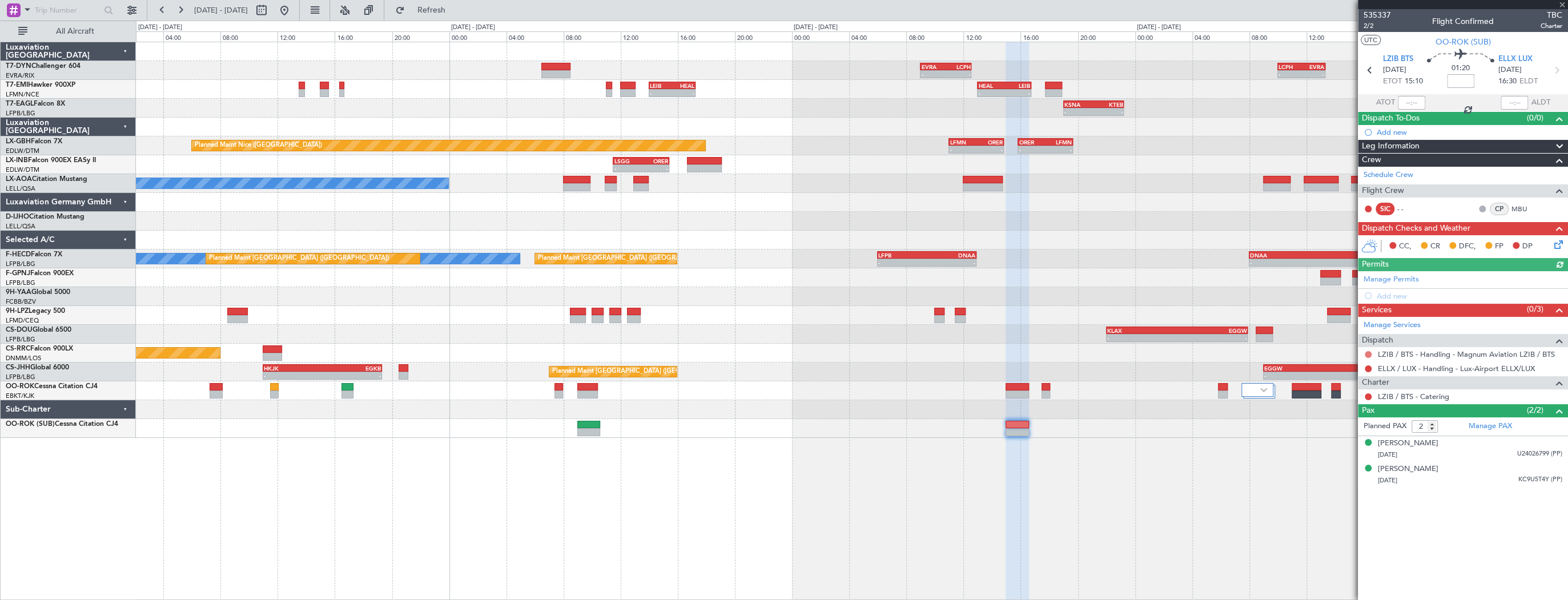
click at [1365, 352] on button at bounding box center [1368, 355] width 7 height 7
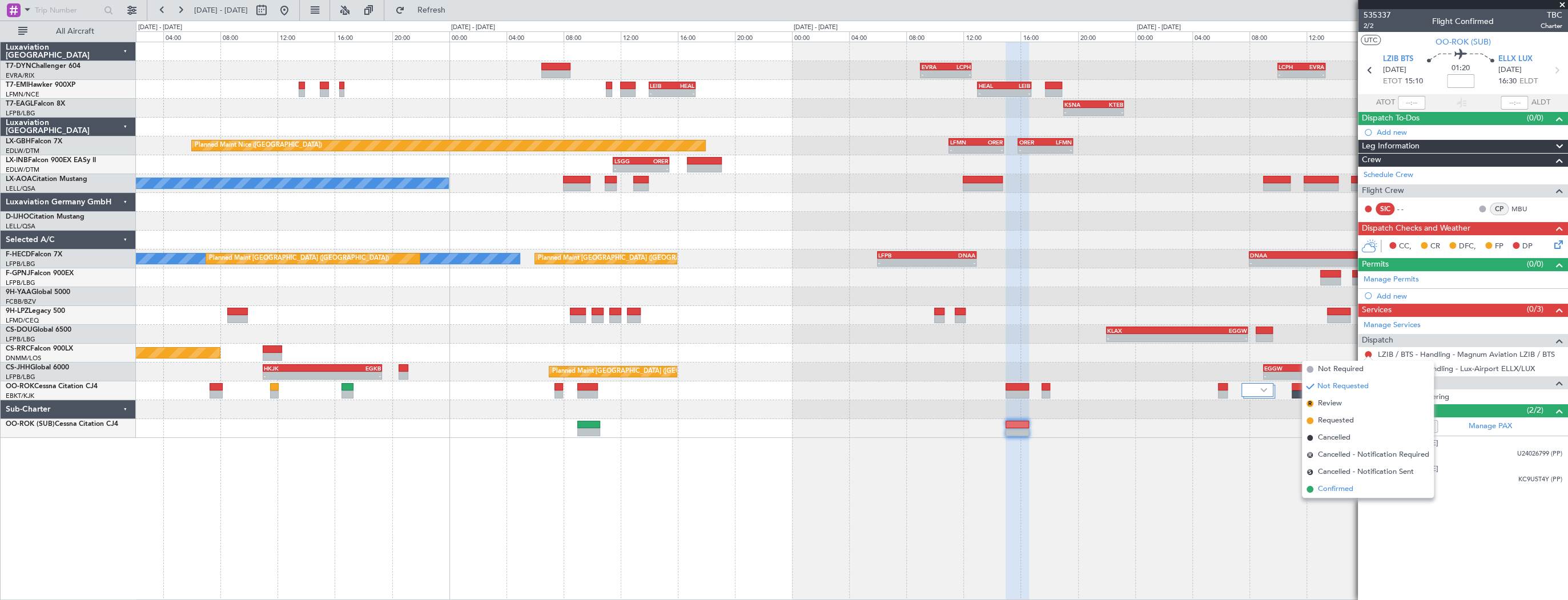
click at [1357, 486] on li "Confirmed" at bounding box center [1367, 490] width 132 height 17
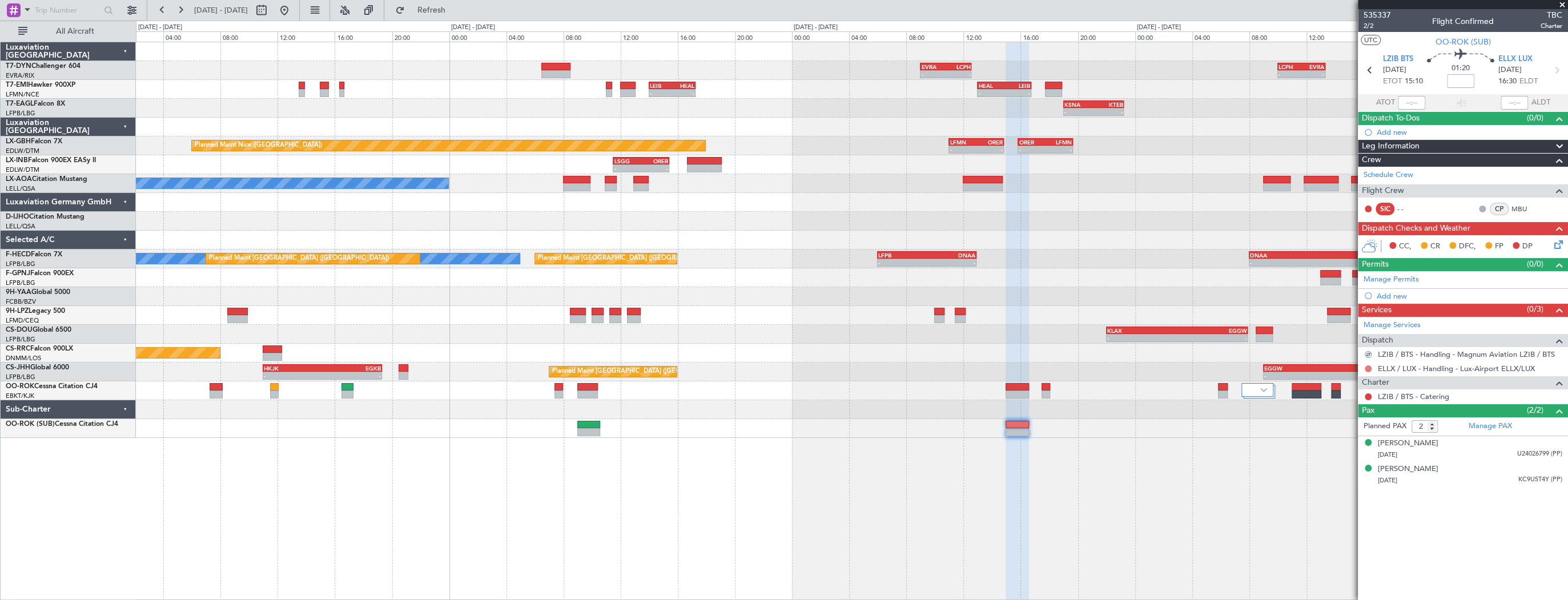
click at [1366, 366] on button at bounding box center [1368, 369] width 7 height 7
click at [1346, 502] on span "Confirmed" at bounding box center [1335, 503] width 35 height 11
click at [1366, 395] on button at bounding box center [1368, 397] width 7 height 7
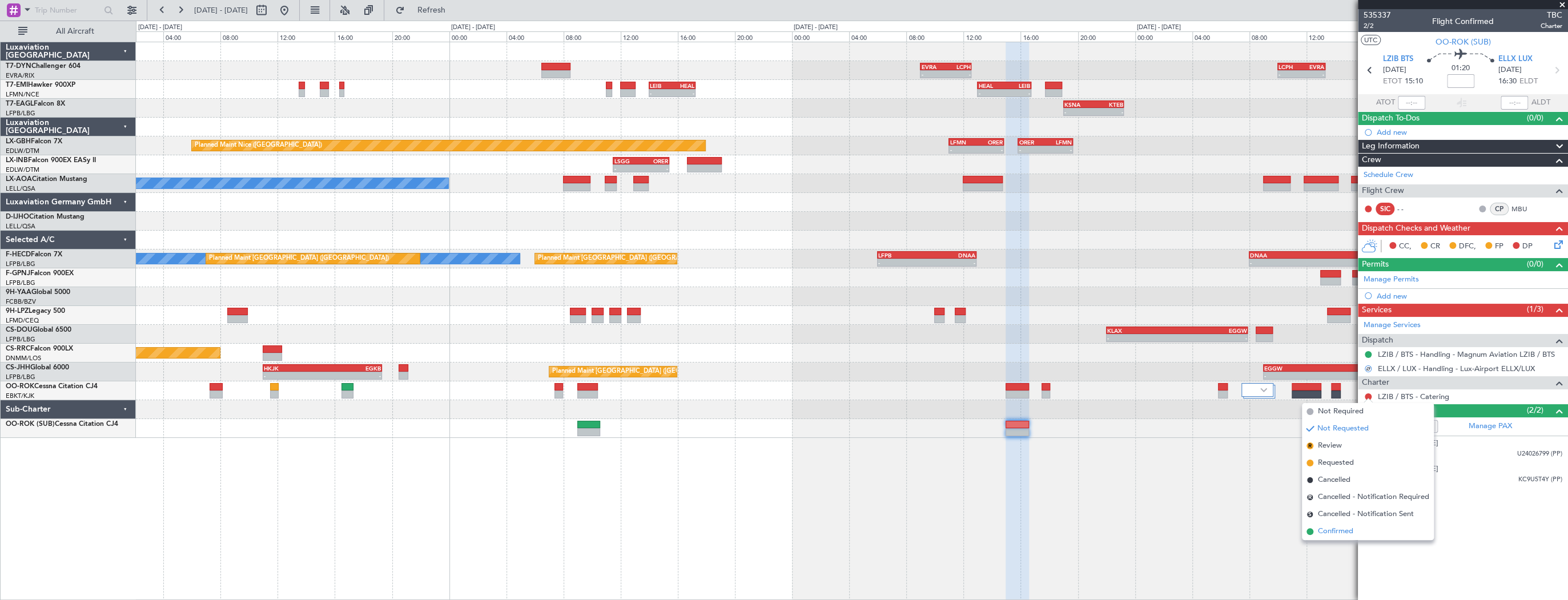
click at [1335, 532] on span "Confirmed" at bounding box center [1335, 531] width 35 height 11
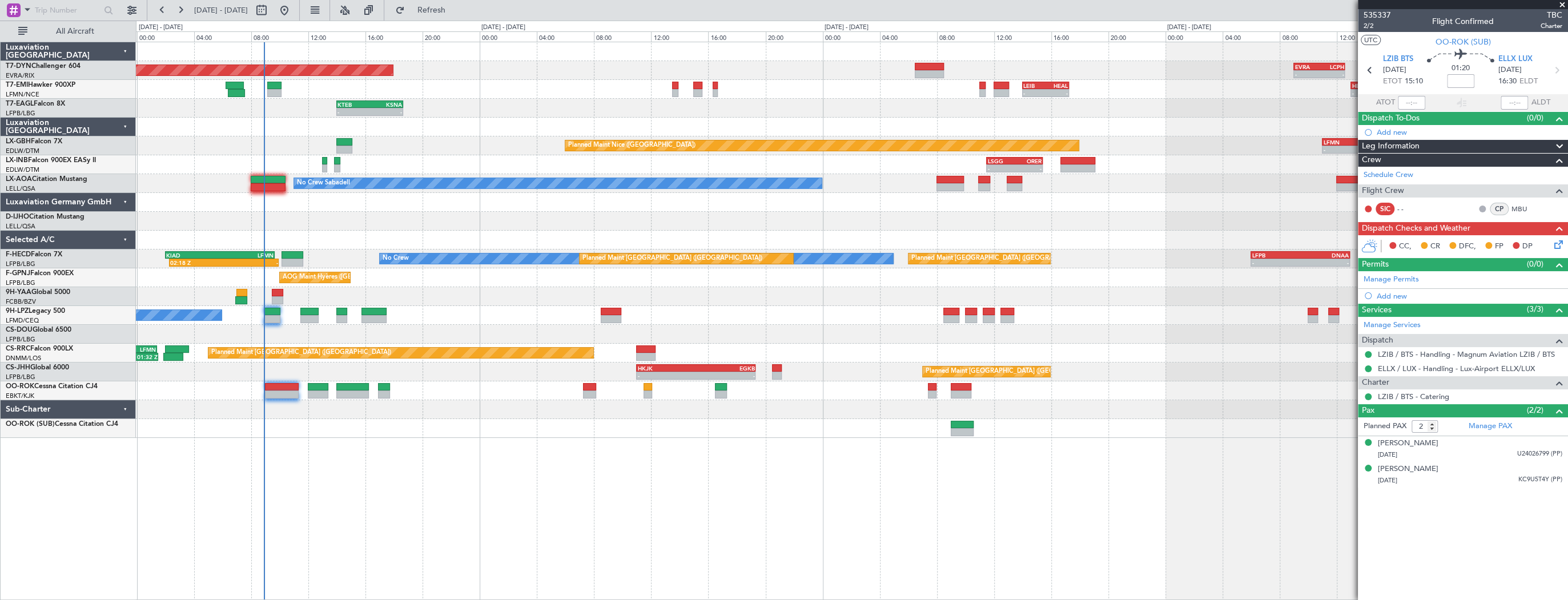
click at [1148, 484] on div "- - EVRA 09:00 Z LCPH 12:35 Z Planned Maint [GEOGRAPHIC_DATA]-[GEOGRAPHIC_DATA]…" at bounding box center [852, 320] width 1432 height 559
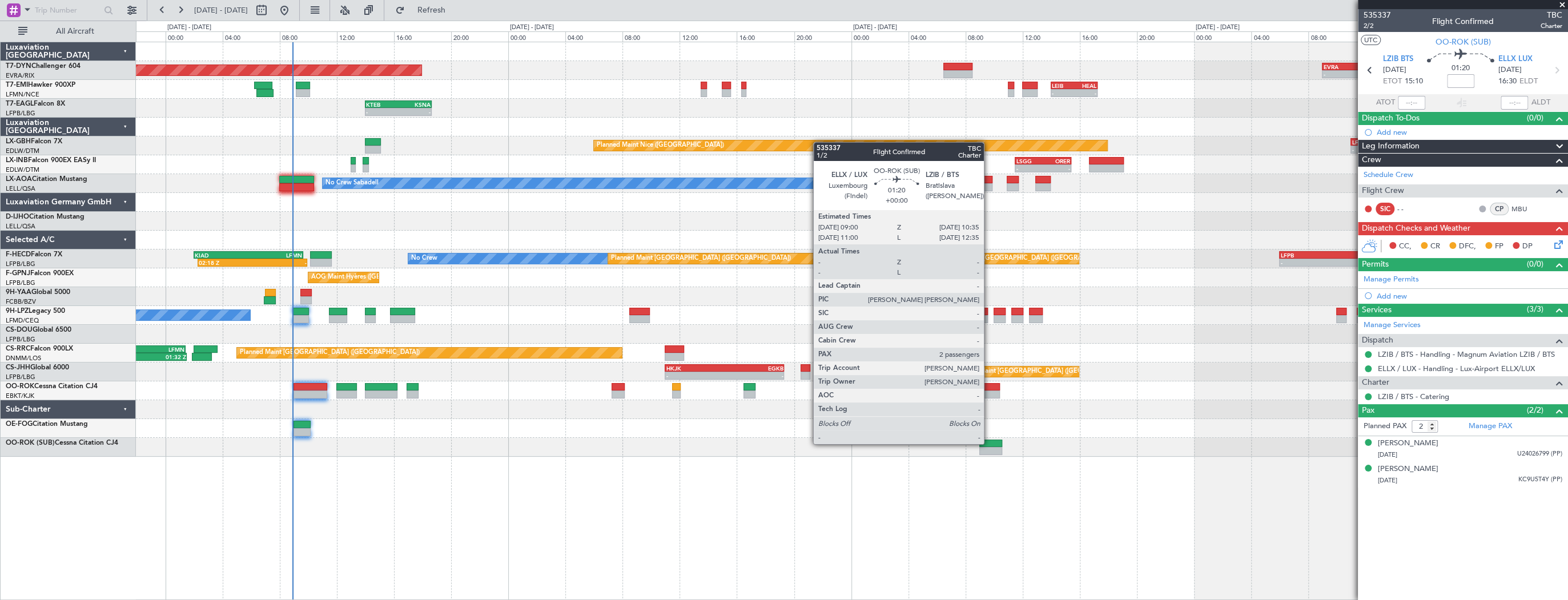
click at [989, 443] on div at bounding box center [991, 443] width 23 height 8
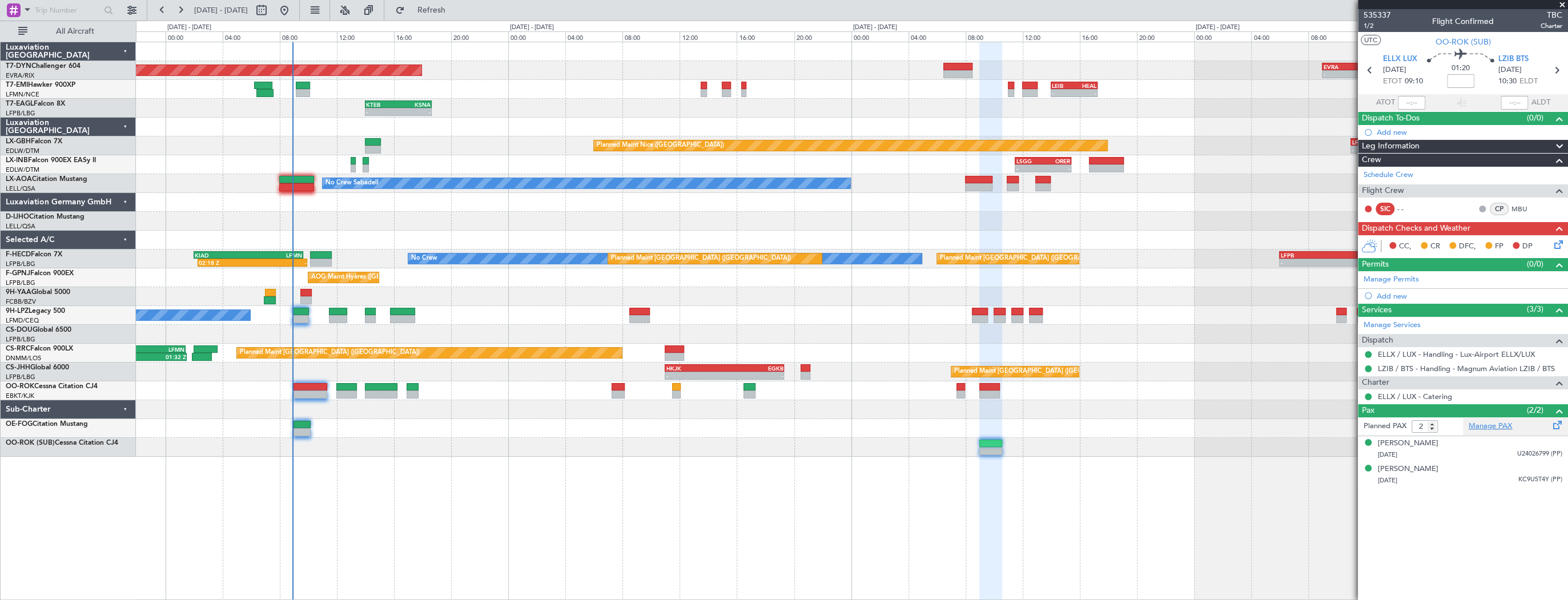
click at [1497, 427] on link "Manage PAX" at bounding box center [1490, 426] width 43 height 11
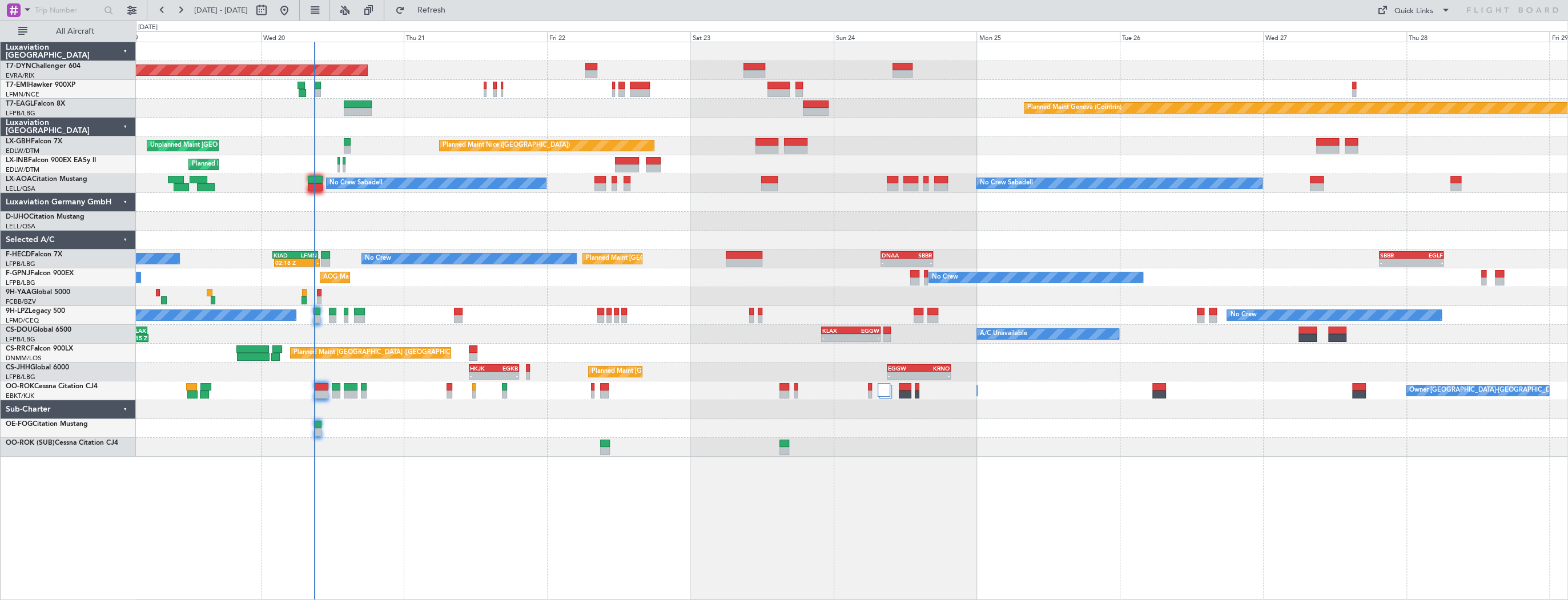
click at [587, 436] on div "Planned Maint [GEOGRAPHIC_DATA]-[GEOGRAPHIC_DATA] Planned Maint Geneva ([GEOGRA…" at bounding box center [852, 320] width 1432 height 559
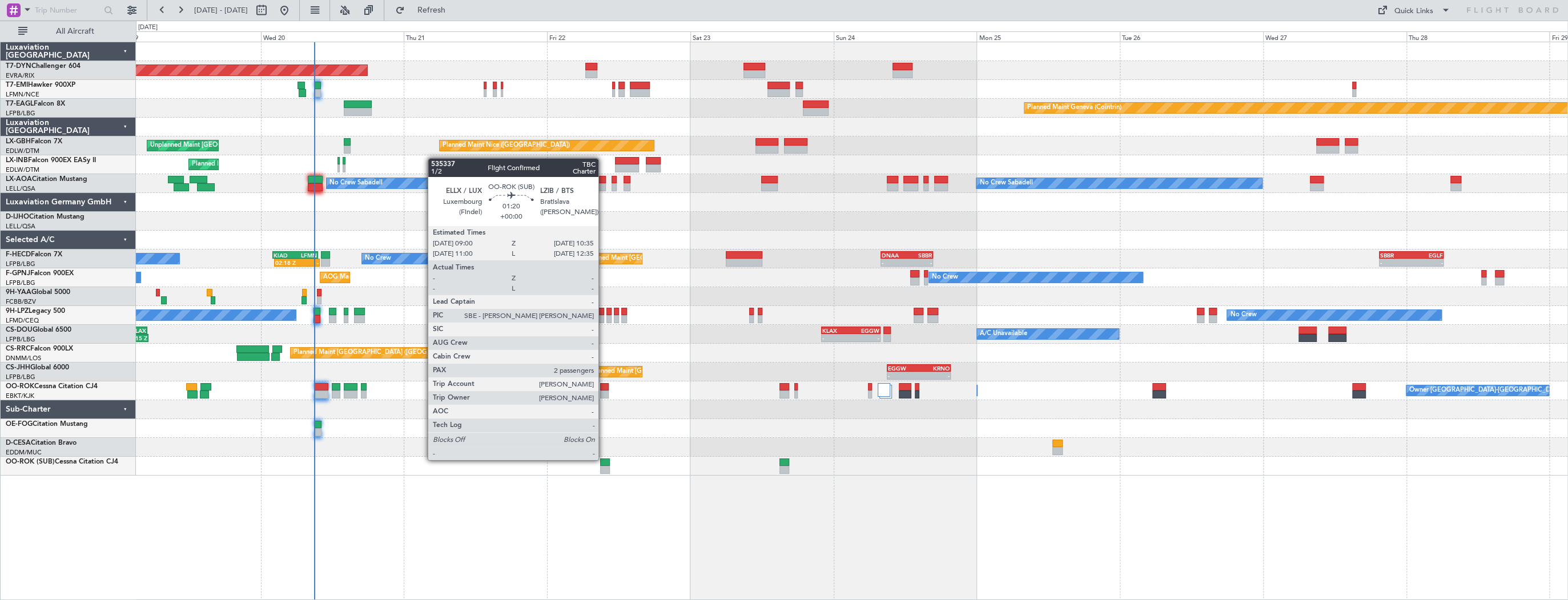
click at [603, 459] on div at bounding box center [605, 462] width 10 height 8
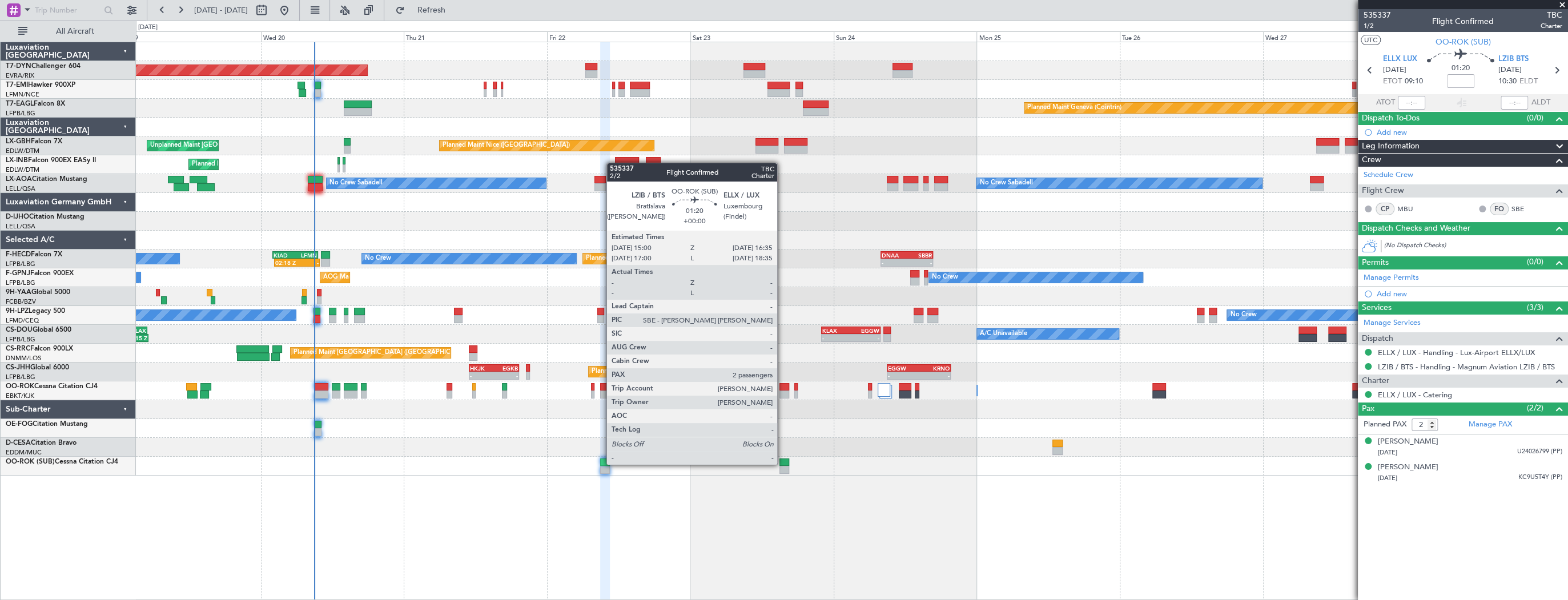
click at [782, 464] on div at bounding box center [784, 462] width 10 height 8
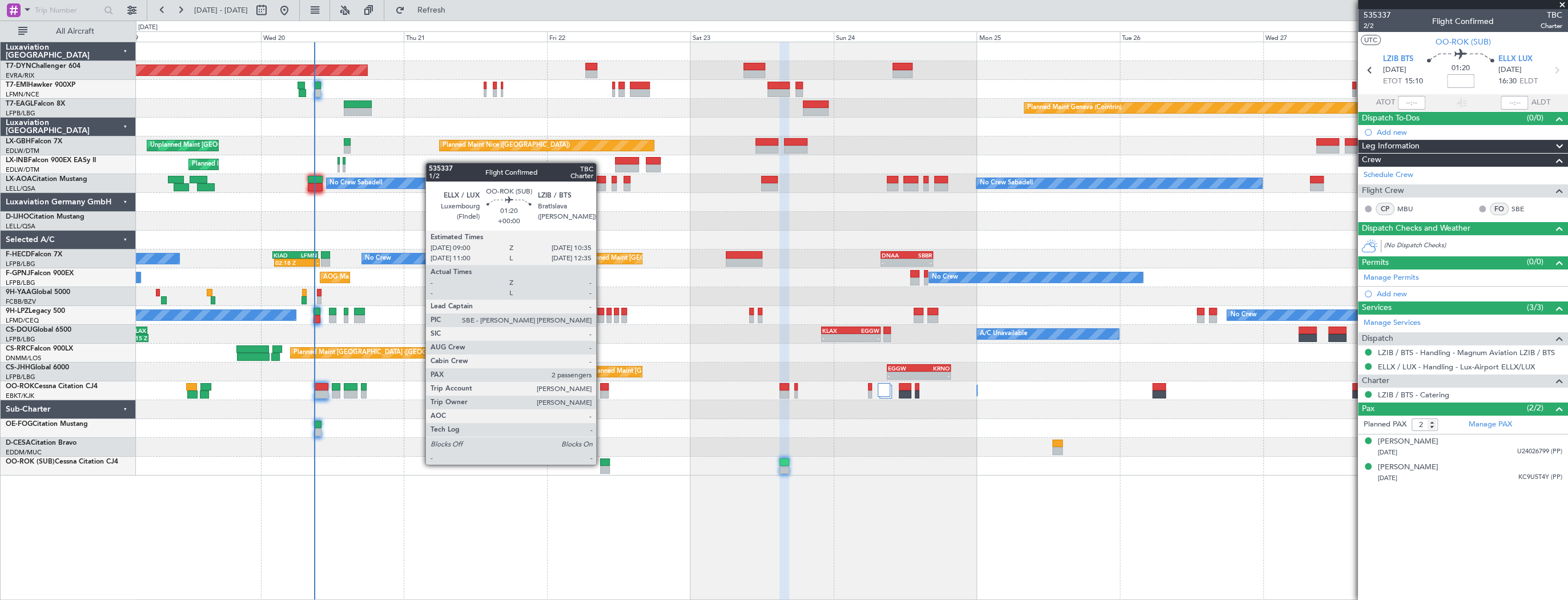
click at [601, 464] on div at bounding box center [605, 462] width 10 height 8
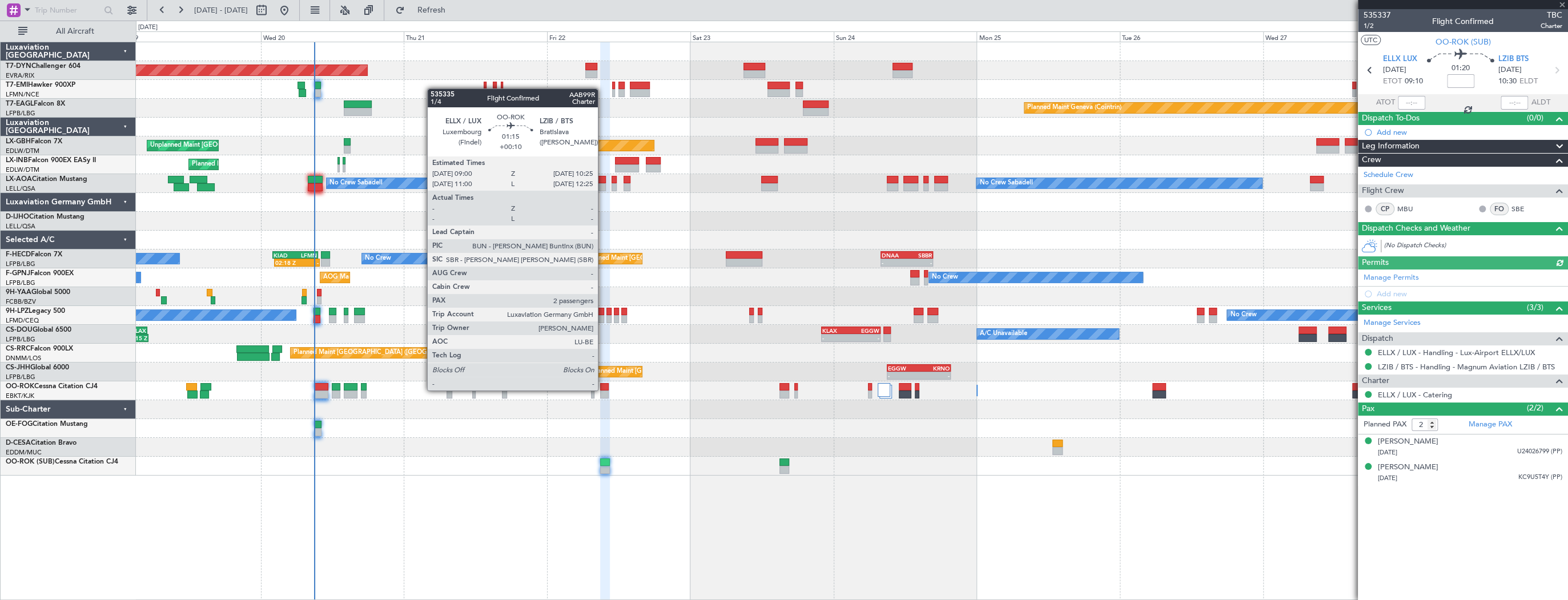
click at [603, 389] on div at bounding box center [604, 387] width 9 height 8
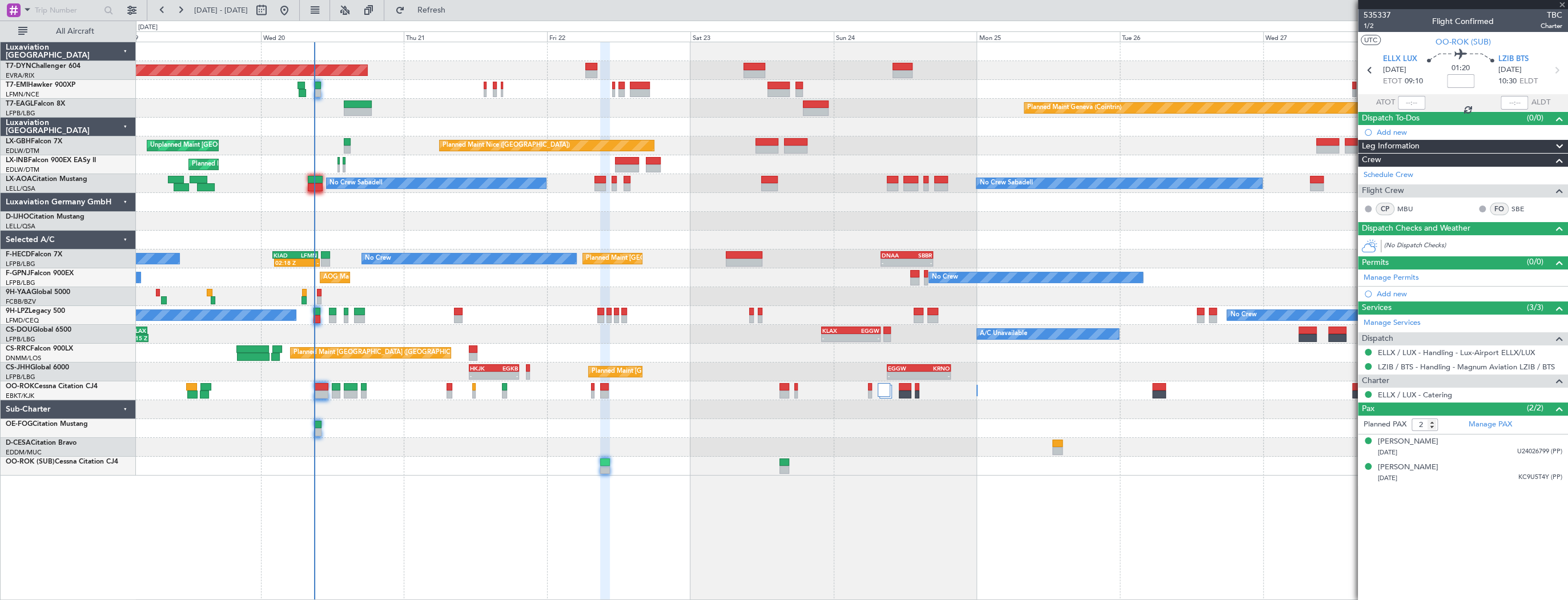
type input "+00:10"
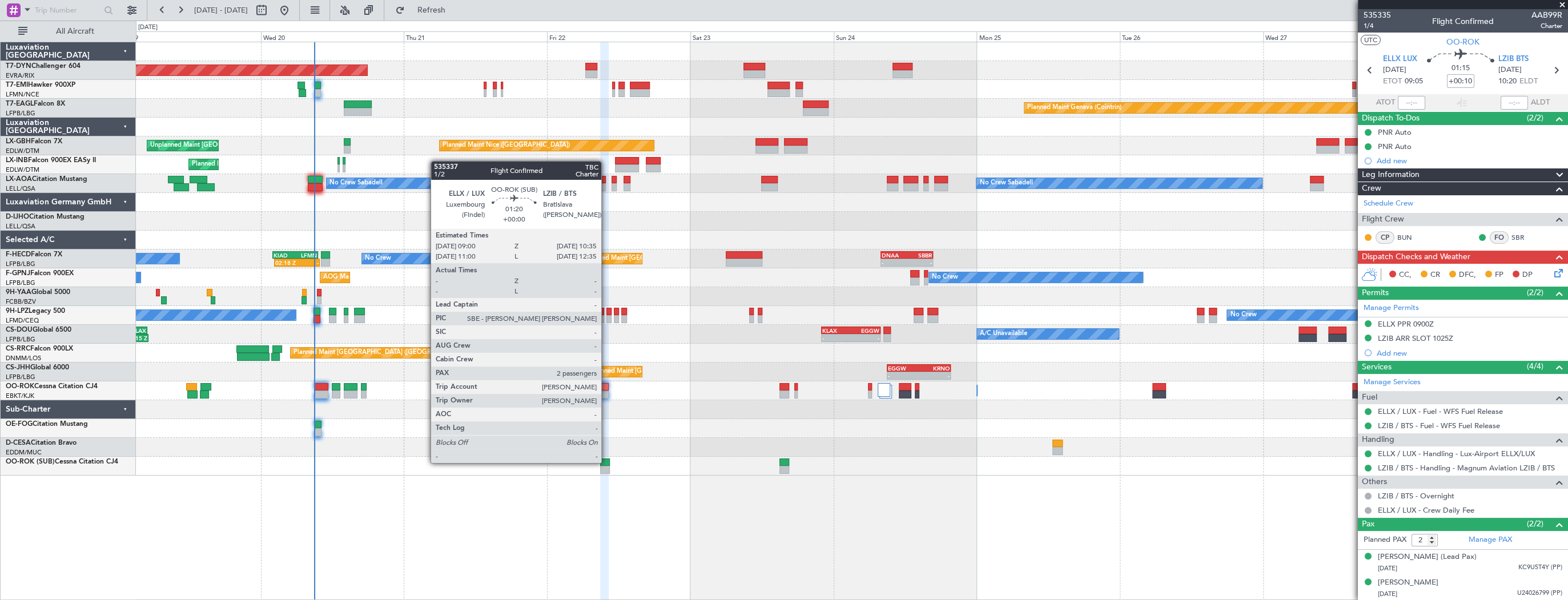
click at [606, 462] on div at bounding box center [605, 462] width 10 height 8
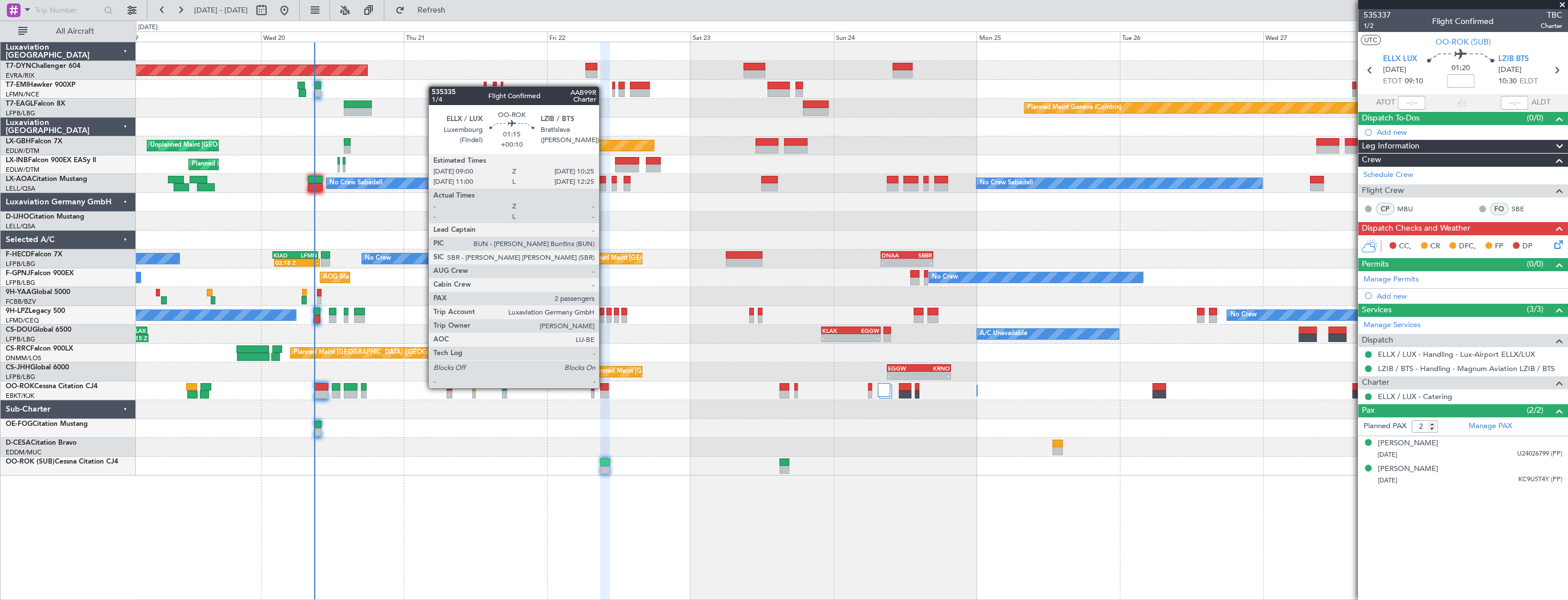
click at [604, 387] on div at bounding box center [604, 387] width 9 height 8
type input "+00:10"
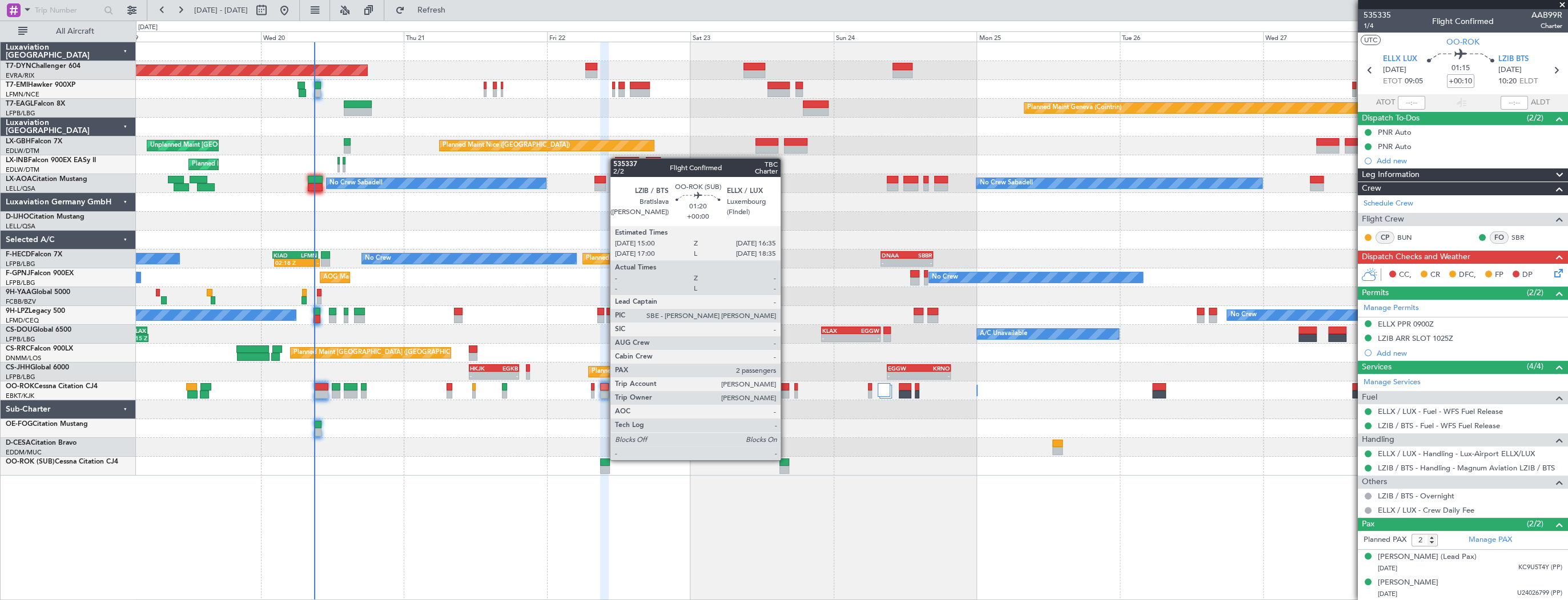
click at [785, 459] on div at bounding box center [784, 462] width 10 height 8
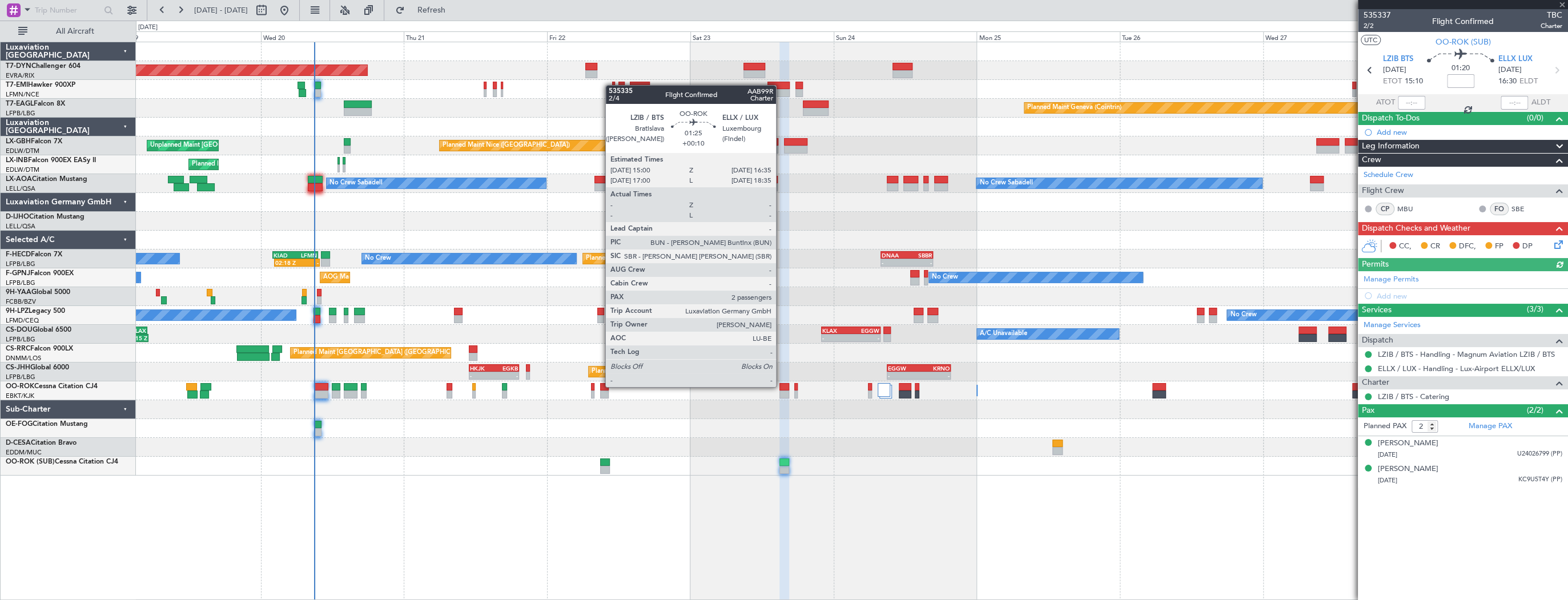
click at [781, 386] on div at bounding box center [784, 387] width 10 height 8
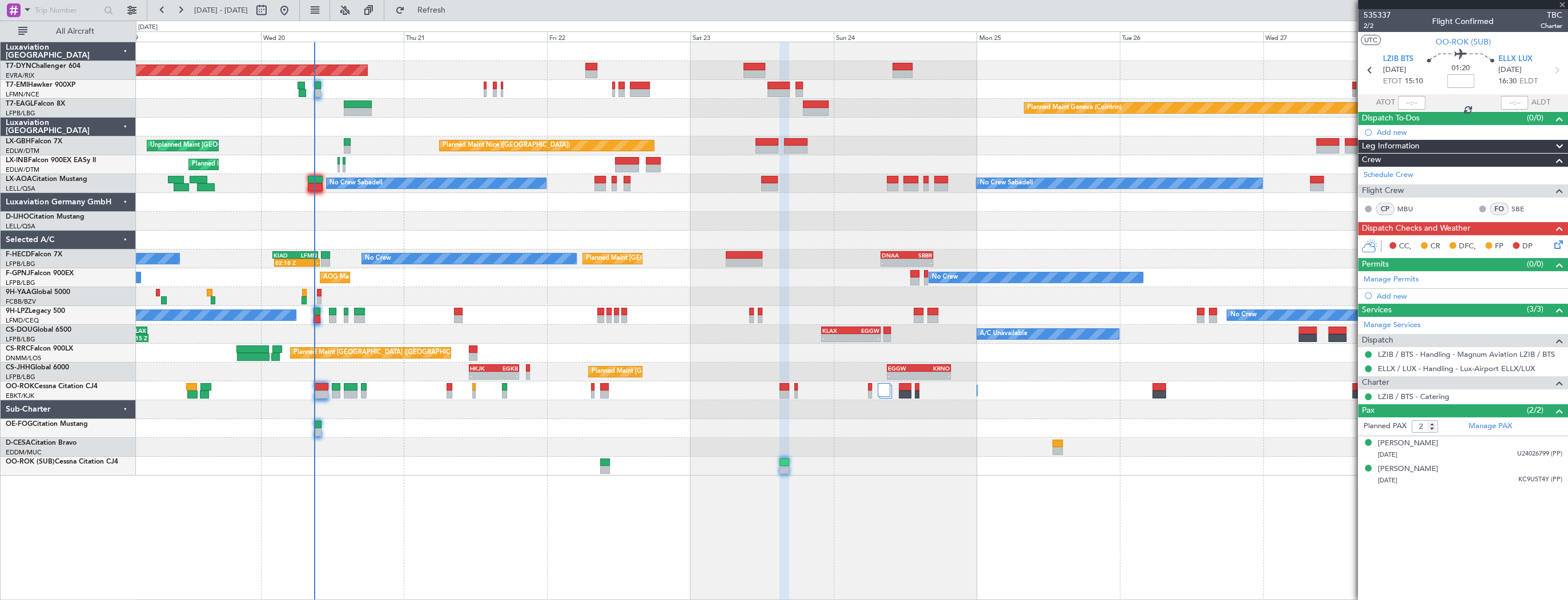
type input "+00:10"
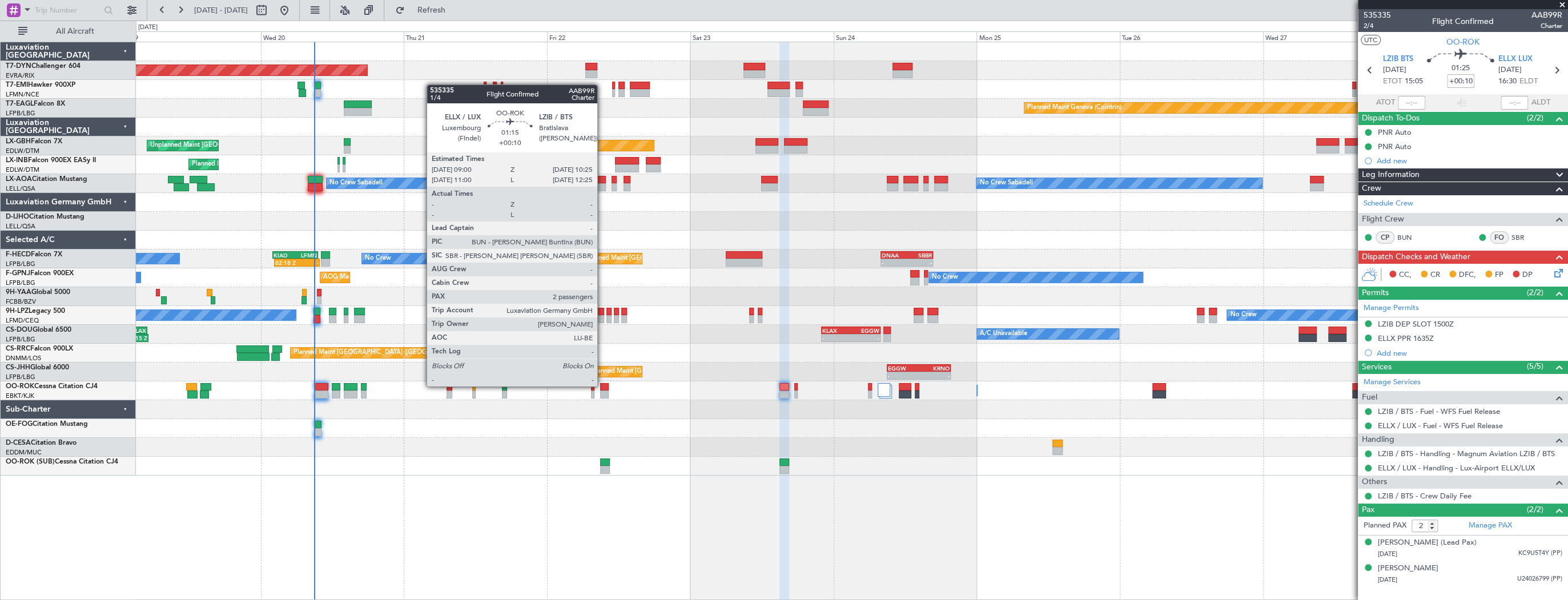
click at [602, 385] on div at bounding box center [604, 387] width 9 height 8
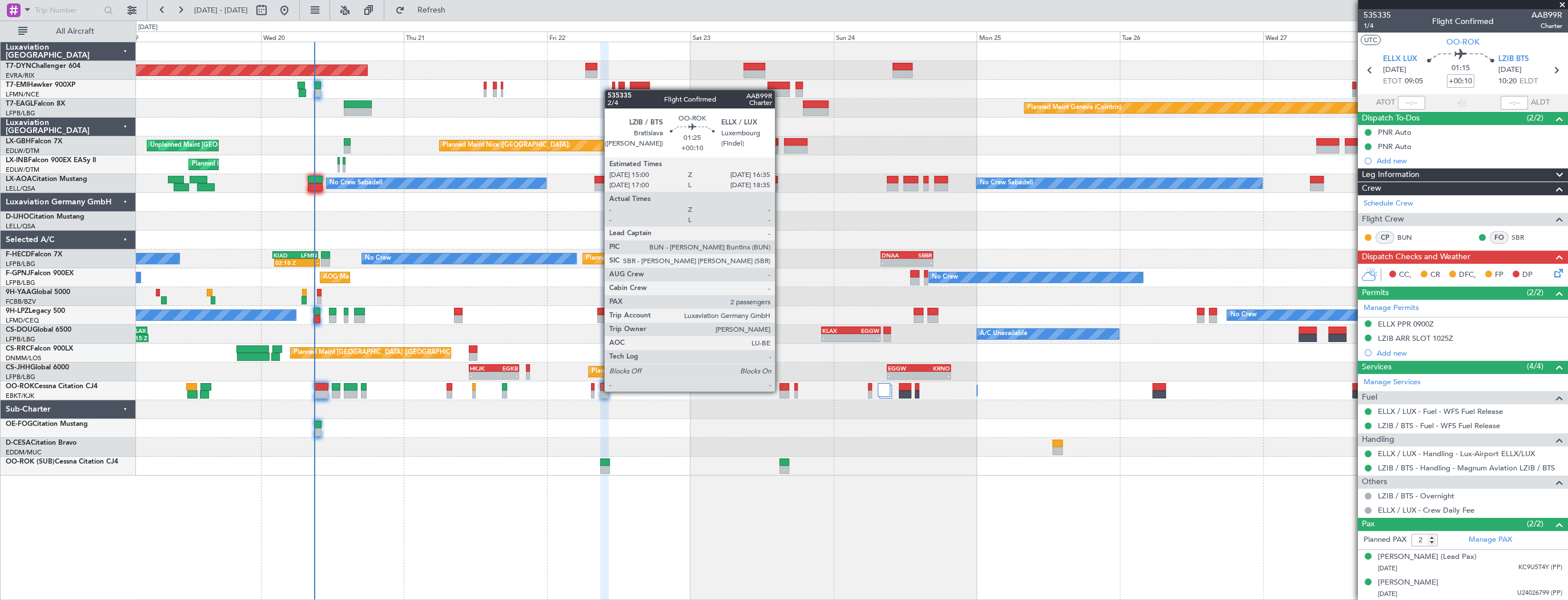
click at [780, 391] on div at bounding box center [784, 395] width 10 height 8
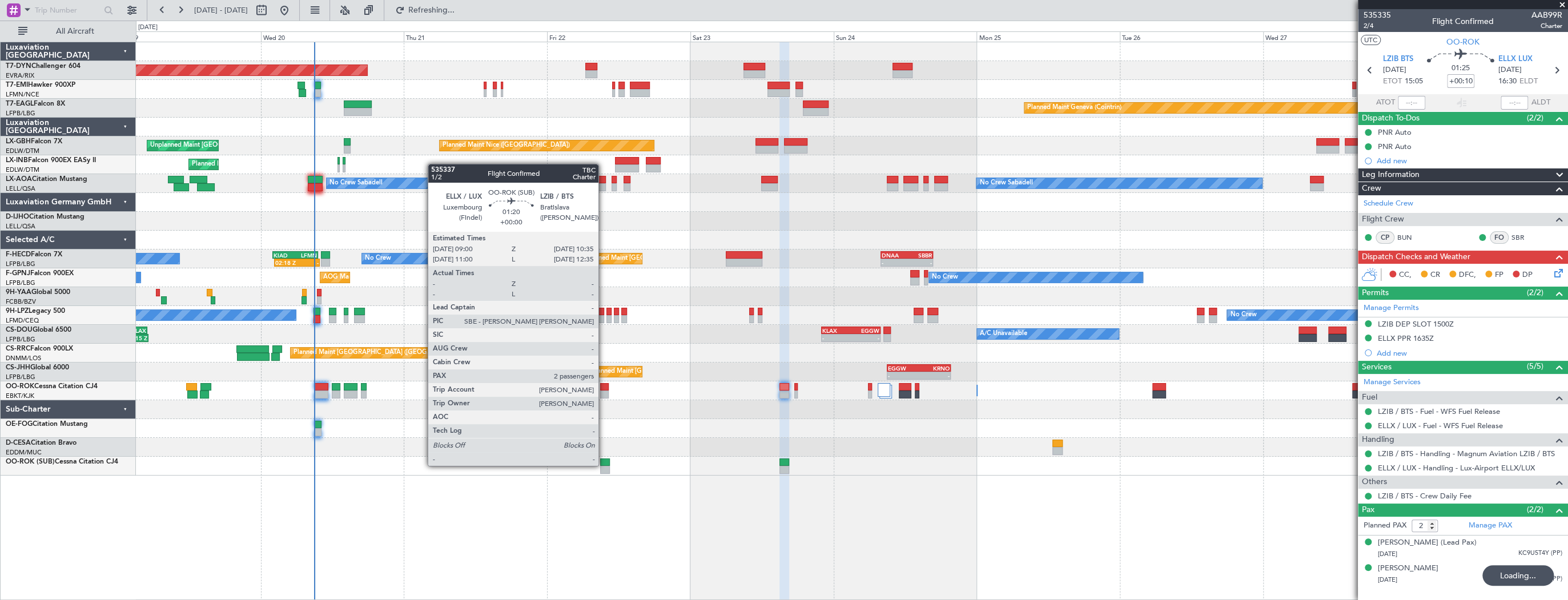
click at [603, 464] on div at bounding box center [605, 462] width 10 height 8
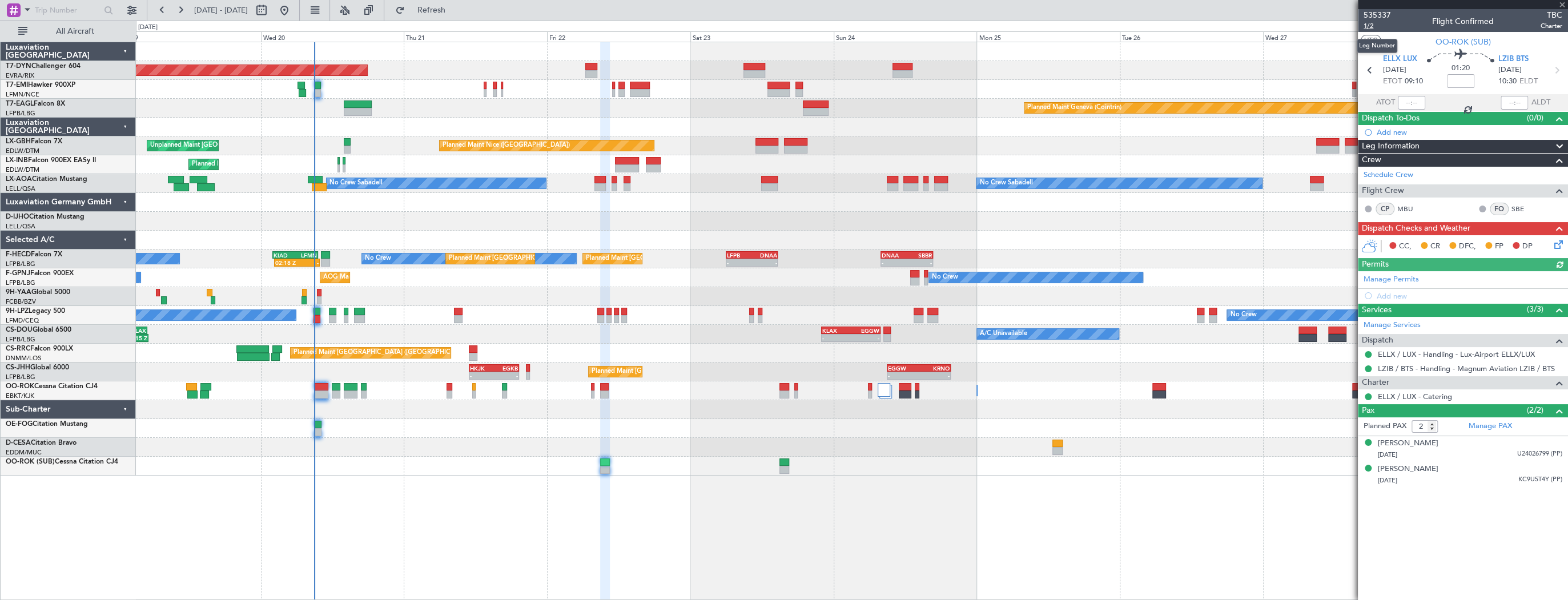
click at [1376, 29] on span "1/2" at bounding box center [1377, 26] width 27 height 10
click at [1375, 11] on span "535337" at bounding box center [1377, 15] width 27 height 12
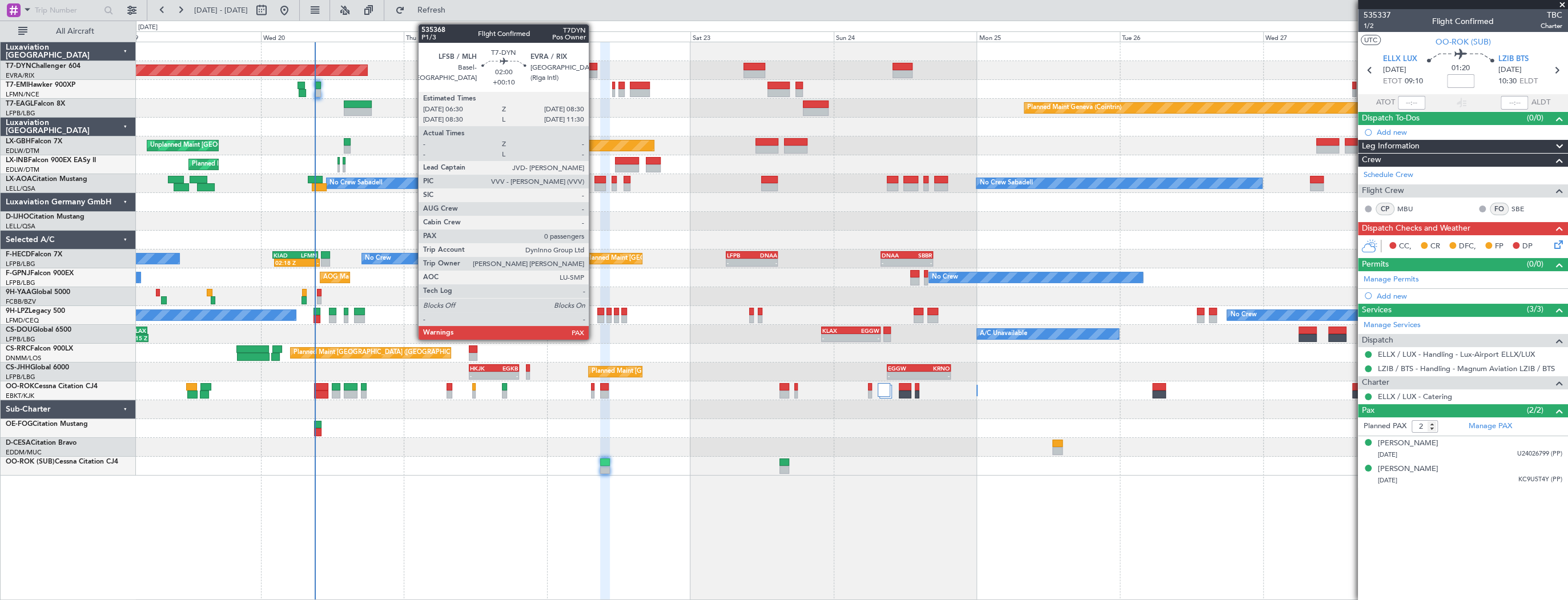
click at [594, 68] on div at bounding box center [591, 67] width 12 height 8
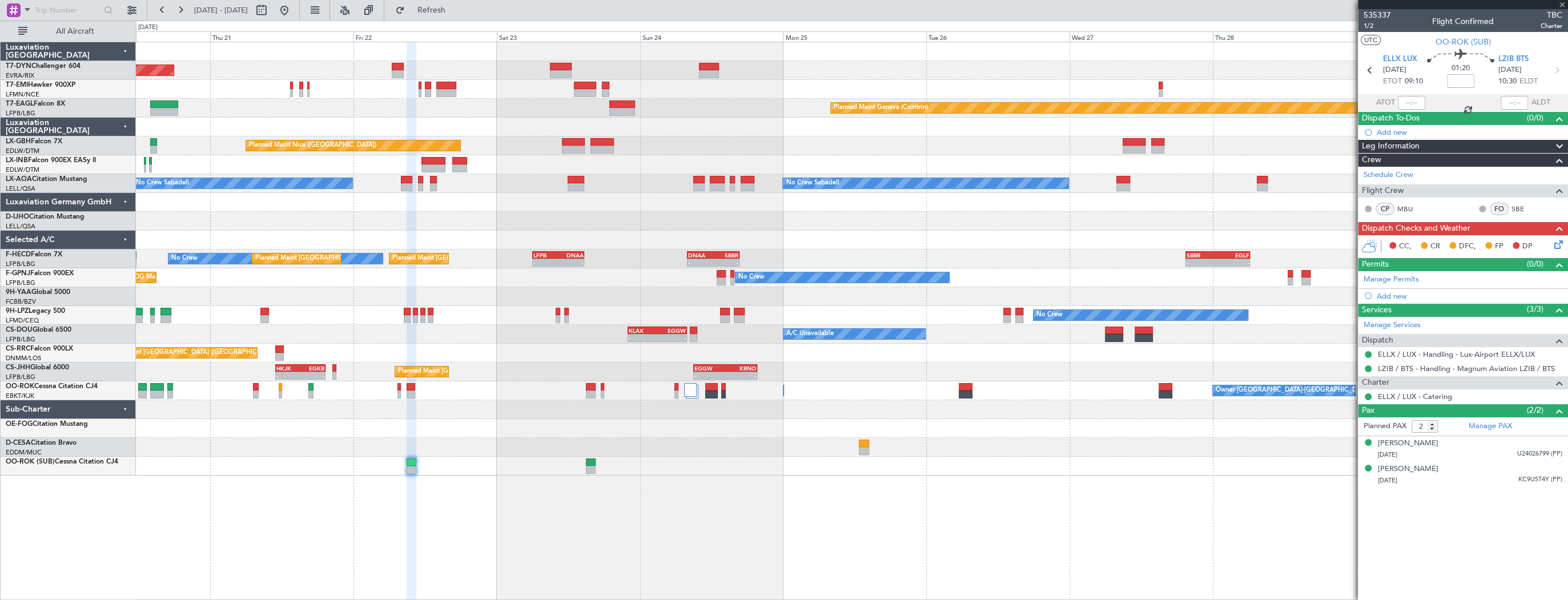
click at [450, 63] on div "Planned Maint [GEOGRAPHIC_DATA]-[GEOGRAPHIC_DATA]" at bounding box center [852, 70] width 1432 height 19
type input "+00:10"
type input "0"
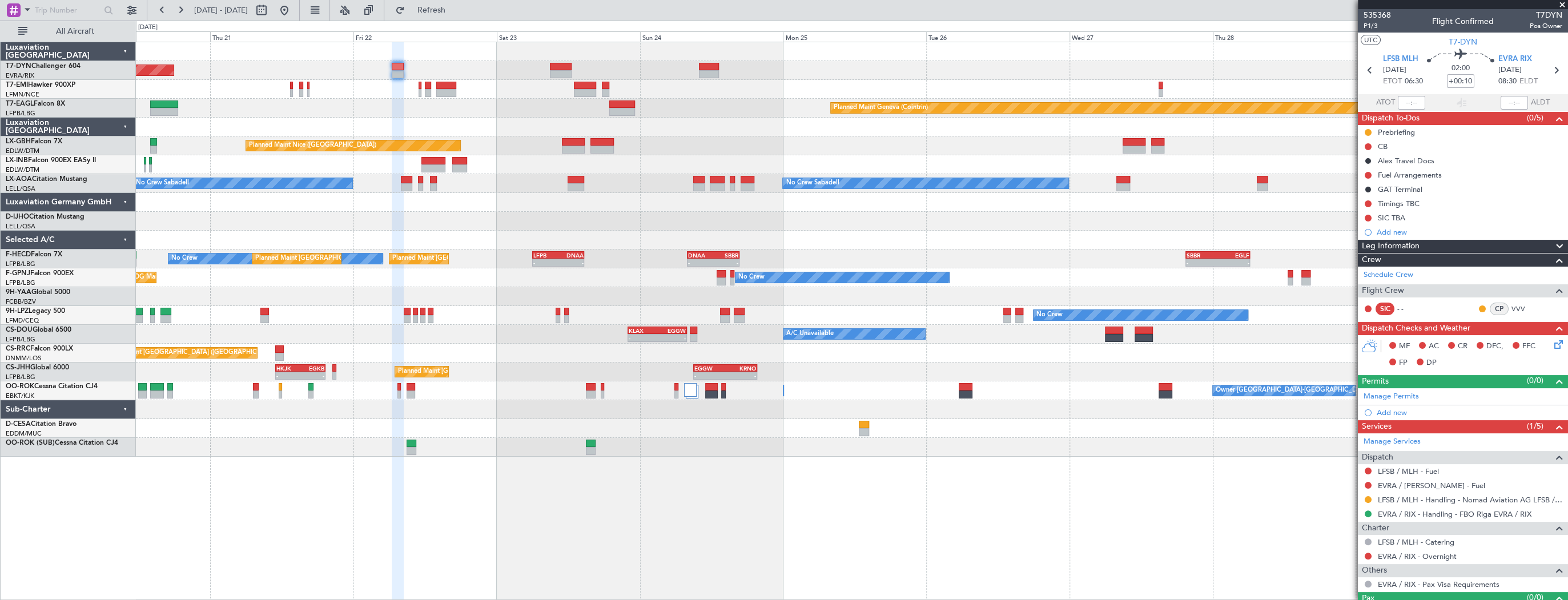
click at [575, 66] on div "Planned Maint [GEOGRAPHIC_DATA]-[GEOGRAPHIC_DATA]" at bounding box center [852, 70] width 1432 height 19
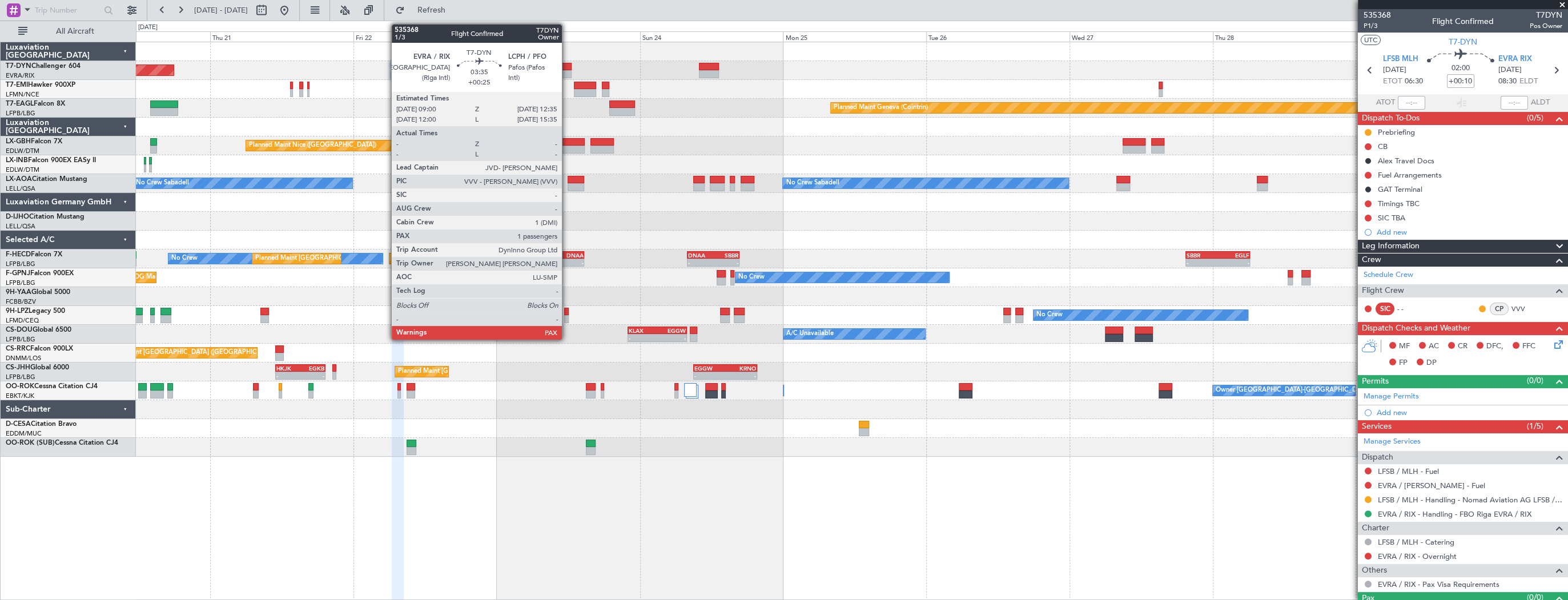
click at [559, 66] on div at bounding box center [561, 67] width 21 height 8
type input "+00:25"
type input "3"
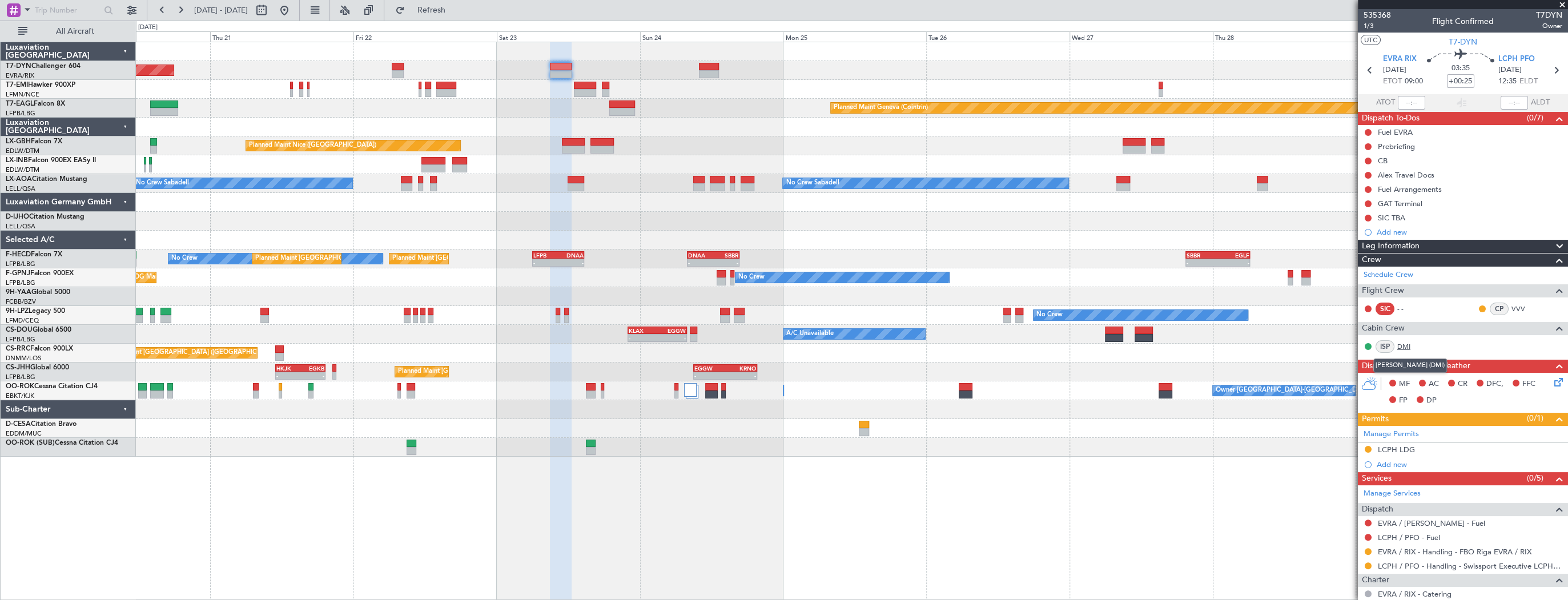
click at [1405, 345] on link "DMI" at bounding box center [1410, 346] width 25 height 10
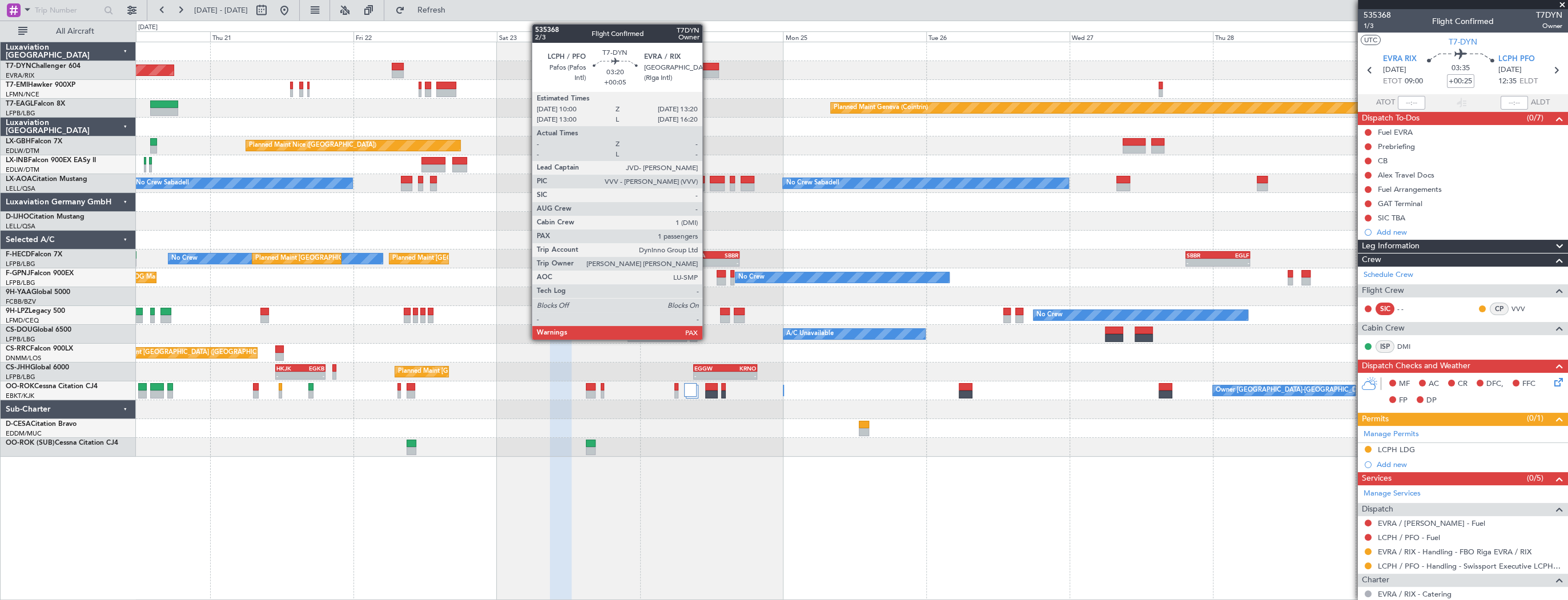
click at [708, 64] on div at bounding box center [709, 67] width 20 height 8
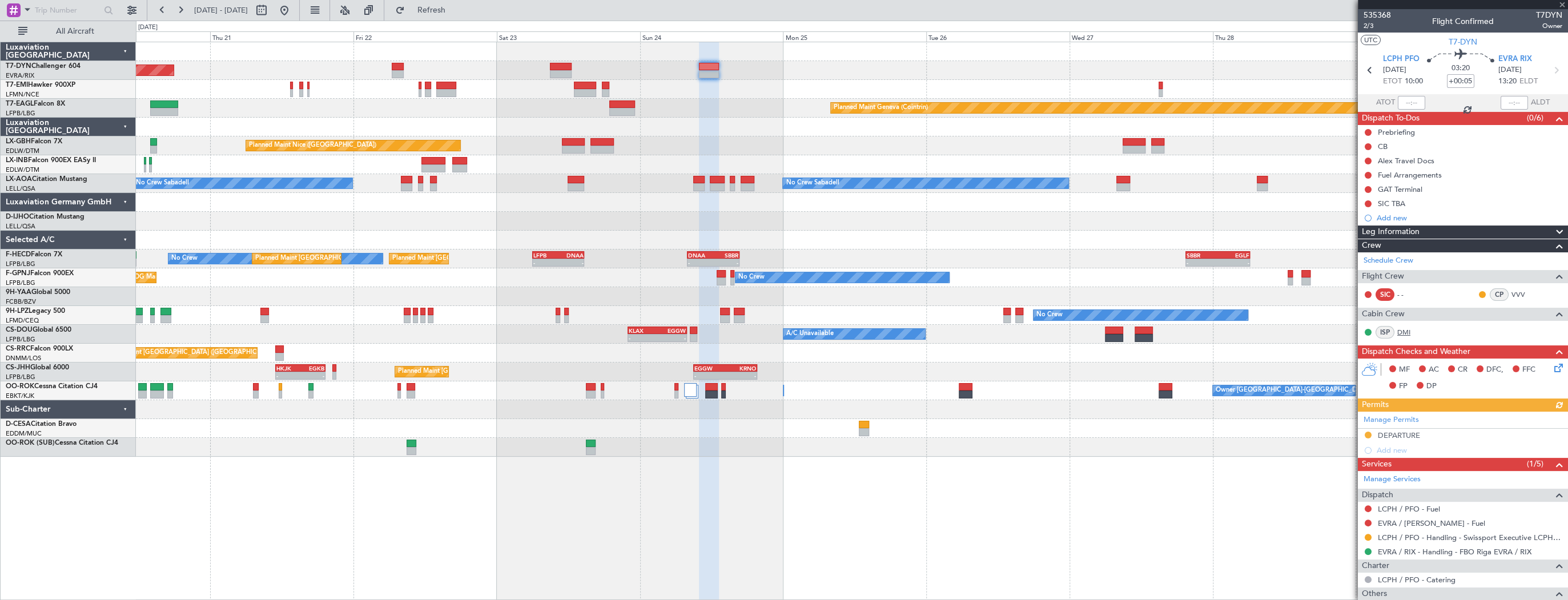
click at [1407, 329] on link "DMI" at bounding box center [1410, 332] width 25 height 10
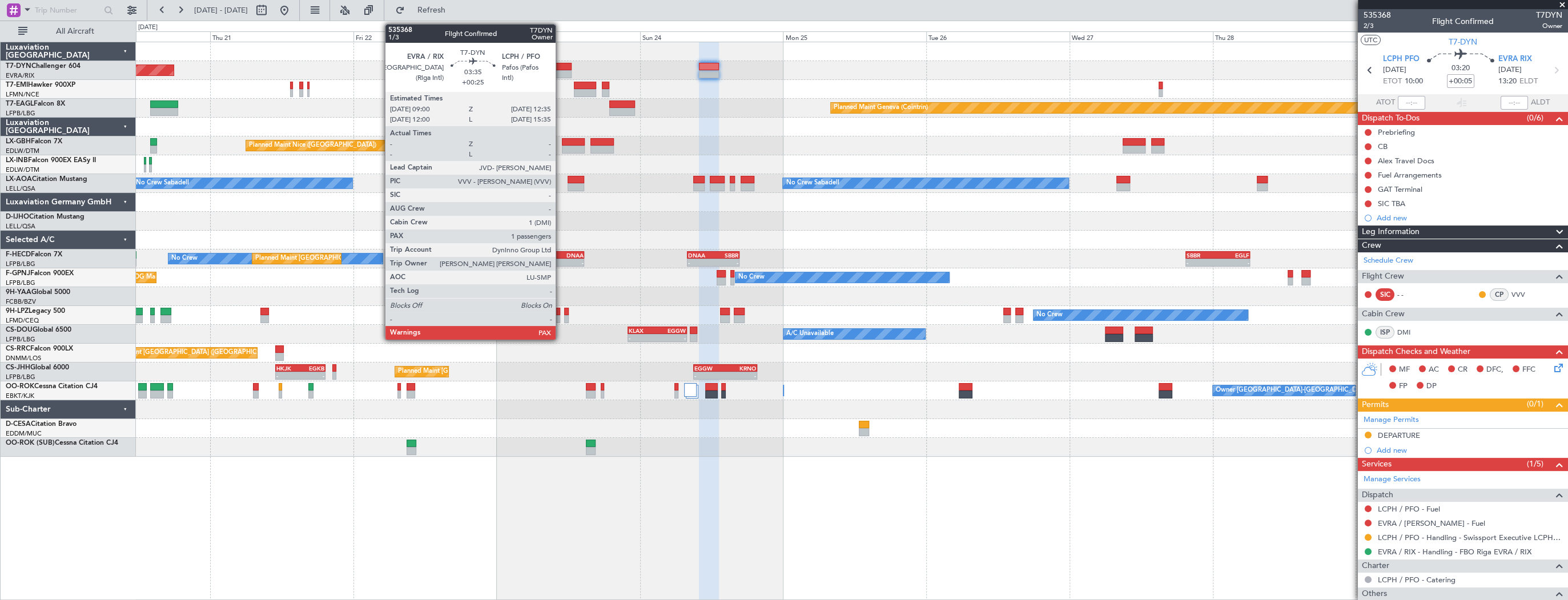
click at [561, 68] on div at bounding box center [561, 67] width 21 height 8
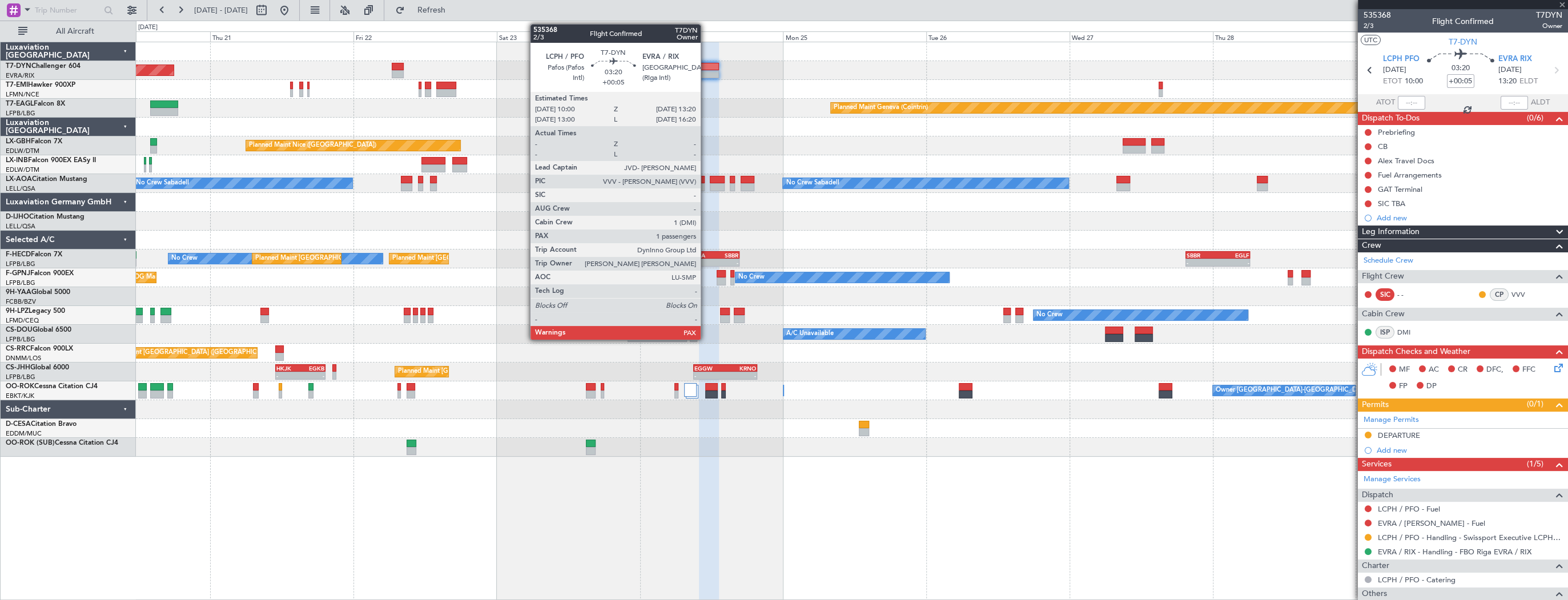
type input "+00:25"
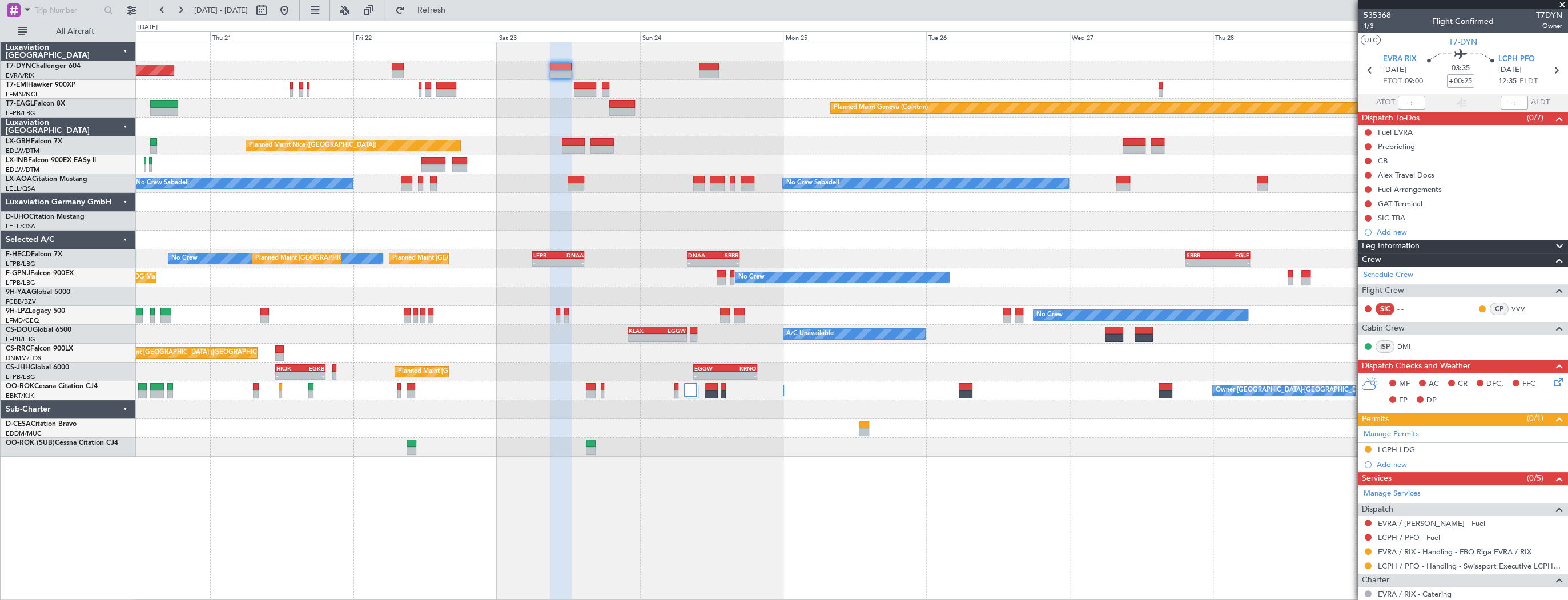
click at [1378, 25] on span "1/3" at bounding box center [1377, 26] width 27 height 10
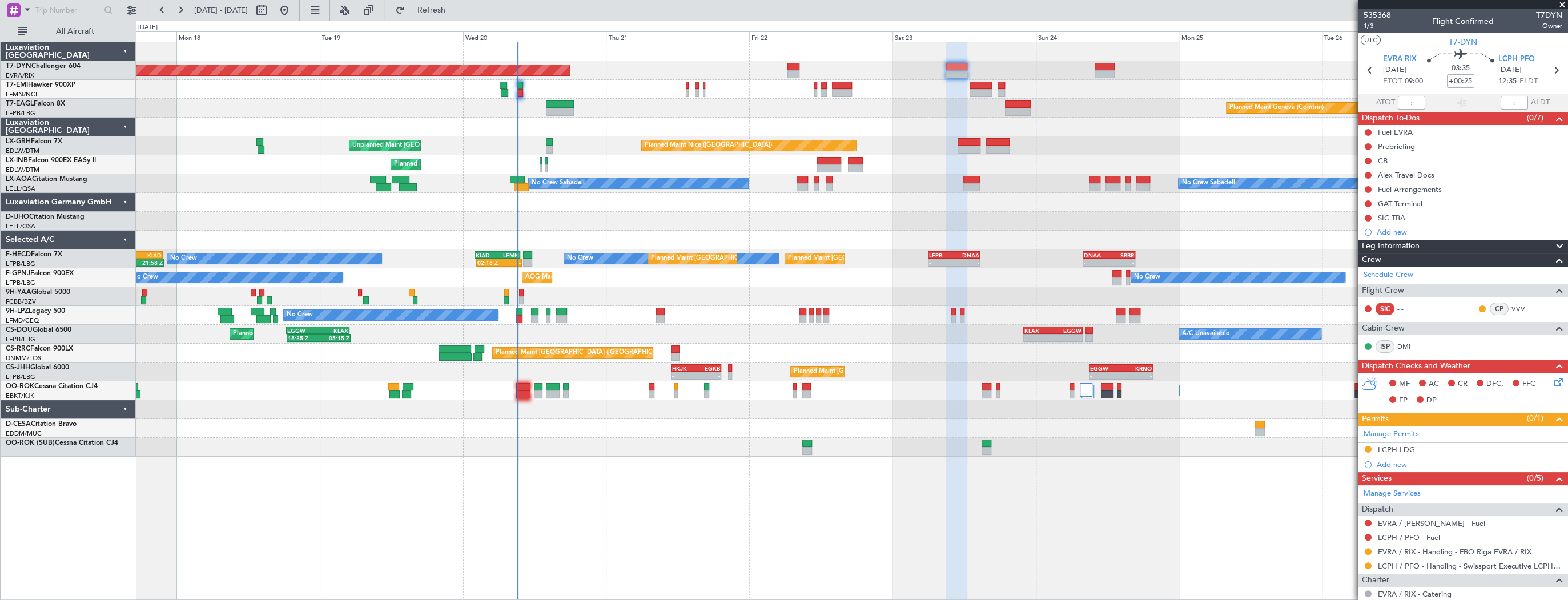
click at [858, 476] on div "Planned Maint [GEOGRAPHIC_DATA]-[GEOGRAPHIC_DATA] Planned Maint Geneva ([GEOGRA…" at bounding box center [852, 320] width 1432 height 559
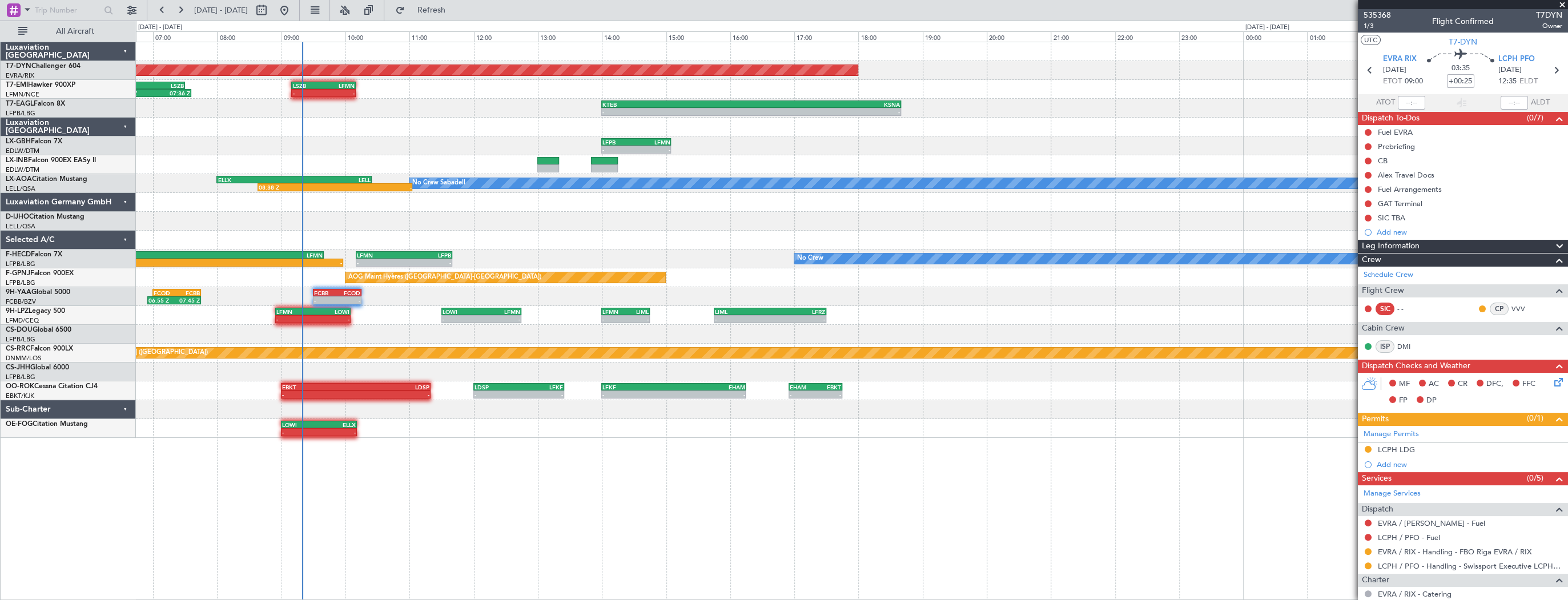
click at [368, 201] on div at bounding box center [852, 202] width 1432 height 19
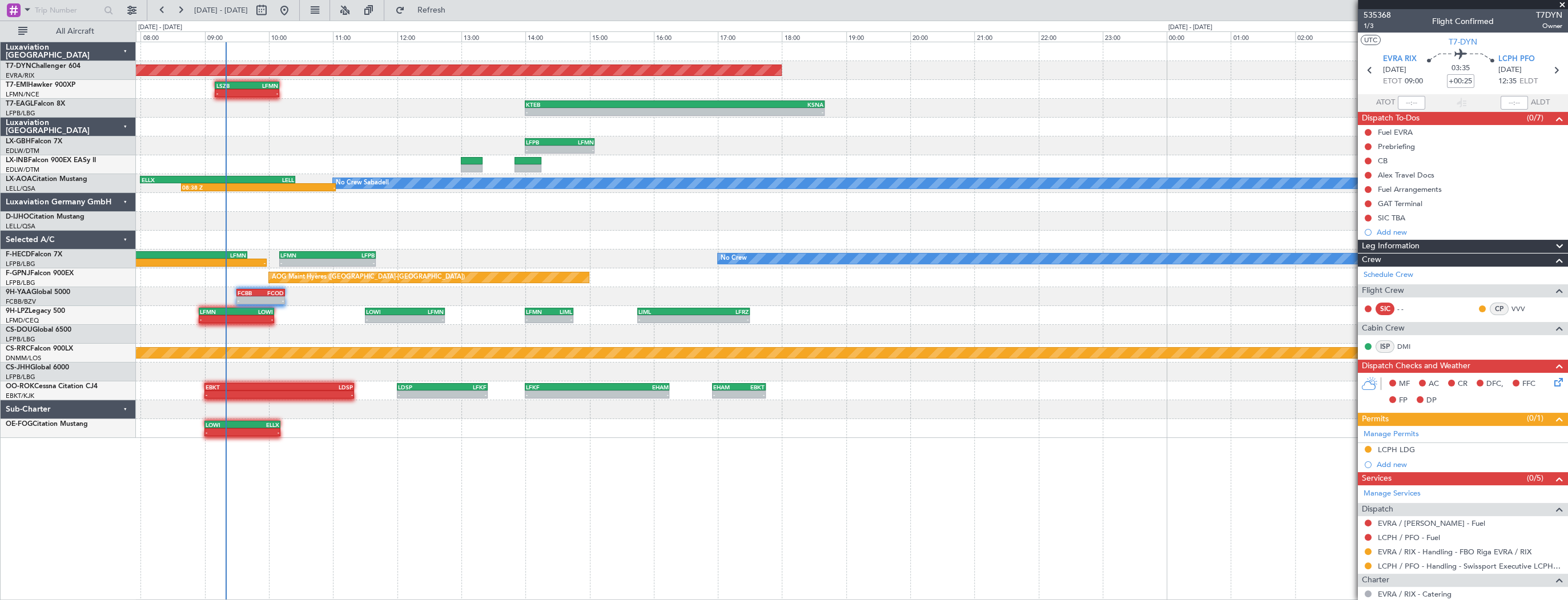
click at [429, 221] on div at bounding box center [852, 221] width 1432 height 19
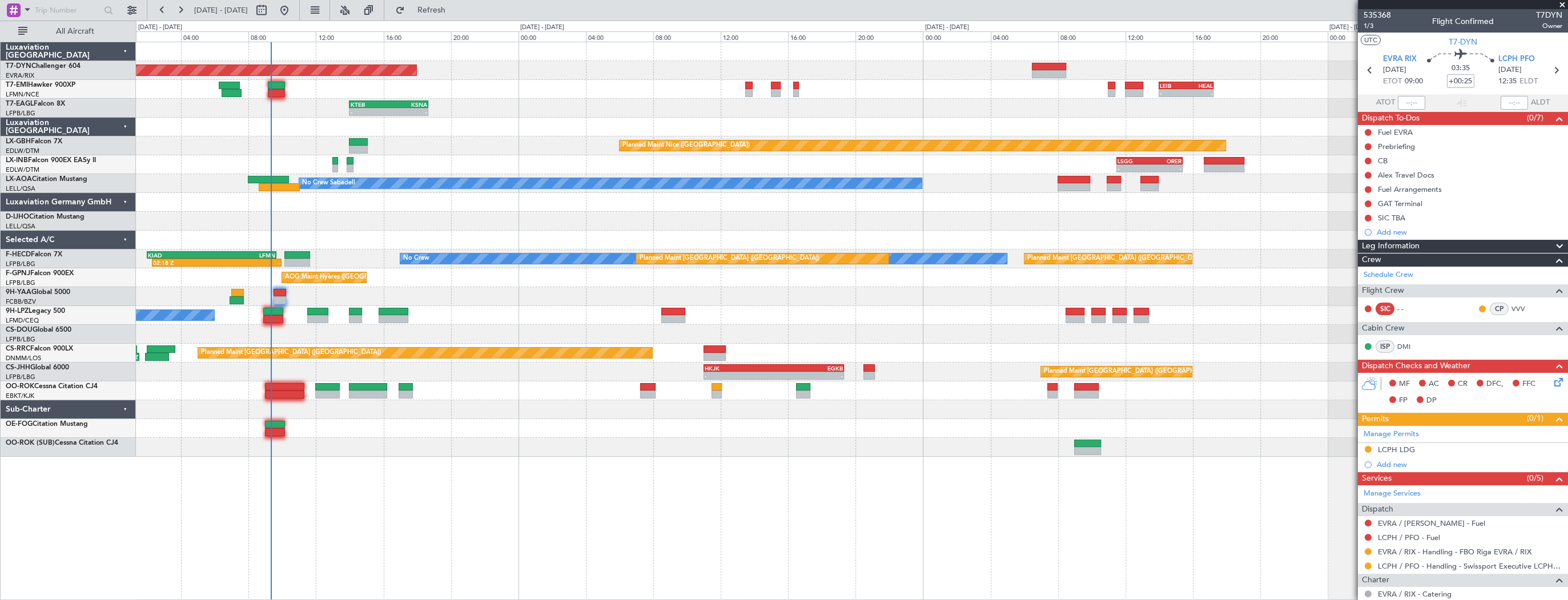
click at [429, 459] on div "Planned Maint [GEOGRAPHIC_DATA]-[GEOGRAPHIC_DATA] - - EVRA 09:00 Z LCPH 12:35 Z…" at bounding box center [852, 320] width 1432 height 559
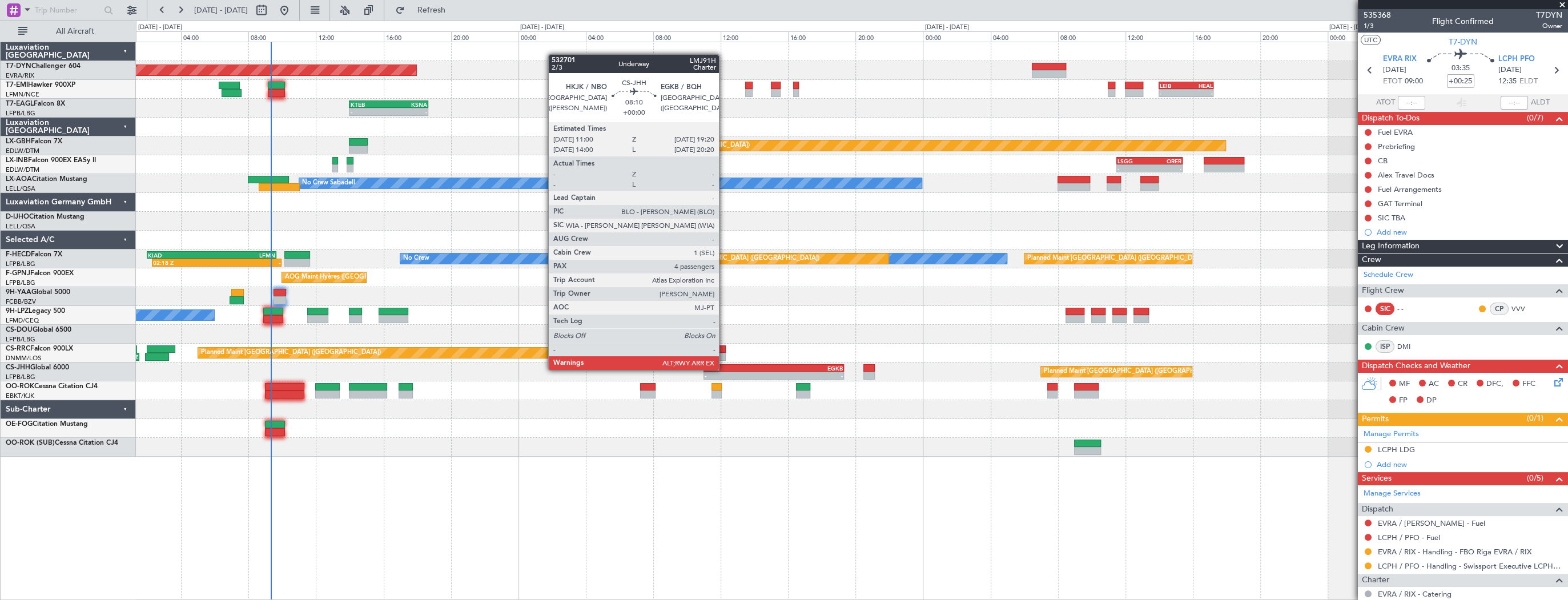
click at [724, 369] on div "HKJK" at bounding box center [739, 368] width 69 height 7
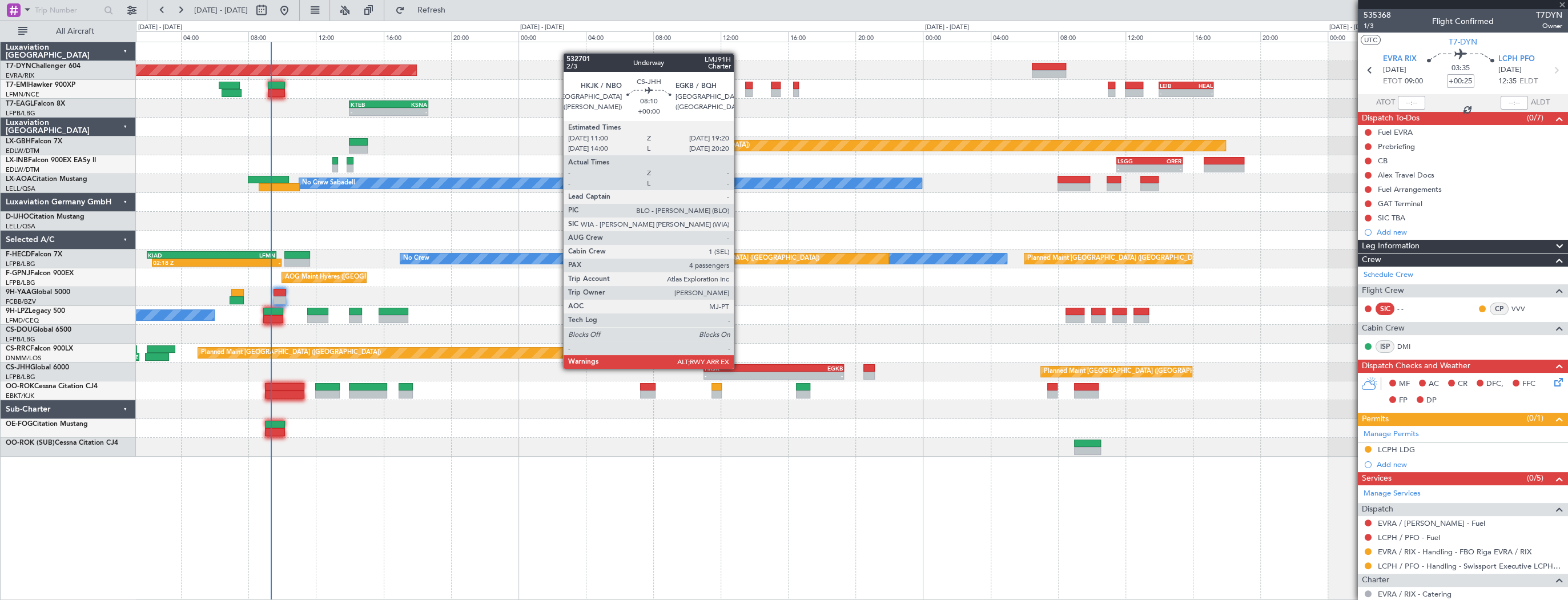
type input "4"
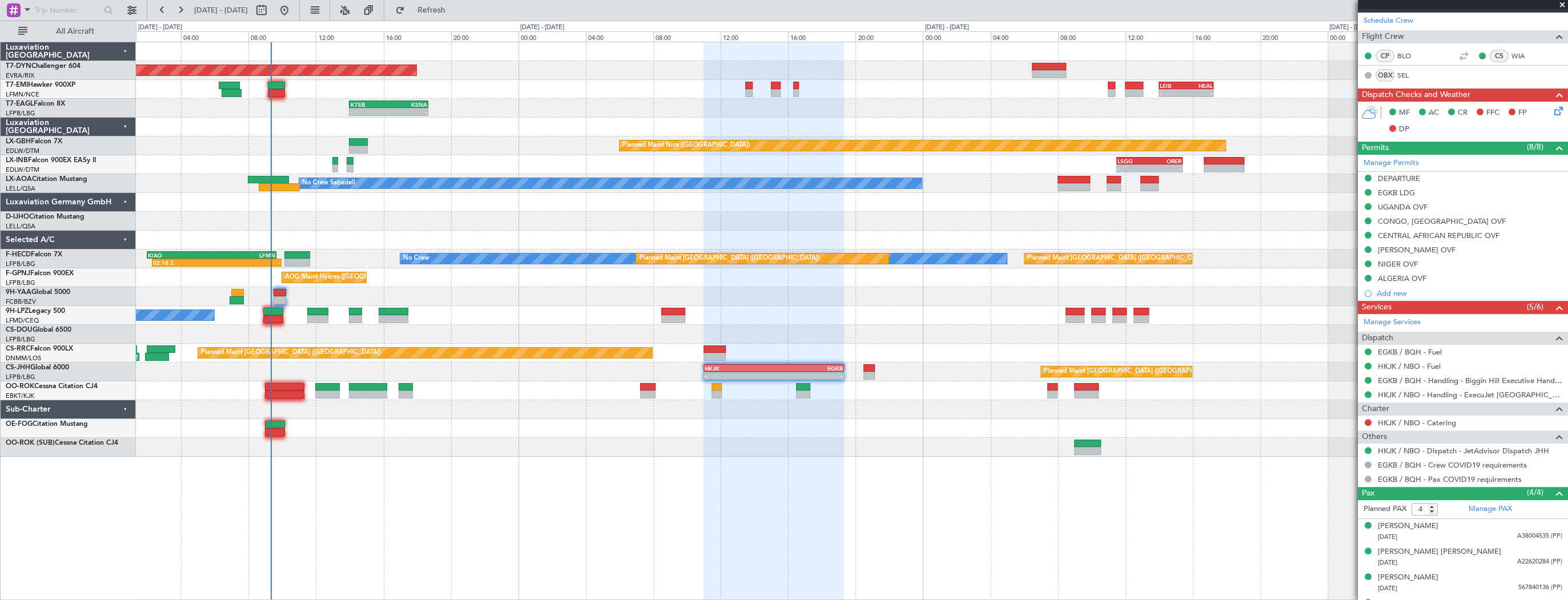
scroll to position [274, 0]
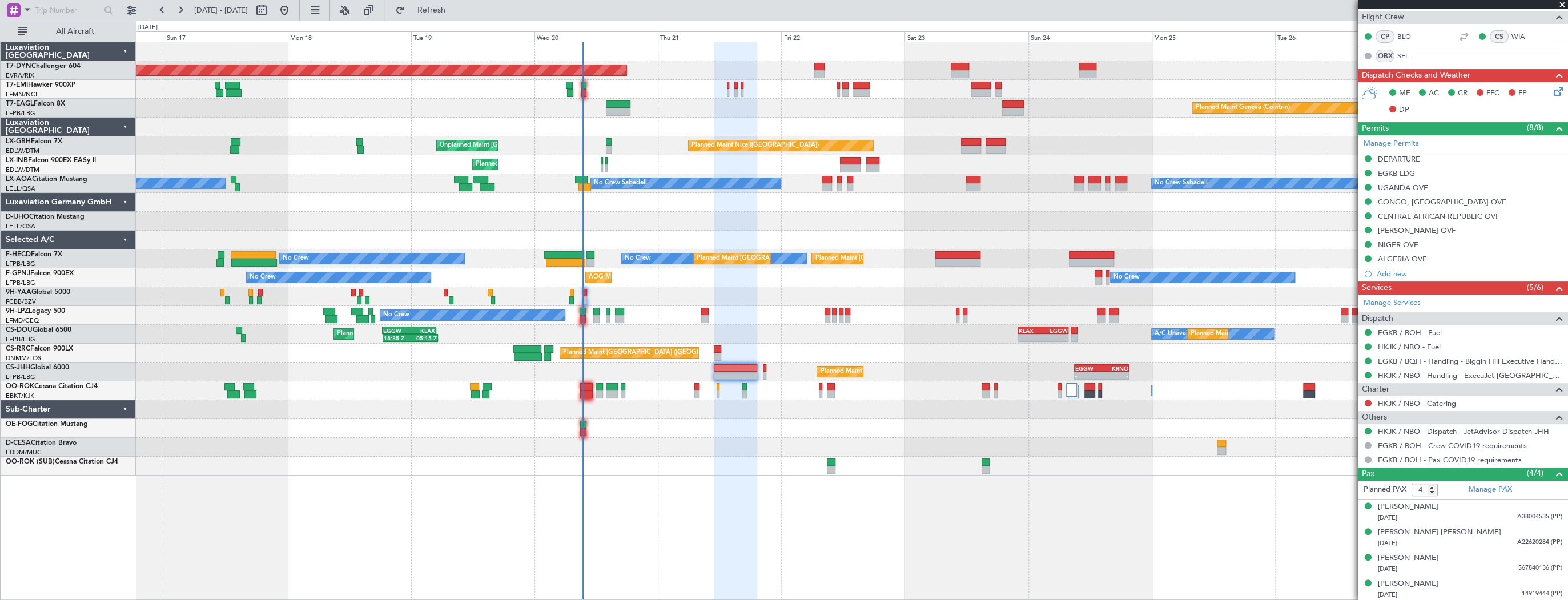
click at [672, 224] on div "Planned Maint [GEOGRAPHIC_DATA]-[GEOGRAPHIC_DATA] Planned Maint Geneva ([GEOGRA…" at bounding box center [852, 259] width 1432 height 433
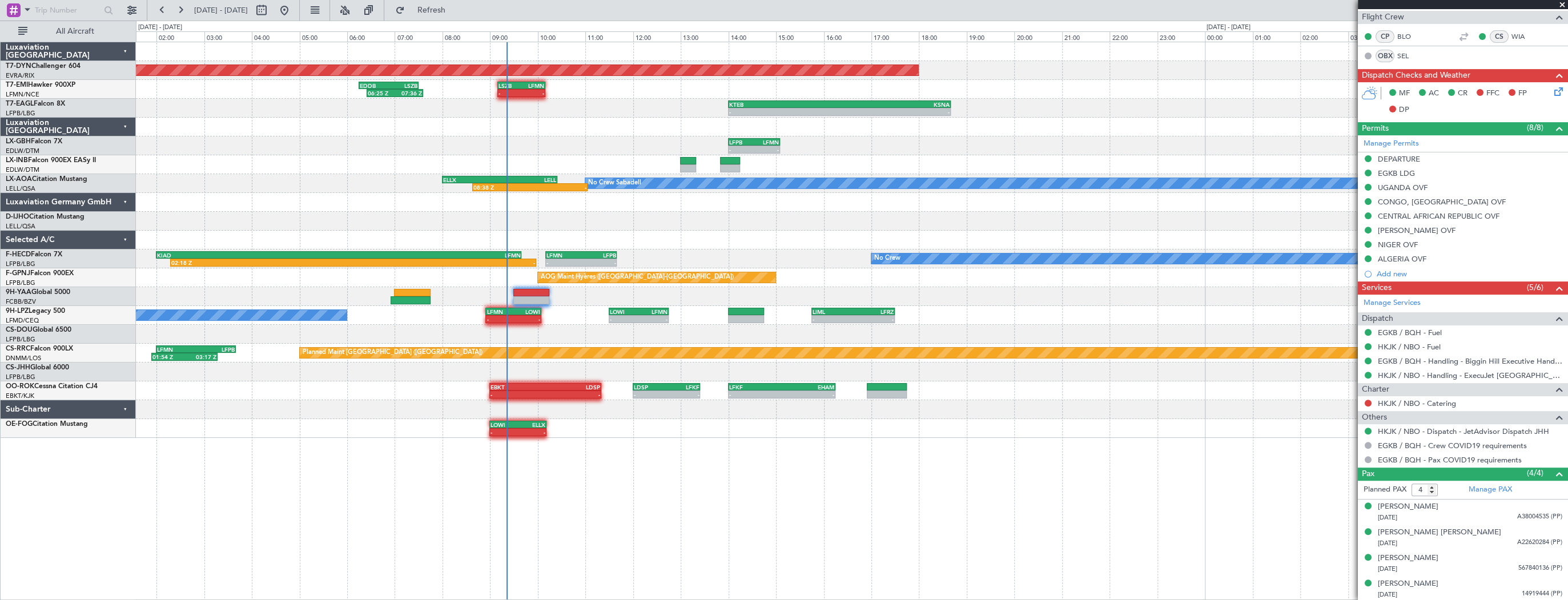
click at [575, 213] on div "Planned Maint [GEOGRAPHIC_DATA]-[GEOGRAPHIC_DATA] - - LSZB 09:10 Z LFMN 10:10 Z…" at bounding box center [852, 239] width 1432 height 395
